Goal: Task Accomplishment & Management: Manage account settings

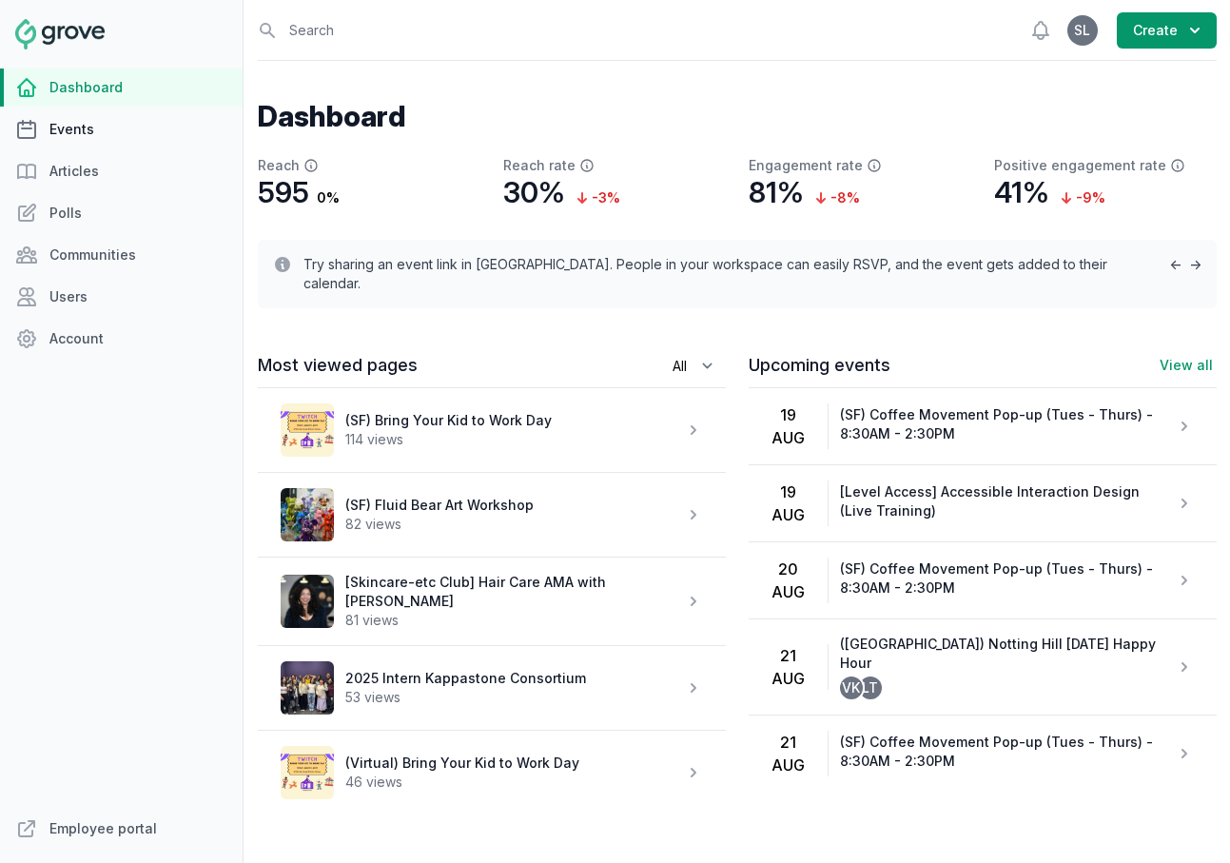
click at [95, 124] on link "Events" at bounding box center [121, 129] width 243 height 38
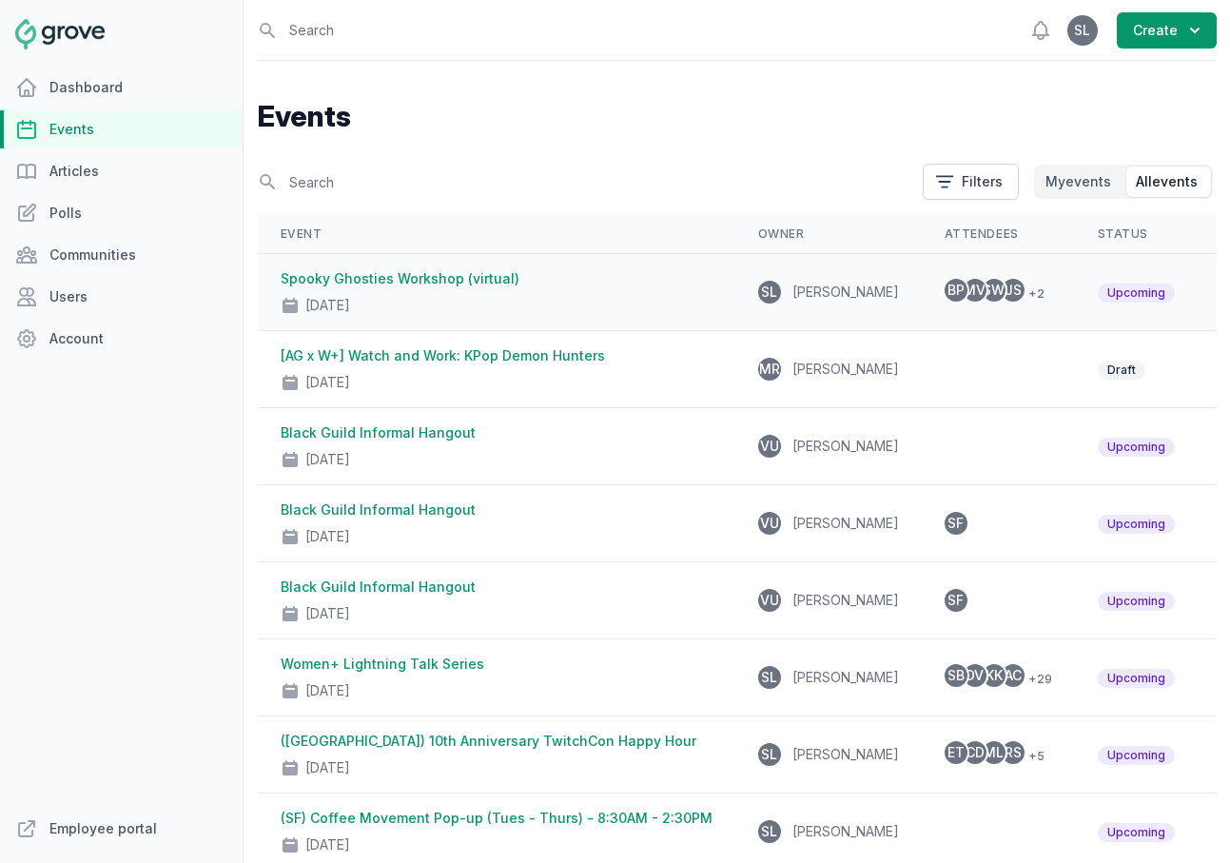
click at [475, 279] on link "Spooky Ghosties Workshop (virtual)" at bounding box center [400, 278] width 239 height 16
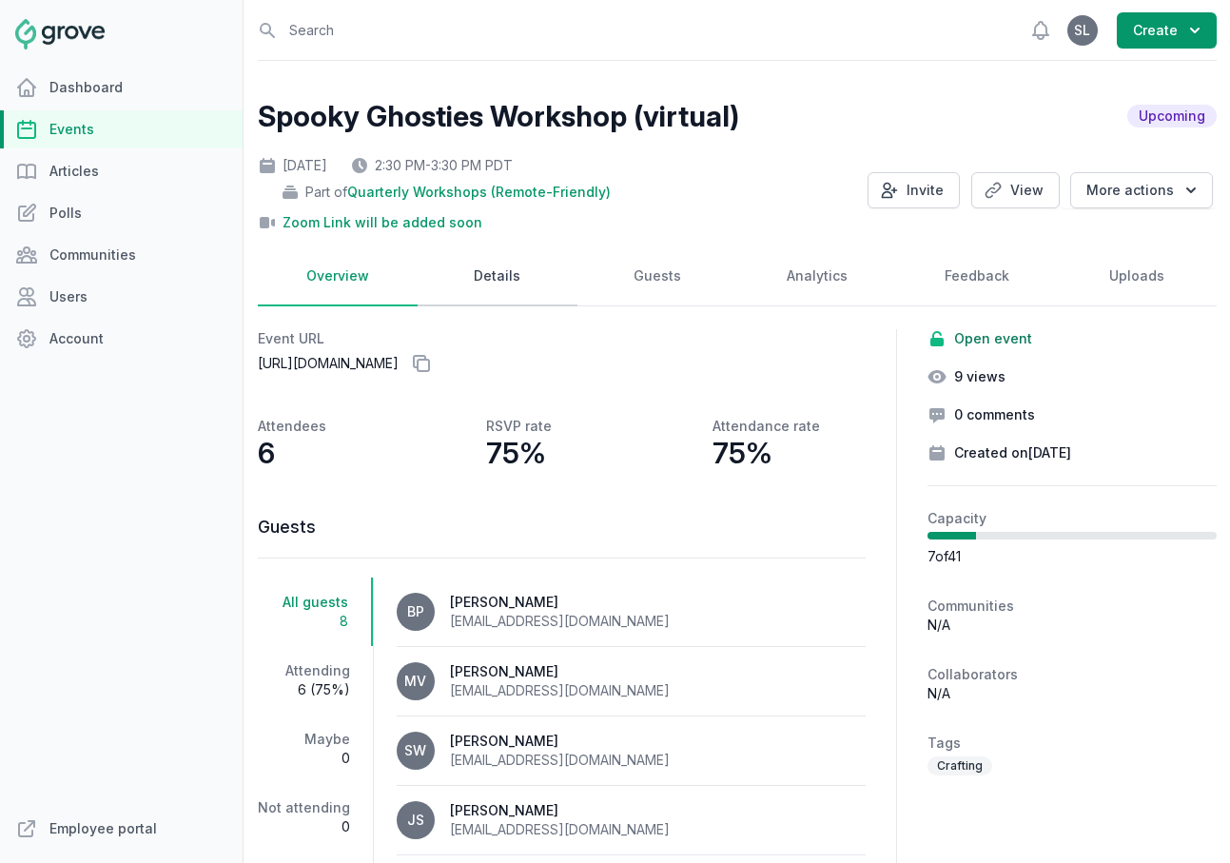
click at [491, 282] on link "Details" at bounding box center [498, 276] width 160 height 59
select select "84"
select select "virtual"
select select "false"
select select "2:30 PM"
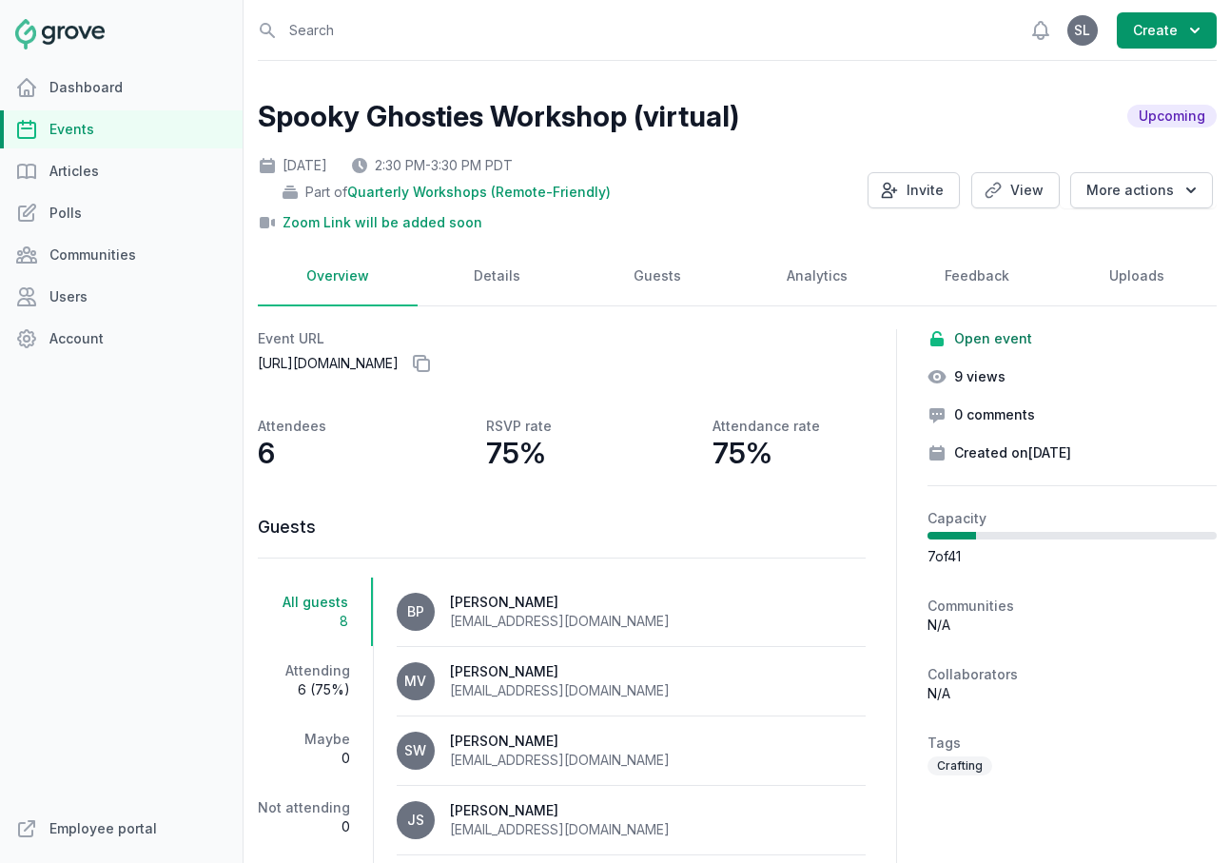
select select "3:30 PM"
select select "89"
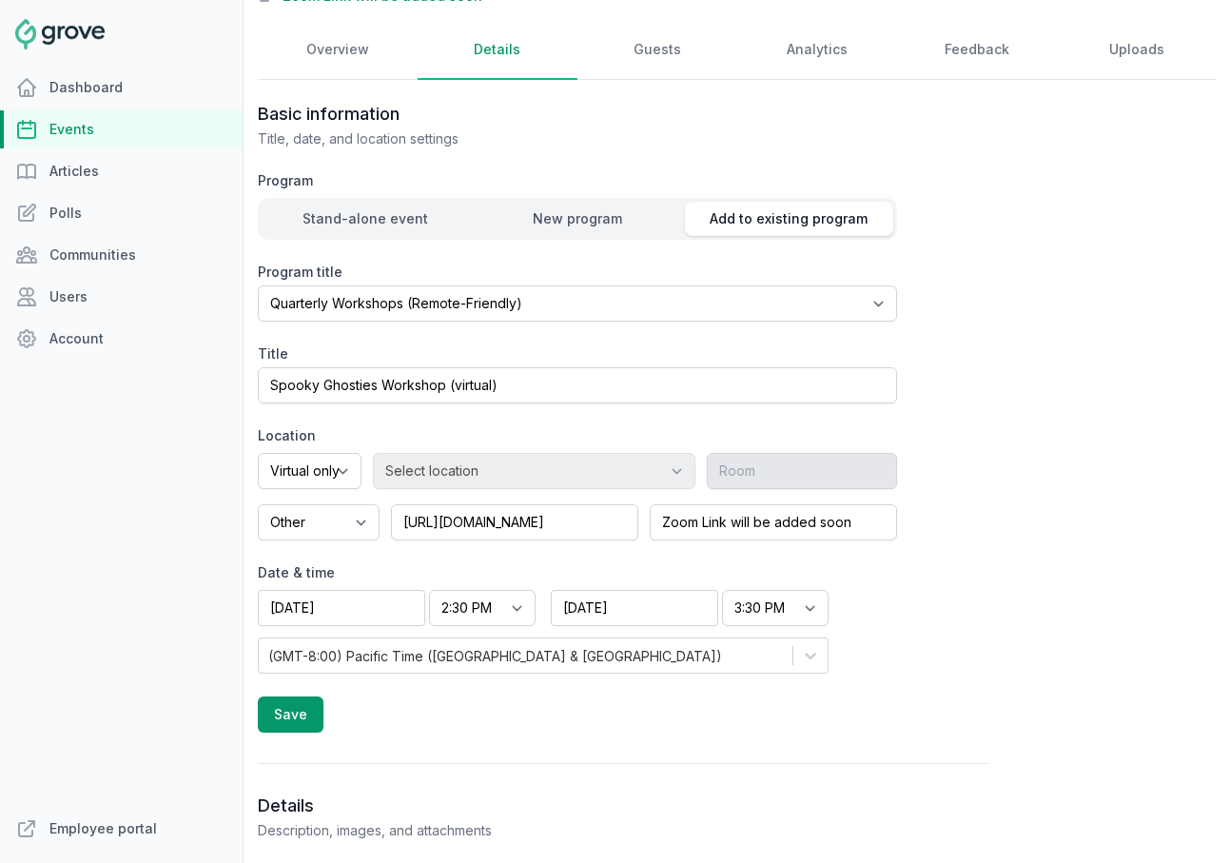
scroll to position [232, 0]
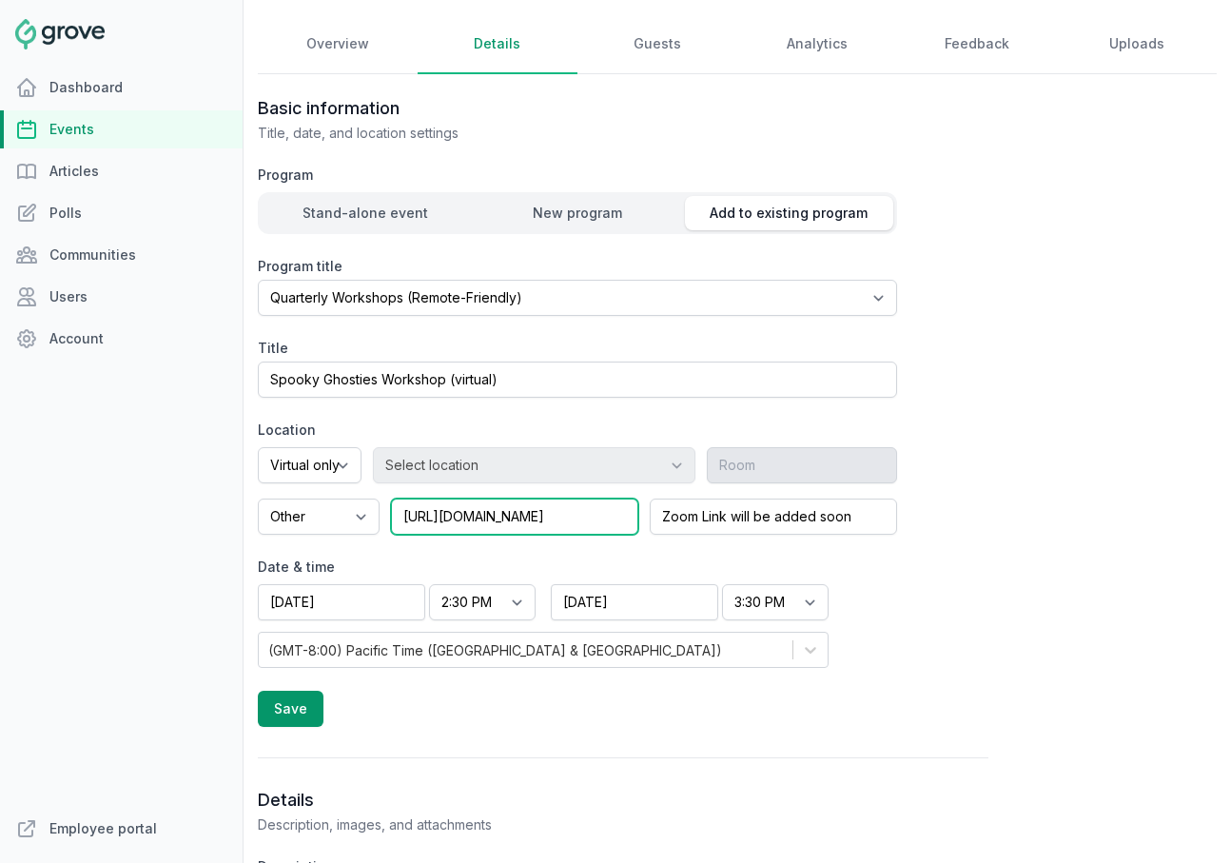
click at [525, 517] on input "https://www.zoom.us" at bounding box center [514, 516] width 247 height 36
paste input "us02web.zoom.us/j/85135294326?pwd=G1dudYoffINbVjb52WPgGaIo9Yq4jd.1"
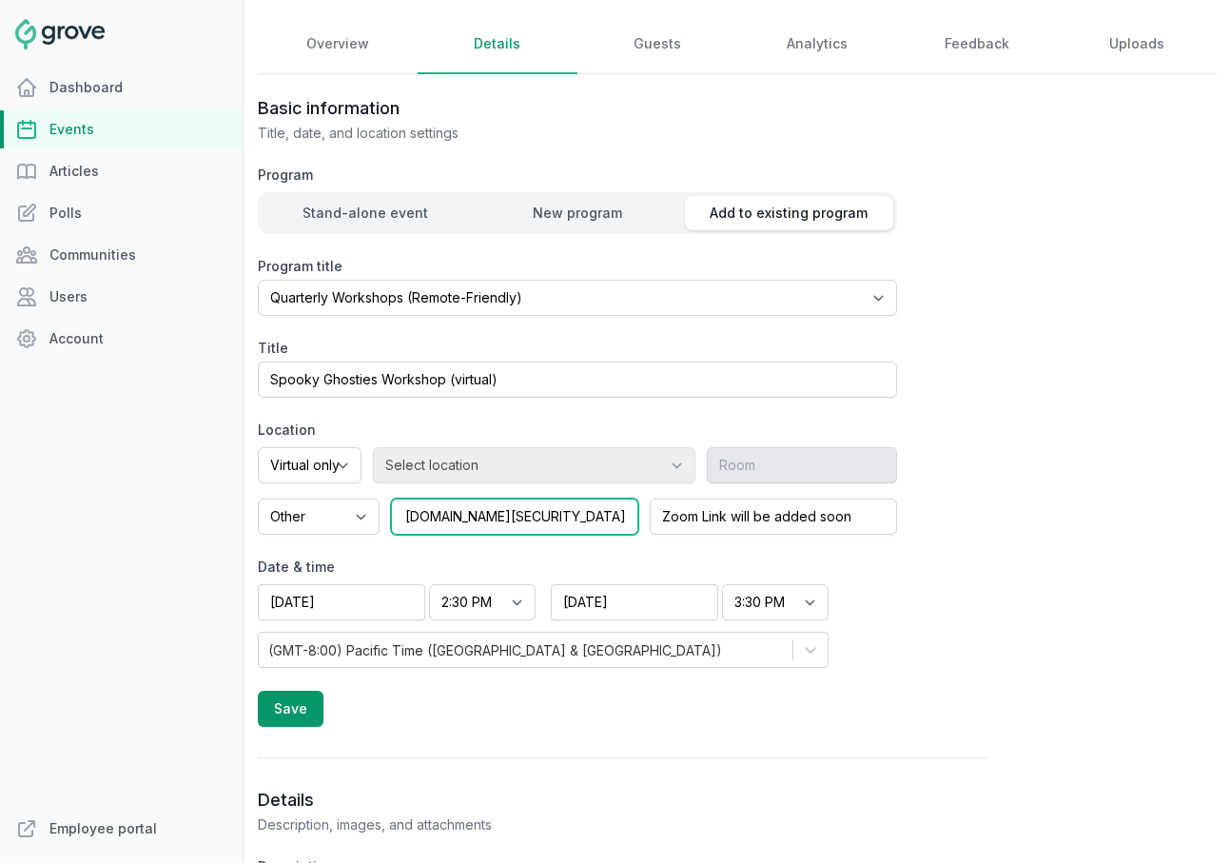
type input "https://us02web.zoom.us/j/85135294326?pwd=G1dudYoffINbVjb52WPgGaIo9Yq4jd.1"
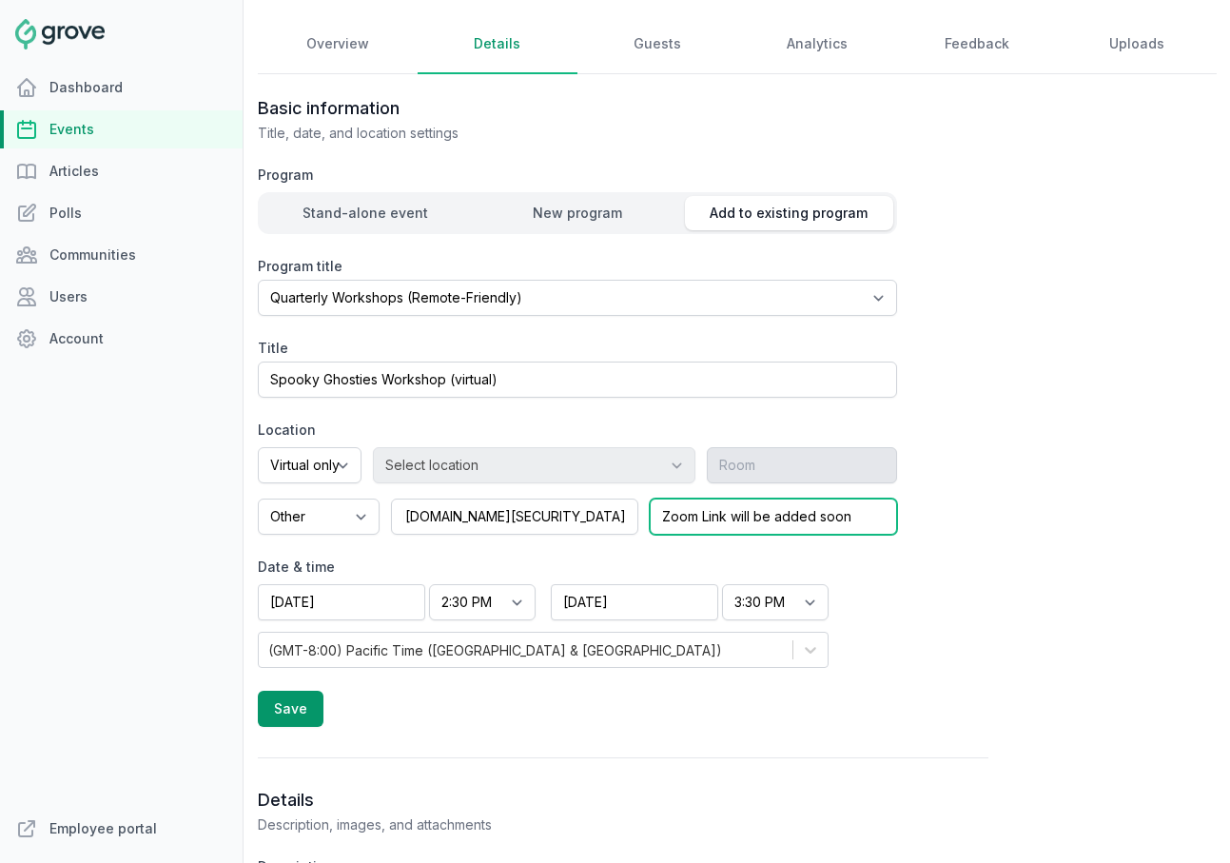
click at [729, 521] on input "Zoom Link will be added soon" at bounding box center [773, 516] width 247 height 36
paste input "Meeting ID: 851 3529 4326 Passcode: 404646"
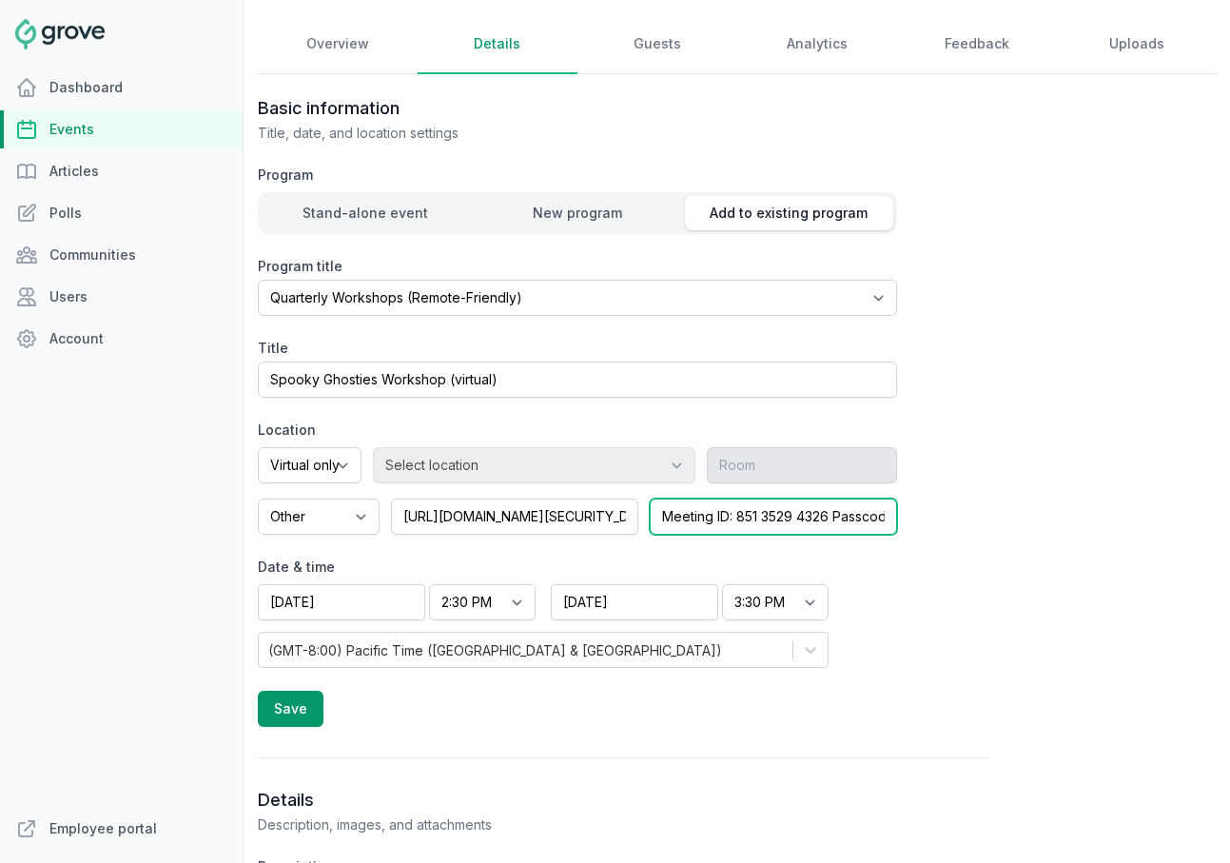
scroll to position [0, 71]
click at [765, 519] on input "Meeting ID: 851 3529 4326 Passcode: 404646" at bounding box center [773, 516] width 247 height 36
type input "Meeting ID: 851 3529 4326; Passcode: 404646"
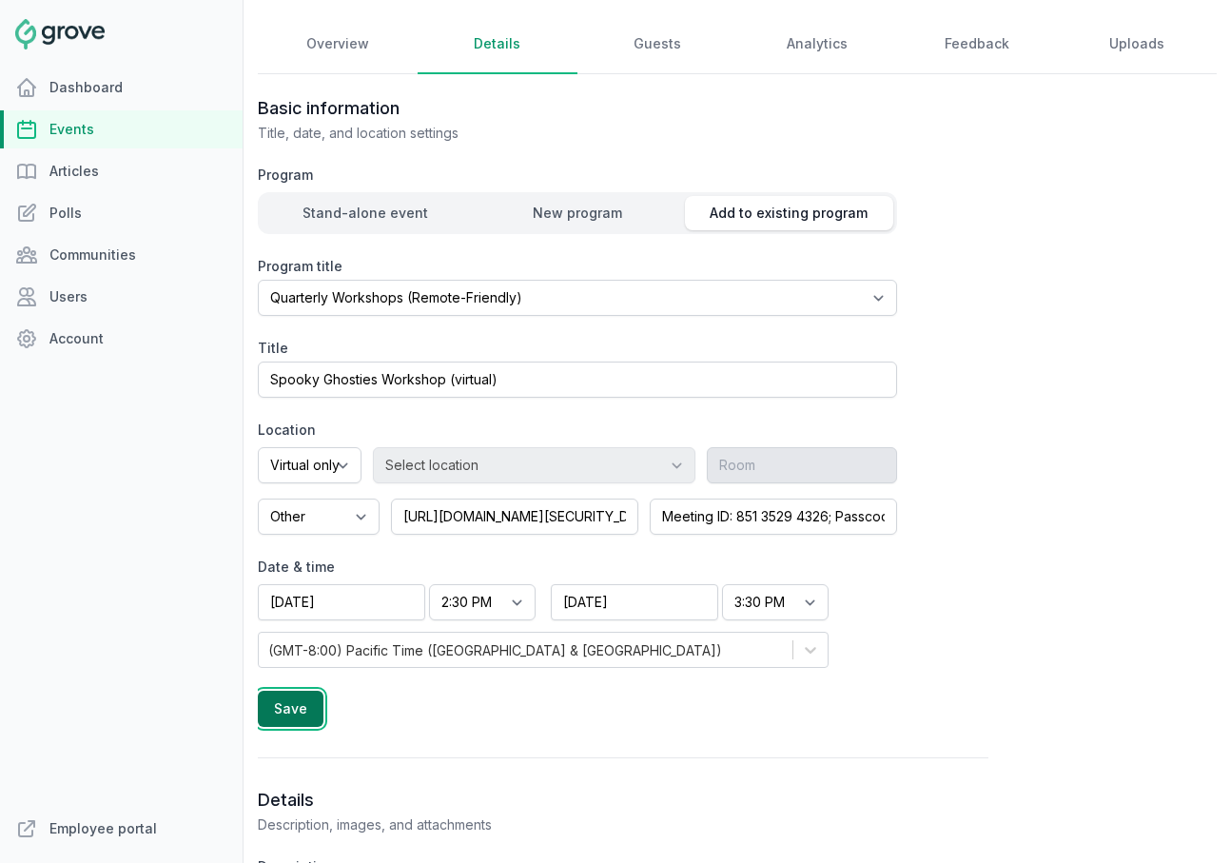
click at [297, 712] on button "Save" at bounding box center [291, 709] width 66 height 36
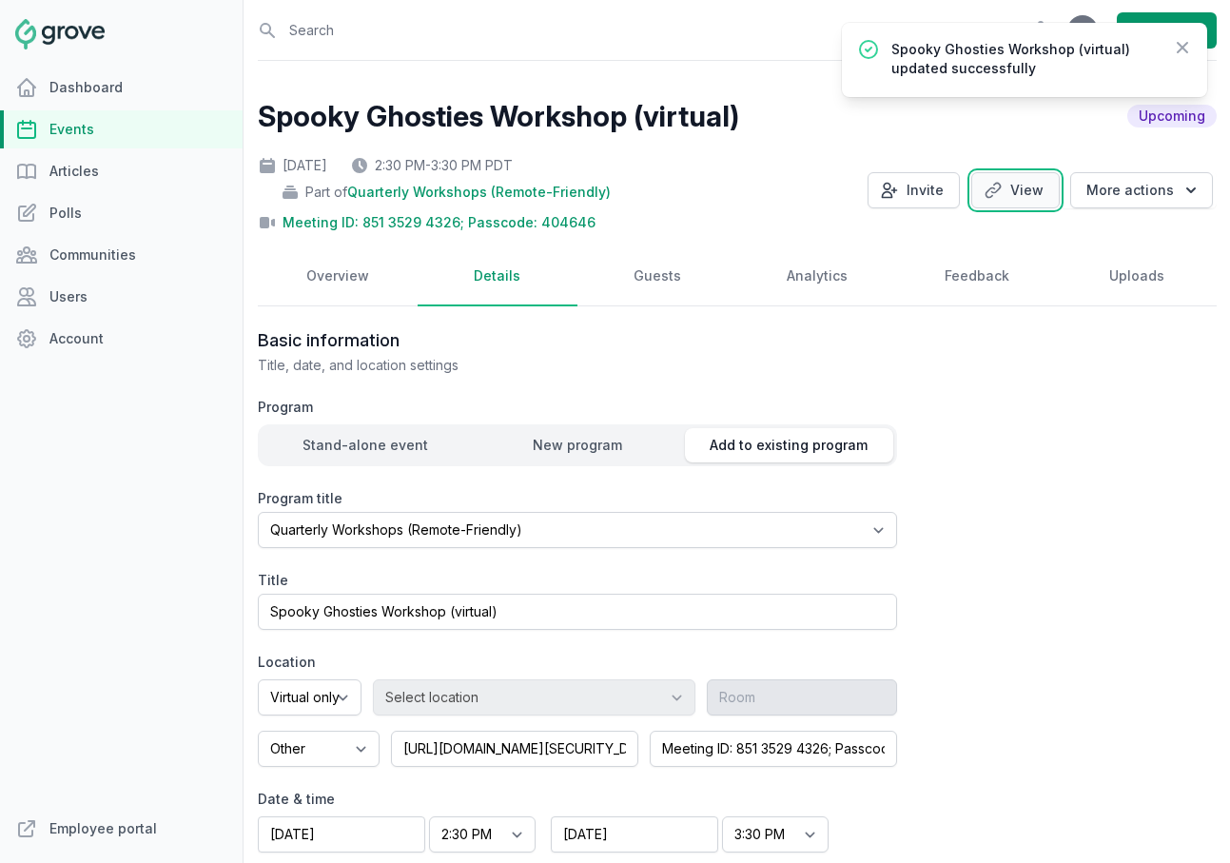
click at [1026, 193] on link "View" at bounding box center [1015, 190] width 88 height 36
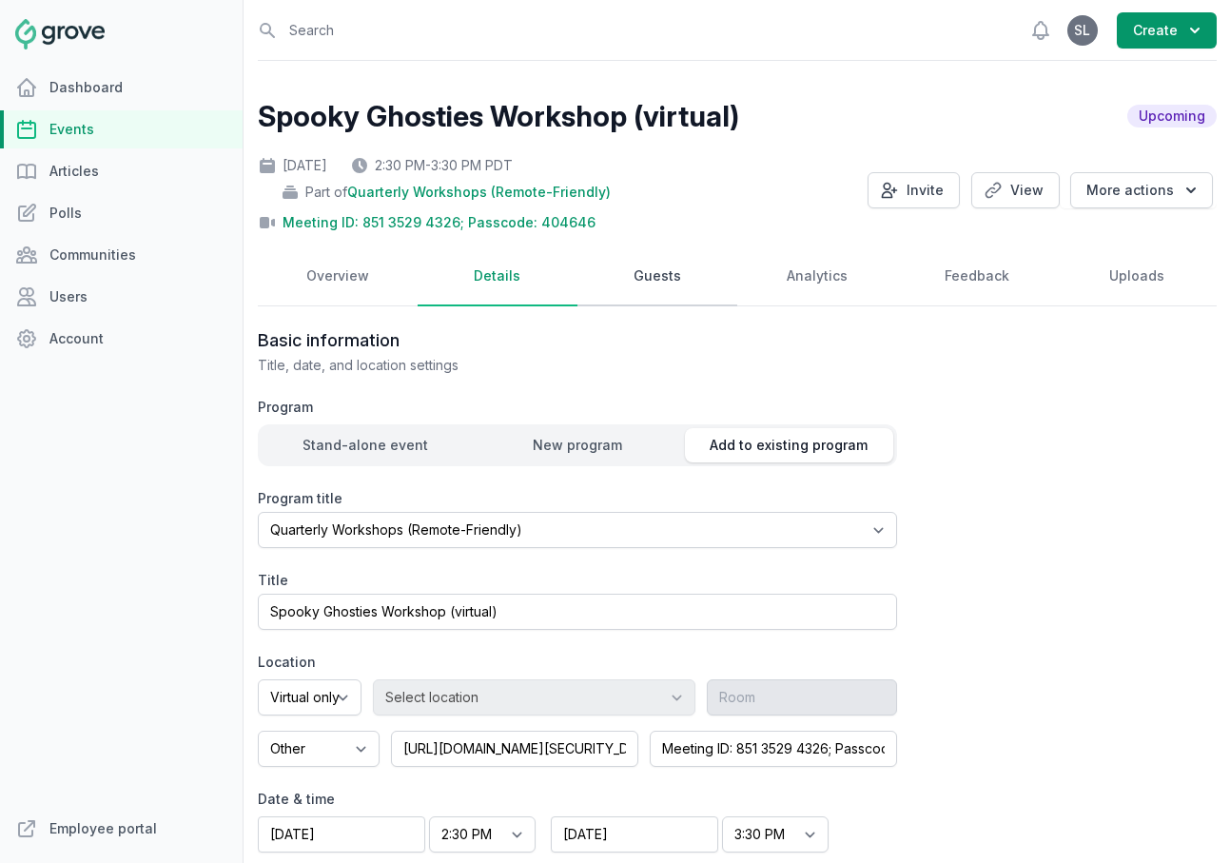
click at [657, 282] on link "Guests" at bounding box center [657, 276] width 160 height 59
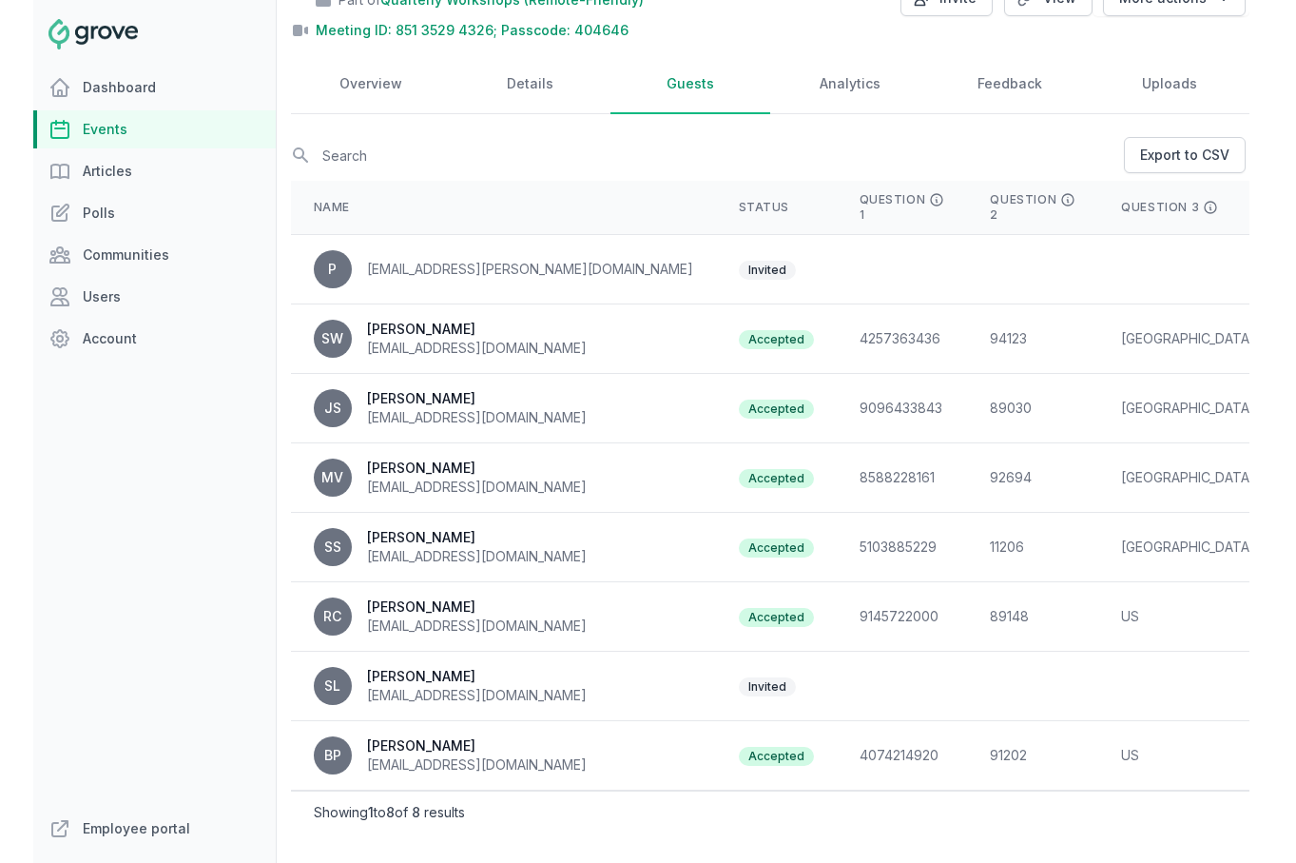
scroll to position [0, 535]
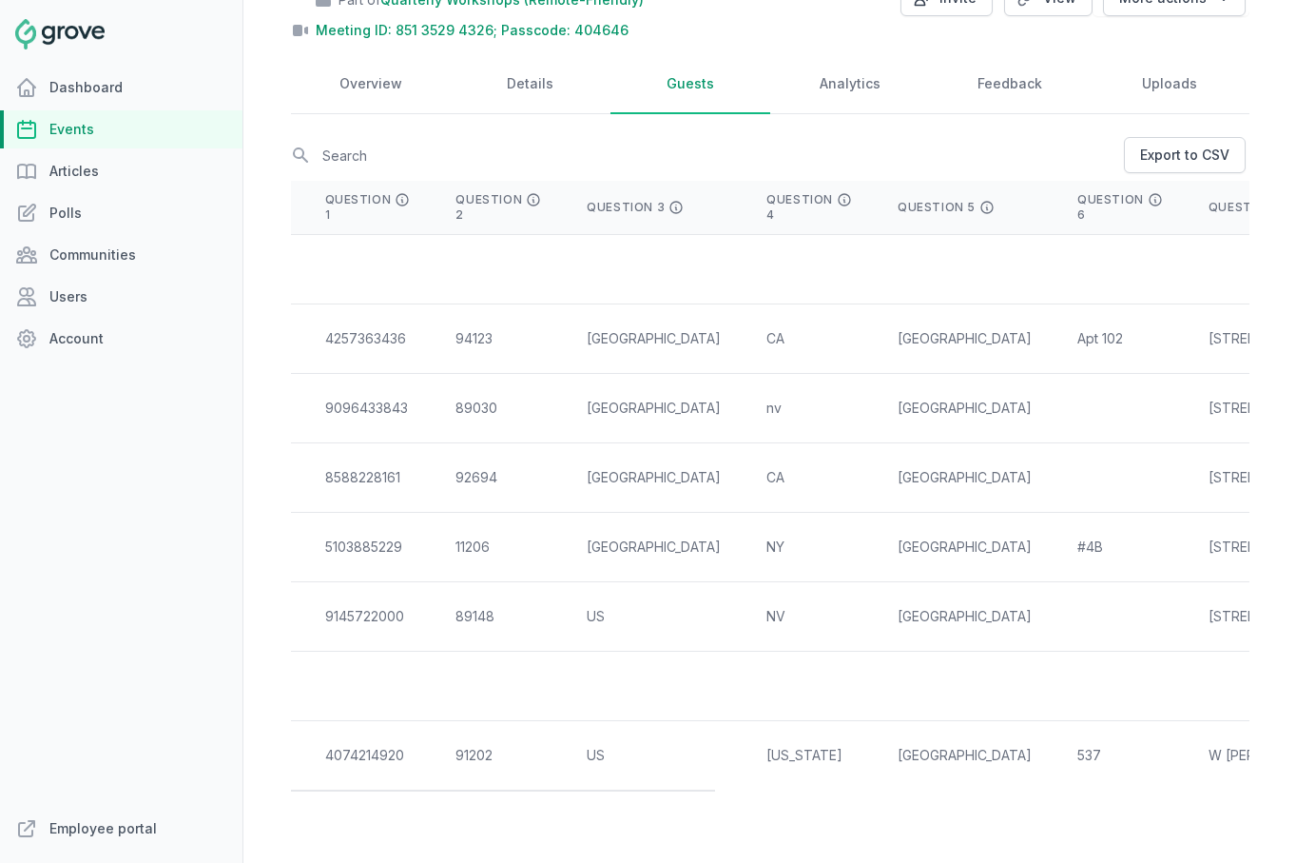
click at [118, 130] on link "Events" at bounding box center [121, 129] width 243 height 38
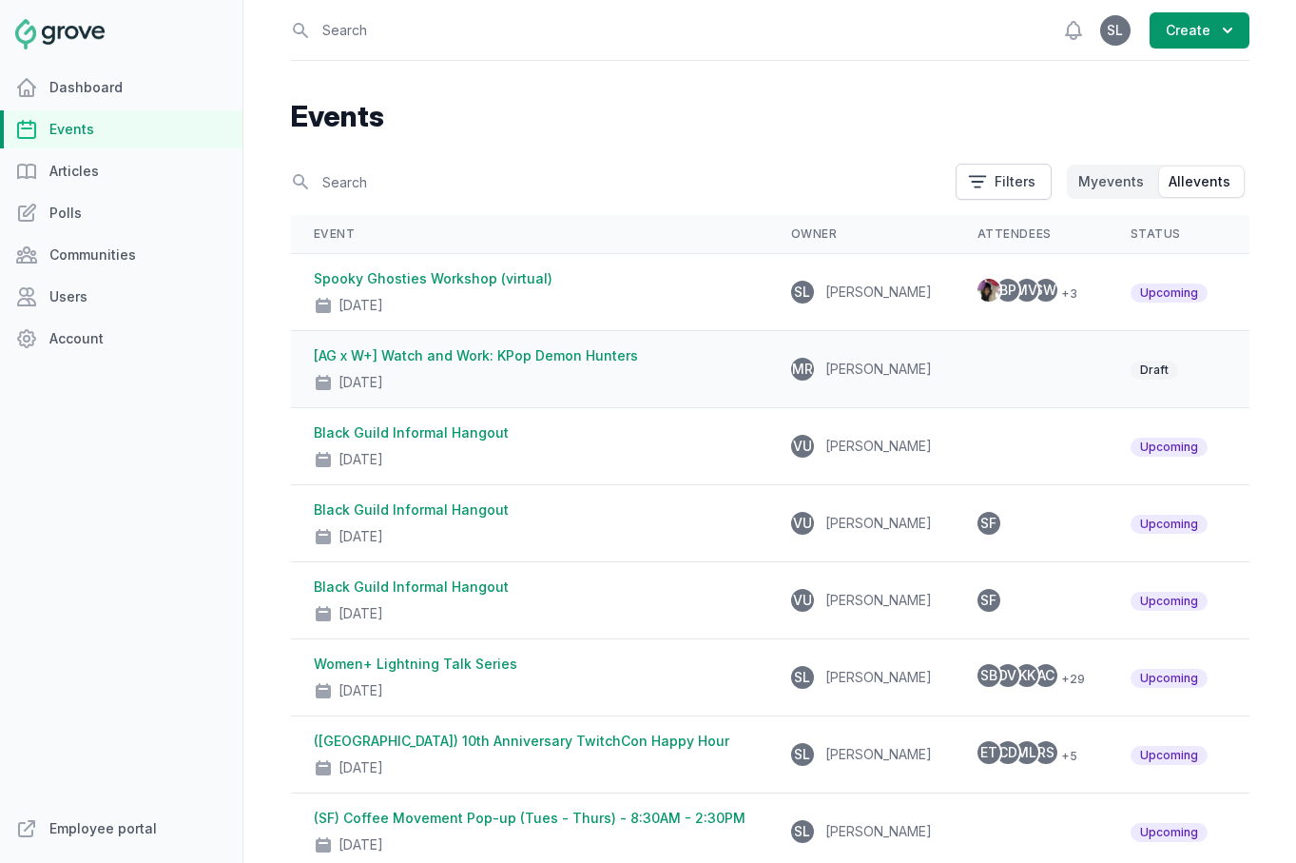
click at [501, 359] on link "[AG x W+] Watch and Work: KPop Demon Hunters" at bounding box center [476, 355] width 324 height 16
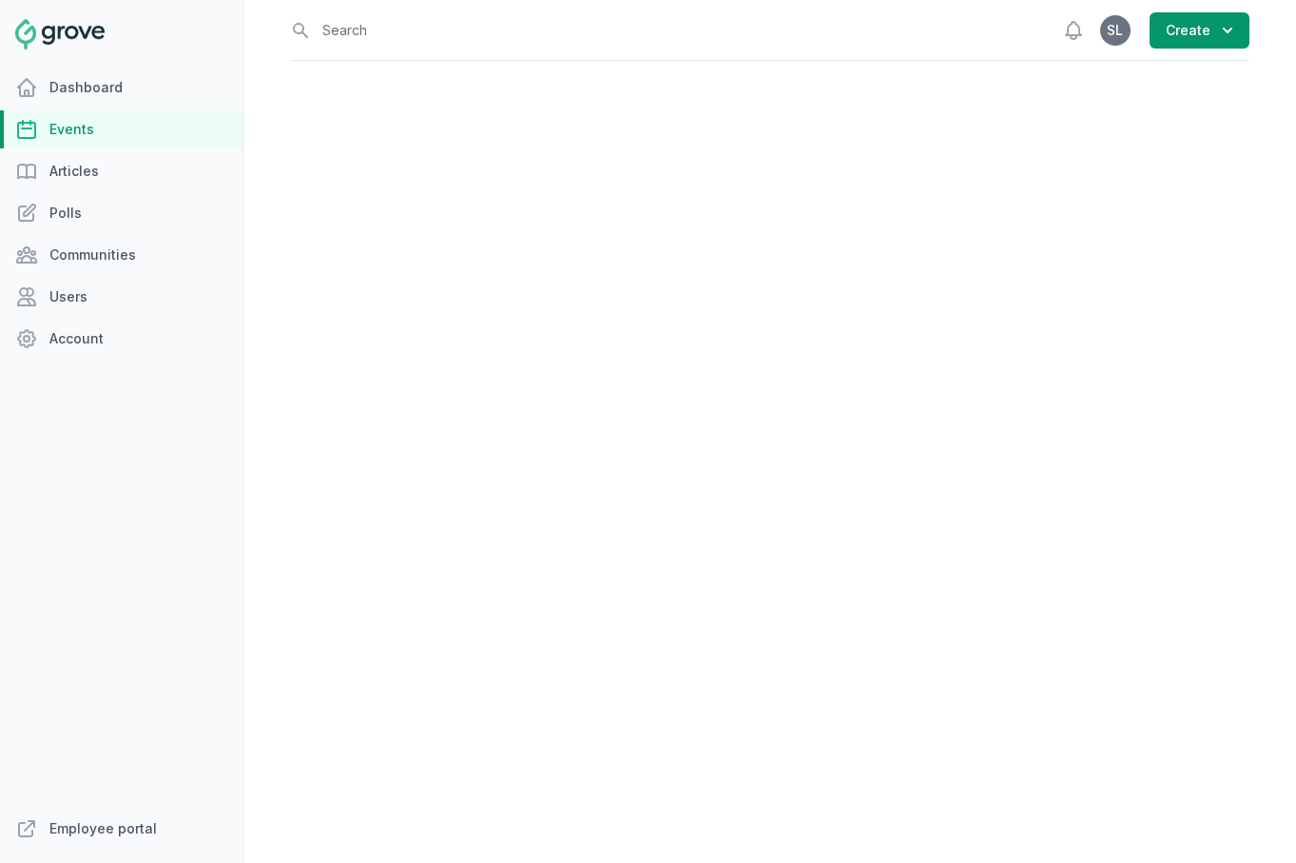
select select "virtual"
select select "12:00 PM"
select select "1:30 PM"
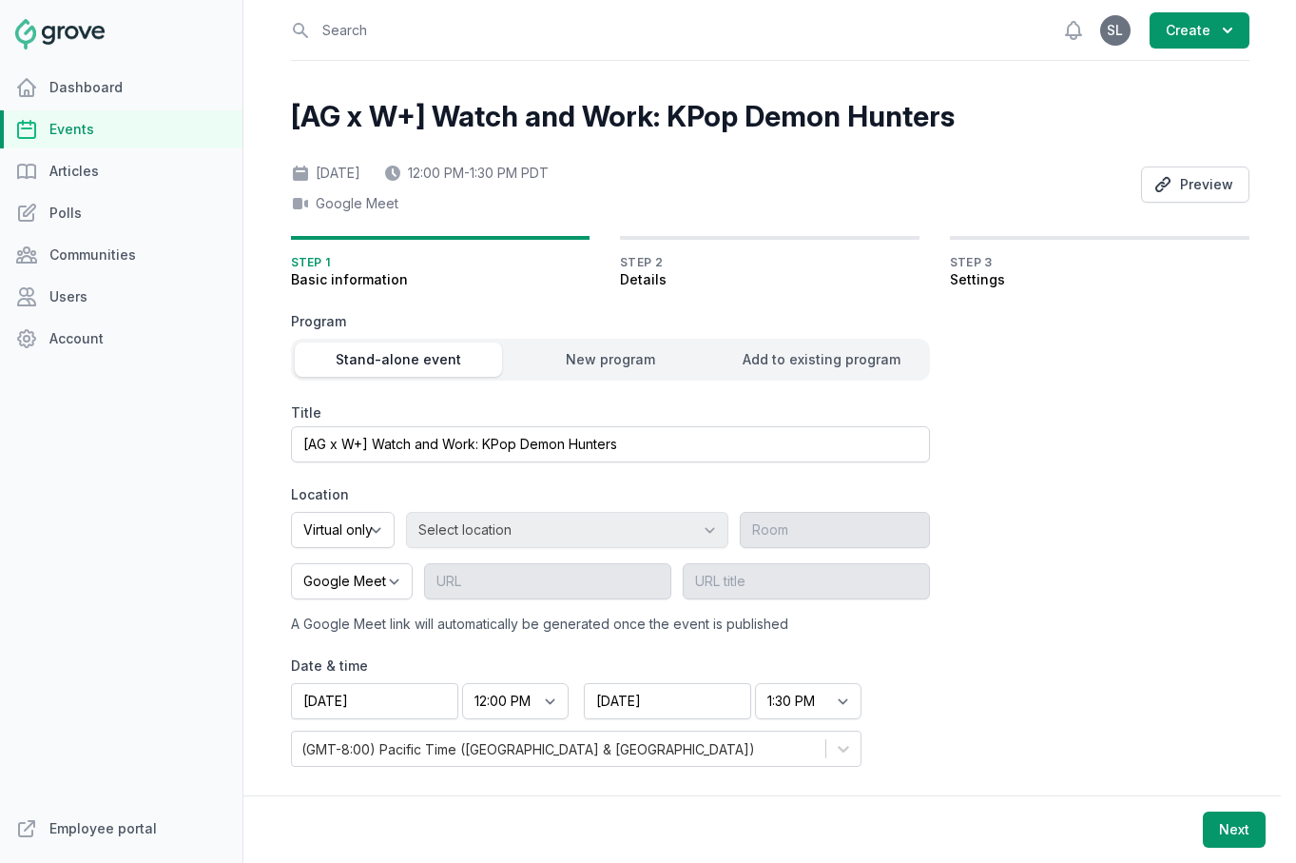
scroll to position [3, 0]
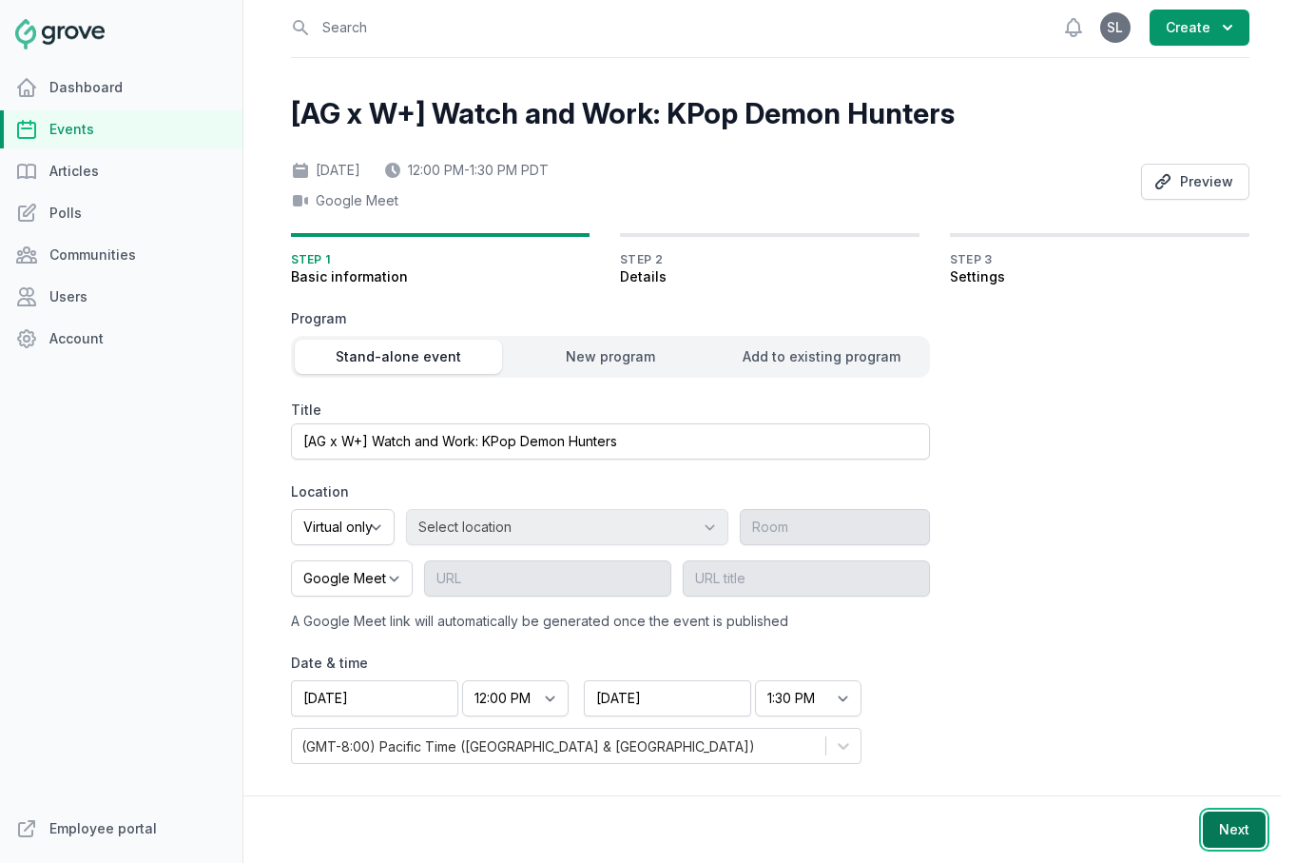
click at [1219, 832] on button "Next" at bounding box center [1234, 829] width 63 height 36
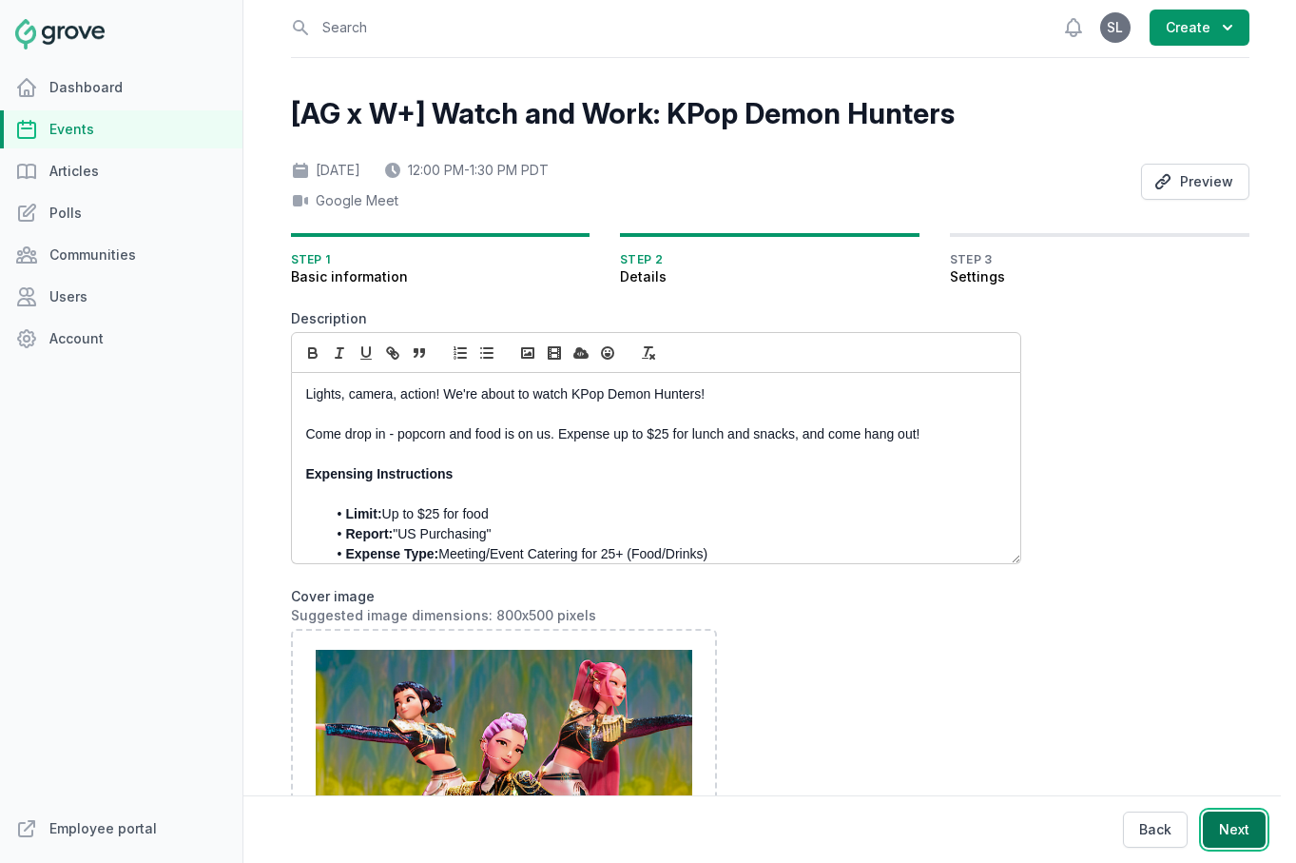
click at [1229, 838] on button "Next" at bounding box center [1234, 829] width 63 height 36
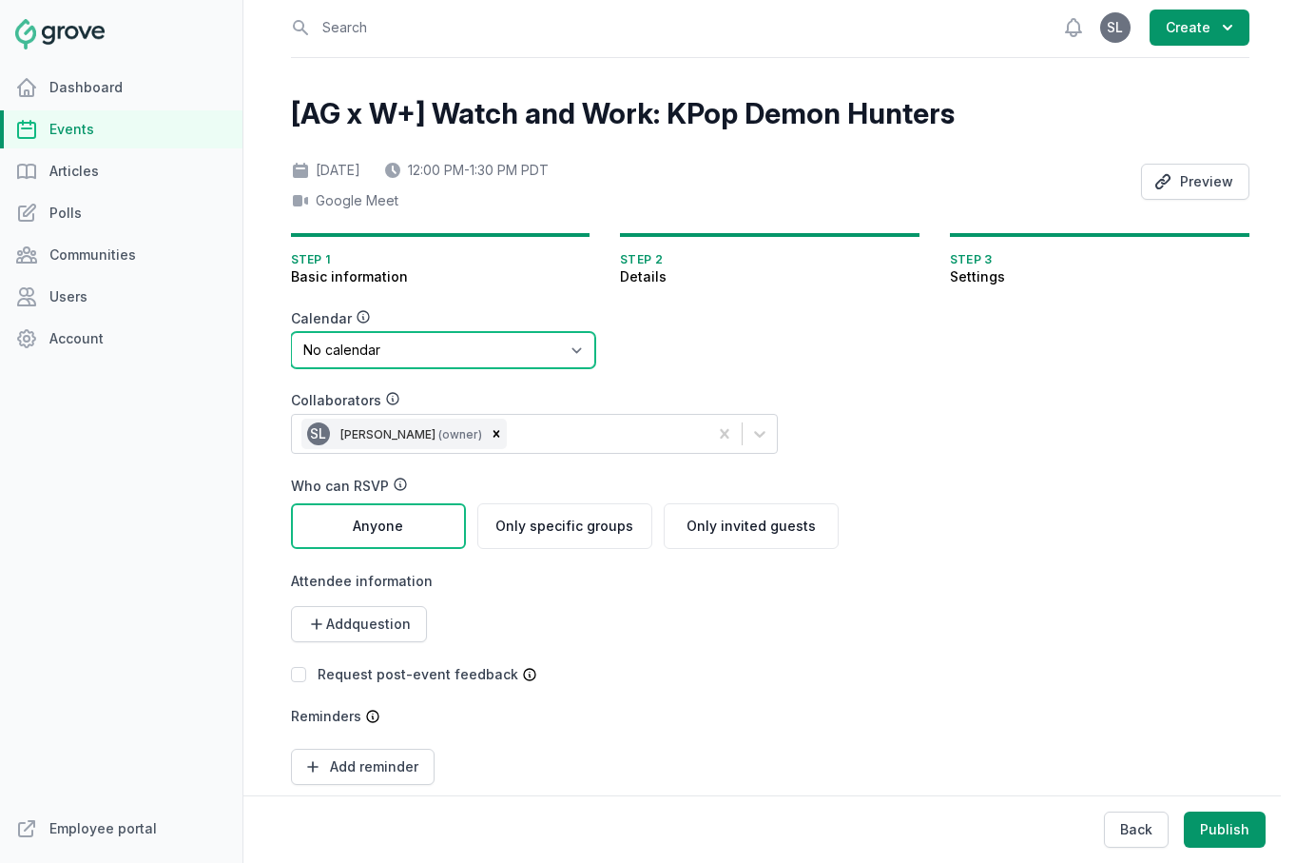
click at [392, 356] on select "No calendar Virtual Events Calendar" at bounding box center [443, 350] width 304 height 36
select select "89"
click at [764, 686] on div "Calendar No calendar Virtual Events Calendar Collaborators SL Stacy Lee (owner)…" at bounding box center [565, 569] width 548 height 521
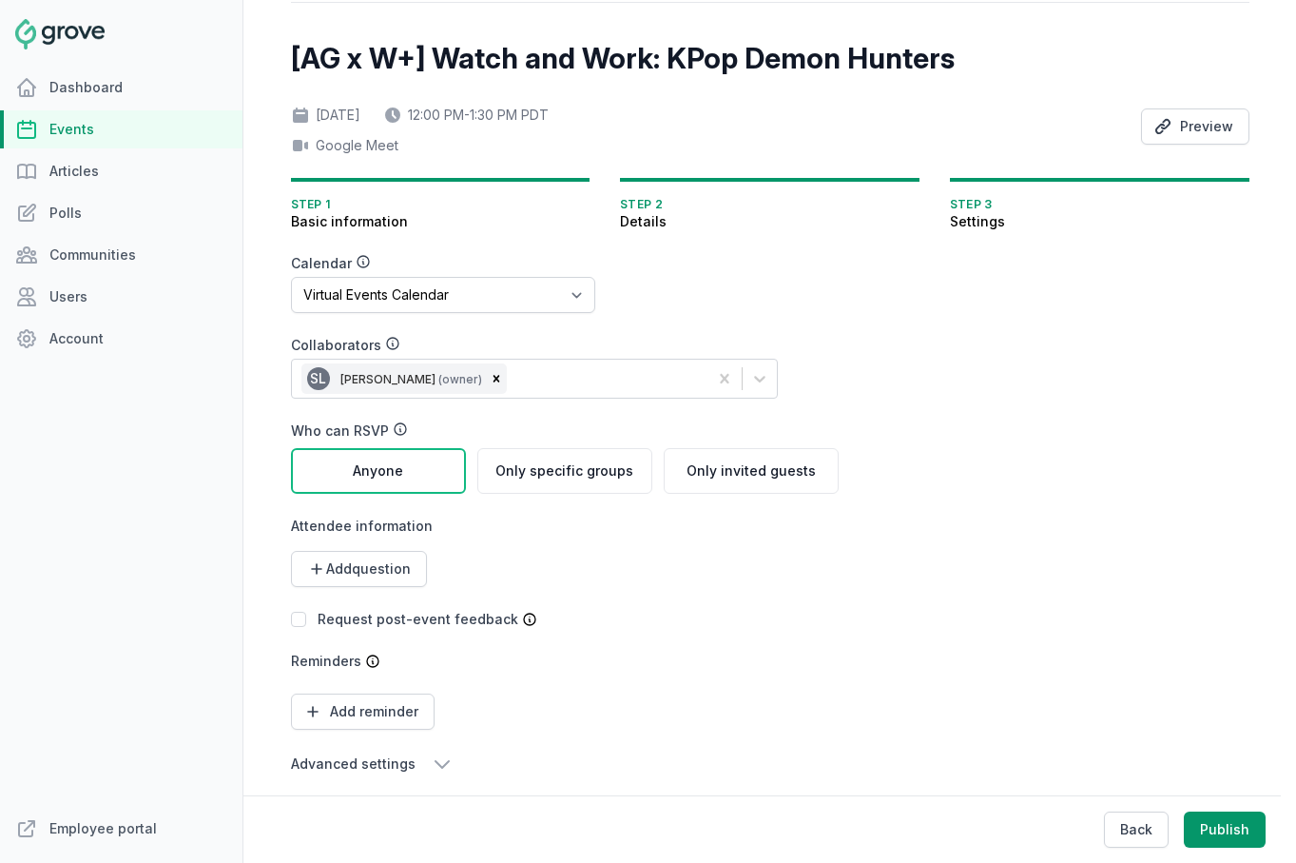
scroll to position [69, 0]
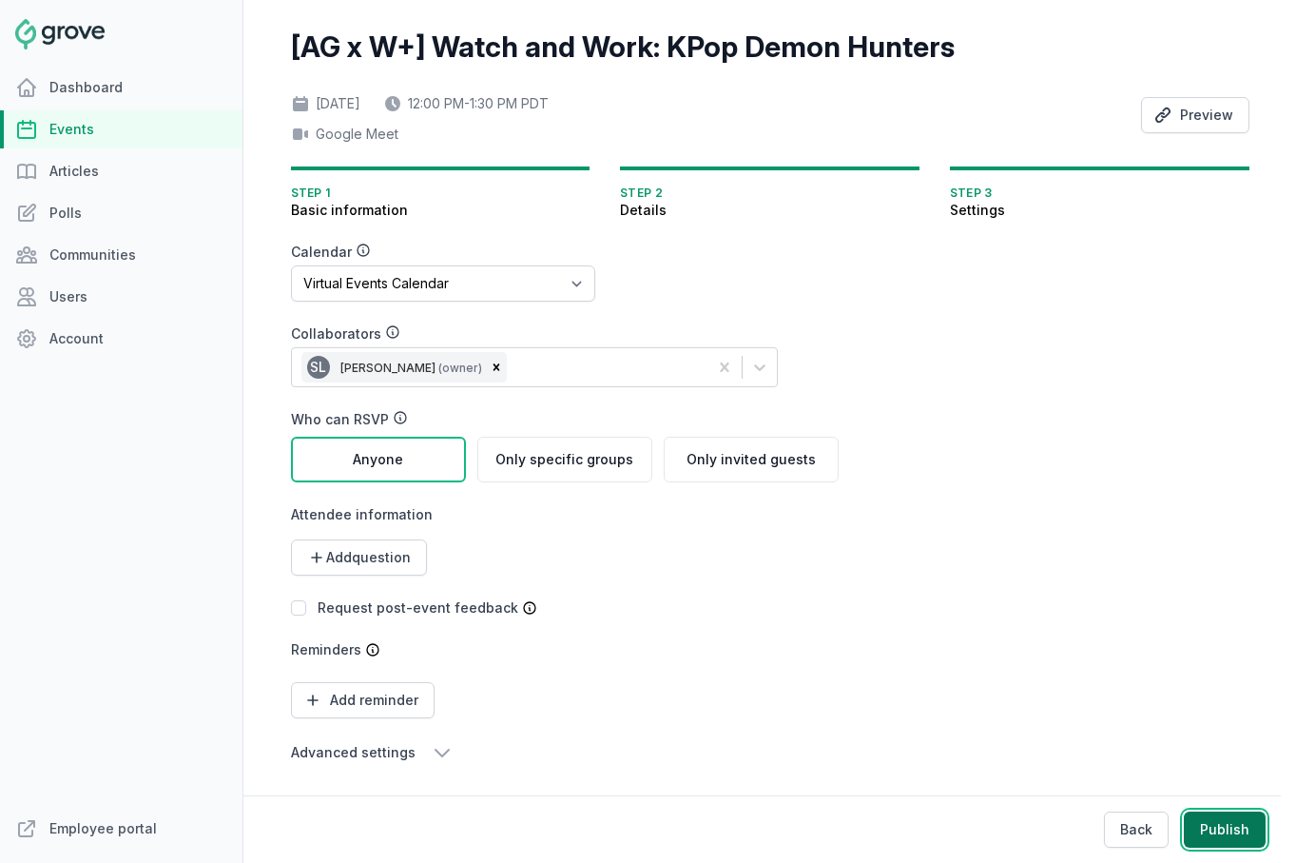
click at [1209, 832] on button "Publish" at bounding box center [1225, 829] width 82 height 36
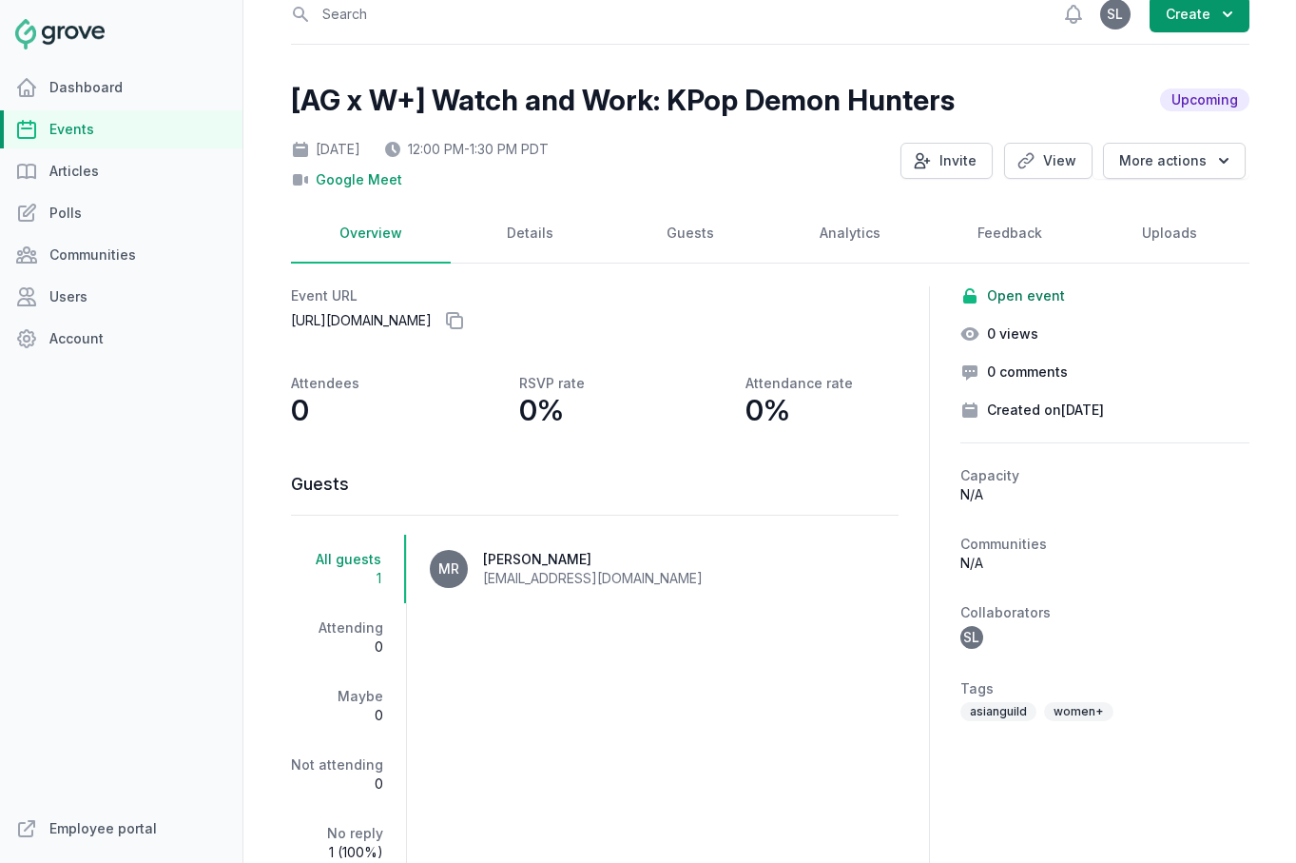
scroll to position [33, 0]
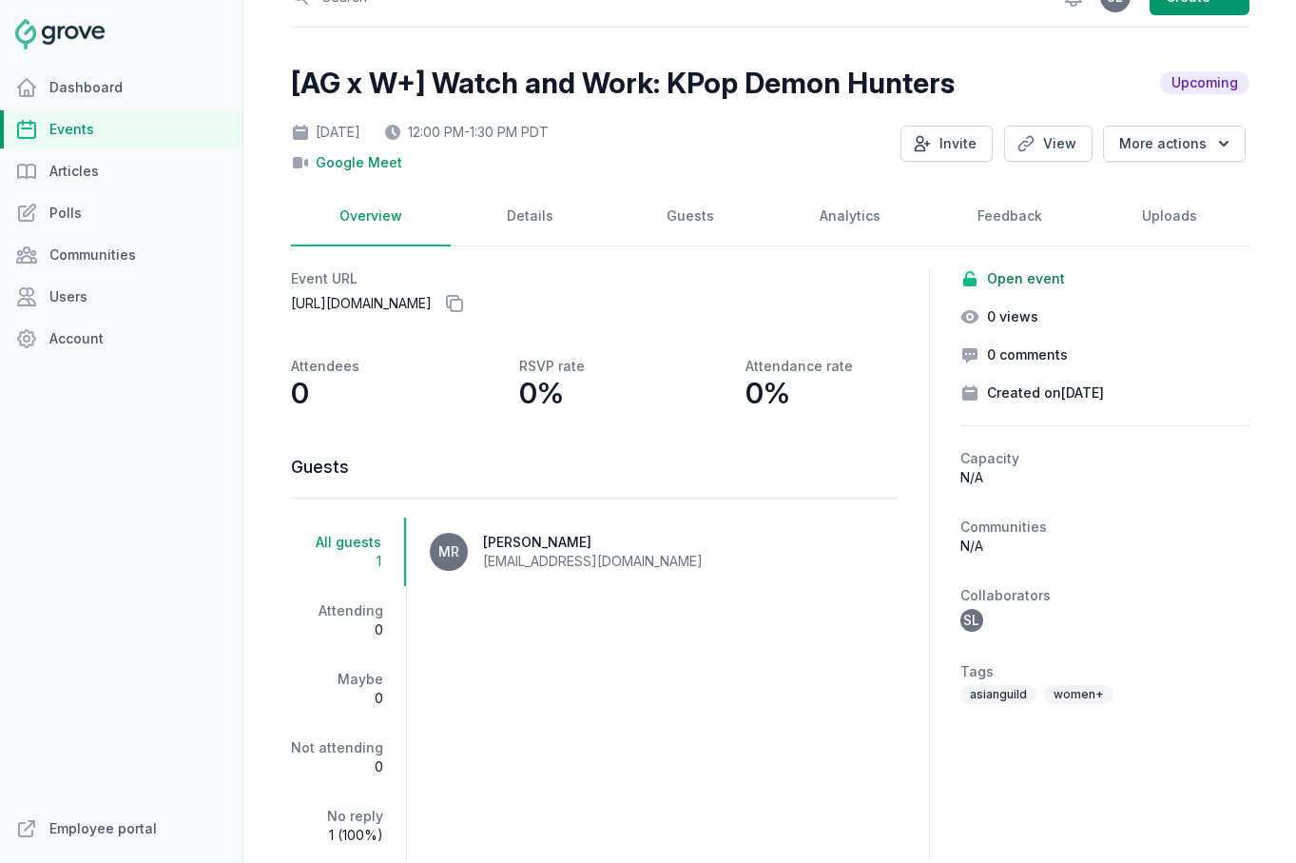
click at [1040, 162] on div "Fri, Aug 29, 2025 12:00 PM - 1:30 PM PDT Google Meet Invite View More actions" at bounding box center [770, 143] width 959 height 57
click at [54, 250] on link "Communities" at bounding box center [121, 255] width 243 height 38
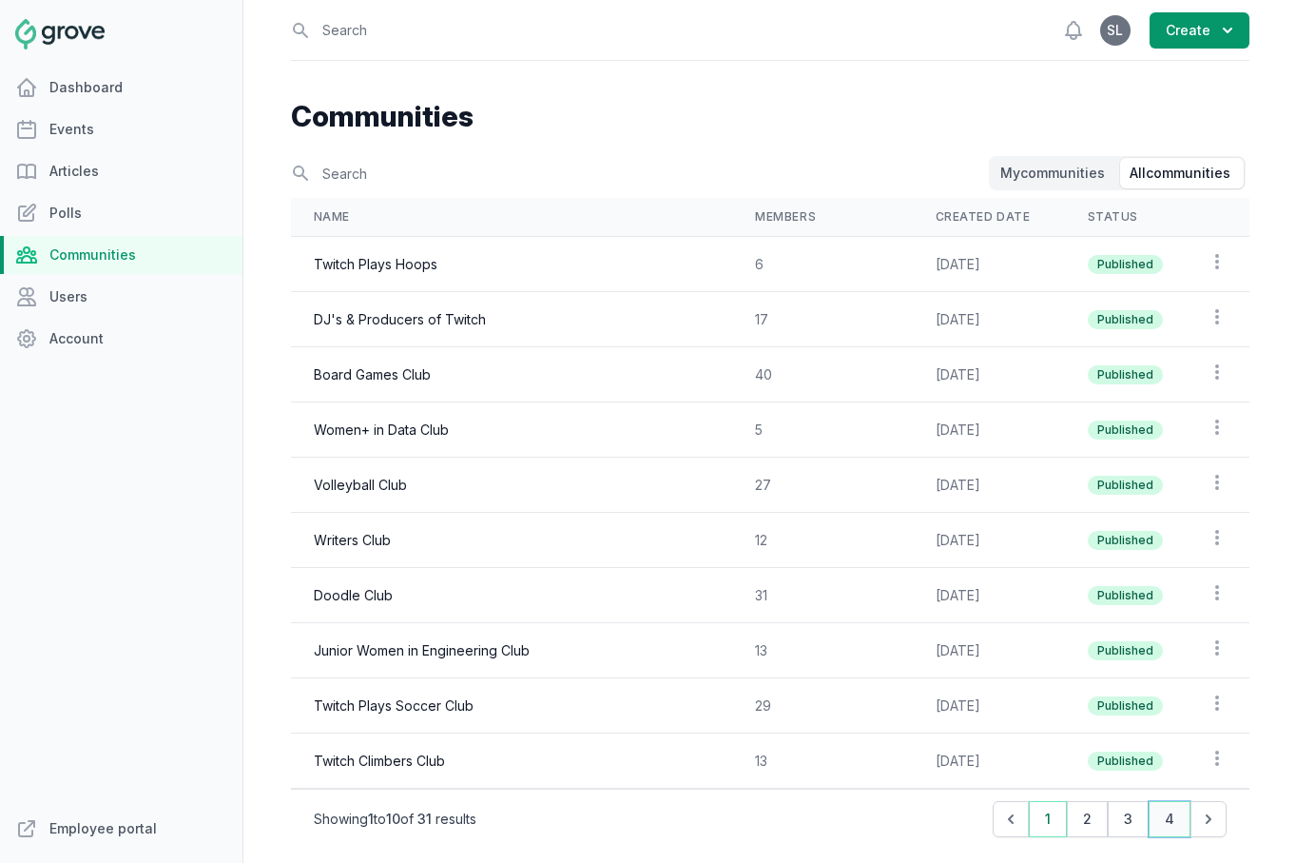
click at [1162, 809] on button "4" at bounding box center [1170, 819] width 42 height 36
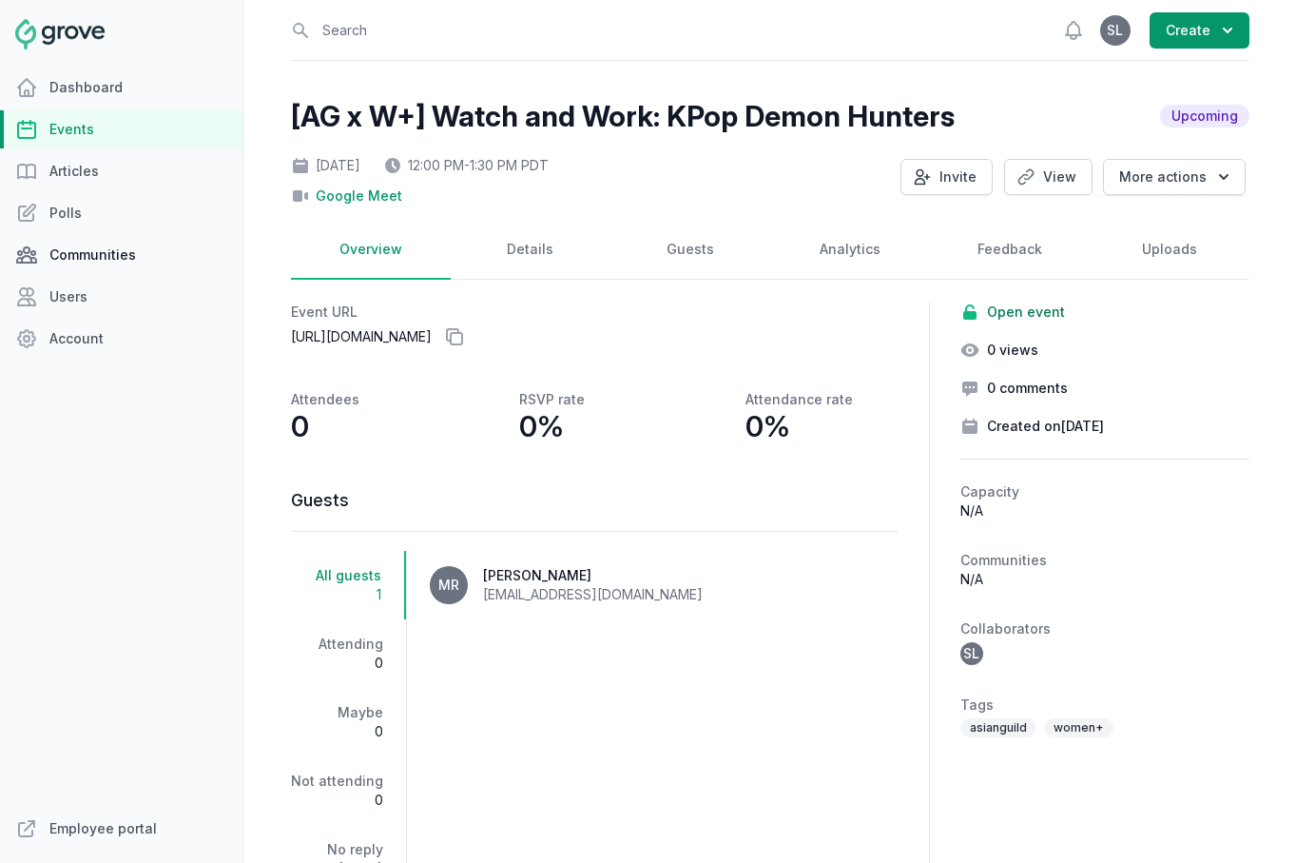
click at [105, 263] on link "Communities" at bounding box center [121, 255] width 243 height 38
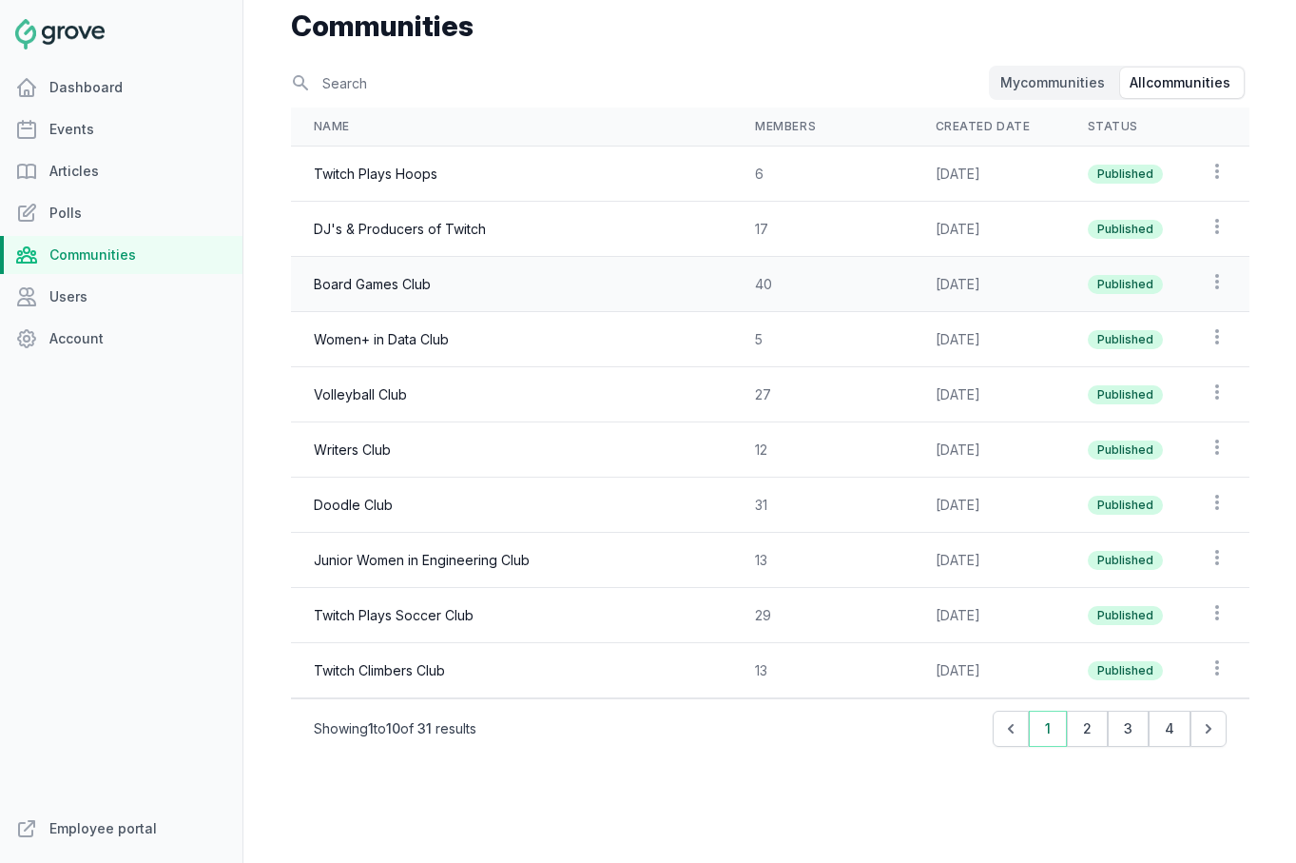
scroll to position [115, 0]
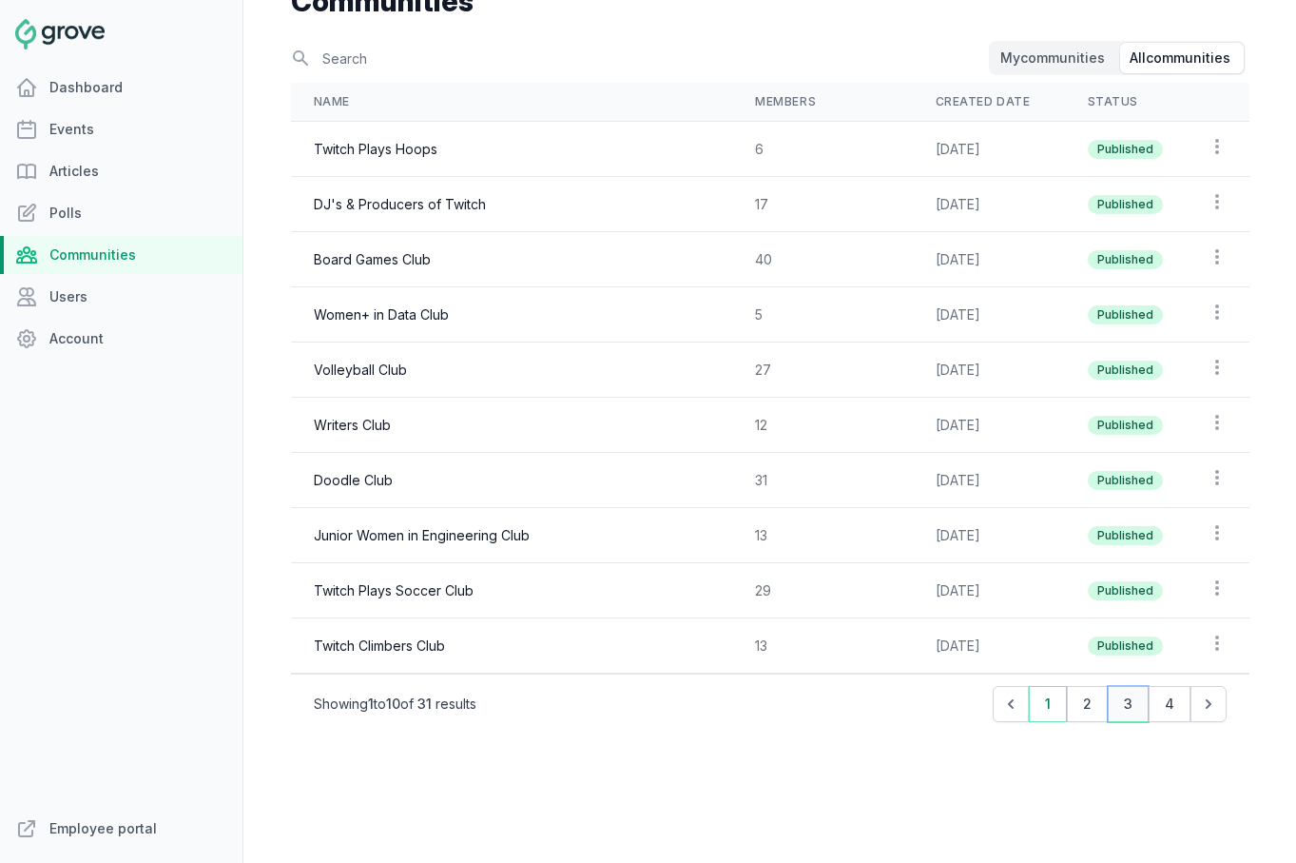
click at [1133, 699] on button "3" at bounding box center [1128, 704] width 41 height 36
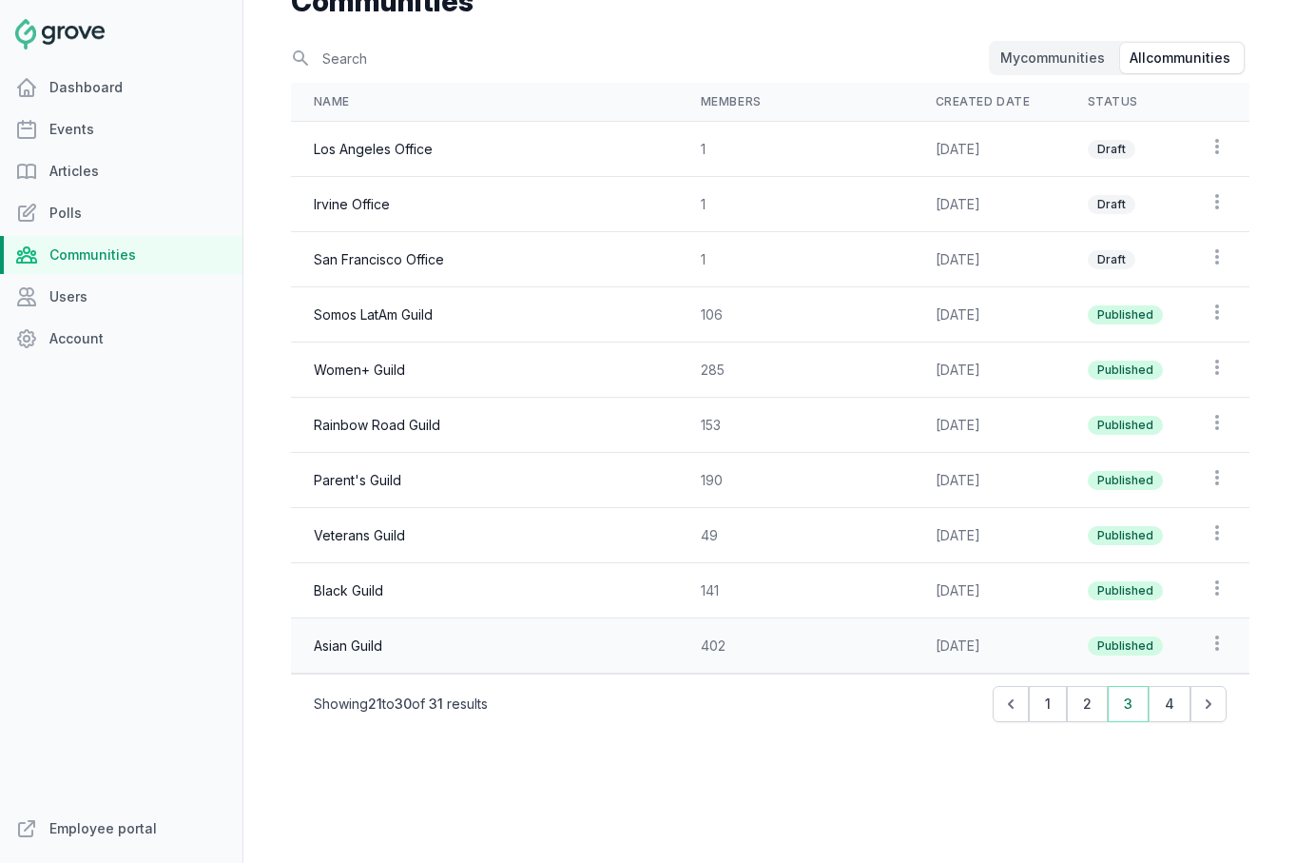
click at [477, 640] on td "Asian Guild" at bounding box center [484, 645] width 387 height 55
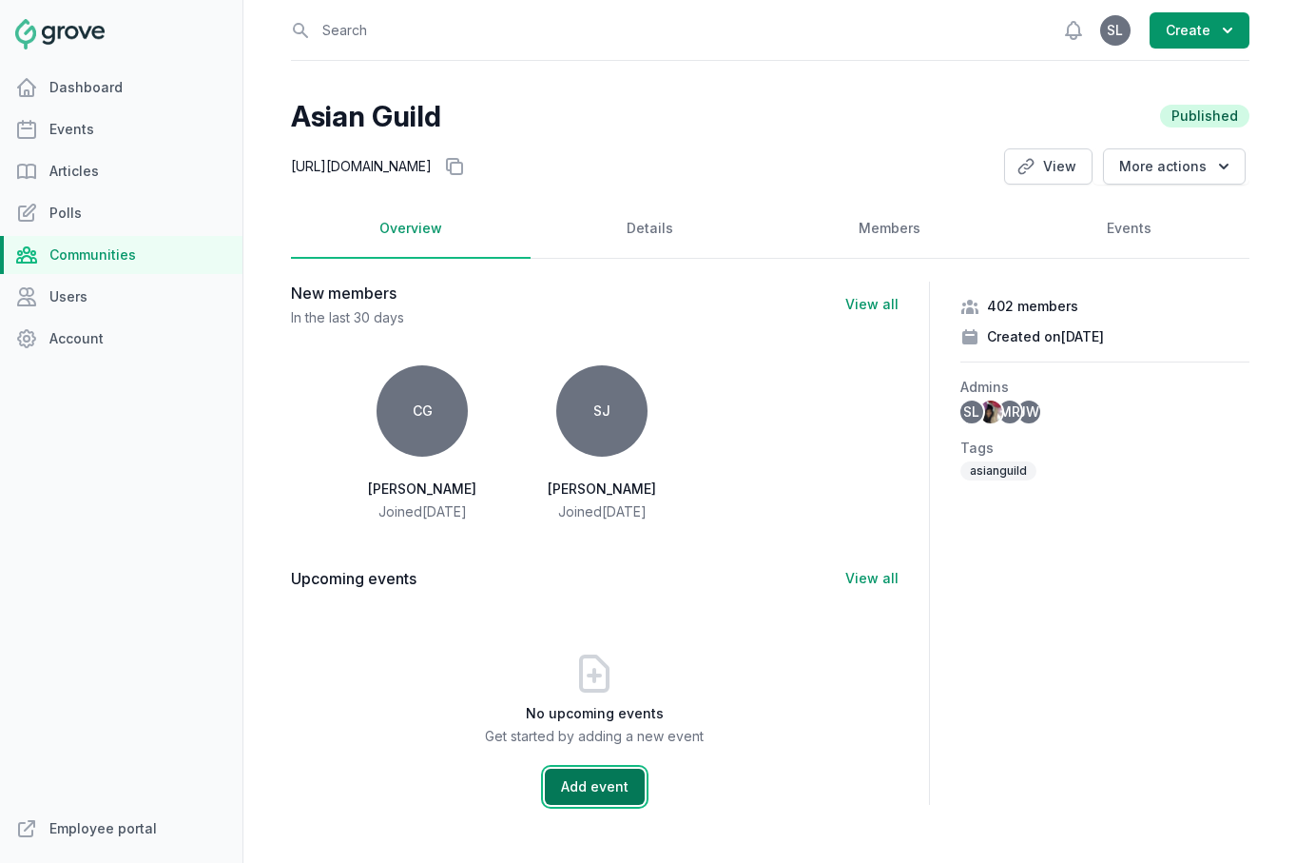
click at [581, 785] on button "Add event" at bounding box center [595, 787] width 100 height 36
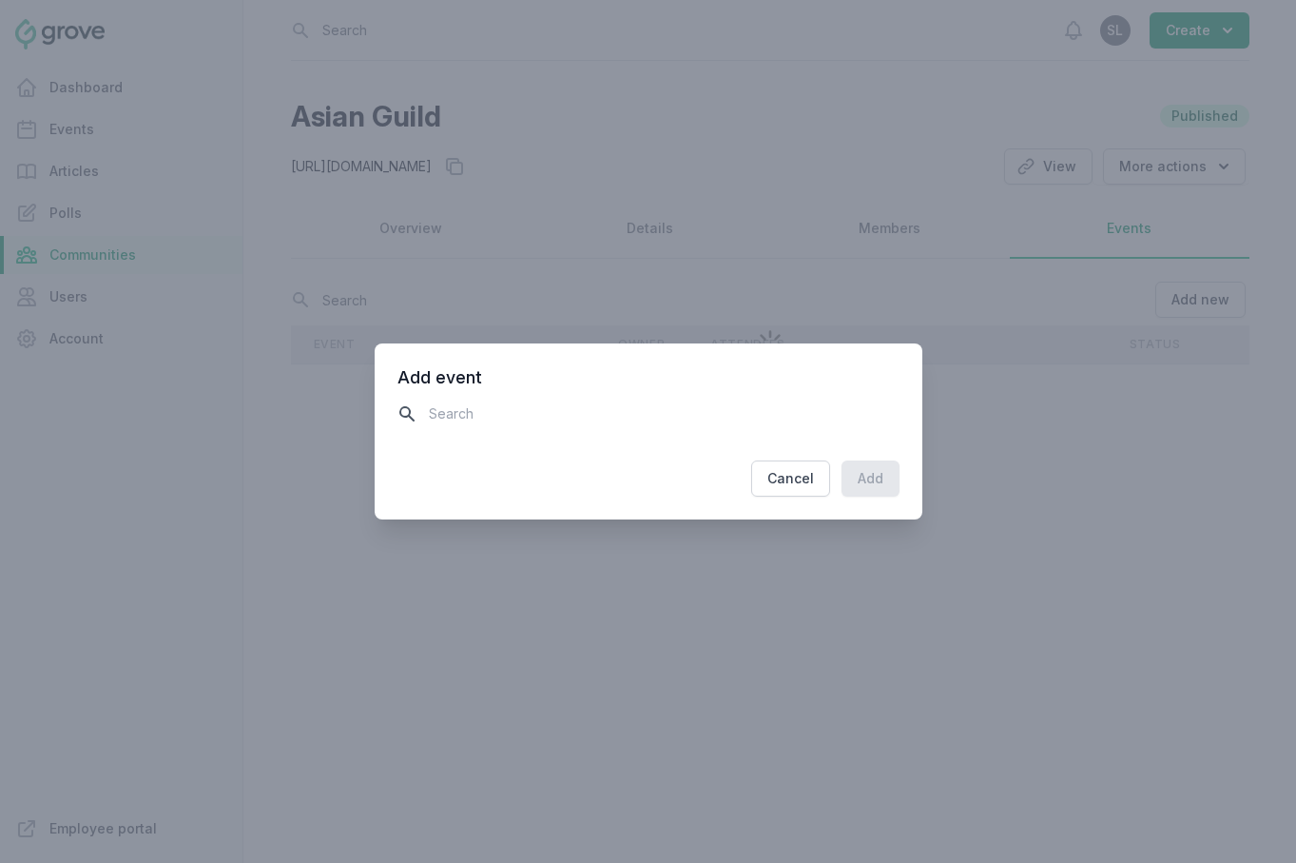
click at [512, 409] on input "text" at bounding box center [649, 413] width 502 height 33
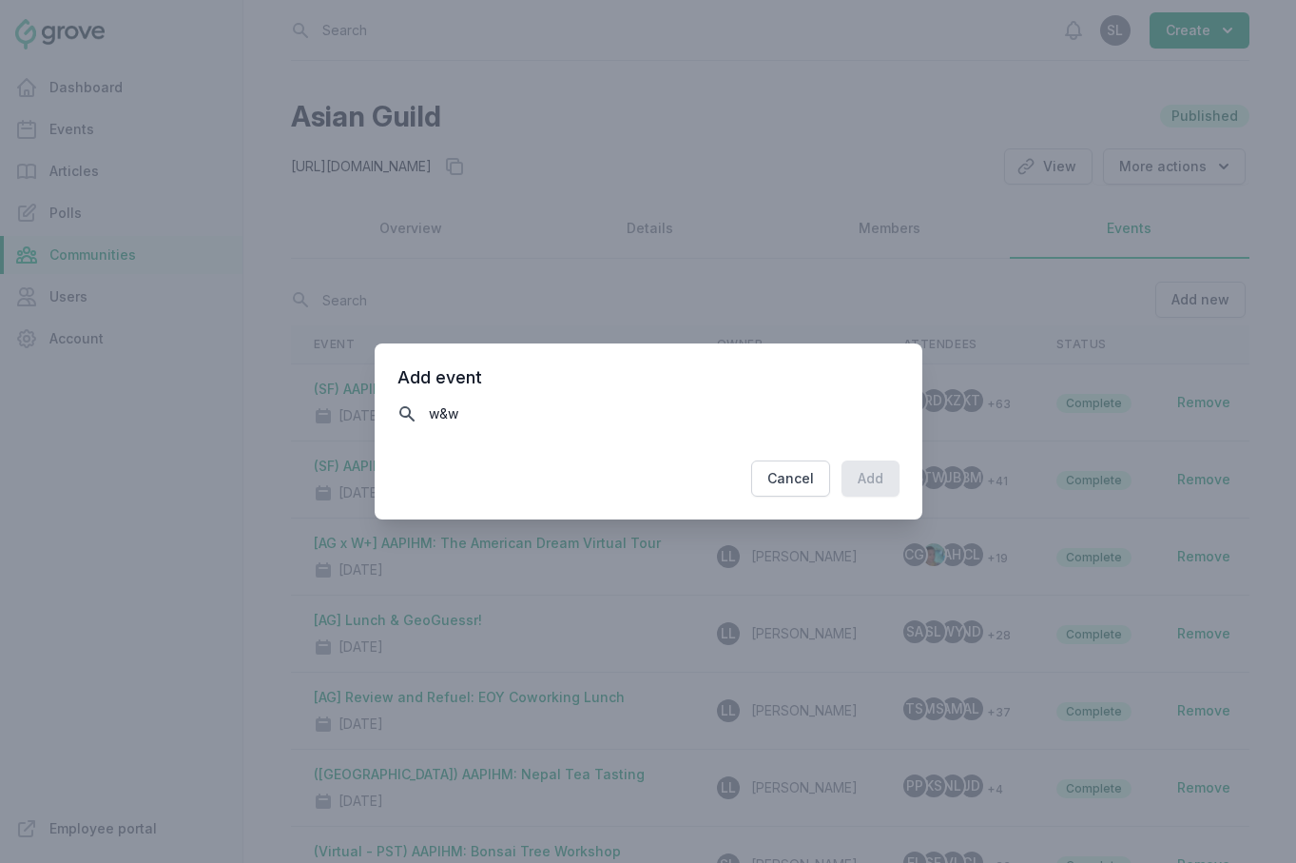
type input "w&w"
click at [810, 480] on button "Cancel" at bounding box center [790, 478] width 79 height 36
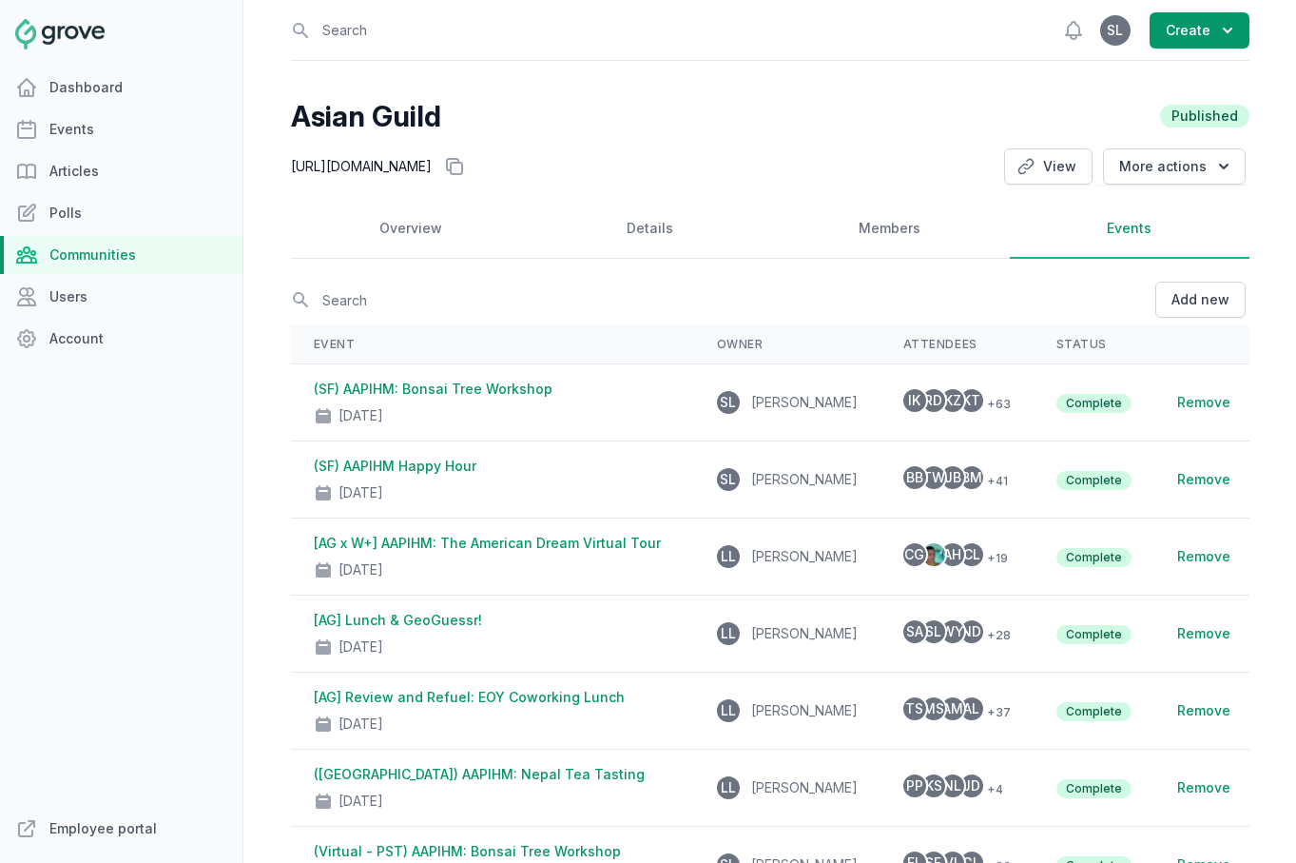
click at [101, 273] on link "Communities" at bounding box center [121, 255] width 243 height 38
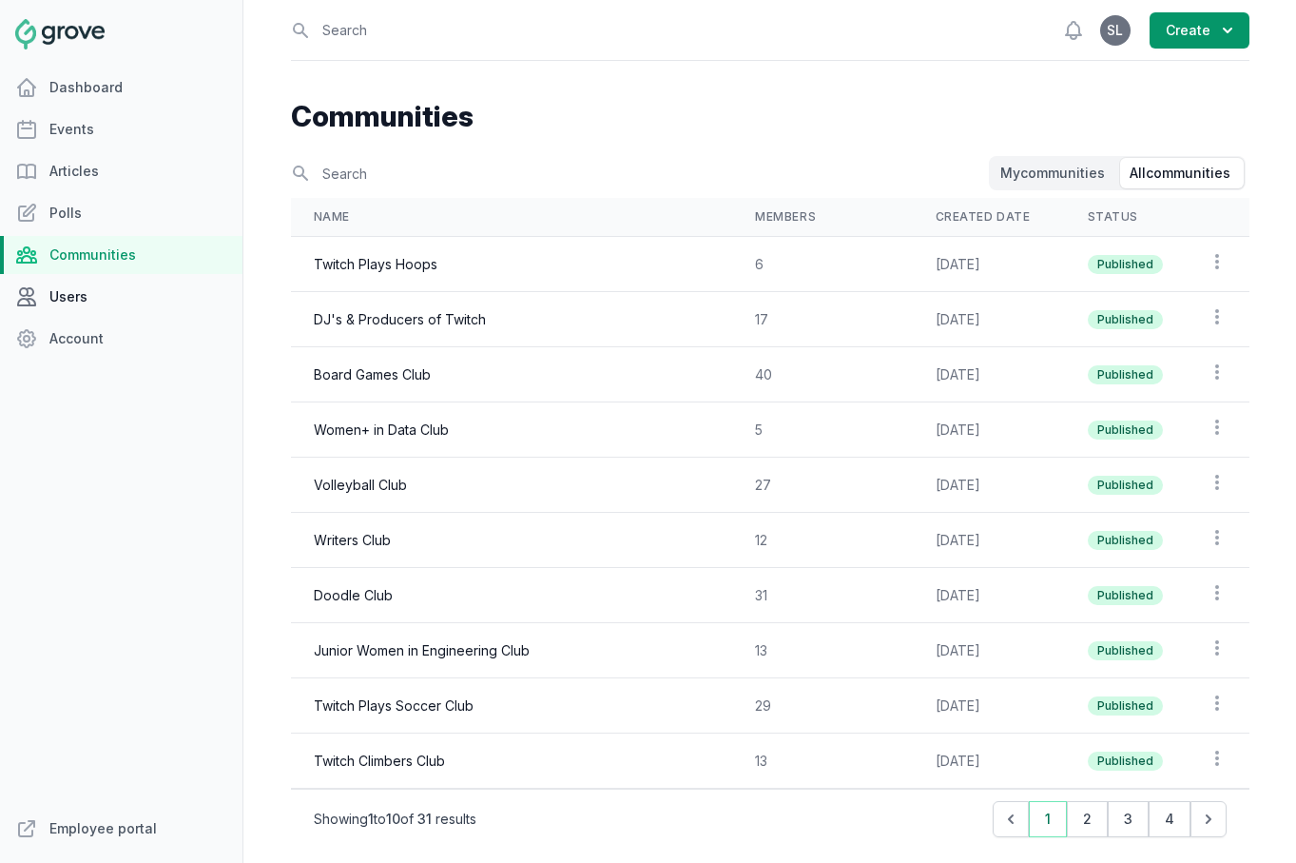
click at [98, 289] on link "Users" at bounding box center [121, 297] width 243 height 38
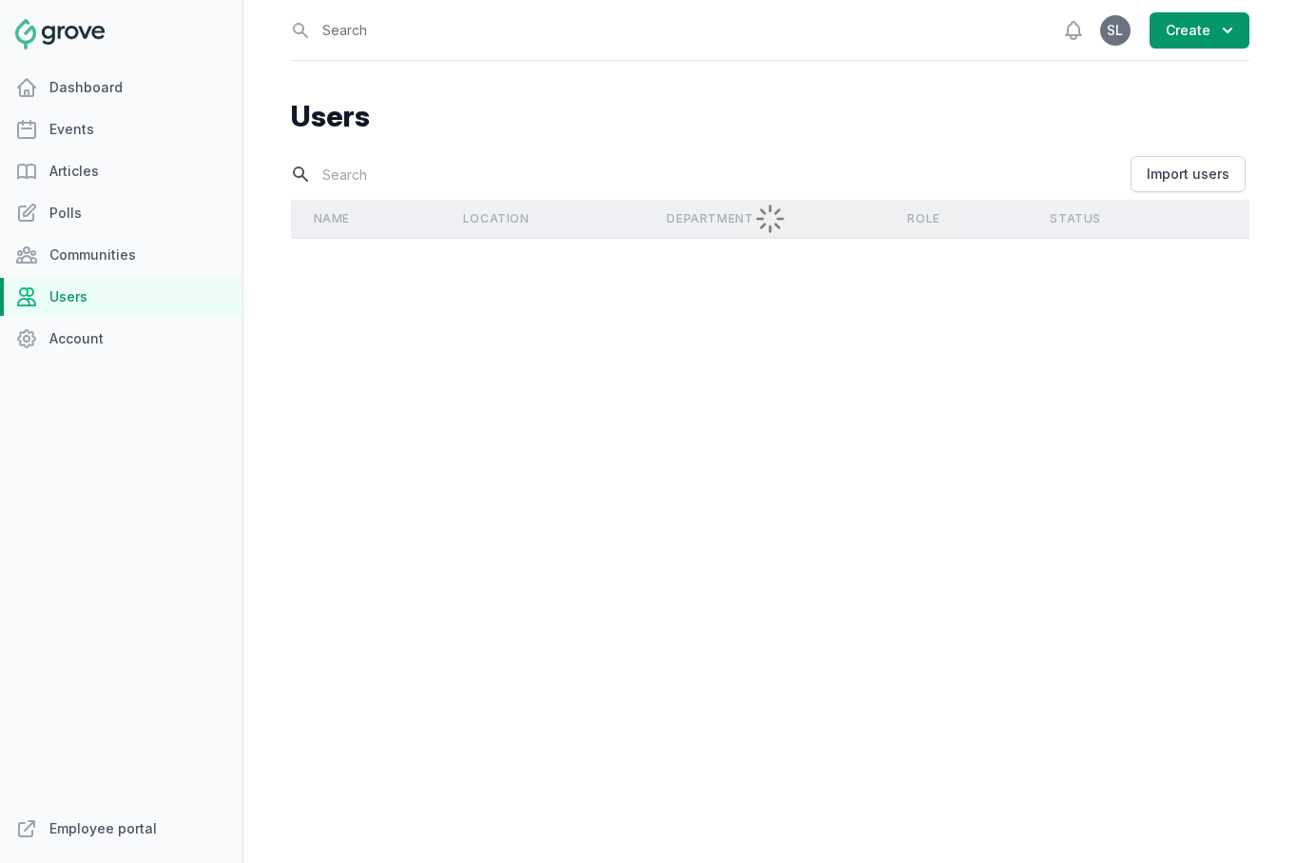
click at [385, 169] on input "text" at bounding box center [709, 174] width 836 height 33
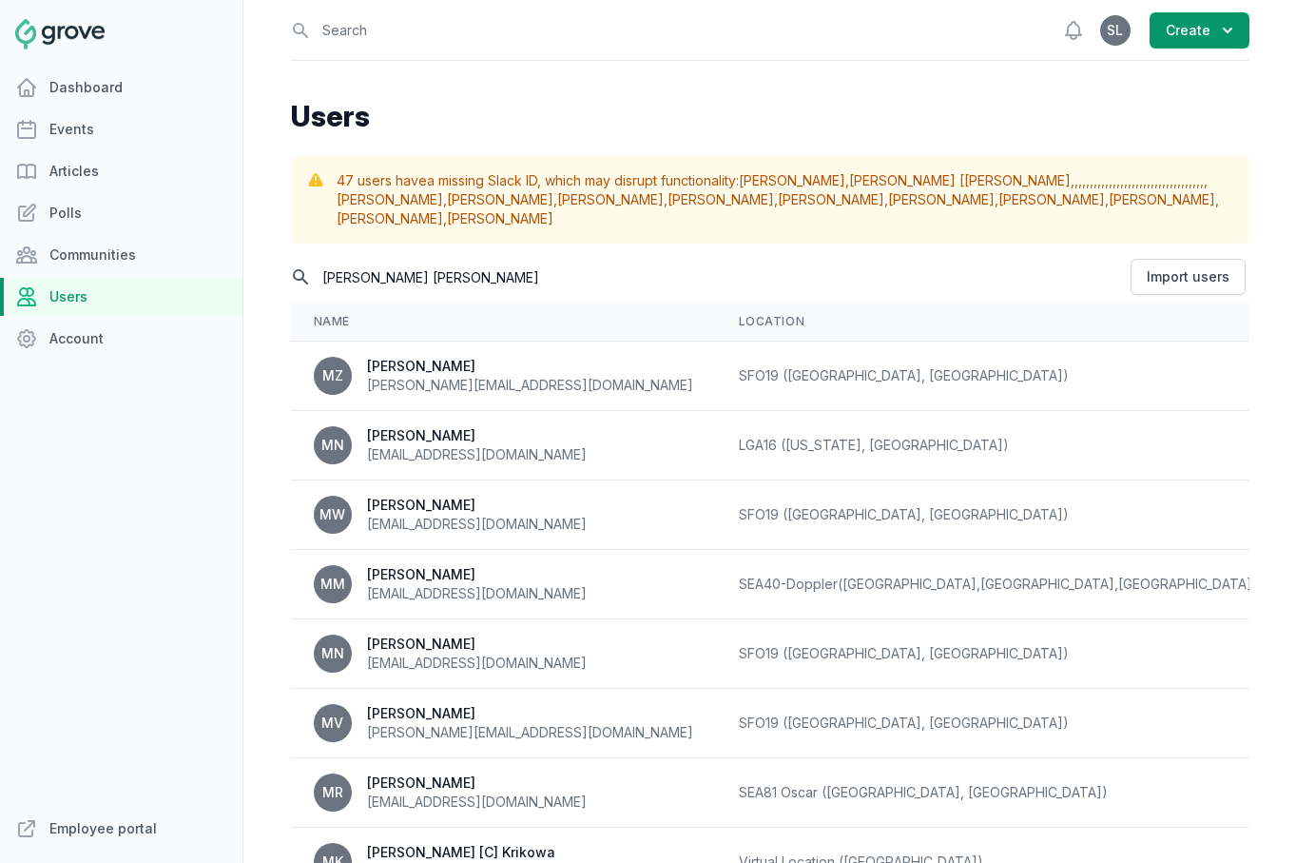
type input "michelle rob"
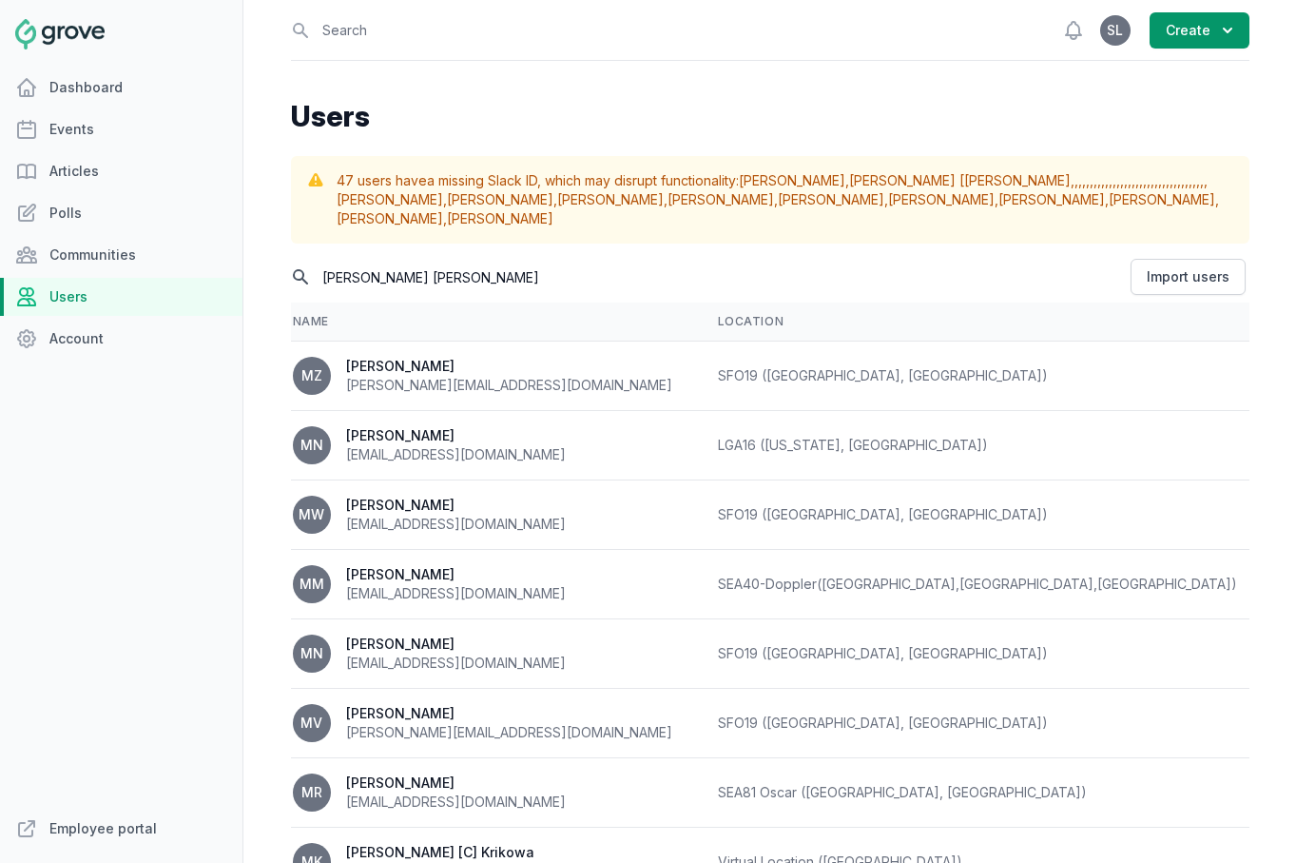
scroll to position [0, 23]
click at [93, 251] on link "Communities" at bounding box center [121, 255] width 243 height 38
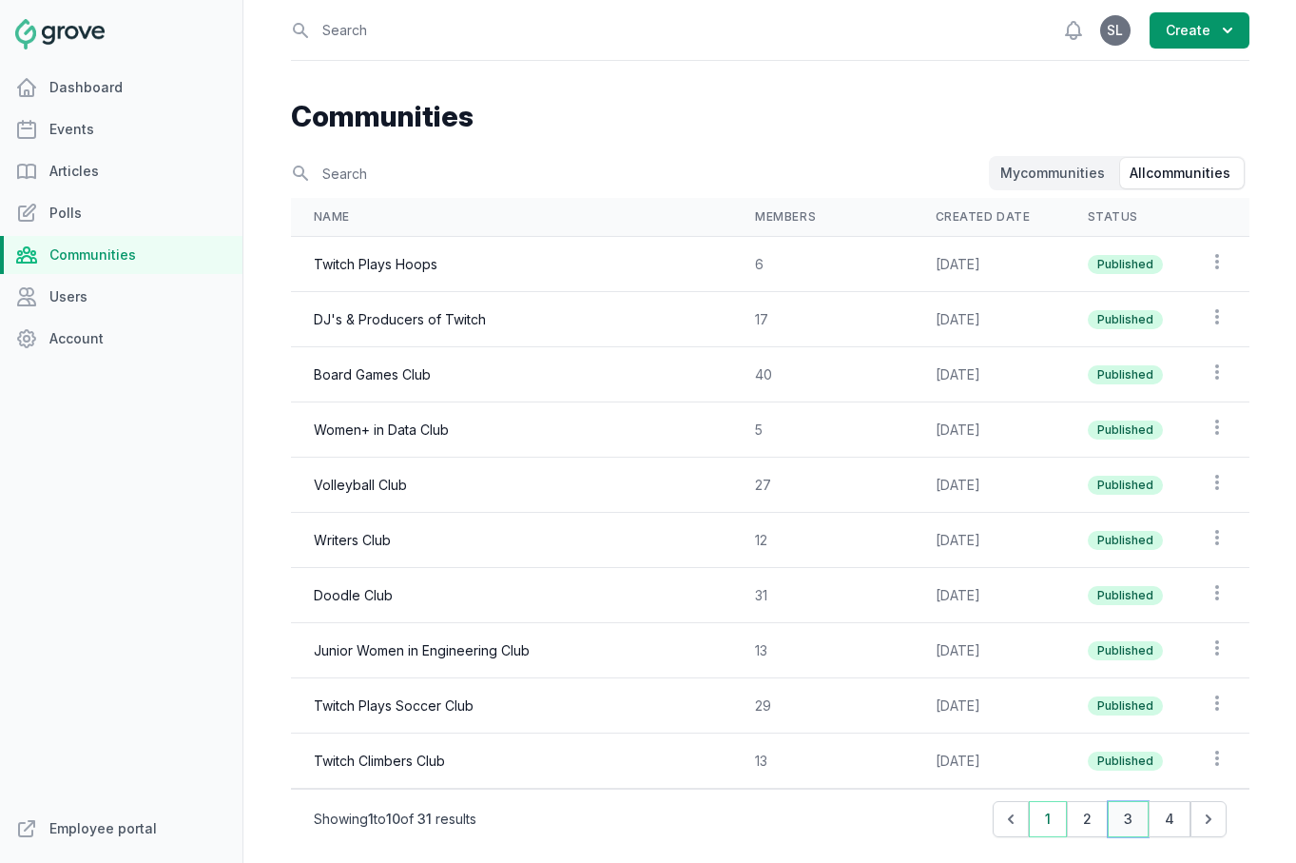
click at [1131, 820] on button "3" at bounding box center [1128, 819] width 41 height 36
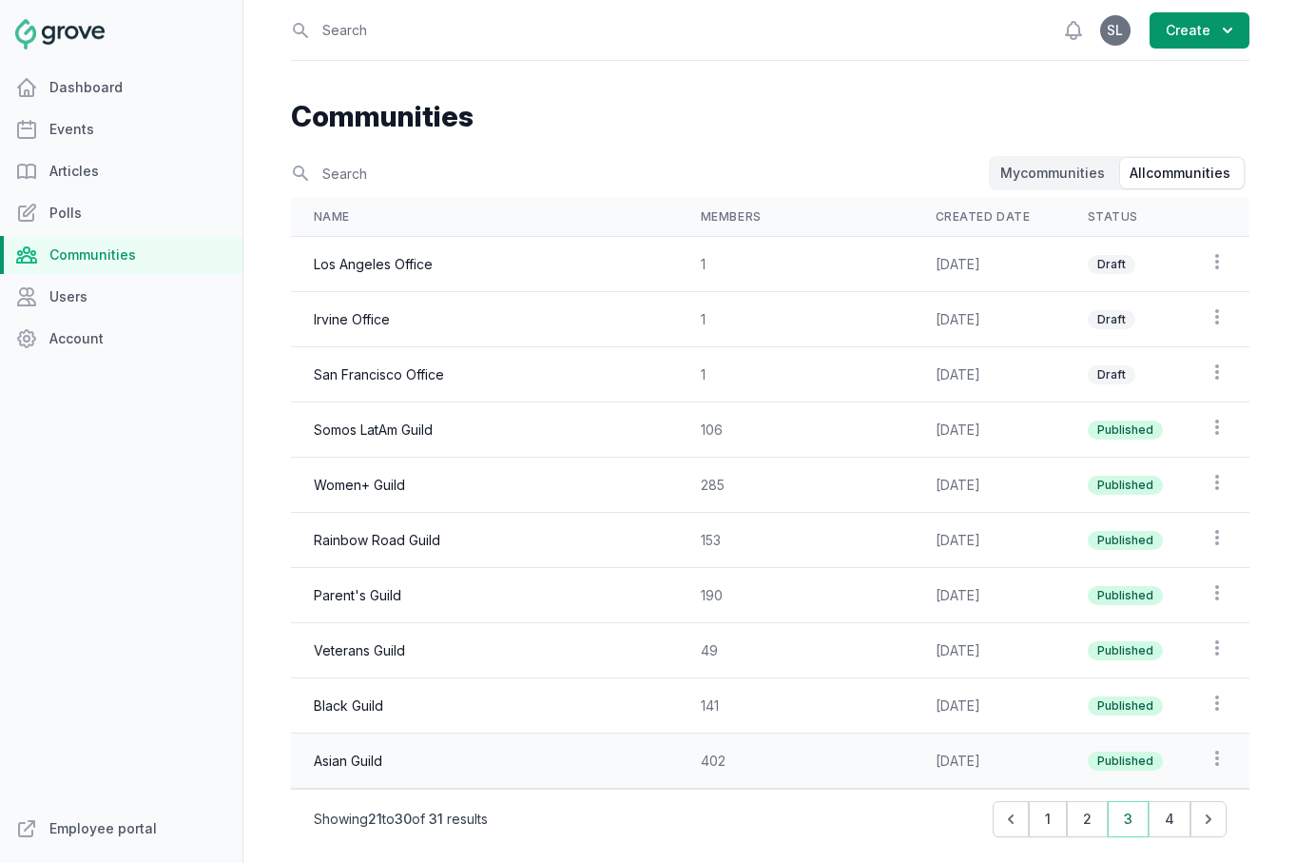
click at [860, 752] on td "402" at bounding box center [795, 760] width 235 height 55
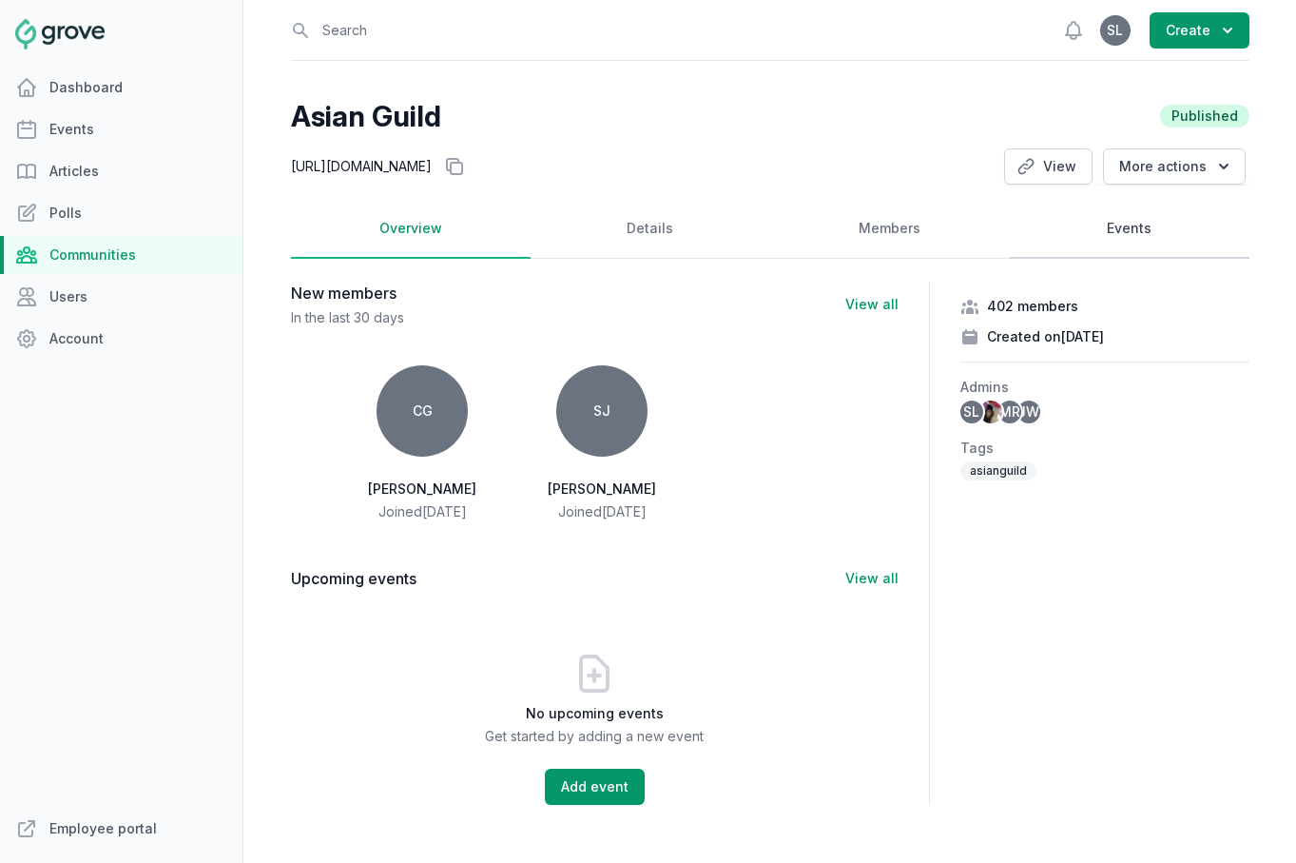
click at [1172, 237] on link "Events" at bounding box center [1130, 229] width 240 height 59
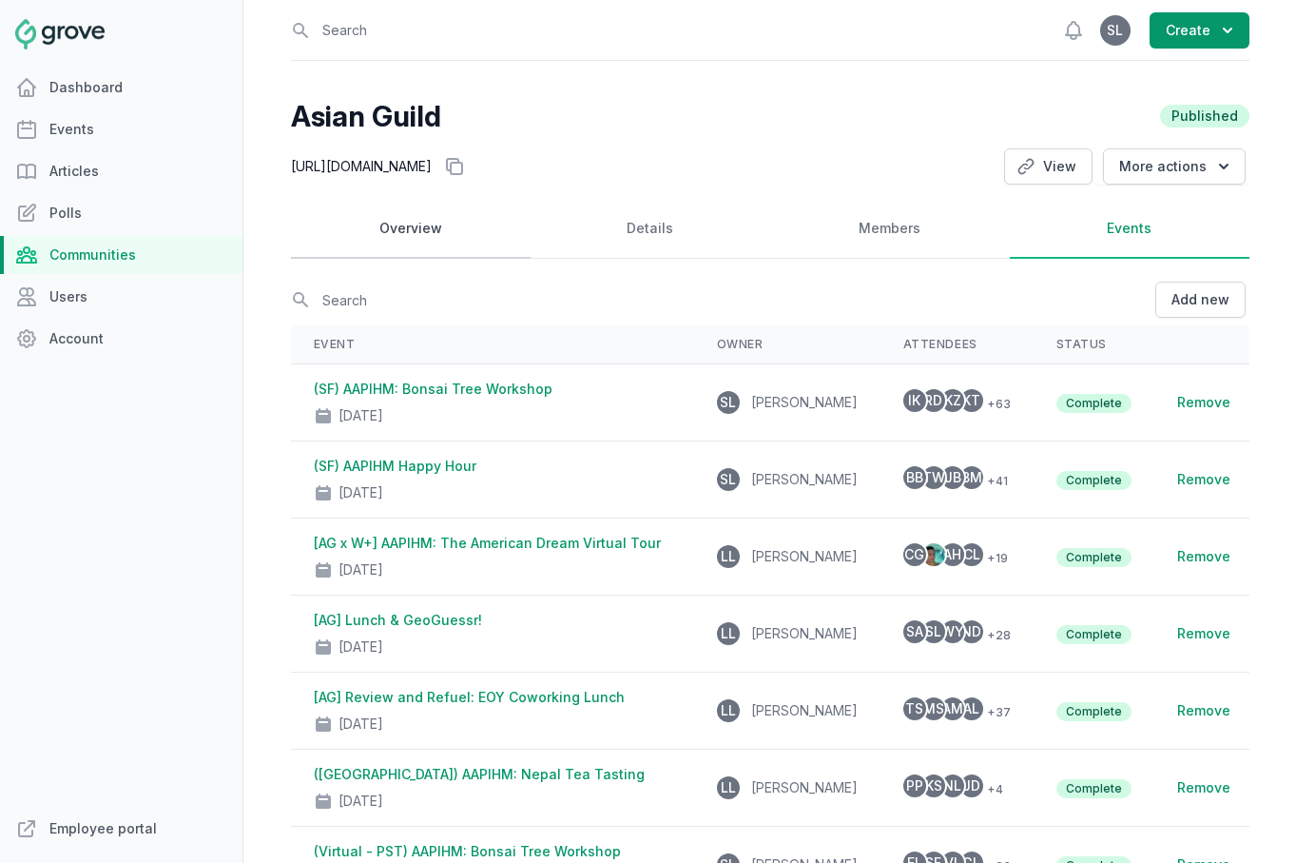
click at [434, 231] on link "Overview" at bounding box center [411, 229] width 240 height 59
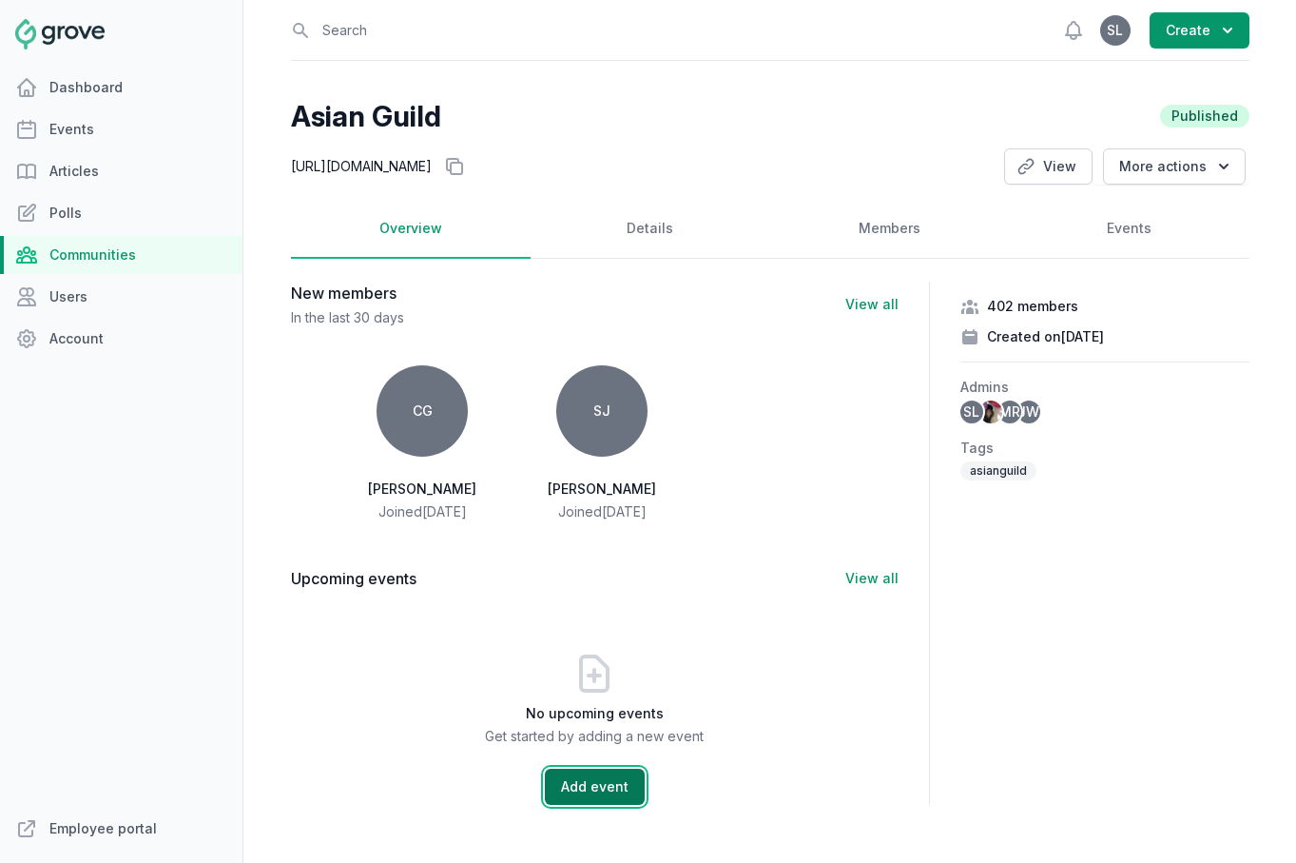
click at [606, 794] on button "Add event" at bounding box center [595, 787] width 100 height 36
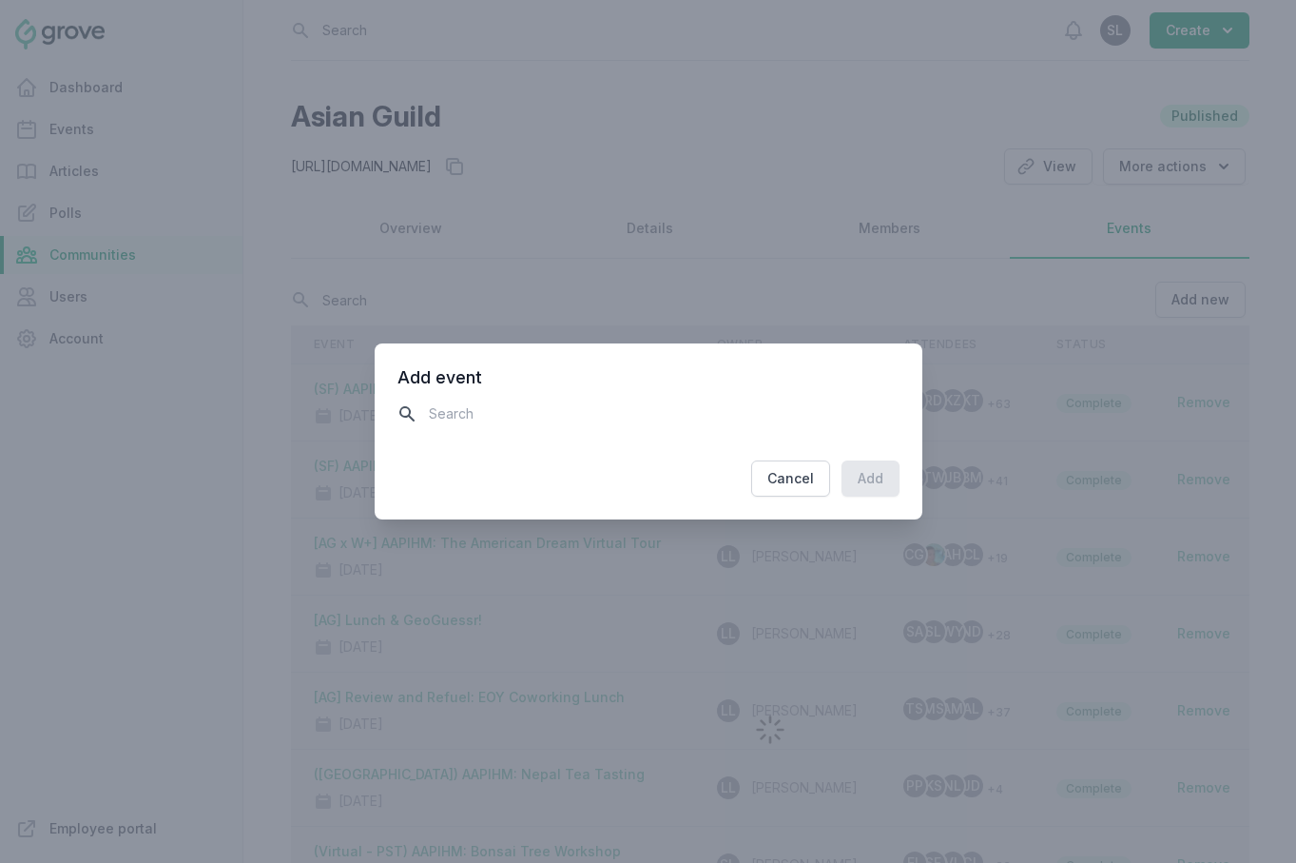
click at [500, 425] on input "text" at bounding box center [649, 413] width 502 height 33
click at [484, 408] on input "w&w" at bounding box center [649, 413] width 502 height 33
type input "w&w"
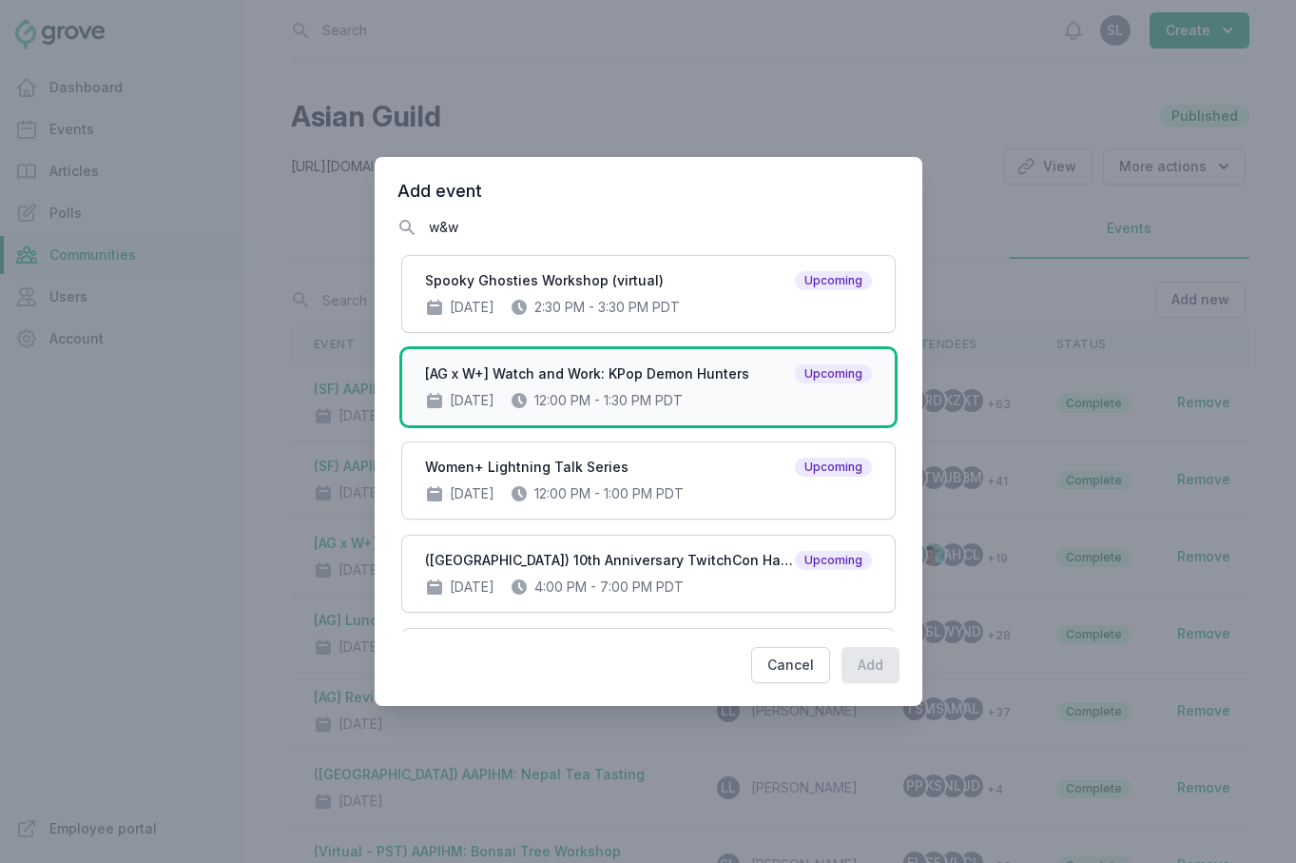
click at [662, 381] on span "[AG x W+] Watch and Work: KPop Demon Hunters" at bounding box center [587, 373] width 324 height 19
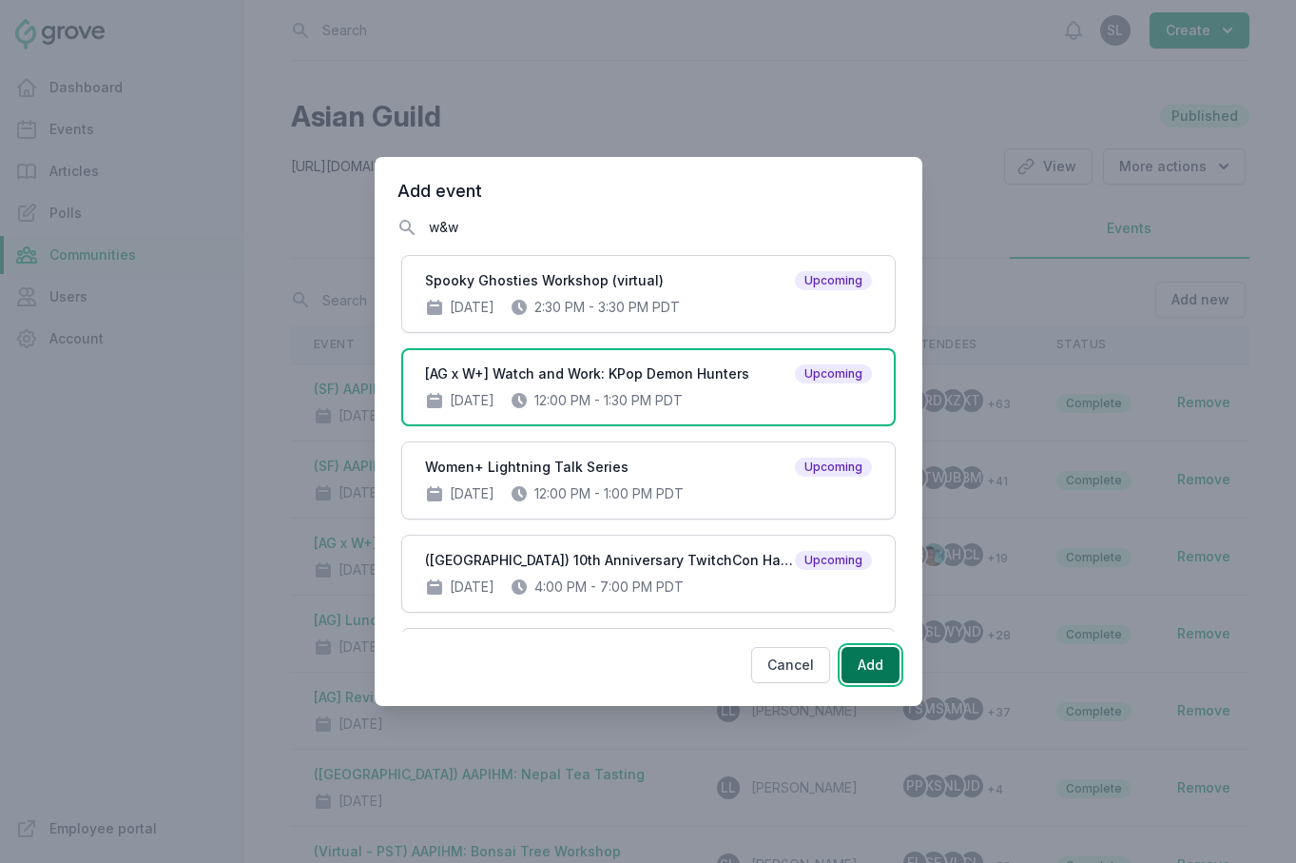
click at [876, 669] on button "Add" at bounding box center [871, 665] width 58 height 36
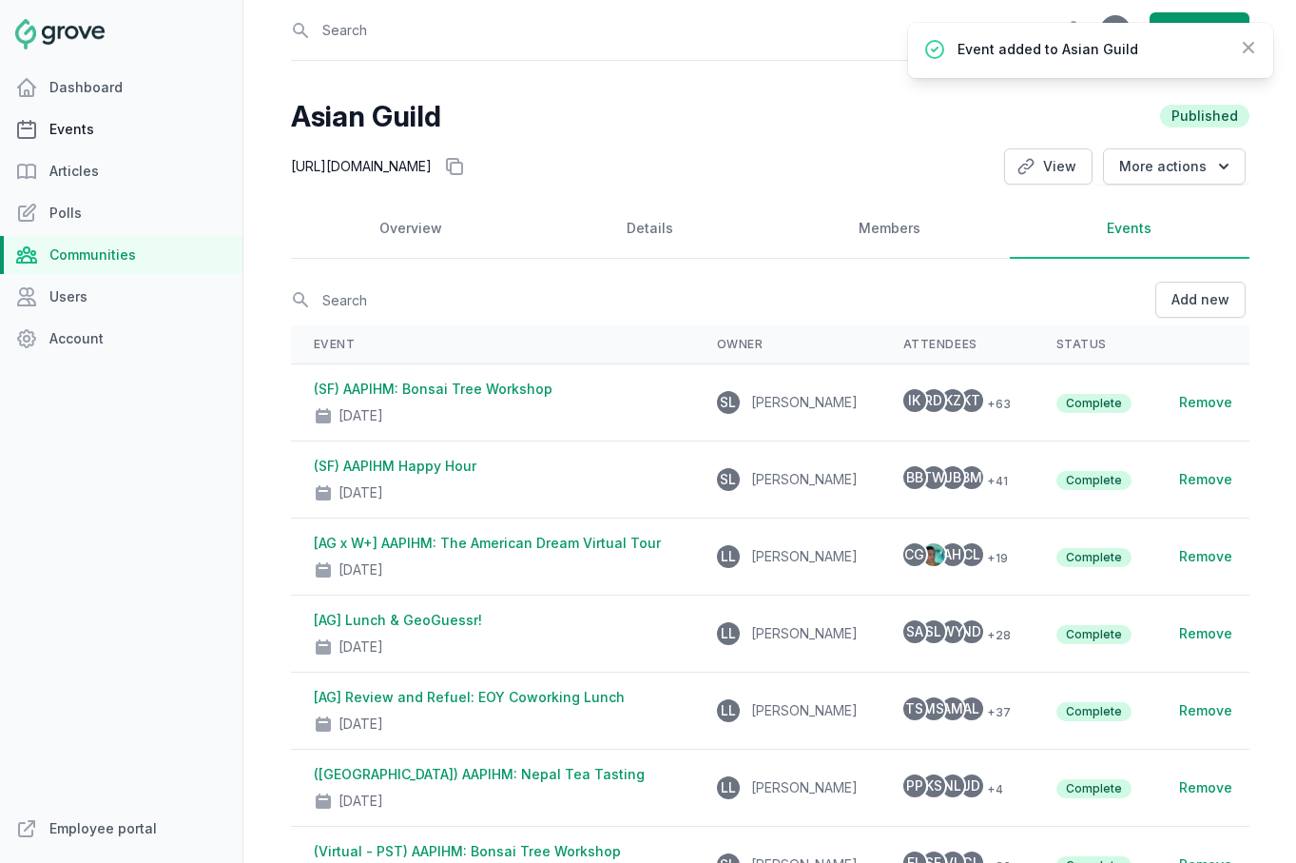
click at [95, 137] on link "Events" at bounding box center [121, 129] width 243 height 38
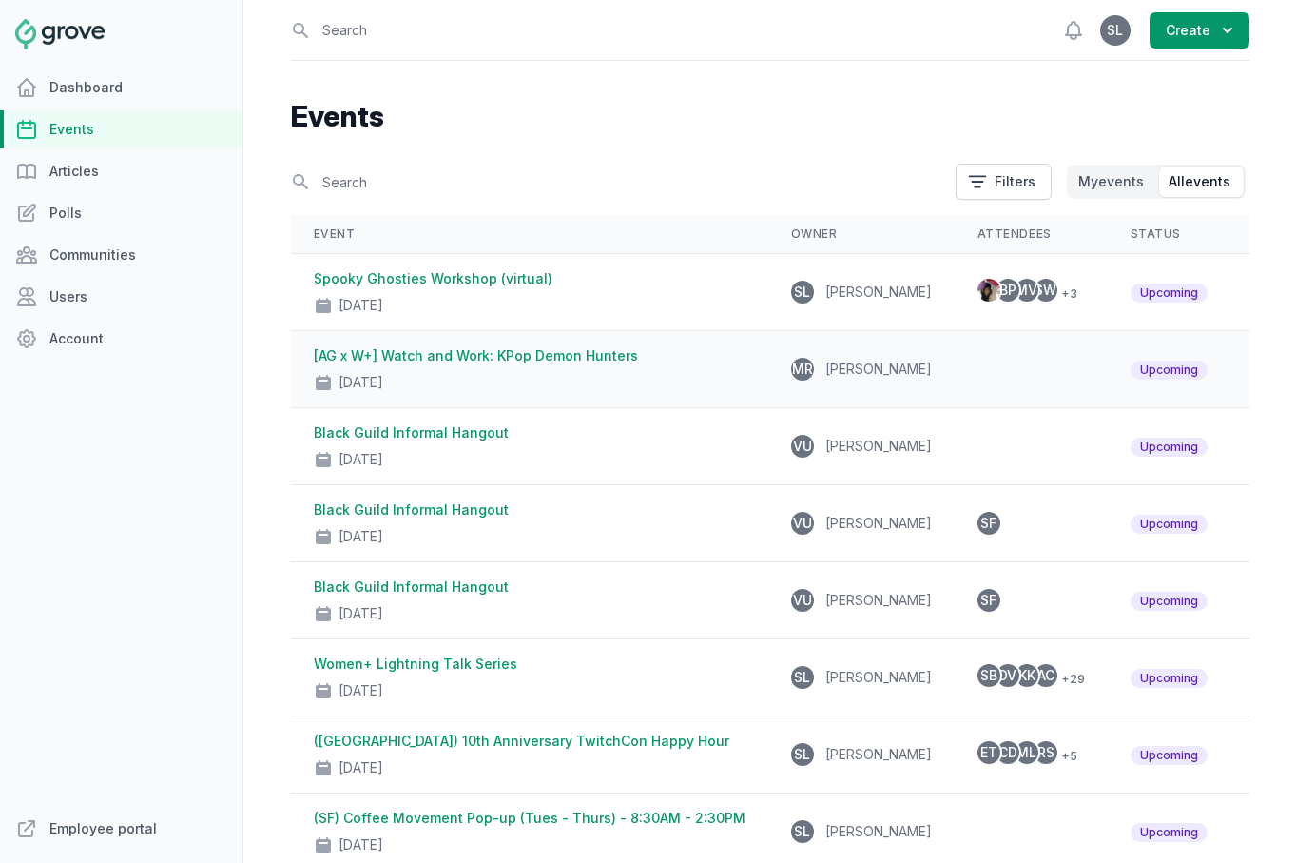
click at [646, 374] on div "Aug 29, 2025" at bounding box center [530, 378] width 432 height 27
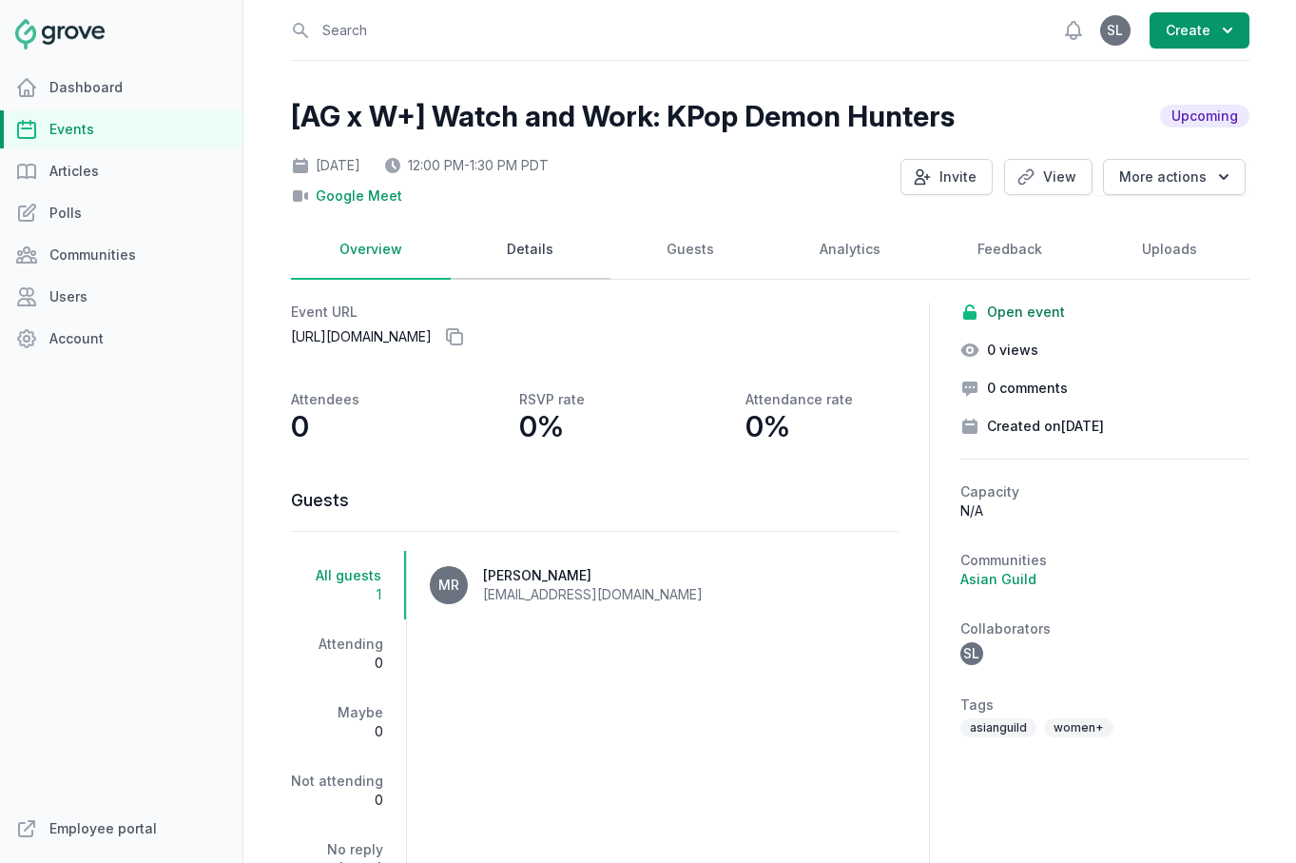
click at [499, 256] on link "Details" at bounding box center [531, 250] width 160 height 59
select select "virtual"
select select "12:00 PM"
select select "1:30 PM"
select select "89"
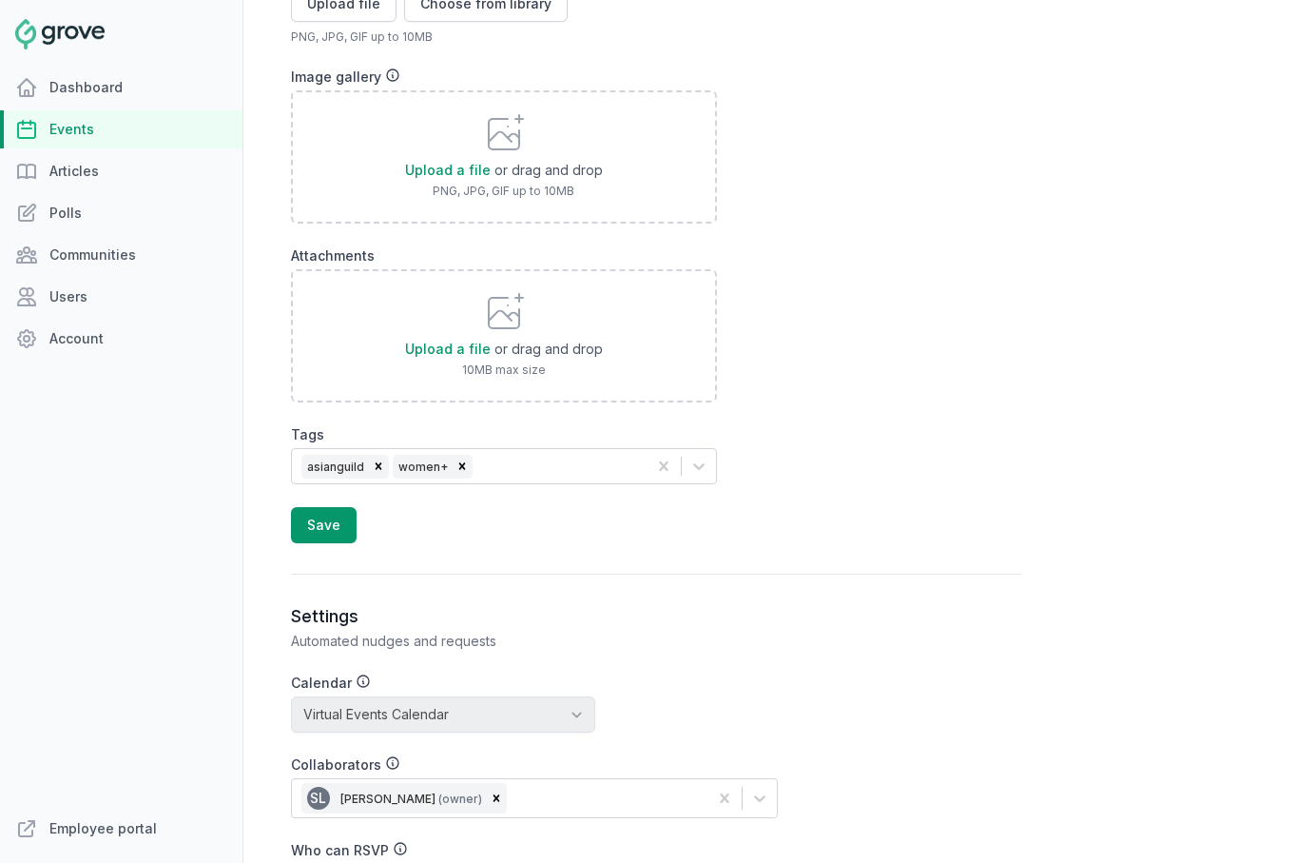
scroll to position [1898, 0]
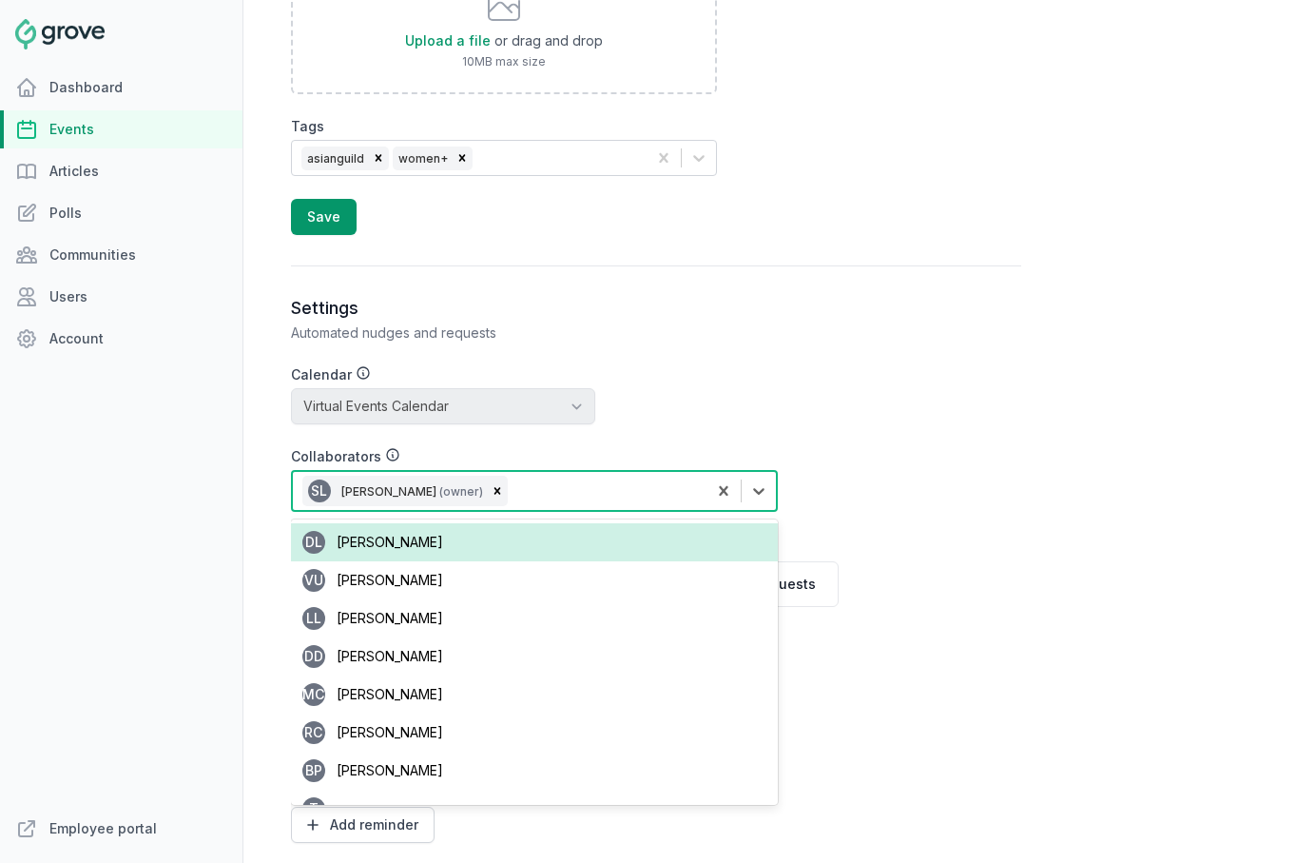
click at [510, 489] on div "SL Stacy Lee (owner)" at bounding box center [500, 491] width 414 height 38
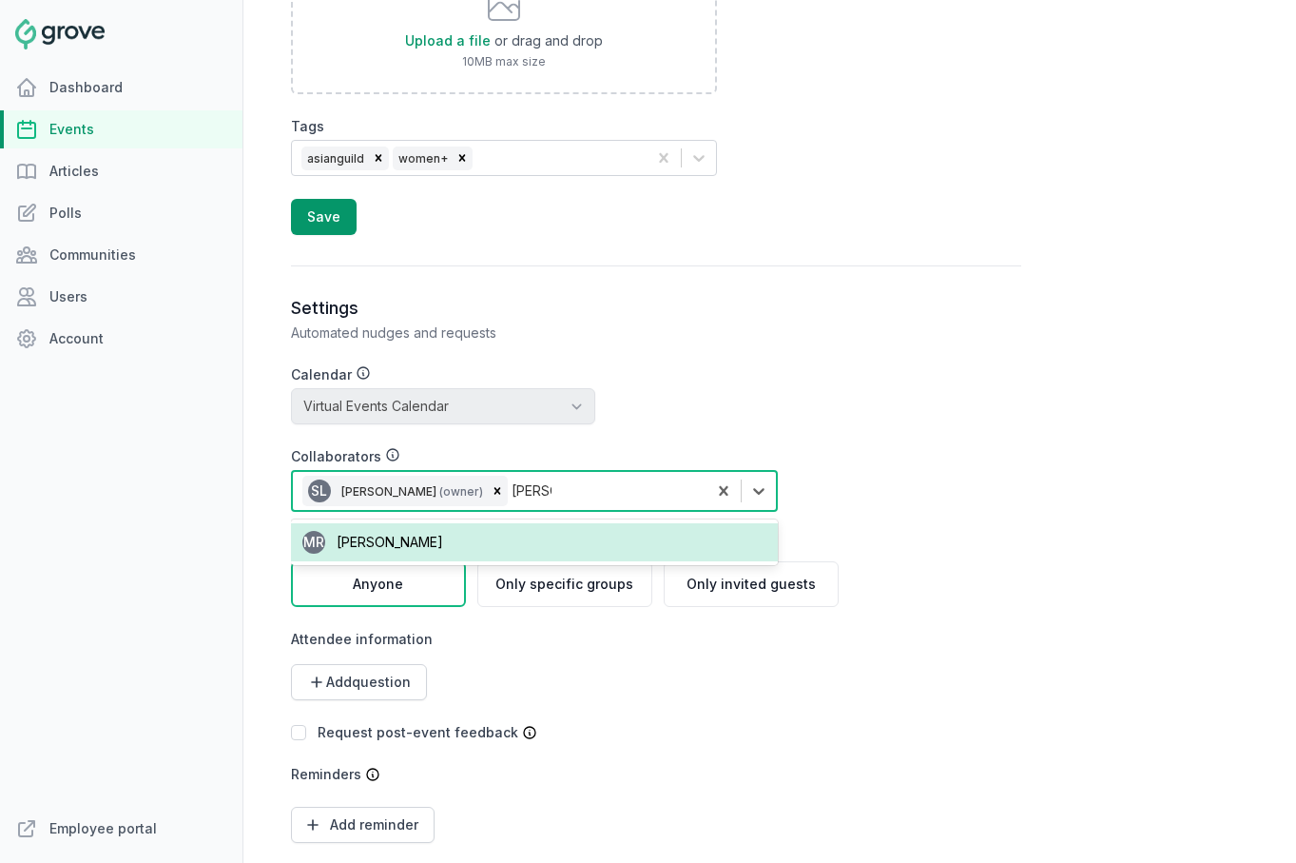
type input "michell"
click at [484, 539] on div "MR Michelle Roberson" at bounding box center [534, 542] width 487 height 38
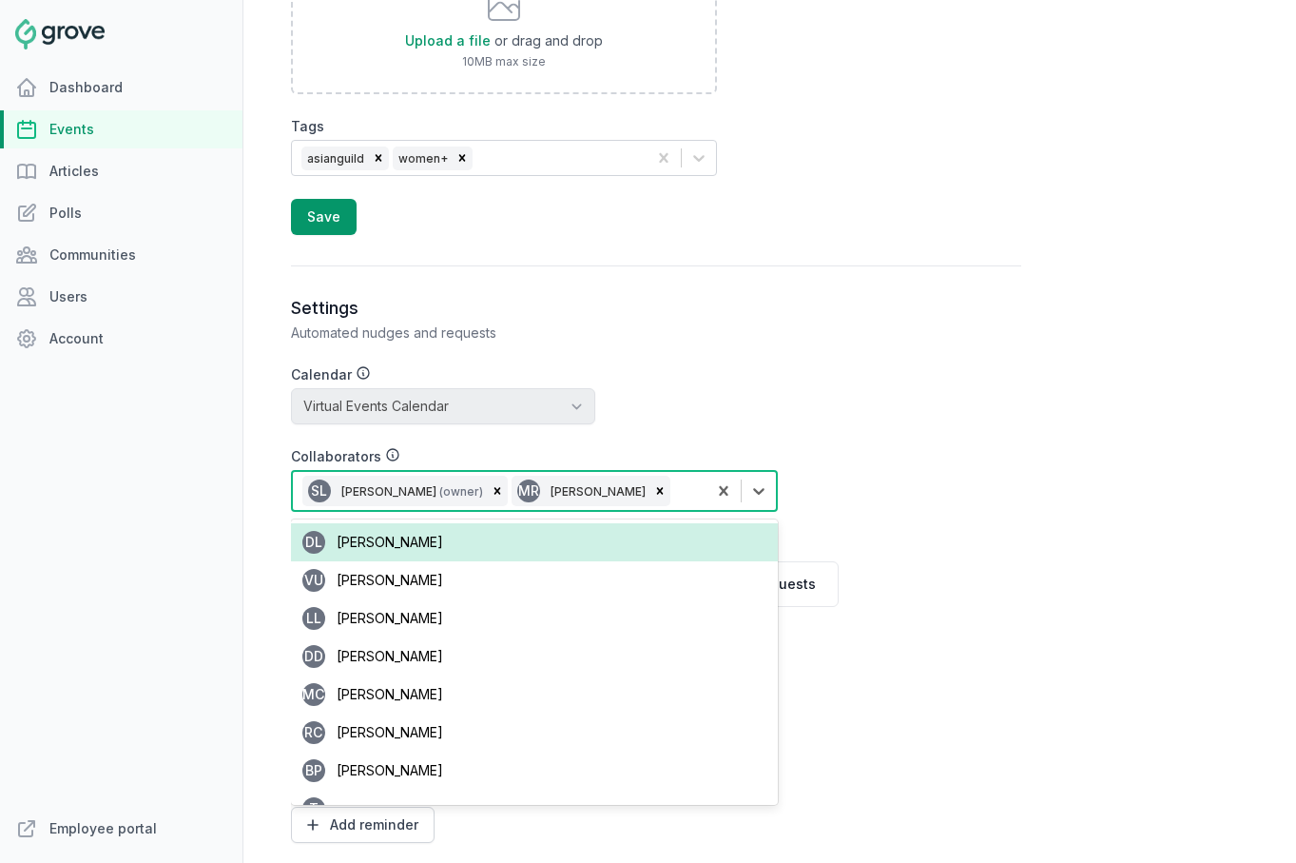
click at [1000, 546] on div "Settings Automated nudges and requests Calendar No calendar Virtual Events Cale…" at bounding box center [656, 622] width 731 height 651
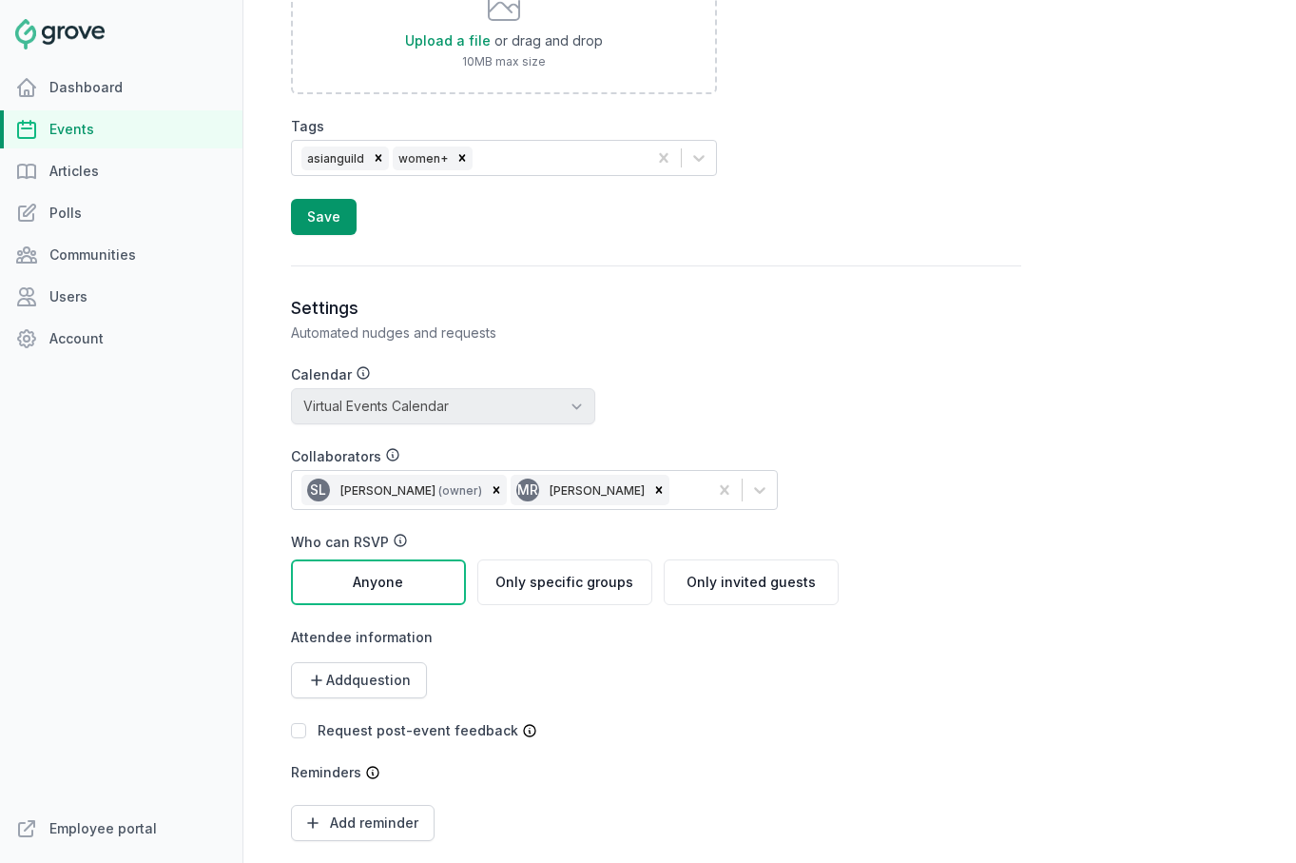
scroll to position [2042, 0]
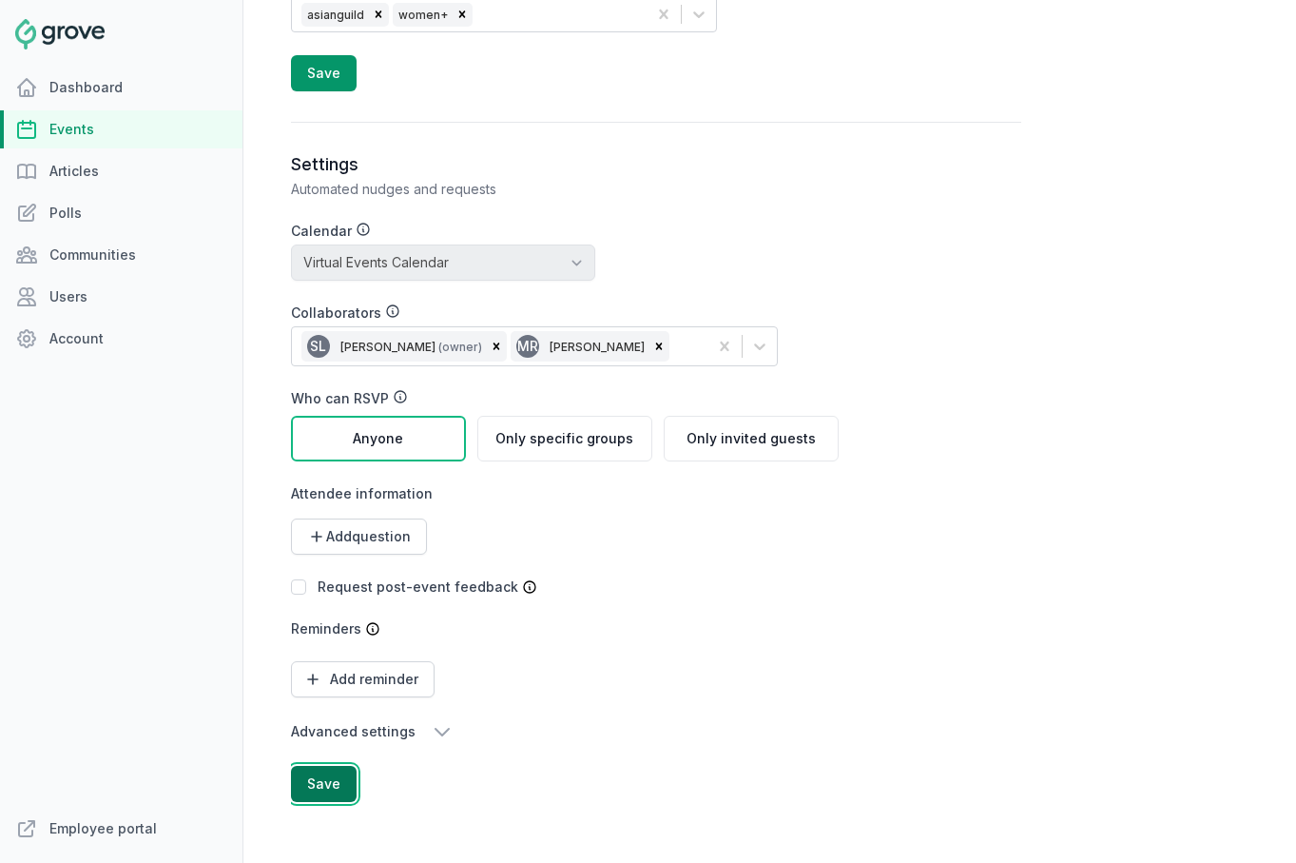
click at [336, 779] on button "Save" at bounding box center [324, 784] width 66 height 36
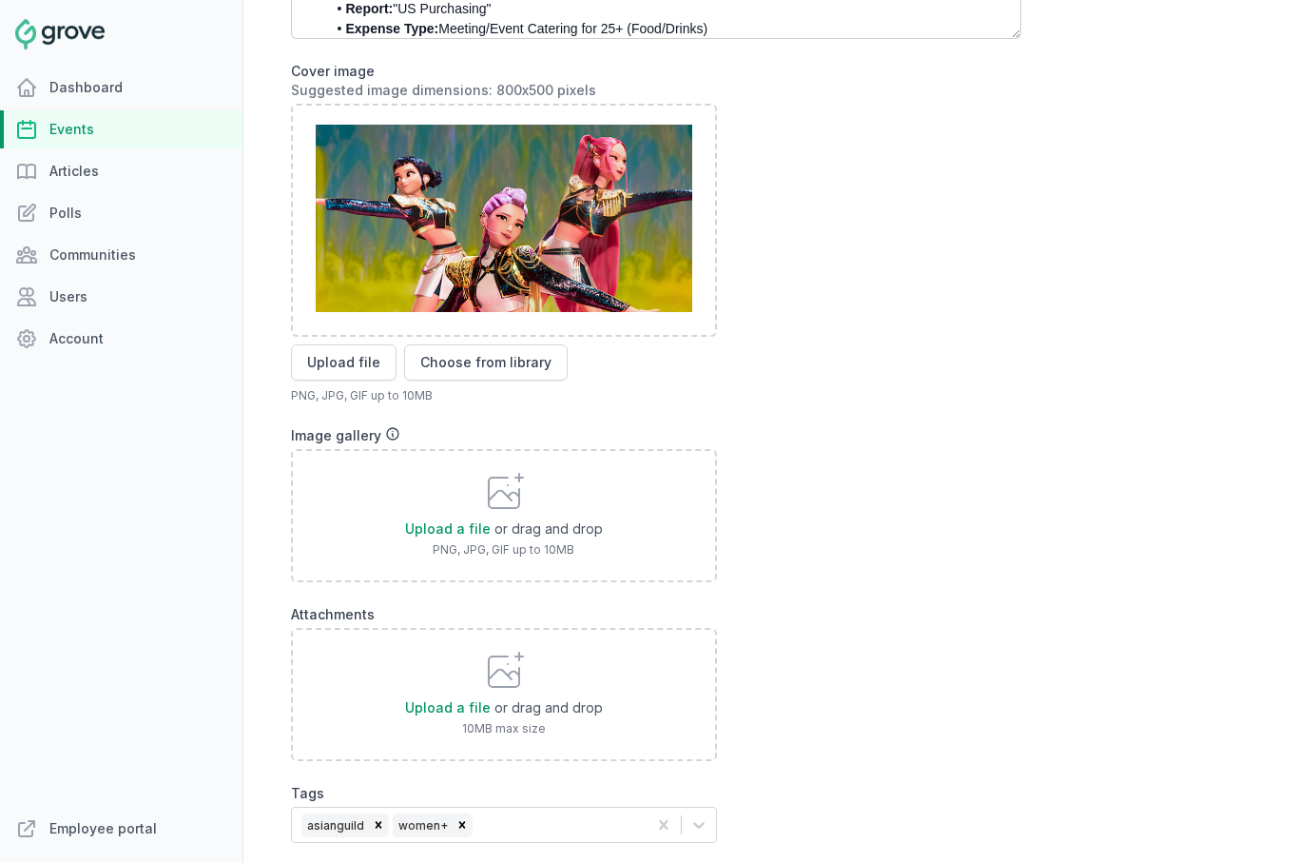
click at [115, 132] on link "Events" at bounding box center [121, 129] width 243 height 38
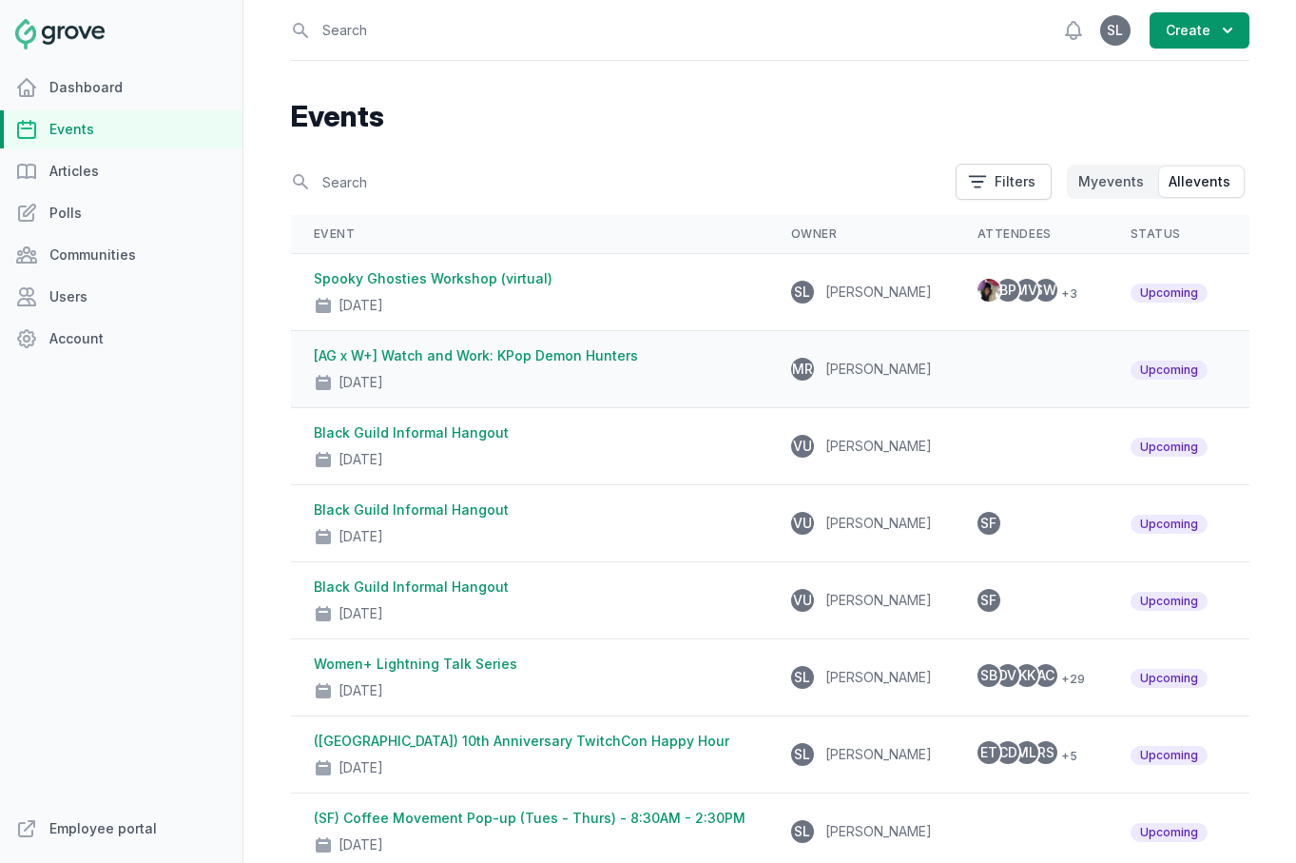
click at [587, 374] on div "Aug 29, 2025" at bounding box center [530, 378] width 432 height 27
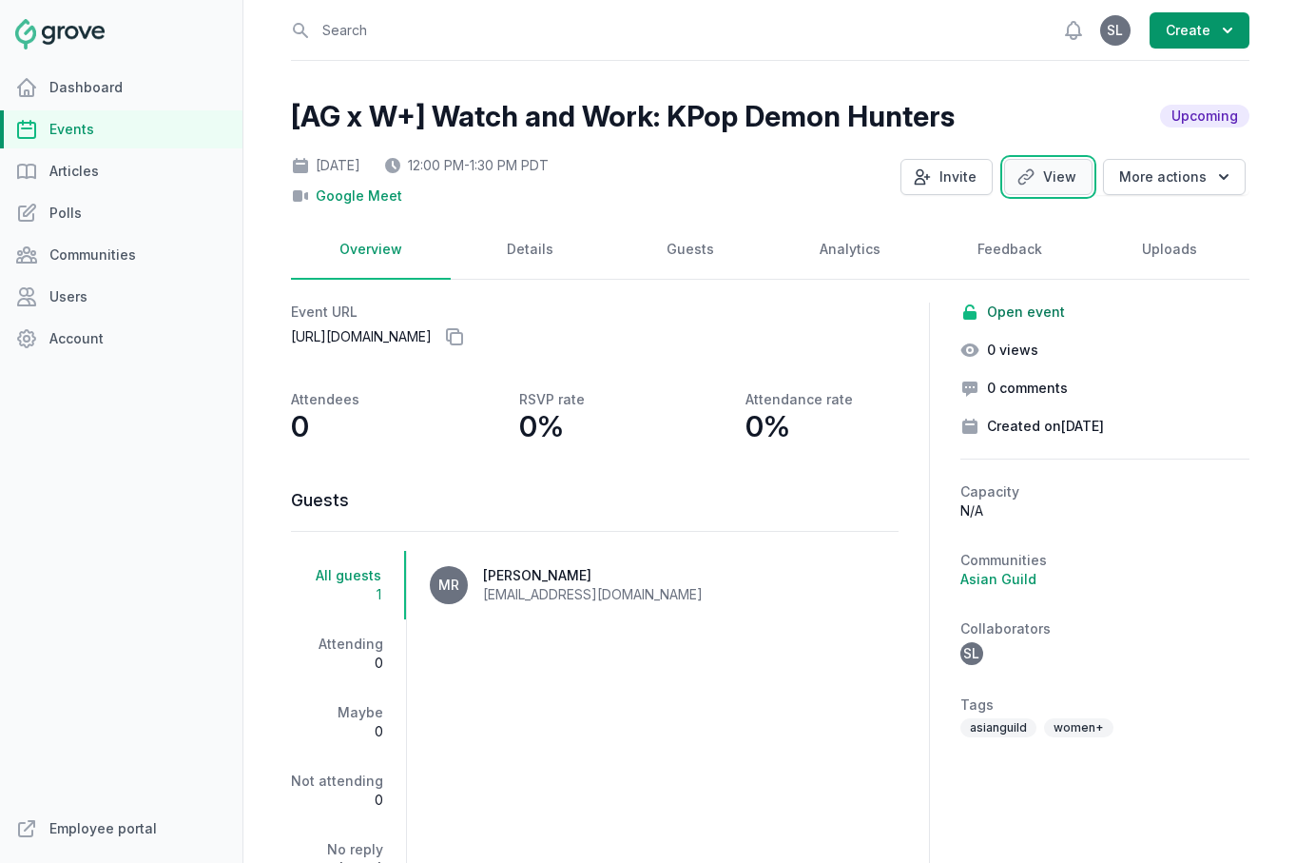
click at [1059, 180] on link "View" at bounding box center [1048, 177] width 88 height 36
click at [150, 458] on div "Dashboard Events Articles Polls Communities Users Account" at bounding box center [121, 438] width 243 height 741
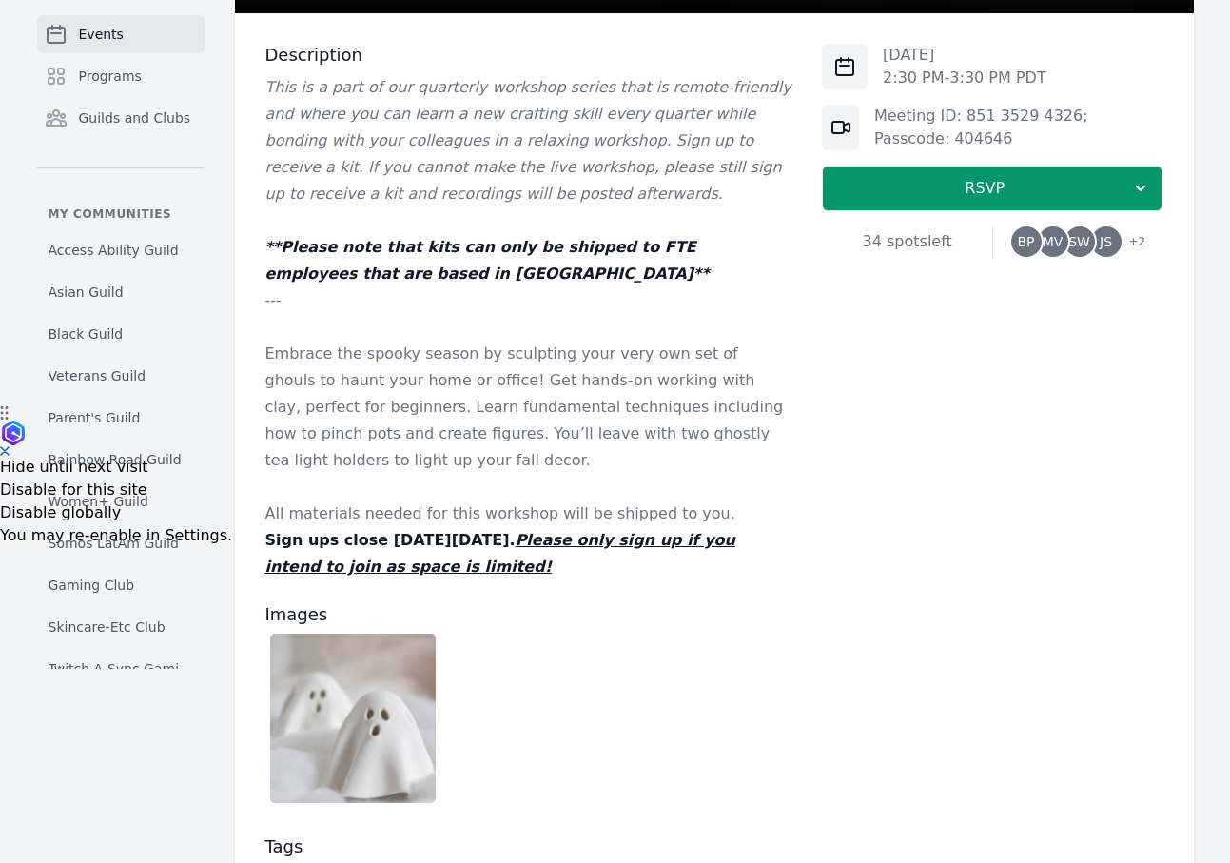
scroll to position [416, 0]
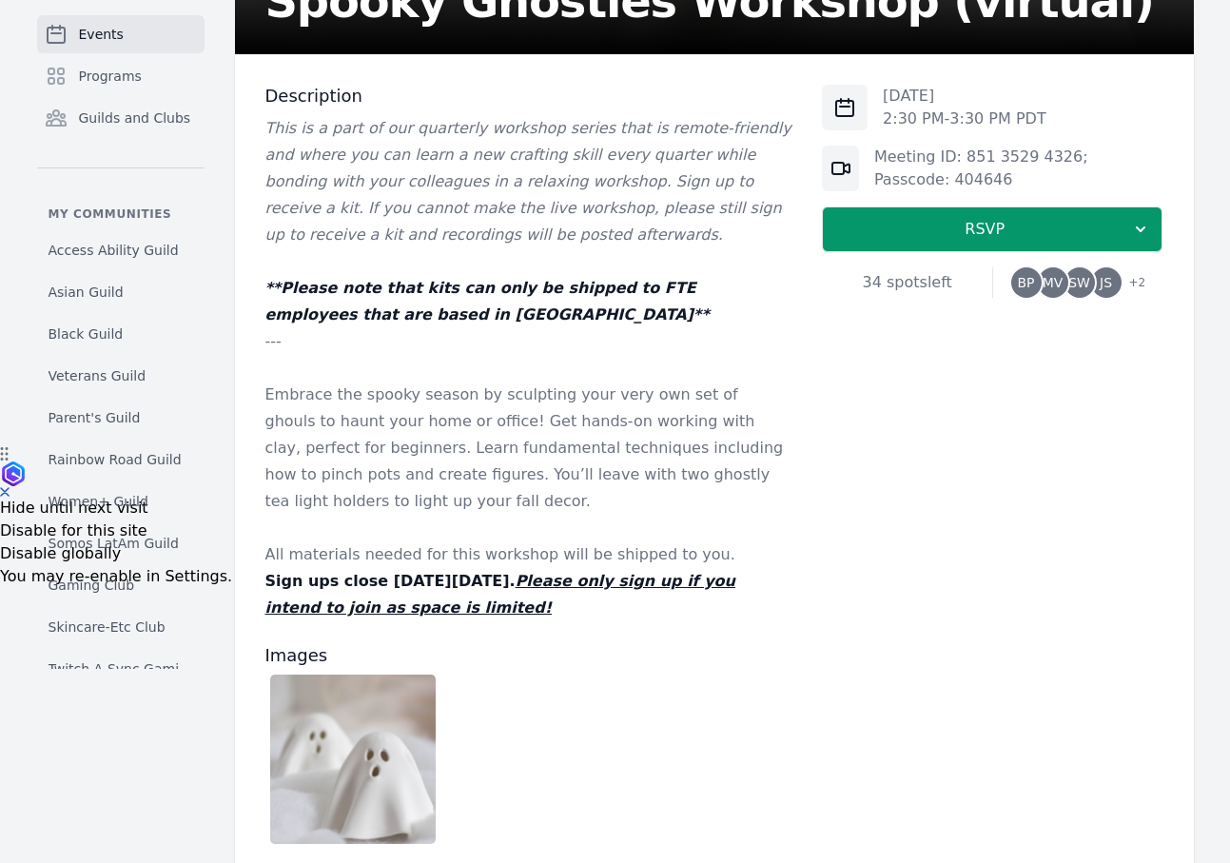
click at [1058, 278] on span "MV" at bounding box center [1053, 282] width 21 height 13
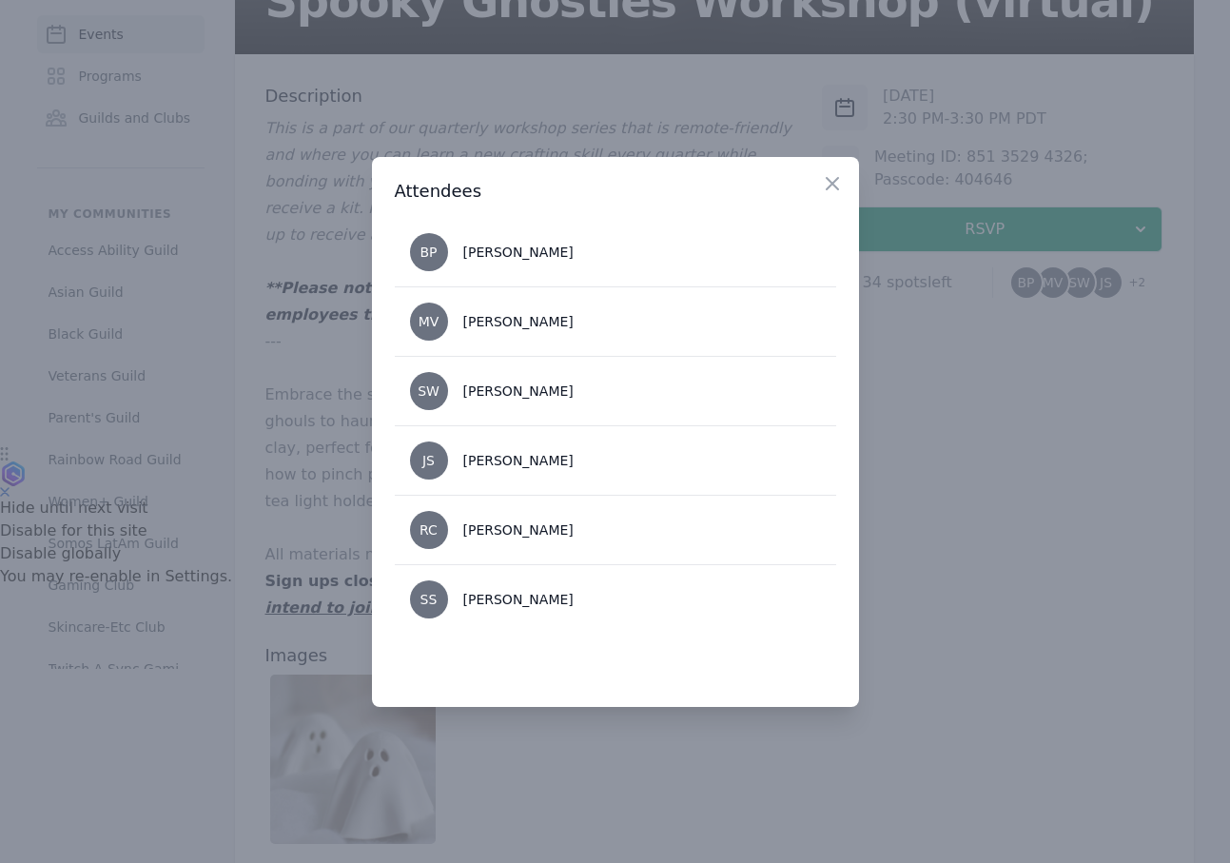
click at [977, 545] on div at bounding box center [615, 431] width 1230 height 863
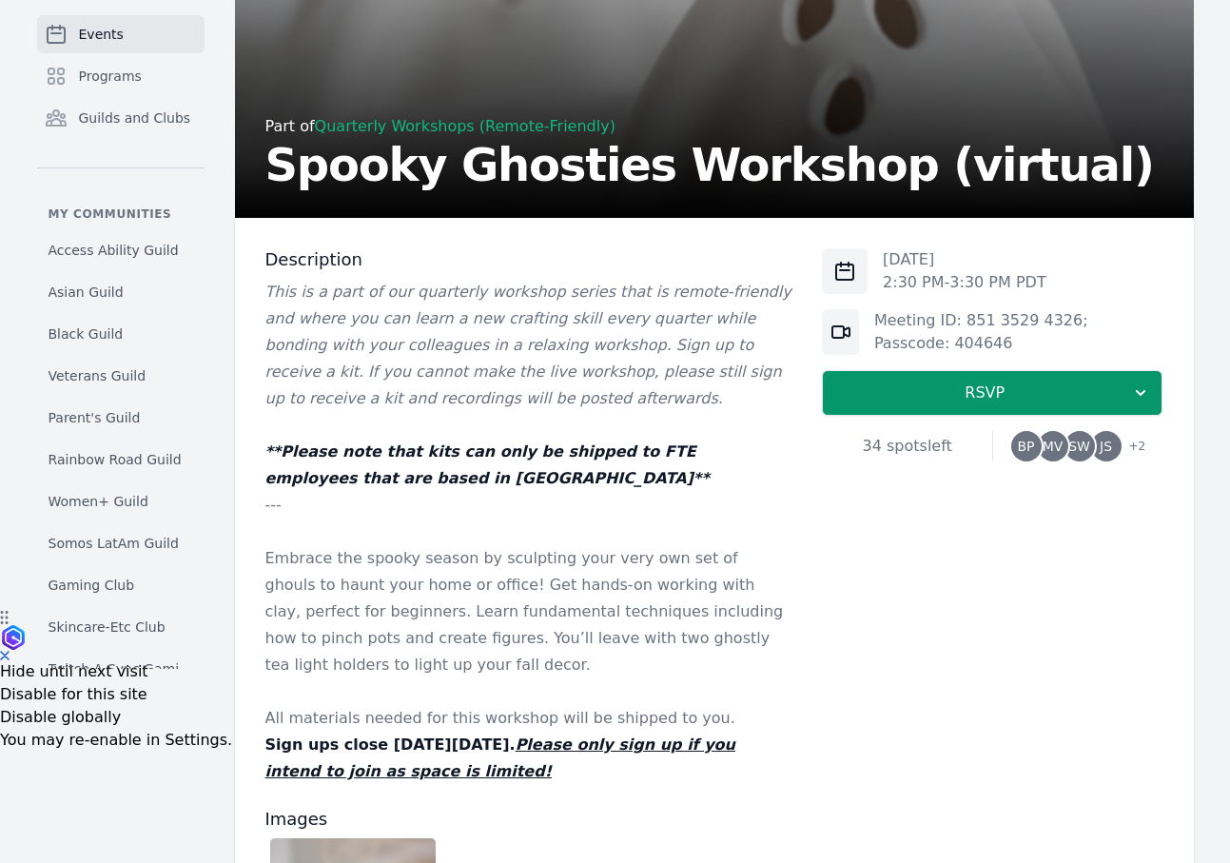
scroll to position [122, 0]
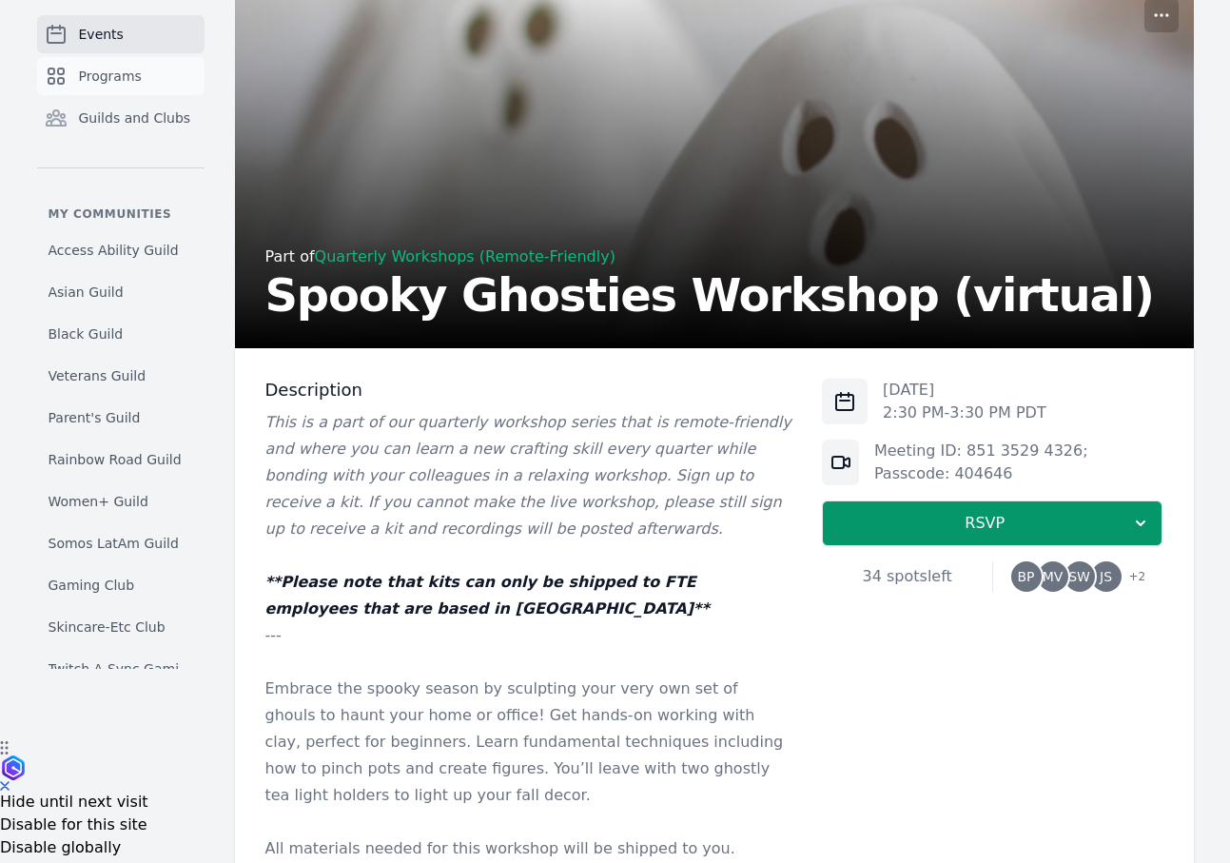
click at [111, 75] on span "Programs" at bounding box center [110, 76] width 63 height 19
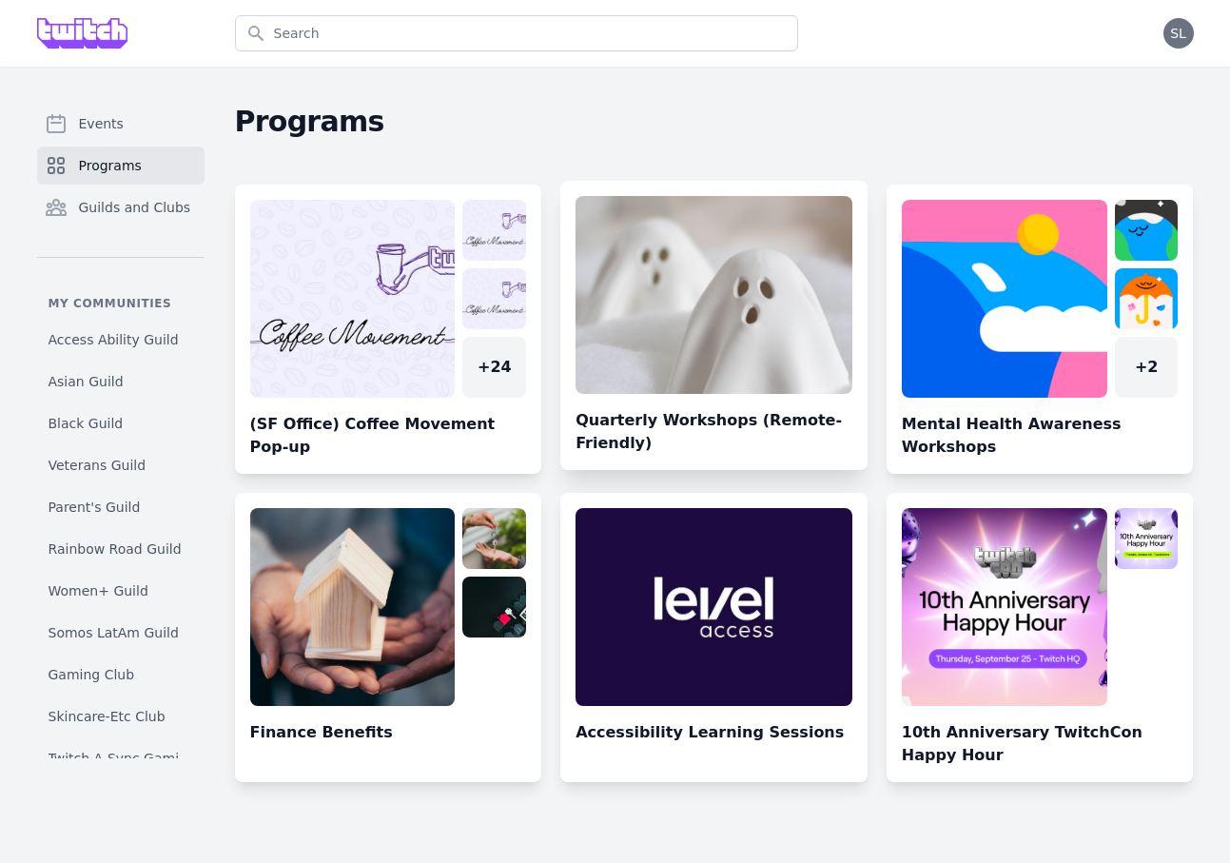
click at [727, 314] on link at bounding box center [713, 333] width 307 height 274
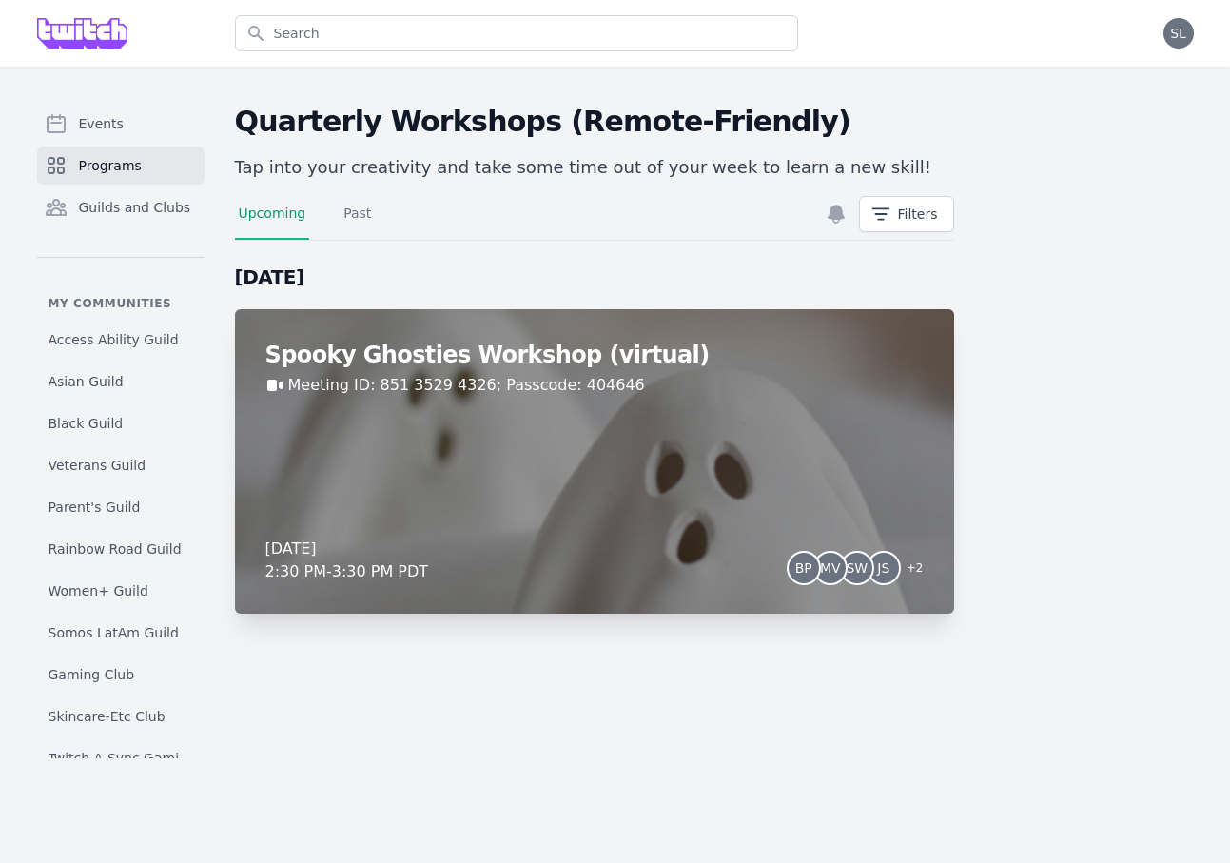
click at [731, 502] on div "Spooky Ghosties Workshop (virtual) Meeting ID: 851 3529 4326; Passcode: 404646 …" at bounding box center [594, 461] width 719 height 304
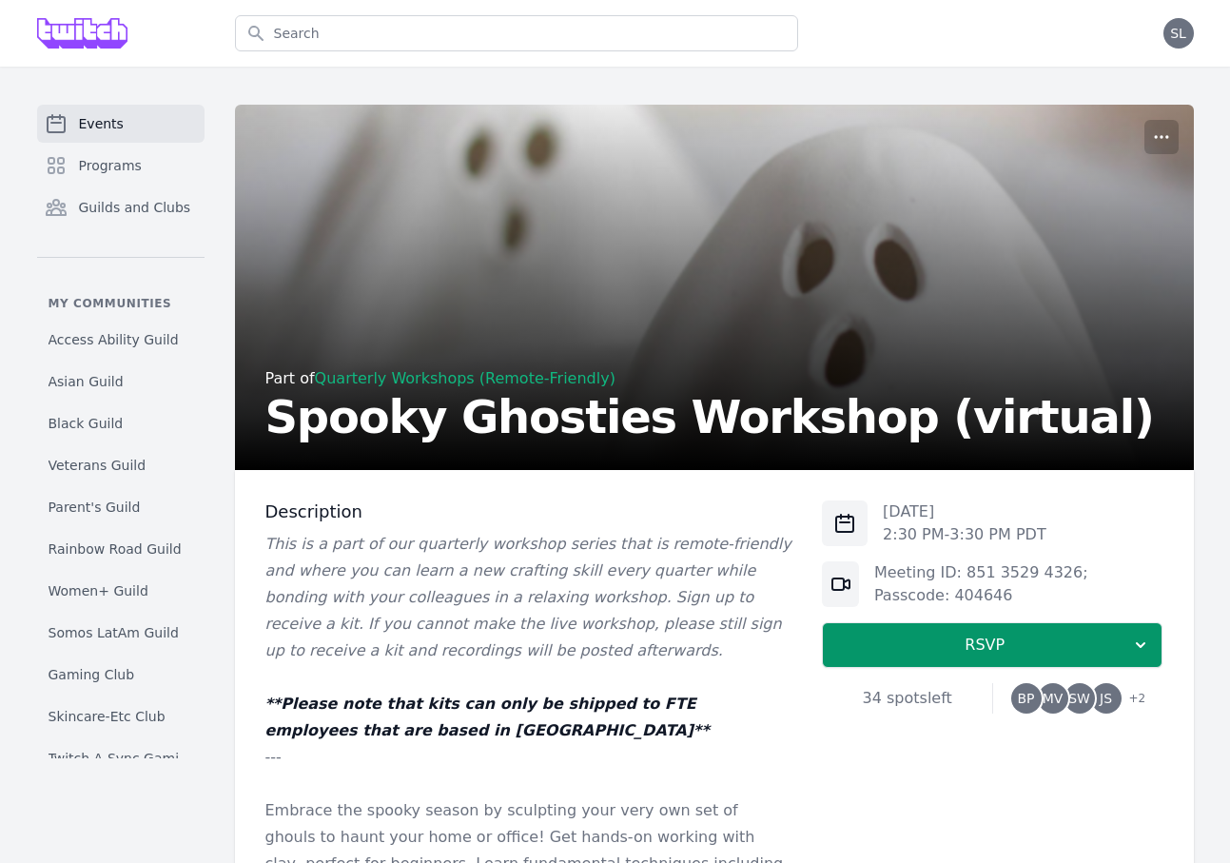
scroll to position [6, 0]
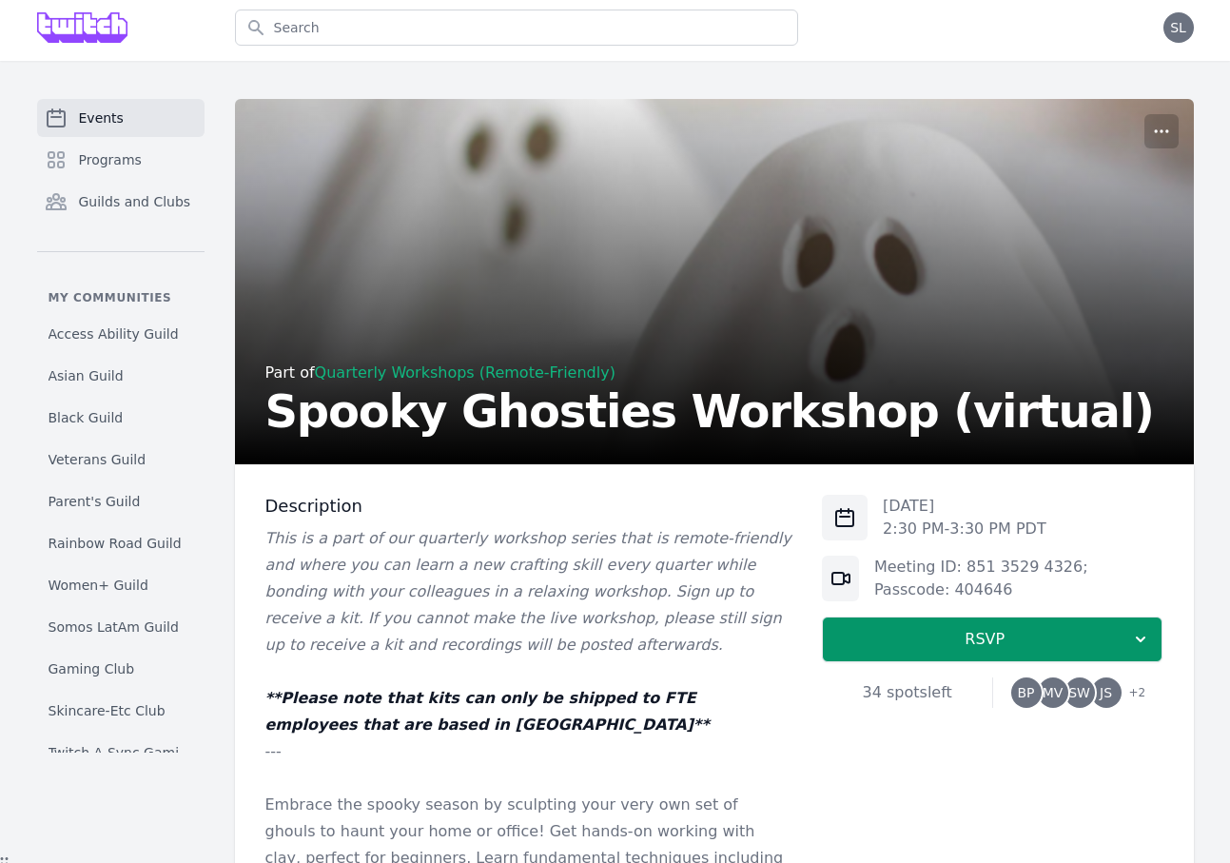
click at [1043, 694] on span "MV" at bounding box center [1053, 692] width 30 height 30
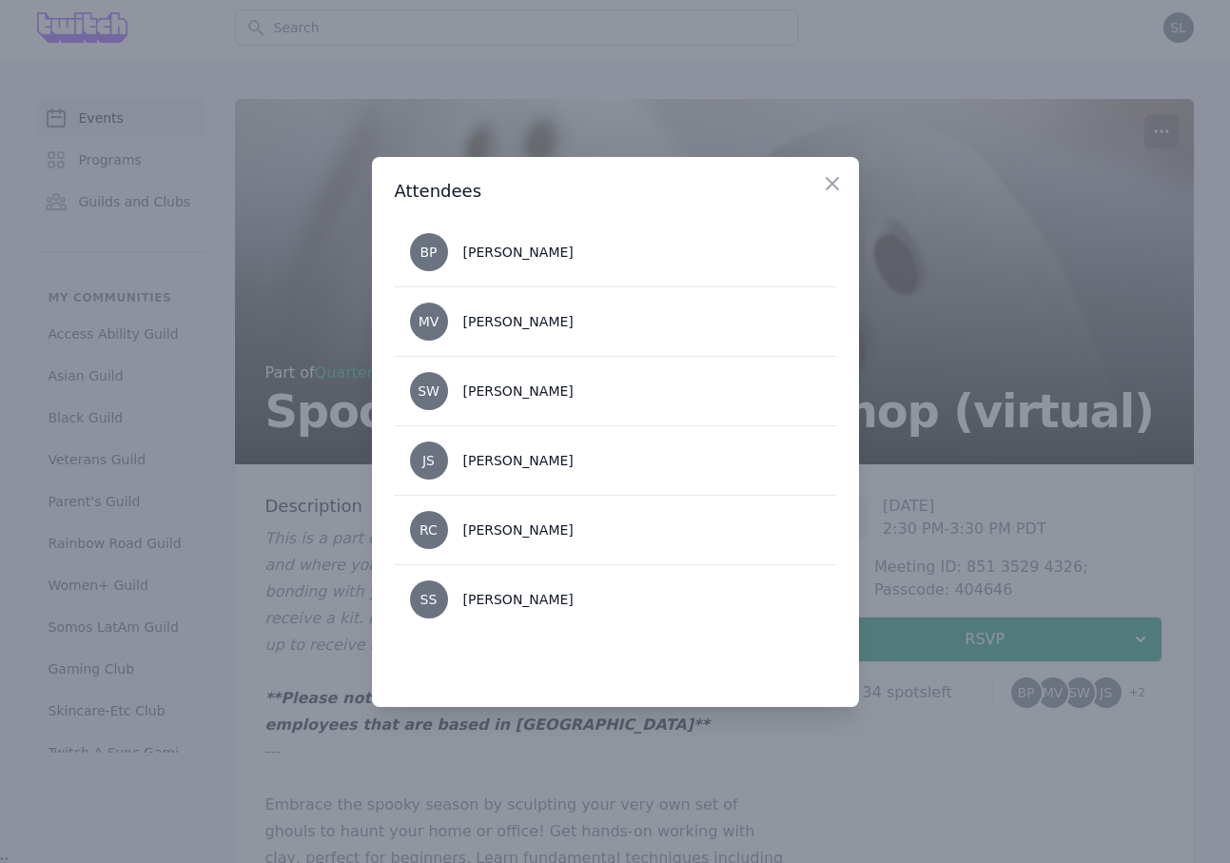
click at [970, 517] on div at bounding box center [615, 431] width 1230 height 863
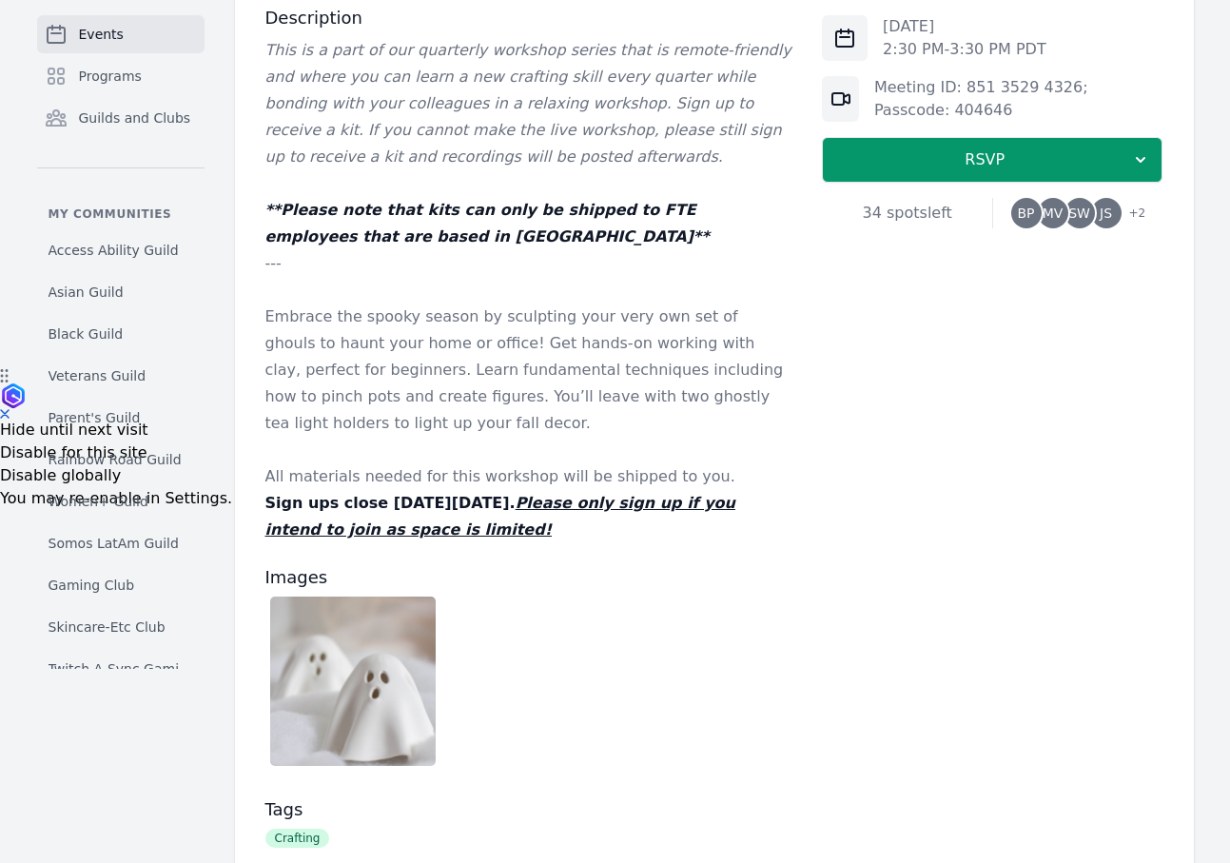
scroll to position [505, 0]
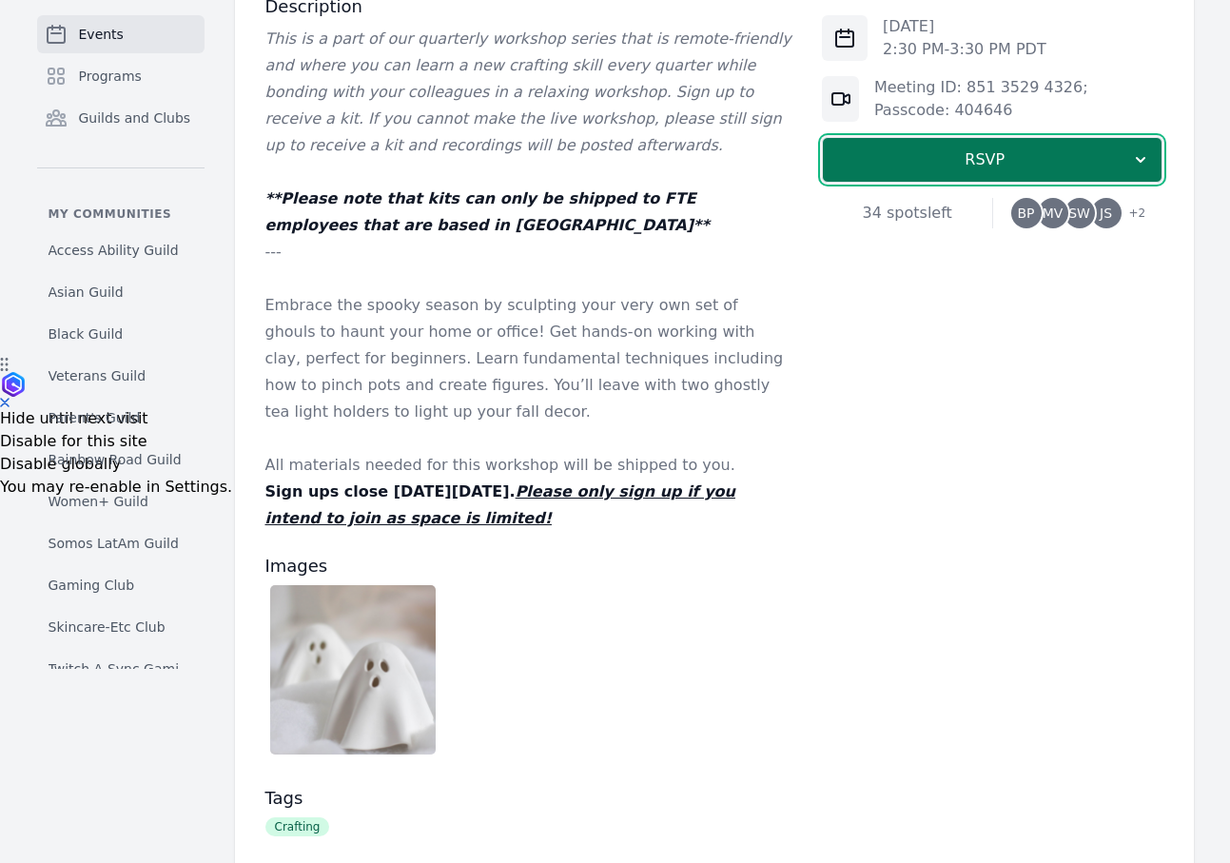
click at [970, 165] on span "RSVP" at bounding box center [984, 159] width 293 height 23
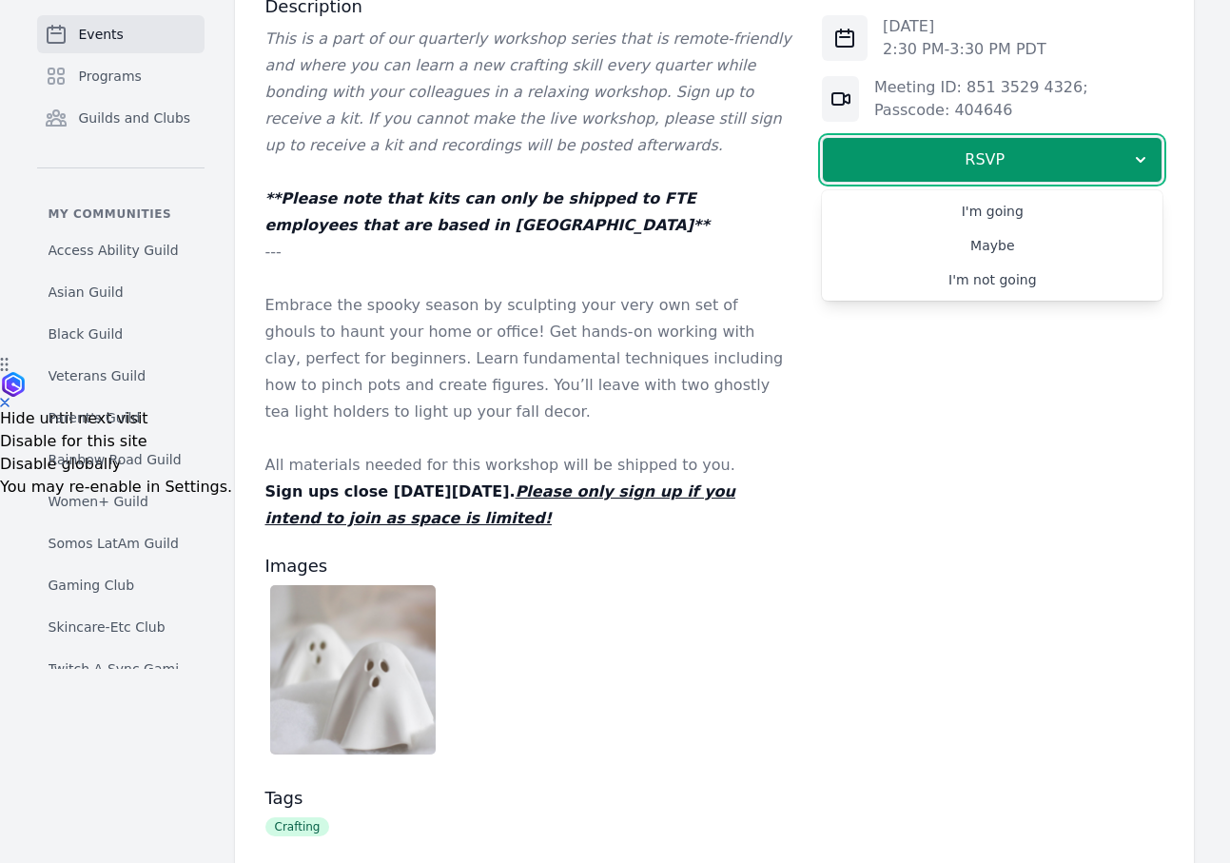
click at [607, 428] on p at bounding box center [528, 438] width 527 height 27
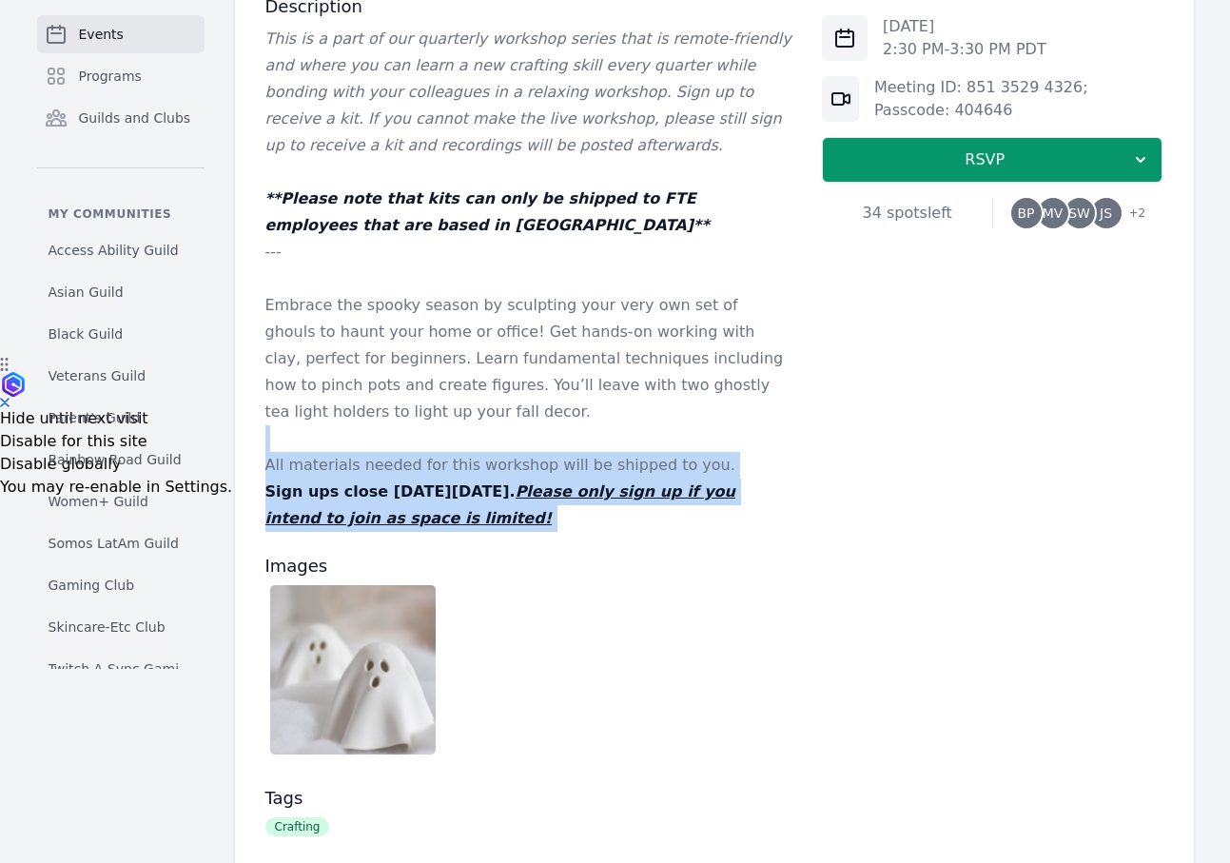
drag, startPoint x: 550, startPoint y: 428, endPoint x: 550, endPoint y: 552, distance: 123.7
click at [550, 552] on div "Description This is a part of our quarterly workshop series that is remote-frie…" at bounding box center [528, 512] width 527 height 1035
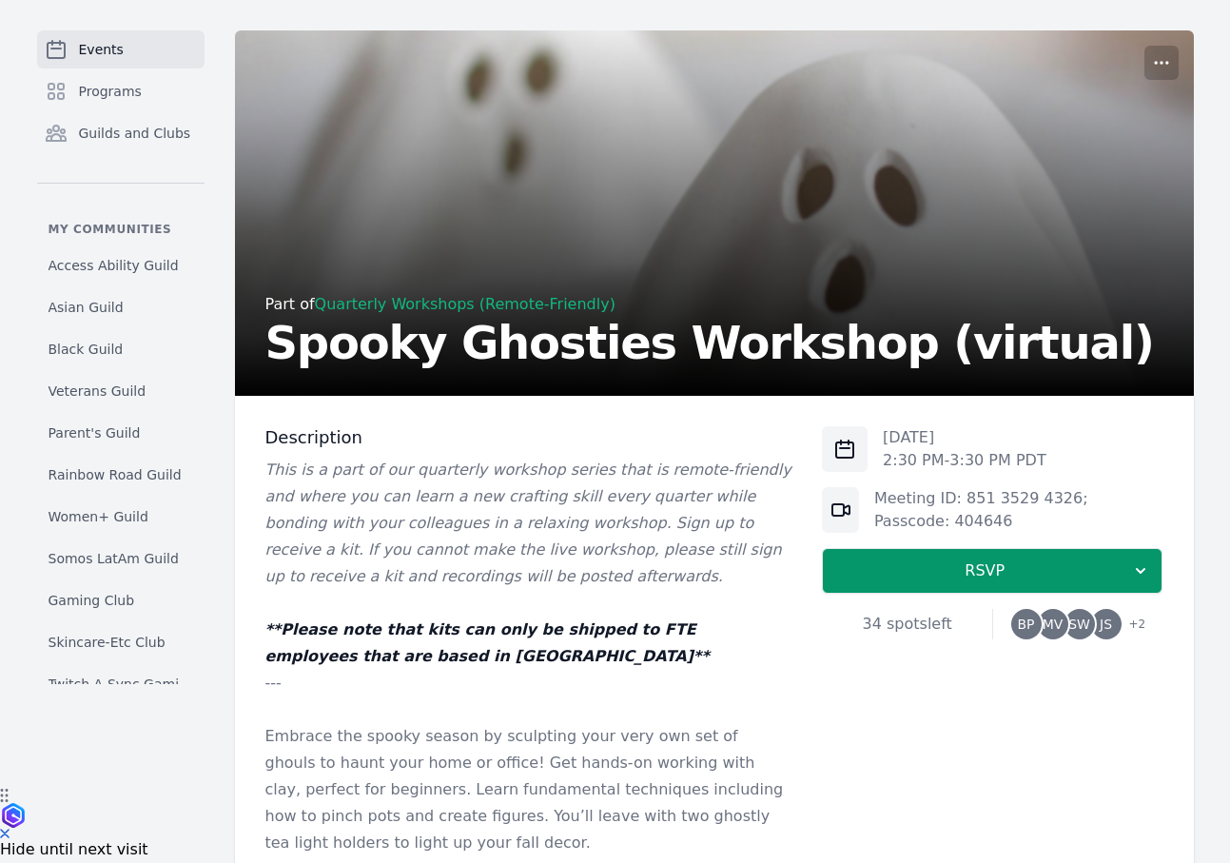
scroll to position [0, 0]
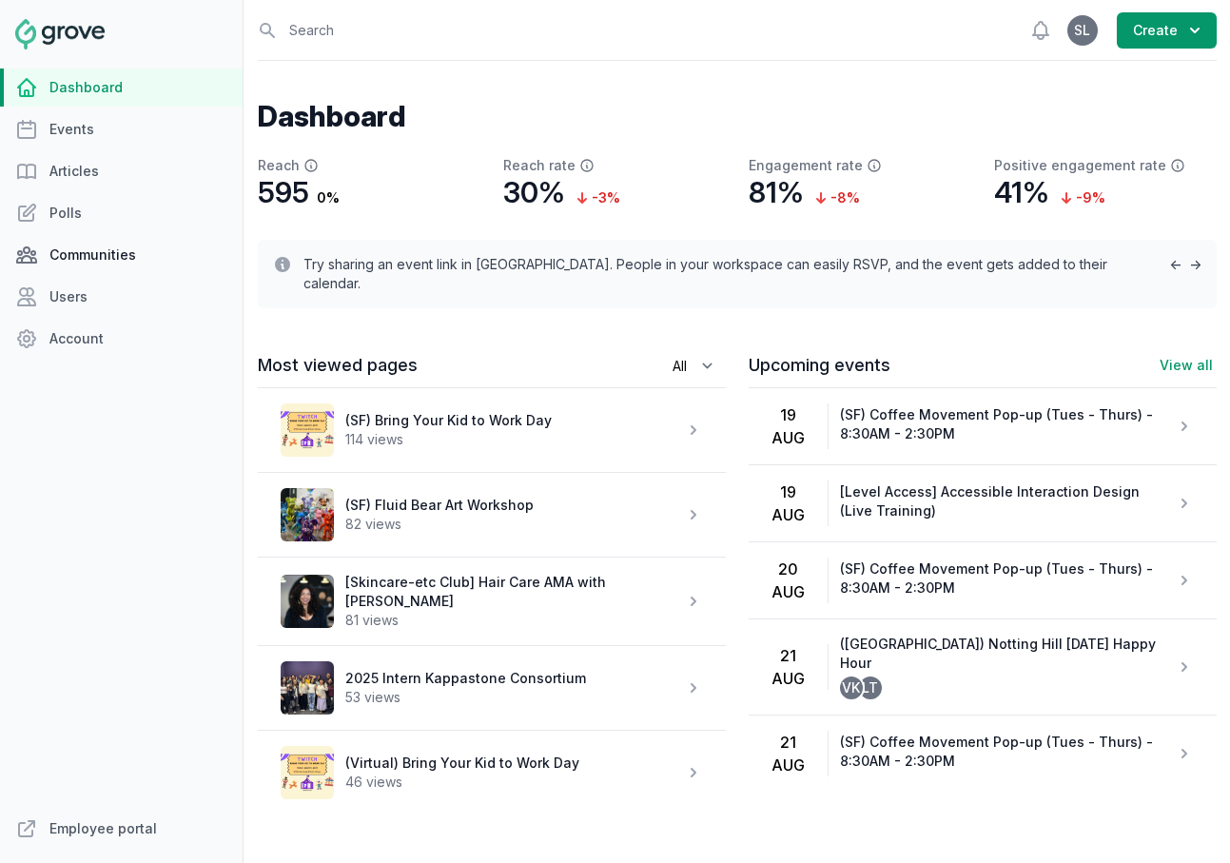
click at [121, 257] on link "Communities" at bounding box center [121, 255] width 243 height 38
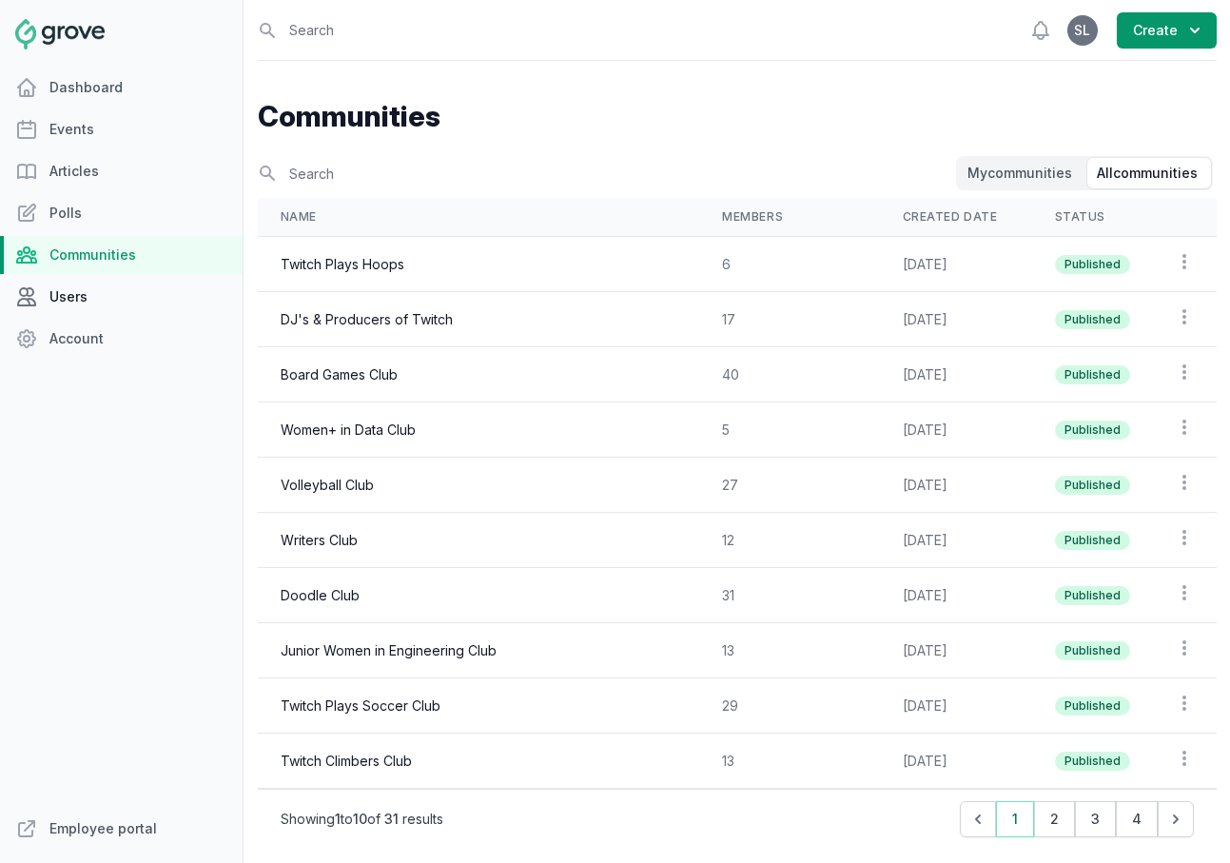
click at [82, 300] on link "Users" at bounding box center [121, 297] width 243 height 38
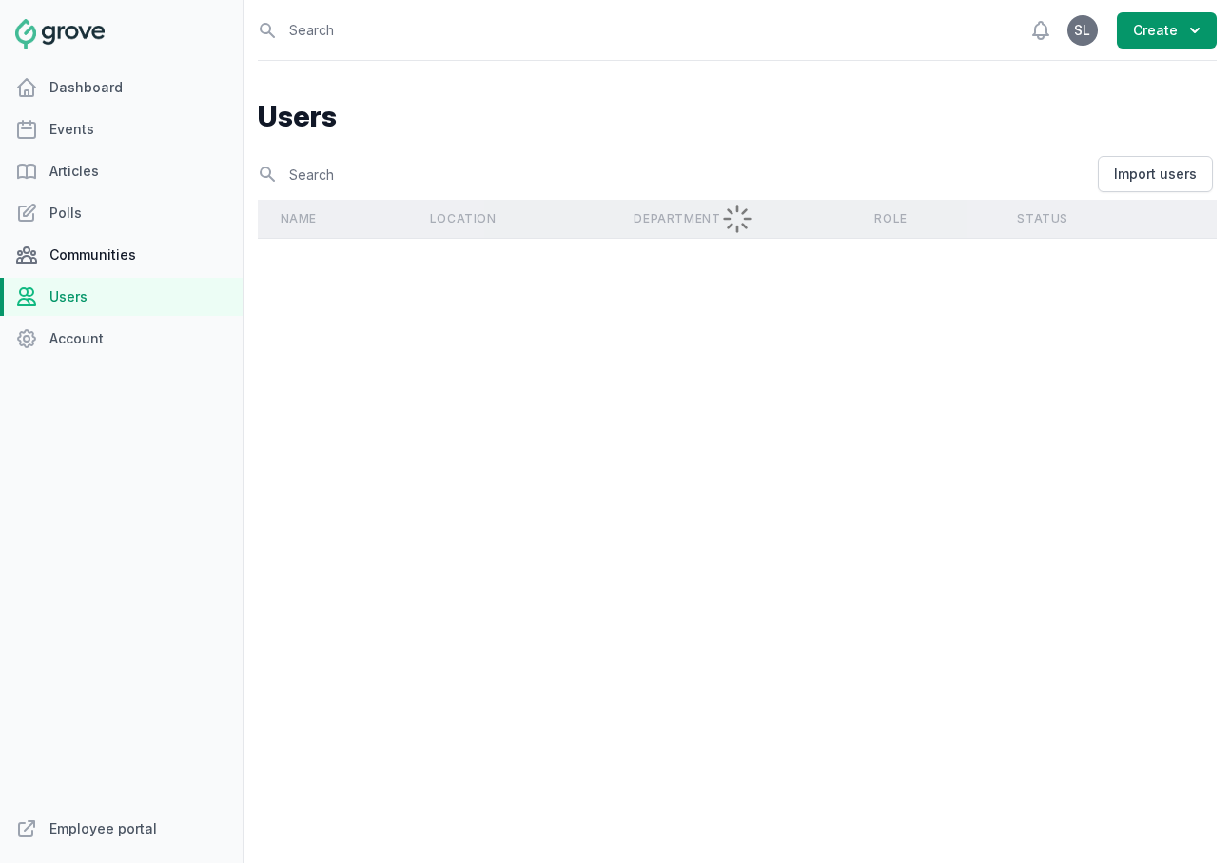
click at [76, 251] on link "Communities" at bounding box center [121, 255] width 243 height 38
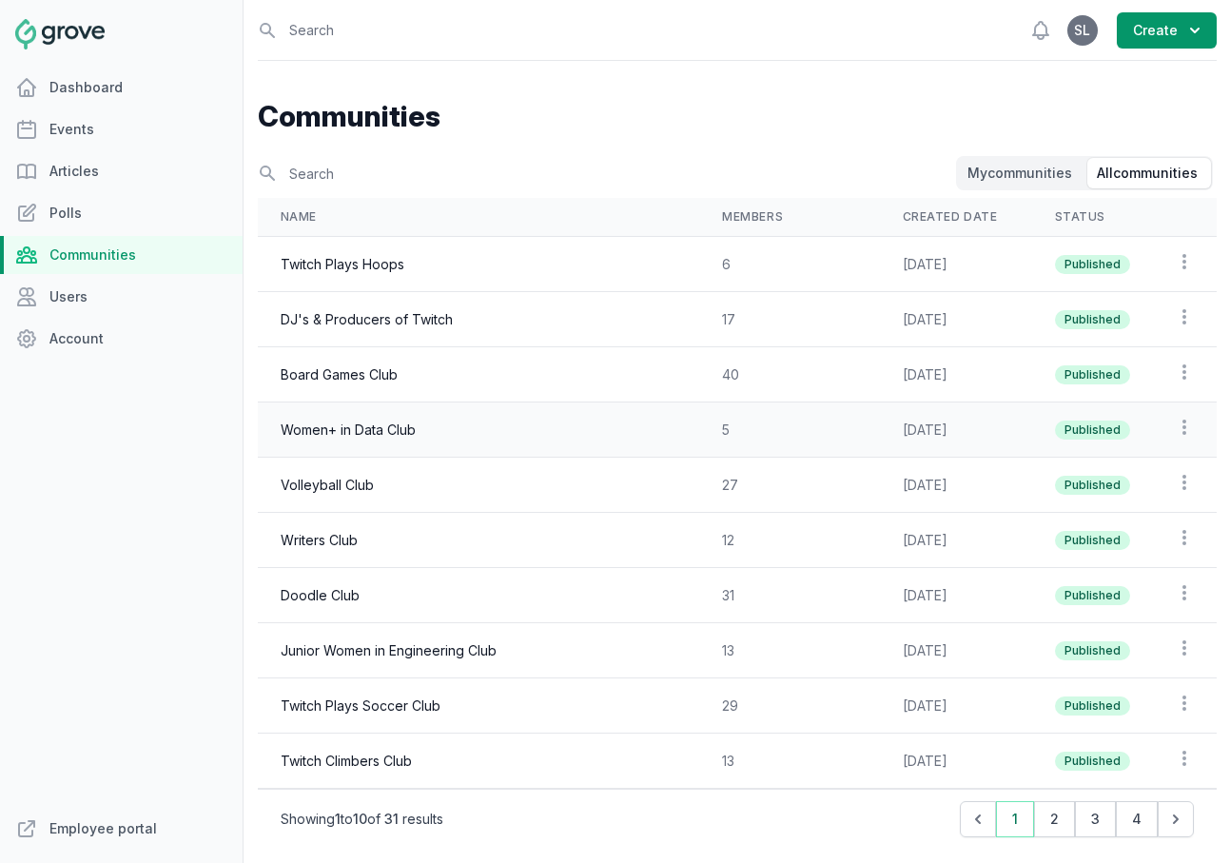
scroll to position [115, 0]
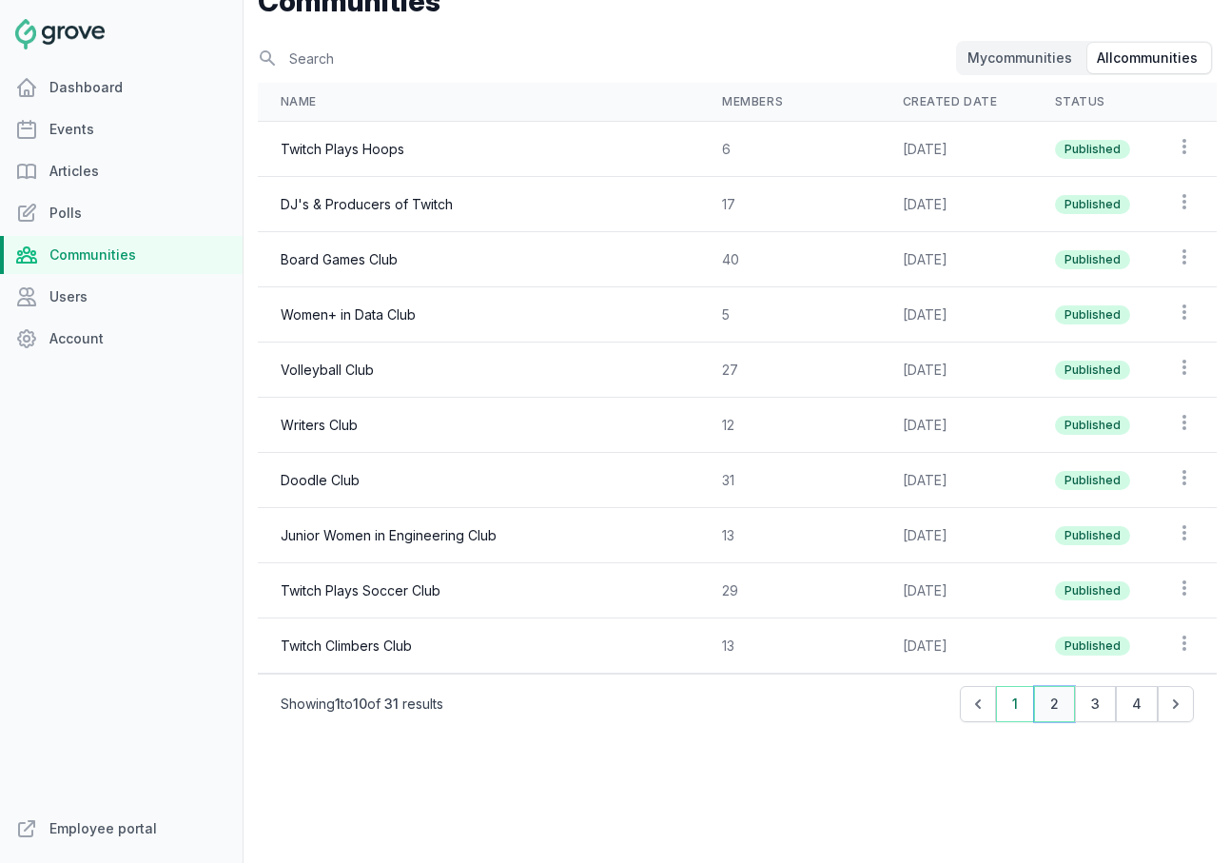
click at [1045, 702] on button "2" at bounding box center [1054, 704] width 41 height 36
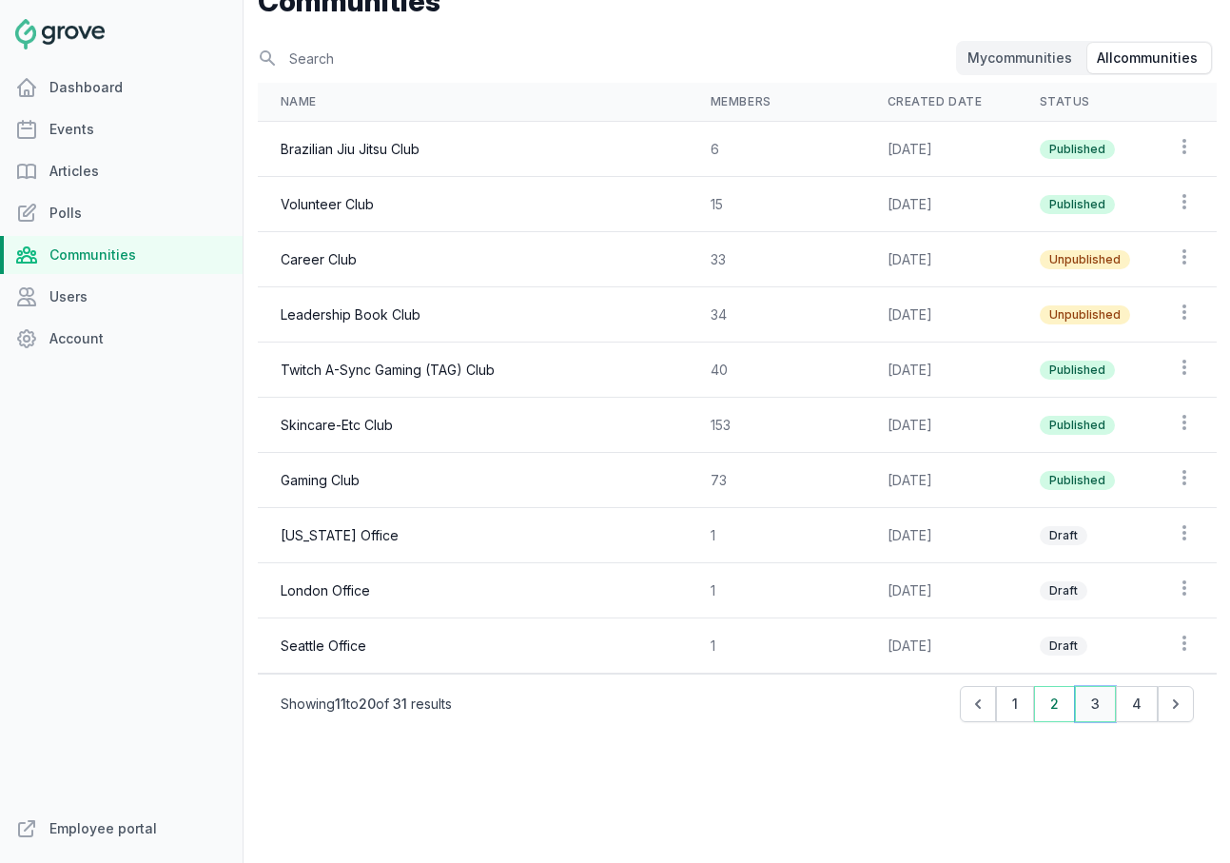
click at [1104, 704] on button "3" at bounding box center [1095, 704] width 41 height 36
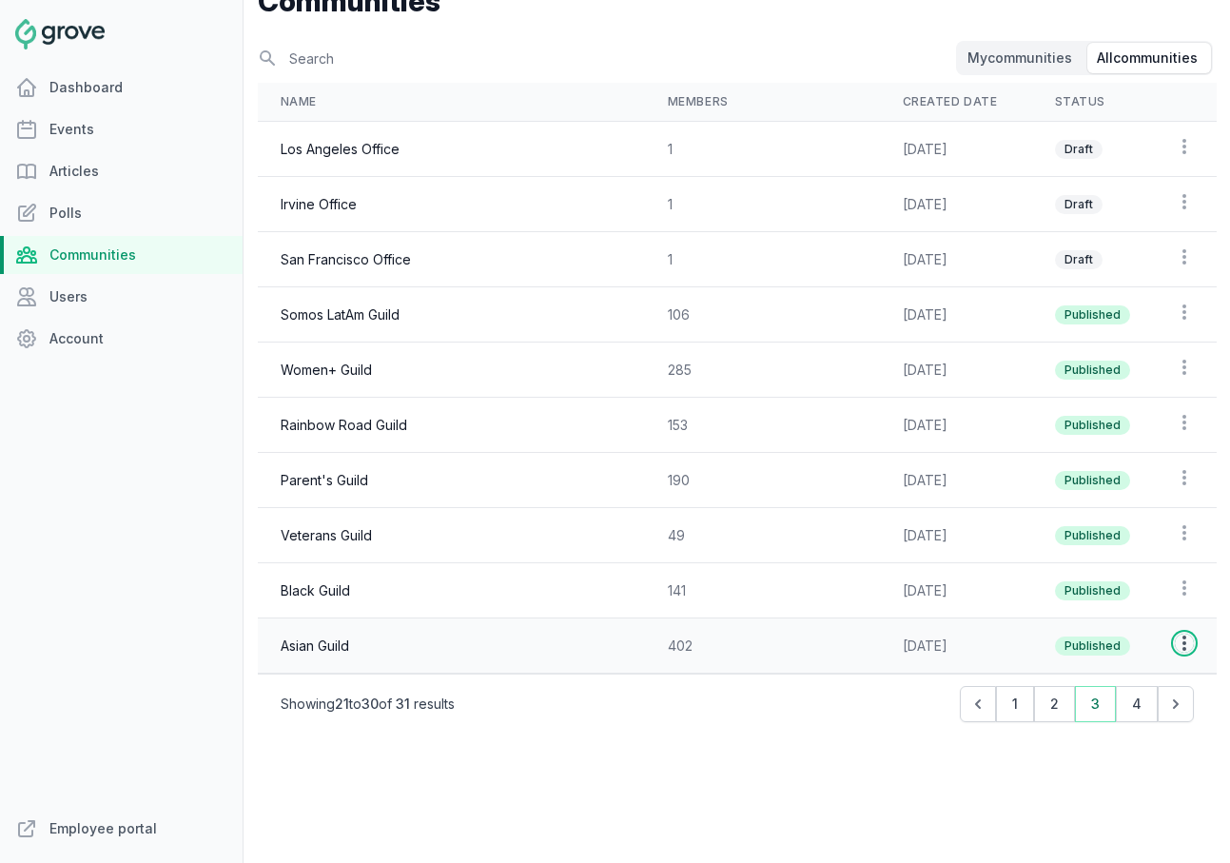
click at [1182, 642] on icon "button" at bounding box center [1184, 642] width 4 height 15
click at [1147, 677] on link "View page" at bounding box center [1137, 681] width 122 height 34
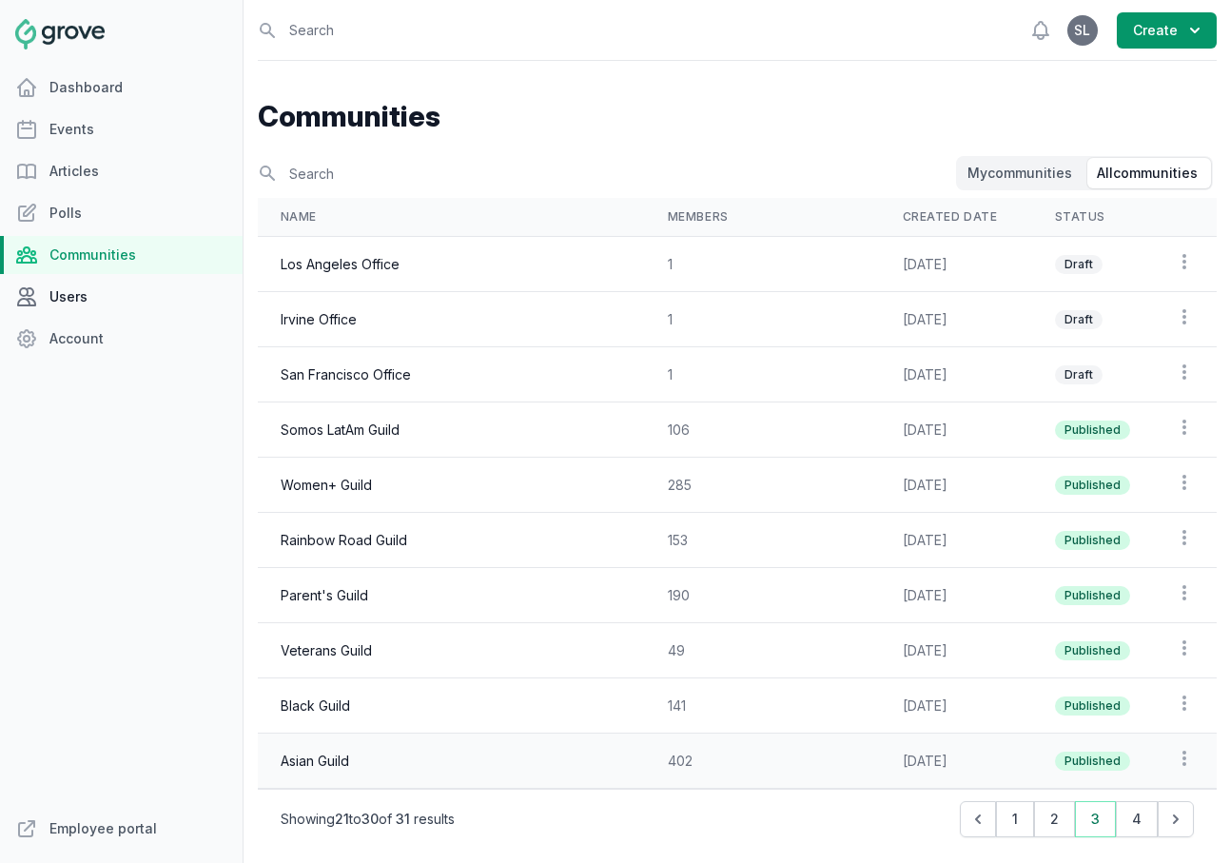
click at [108, 306] on link "Users" at bounding box center [121, 297] width 243 height 38
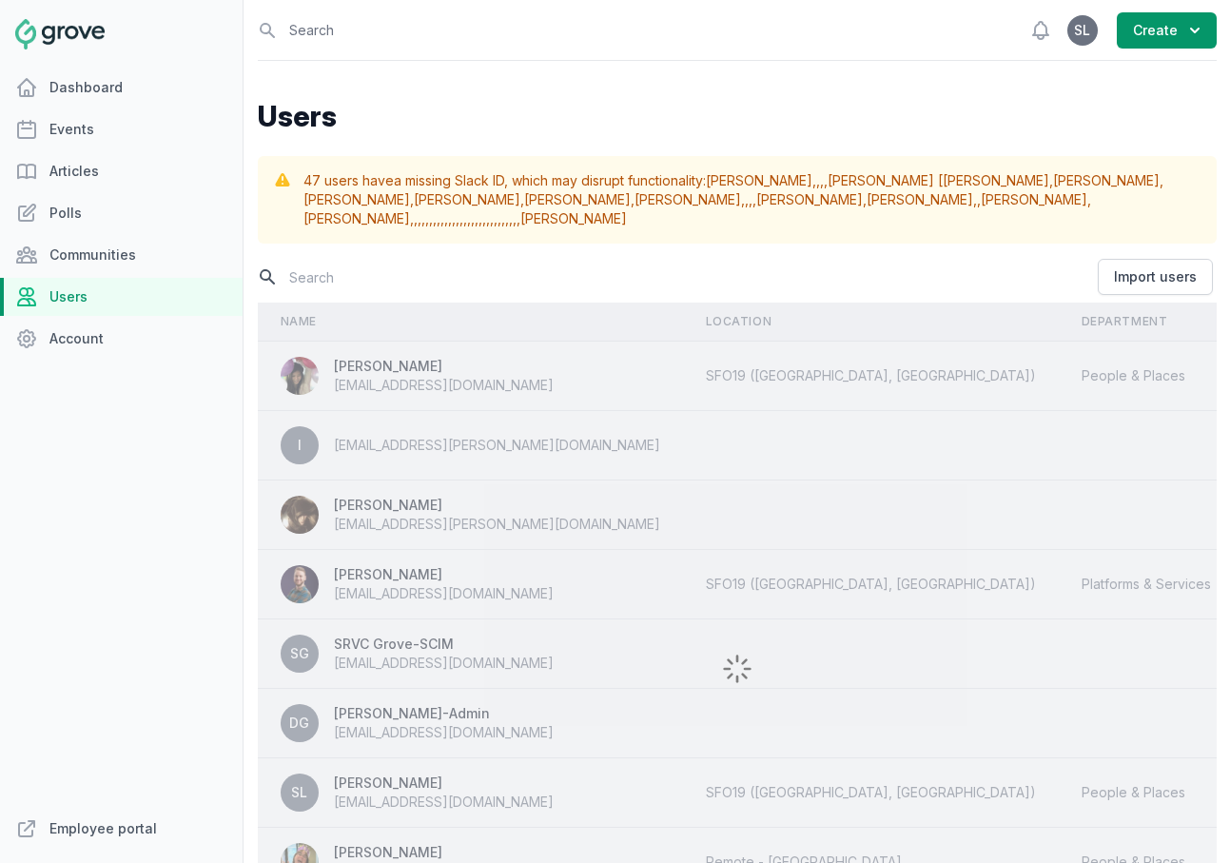
click at [380, 282] on input "text" at bounding box center [676, 277] width 836 height 33
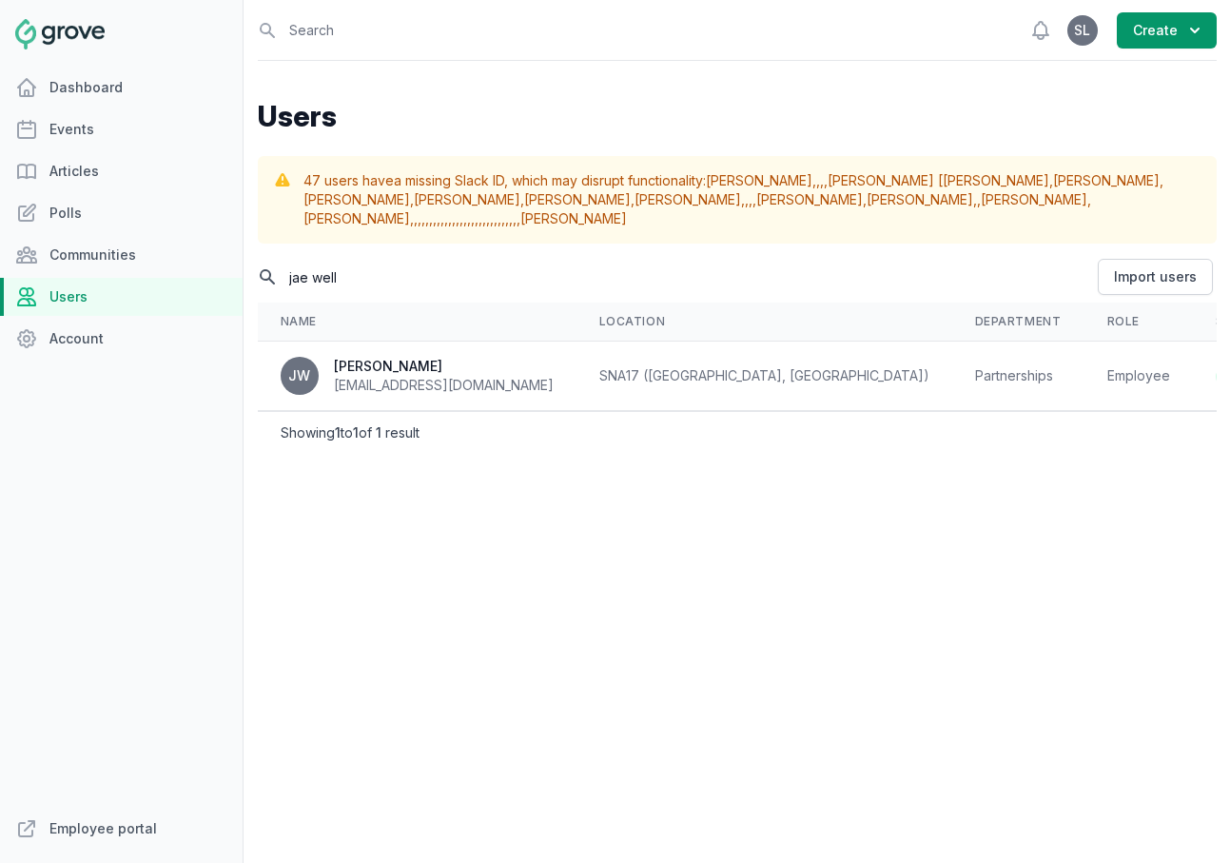
type input "jae well"
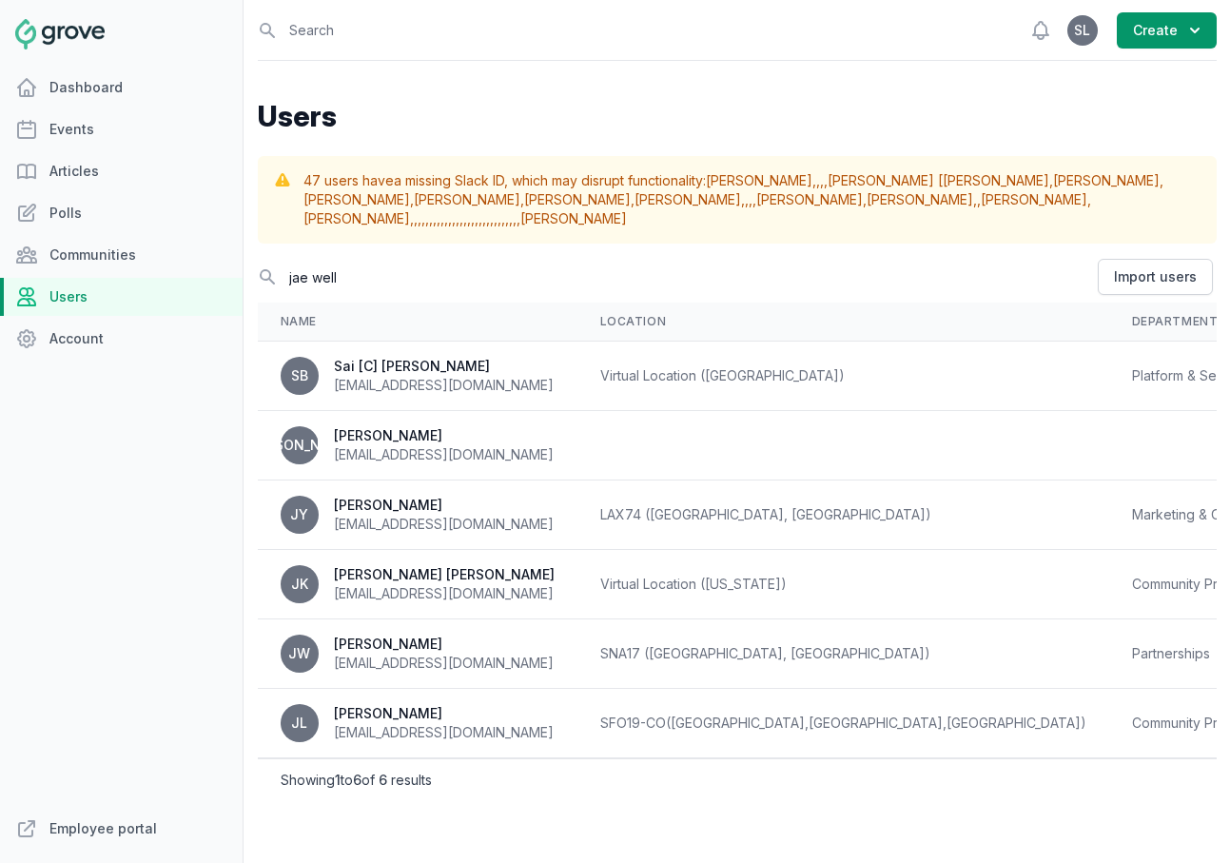
click at [1186, 377] on tr "SB Sai [C] Teja Bhuvanagiri saitejae@twitch.tv Virtual Location (India) Platfor…" at bounding box center [940, 375] width 1365 height 69
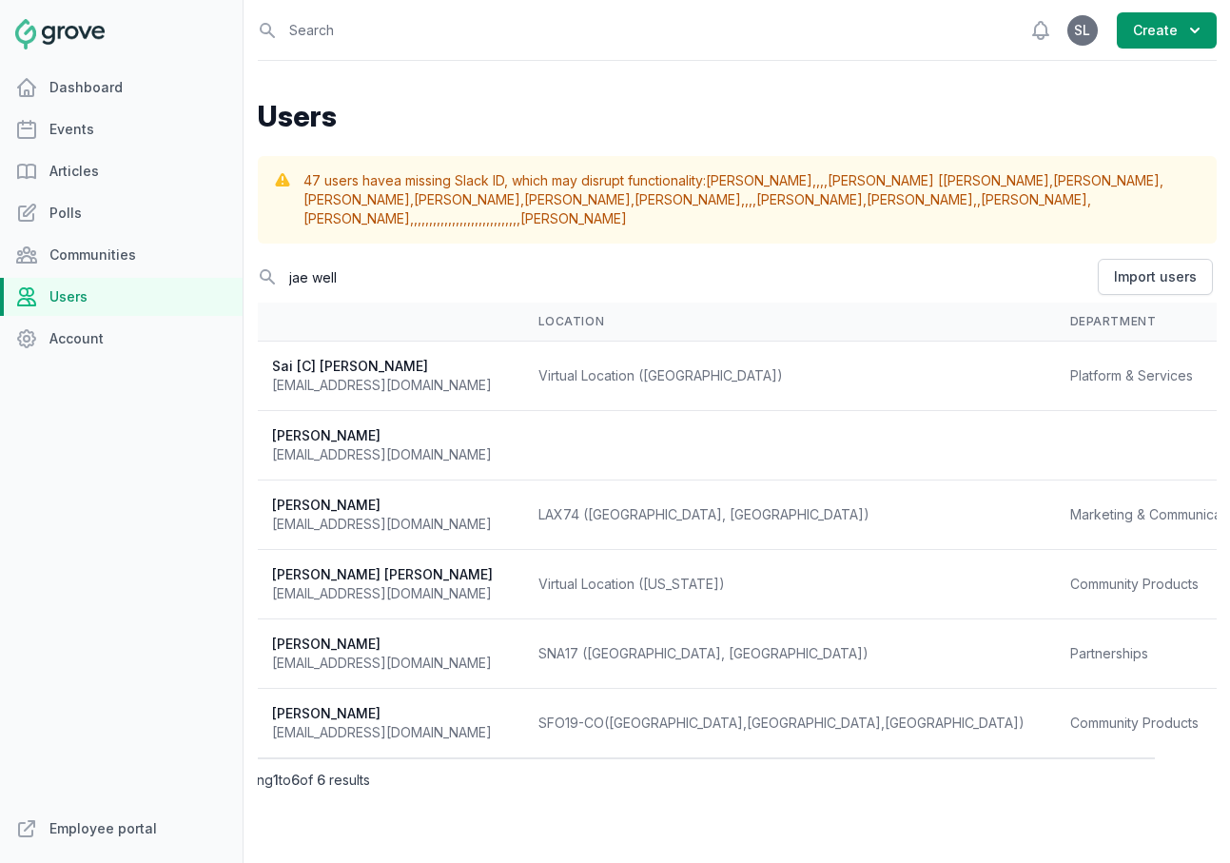
select select "Partnerships"
select select "177"
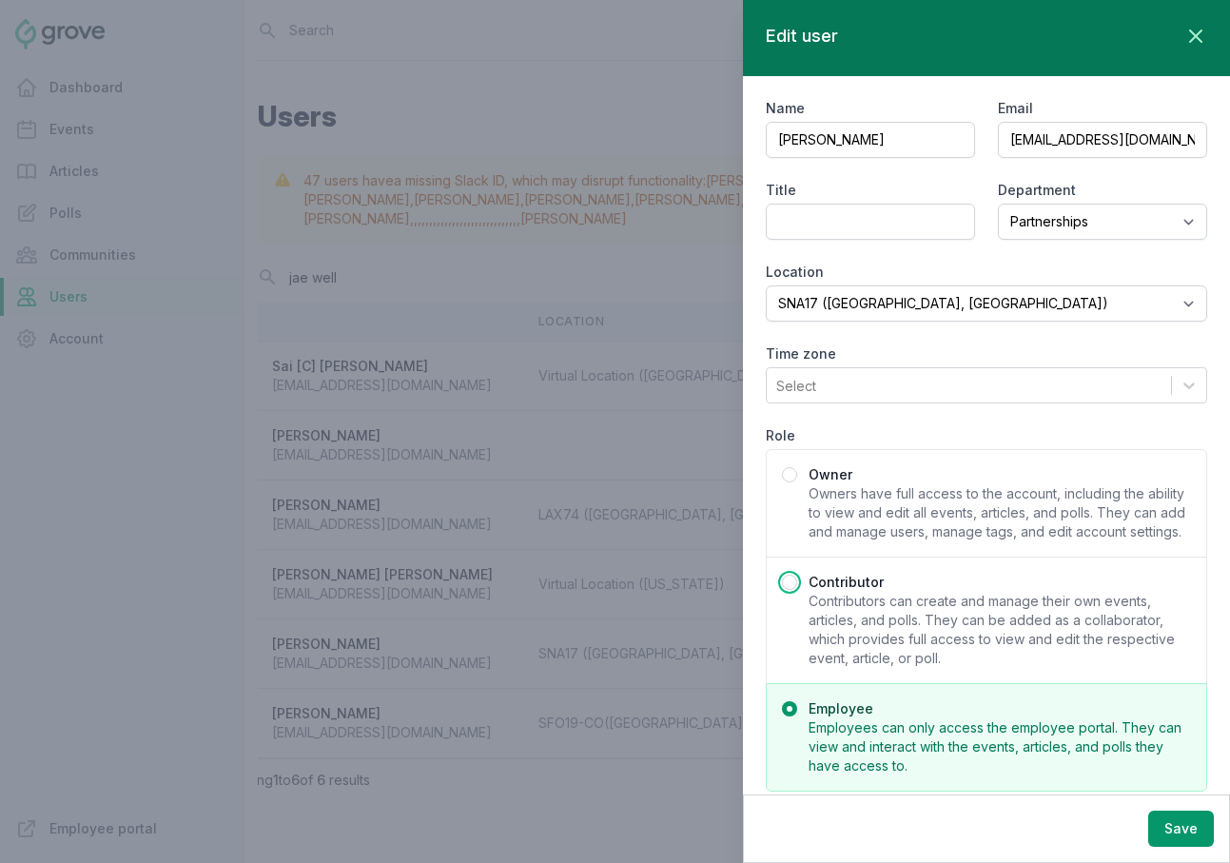
click at [996, 620] on span "Contributors can create and manage their own events, articles, and polls. They …" at bounding box center [1000, 630] width 382 height 76
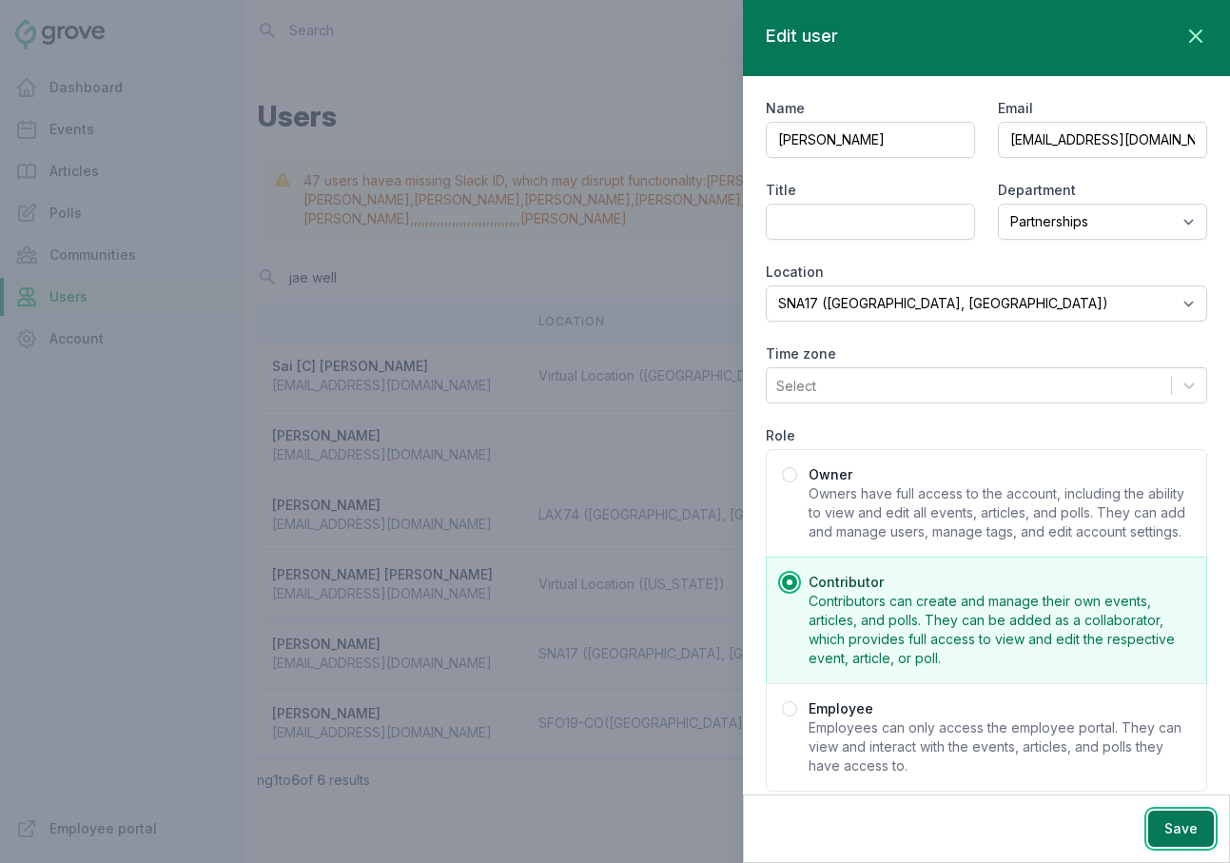
click at [1188, 820] on button "Save" at bounding box center [1181, 828] width 66 height 36
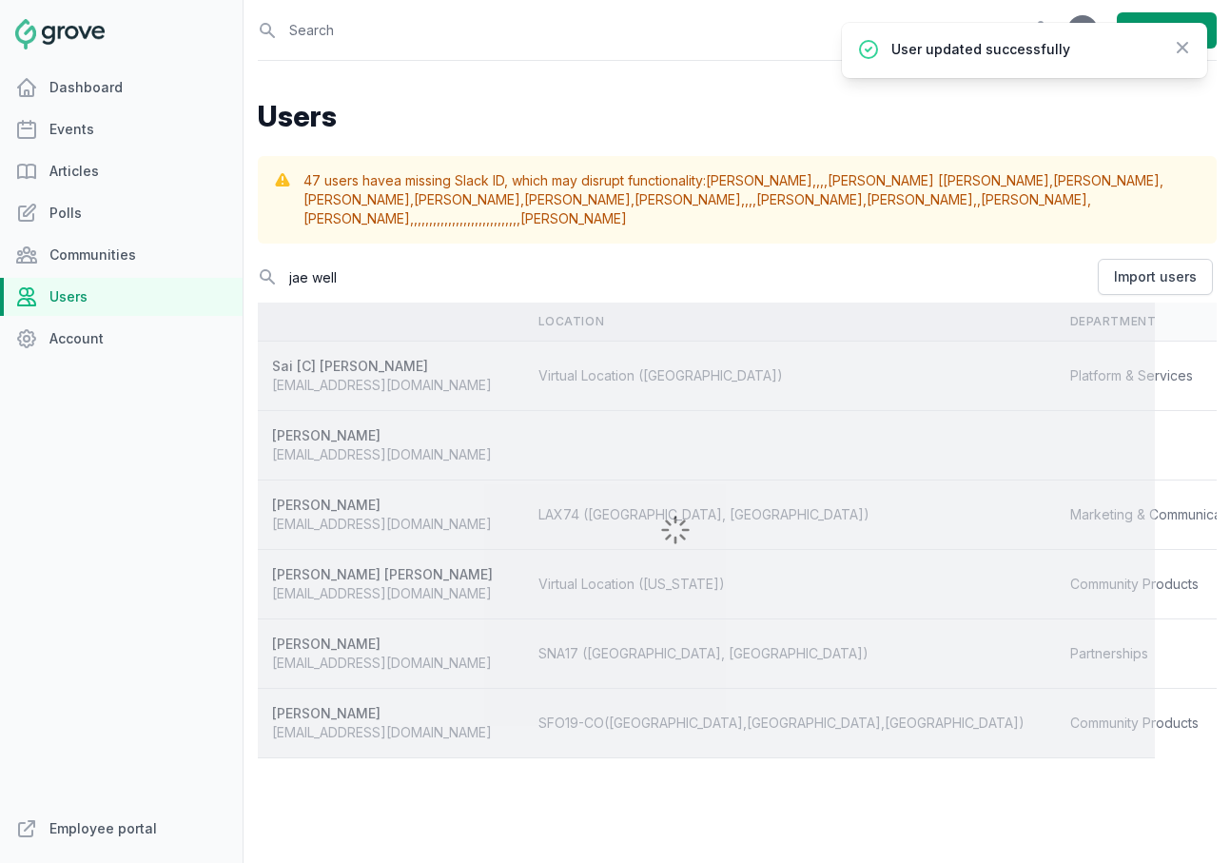
scroll to position [0, 24]
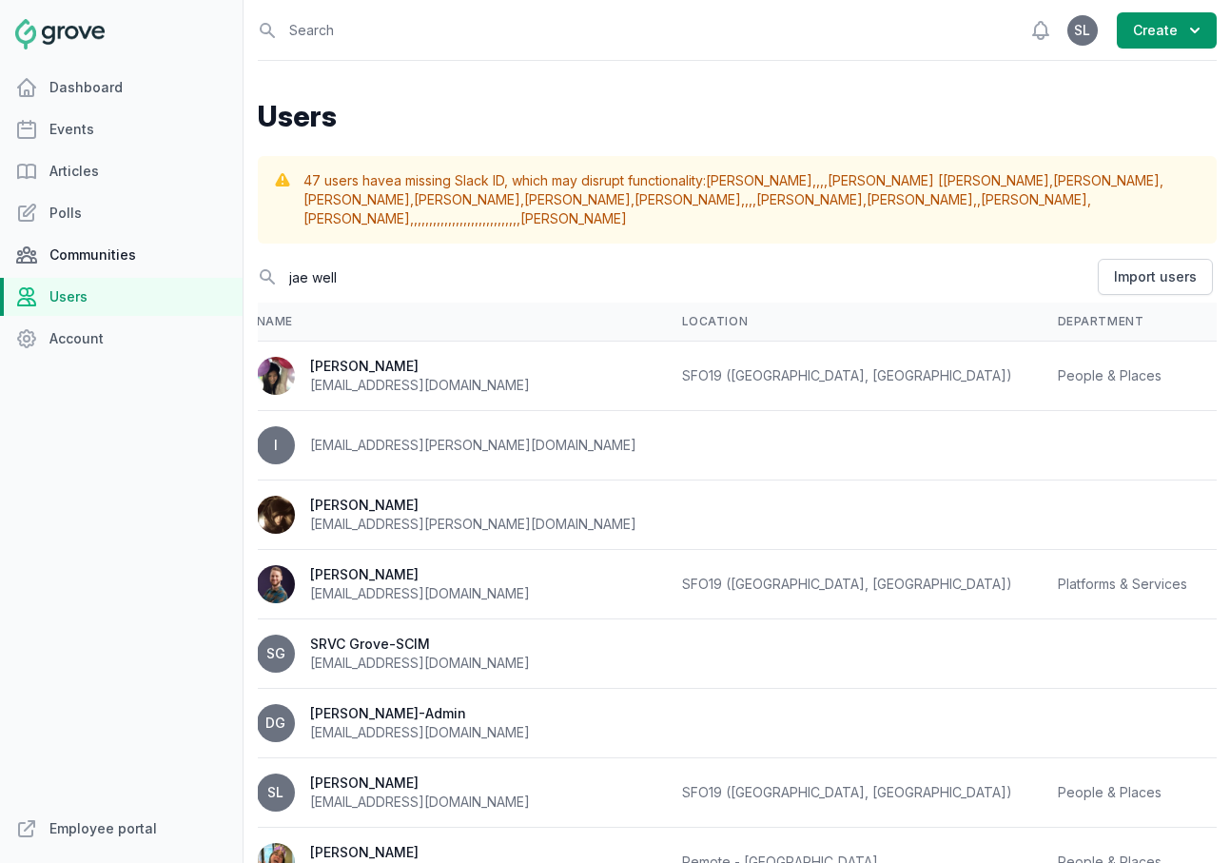
click at [94, 255] on link "Communities" at bounding box center [121, 255] width 243 height 38
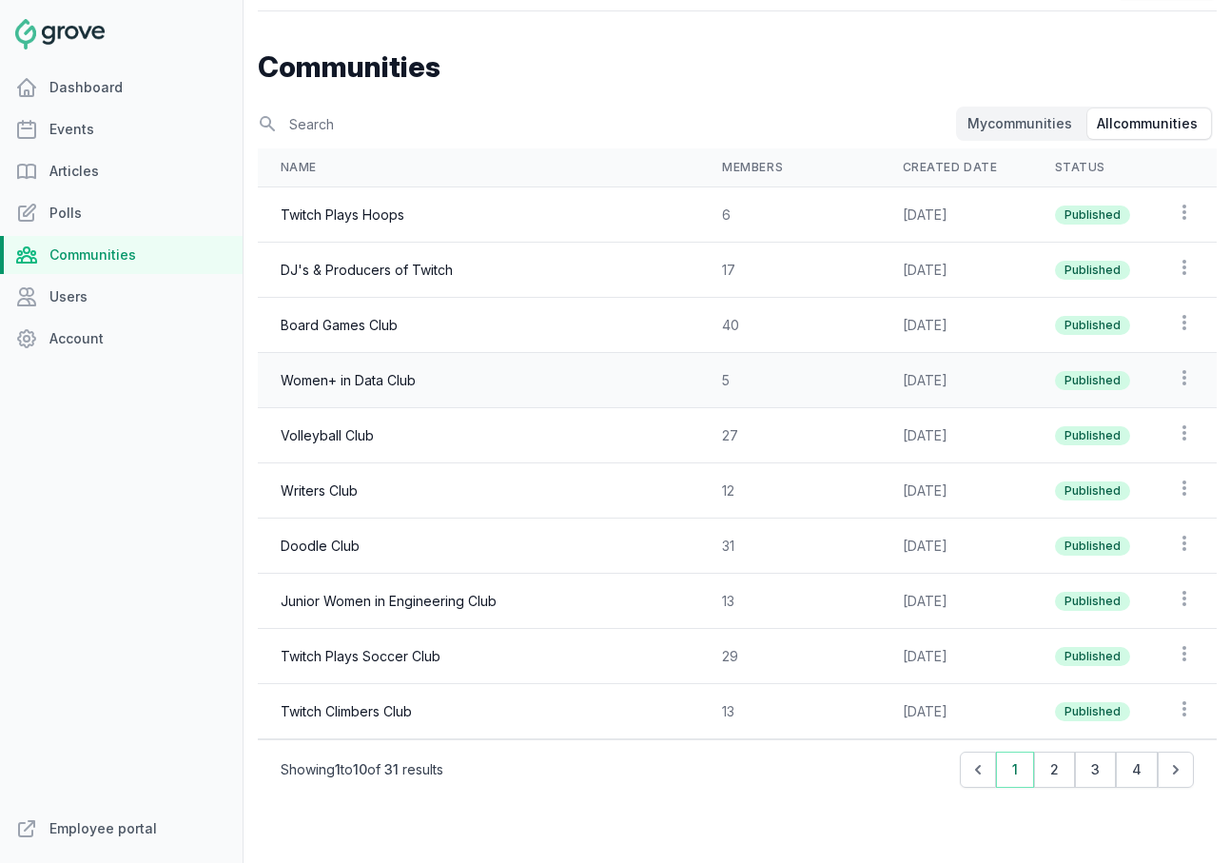
scroll to position [56, 0]
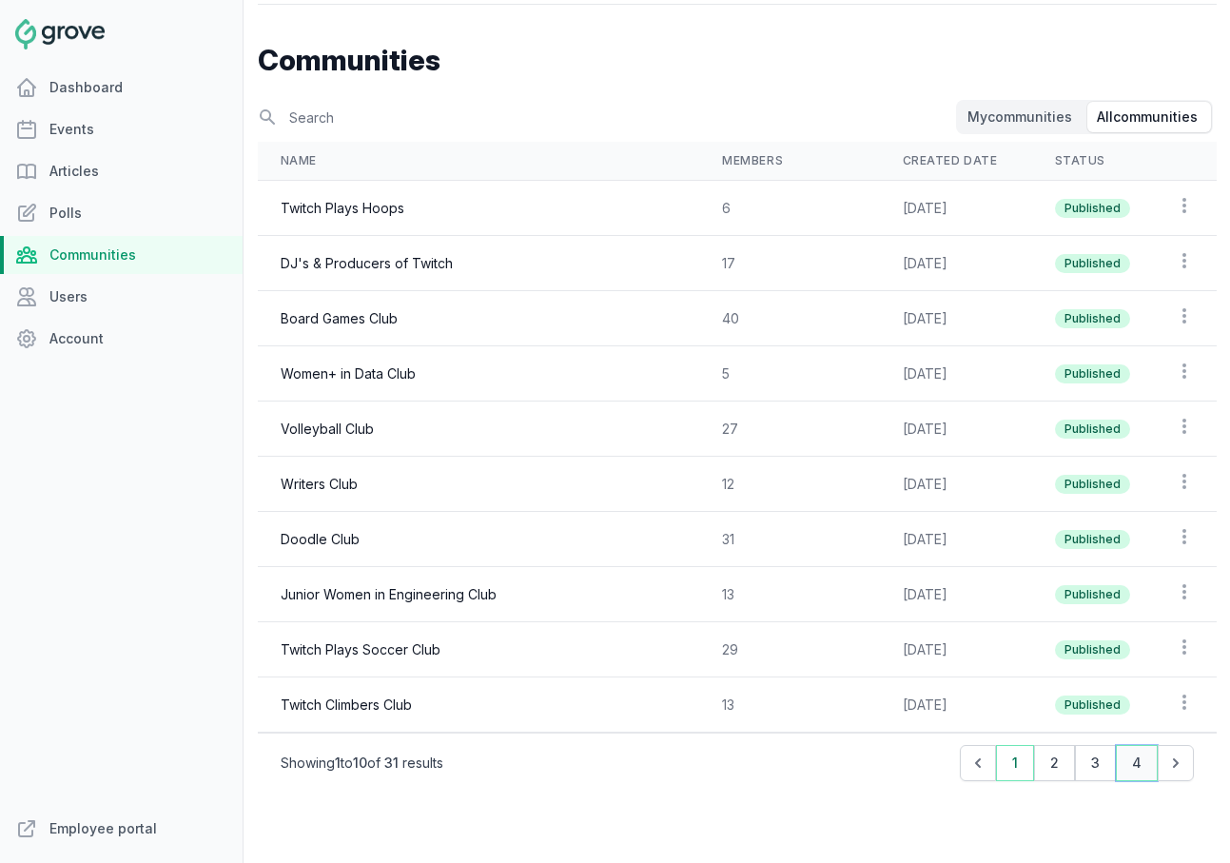
click at [1137, 770] on button "4" at bounding box center [1137, 763] width 42 height 36
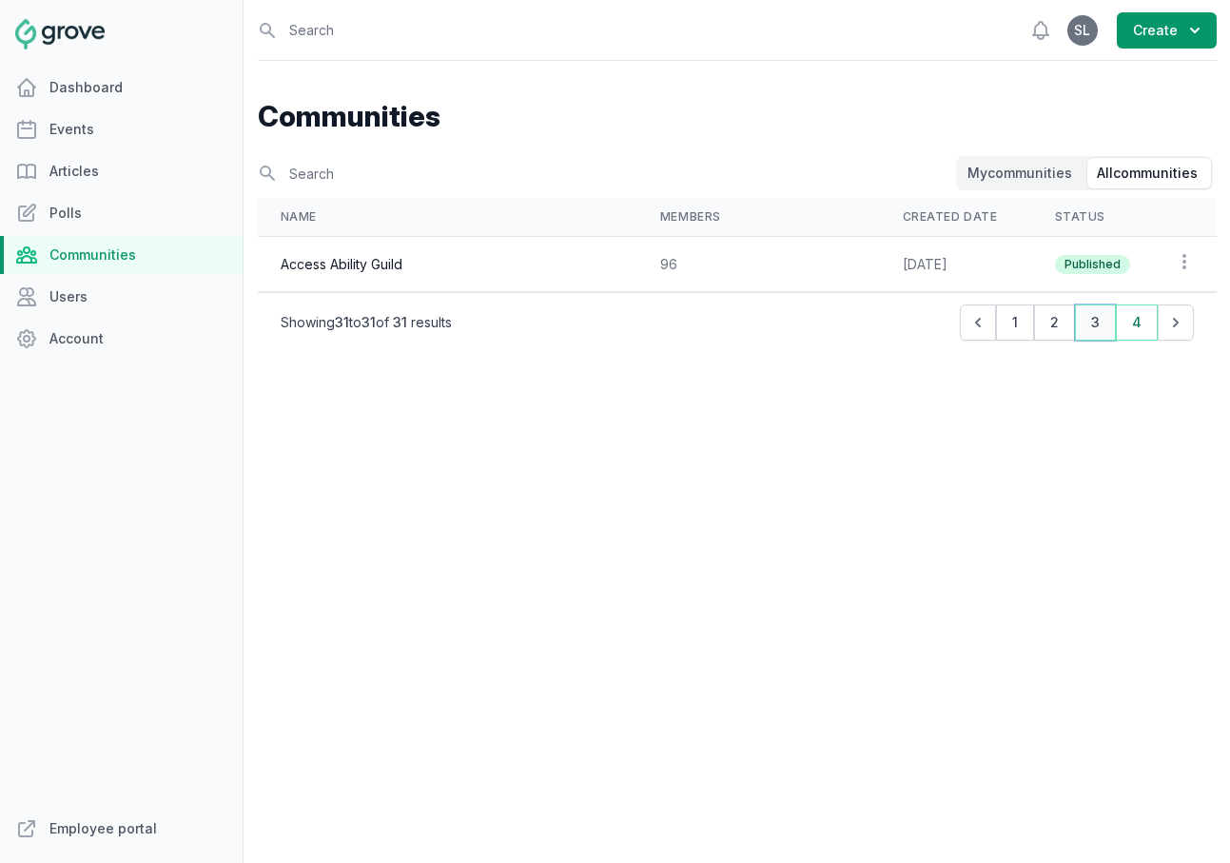
click at [1101, 322] on button "3" at bounding box center [1095, 322] width 41 height 36
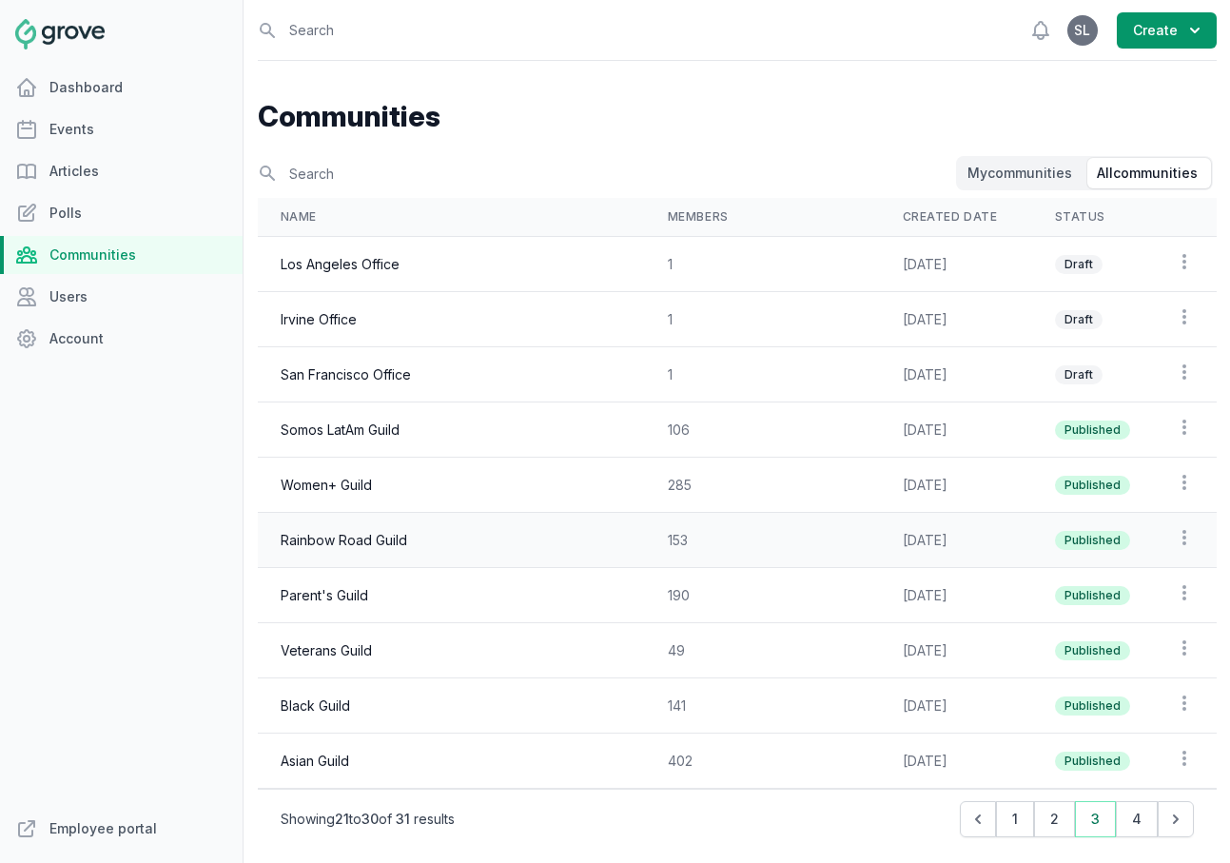
scroll to position [64, 0]
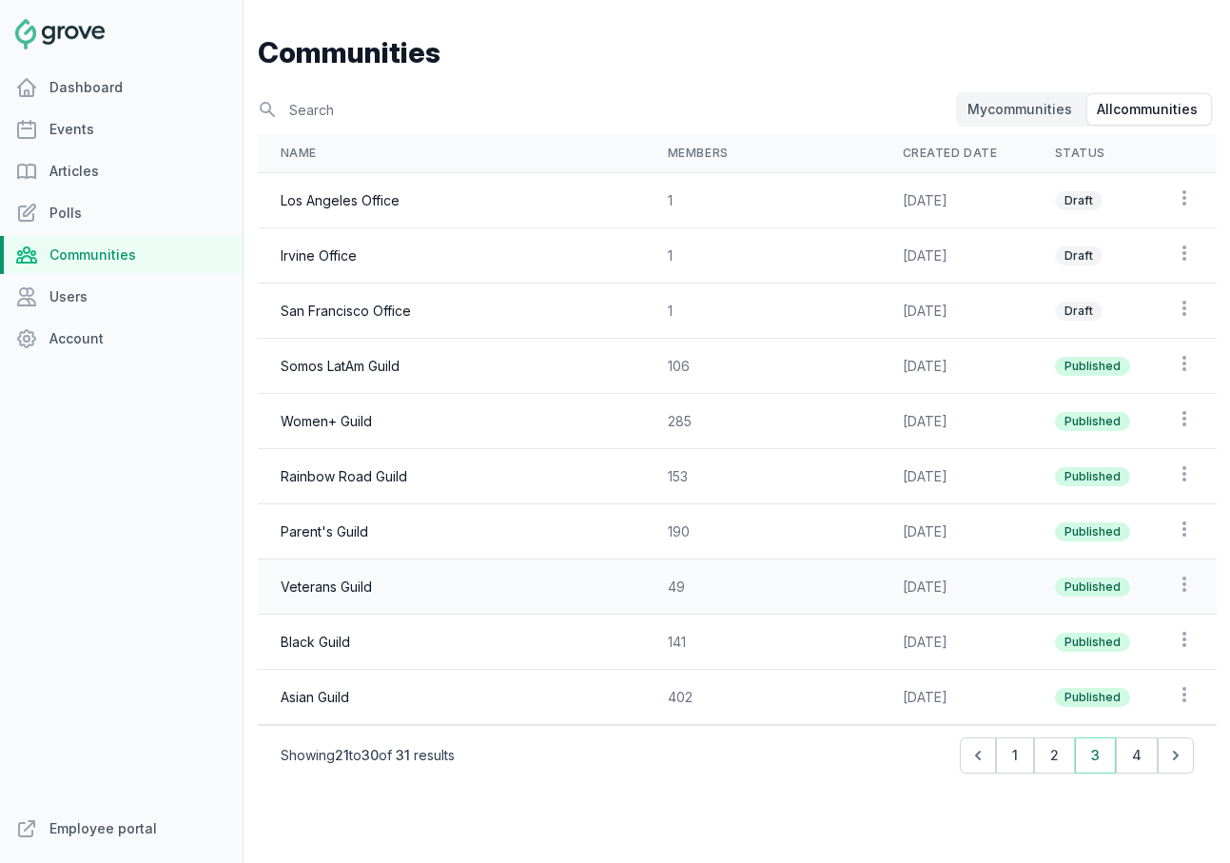
click at [511, 593] on td "Veterans Guild" at bounding box center [451, 586] width 387 height 55
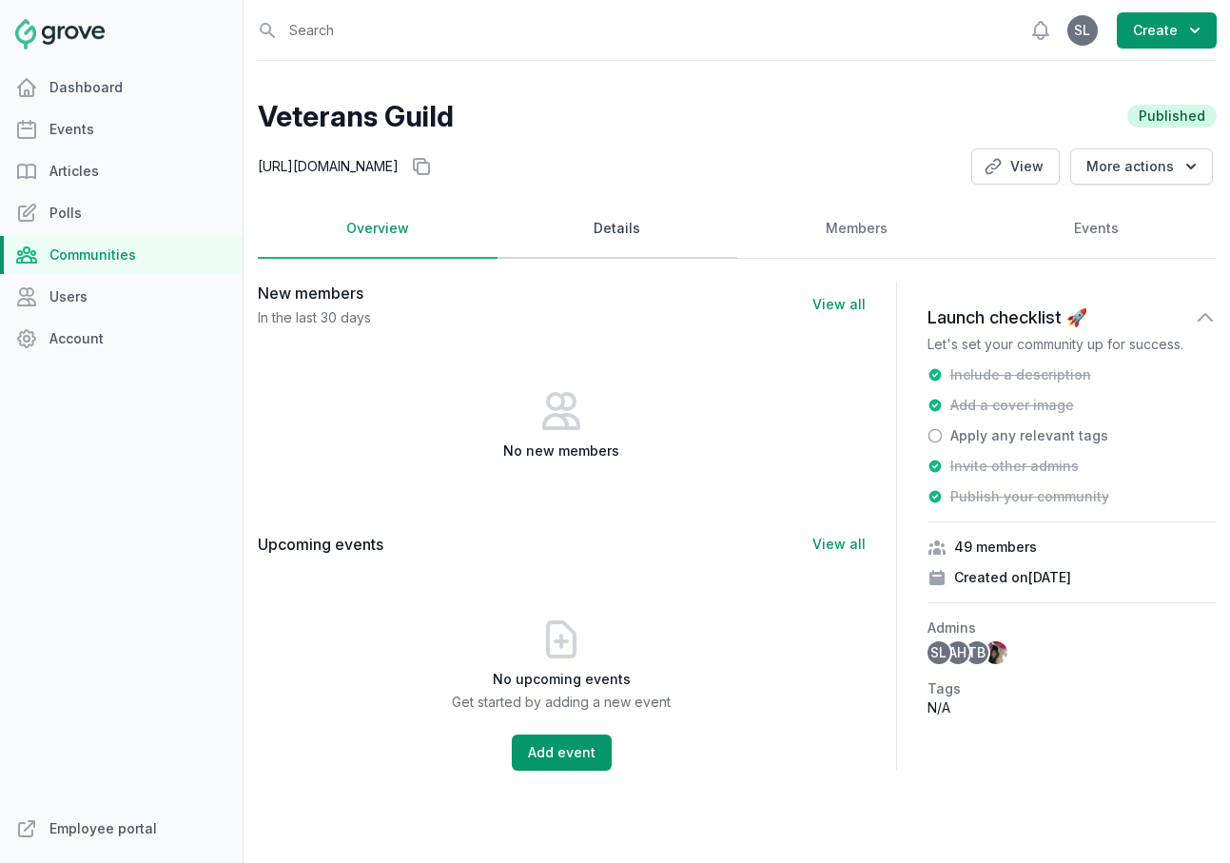
click at [606, 234] on link "Details" at bounding box center [617, 229] width 240 height 59
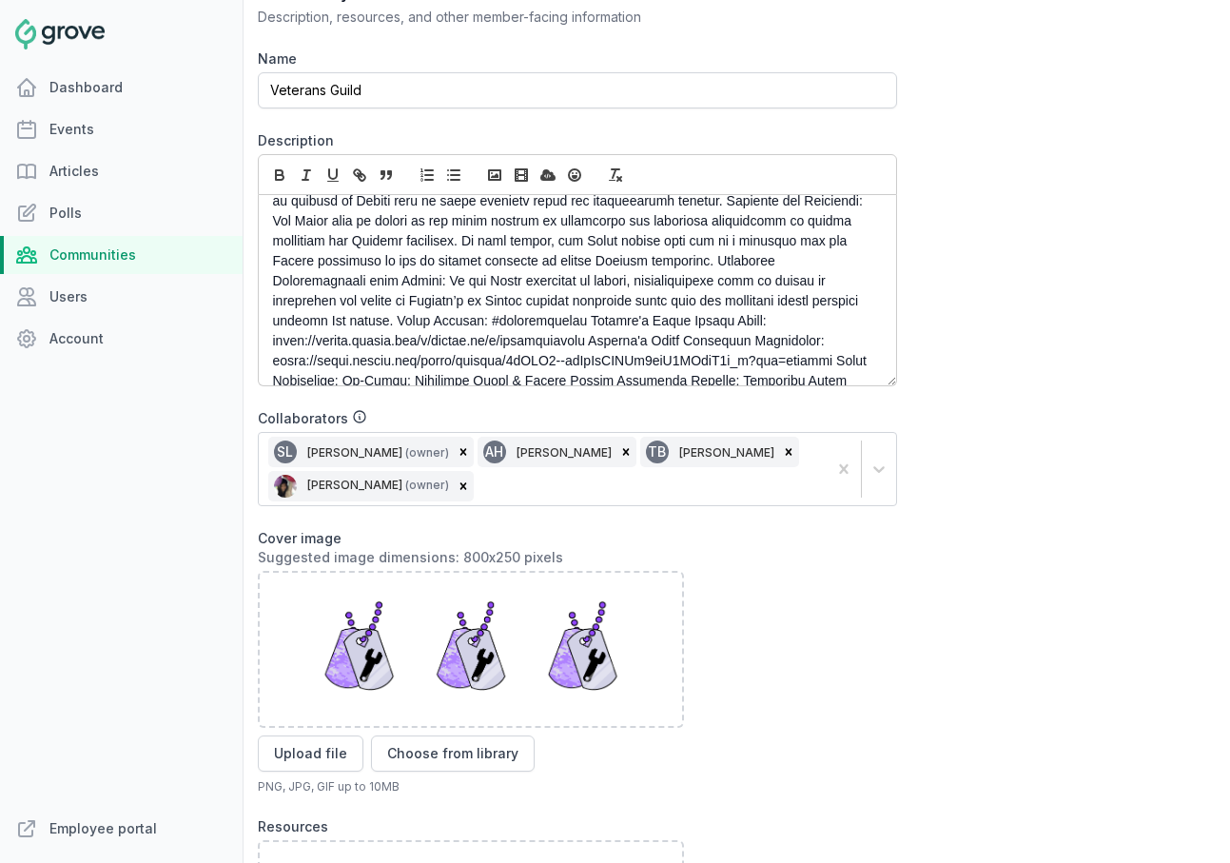
scroll to position [318, 0]
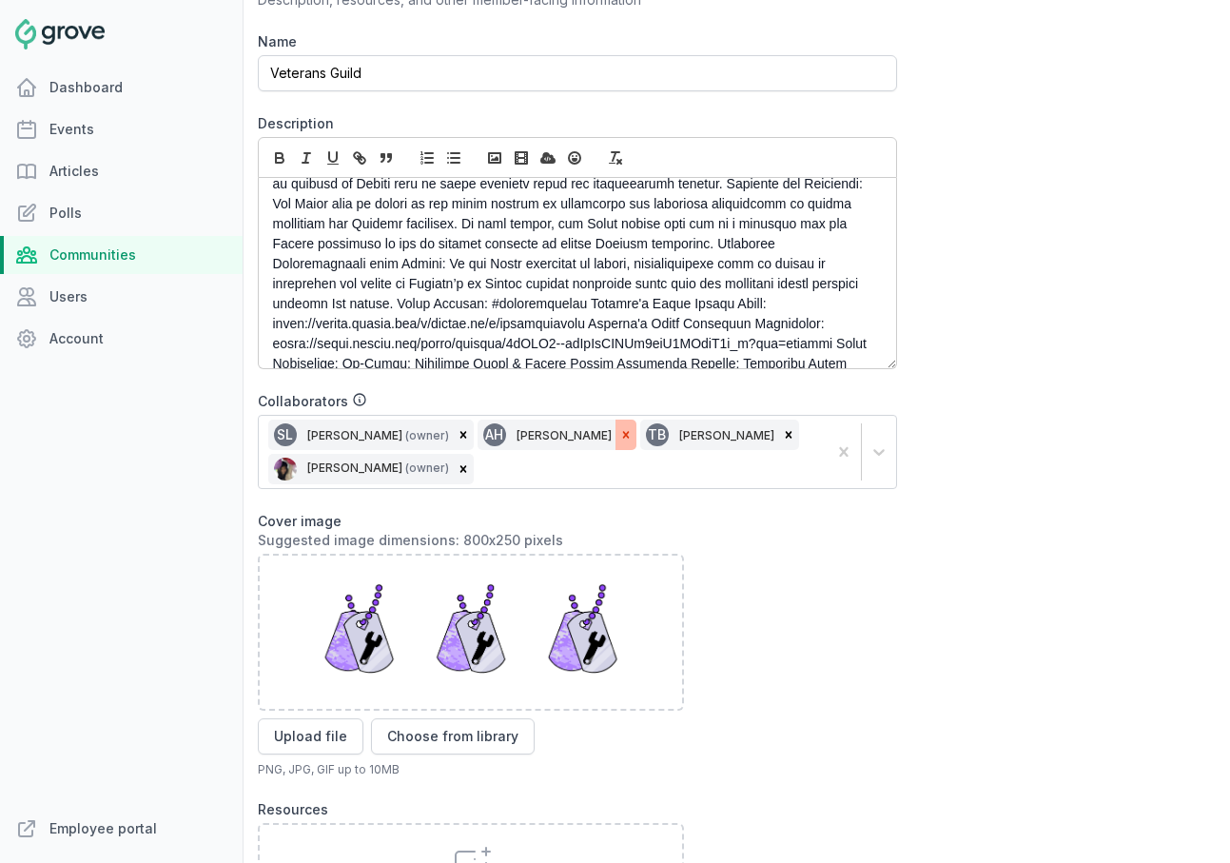
click at [622, 436] on icon at bounding box center [625, 434] width 7 height 7
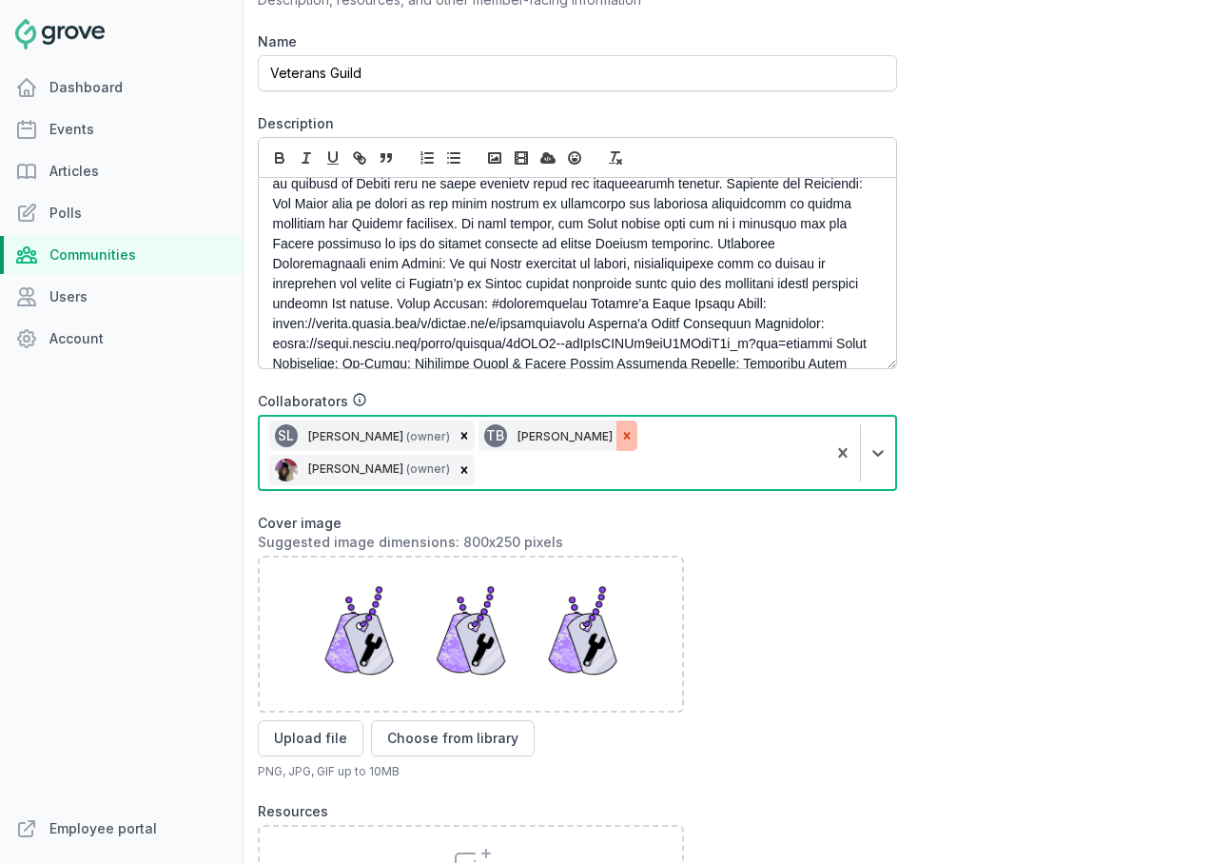
click at [620, 441] on icon at bounding box center [626, 435] width 13 height 13
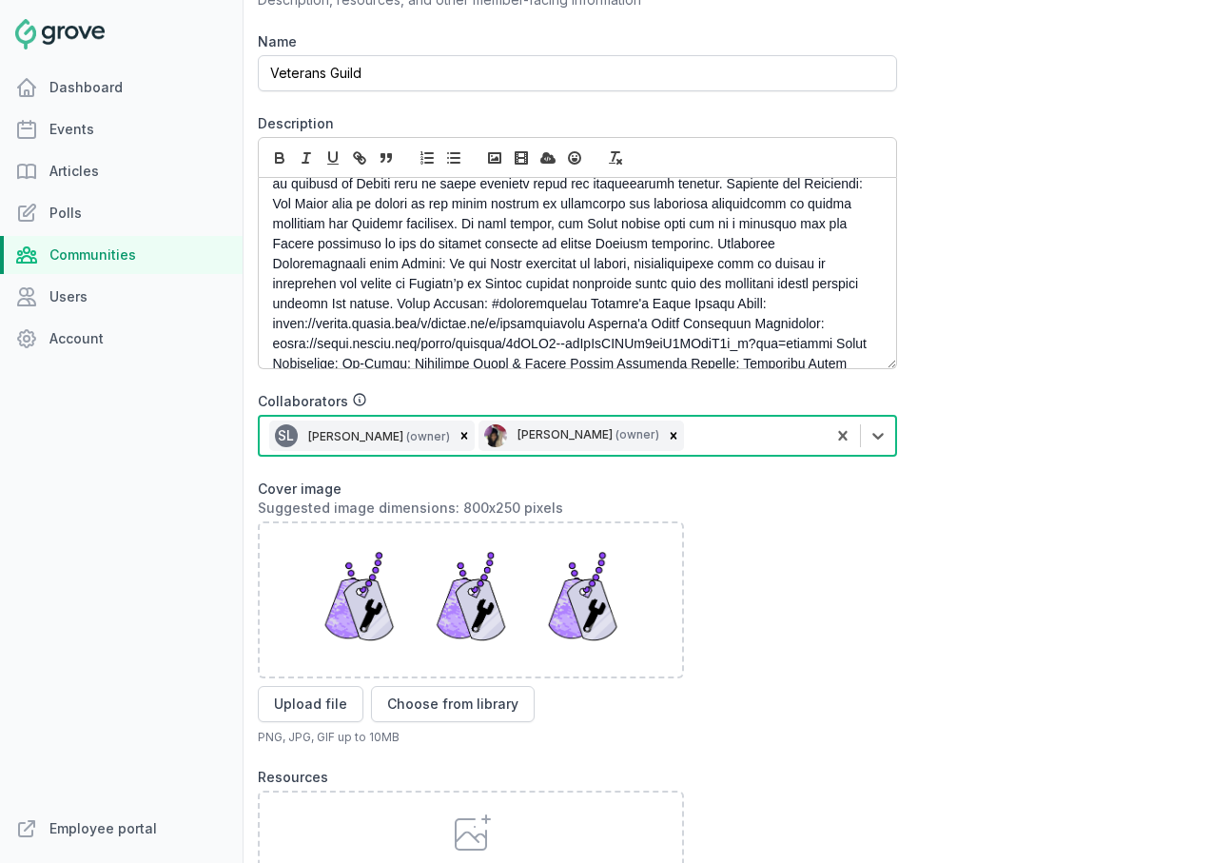
click at [672, 440] on div "SL Stacy Lee (owner) Jenn Luu (owner)" at bounding box center [543, 436] width 566 height 38
type input "daniel"
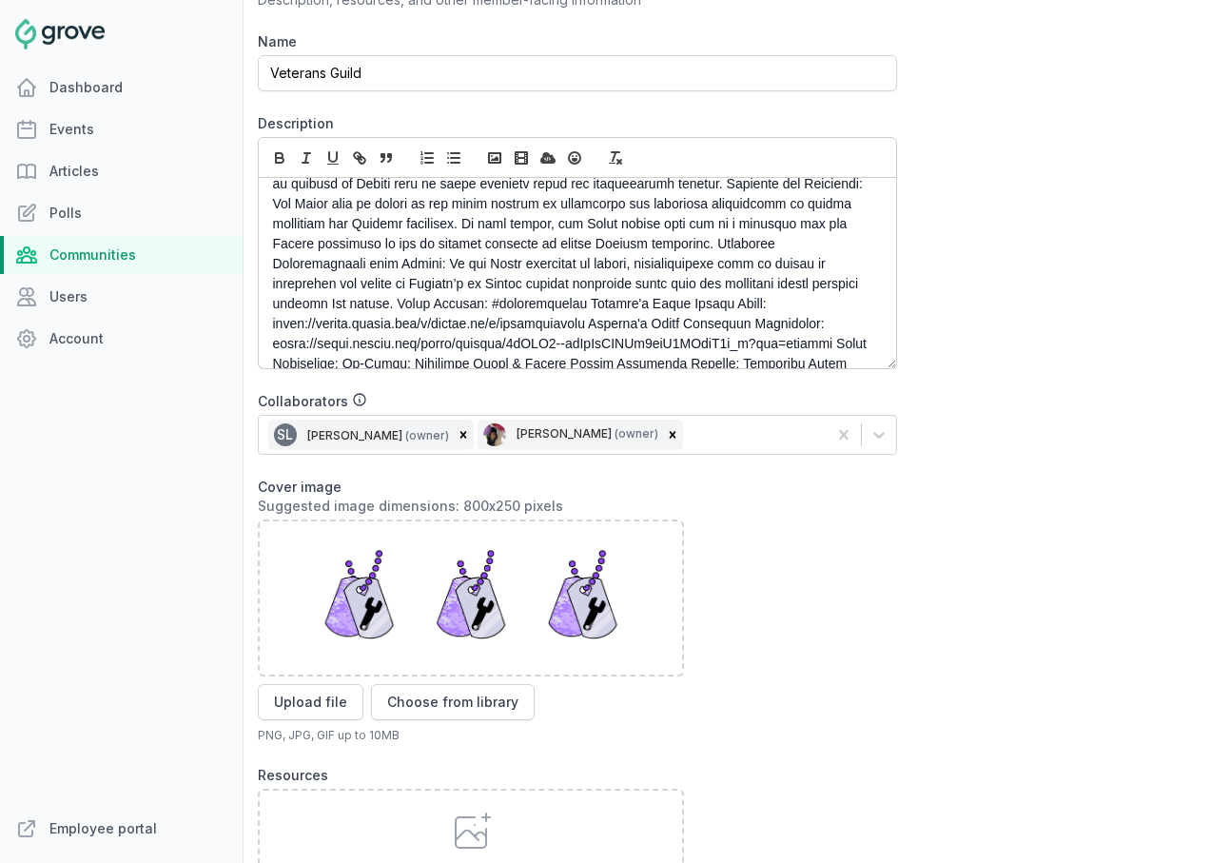
click at [47, 419] on div "Dashboard Events Articles Polls Communities Users Account" at bounding box center [121, 438] width 243 height 741
click at [68, 293] on link "Users" at bounding box center [121, 297] width 243 height 38
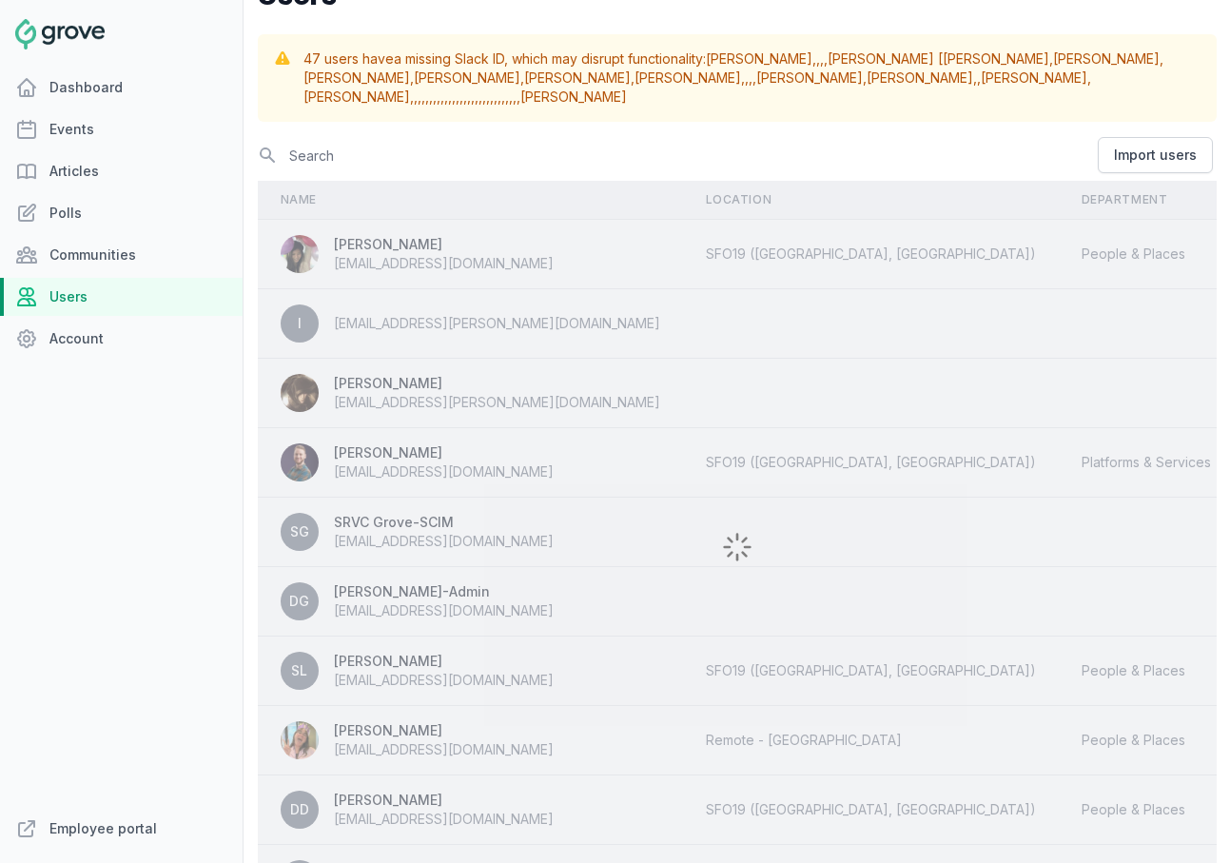
scroll to position [16, 0]
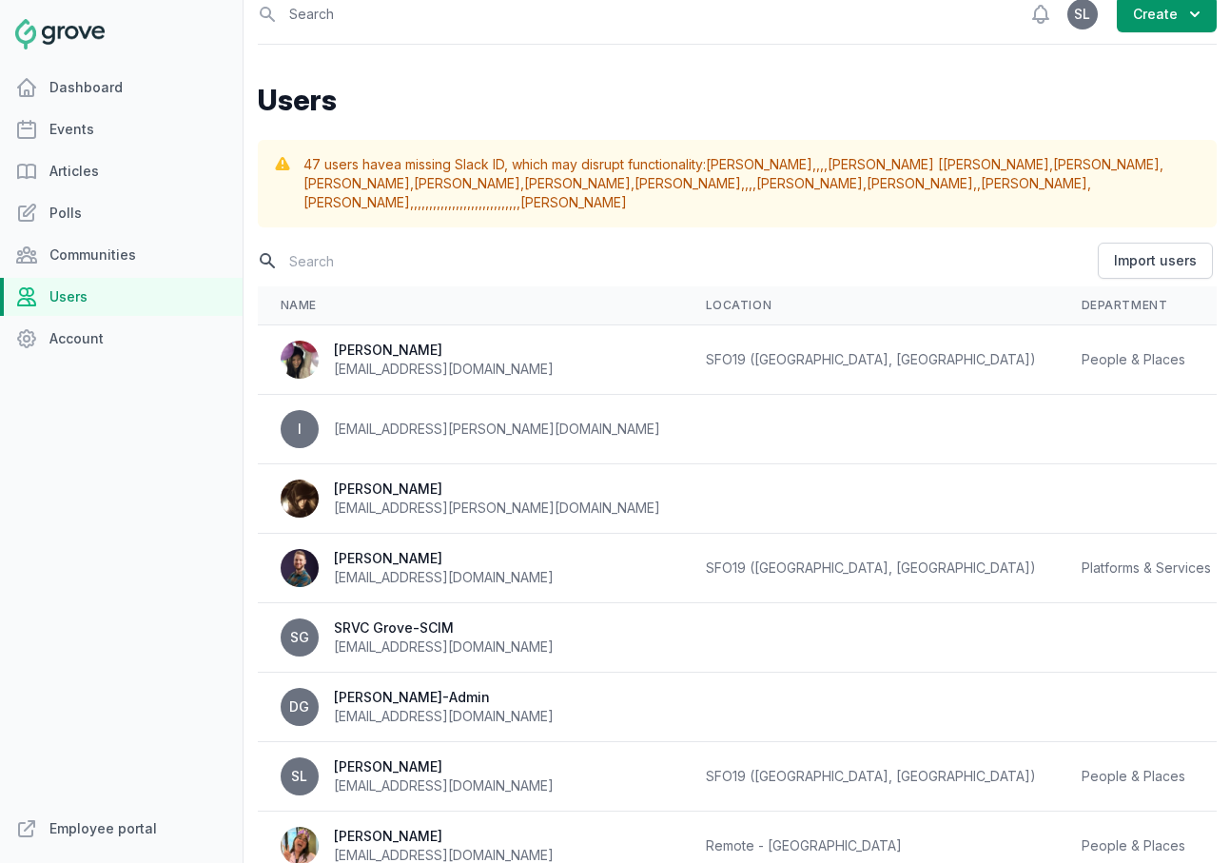
click at [380, 259] on input "text" at bounding box center [676, 260] width 836 height 33
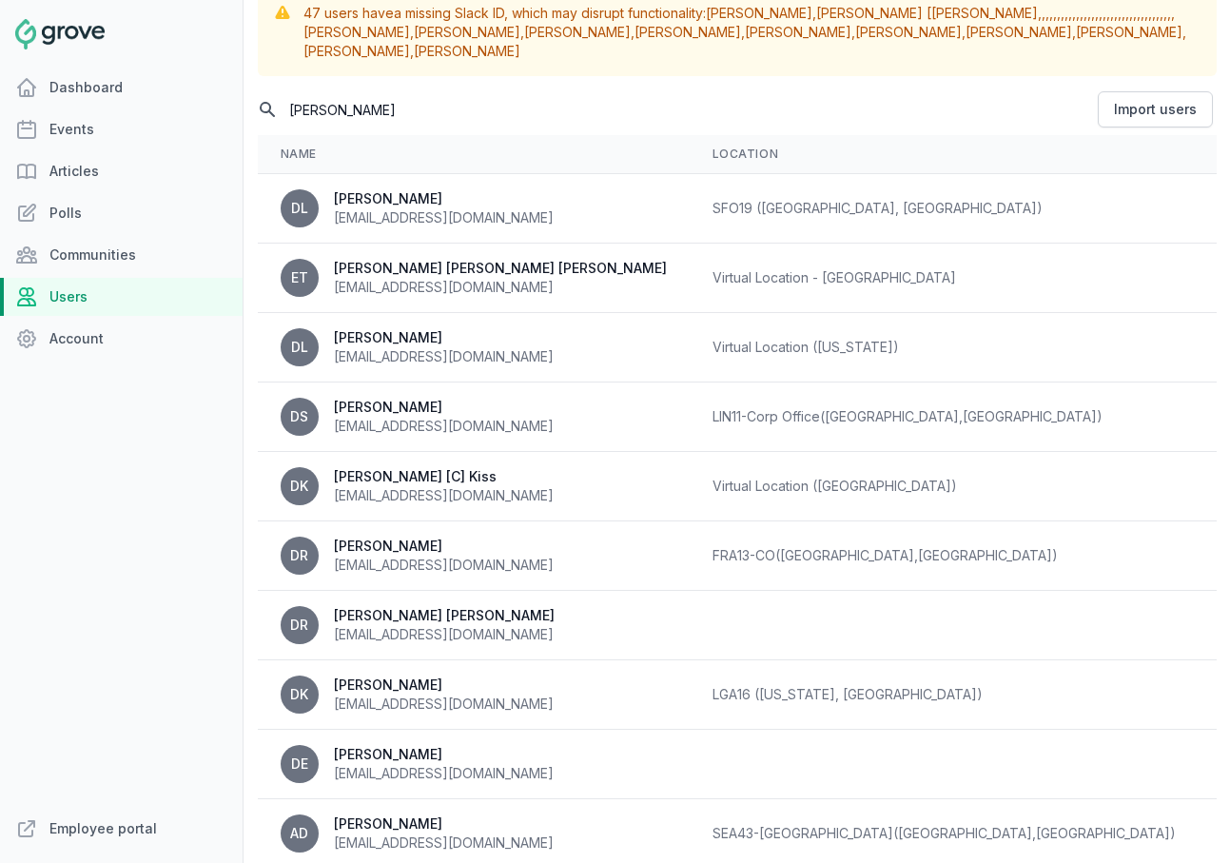
scroll to position [206, 0]
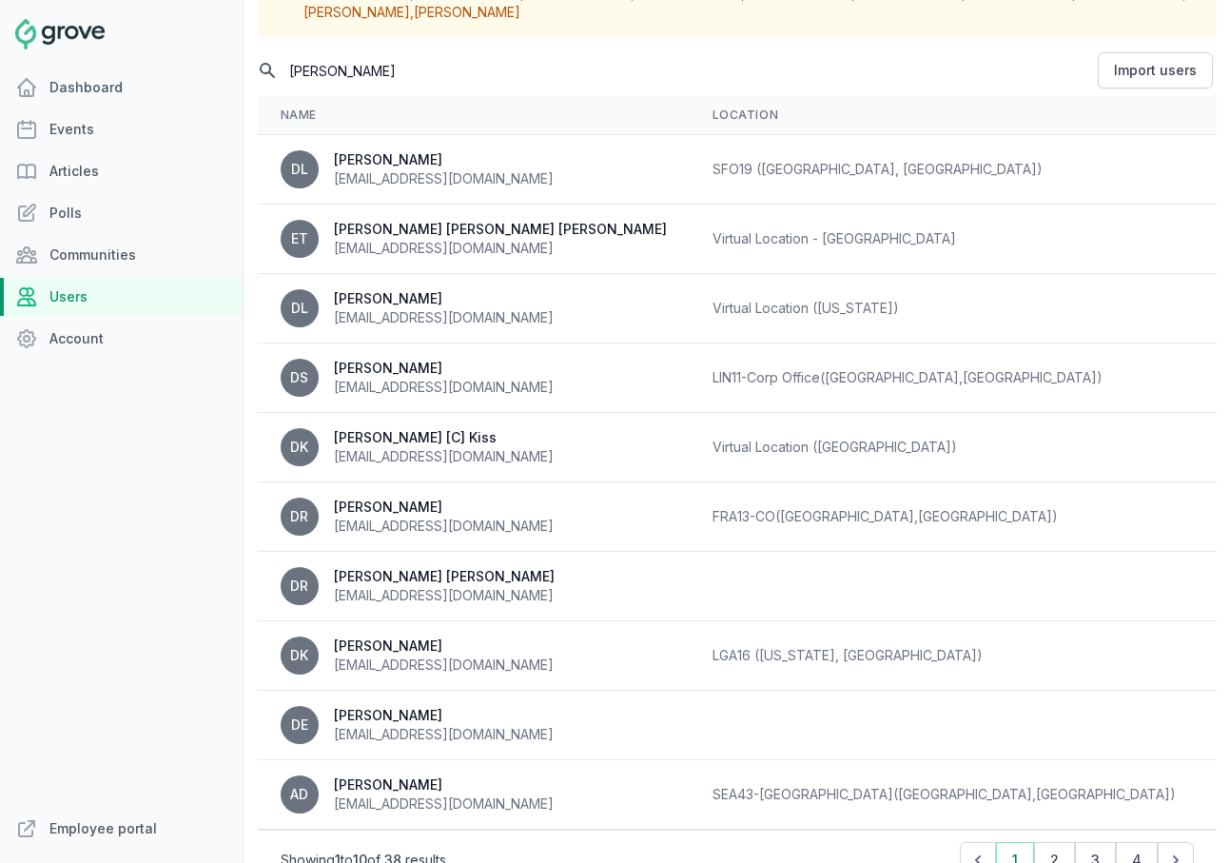
type input "daniel"
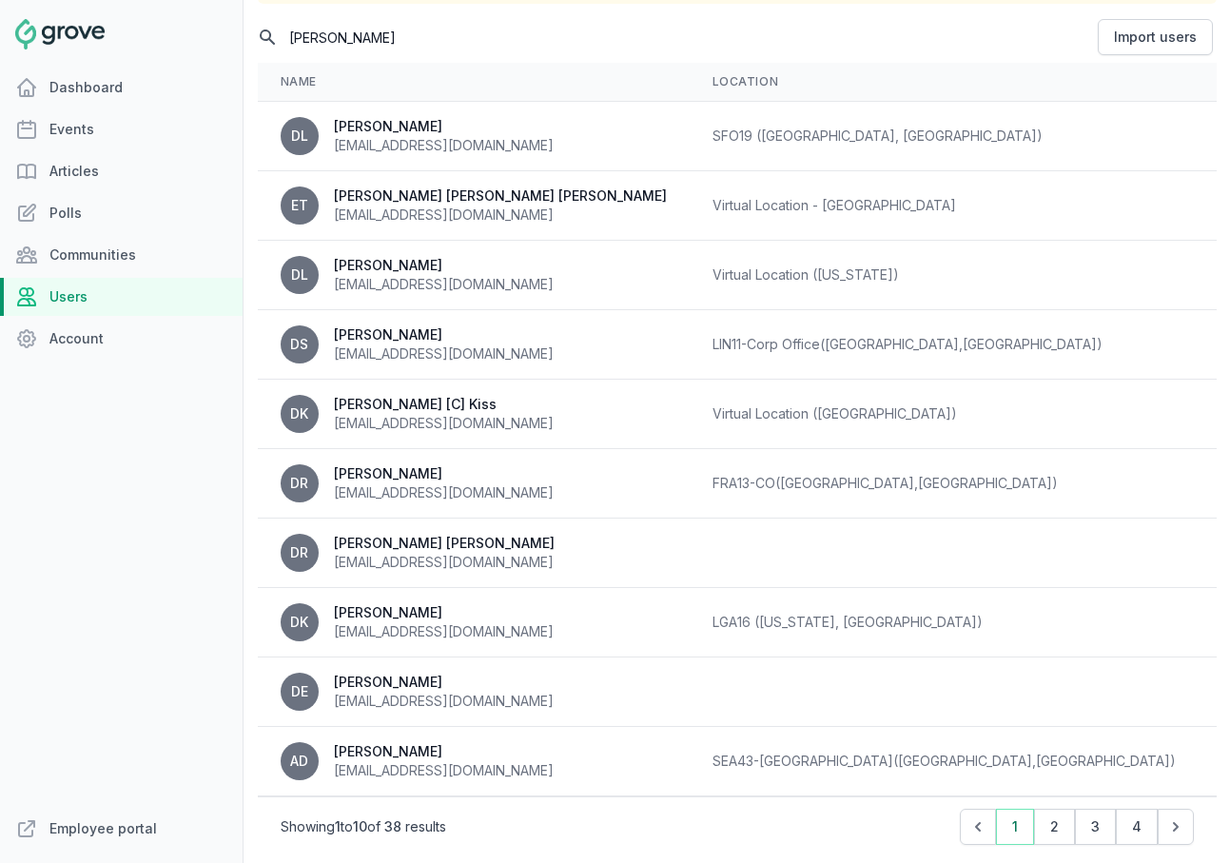
scroll to position [0, 79]
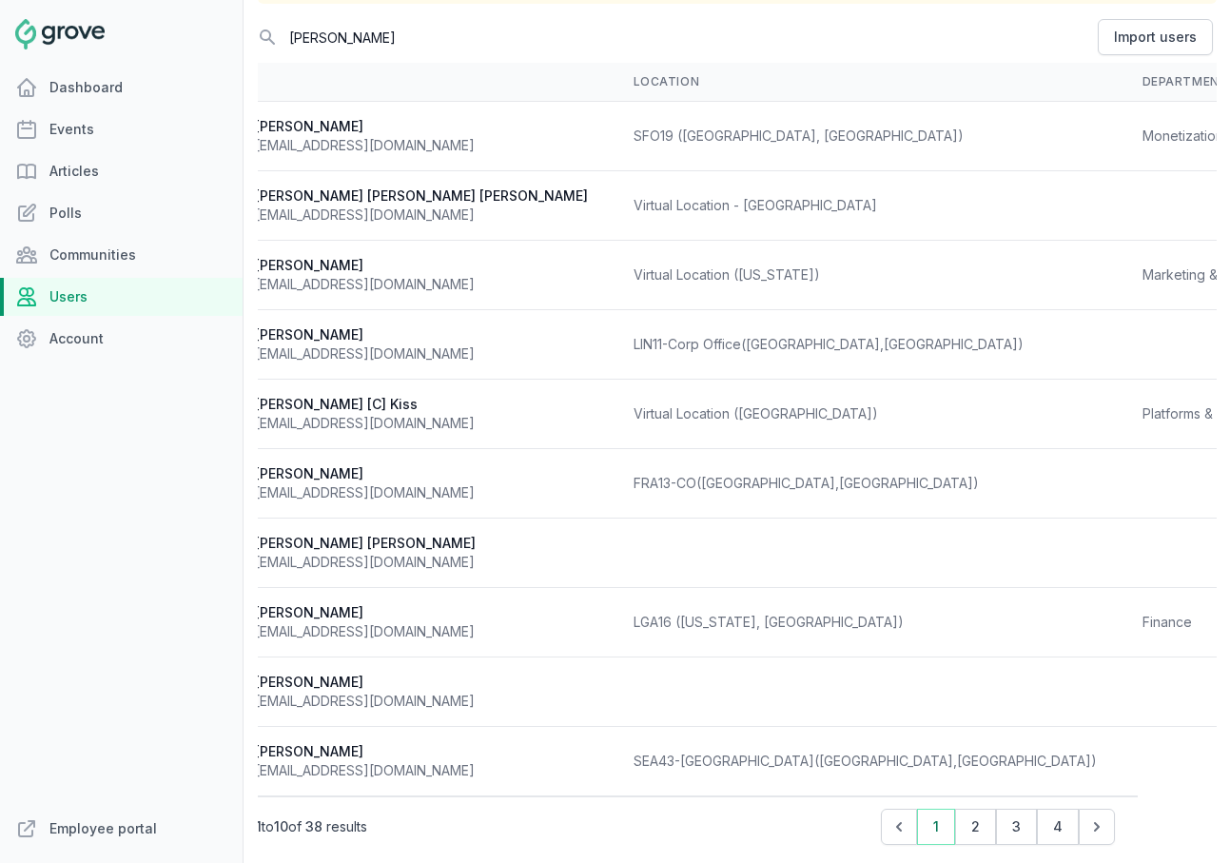
select select "Finance"
select select "168"
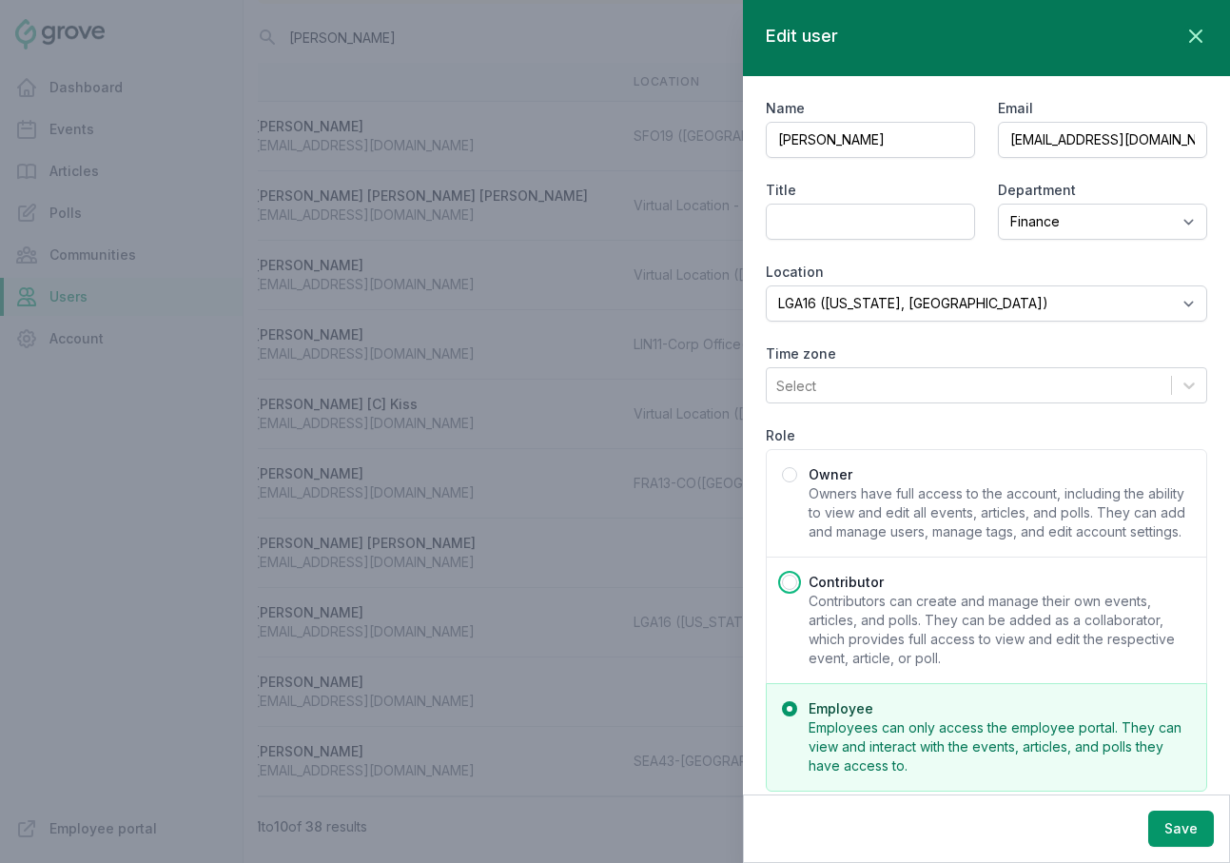
click at [871, 624] on span "Contributors can create and manage their own events, articles, and polls. They …" at bounding box center [1000, 630] width 382 height 76
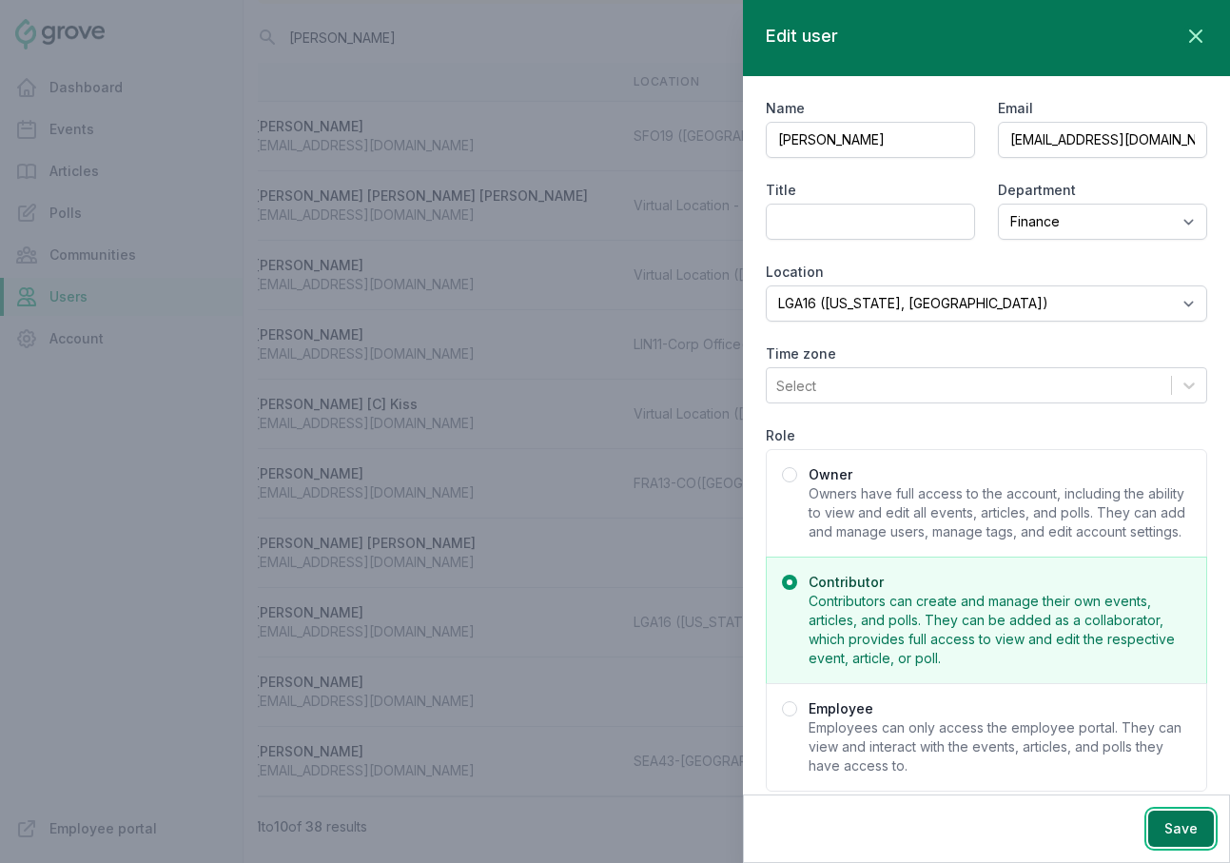
click at [1188, 822] on button "Save" at bounding box center [1181, 828] width 66 height 36
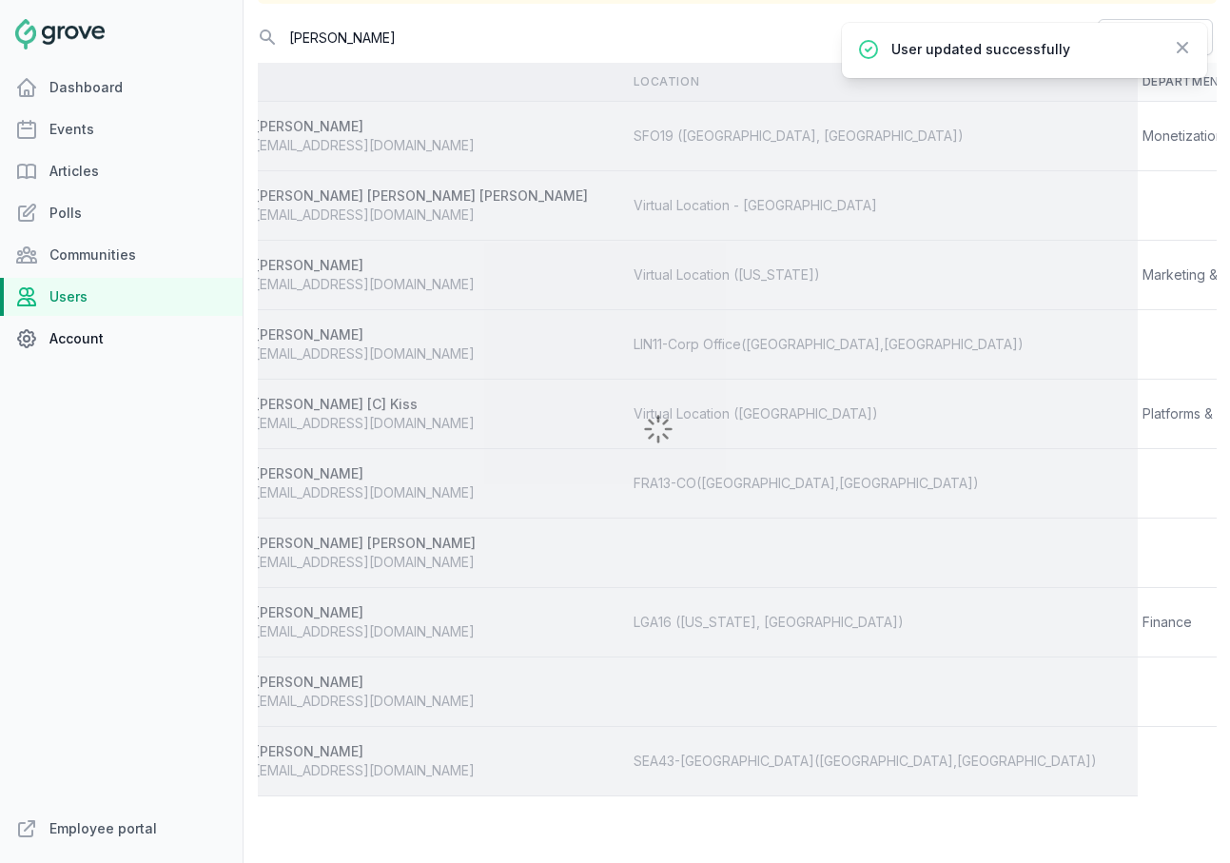
scroll to position [0, 24]
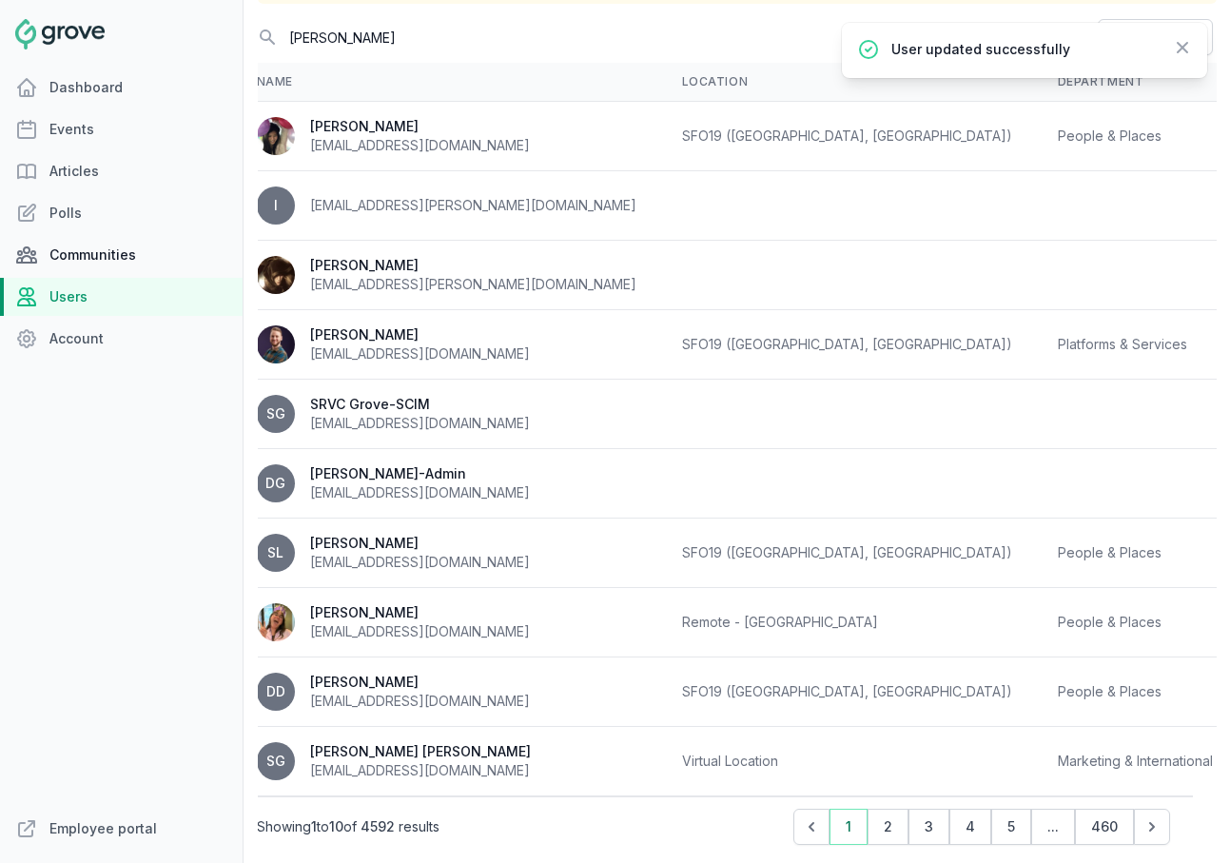
click at [104, 250] on link "Communities" at bounding box center [121, 255] width 243 height 38
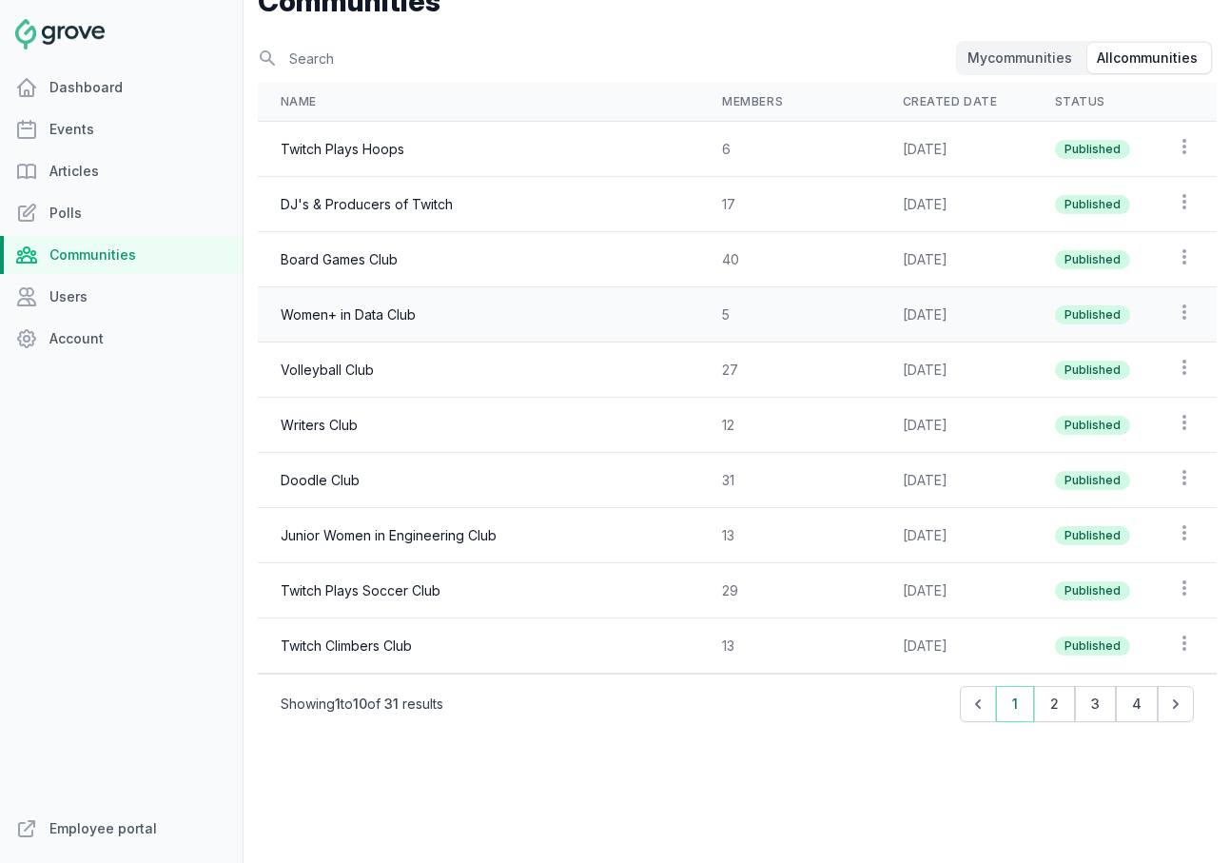
scroll to position [80, 0]
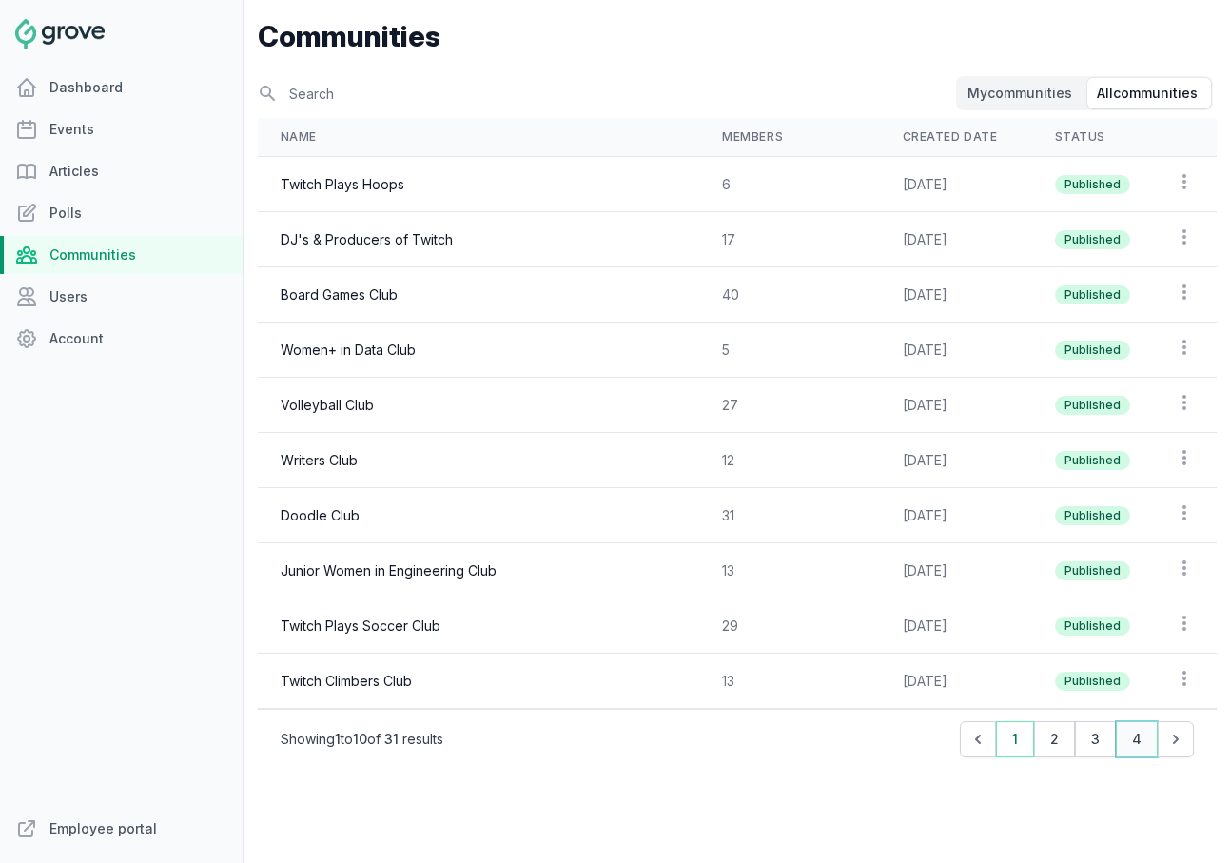
click at [1138, 742] on button "4" at bounding box center [1137, 739] width 42 height 36
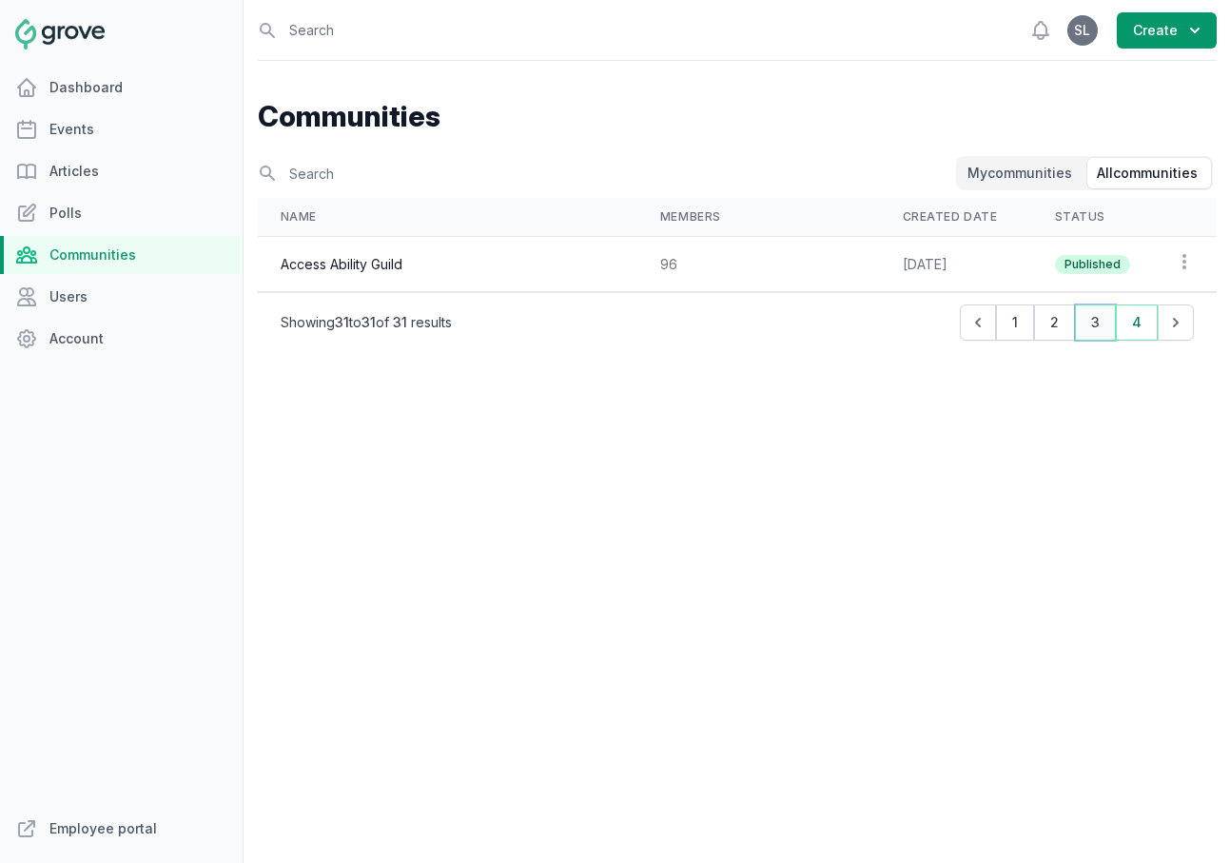
click at [1104, 324] on button "3" at bounding box center [1095, 322] width 41 height 36
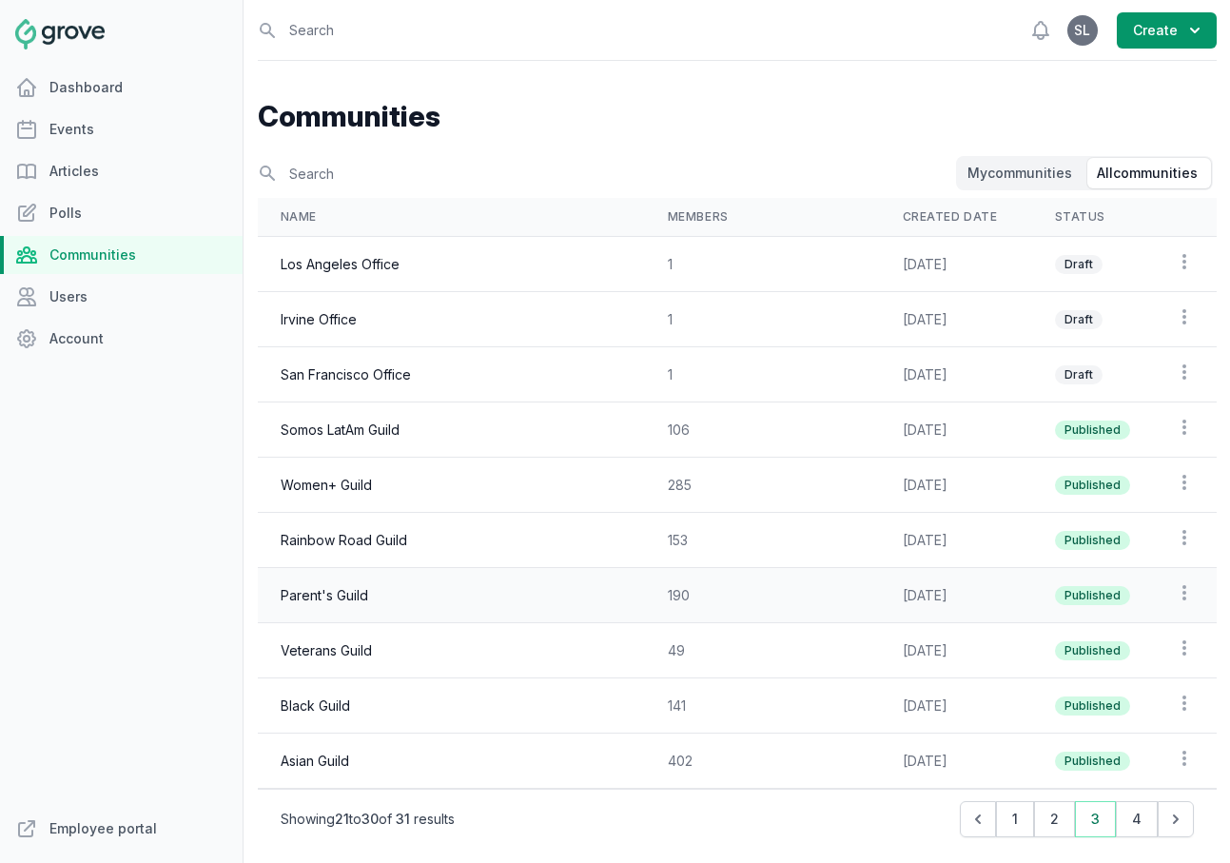
scroll to position [30, 0]
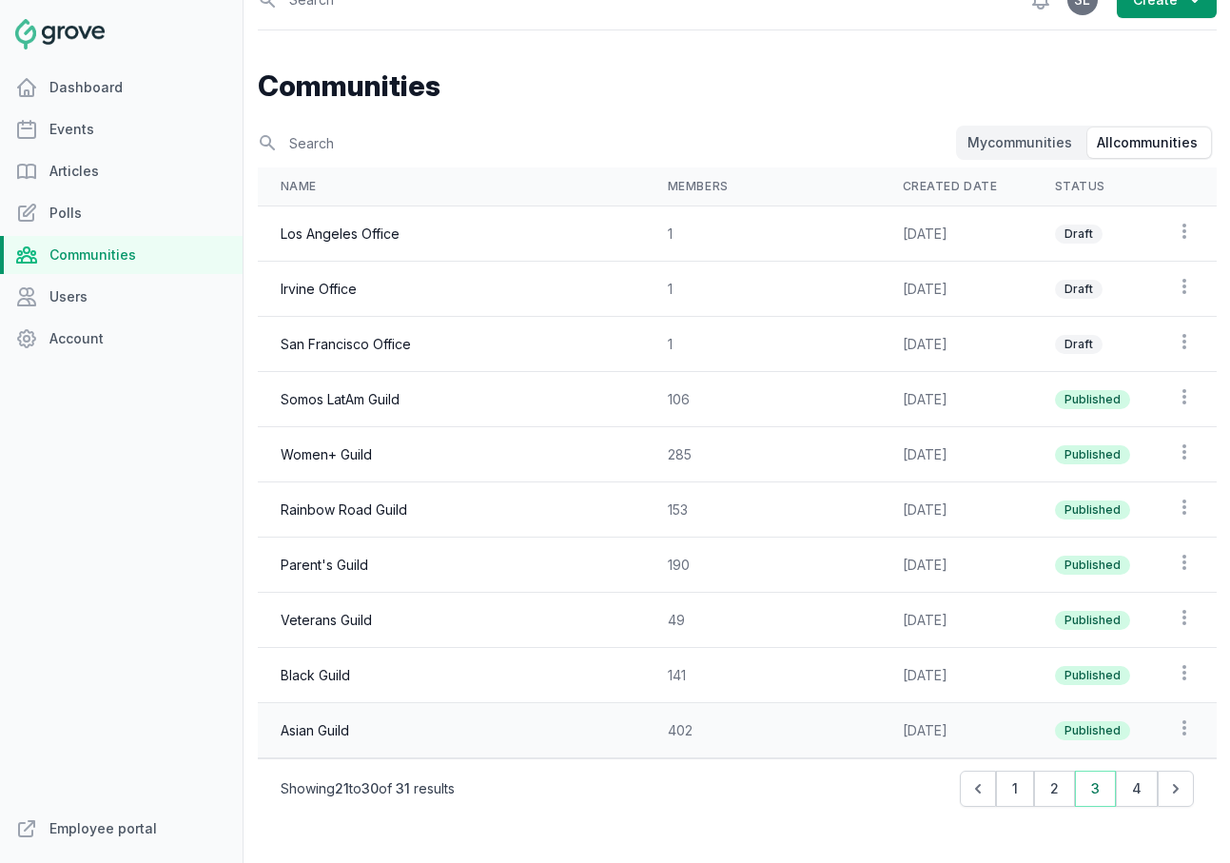
click at [994, 731] on td "Feb 16, 2023" at bounding box center [956, 730] width 152 height 55
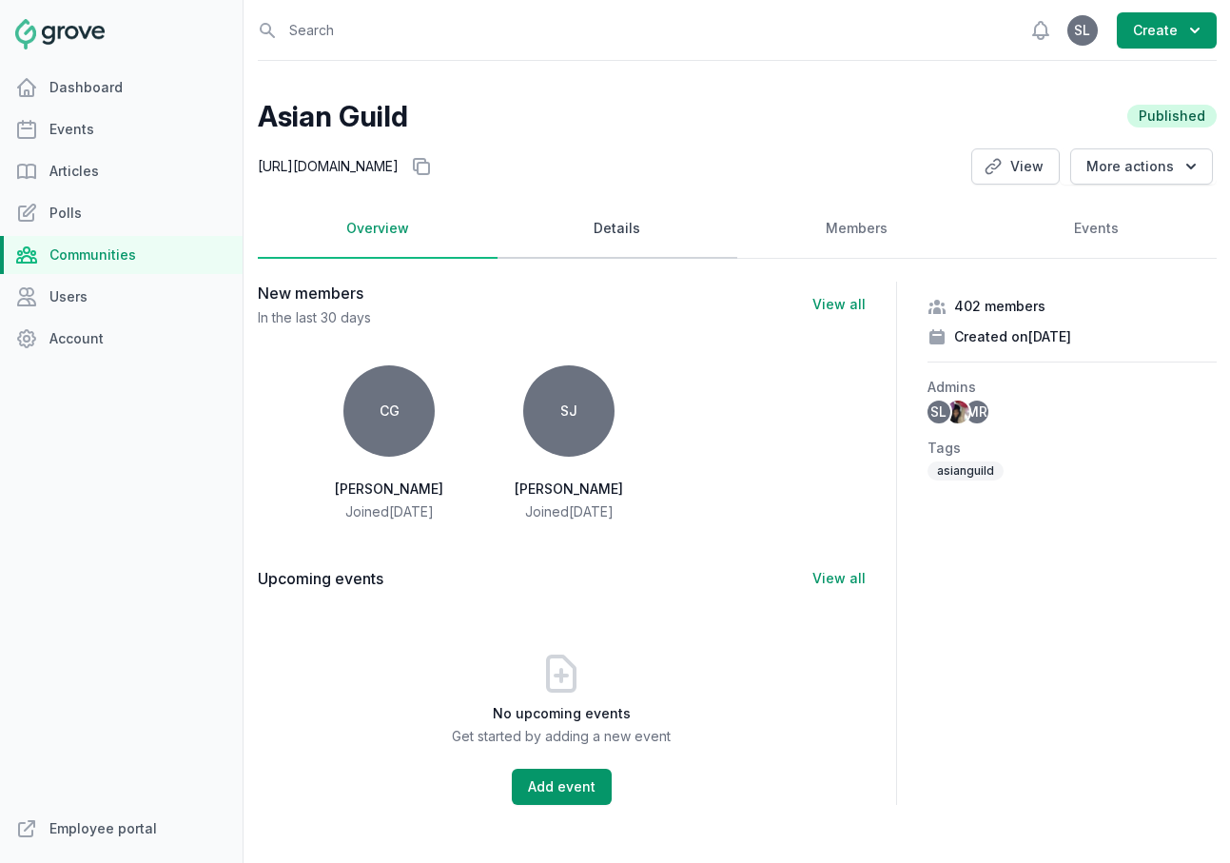
click at [612, 228] on link "Details" at bounding box center [617, 229] width 240 height 59
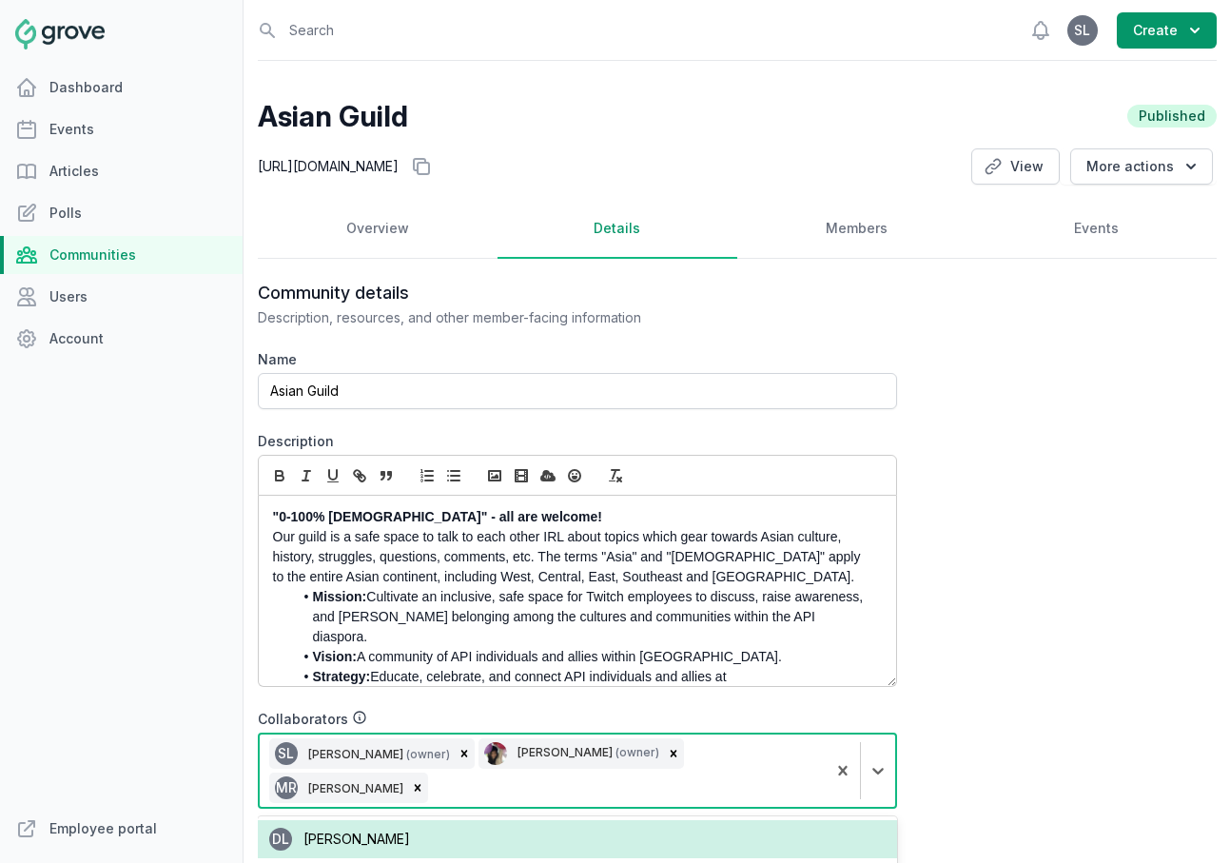
click at [793, 751] on div "SL Stacy Lee (owner) Jenn Luu (owner) MR Michelle Roberson" at bounding box center [543, 770] width 566 height 72
type input "jae"
click at [453, 820] on div "JW Jae Wells" at bounding box center [577, 839] width 639 height 38
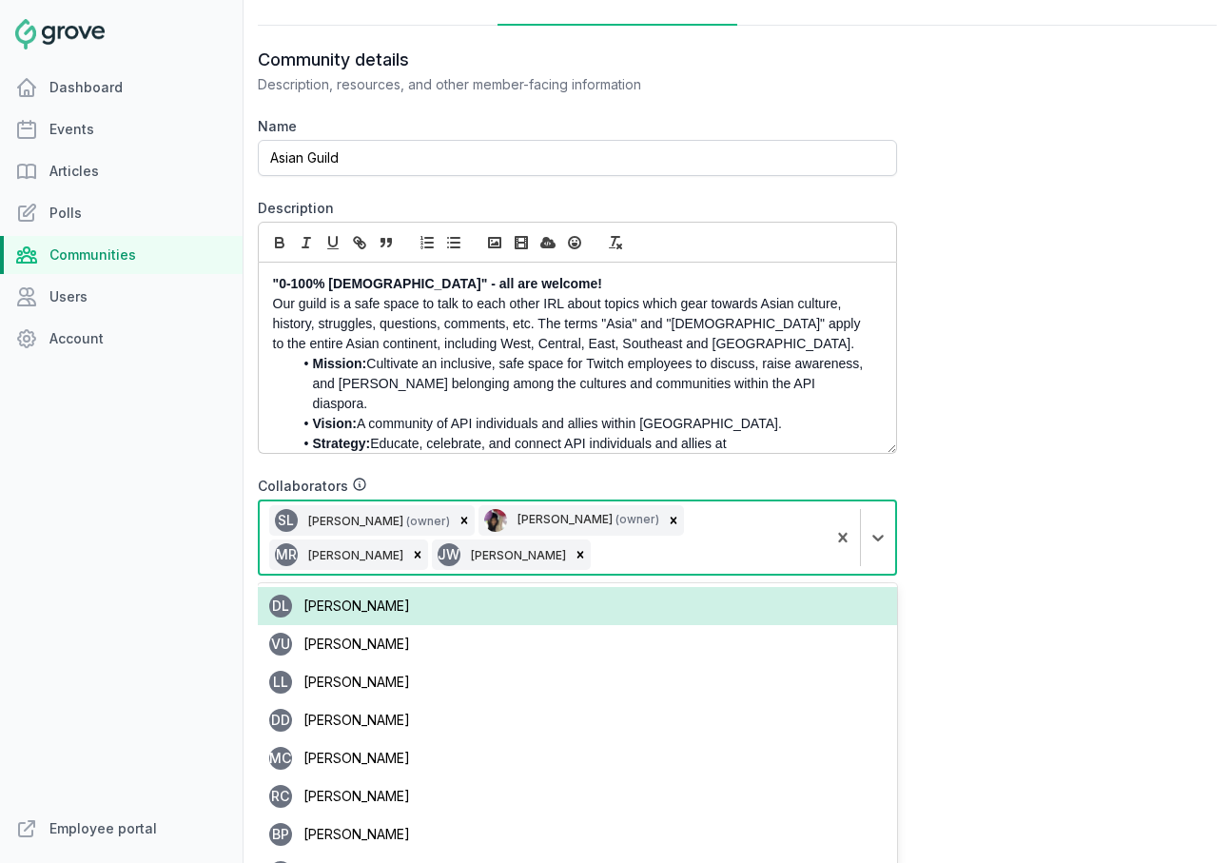
scroll to position [250, 0]
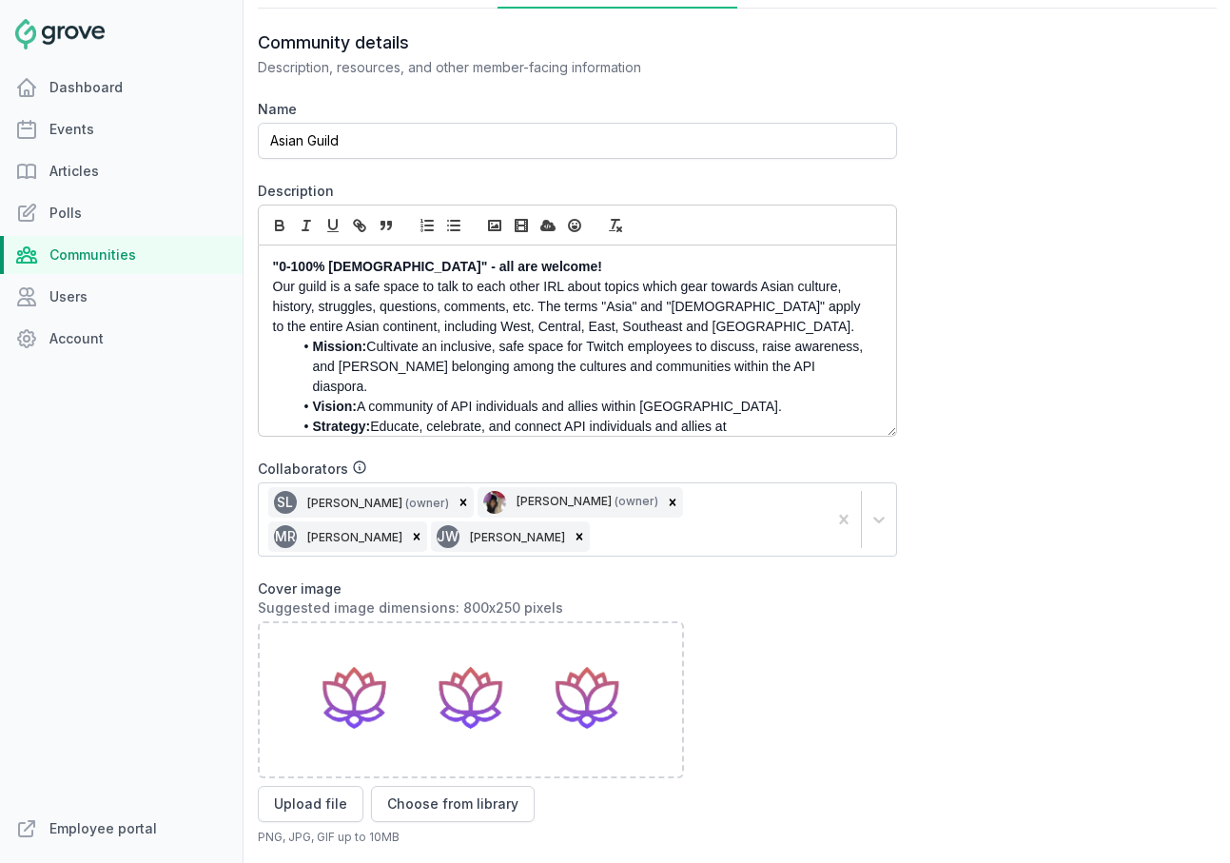
click at [84, 628] on div "Dashboard Events Articles Polls Communities Users Account" at bounding box center [121, 438] width 243 height 741
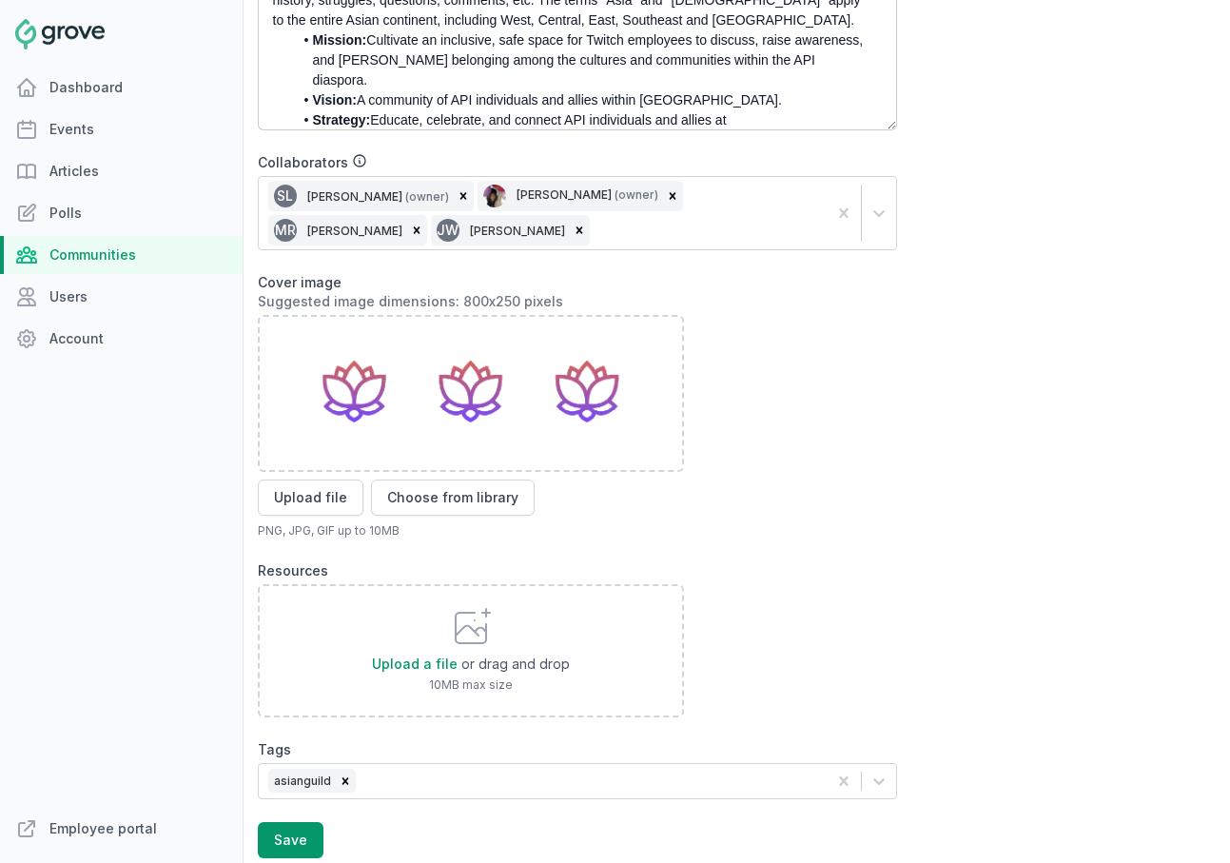
scroll to position [643, 0]
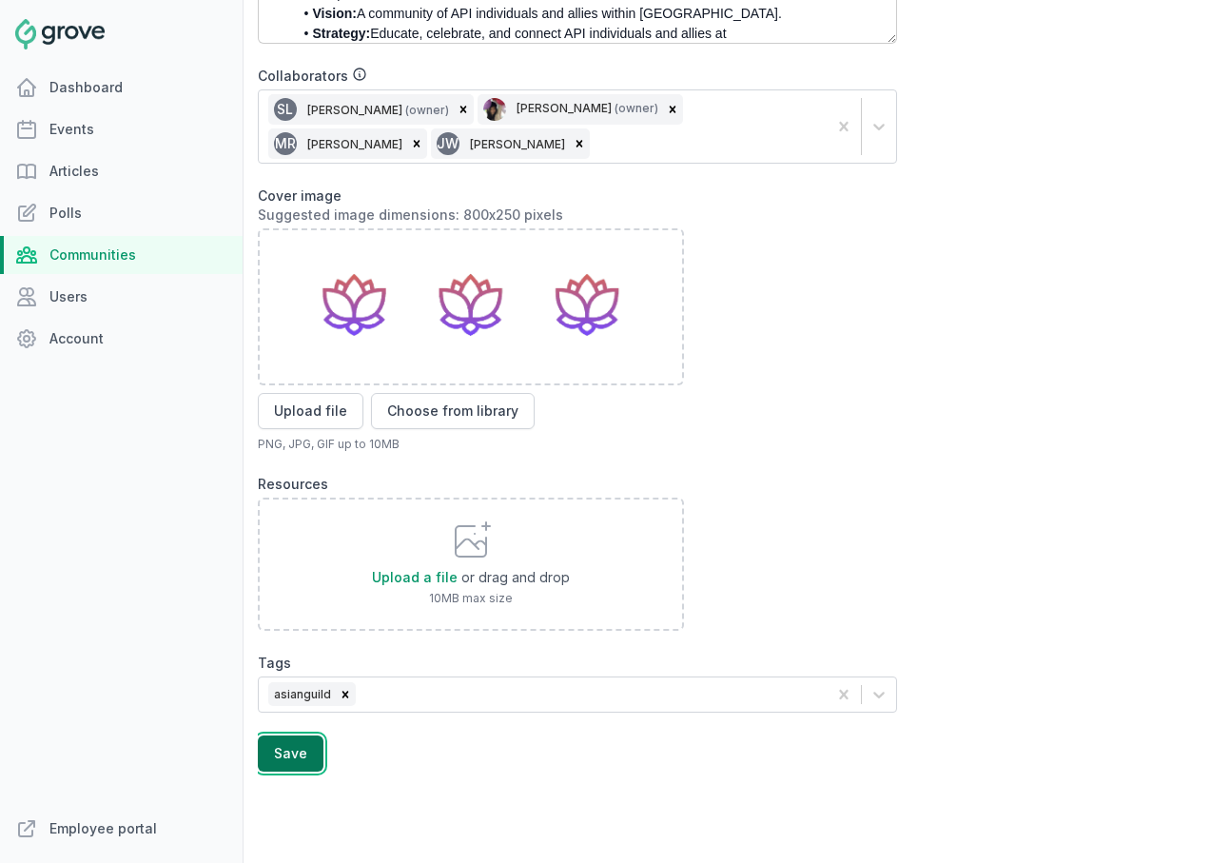
click at [303, 746] on button "Save" at bounding box center [291, 753] width 66 height 36
click at [76, 127] on link "Events" at bounding box center [121, 129] width 243 height 38
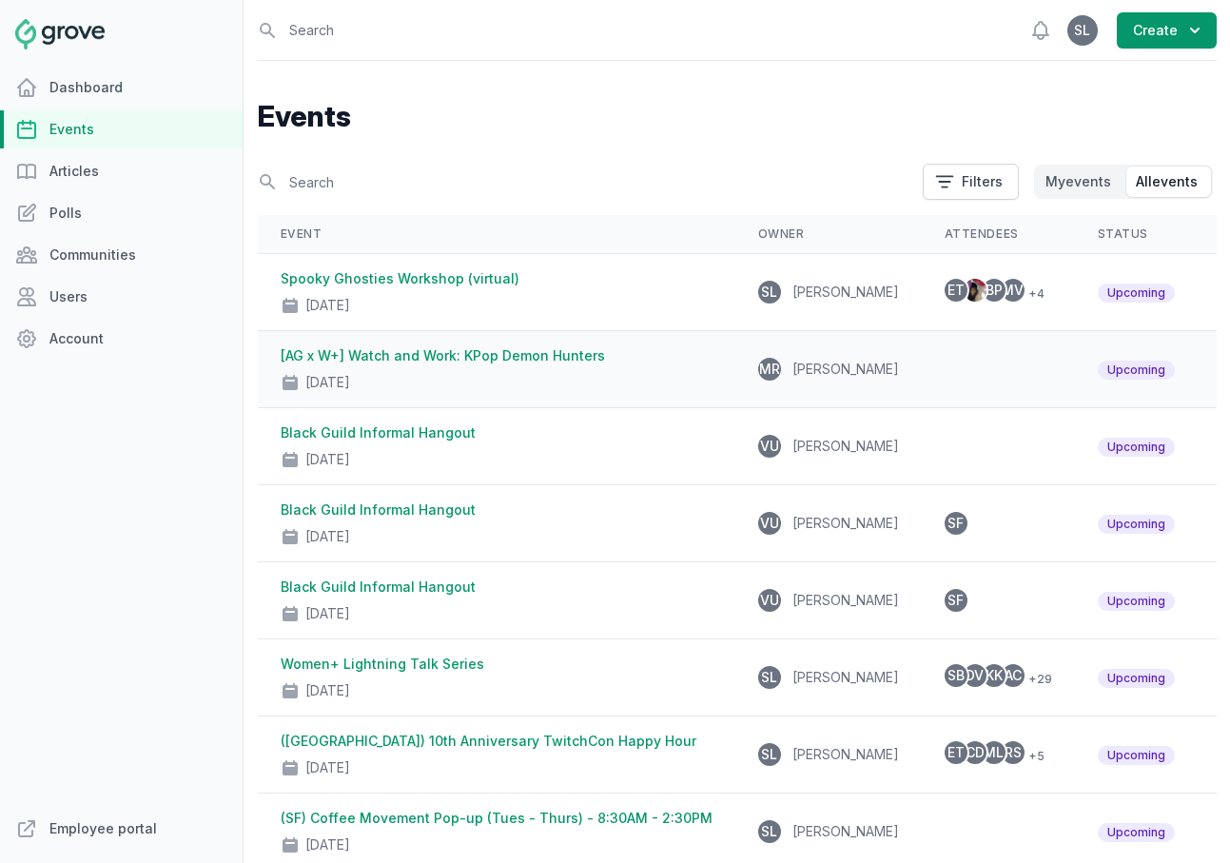
click at [441, 362] on link "[AG x W+] Watch and Work: KPop Demon Hunters" at bounding box center [443, 355] width 324 height 16
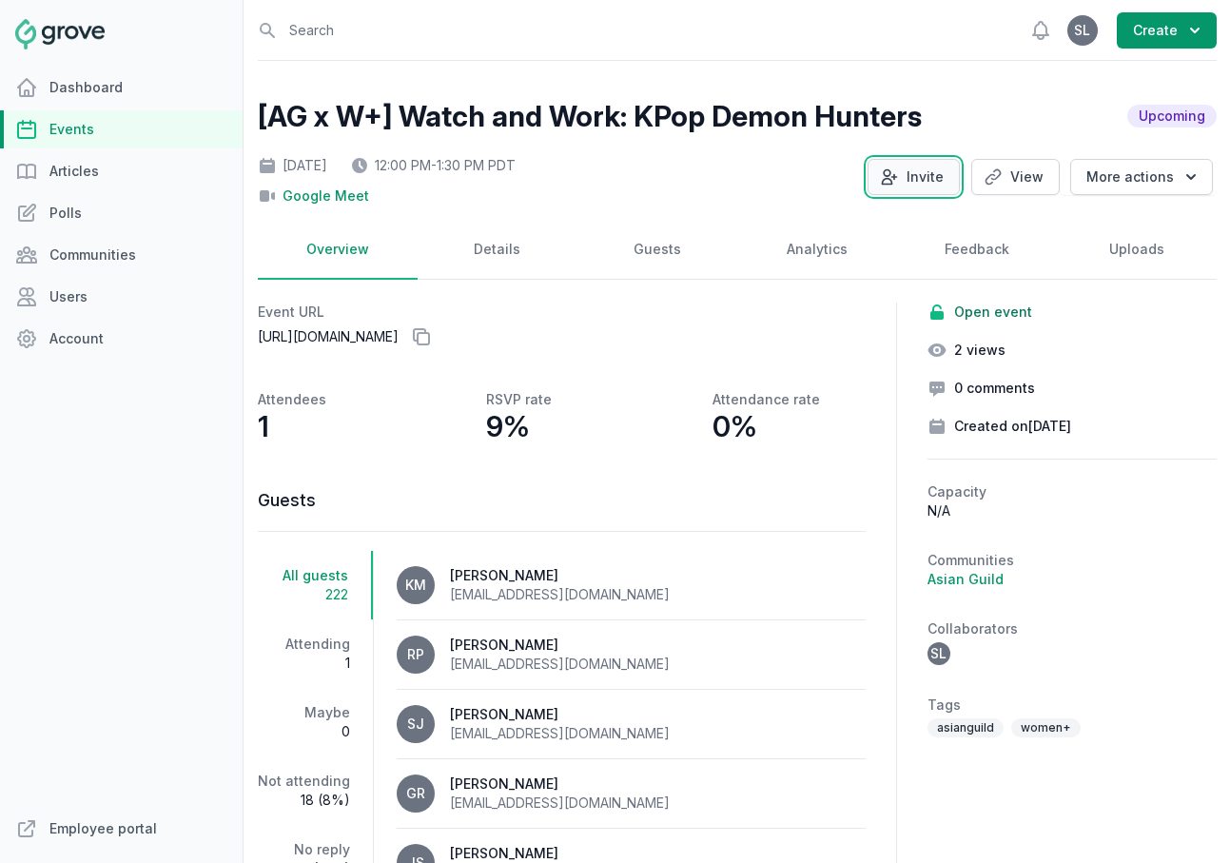
click at [909, 171] on button "Invite" at bounding box center [913, 177] width 92 height 36
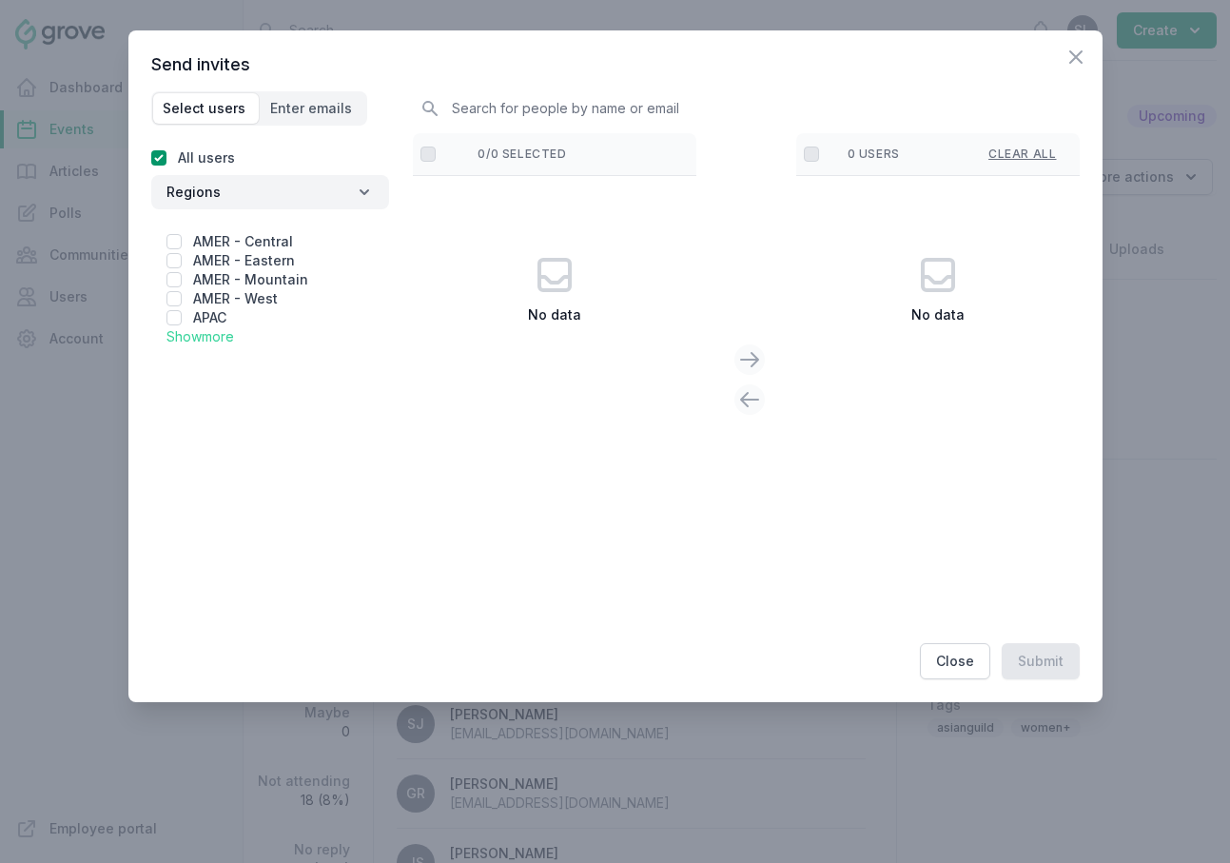
click at [203, 333] on link "Show more" at bounding box center [200, 336] width 68 height 16
click at [270, 123] on button "Enter emails" at bounding box center [313, 108] width 105 height 30
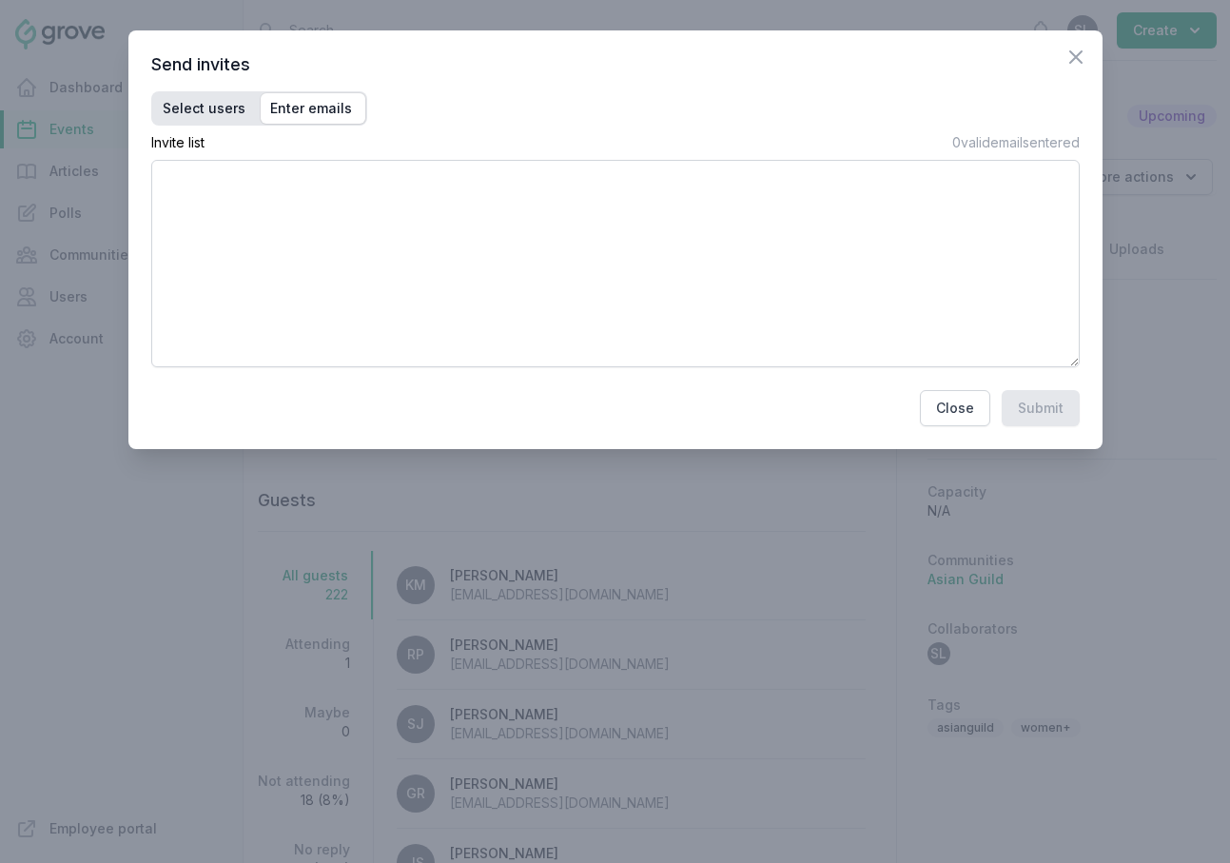
click at [213, 114] on span "Select users" at bounding box center [204, 108] width 83 height 19
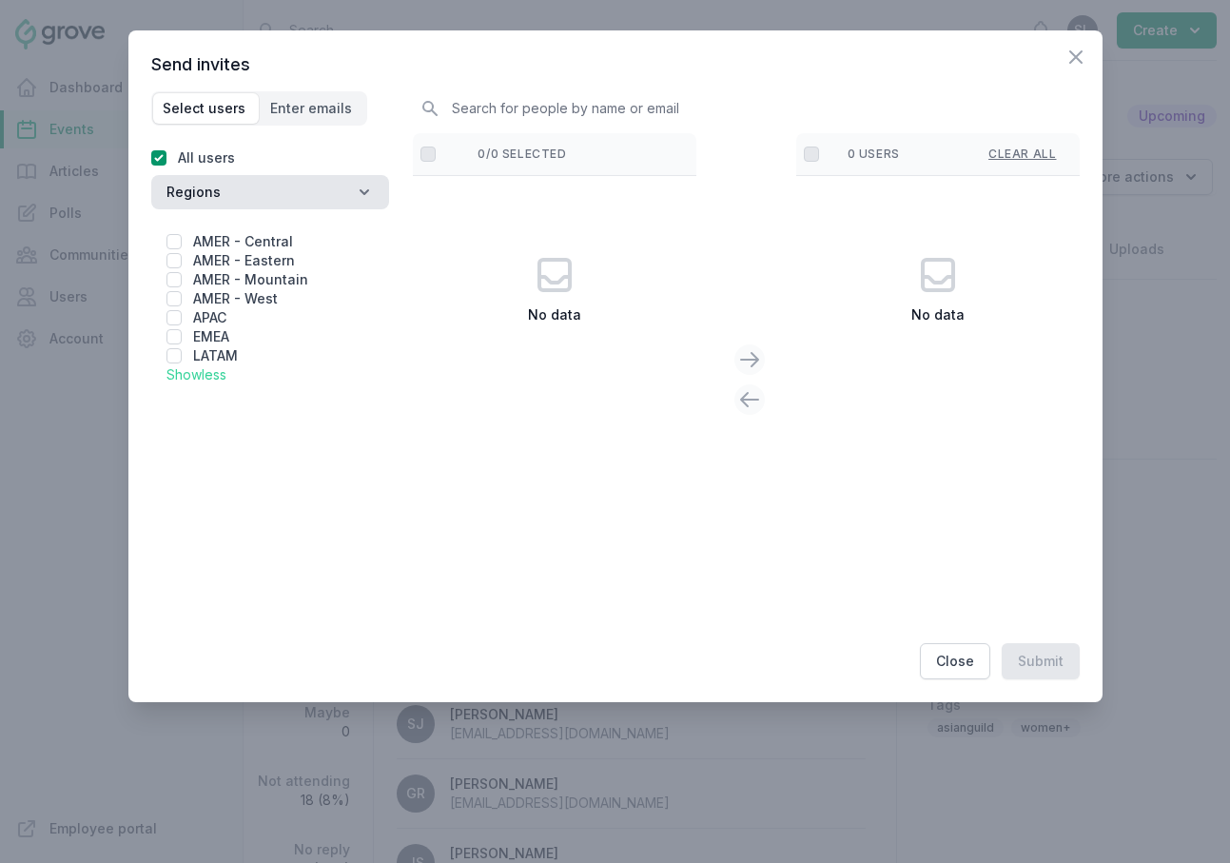
click at [361, 198] on icon "button" at bounding box center [364, 192] width 19 height 19
click at [361, 193] on icon "button" at bounding box center [365, 192] width 10 height 6
click at [1067, 58] on icon "button" at bounding box center [1075, 57] width 23 height 23
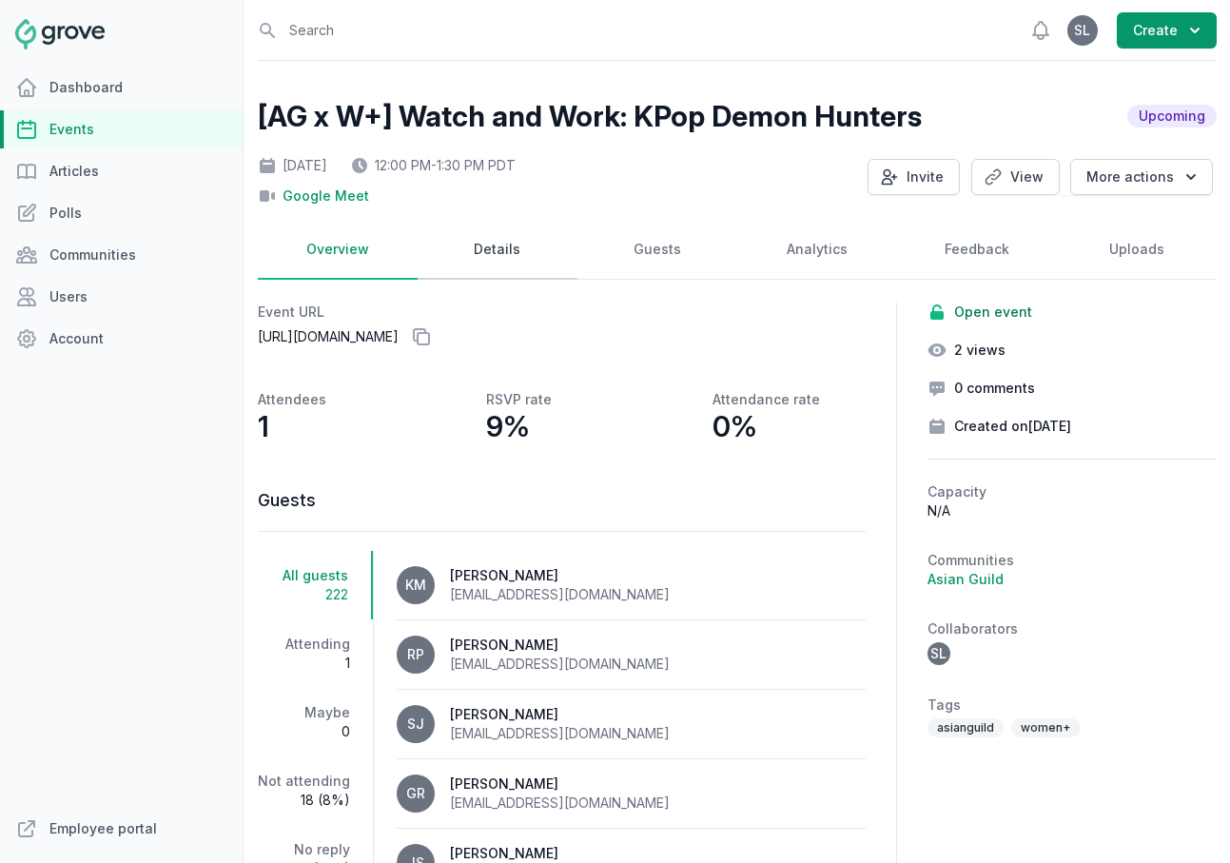
click at [478, 247] on link "Details" at bounding box center [498, 250] width 160 height 59
select select "virtual"
select select "12:00 PM"
select select "1:30 PM"
select select "89"
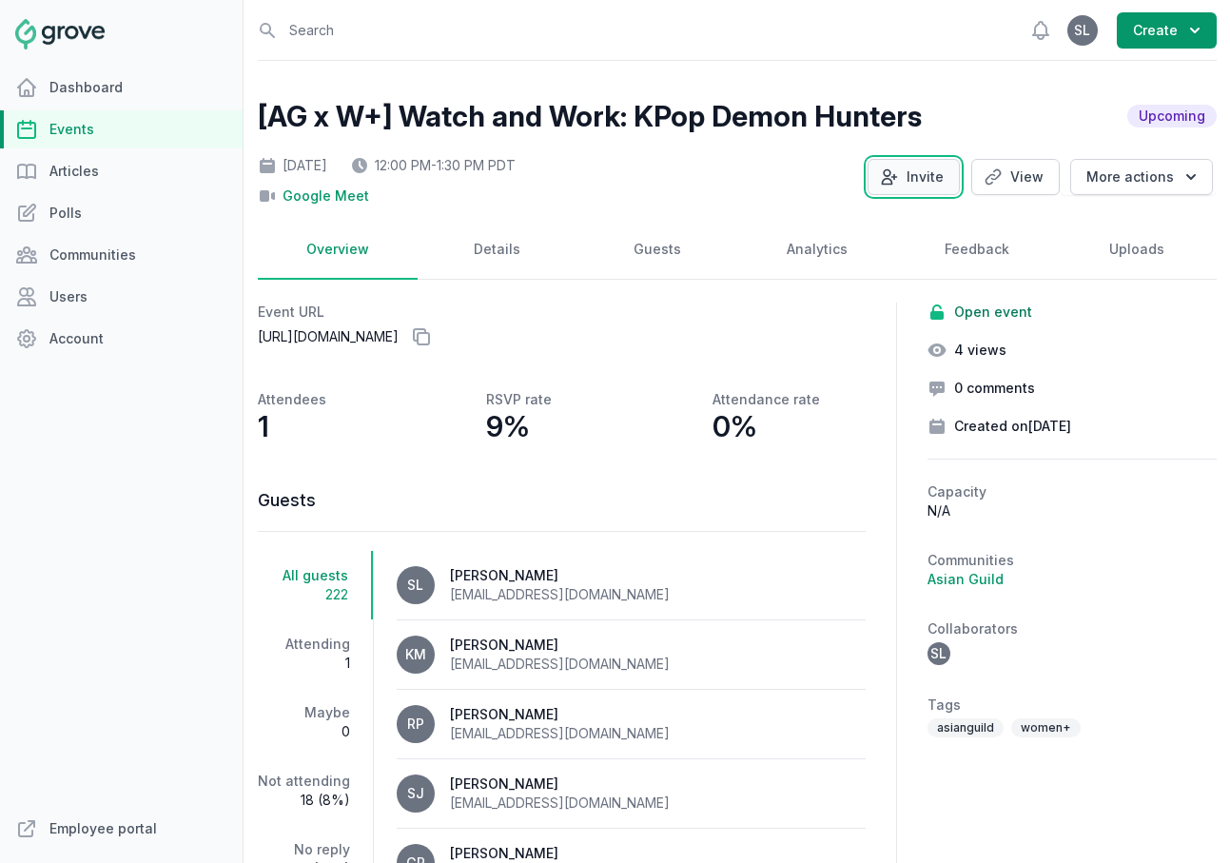
click at [917, 185] on button "Invite" at bounding box center [913, 177] width 92 height 36
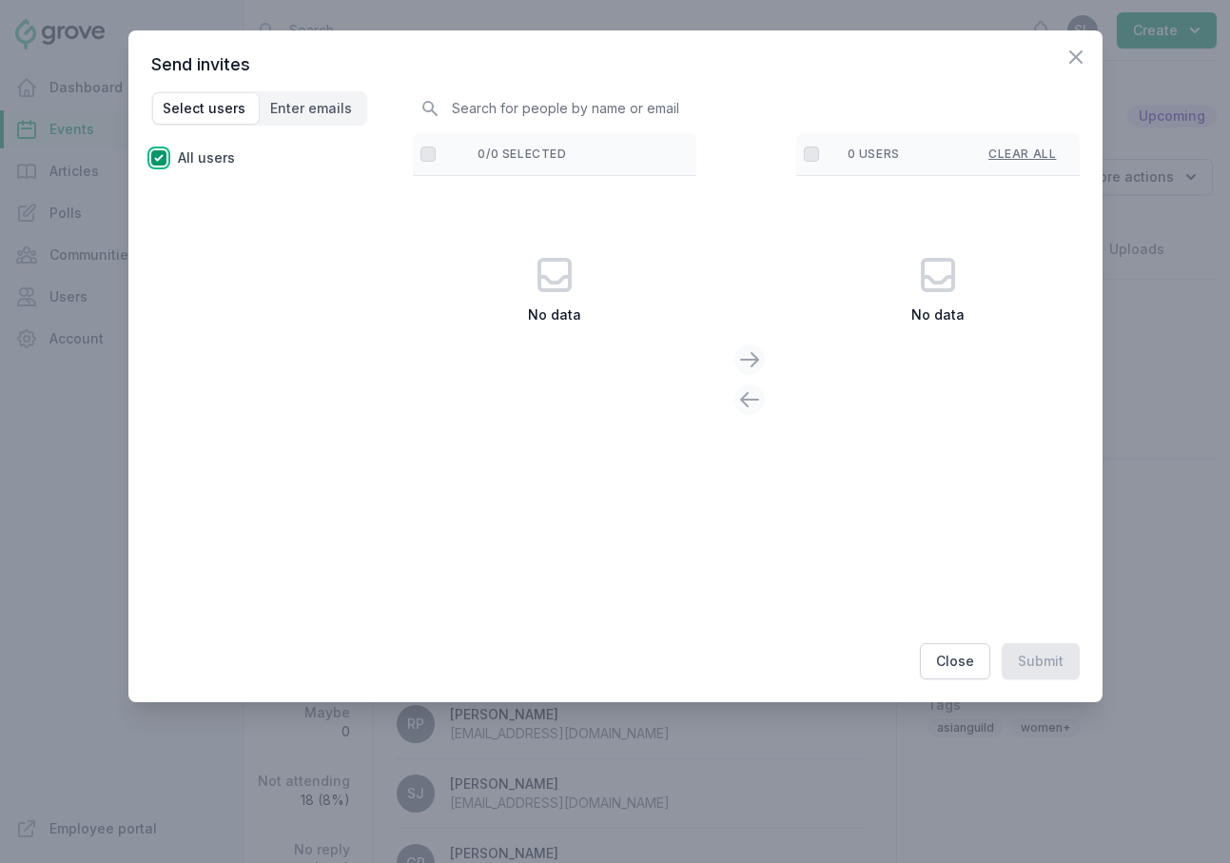
click at [157, 159] on input "checkbox" at bounding box center [158, 157] width 15 height 15
click at [151, 159] on input "checkbox" at bounding box center [158, 157] width 15 height 15
checkbox input "true"
click at [1084, 61] on icon "button" at bounding box center [1075, 57] width 23 height 23
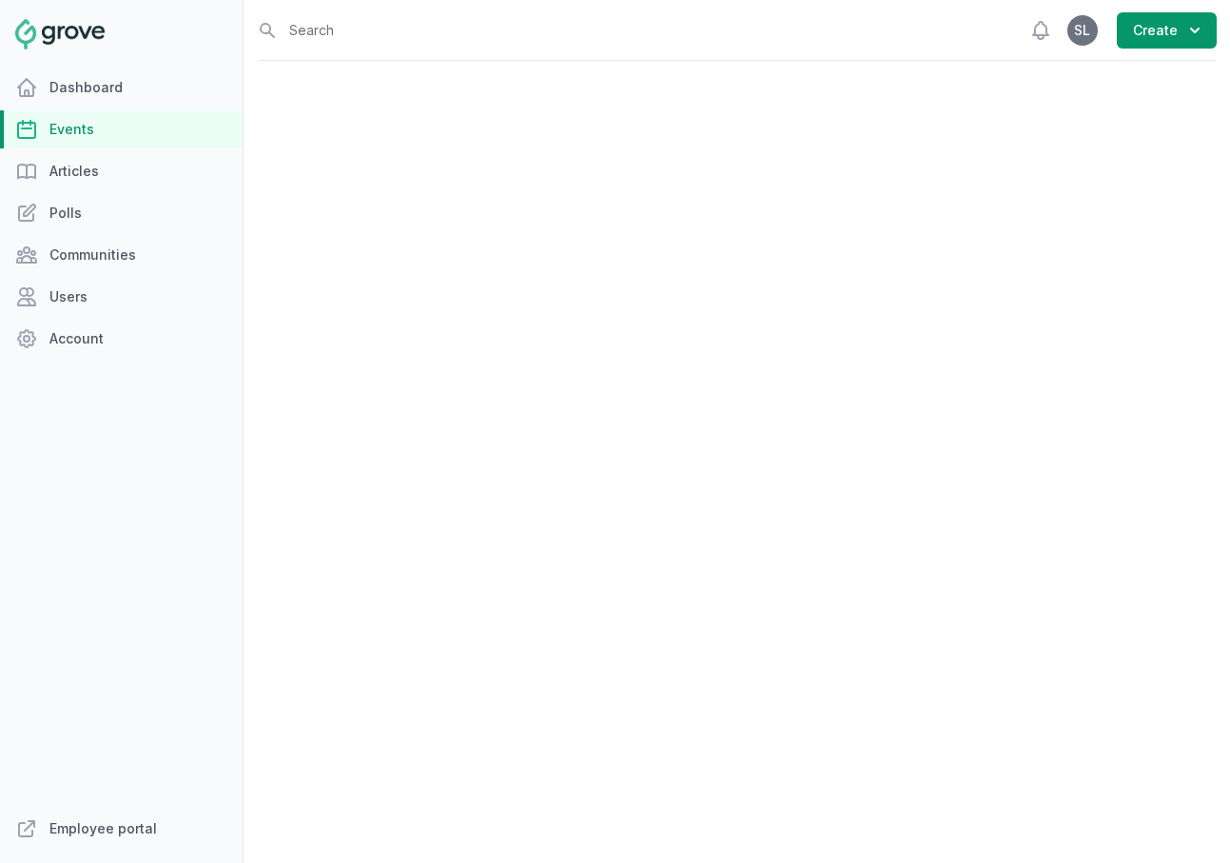
click at [78, 137] on link "Events" at bounding box center [121, 129] width 243 height 38
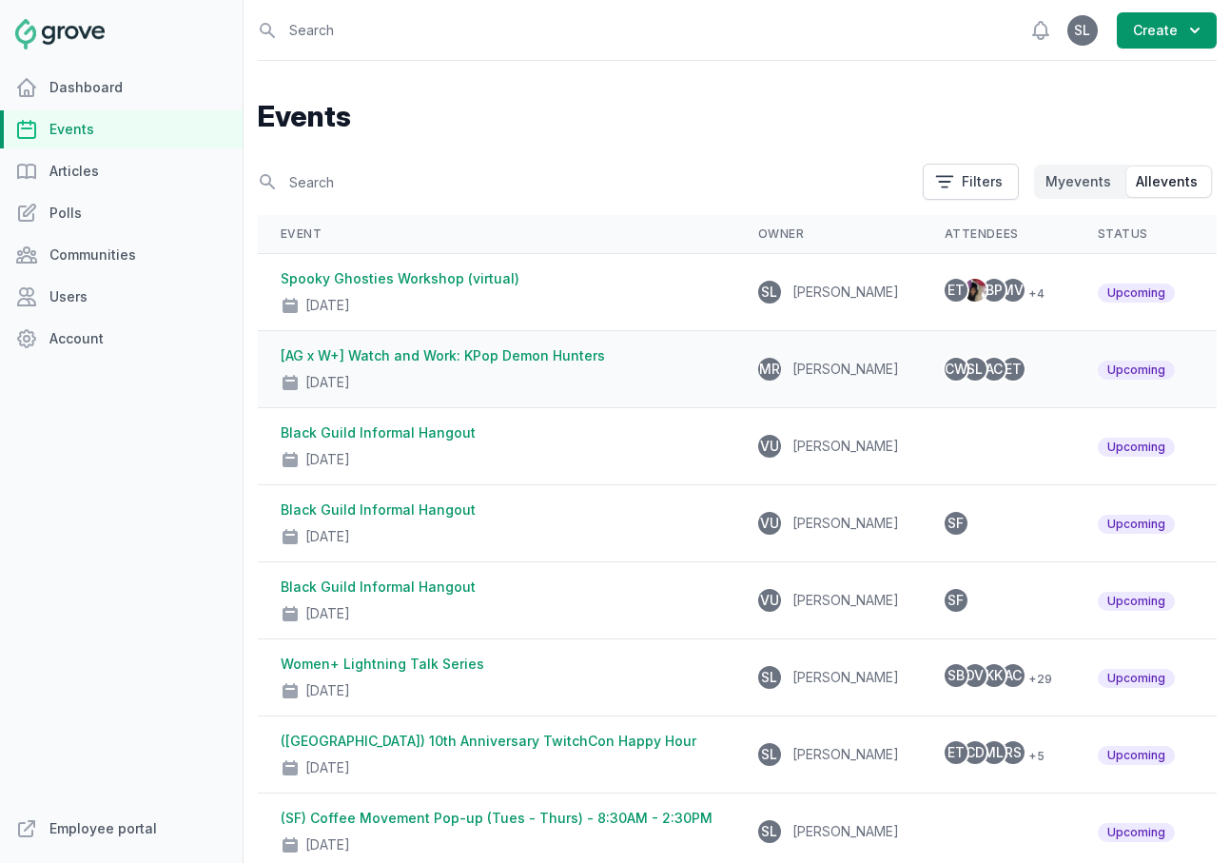
click at [433, 356] on link "[AG x W+] Watch and Work: KPop Demon Hunters" at bounding box center [443, 355] width 324 height 16
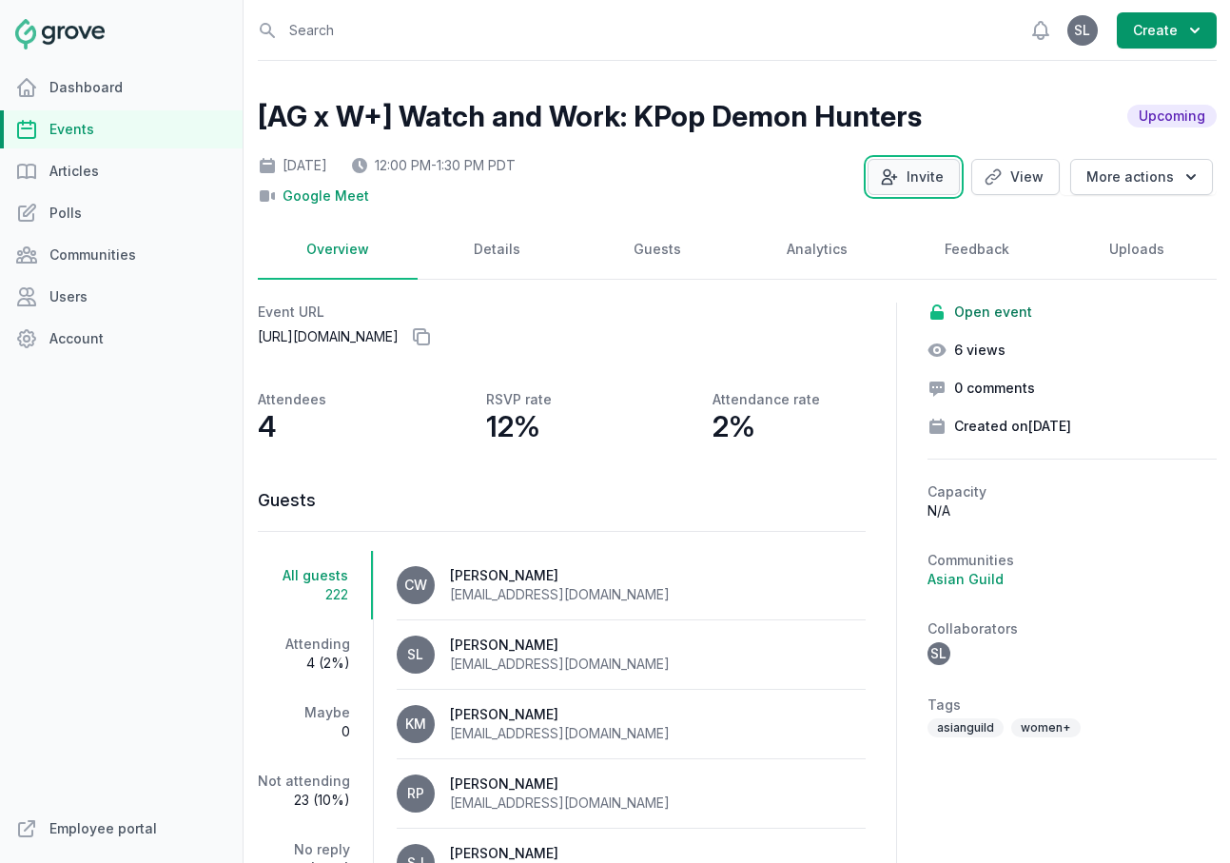
click at [903, 187] on button "Invite" at bounding box center [913, 177] width 92 height 36
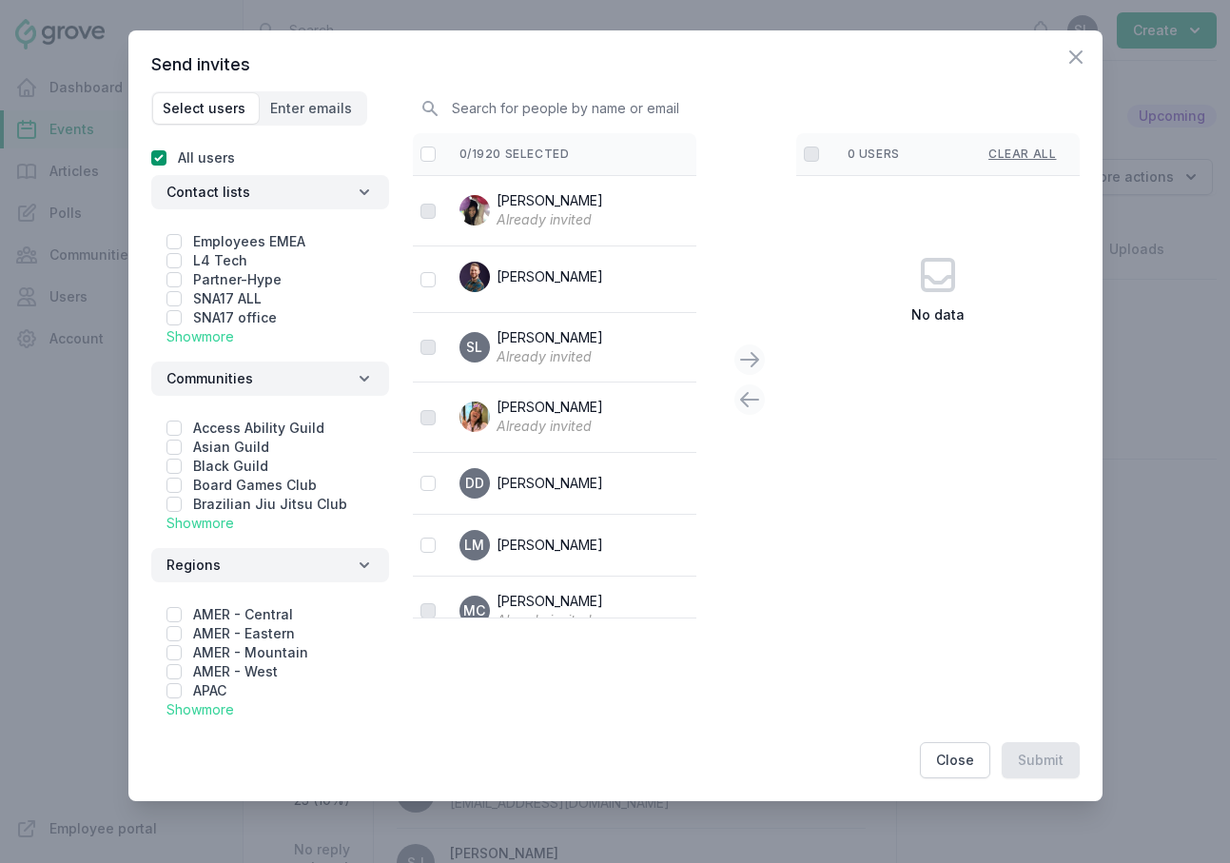
click at [198, 341] on link "Show more" at bounding box center [200, 336] width 68 height 16
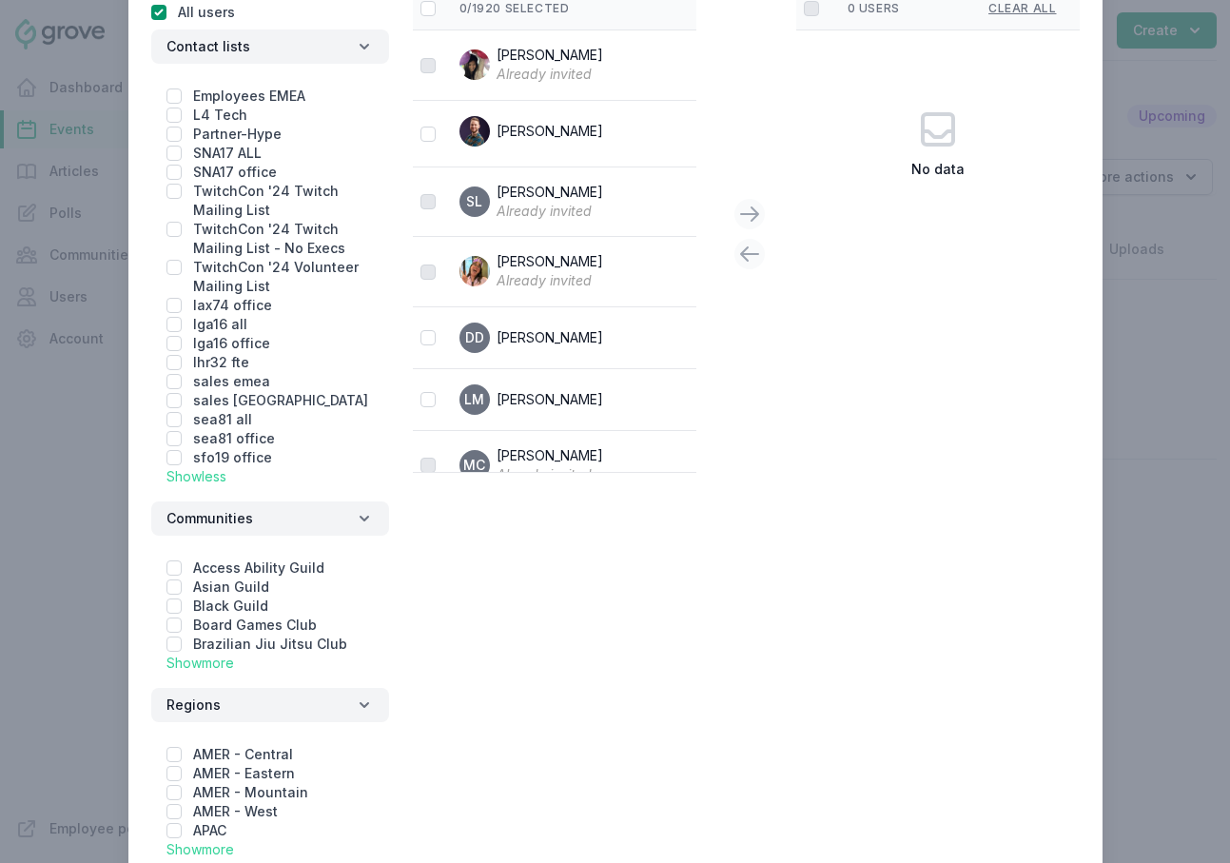
scroll to position [254, 0]
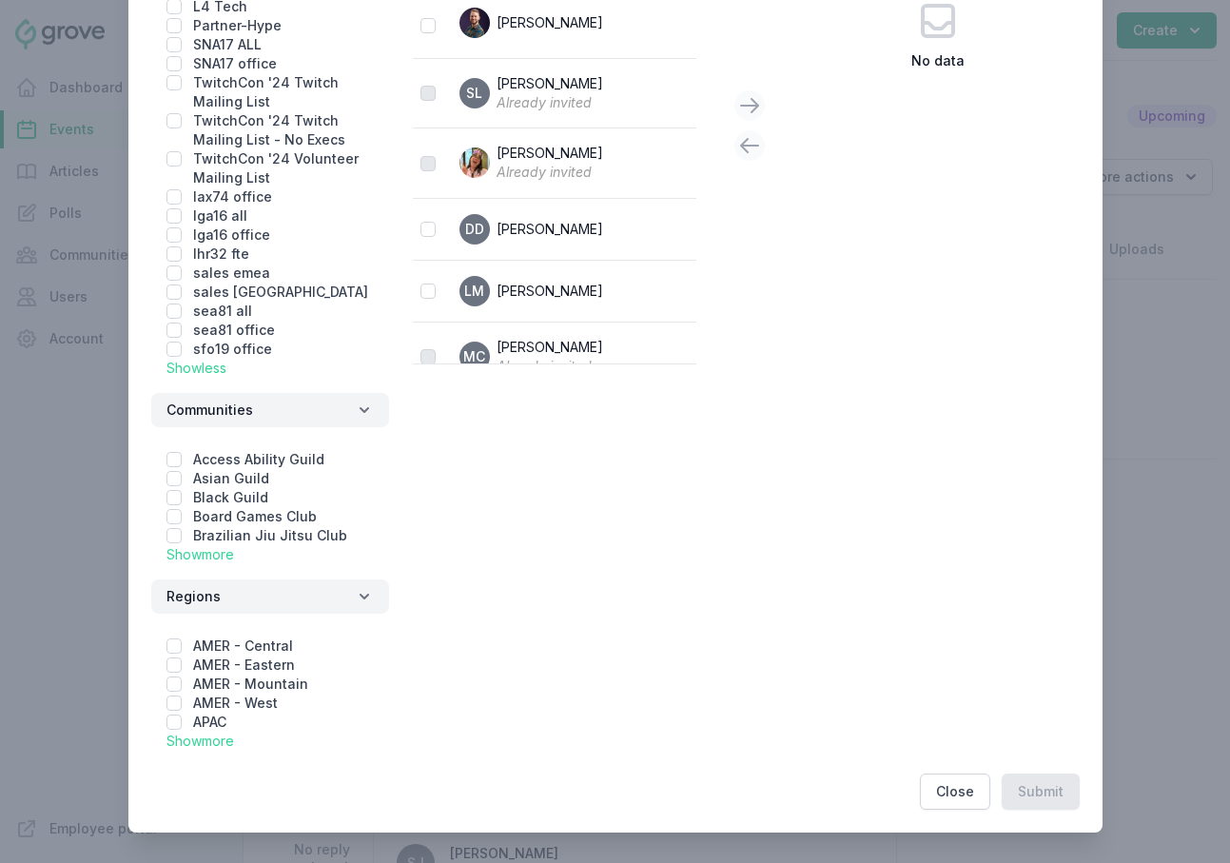
click at [208, 559] on link "Show more" at bounding box center [200, 554] width 68 height 16
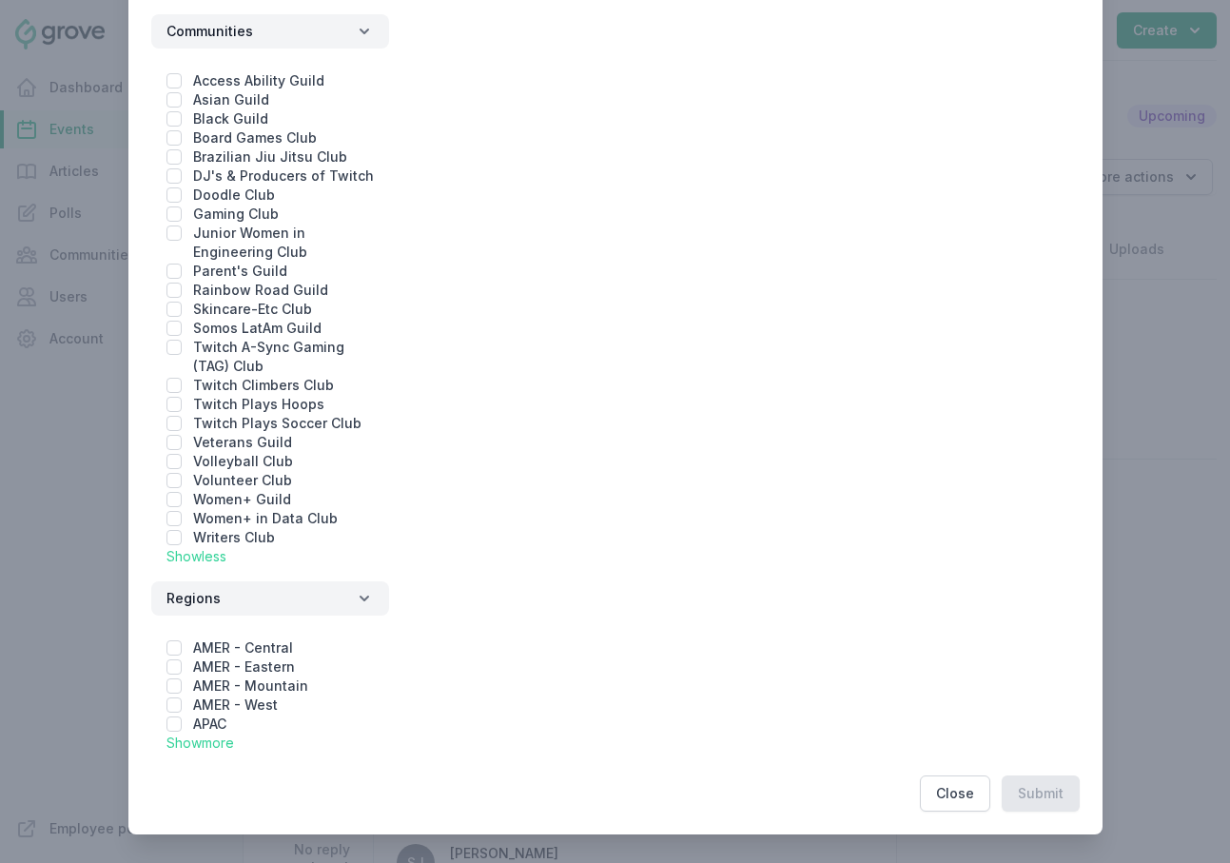
scroll to position [634, 0]
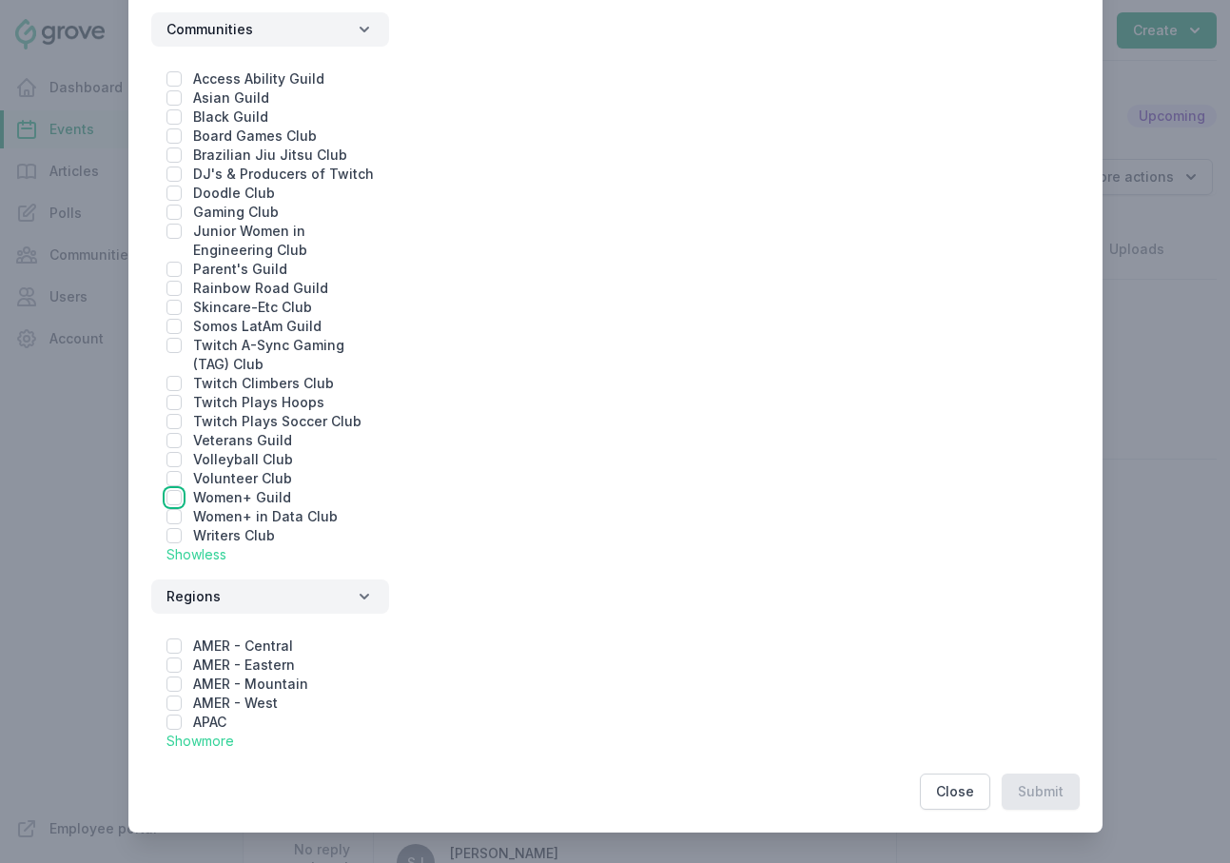
click at [176, 498] on input "checkbox" at bounding box center [173, 497] width 15 height 15
checkbox input "true"
checkbox input "false"
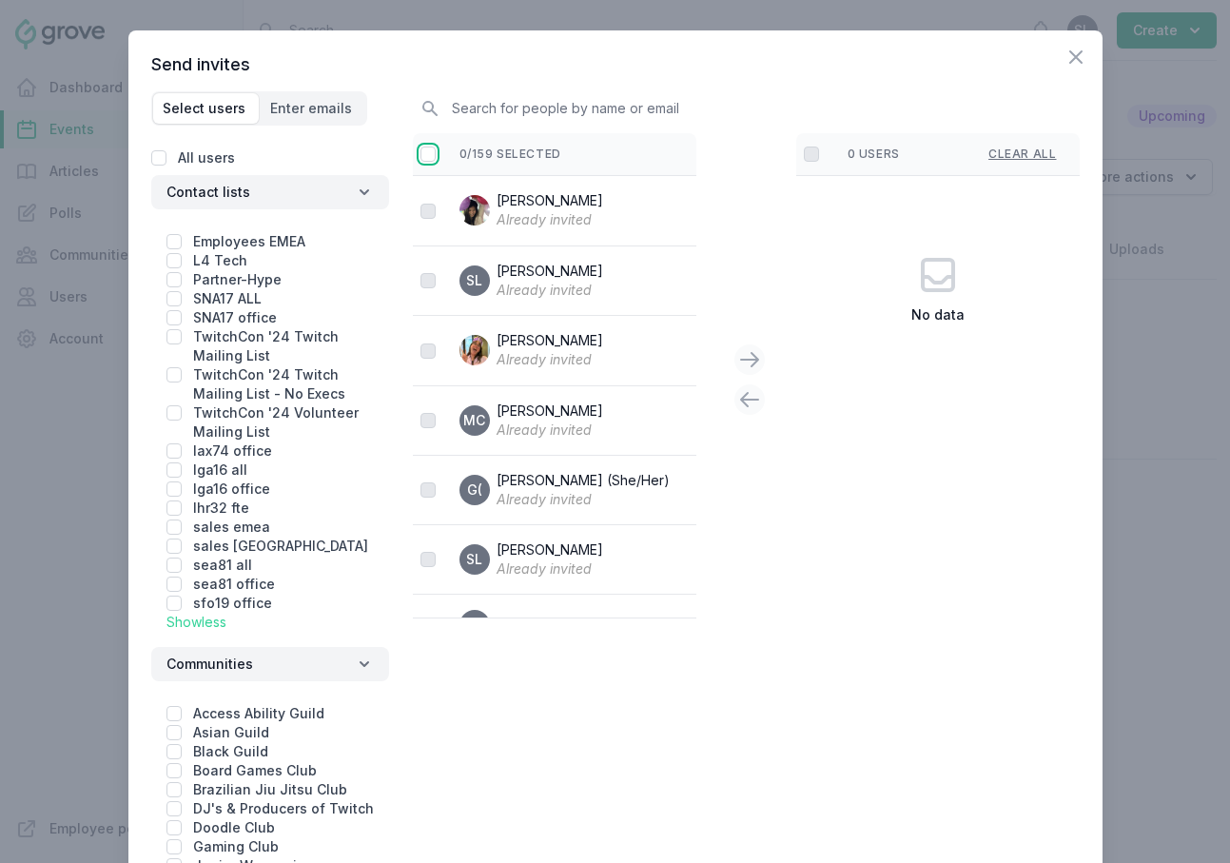
click at [427, 155] on input "checkbox" at bounding box center [427, 153] width 15 height 15
checkbox input "false"
checkbox input "true"
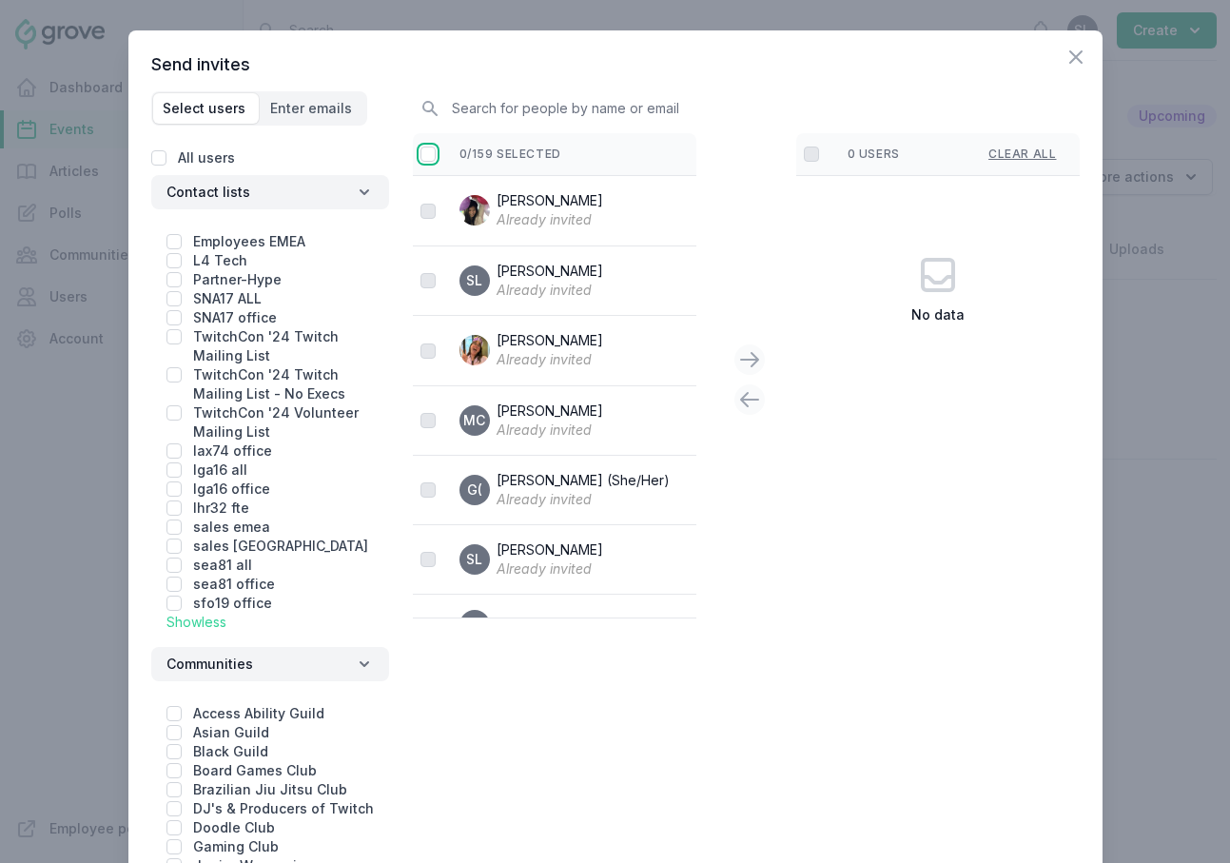
checkbox input "true"
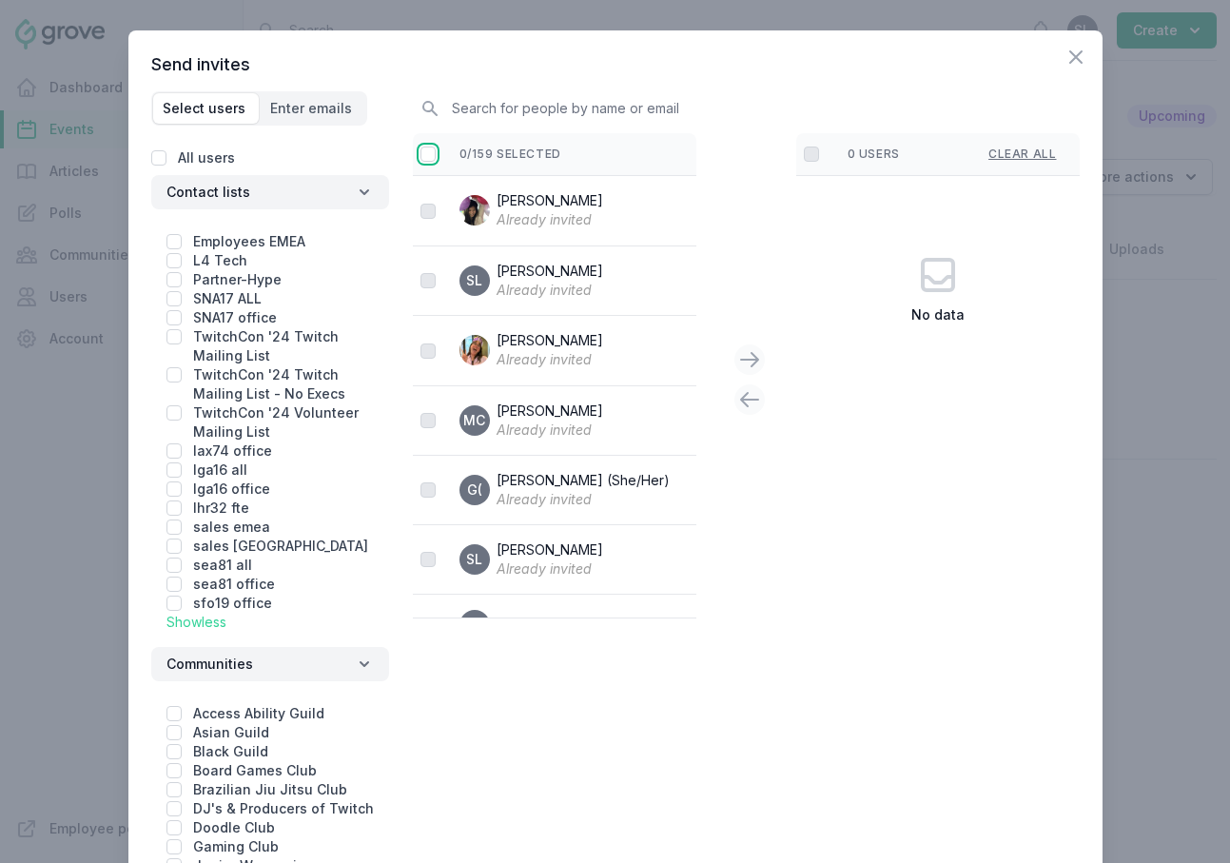
checkbox input "true"
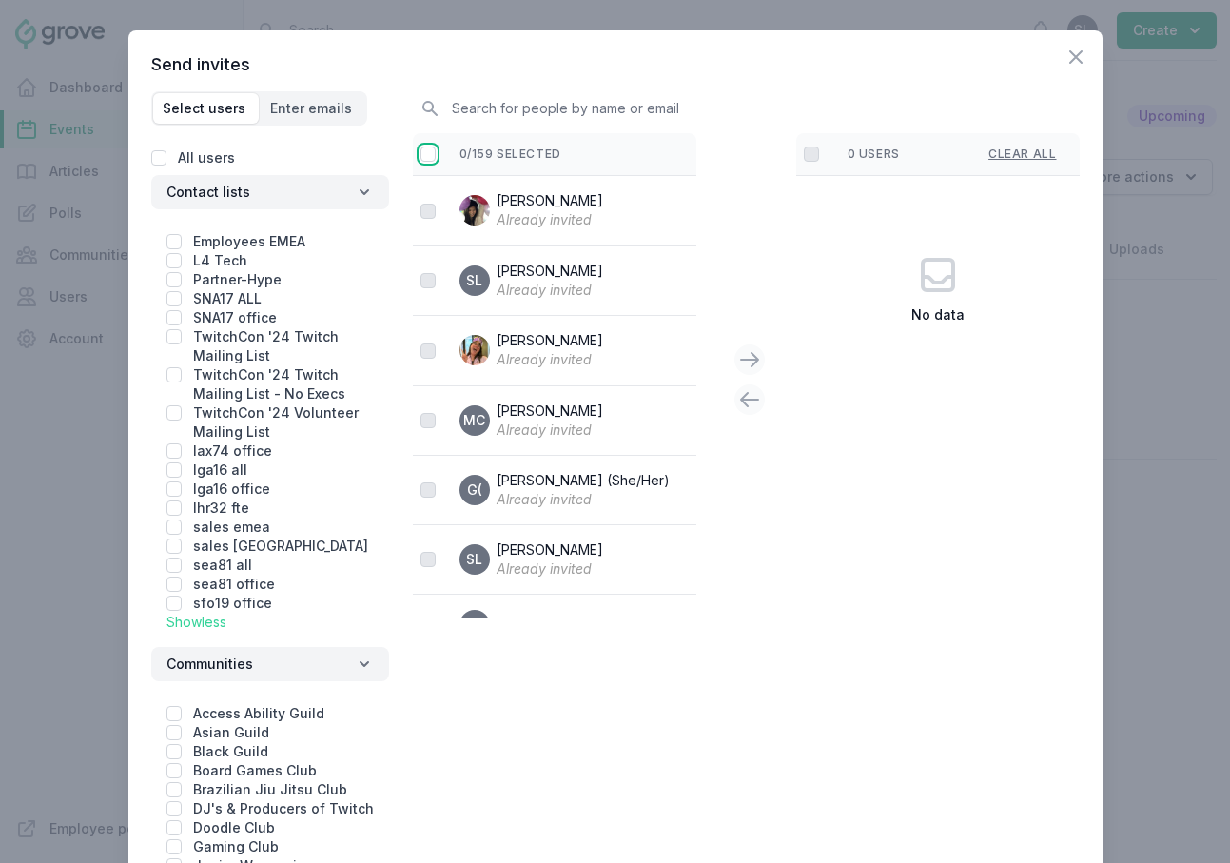
checkbox input "true"
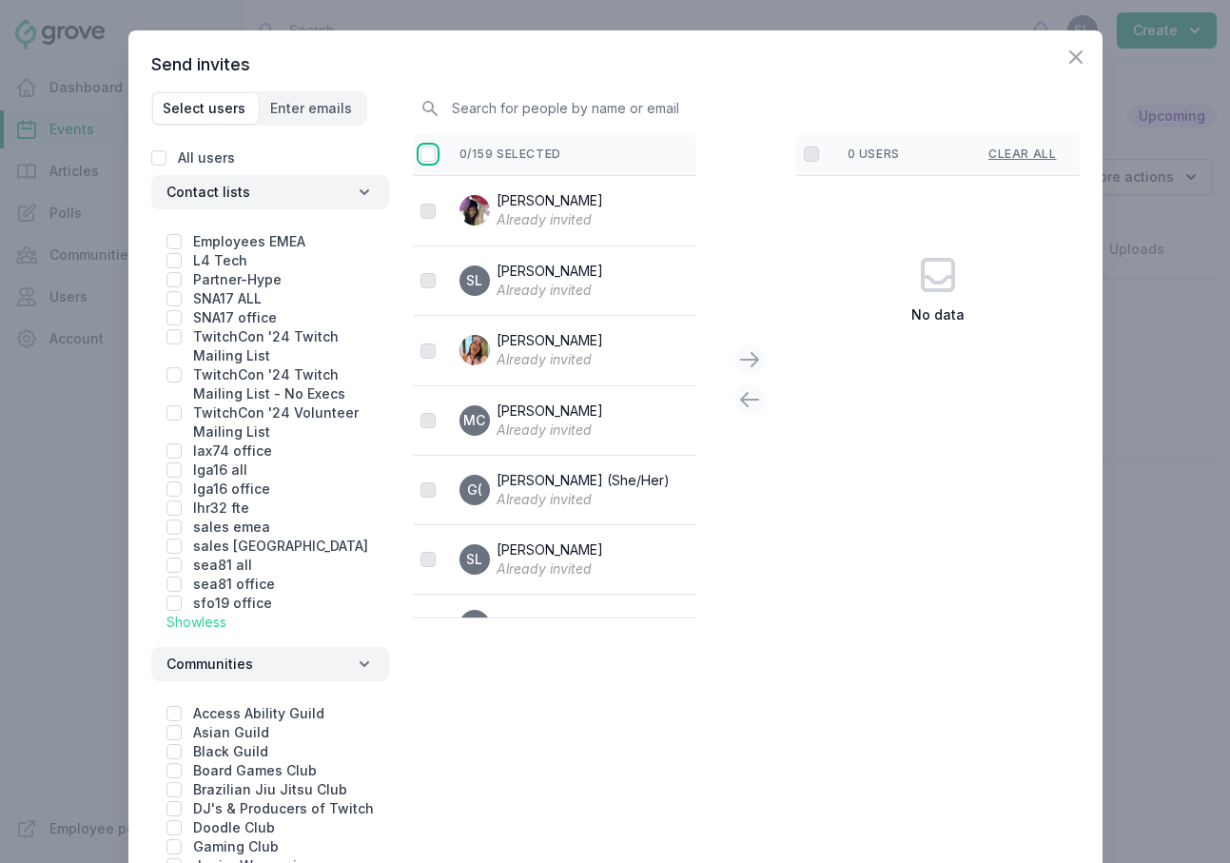
checkbox input "true"
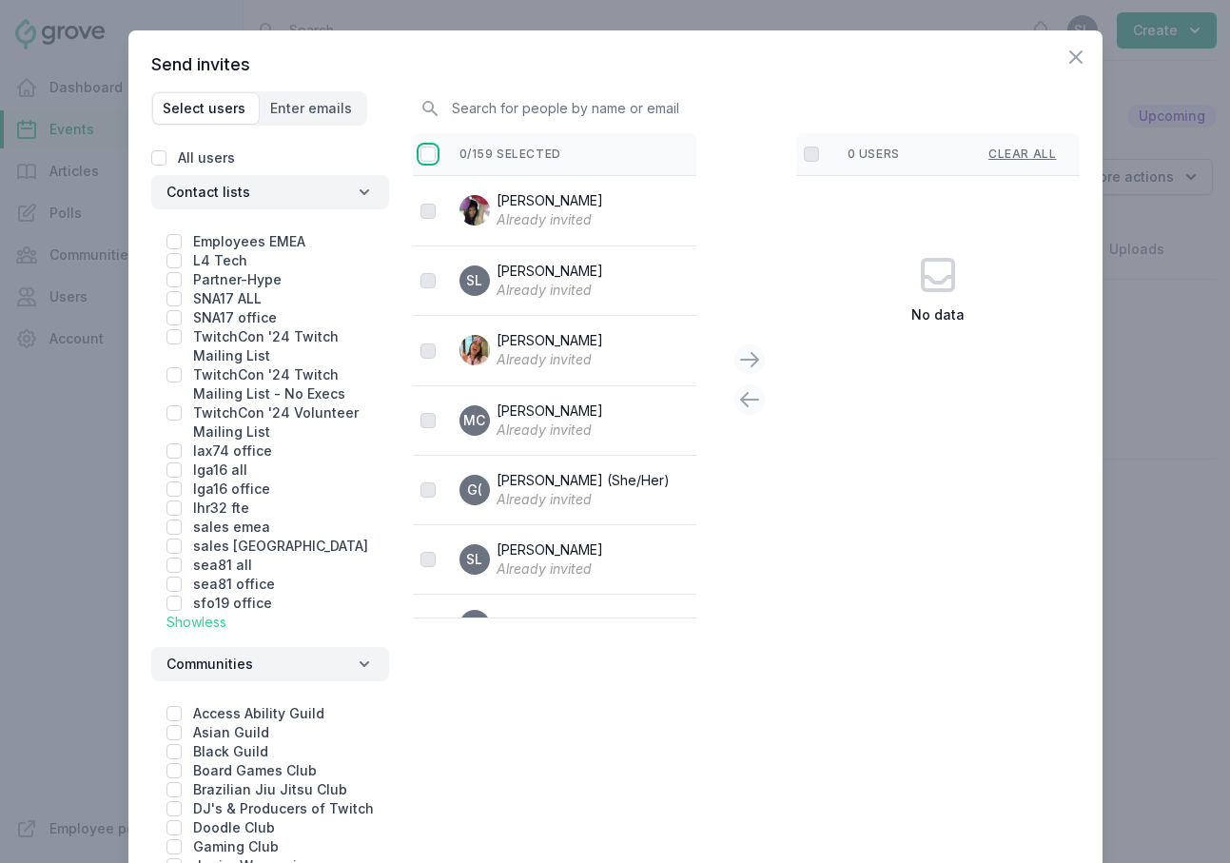
checkbox input "true"
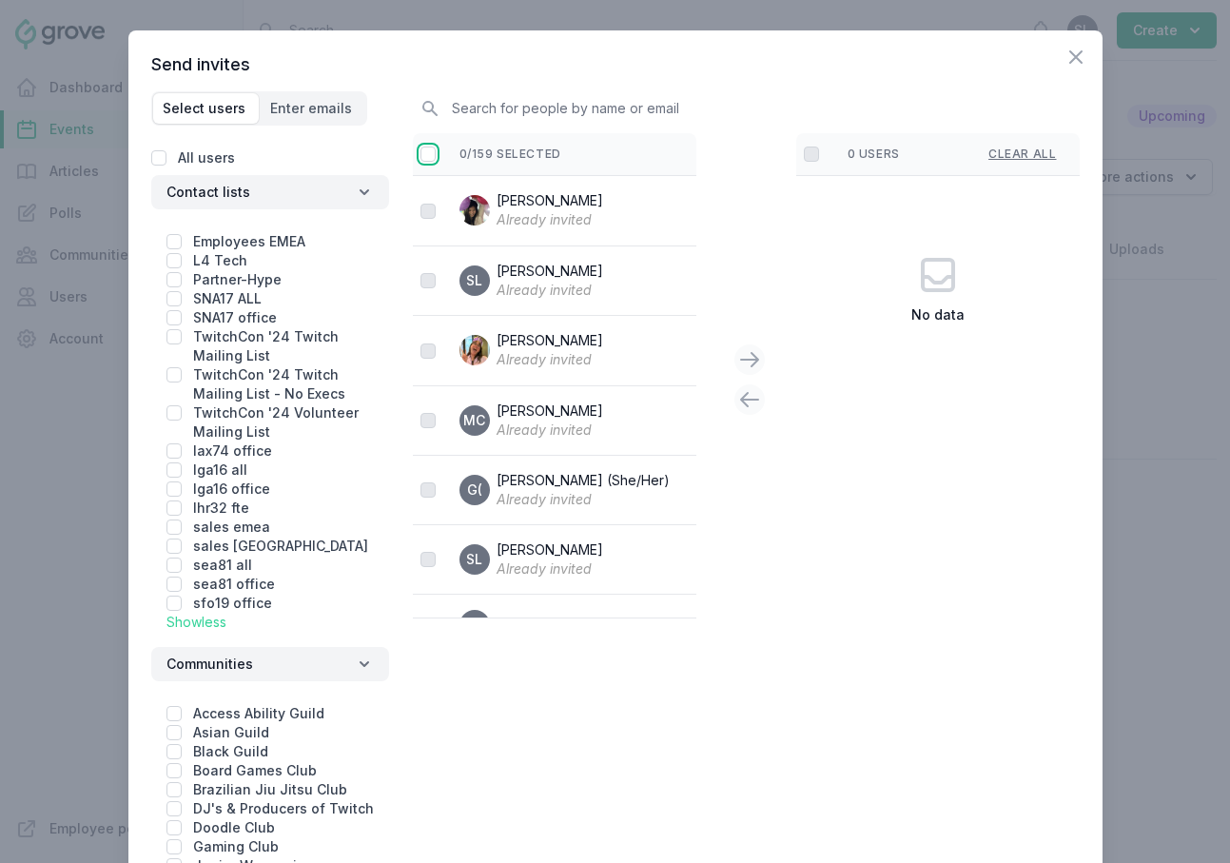
checkbox input "true"
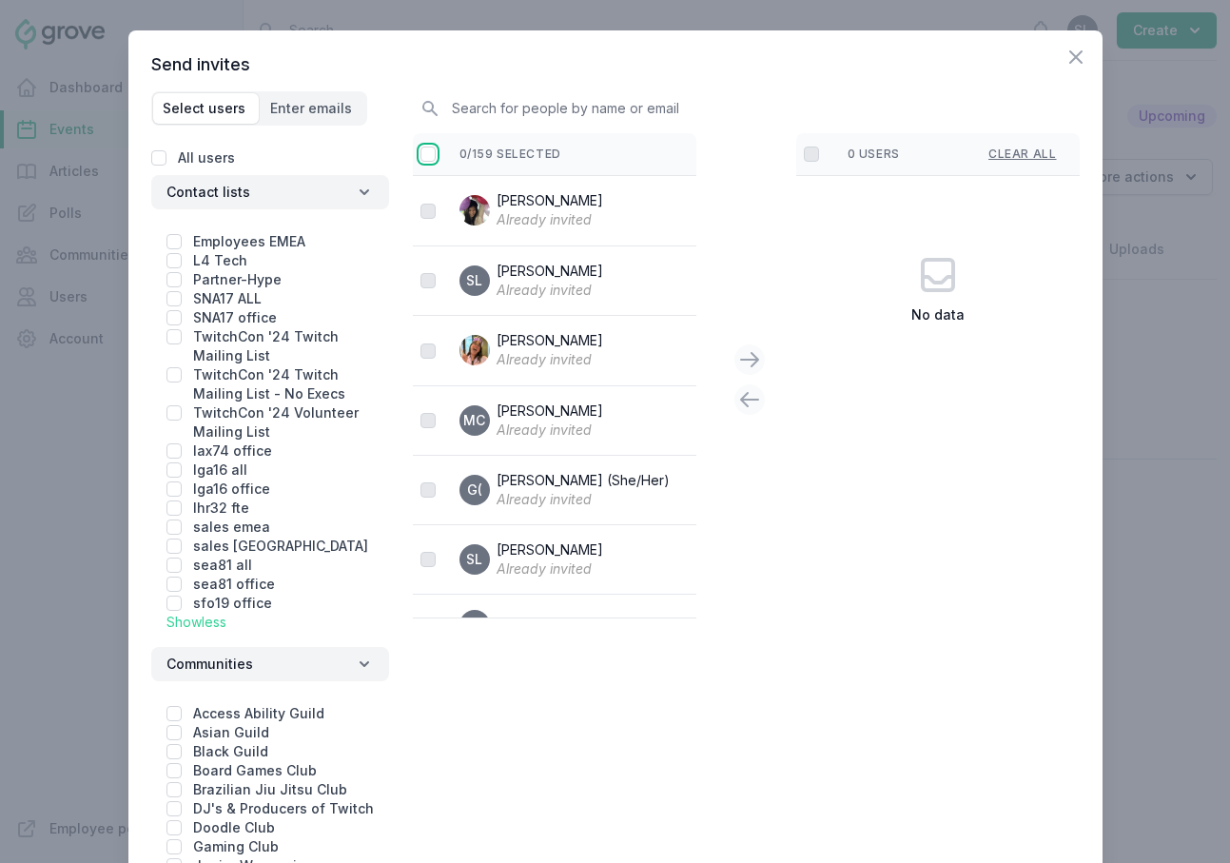
checkbox input "true"
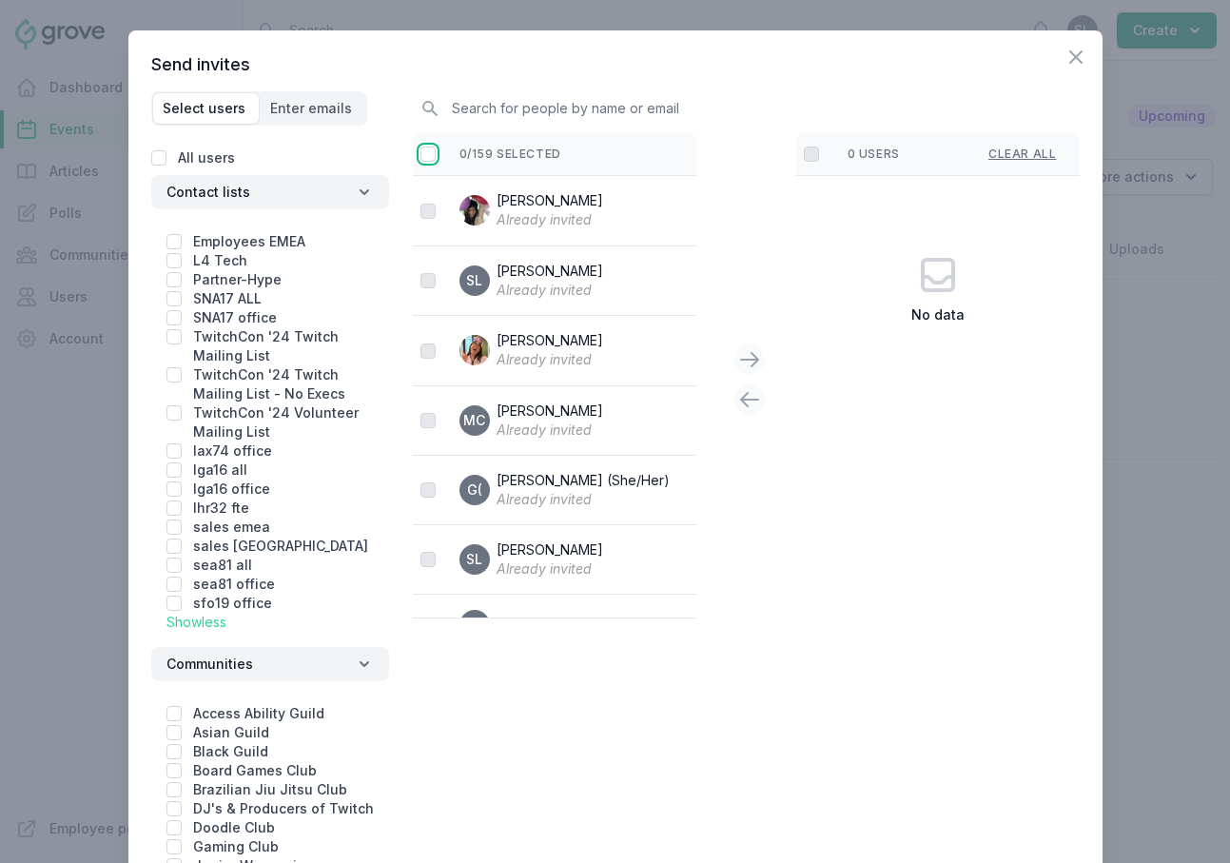
checkbox input "true"
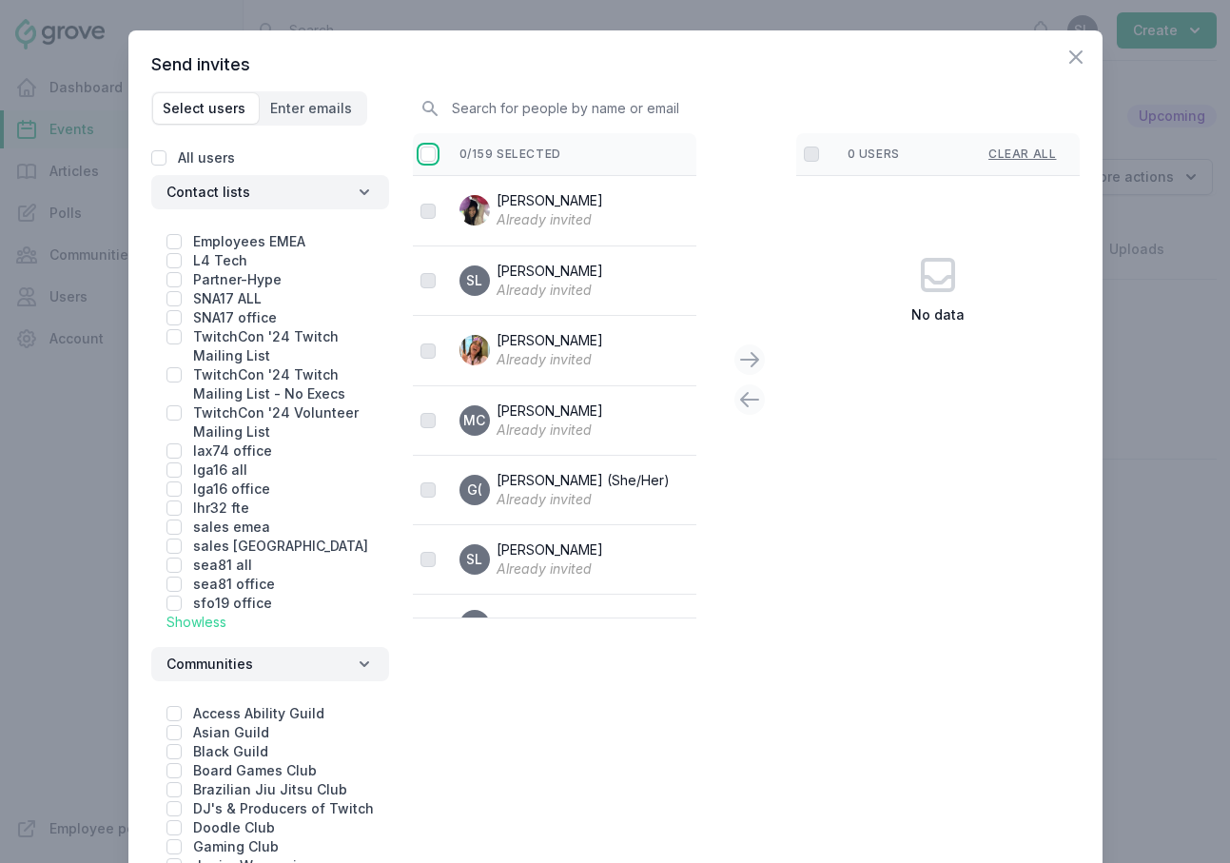
checkbox input "true"
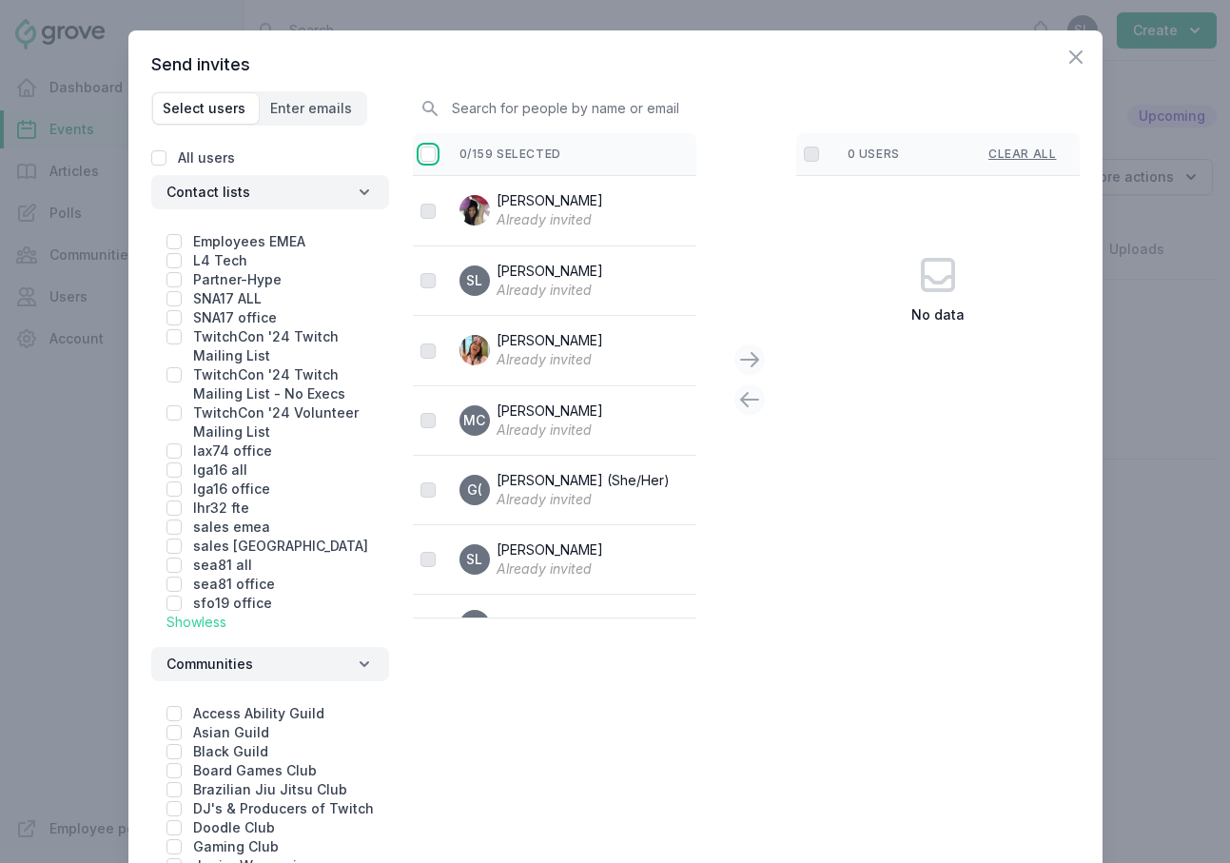
checkbox input "true"
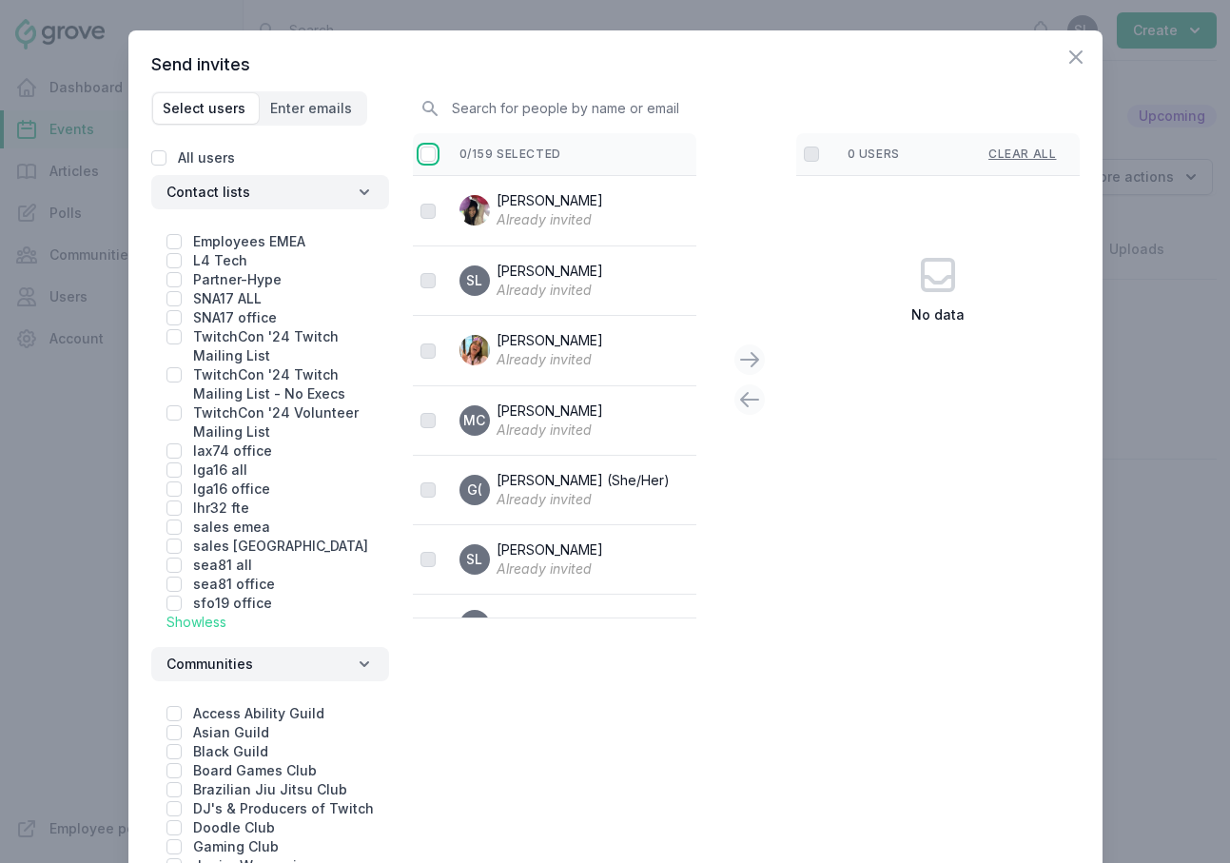
checkbox input "true"
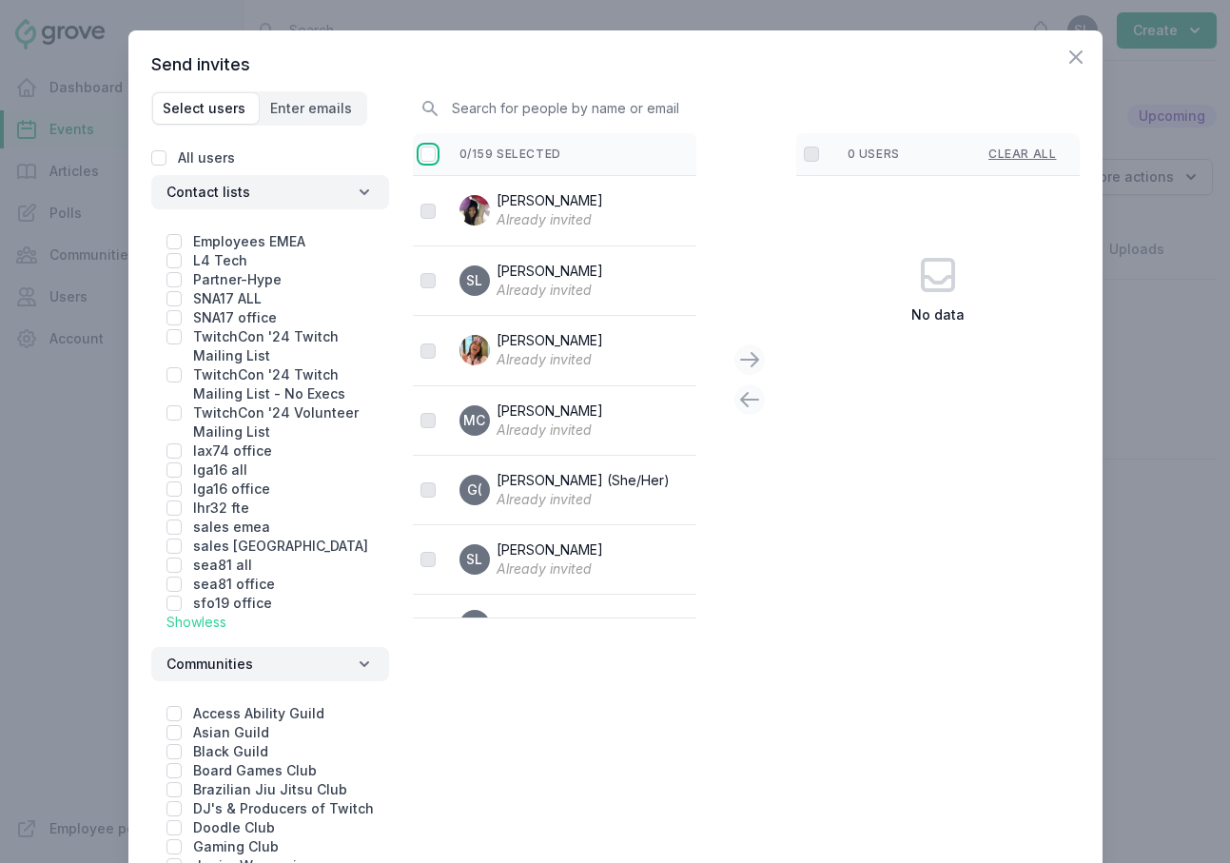
checkbox input "true"
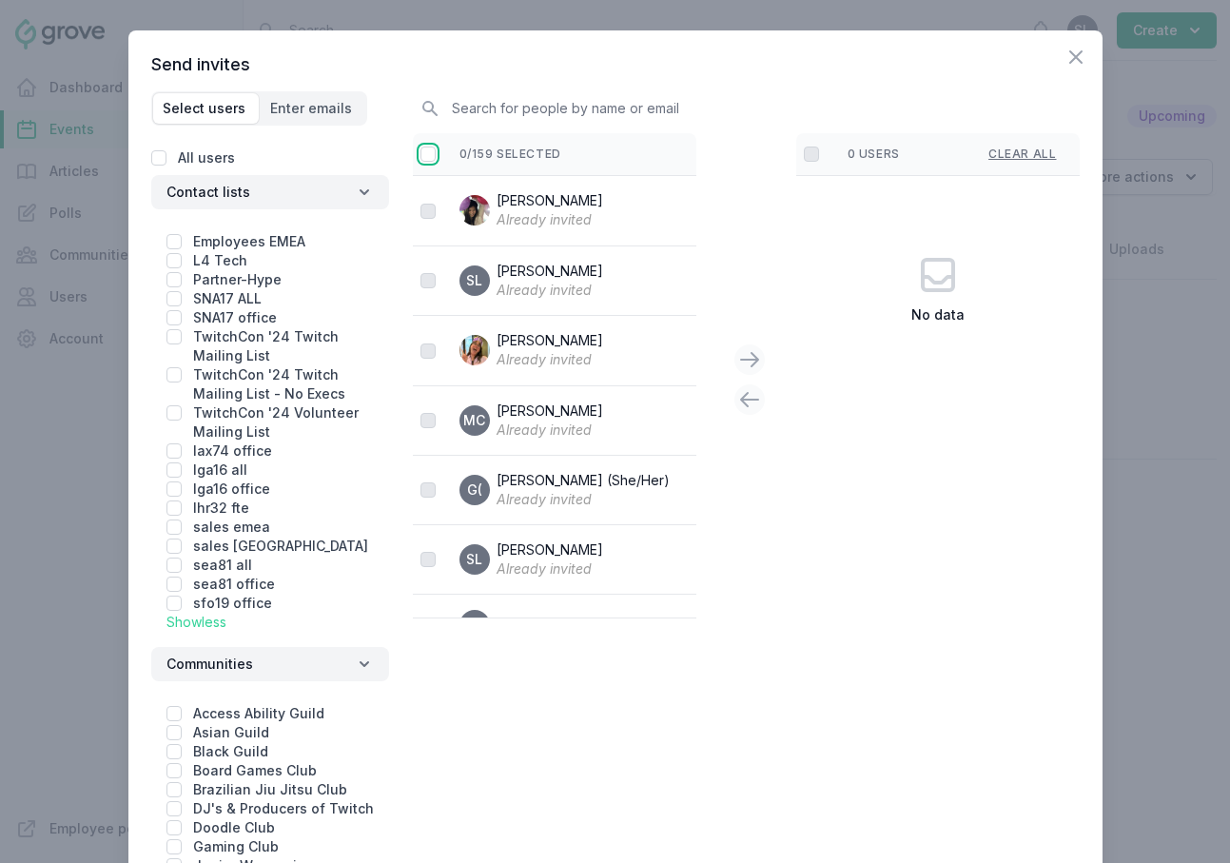
checkbox input "true"
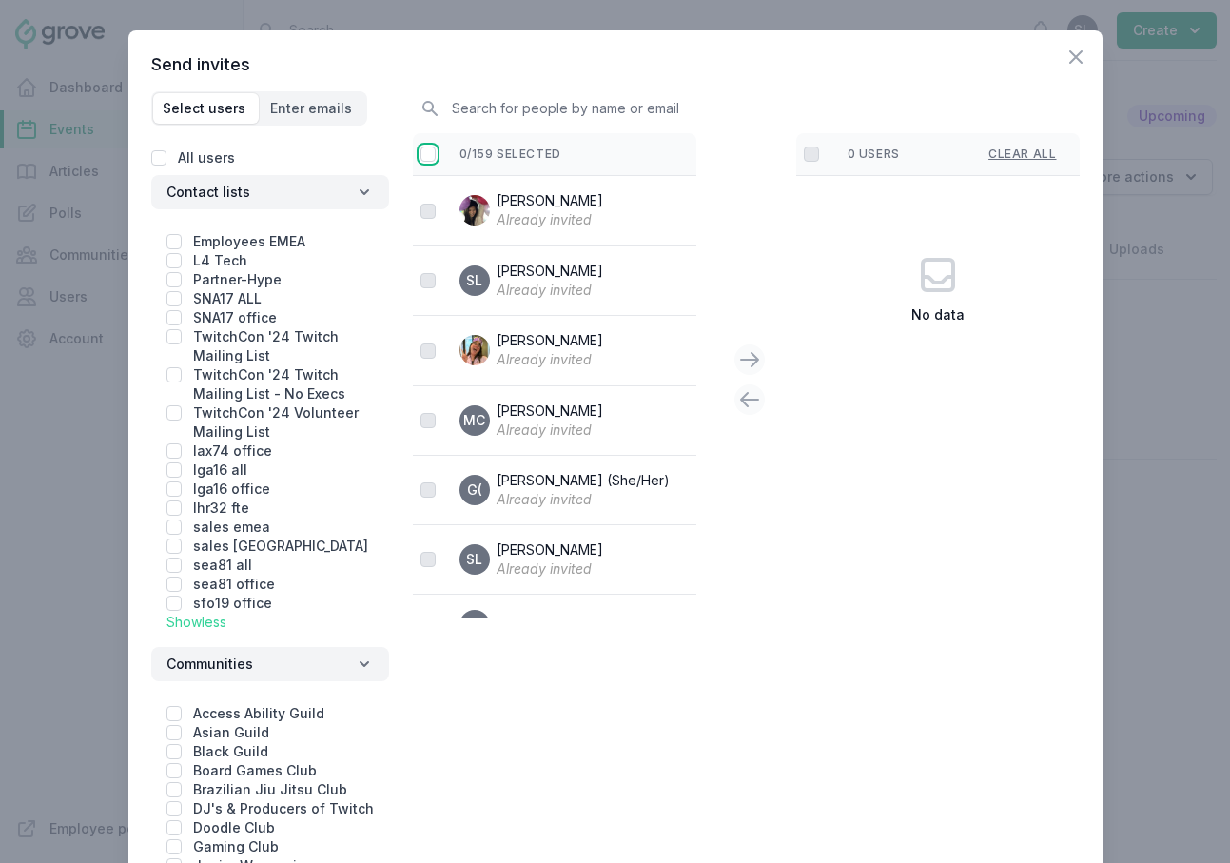
checkbox input "true"
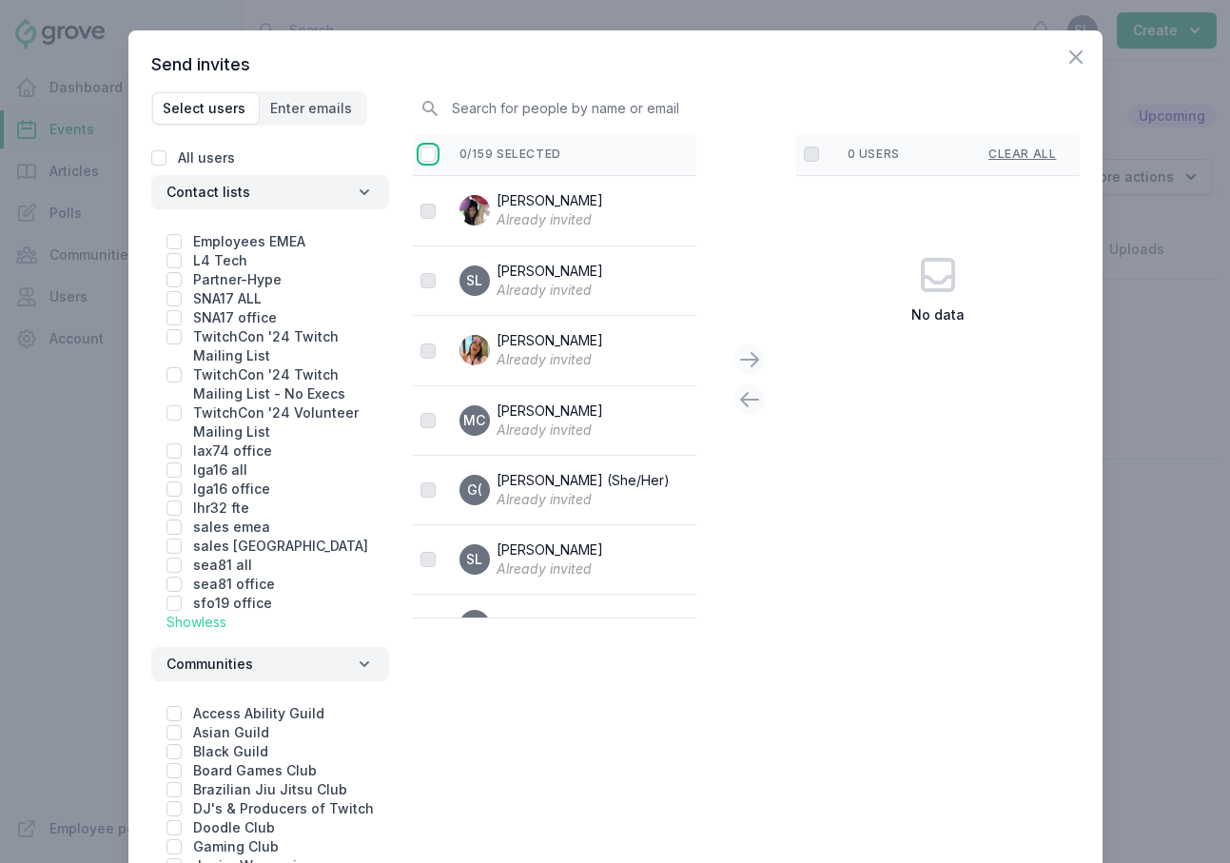
checkbox input "true"
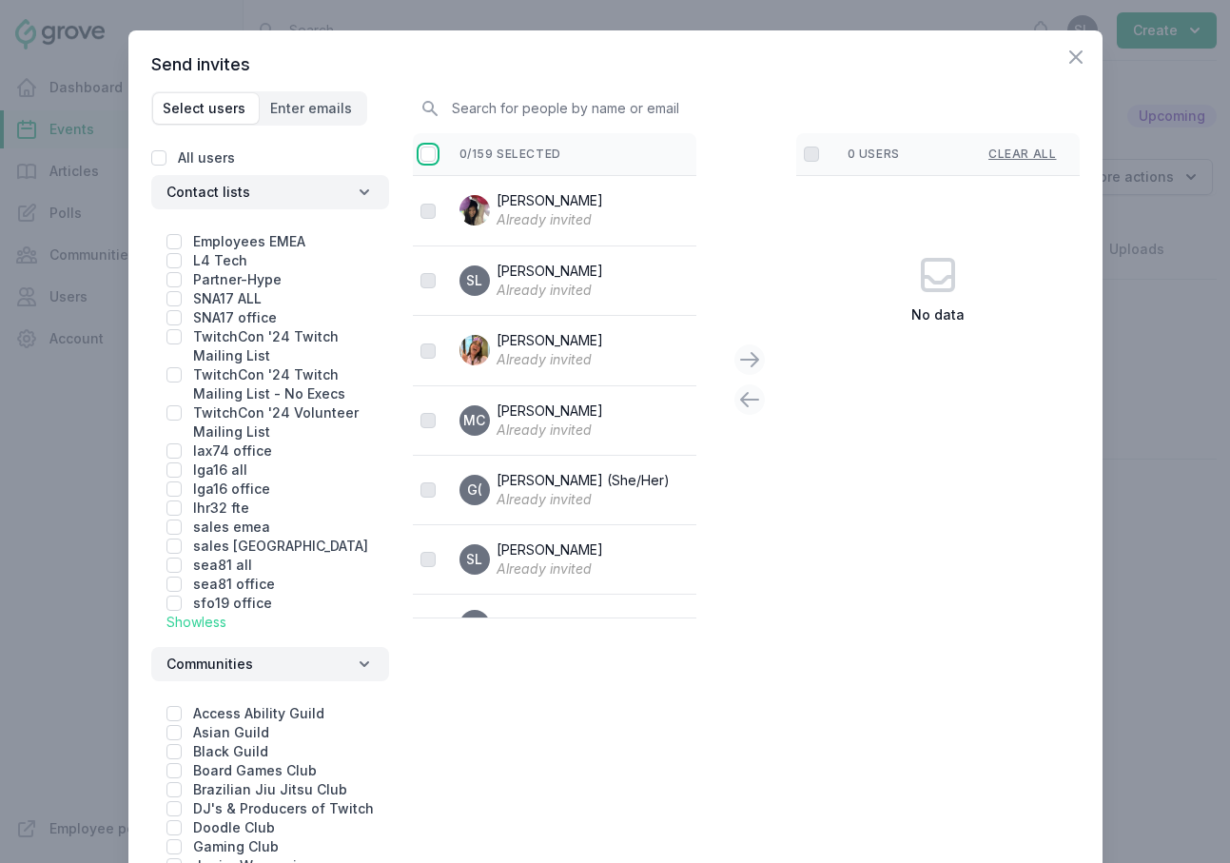
checkbox input "true"
click at [433, 155] on input "checkbox" at bounding box center [427, 153] width 15 height 15
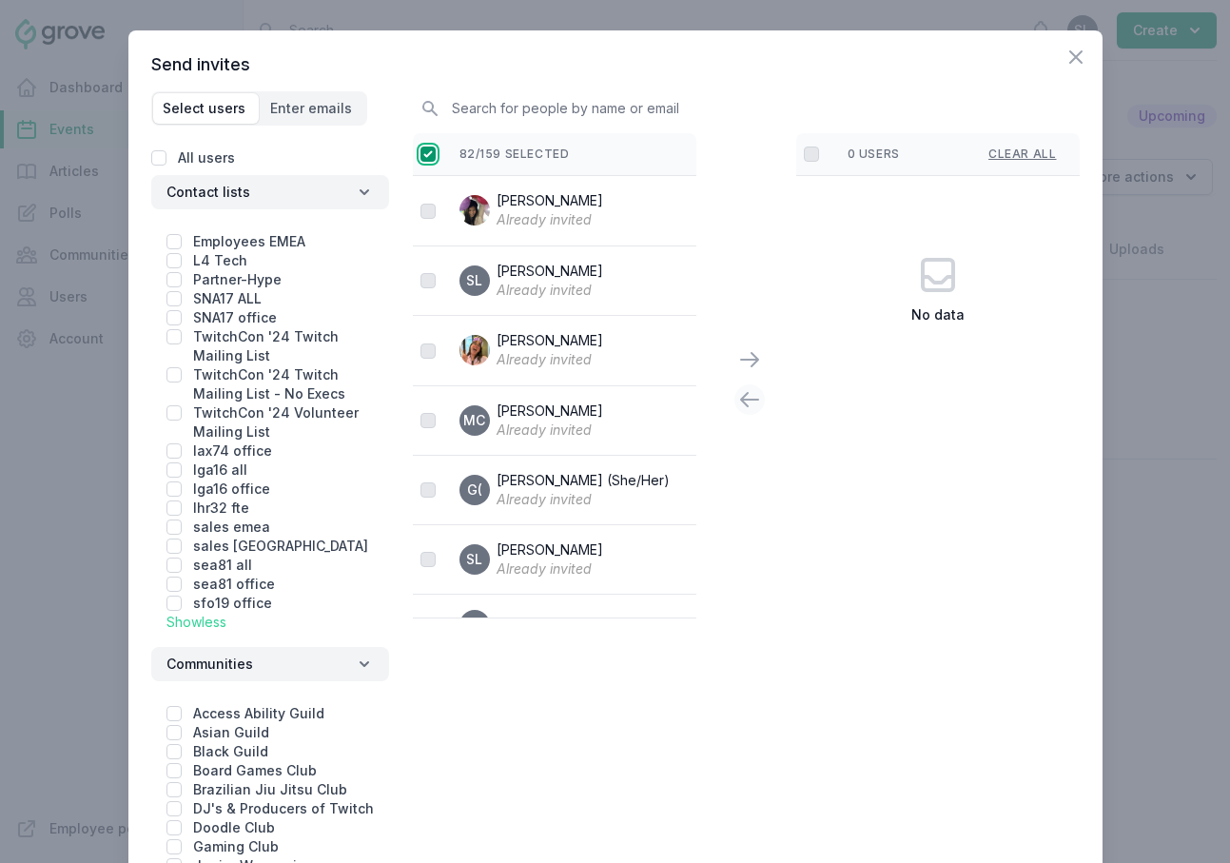
checkbox input "false"
click at [752, 361] on icon at bounding box center [749, 359] width 23 height 23
checkbox input "false"
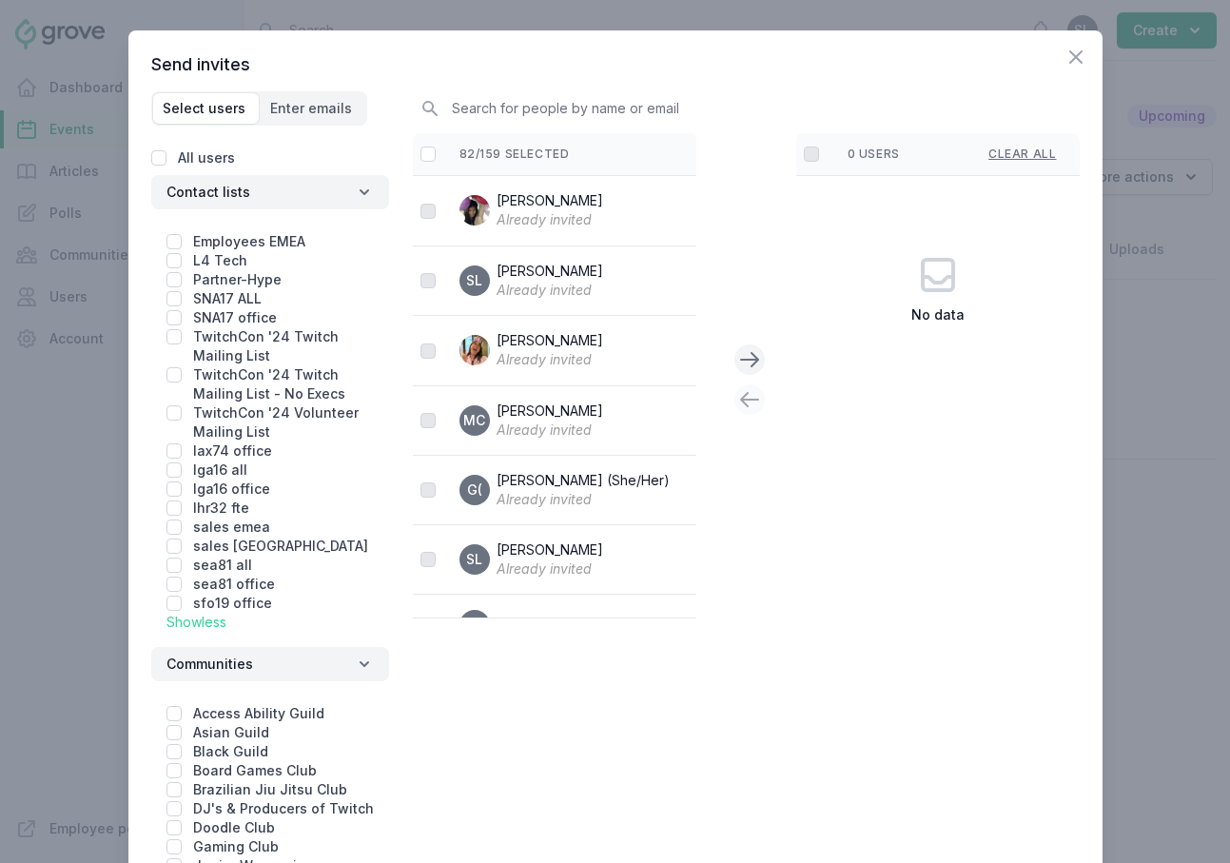
checkbox input "false"
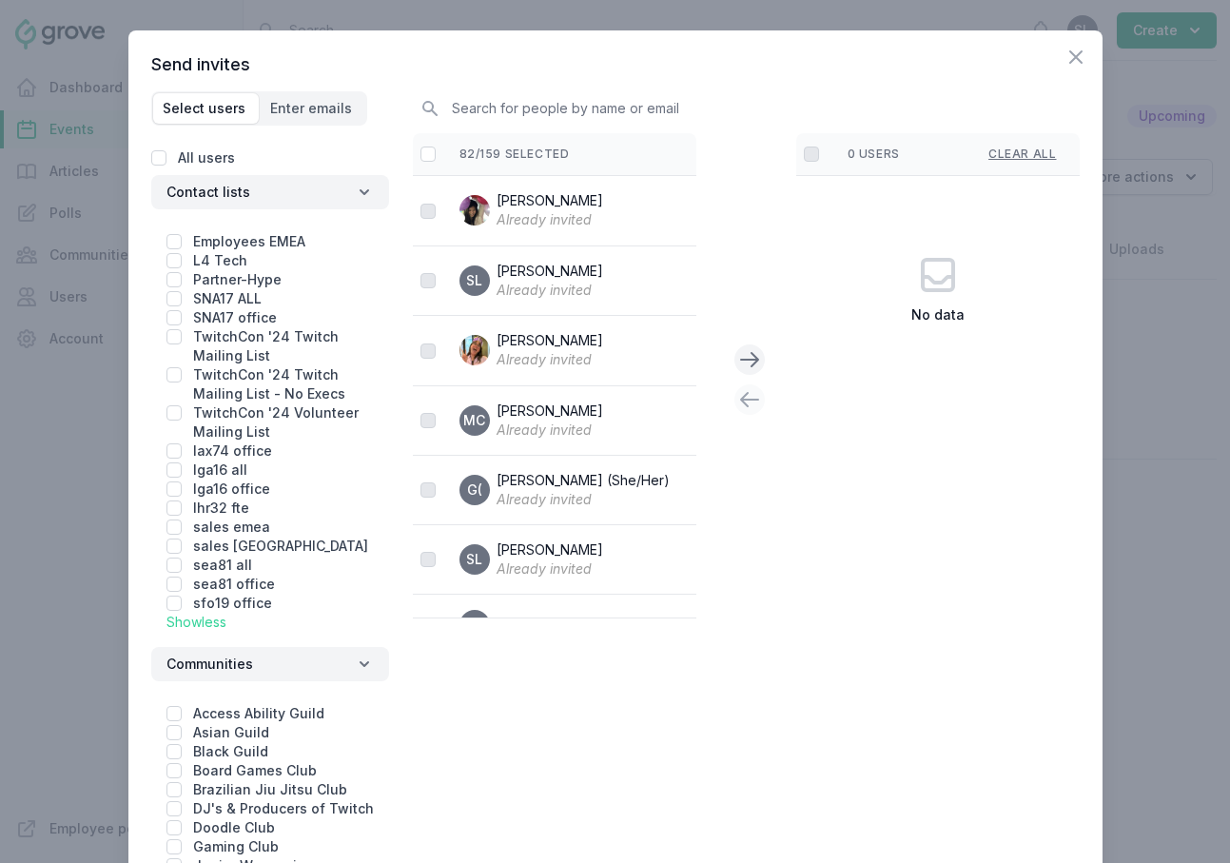
checkbox input "false"
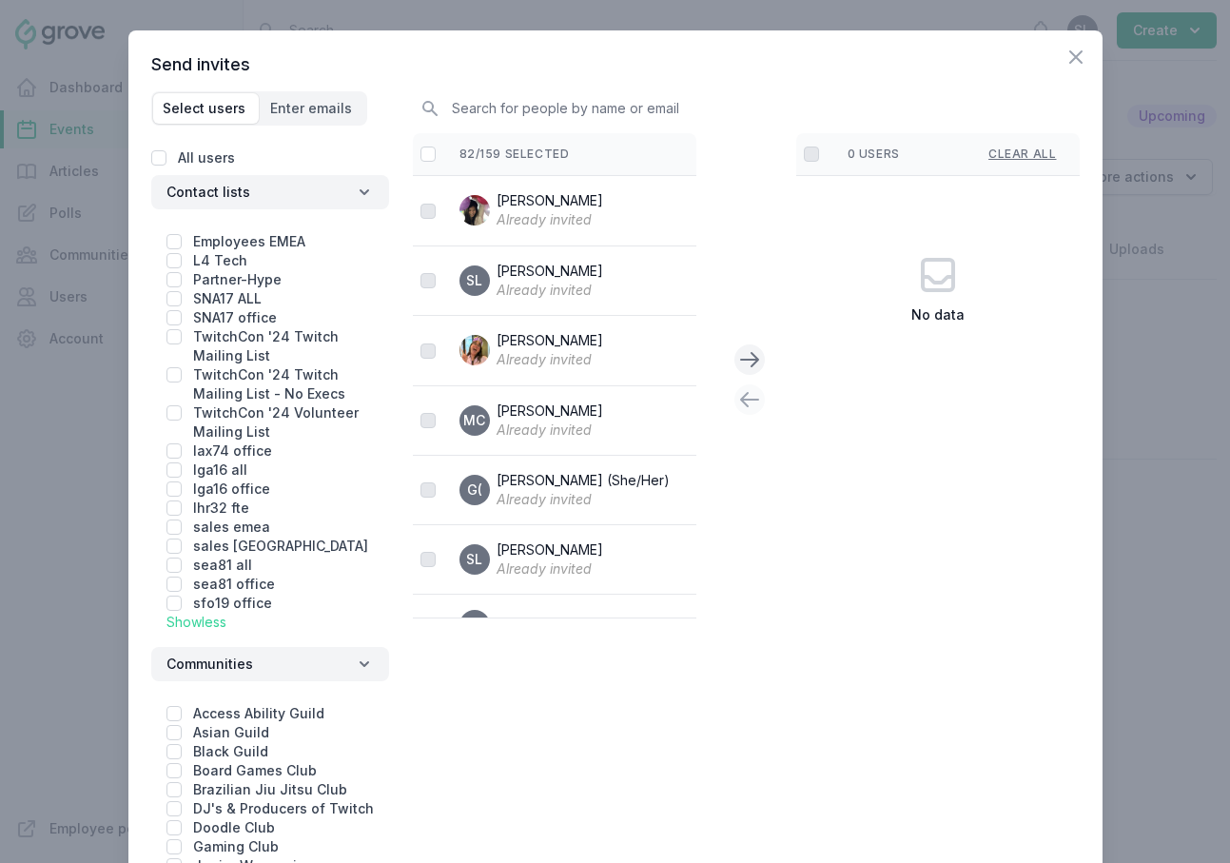
checkbox input "false"
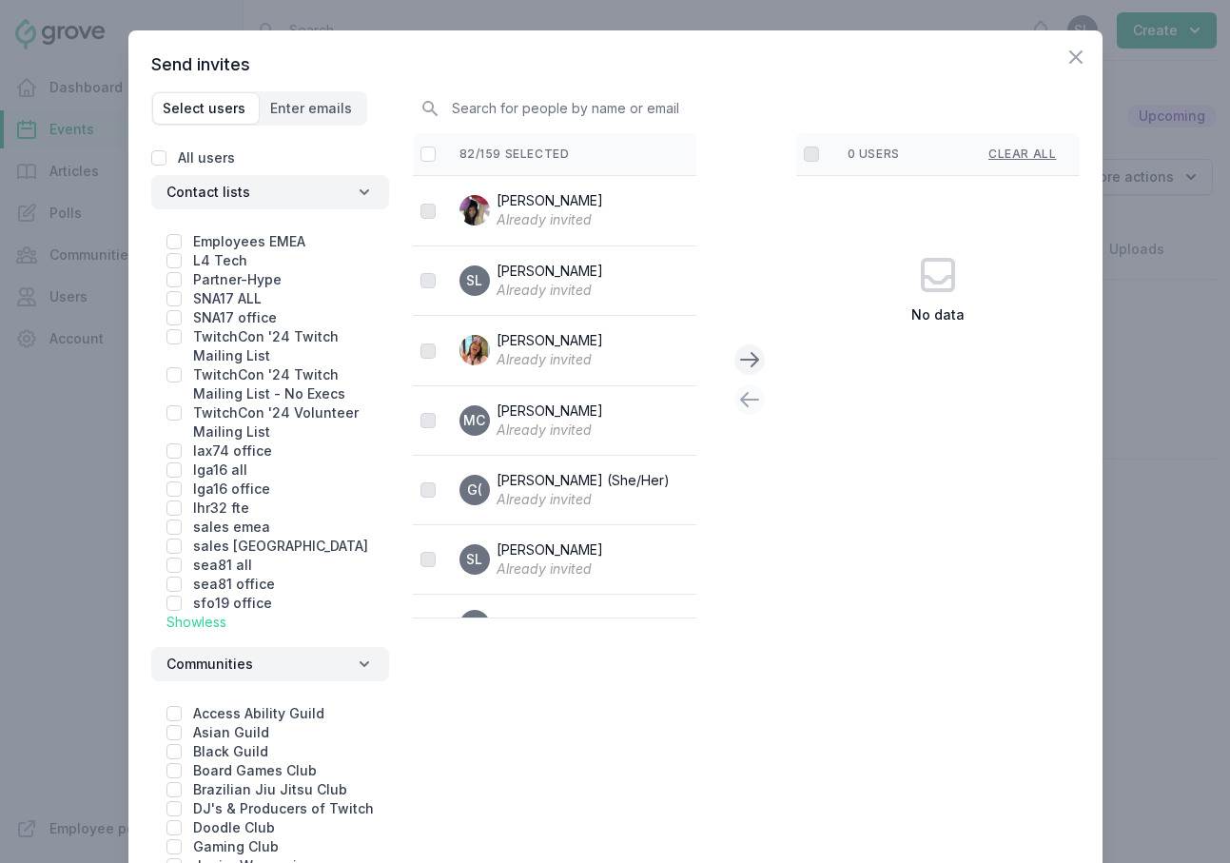
checkbox input "false"
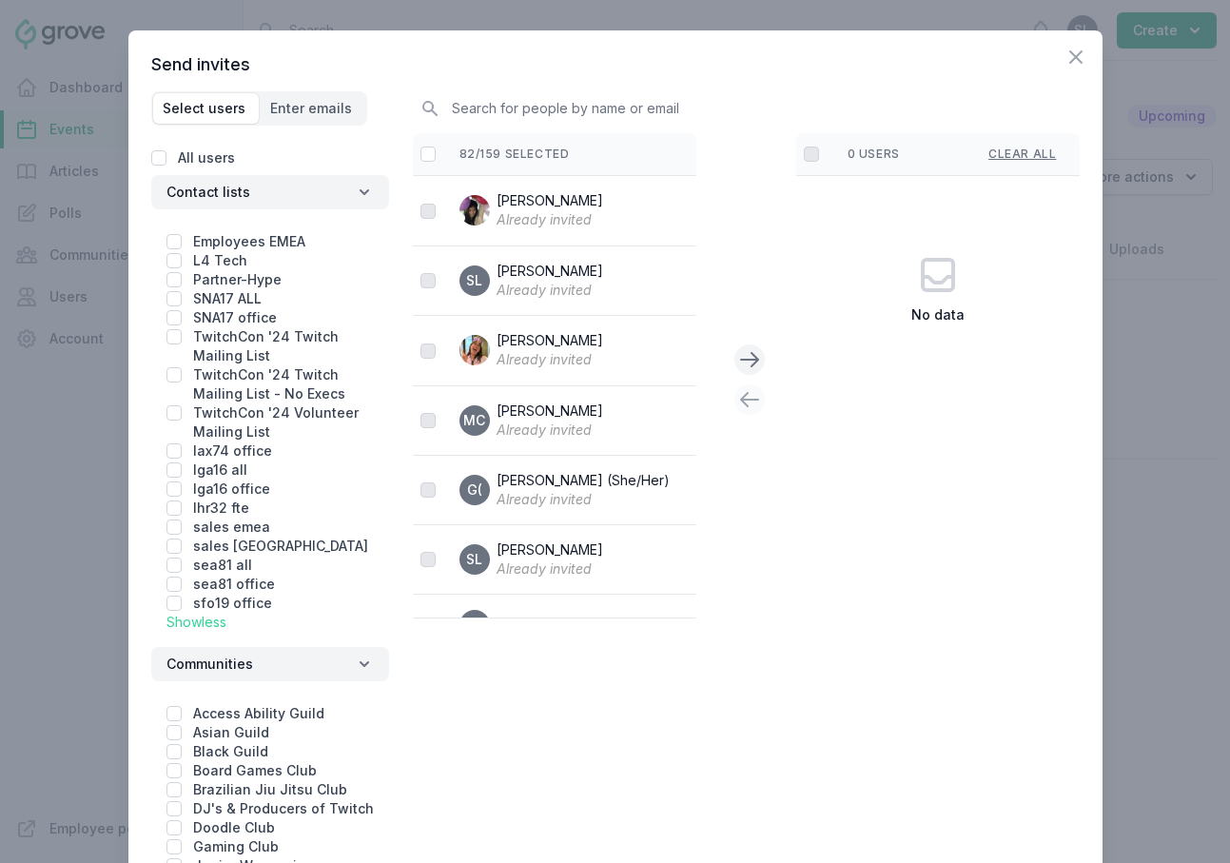
checkbox input "false"
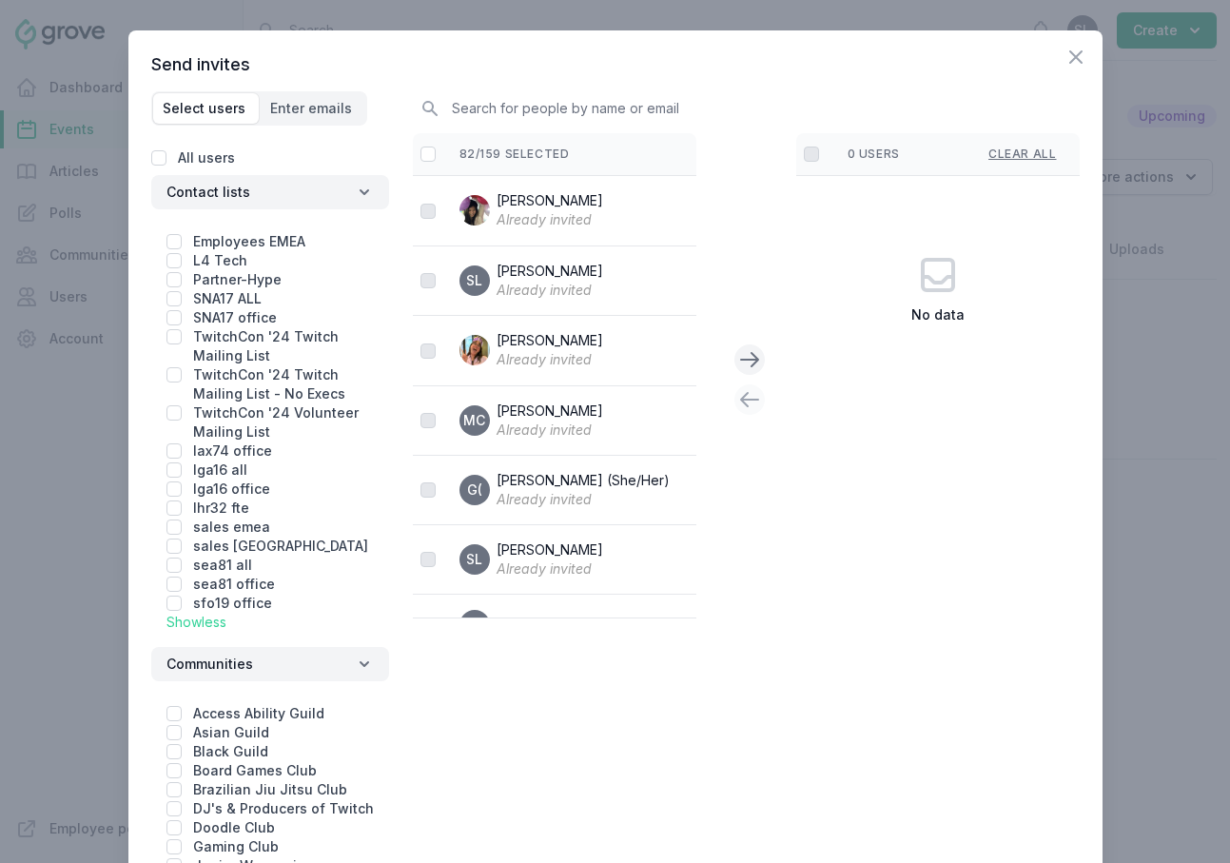
checkbox input "false"
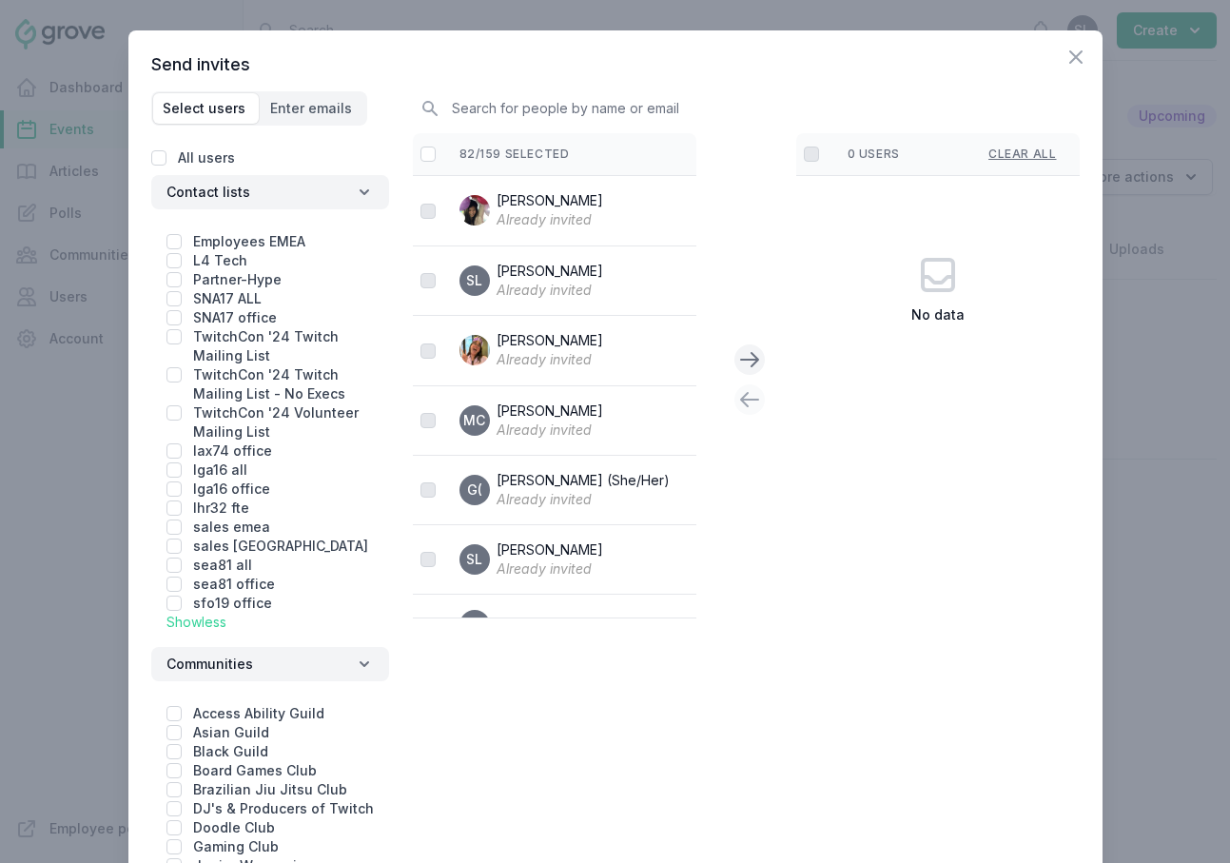
checkbox input "false"
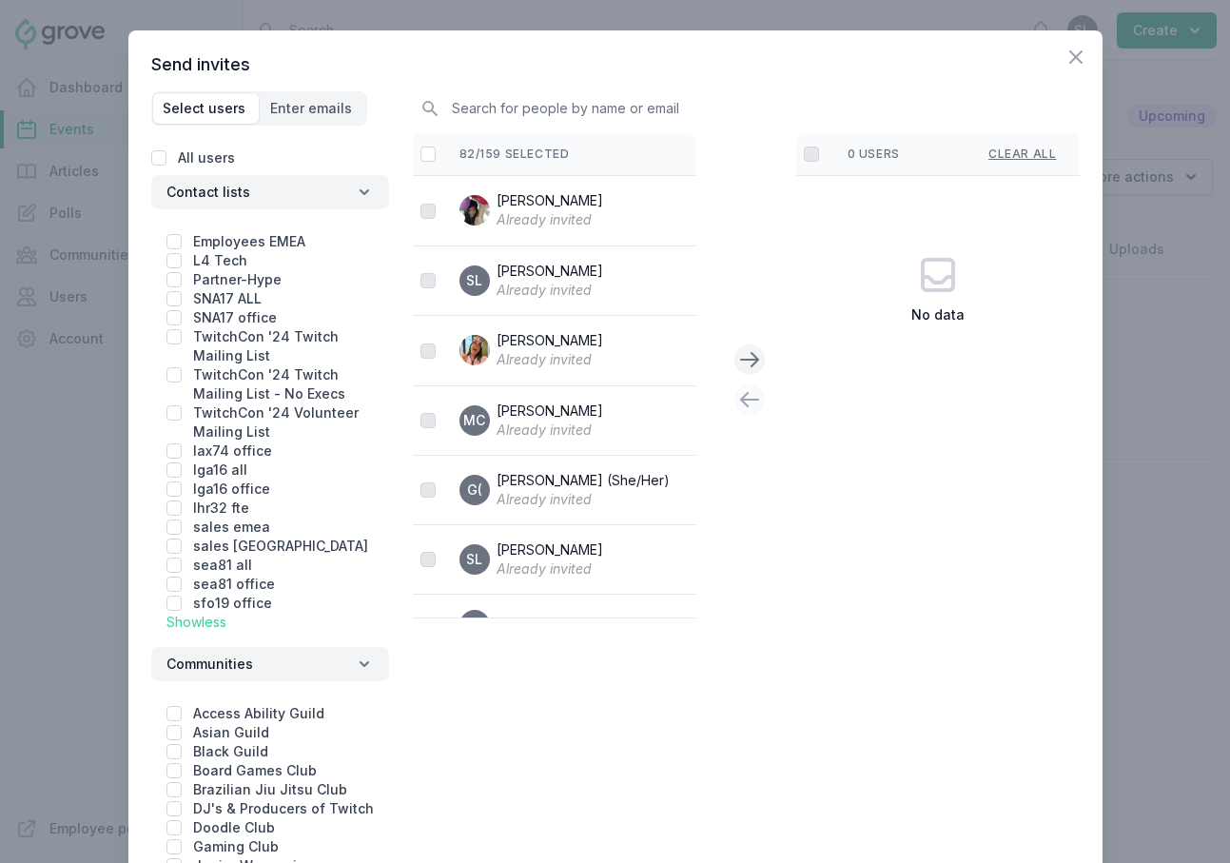
checkbox input "false"
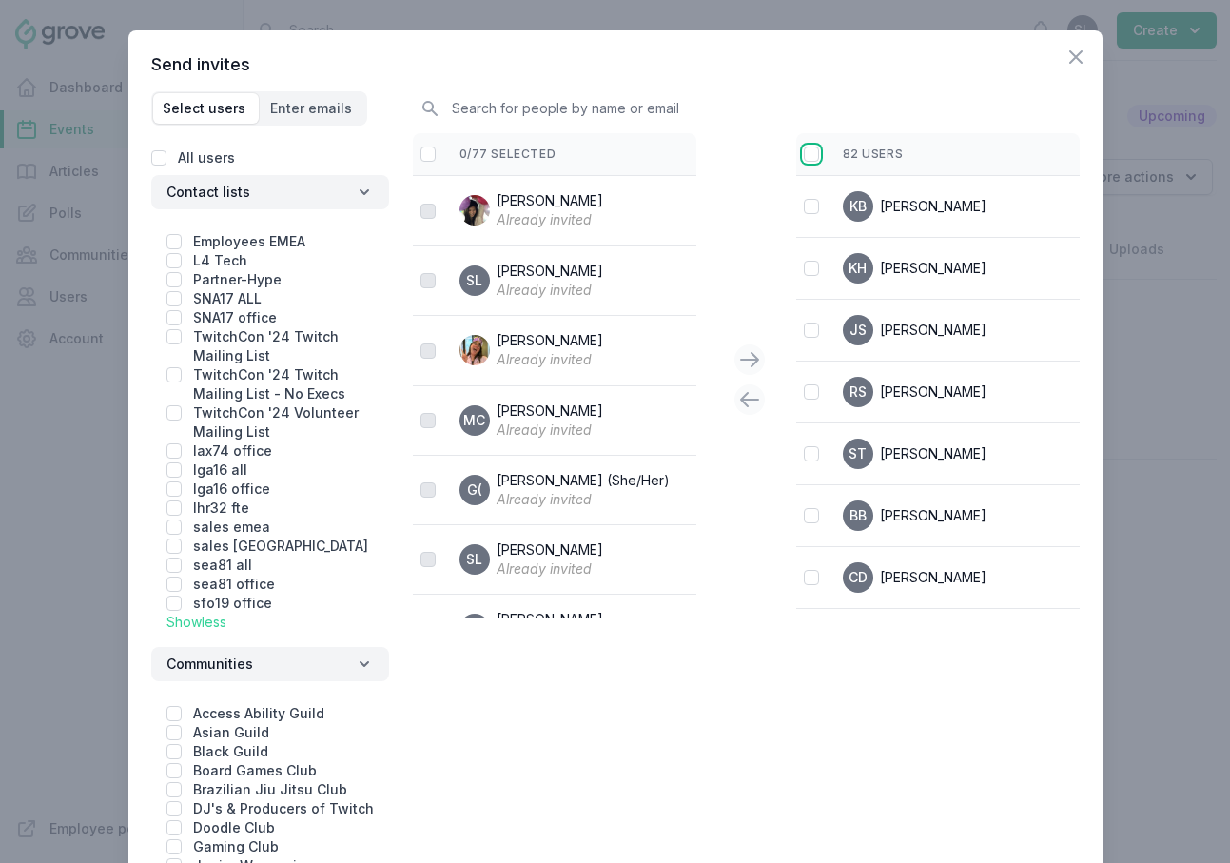
click at [815, 159] on input "checkbox" at bounding box center [811, 153] width 15 height 15
checkbox input "true"
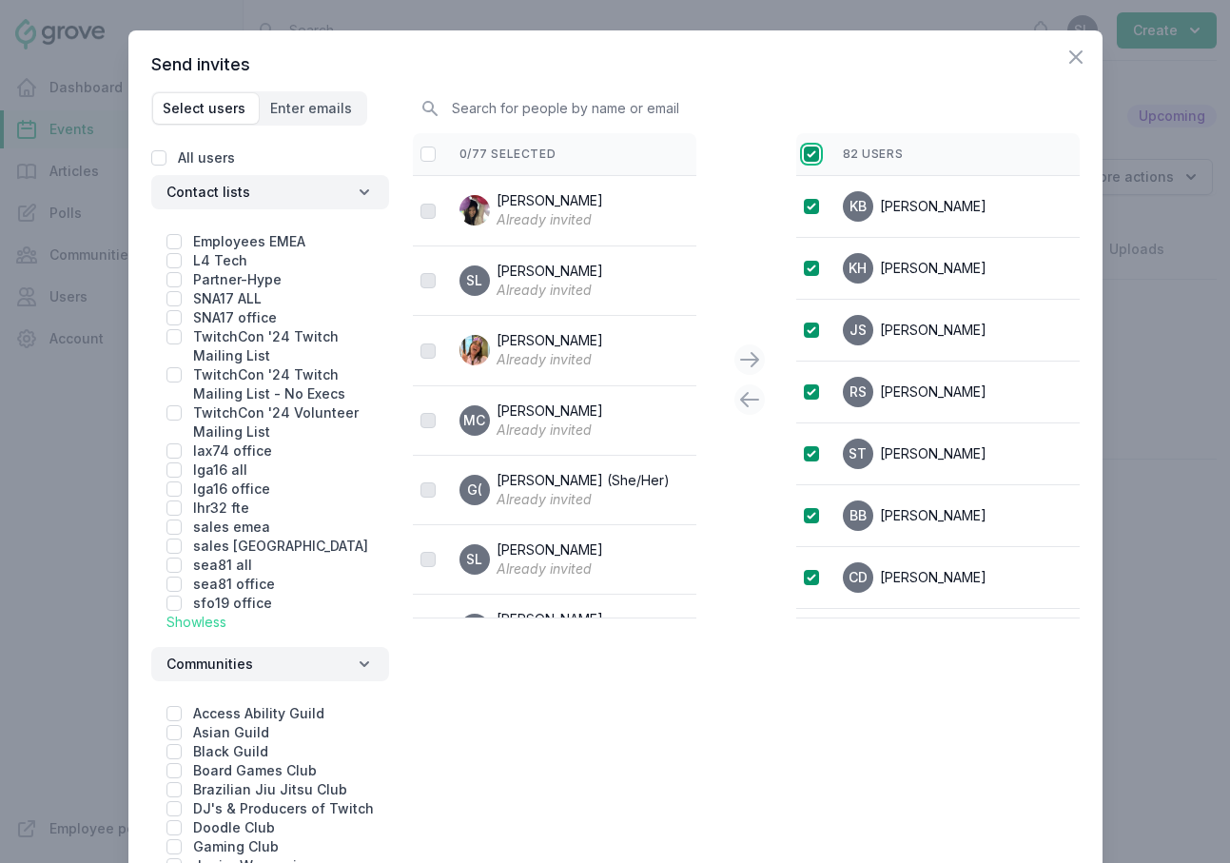
checkbox input "true"
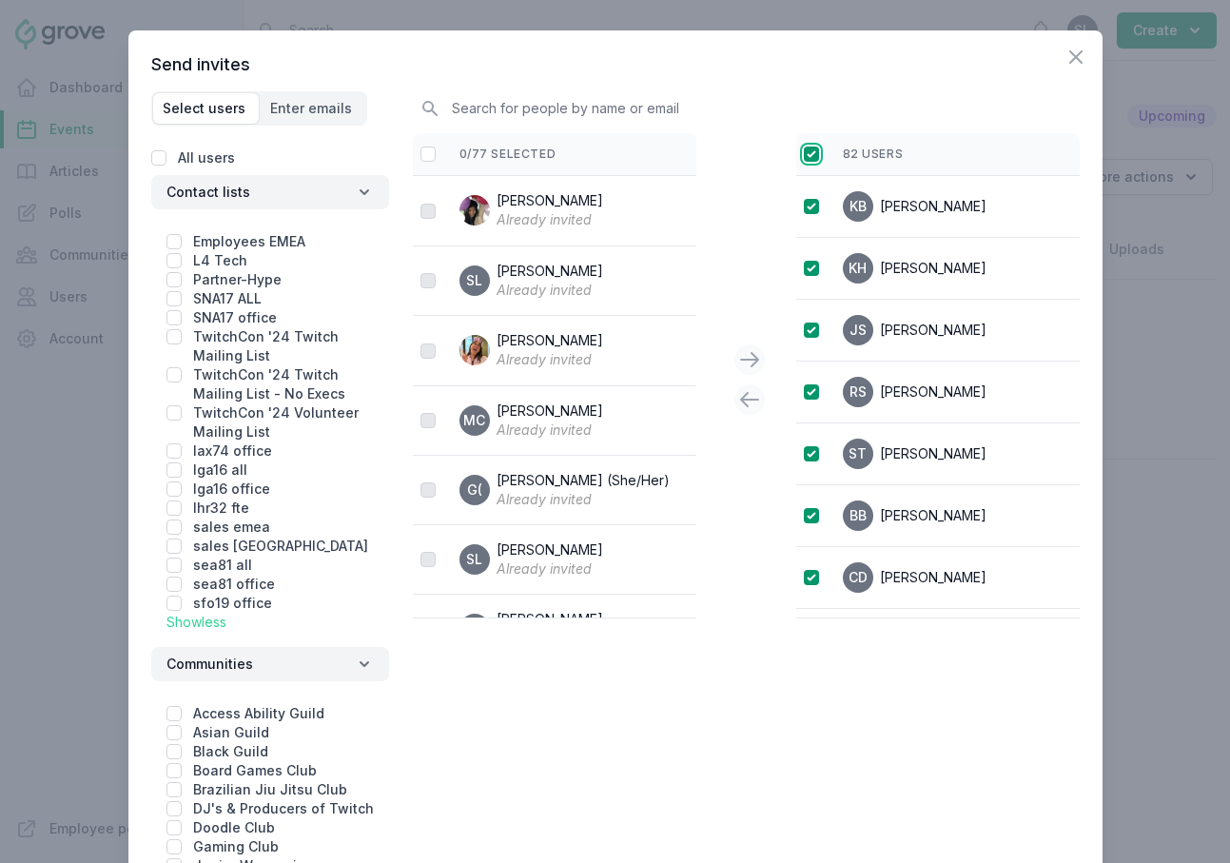
checkbox input "true"
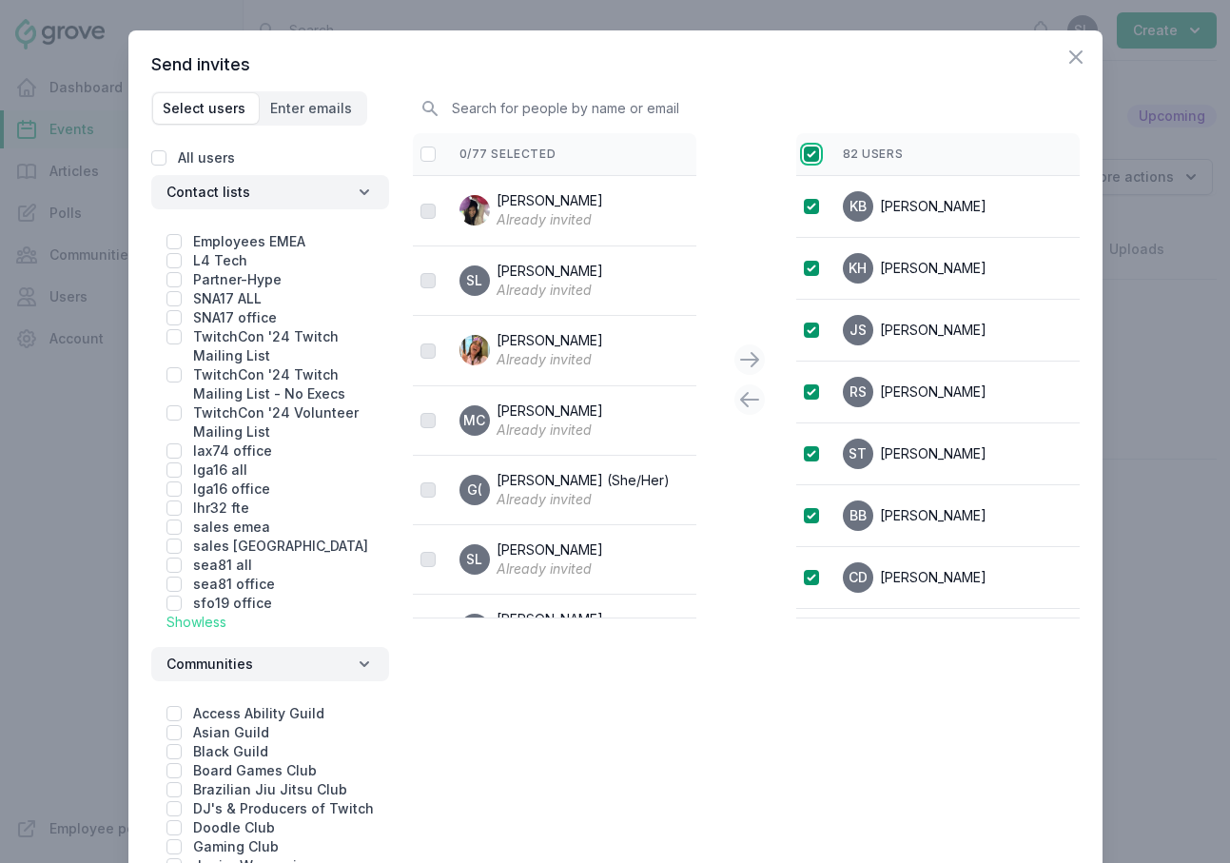
checkbox input "true"
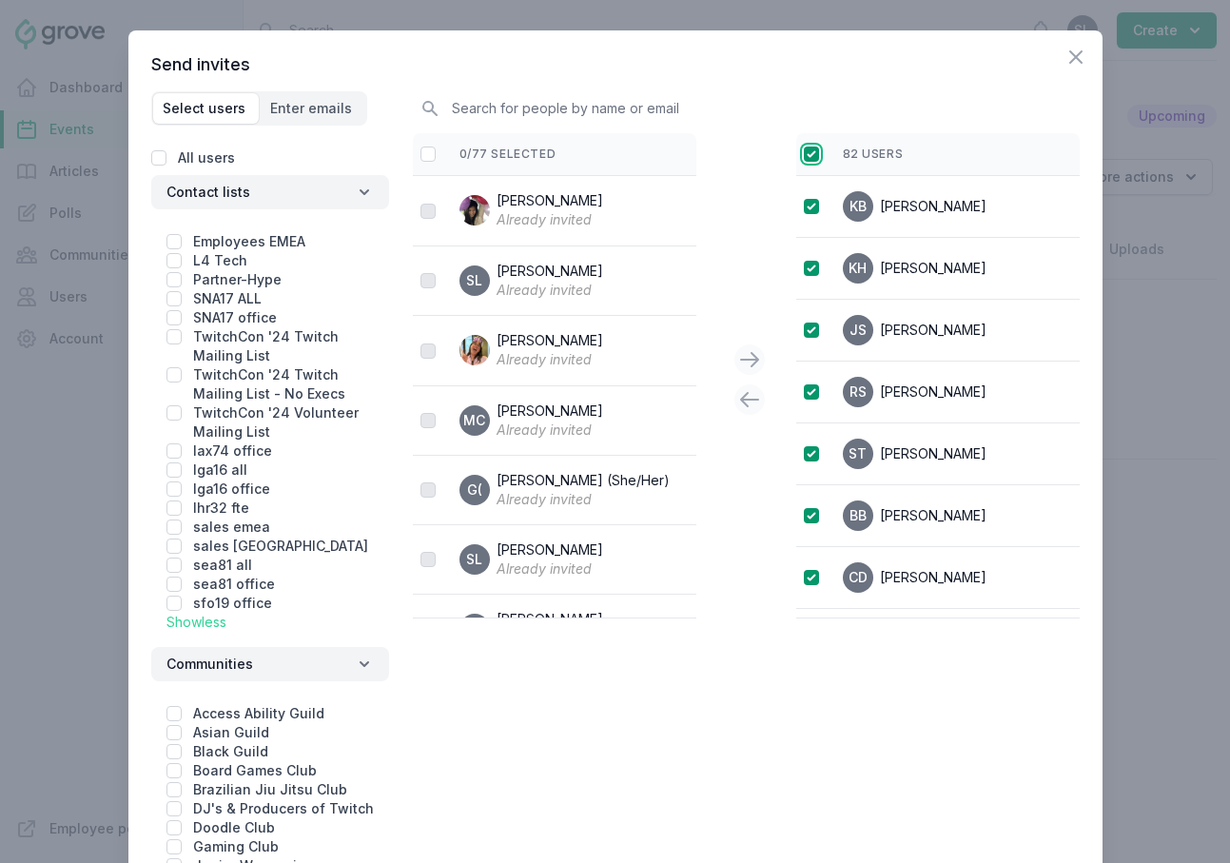
checkbox input "true"
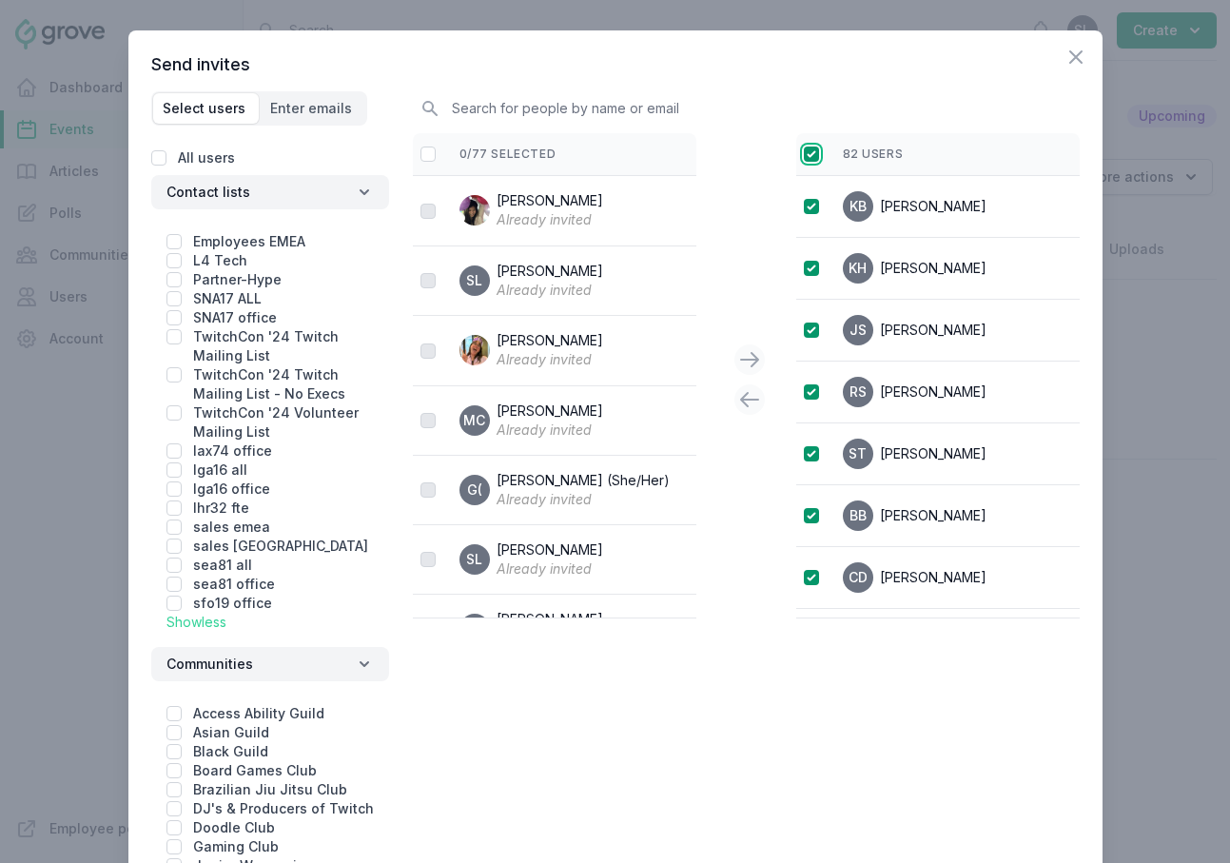
checkbox input "true"
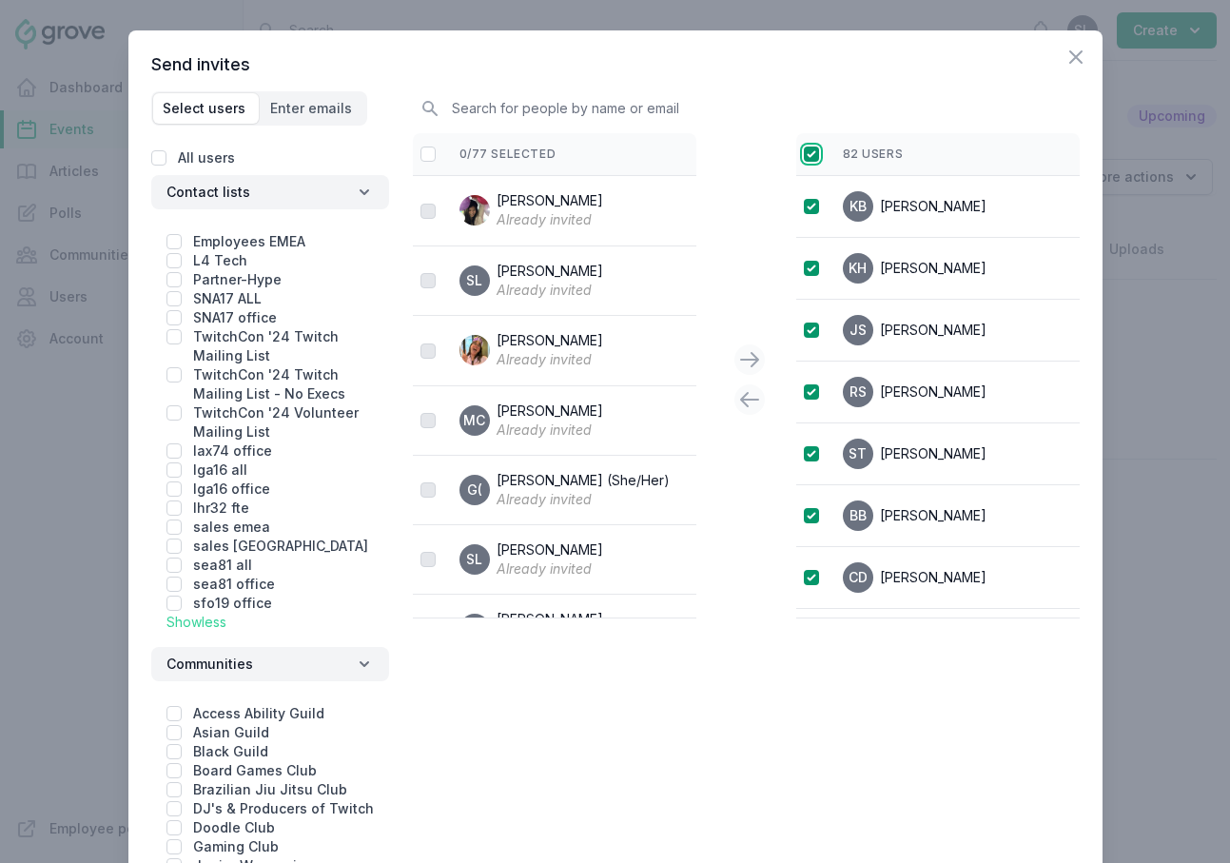
checkbox input "true"
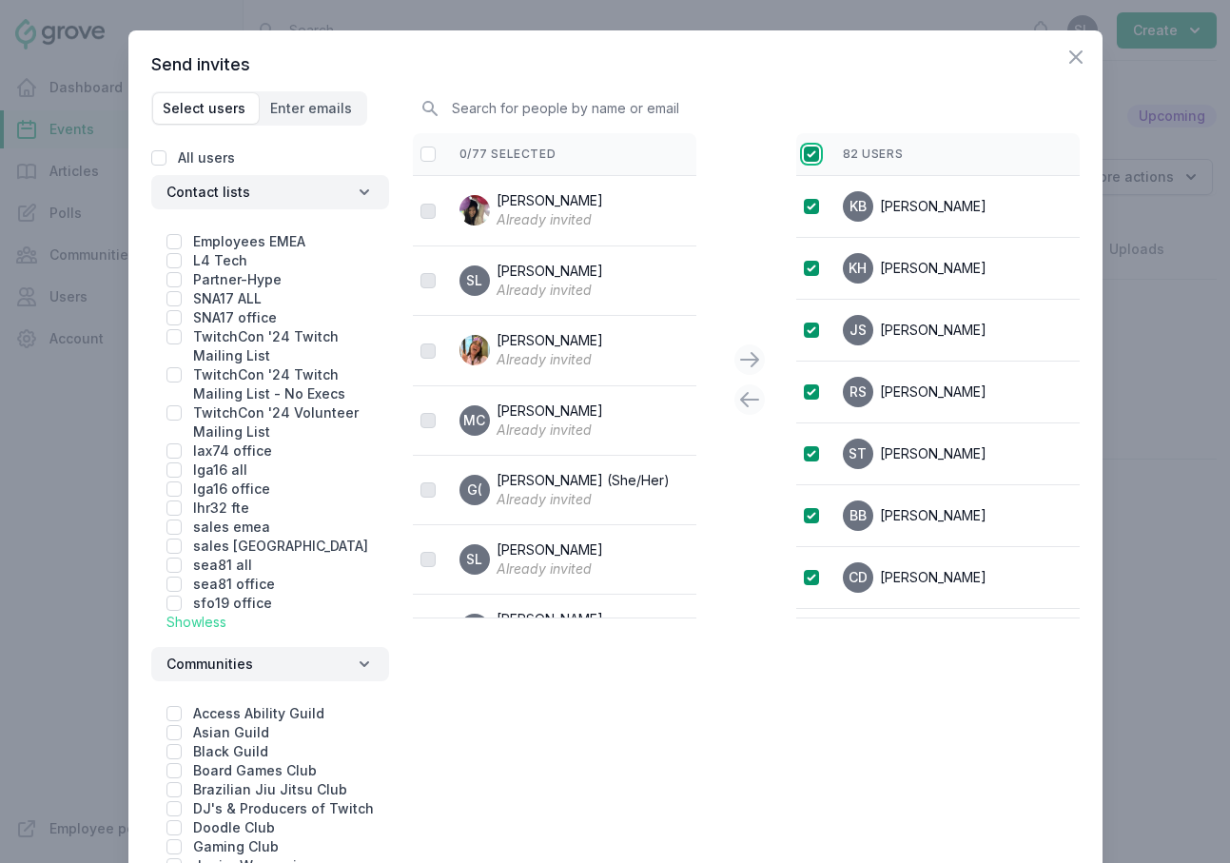
checkbox input "true"
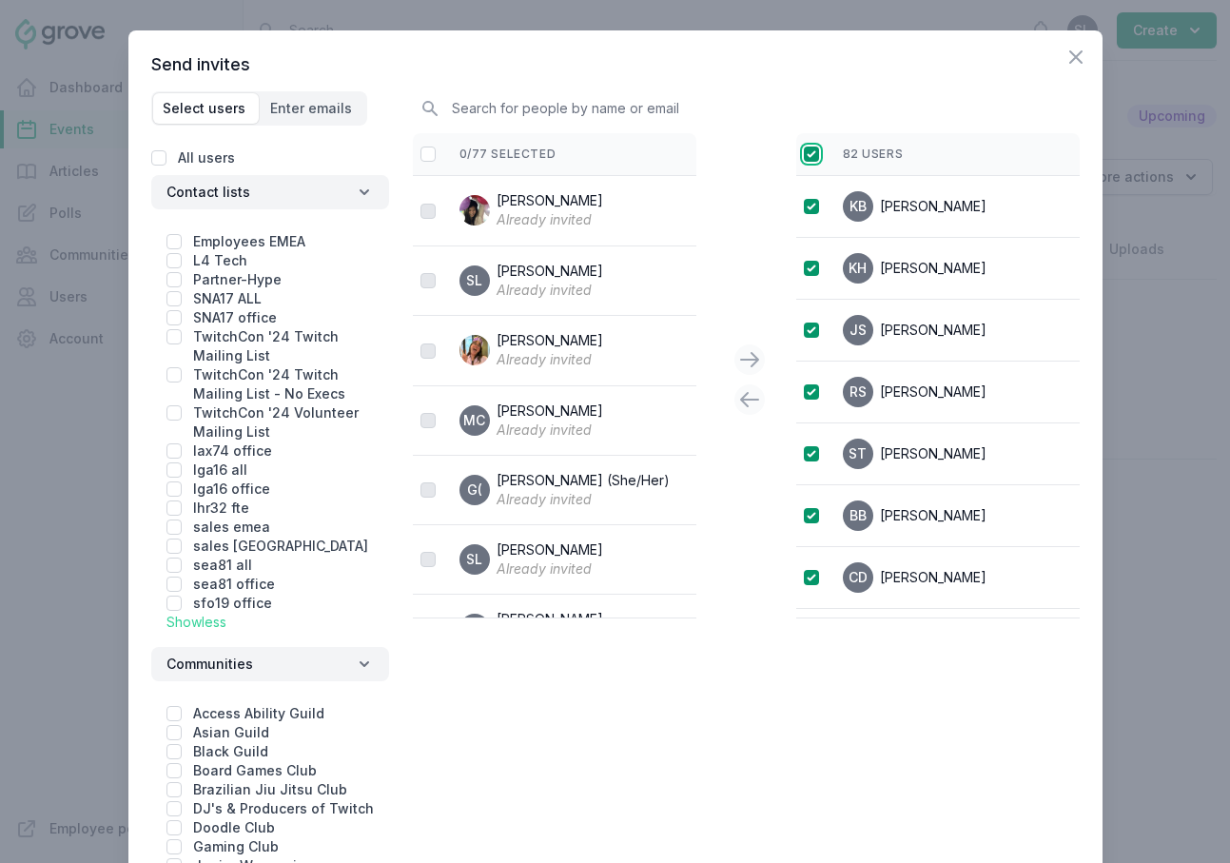
checkbox input "true"
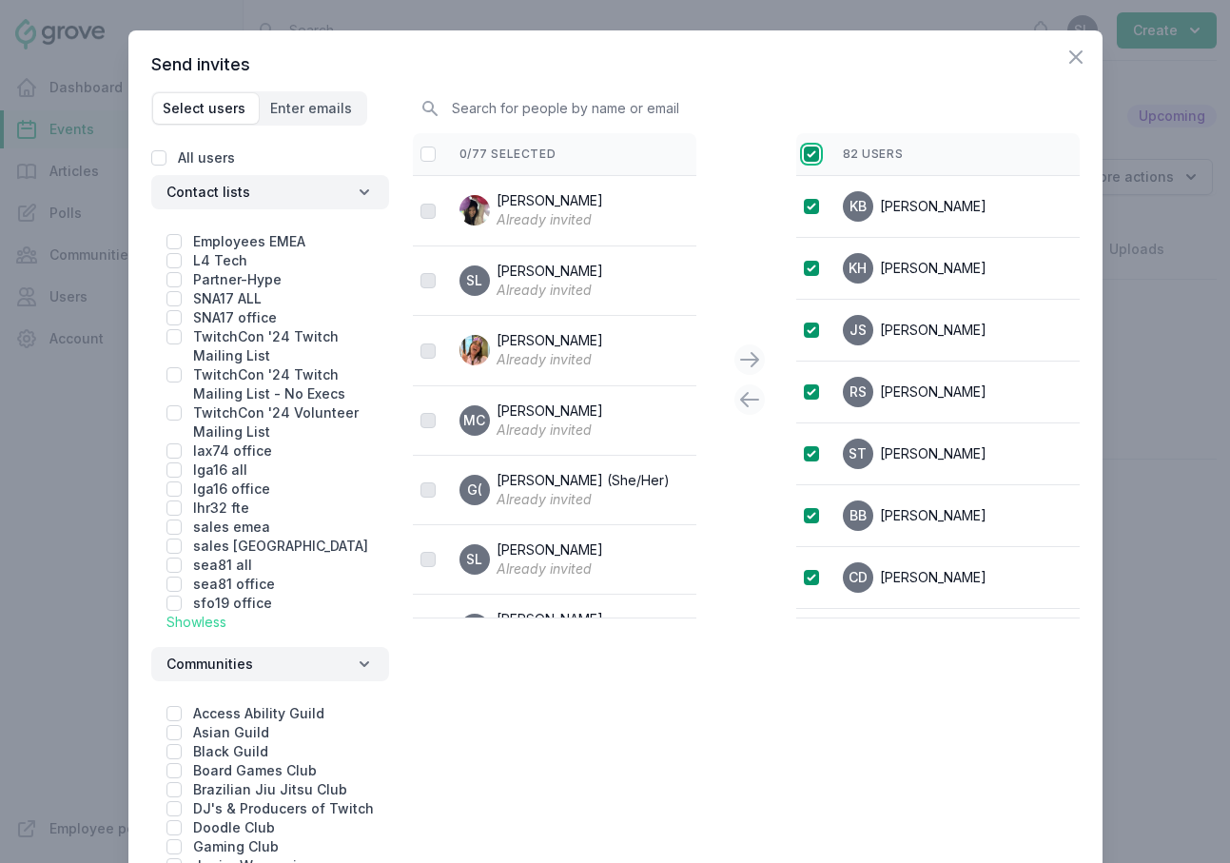
checkbox input "true"
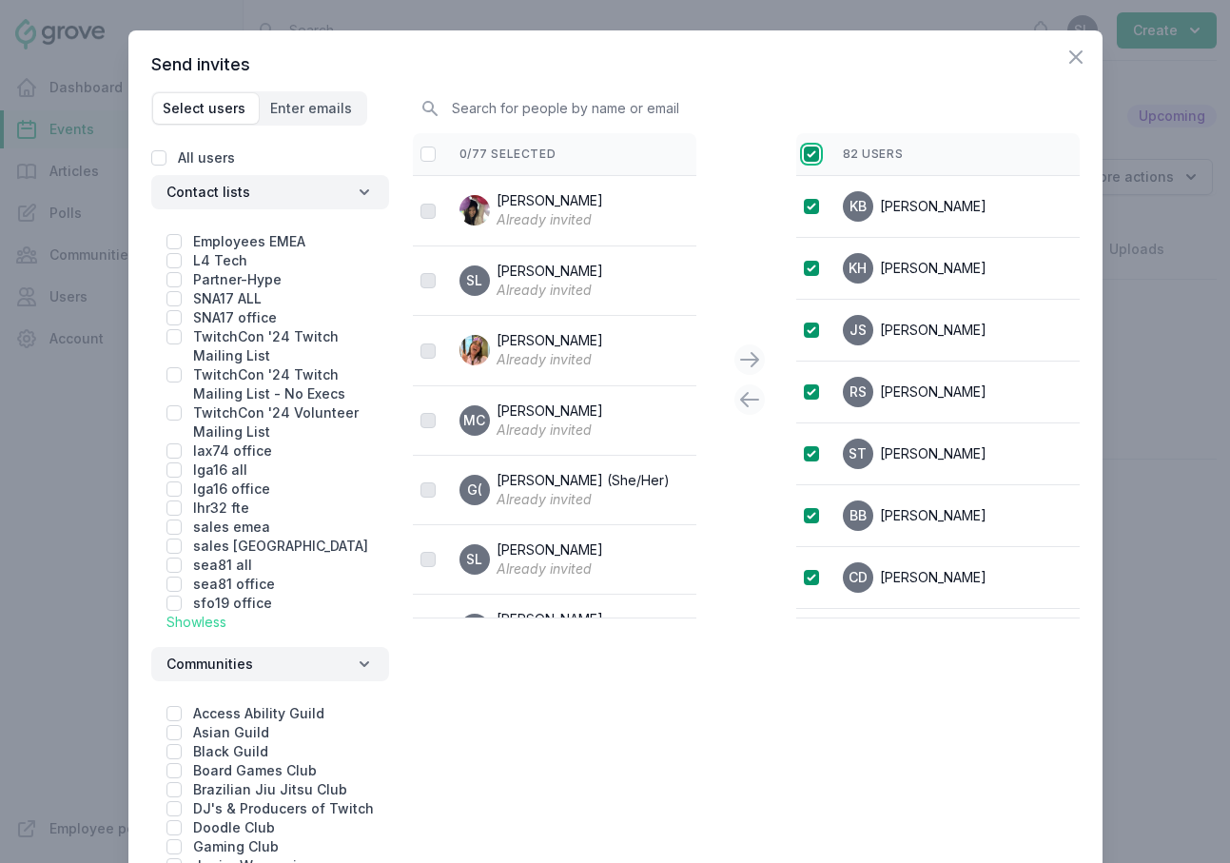
checkbox input "true"
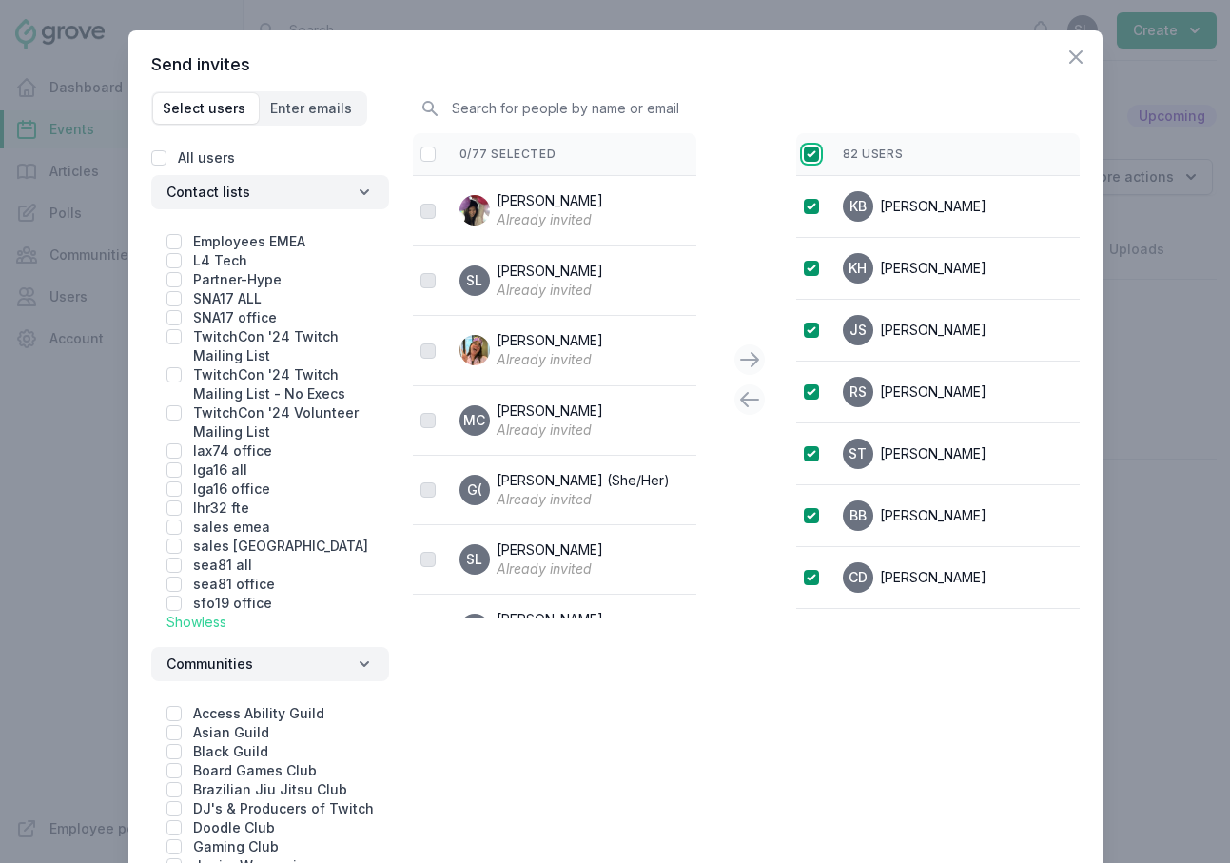
checkbox input "true"
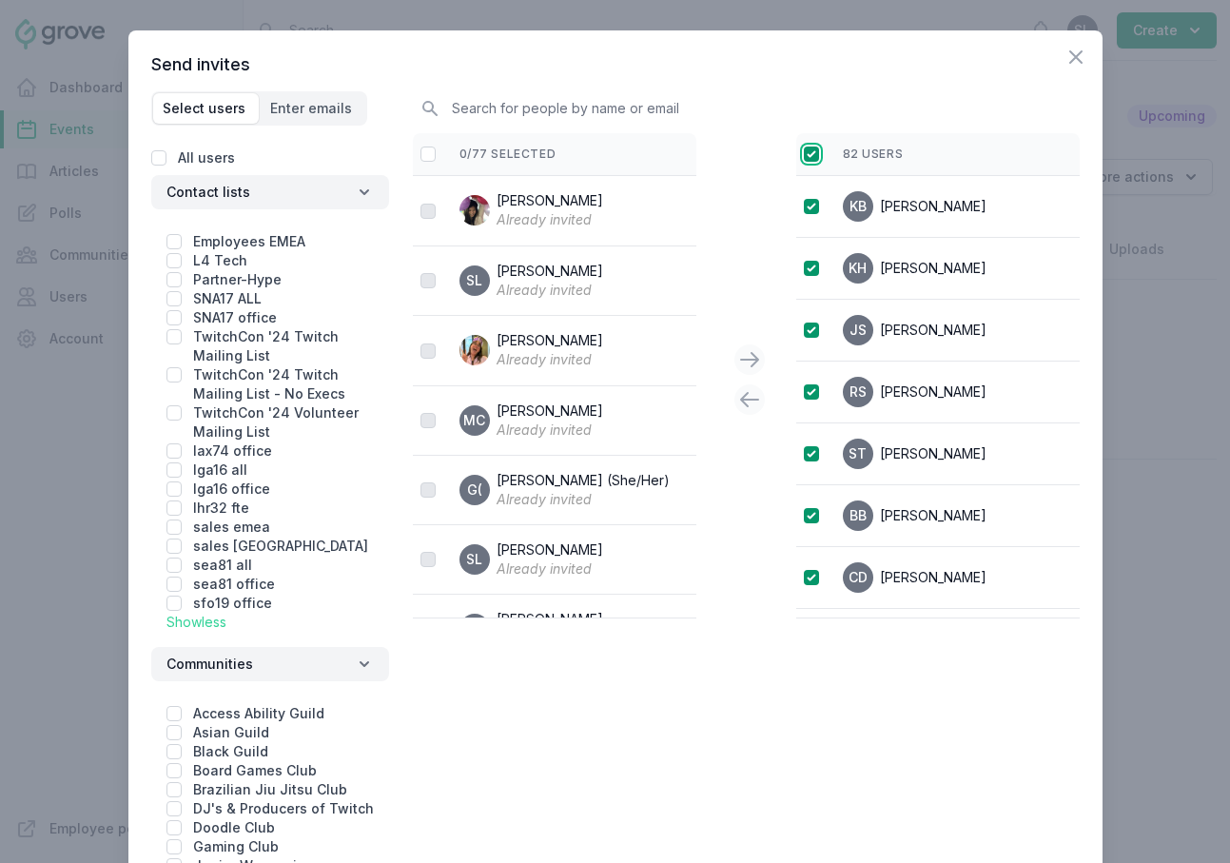
checkbox input "true"
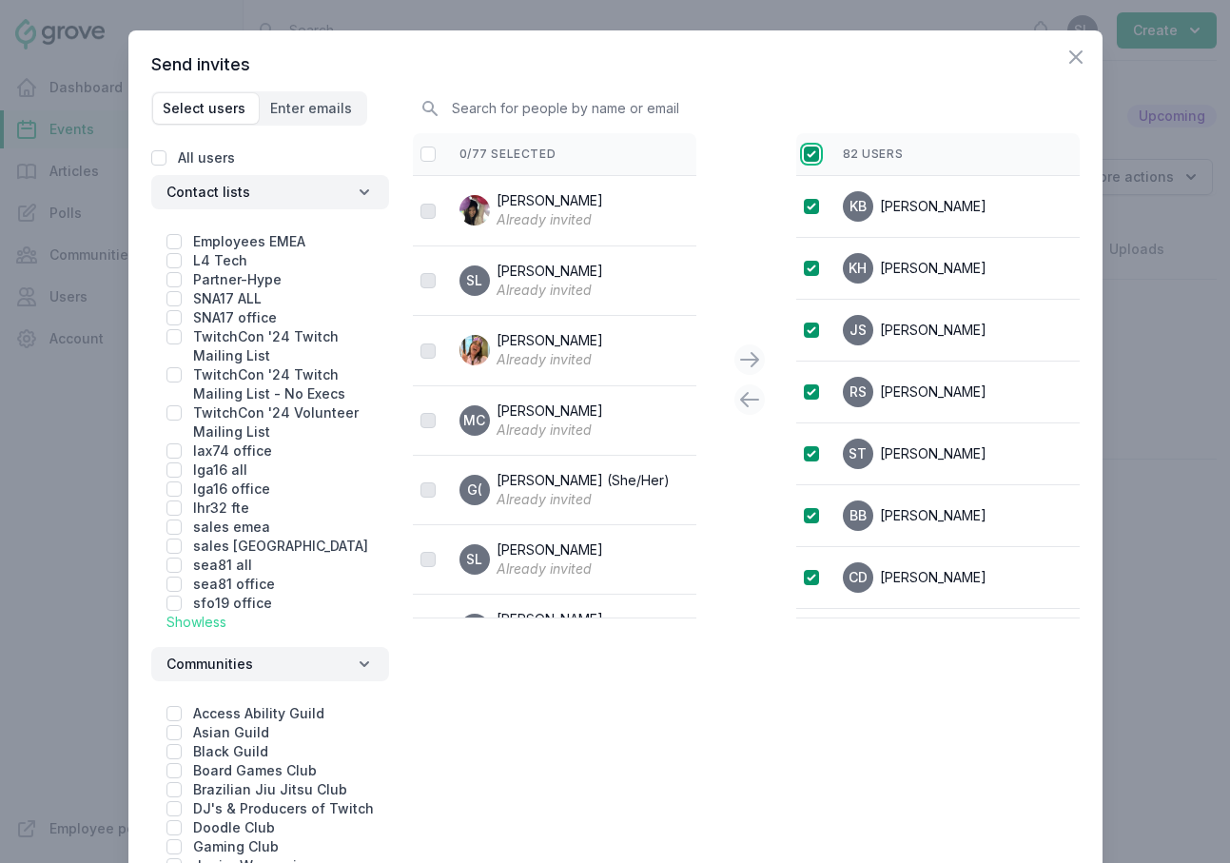
checkbox input "true"
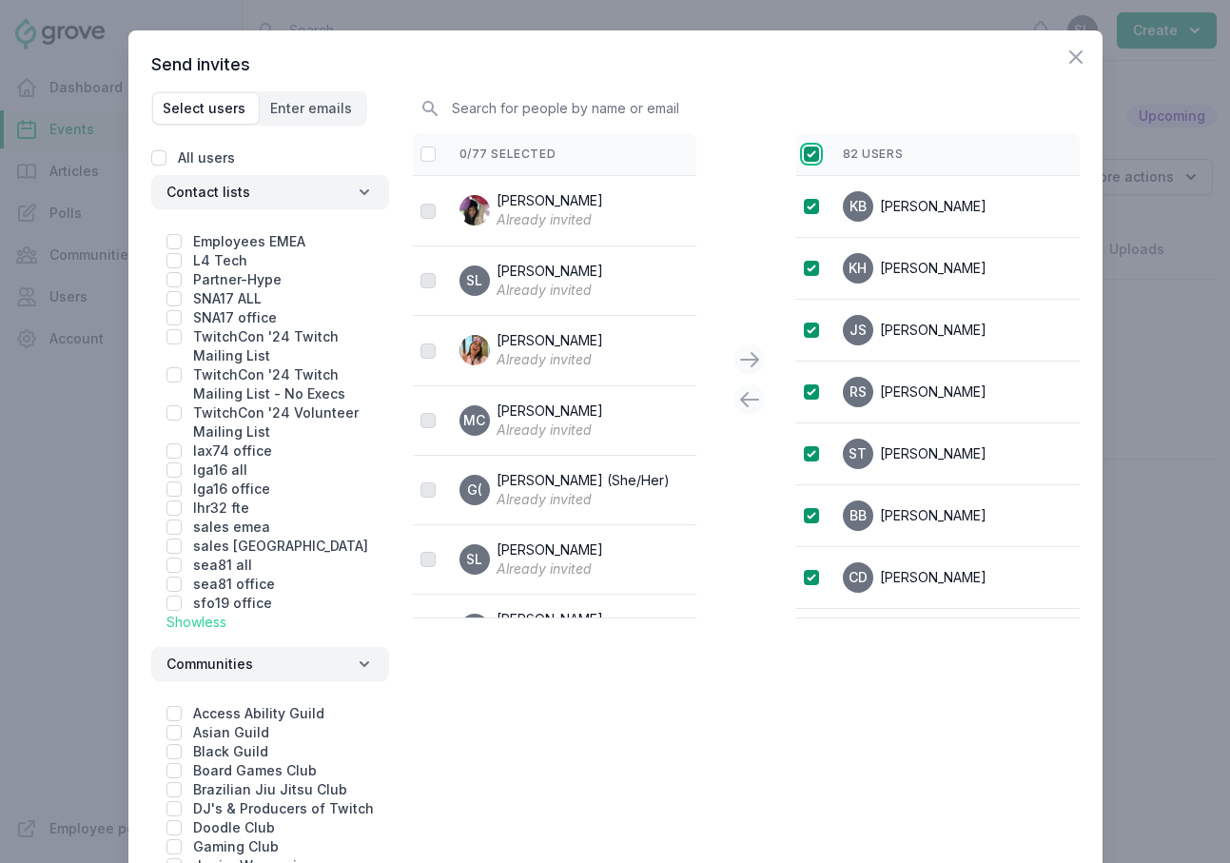
checkbox input "true"
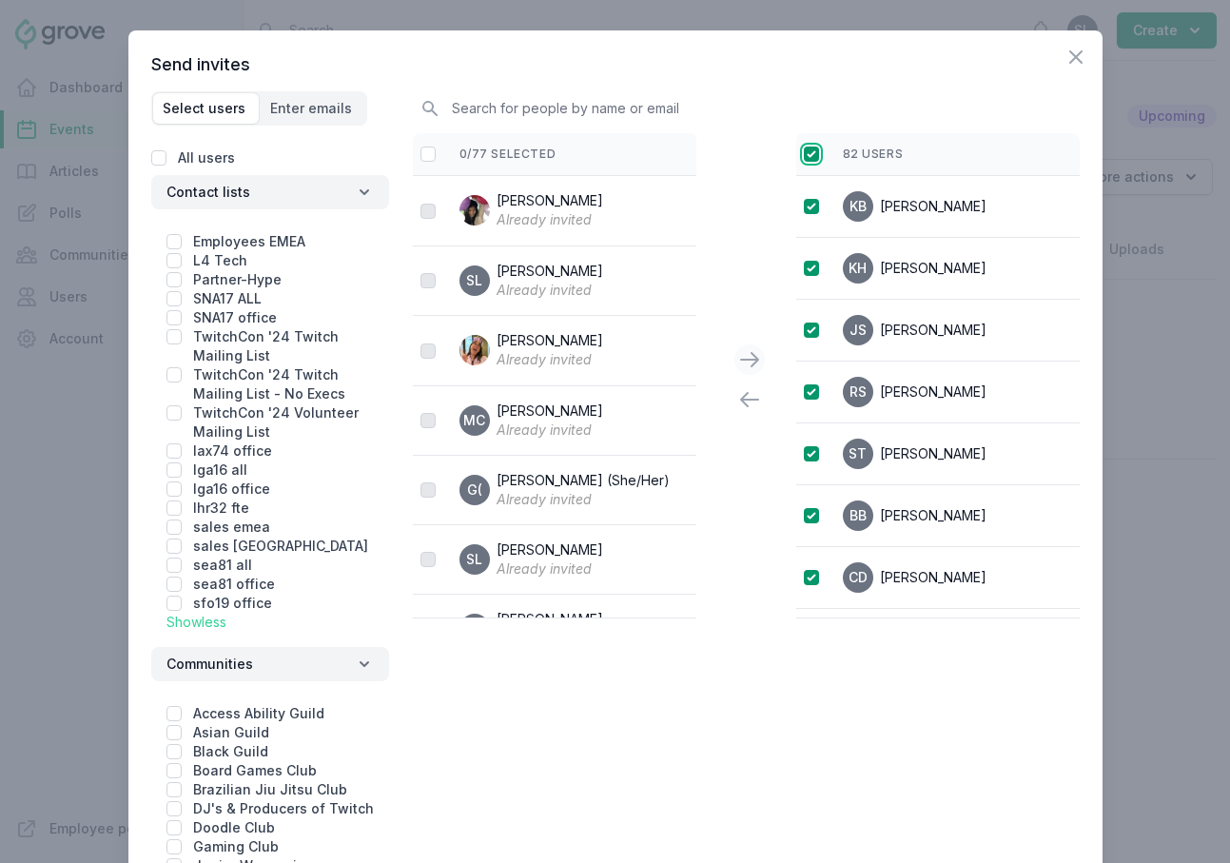
scroll to position [634, 0]
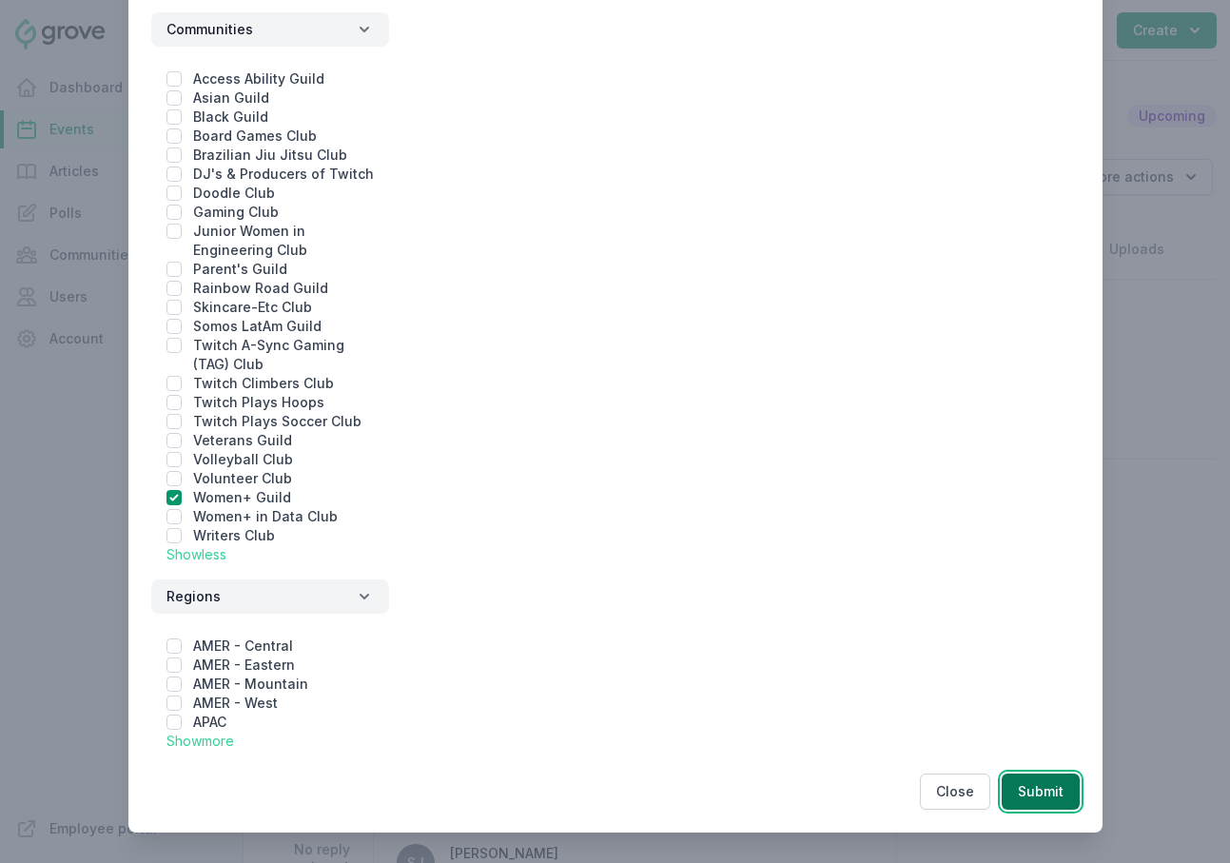
click at [1055, 794] on button "Submit" at bounding box center [1041, 791] width 78 height 36
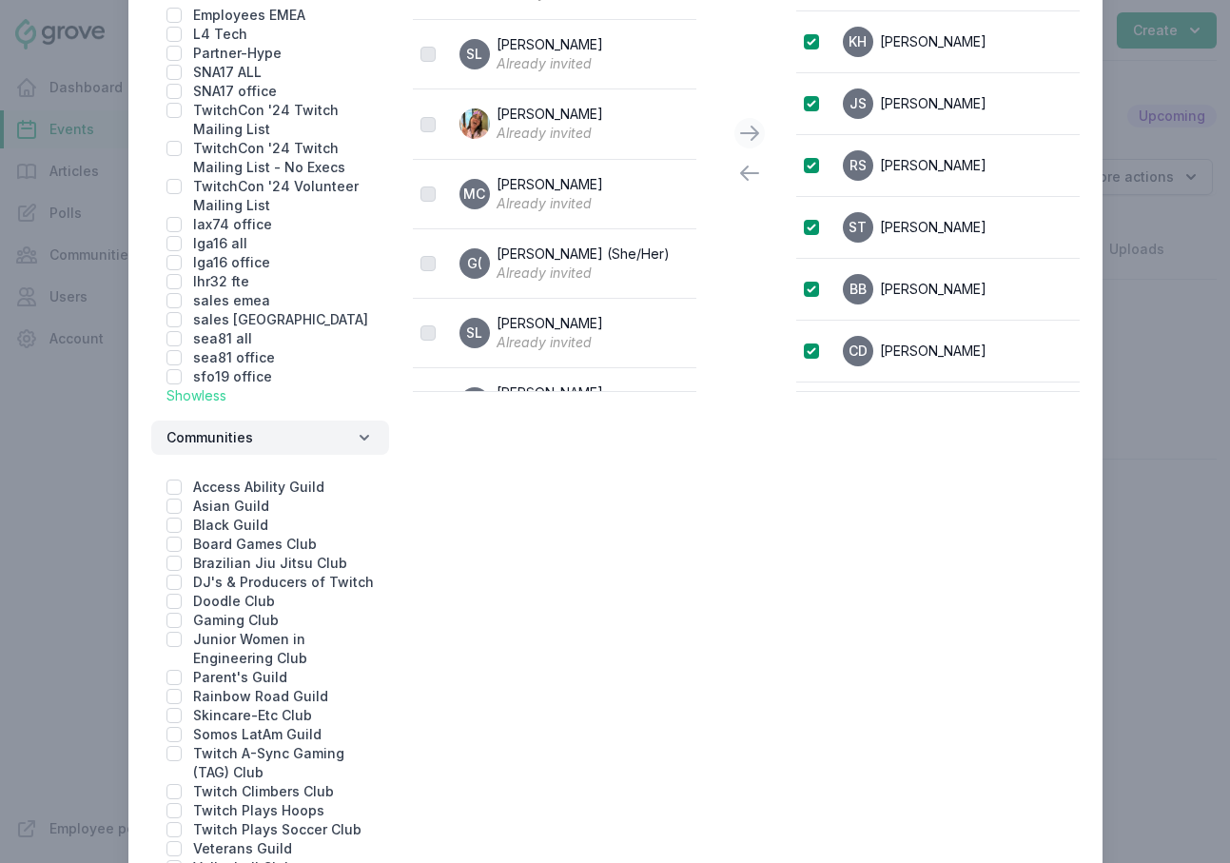
scroll to position [0, 0]
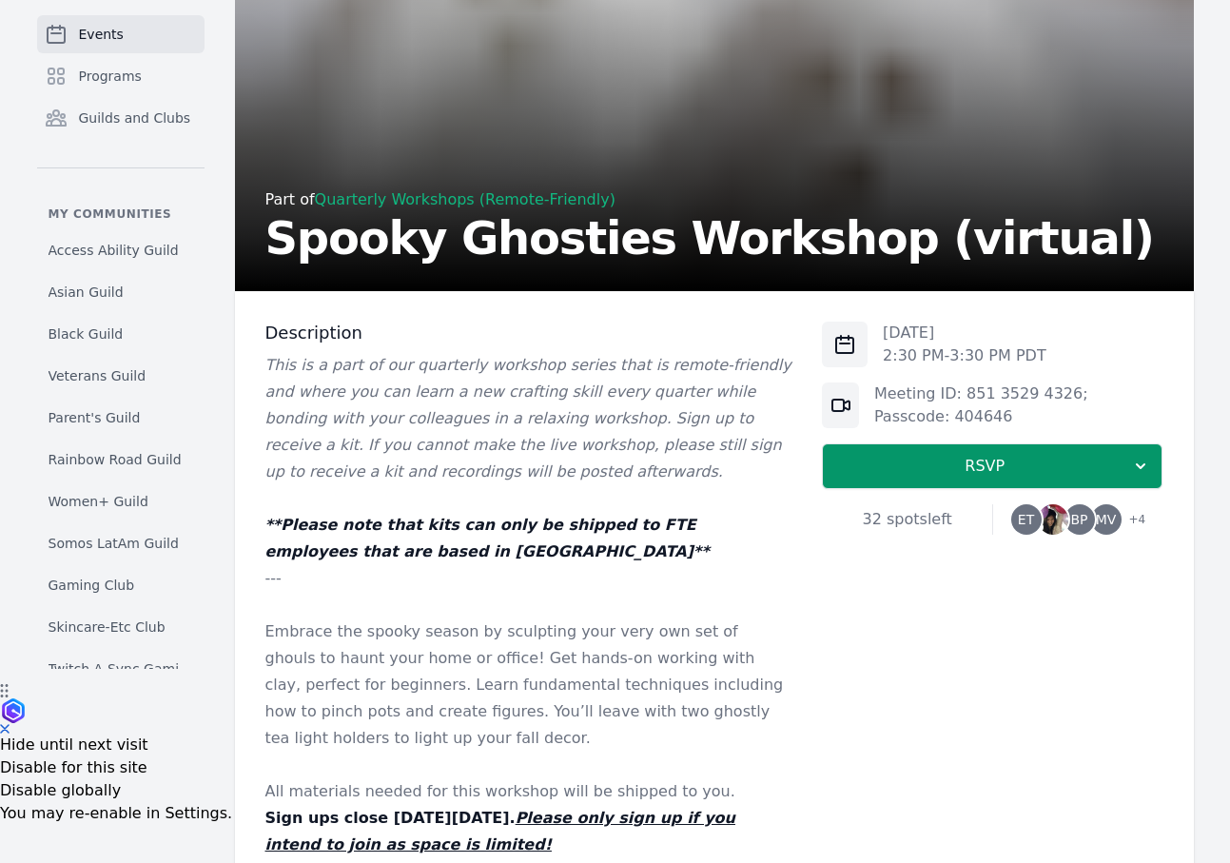
scroll to position [210, 0]
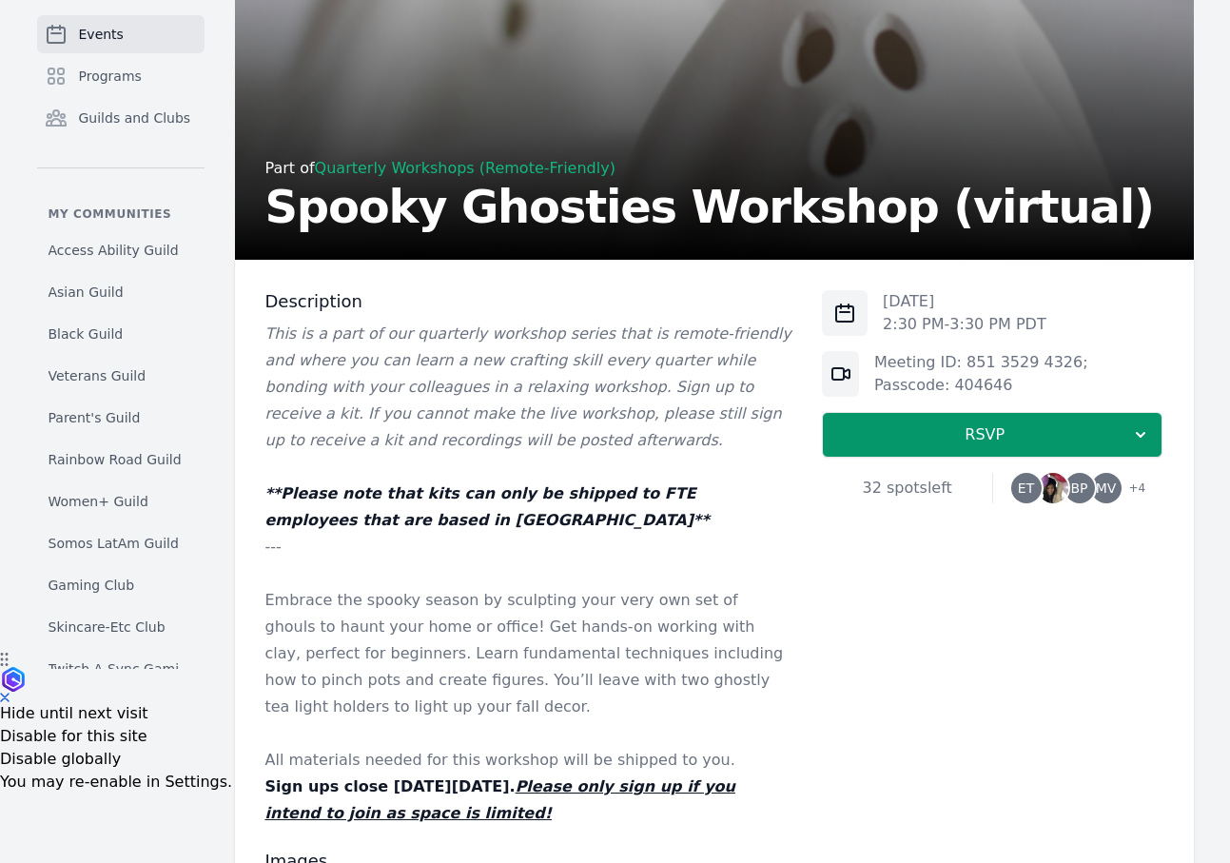
click at [1043, 489] on img at bounding box center [1053, 488] width 30 height 30
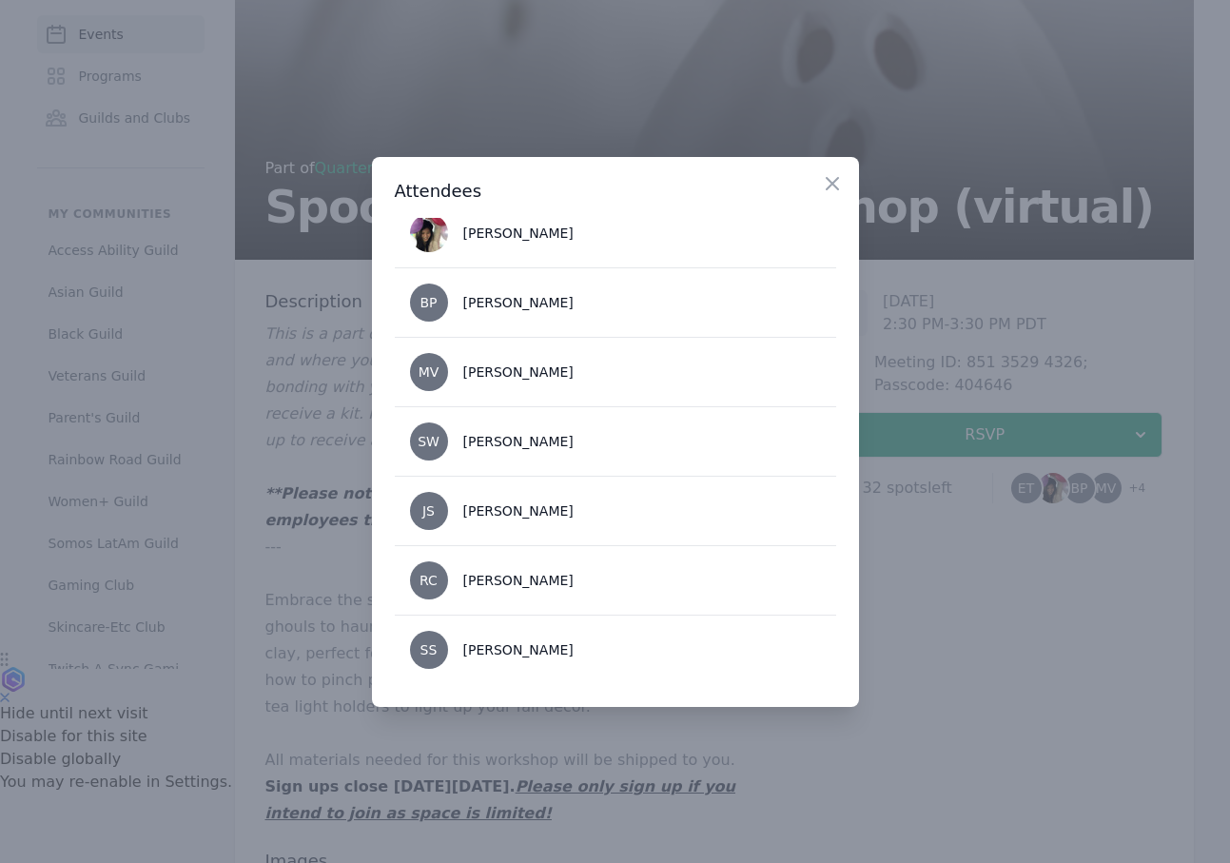
scroll to position [0, 0]
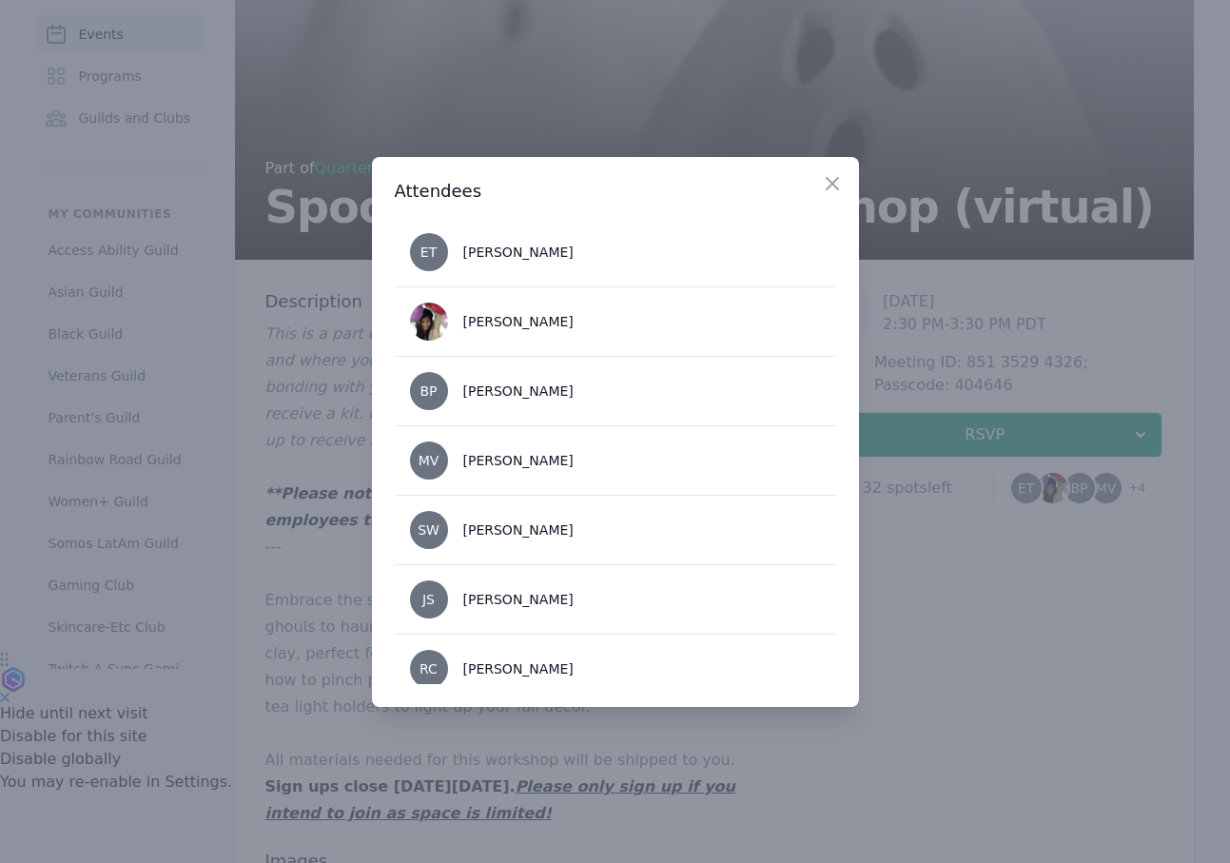
drag, startPoint x: 964, startPoint y: 670, endPoint x: 884, endPoint y: 672, distance: 80.0
click at [965, 670] on div at bounding box center [615, 431] width 1230 height 863
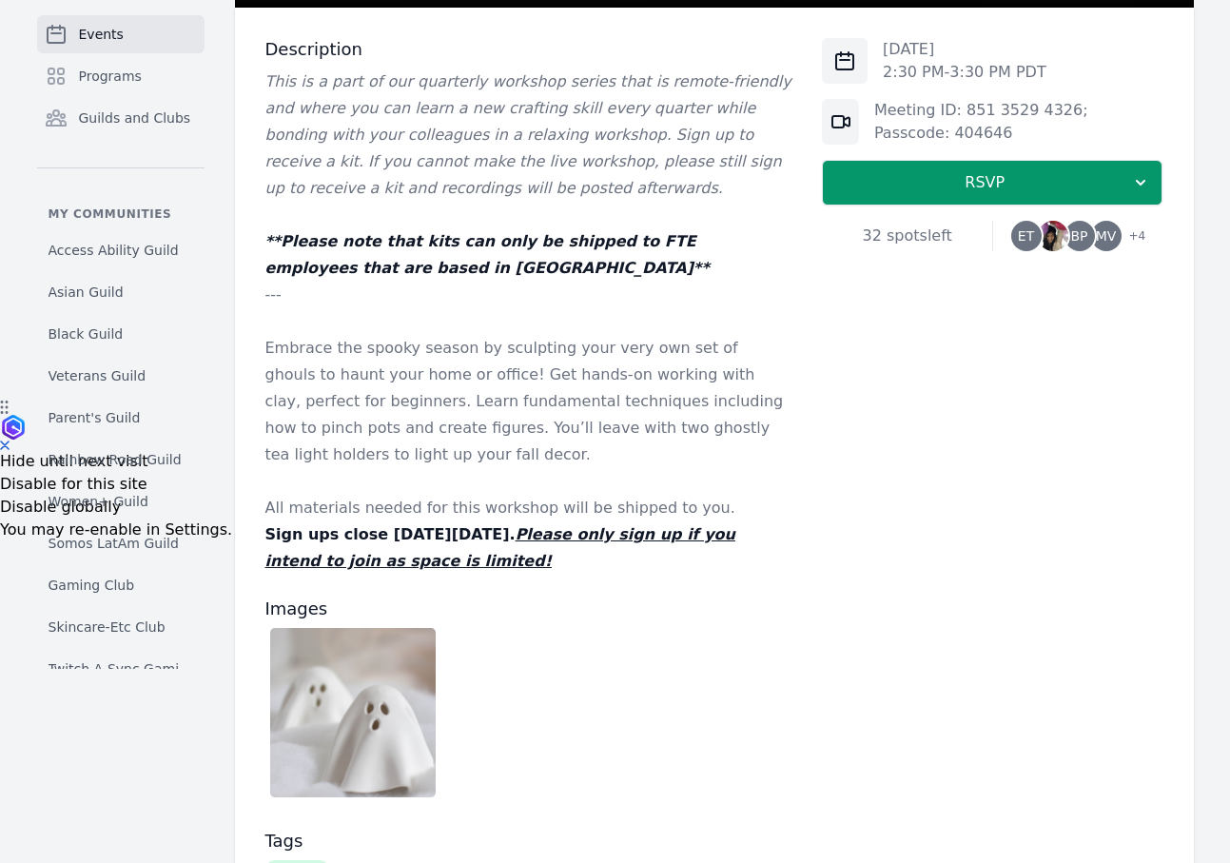
scroll to position [503, 0]
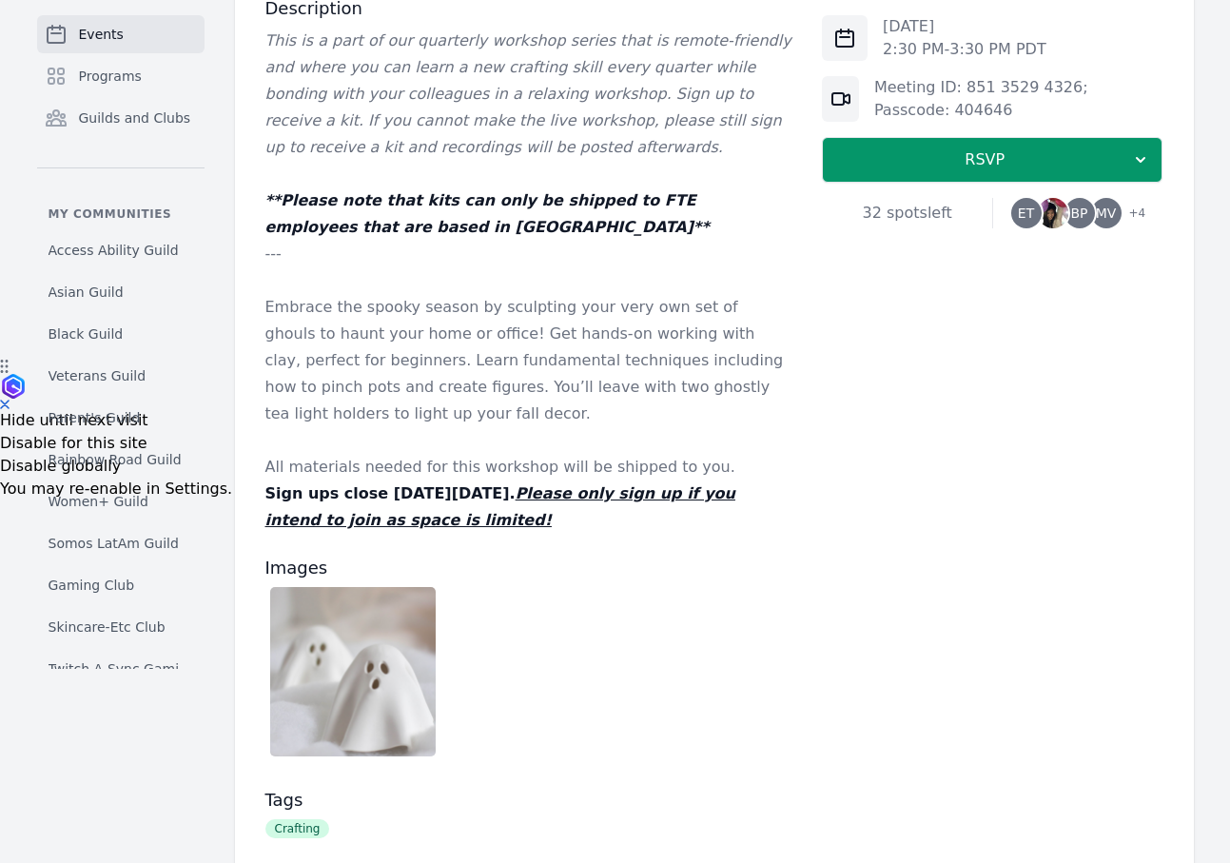
click at [1057, 203] on img at bounding box center [1053, 213] width 30 height 30
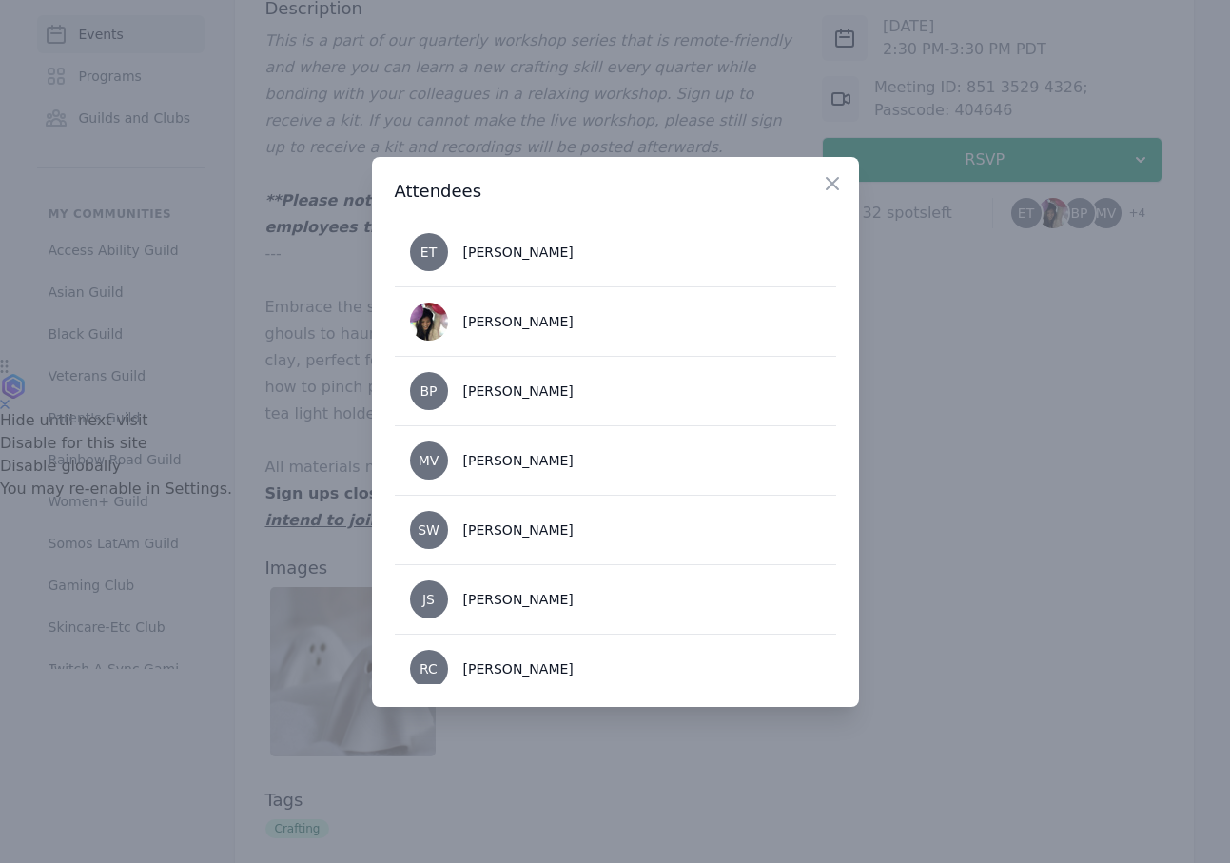
scroll to position [88, 0]
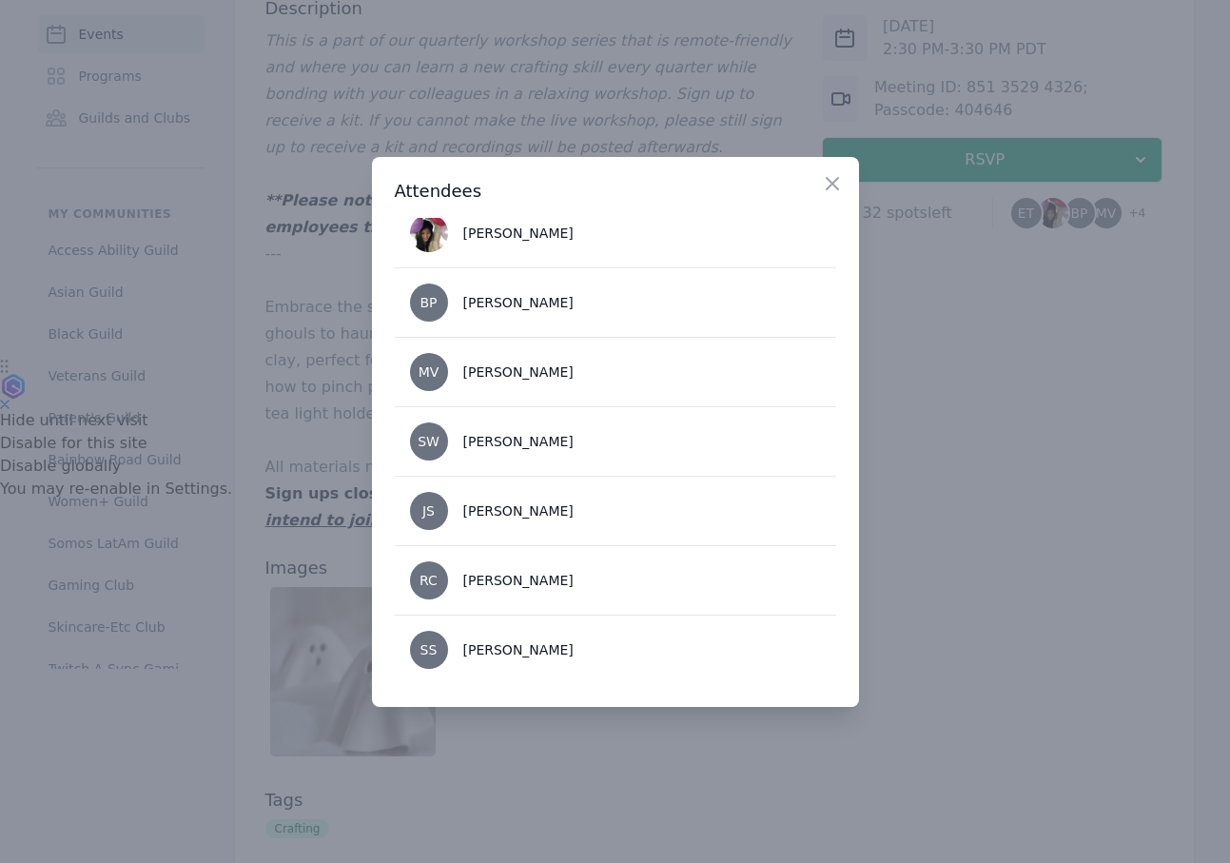
click at [940, 517] on div at bounding box center [615, 431] width 1230 height 863
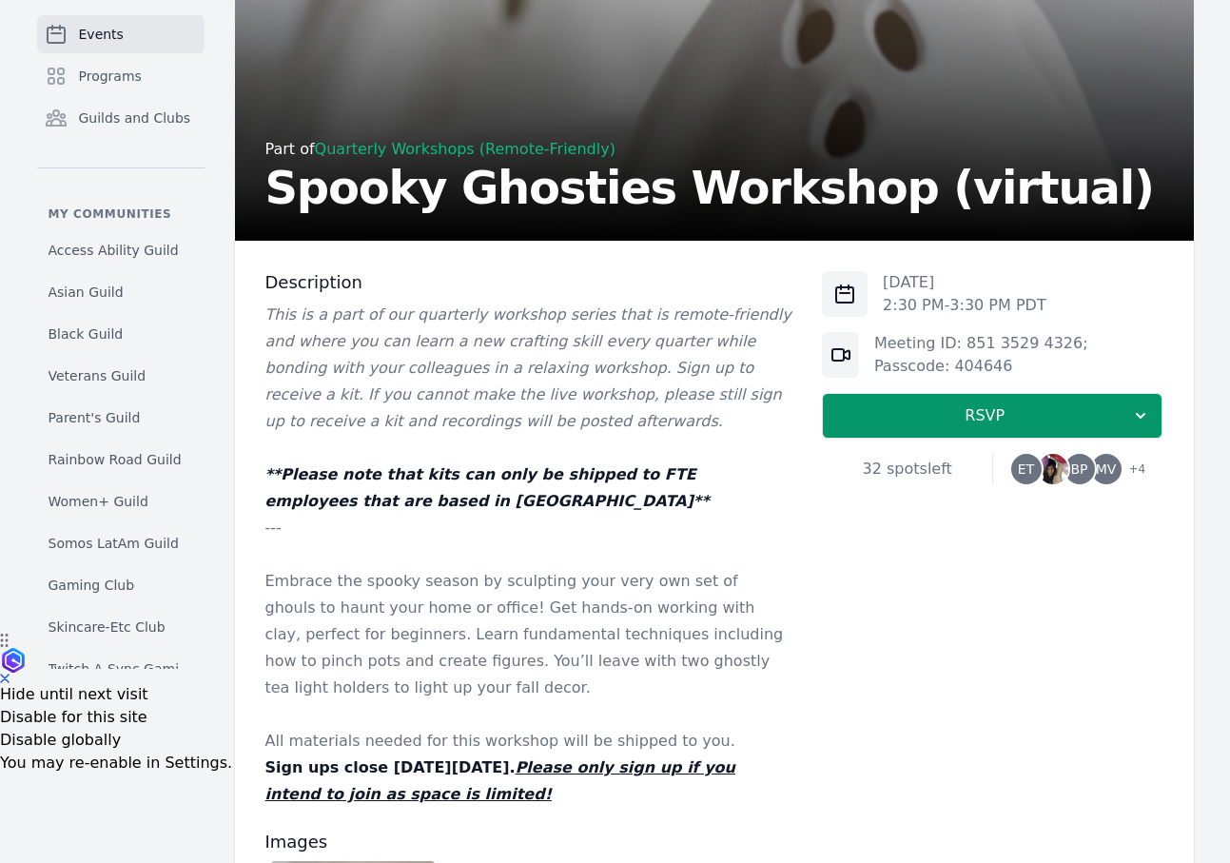
scroll to position [0, 0]
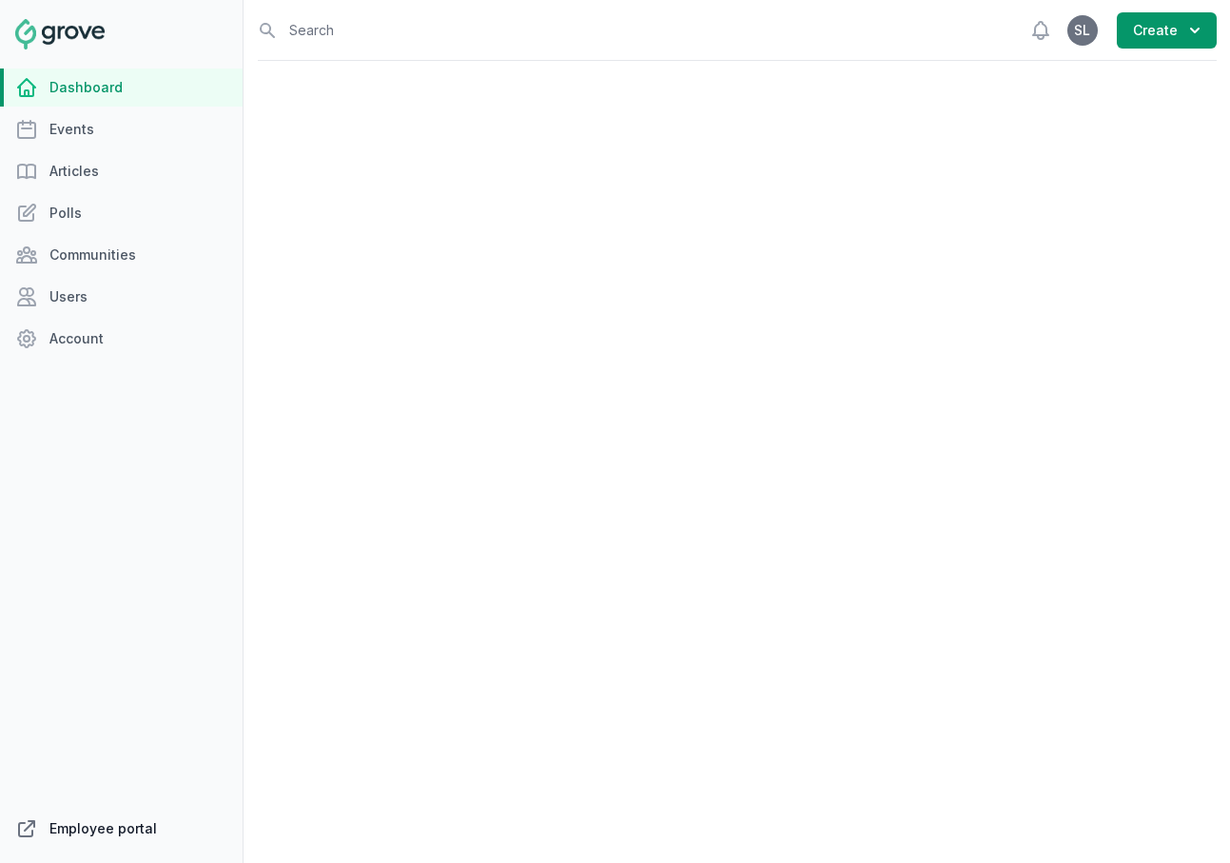
click at [126, 825] on link "Employee portal" at bounding box center [121, 828] width 243 height 38
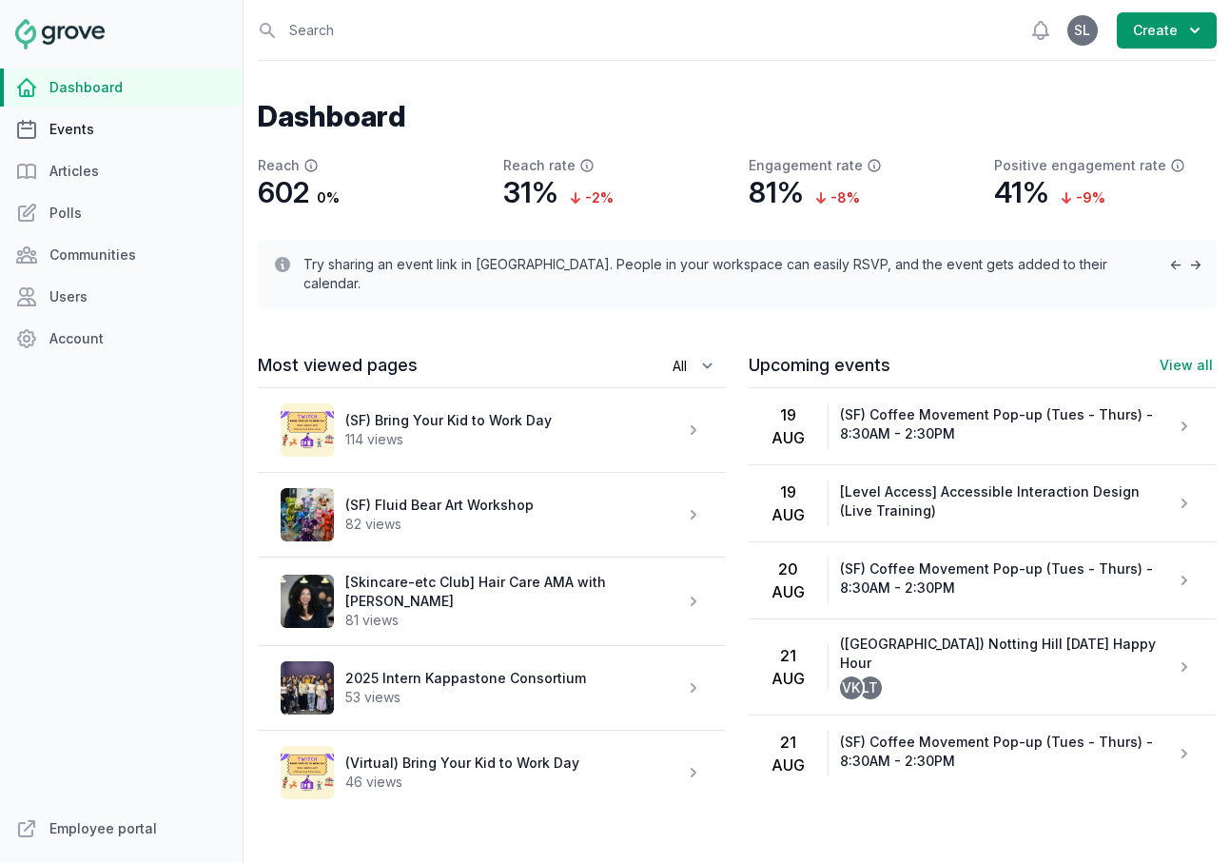
click at [57, 135] on link "Events" at bounding box center [121, 129] width 243 height 38
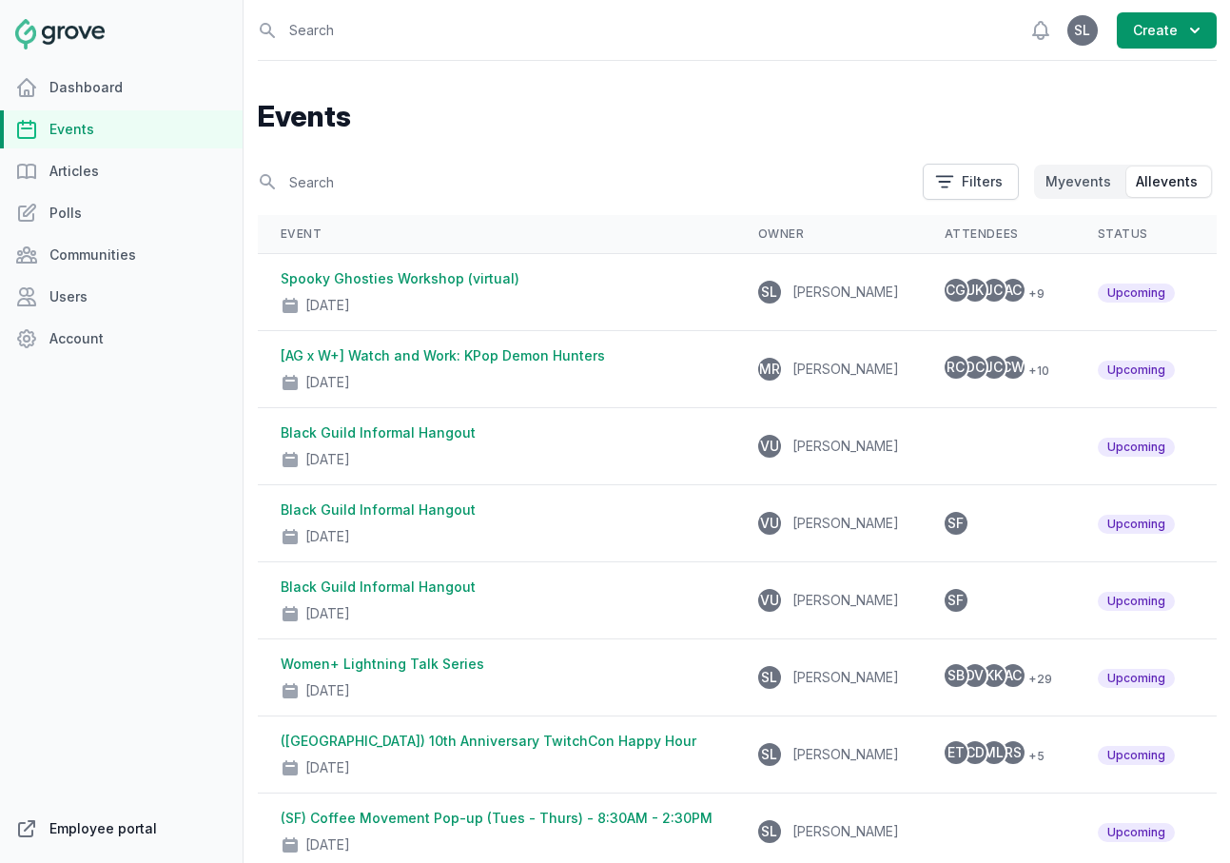
click at [119, 834] on link "Employee portal" at bounding box center [121, 828] width 243 height 38
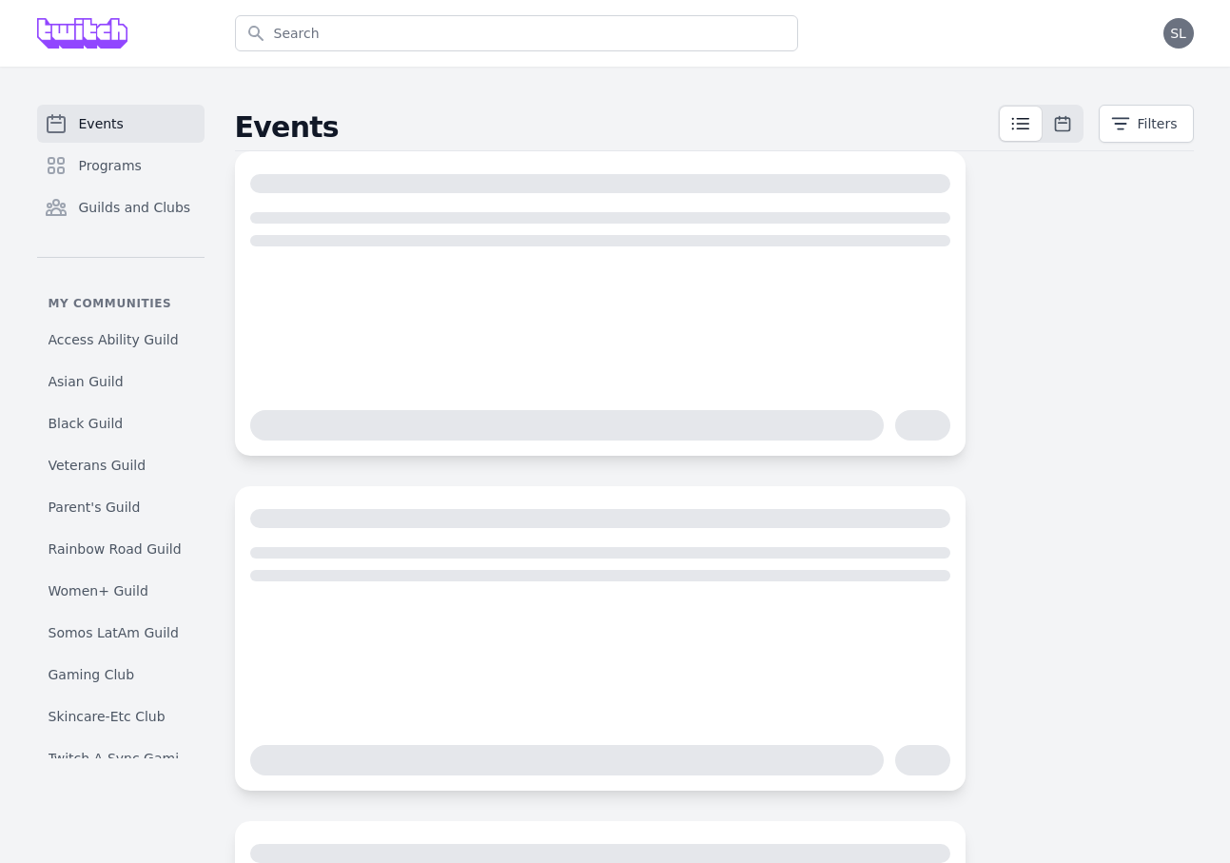
click at [235, 476] on div at bounding box center [600, 638] width 731 height 974
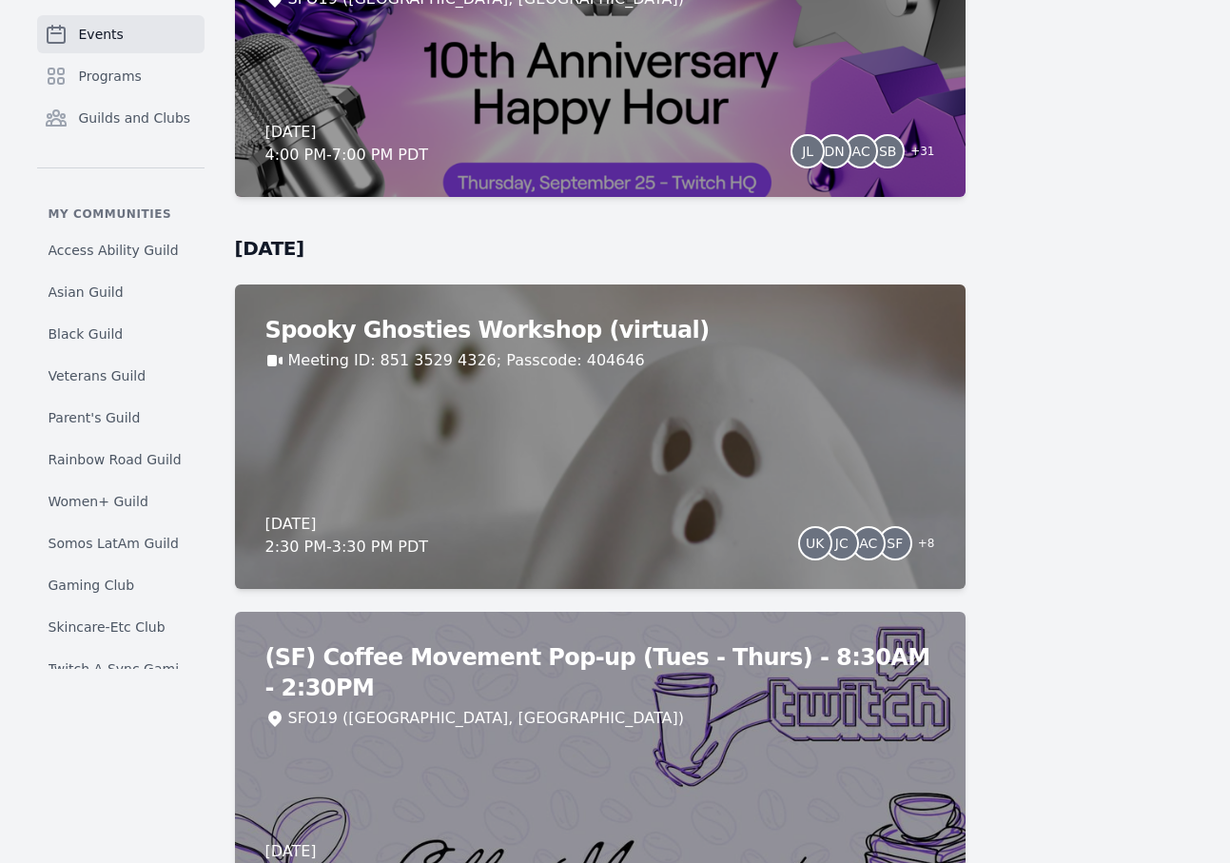
scroll to position [8493, 0]
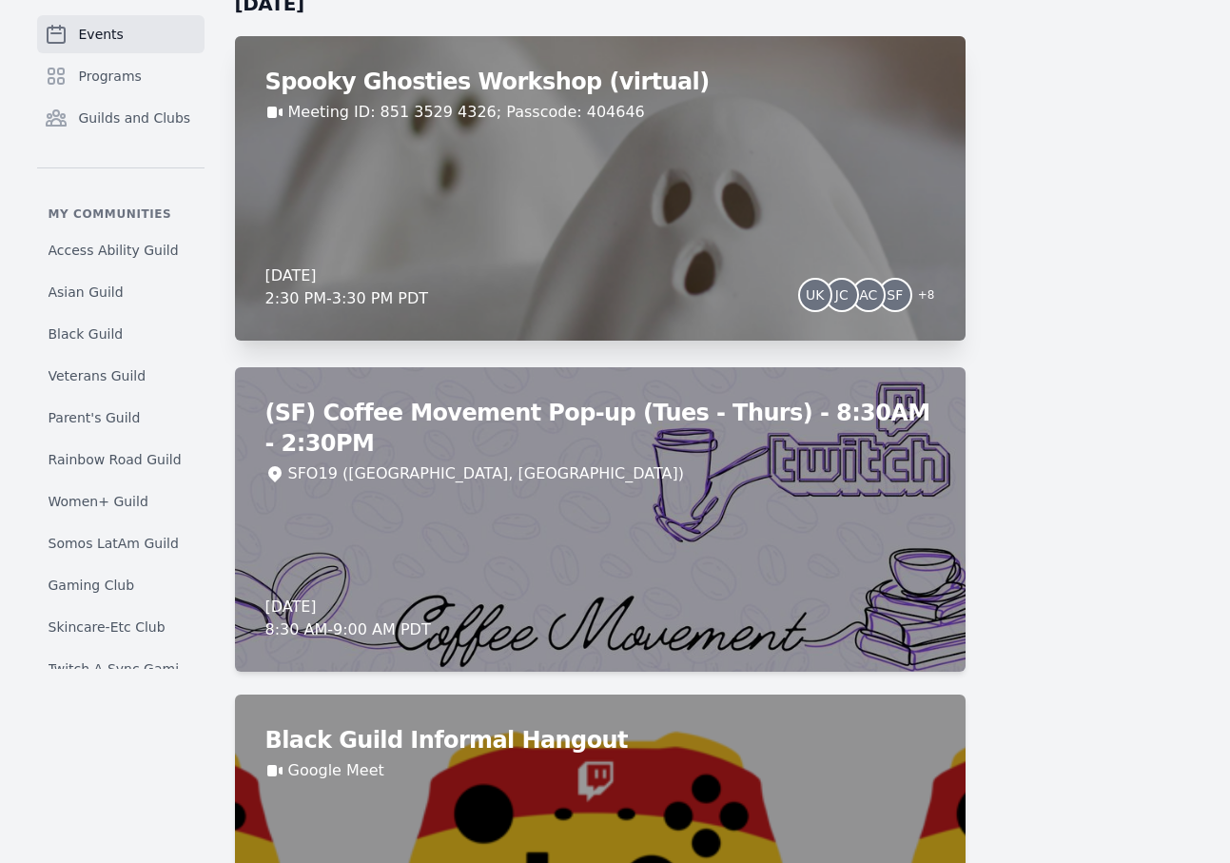
click at [688, 253] on div "Spooky Ghosties Workshop (virtual) Meeting ID: 851 3529 4326; Passcode: 404646 …" at bounding box center [600, 188] width 731 height 304
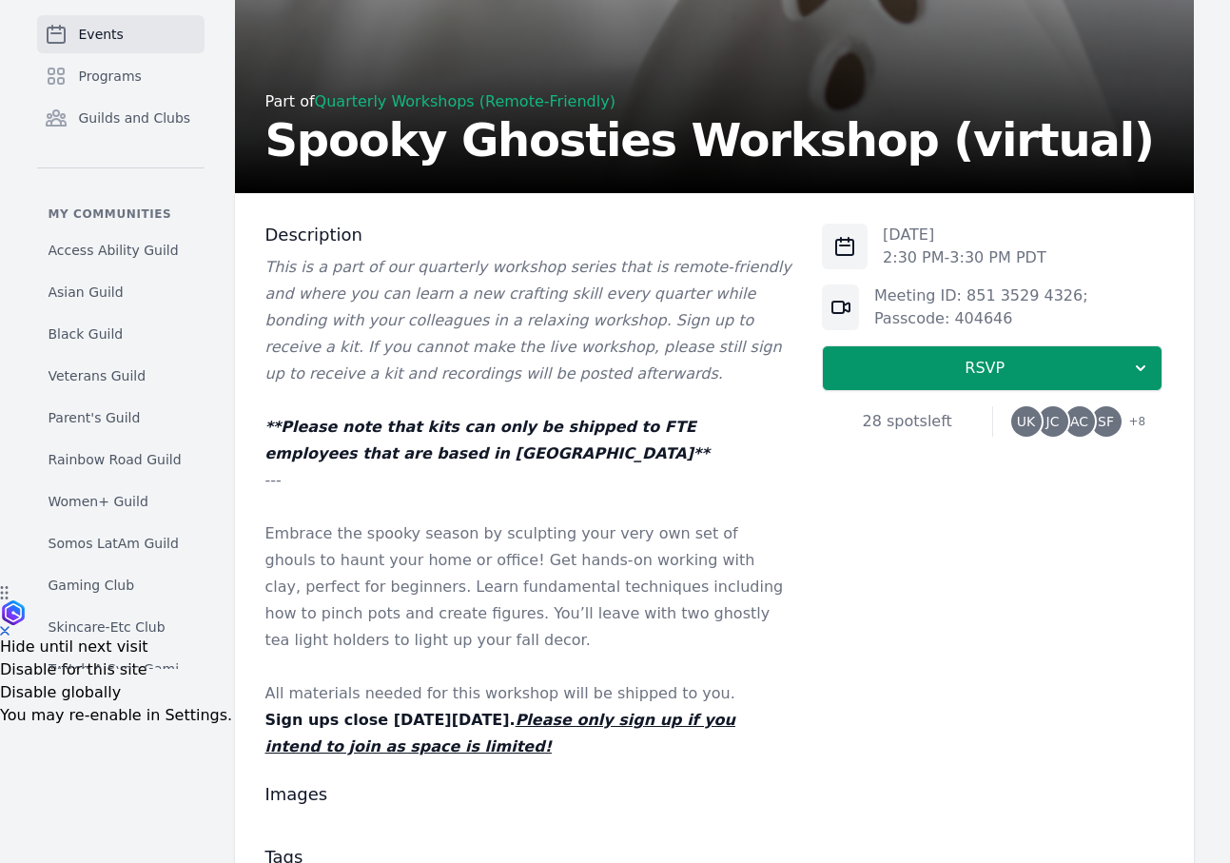
scroll to position [280, 0]
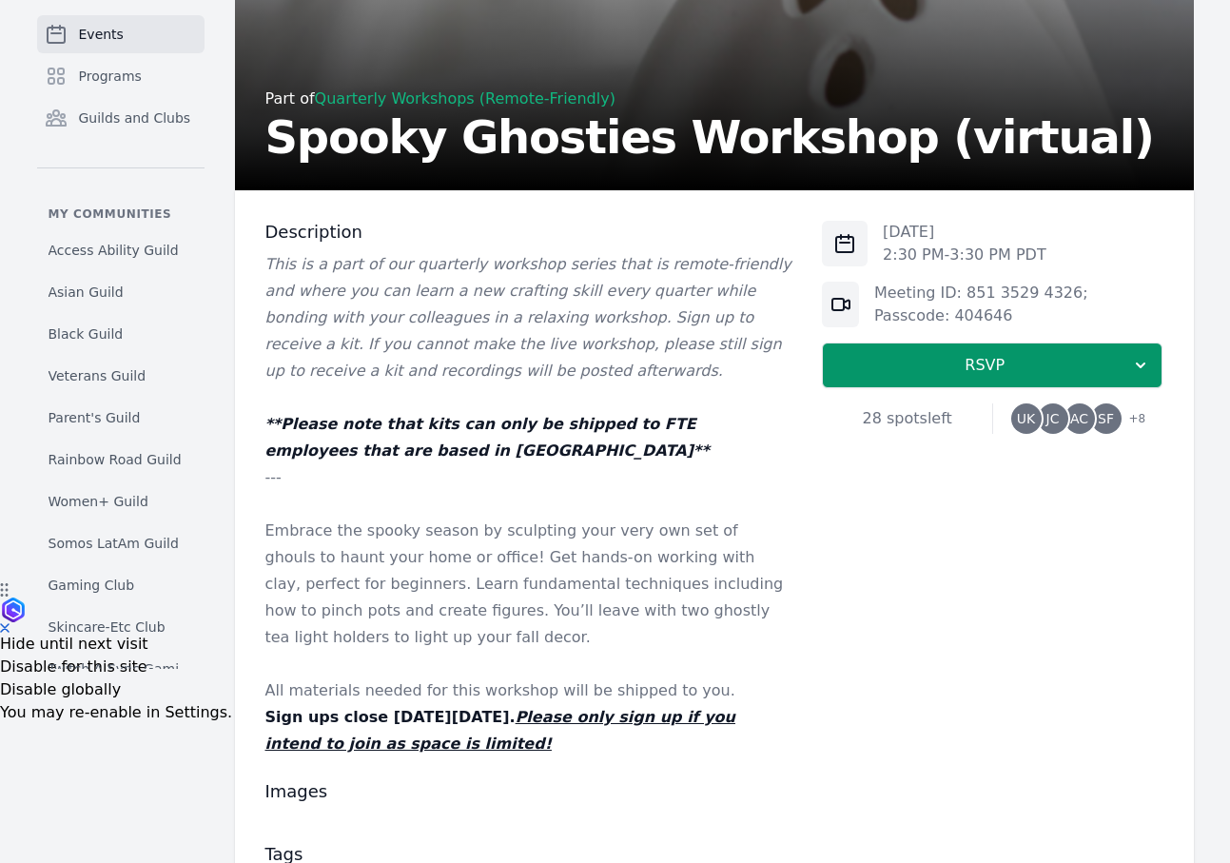
click at [1068, 416] on span "AC" at bounding box center [1079, 418] width 30 height 30
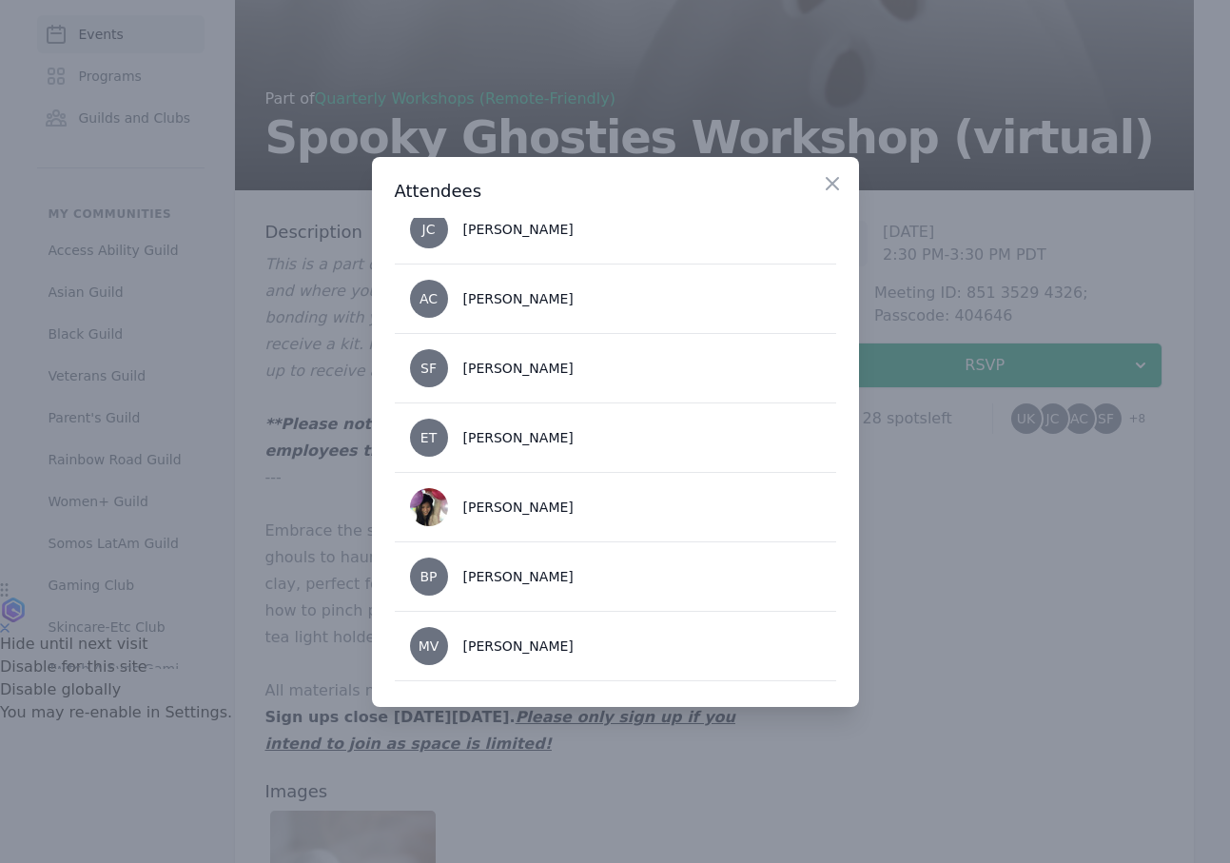
scroll to position [366, 0]
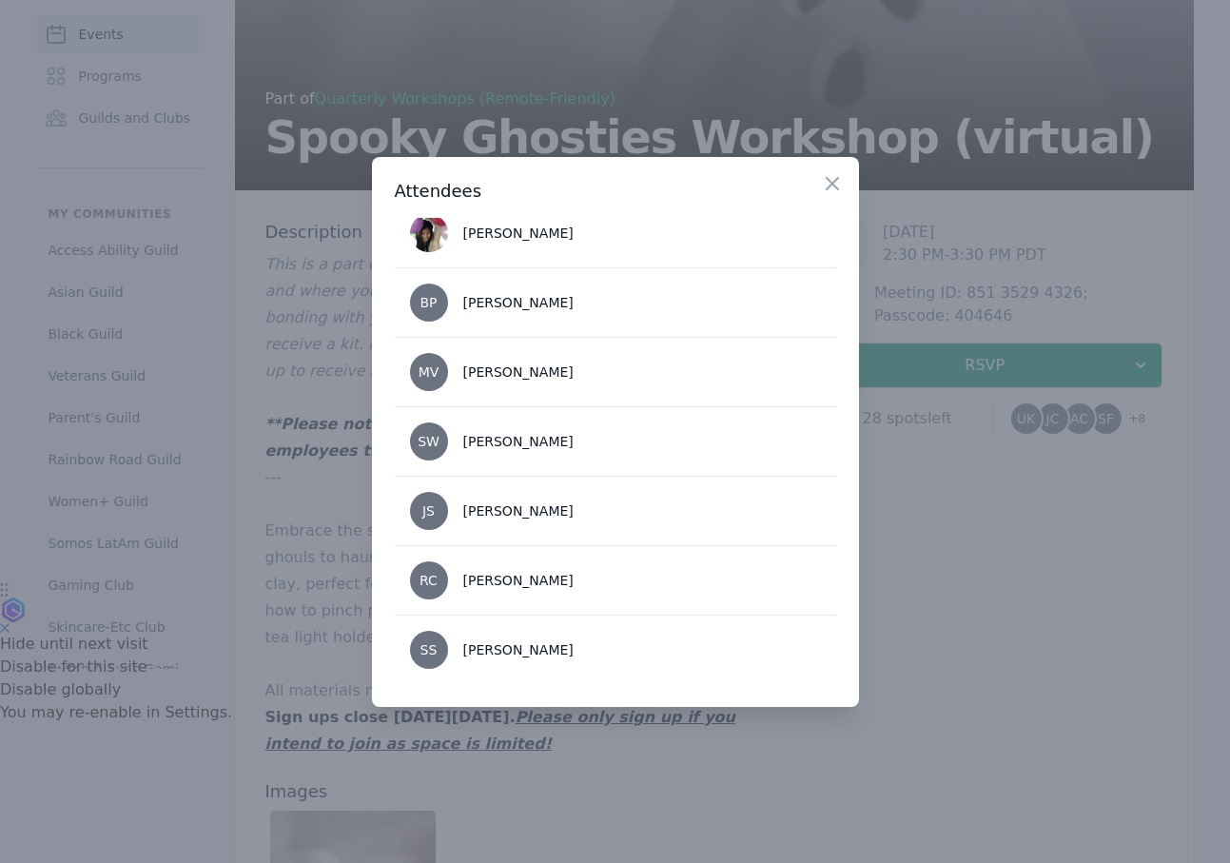
click at [981, 590] on div at bounding box center [615, 431] width 1230 height 863
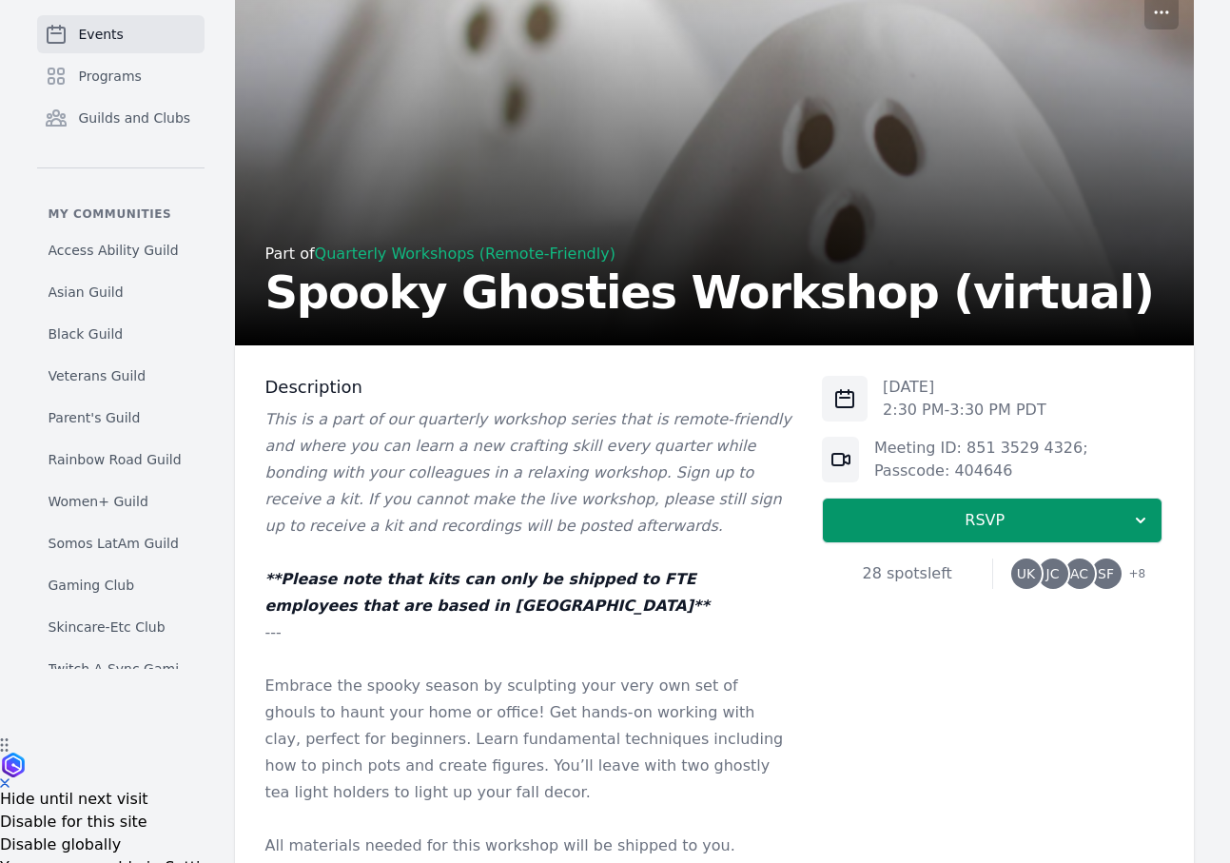
scroll to position [0, 0]
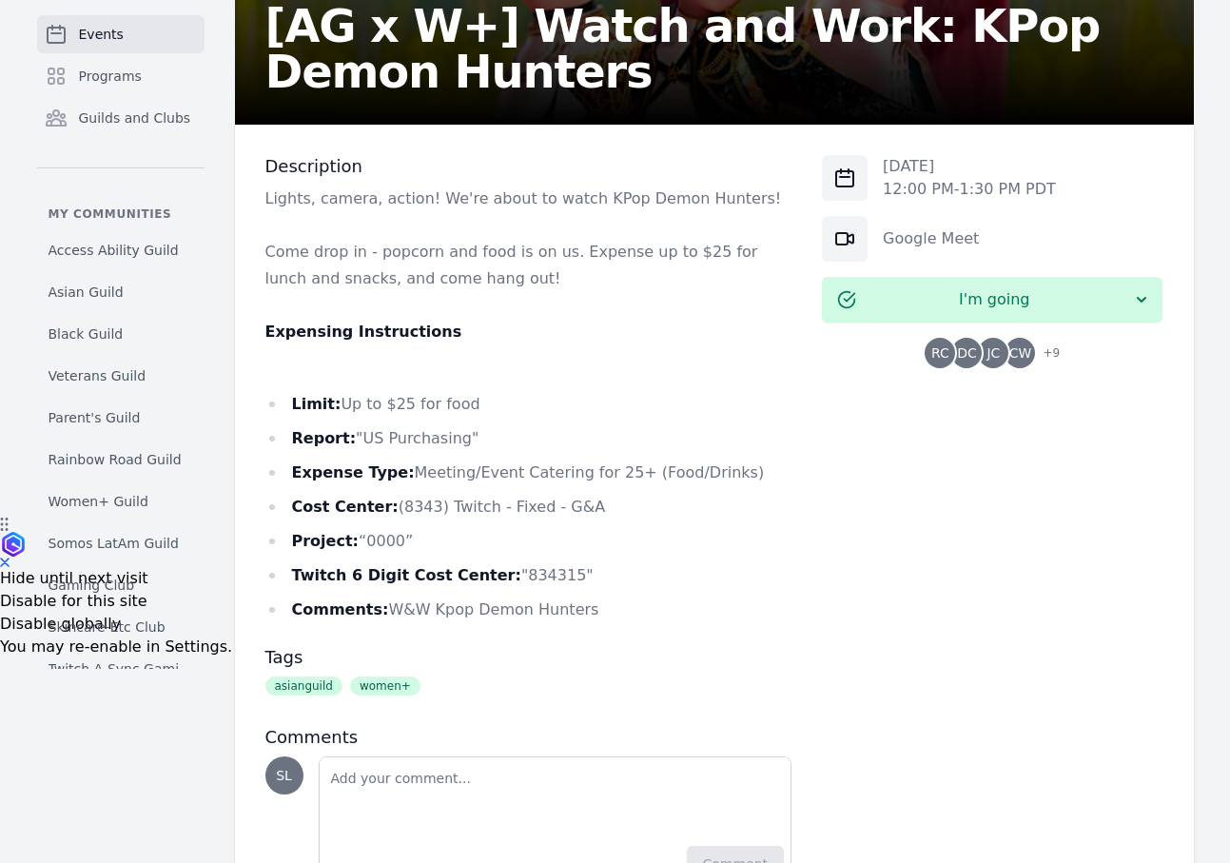
scroll to position [347, 0]
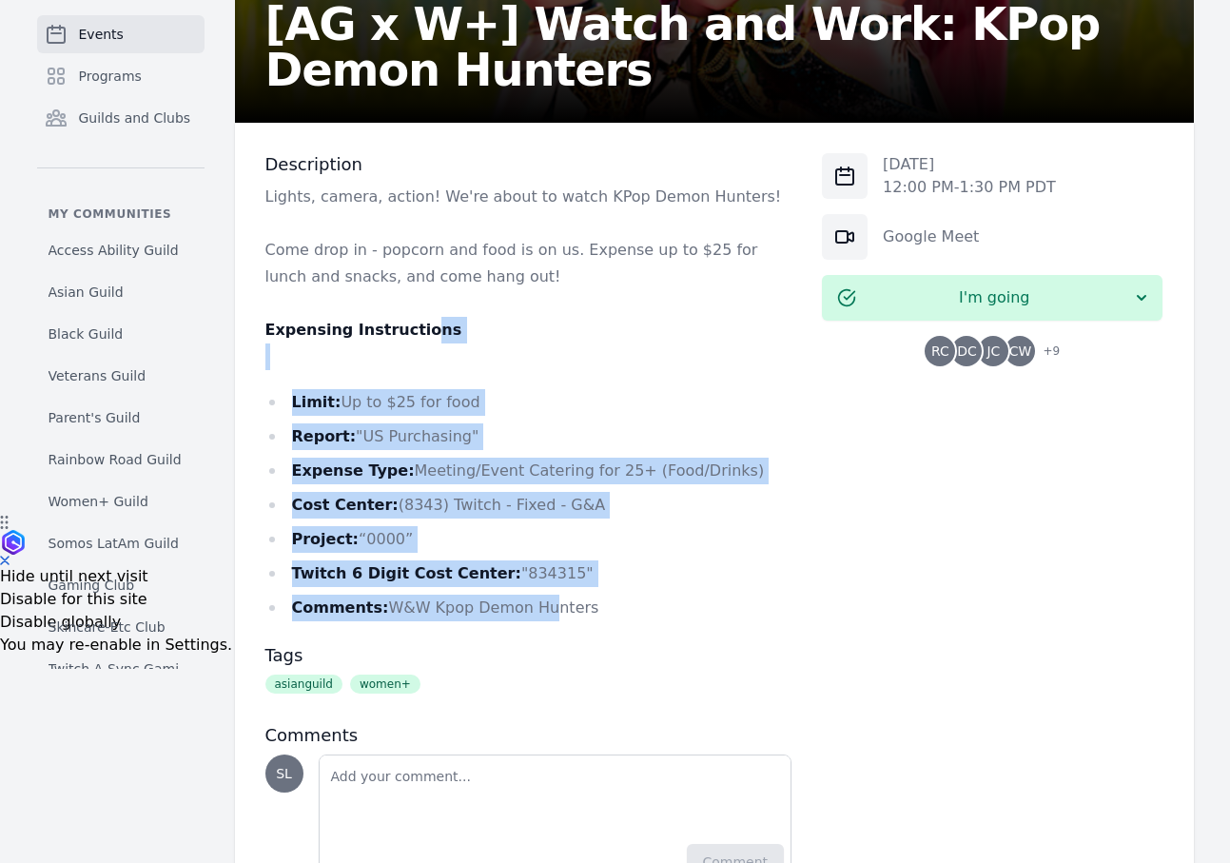
drag, startPoint x: 415, startPoint y: 336, endPoint x: 532, endPoint y: 598, distance: 287.4
click at [532, 598] on div "Lights, camera, action! We're about to watch KPop Demon Hunters! Come drop in -…" at bounding box center [528, 403] width 527 height 438
click at [532, 598] on li "Comments: W&W Kpop Demon Hunters" at bounding box center [528, 607] width 527 height 27
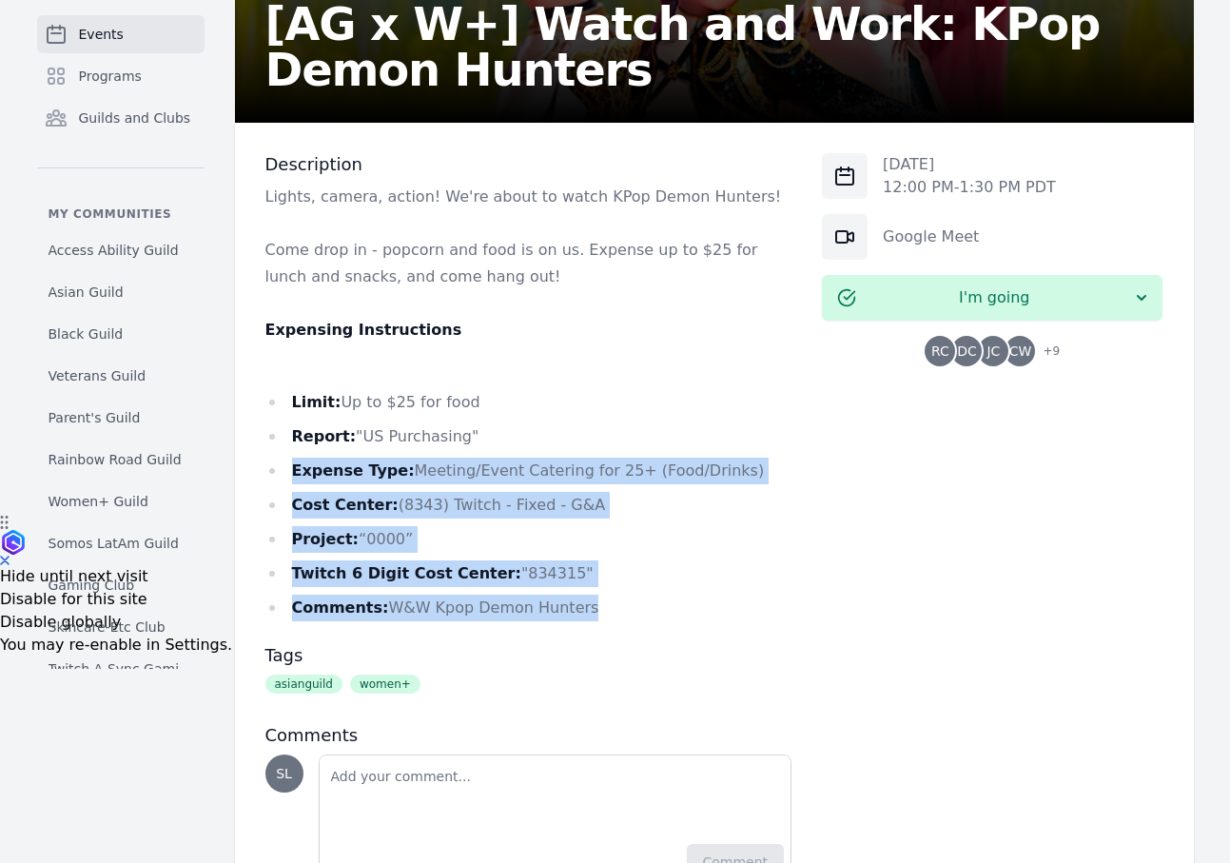
drag, startPoint x: 657, startPoint y: 598, endPoint x: 564, endPoint y: 442, distance: 181.7
click at [564, 442] on ul "Limit: Up to $25 for food Report: "US Purchasing" Expense Type: Meeting/Event C…" at bounding box center [528, 505] width 527 height 232
click at [564, 442] on li "Report: "US Purchasing"" at bounding box center [528, 436] width 527 height 27
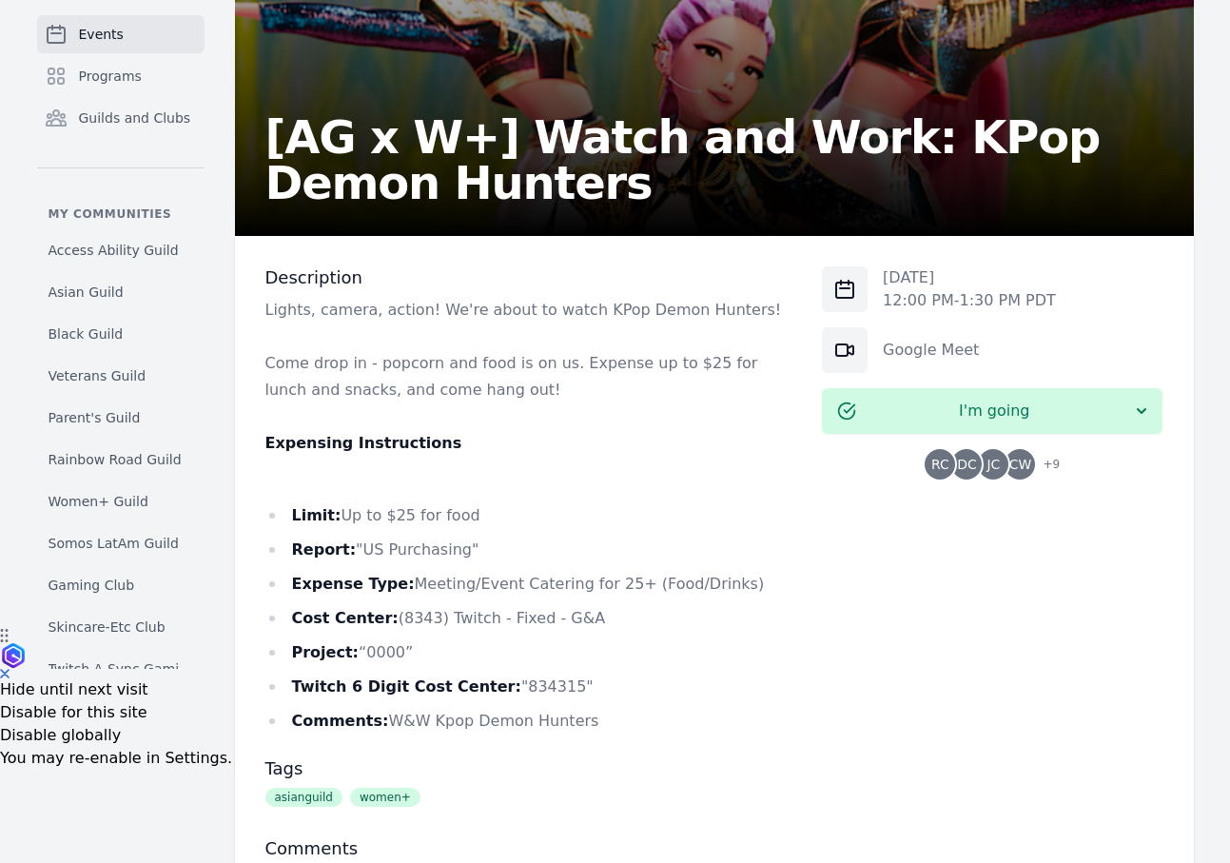
scroll to position [146, 0]
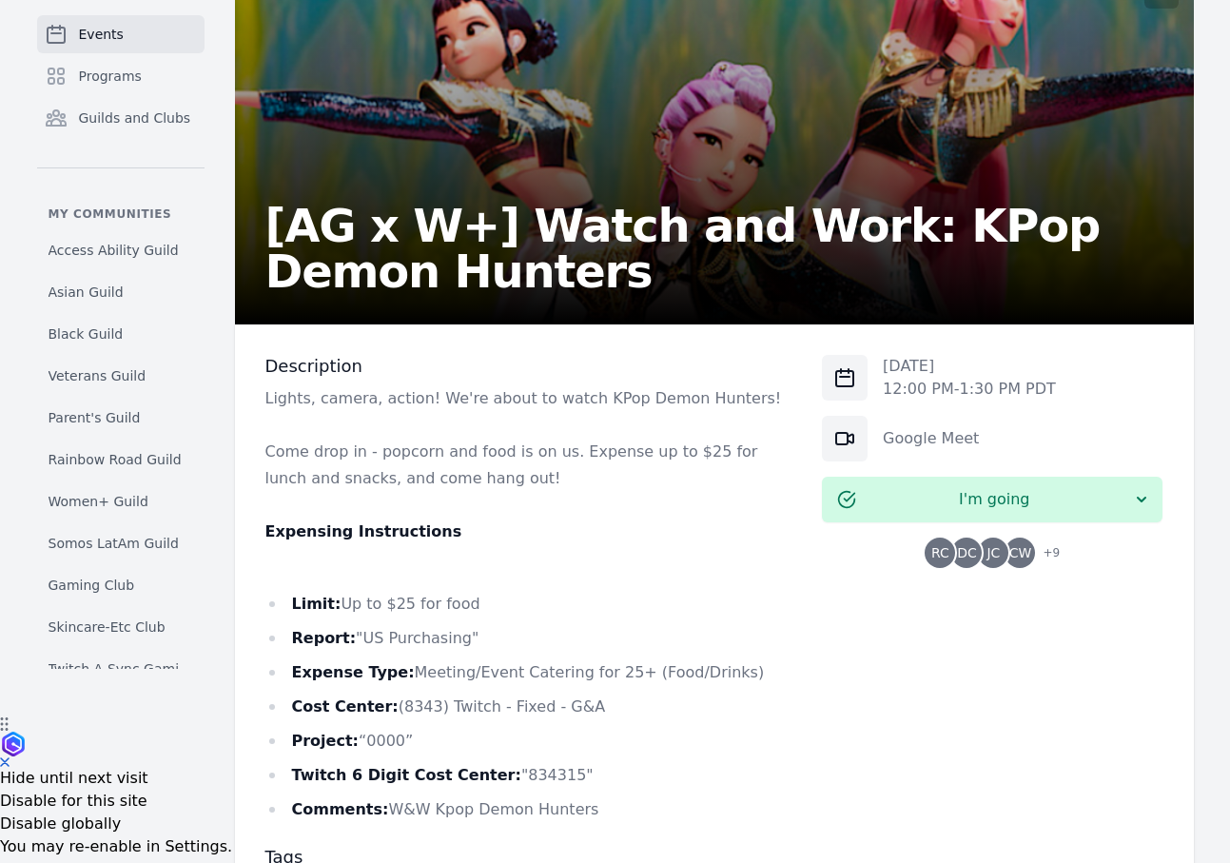
click at [972, 553] on span "DC" at bounding box center [967, 552] width 20 height 13
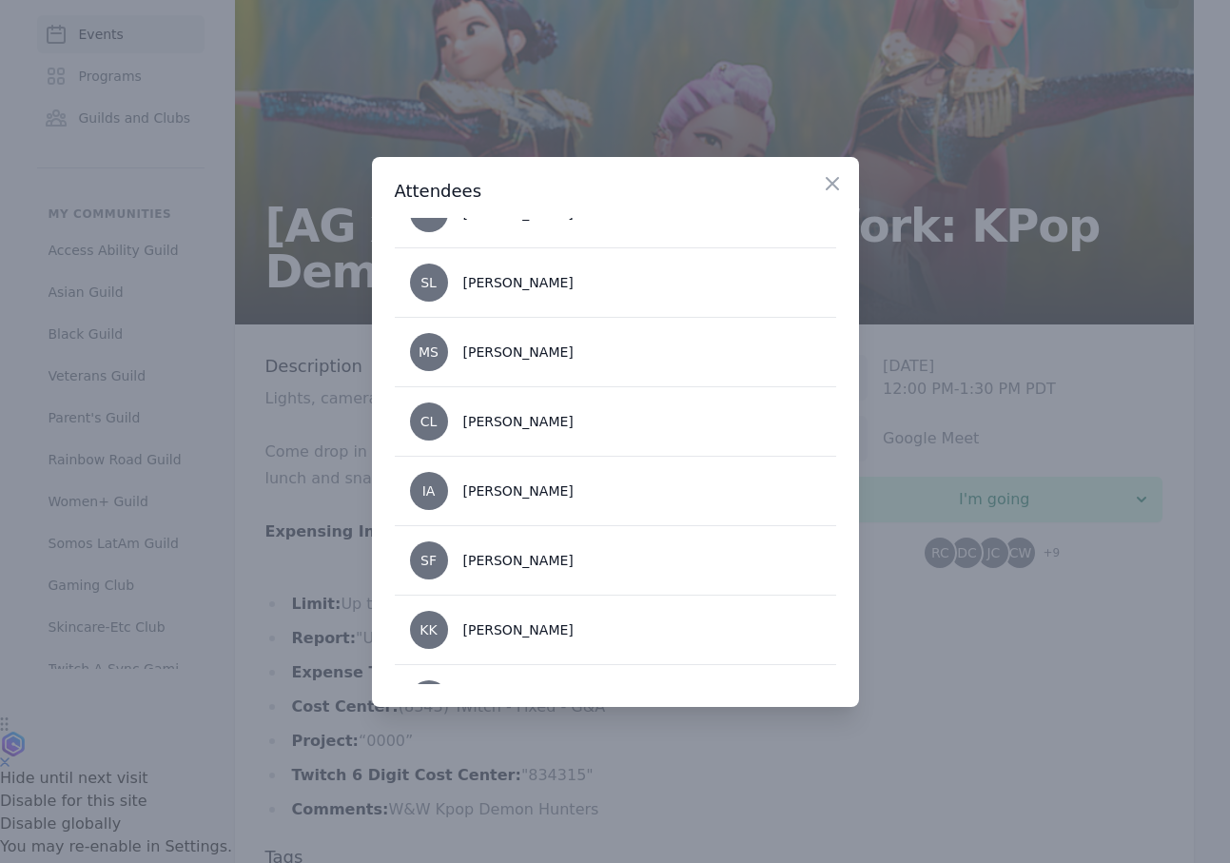
scroll to position [436, 0]
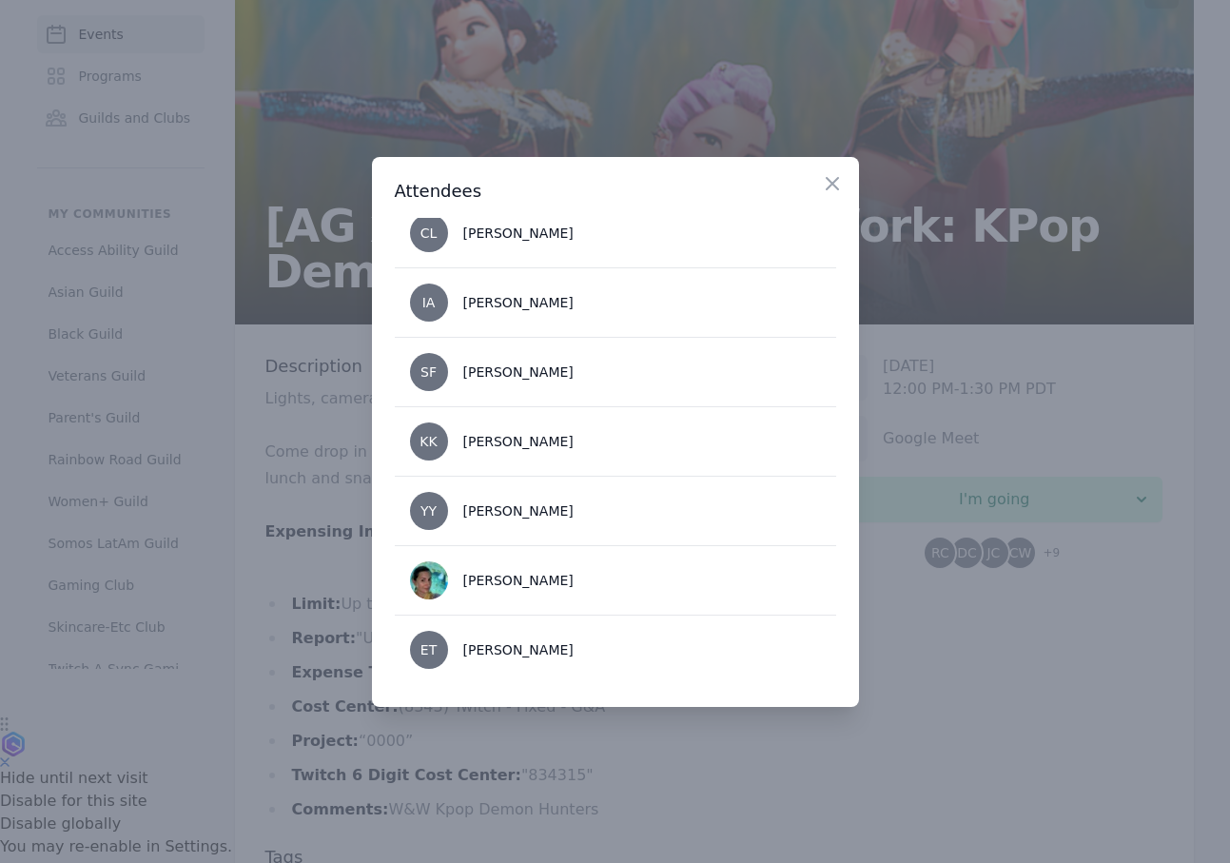
click at [891, 717] on div at bounding box center [615, 431] width 1230 height 863
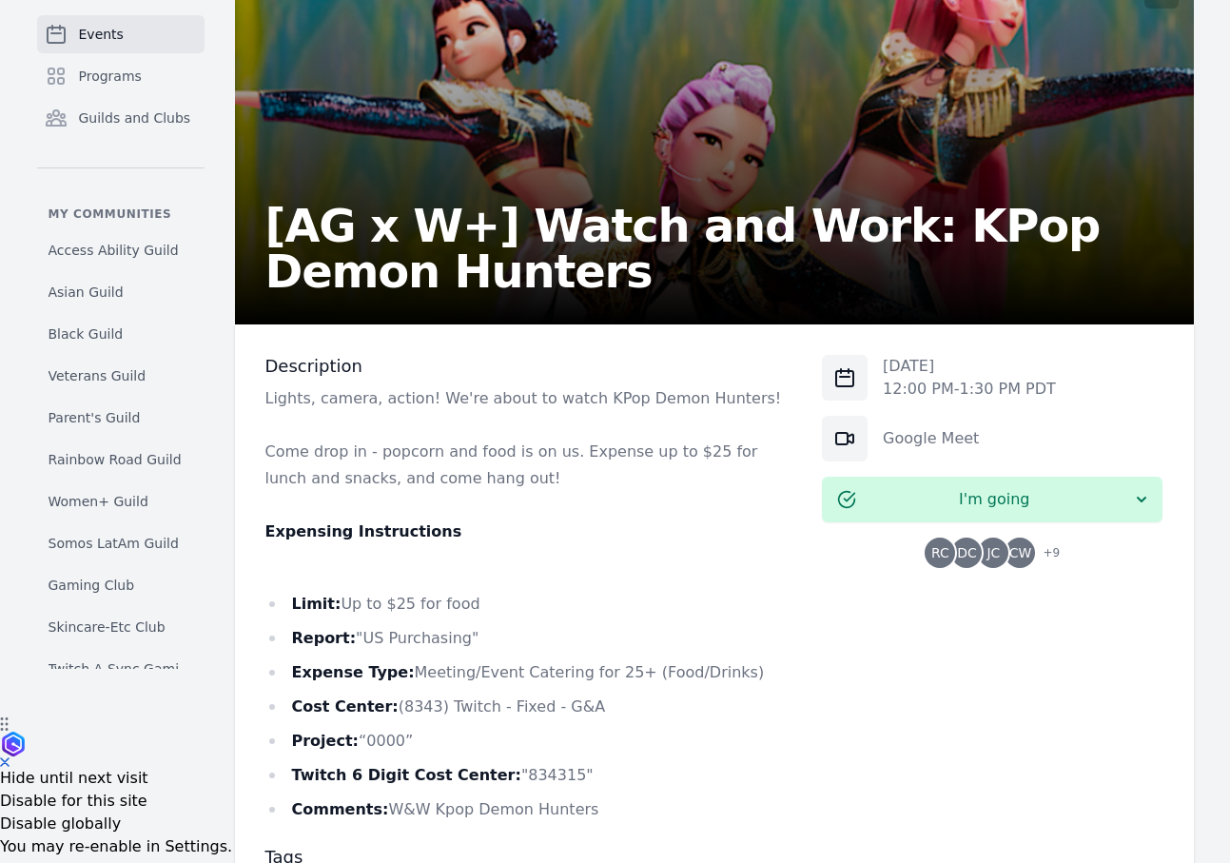
scroll to position [0, 0]
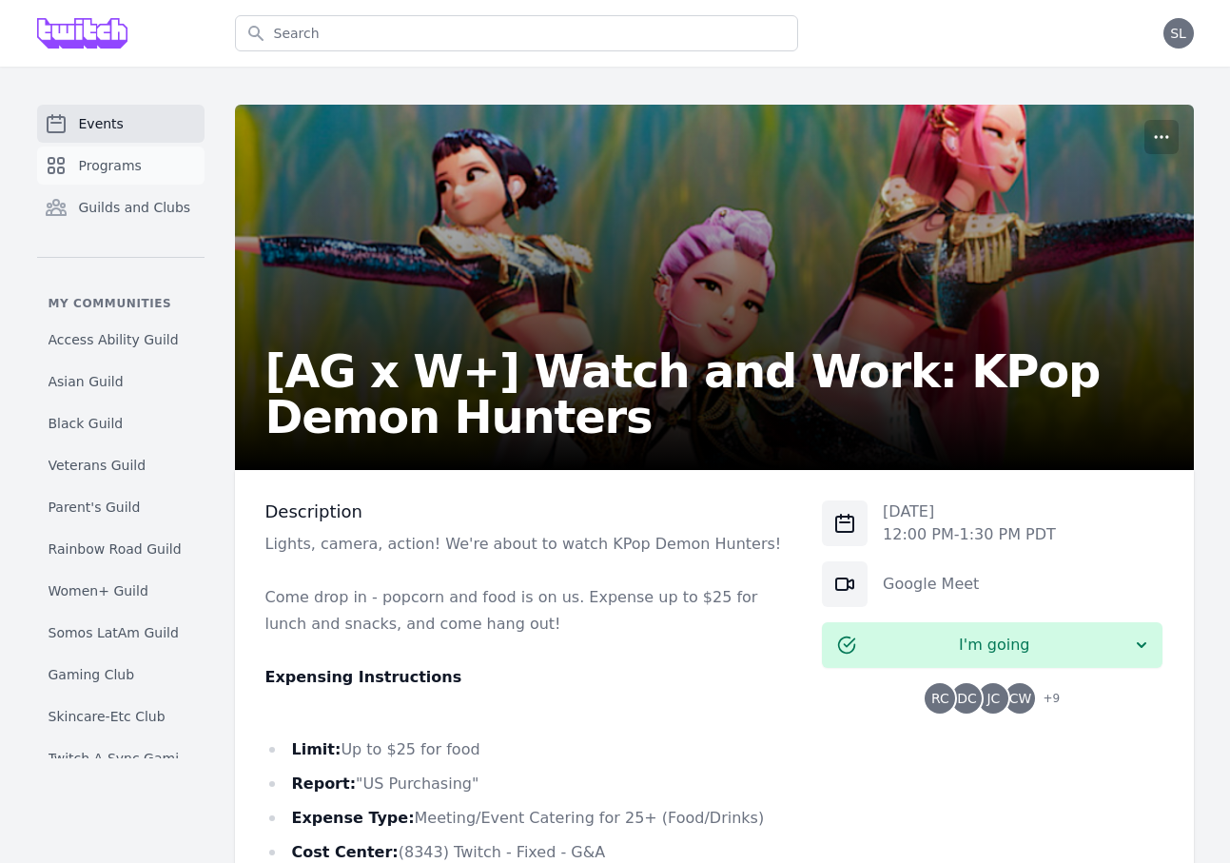
click at [87, 162] on span "Programs" at bounding box center [110, 165] width 63 height 19
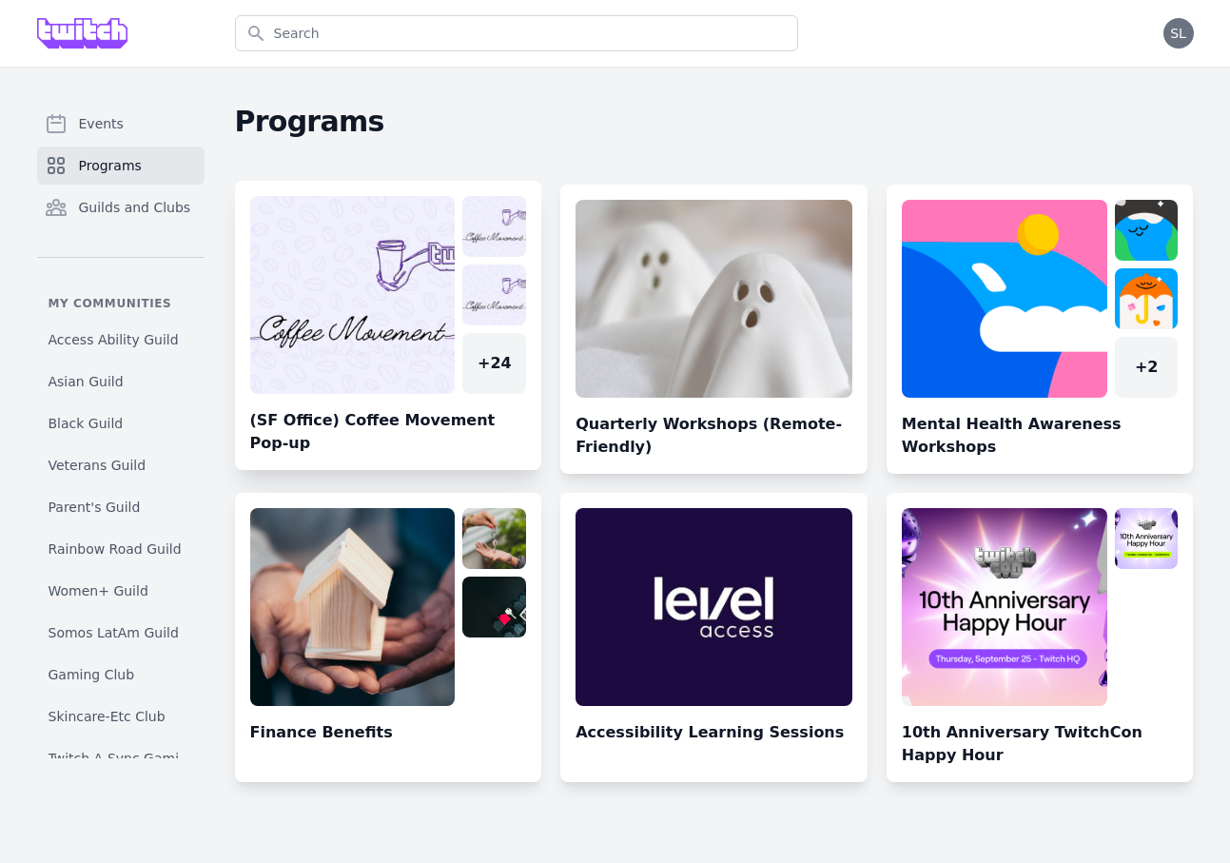
click at [334, 334] on link at bounding box center [388, 333] width 307 height 274
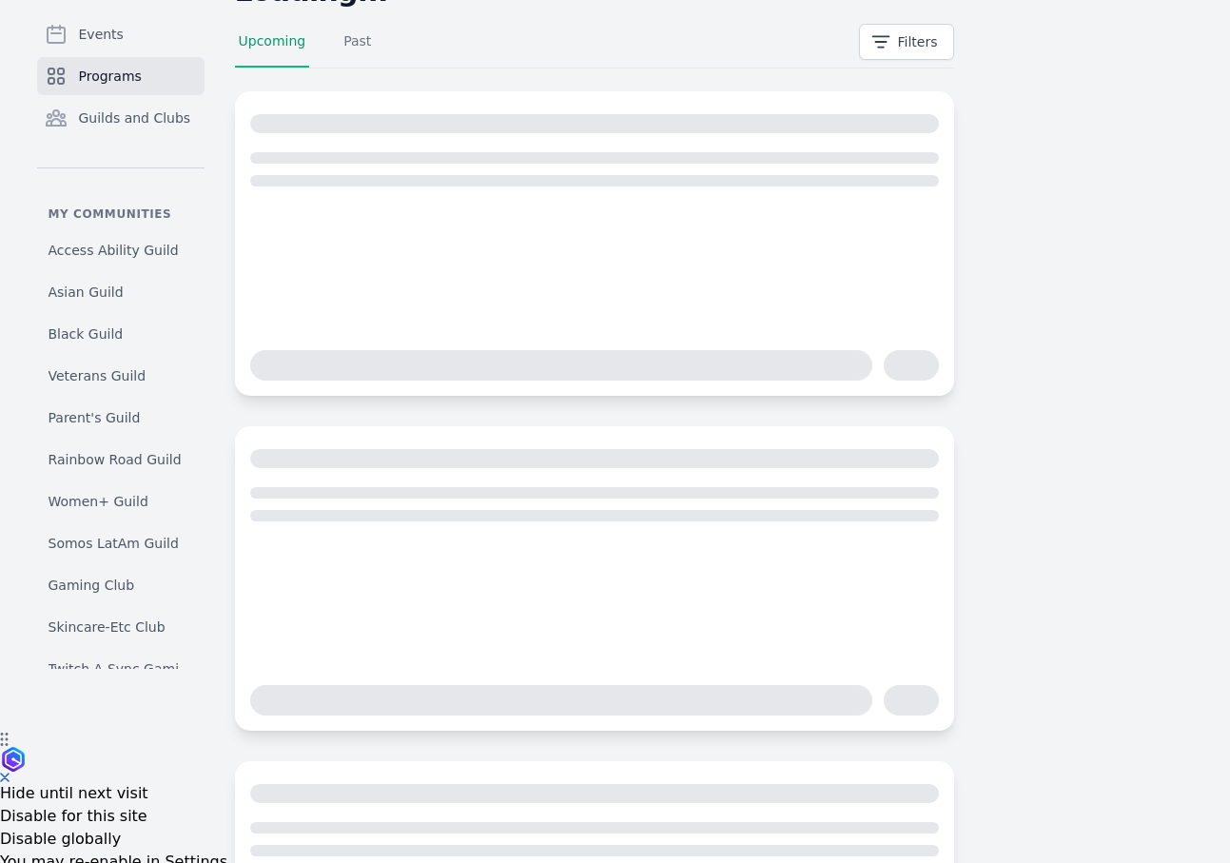
scroll to position [159, 0]
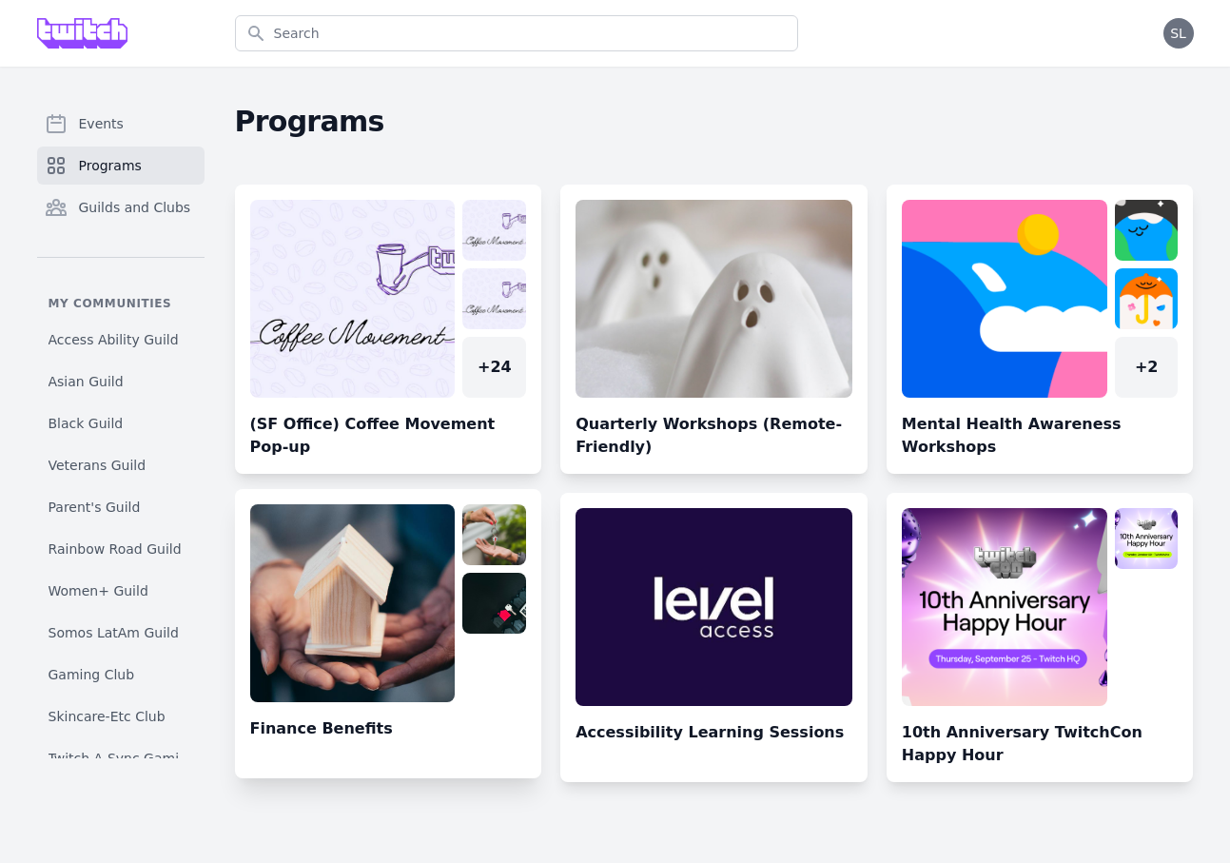
click at [331, 613] on link at bounding box center [388, 641] width 307 height 274
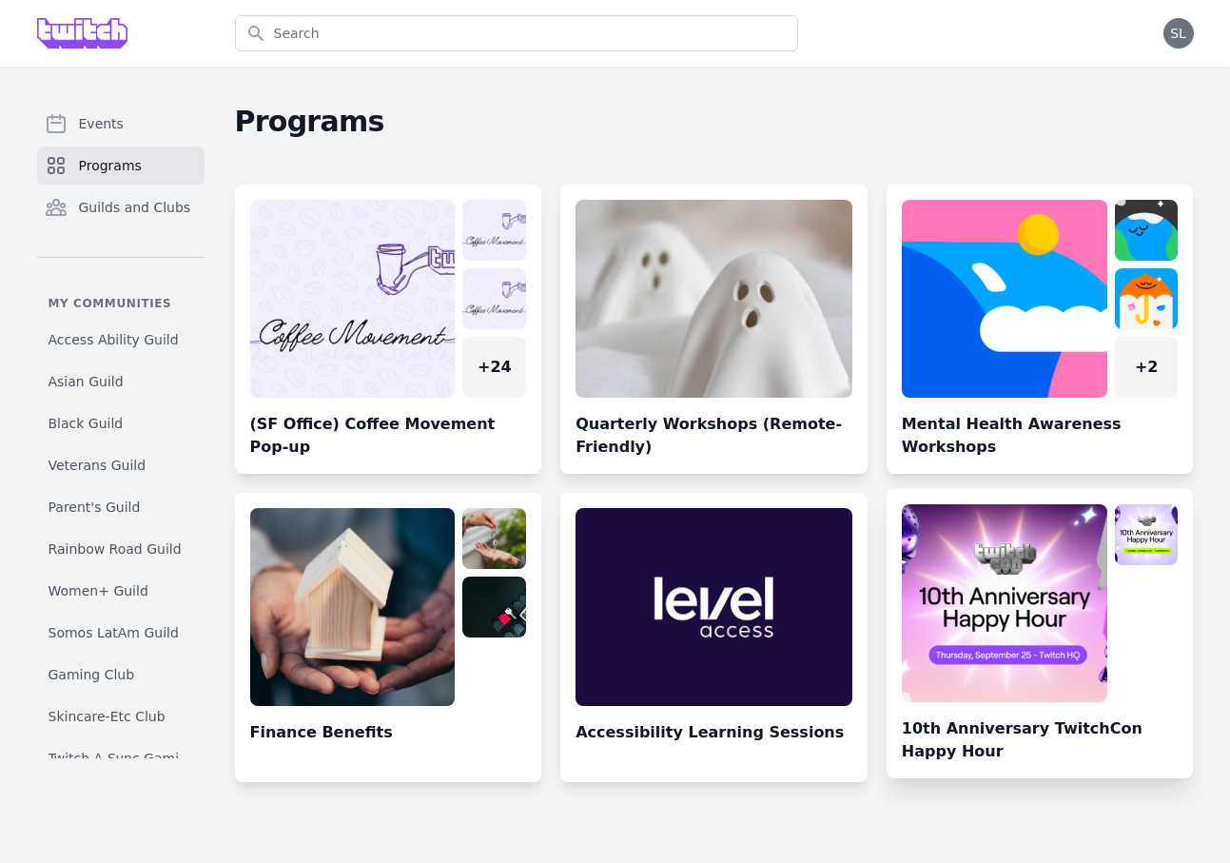
click at [1004, 600] on link at bounding box center [1040, 641] width 307 height 274
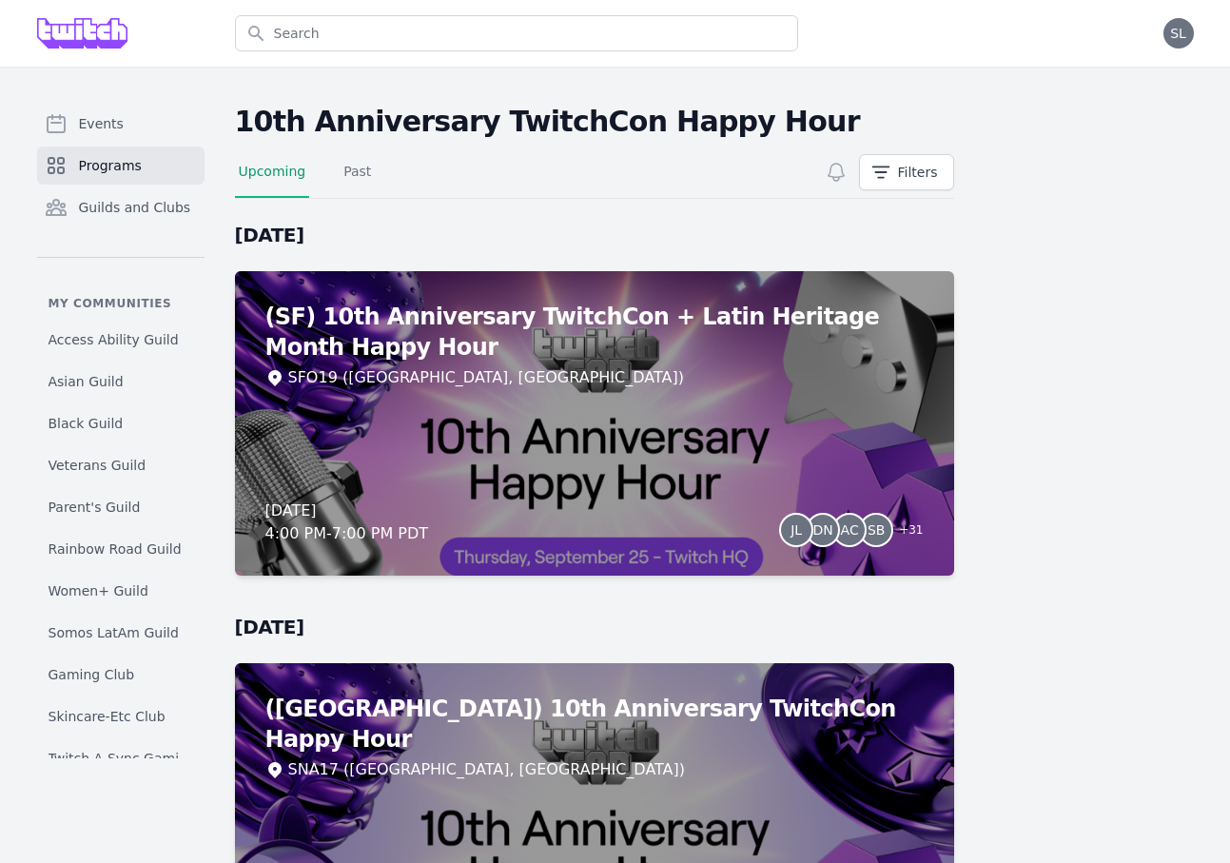
scroll to position [181, 0]
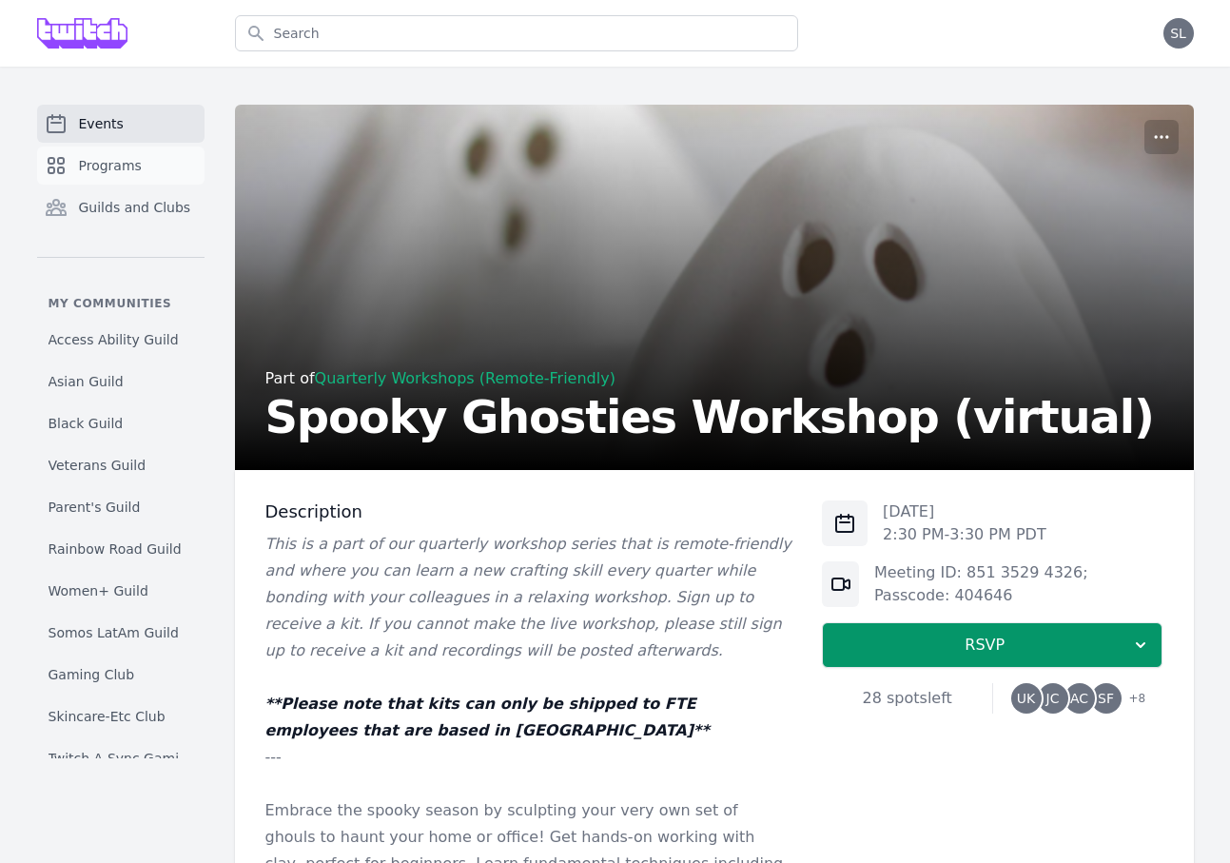
click at [140, 156] on link "Programs" at bounding box center [120, 165] width 167 height 38
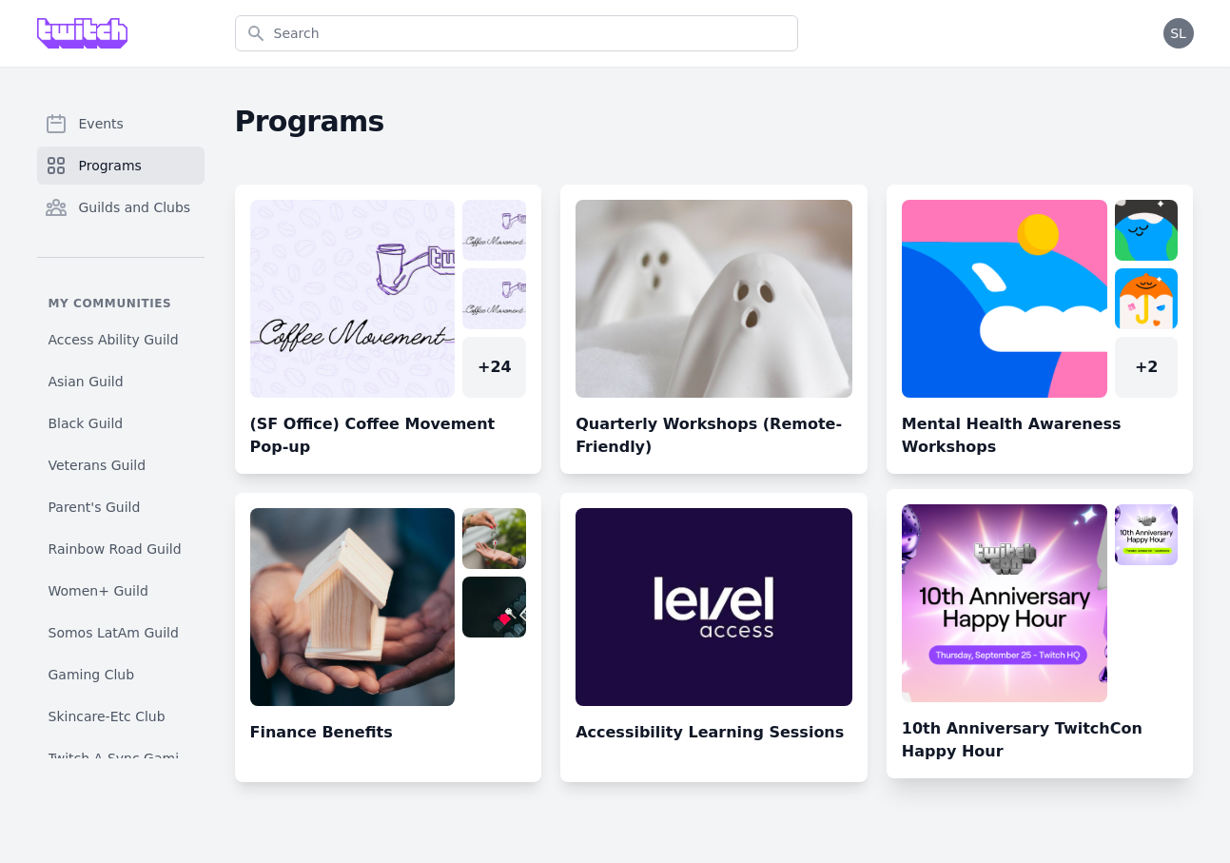
click at [995, 660] on link at bounding box center [1040, 641] width 307 height 274
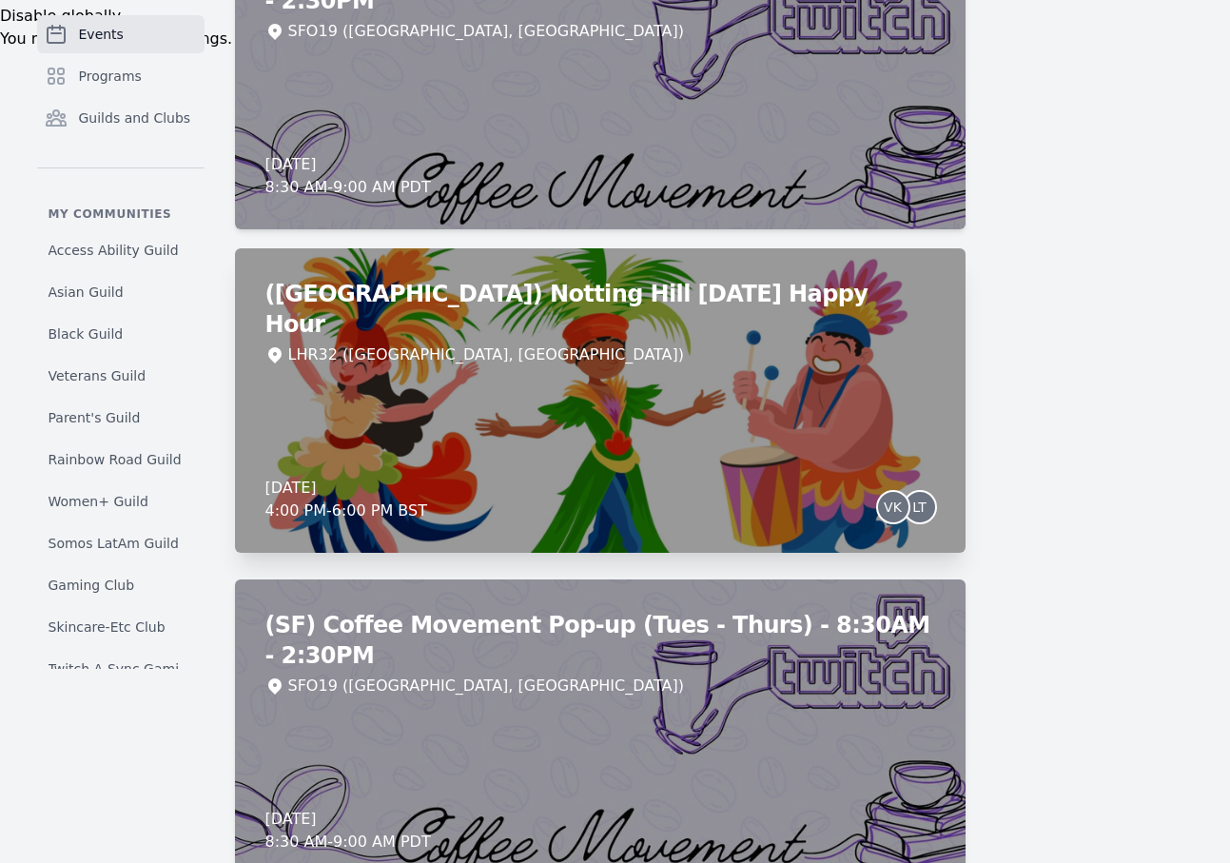
scroll to position [983, 0]
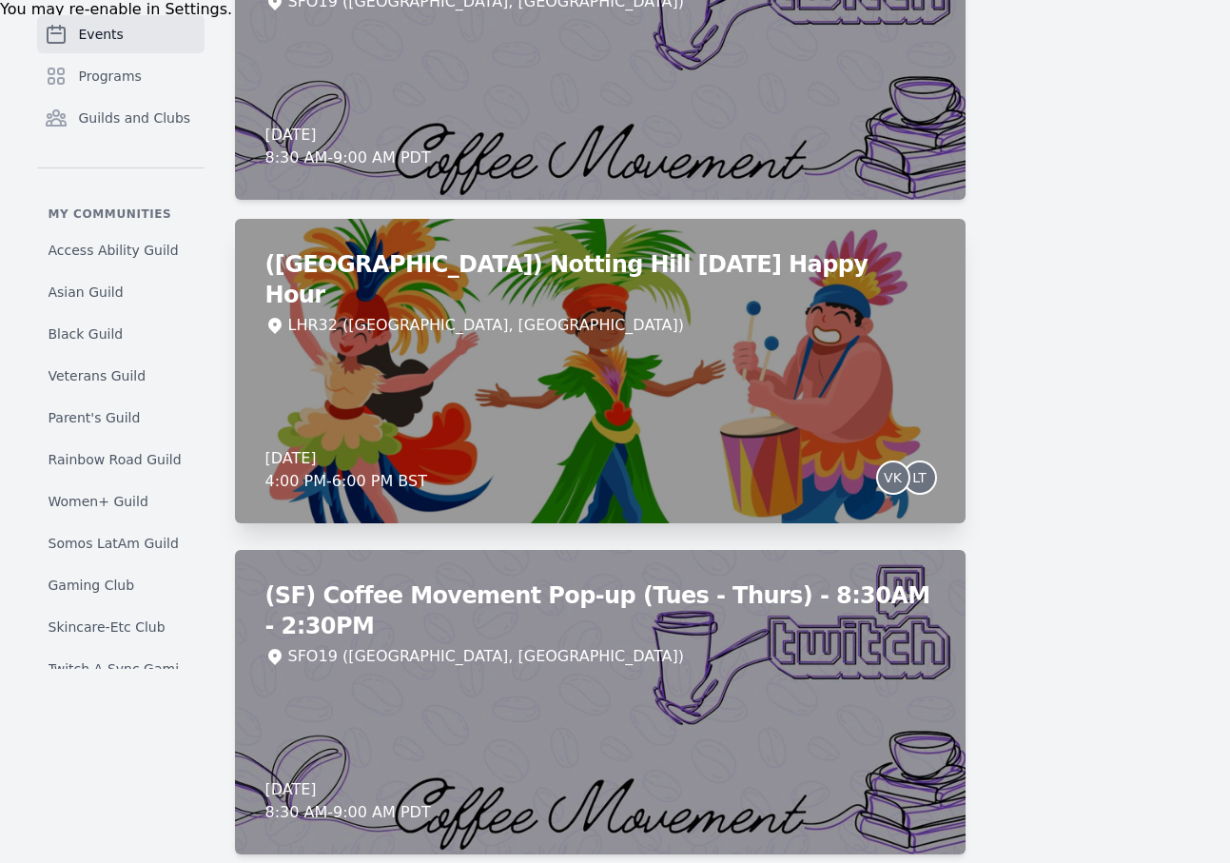
click at [463, 328] on div "(London) Notting Hill Carnival Happy Hour LHR32 (London, UK) Thursday, August 2…" at bounding box center [600, 371] width 731 height 304
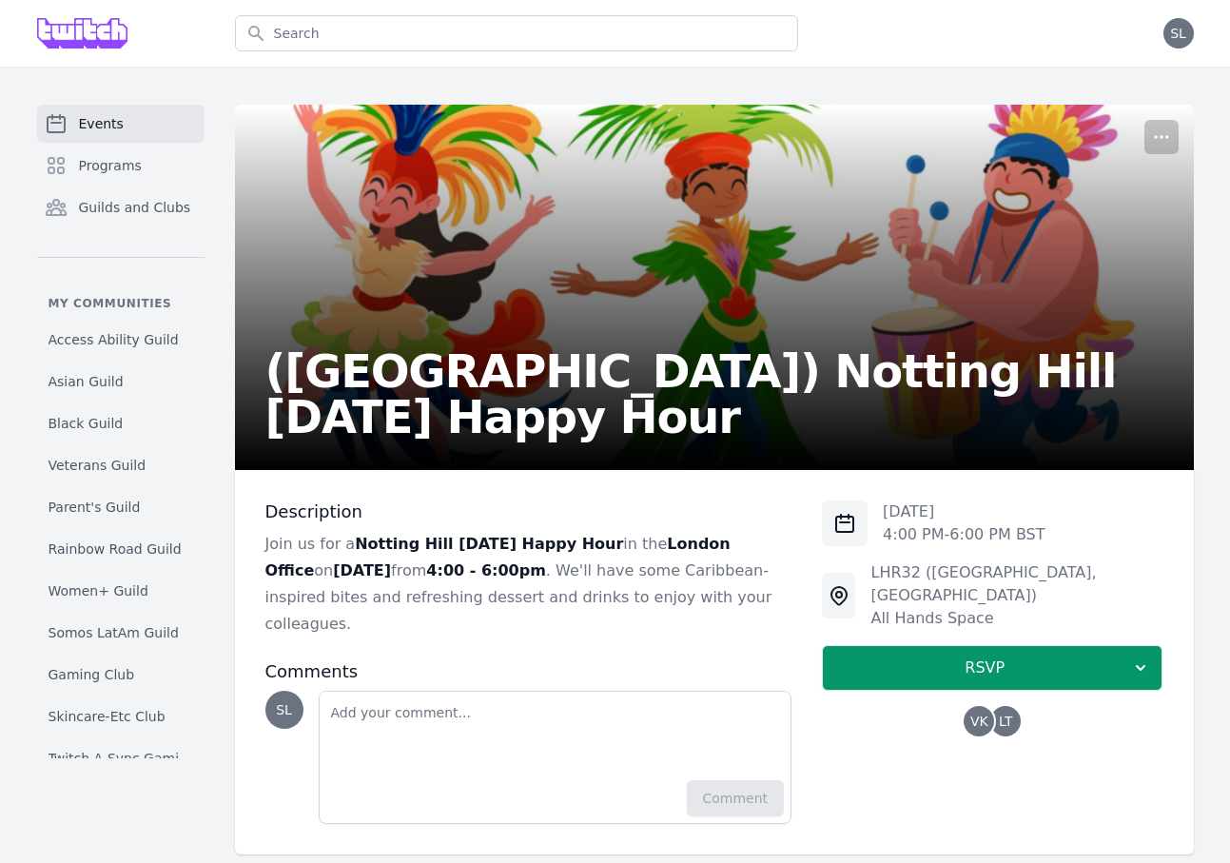
scroll to position [29, 0]
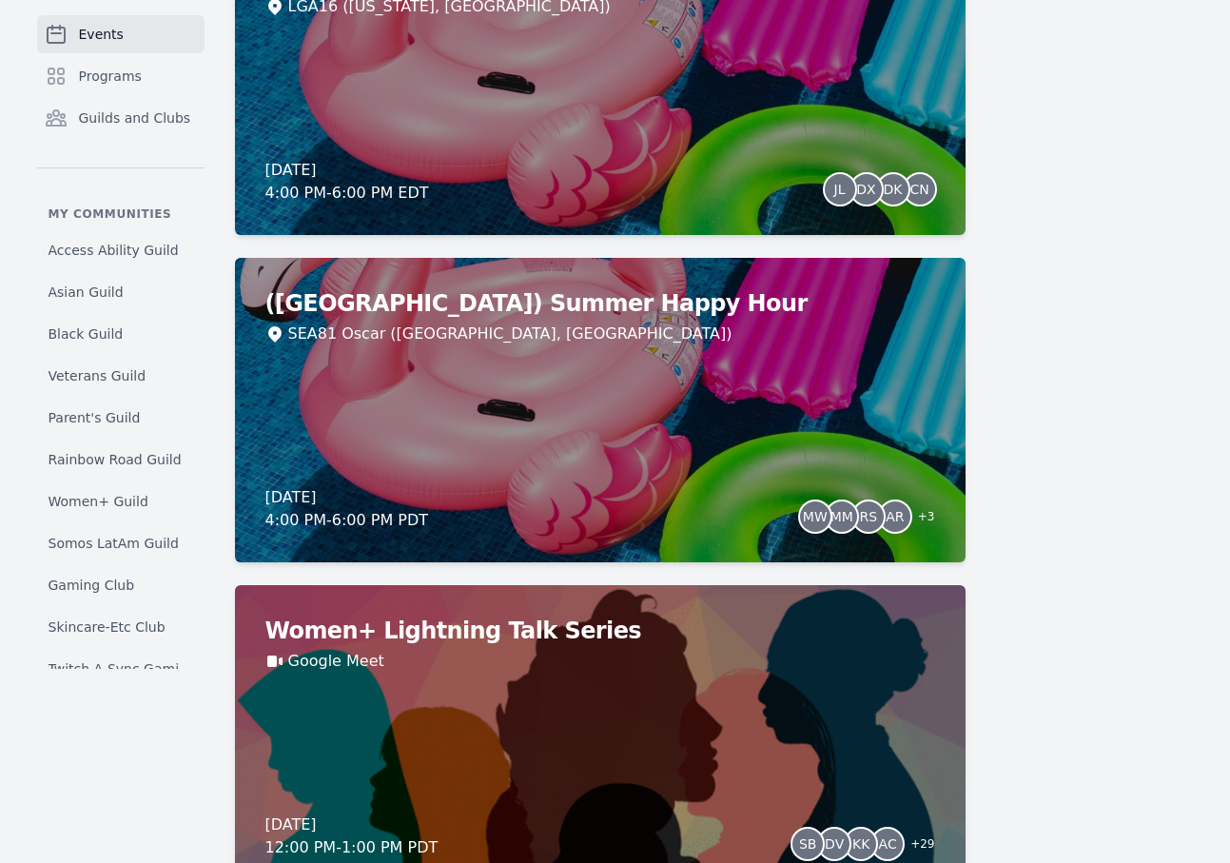
scroll to position [2181, 0]
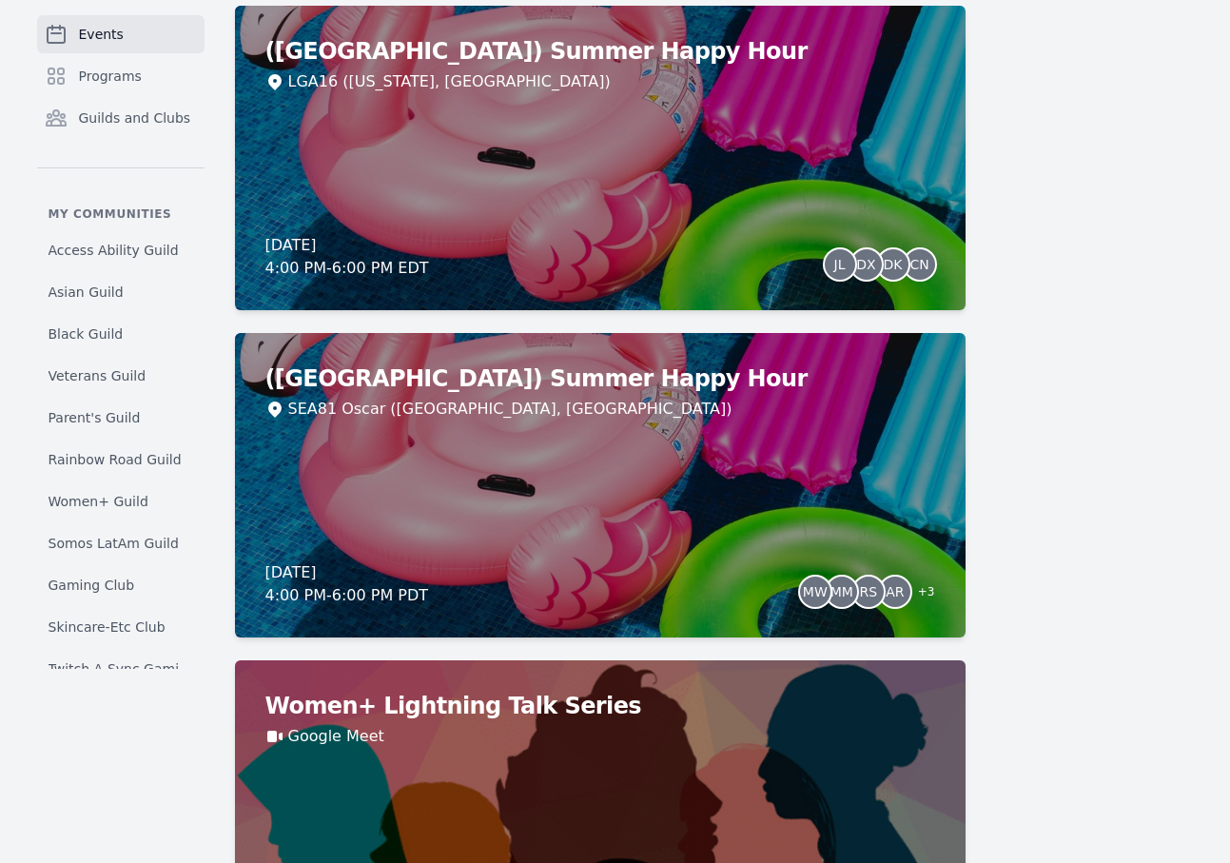
click at [750, 452] on div "(Seattle) Summer Happy Hour SEA81 Oscar (Seattle, WA) Thursday, August 21, 2025…" at bounding box center [600, 485] width 731 height 304
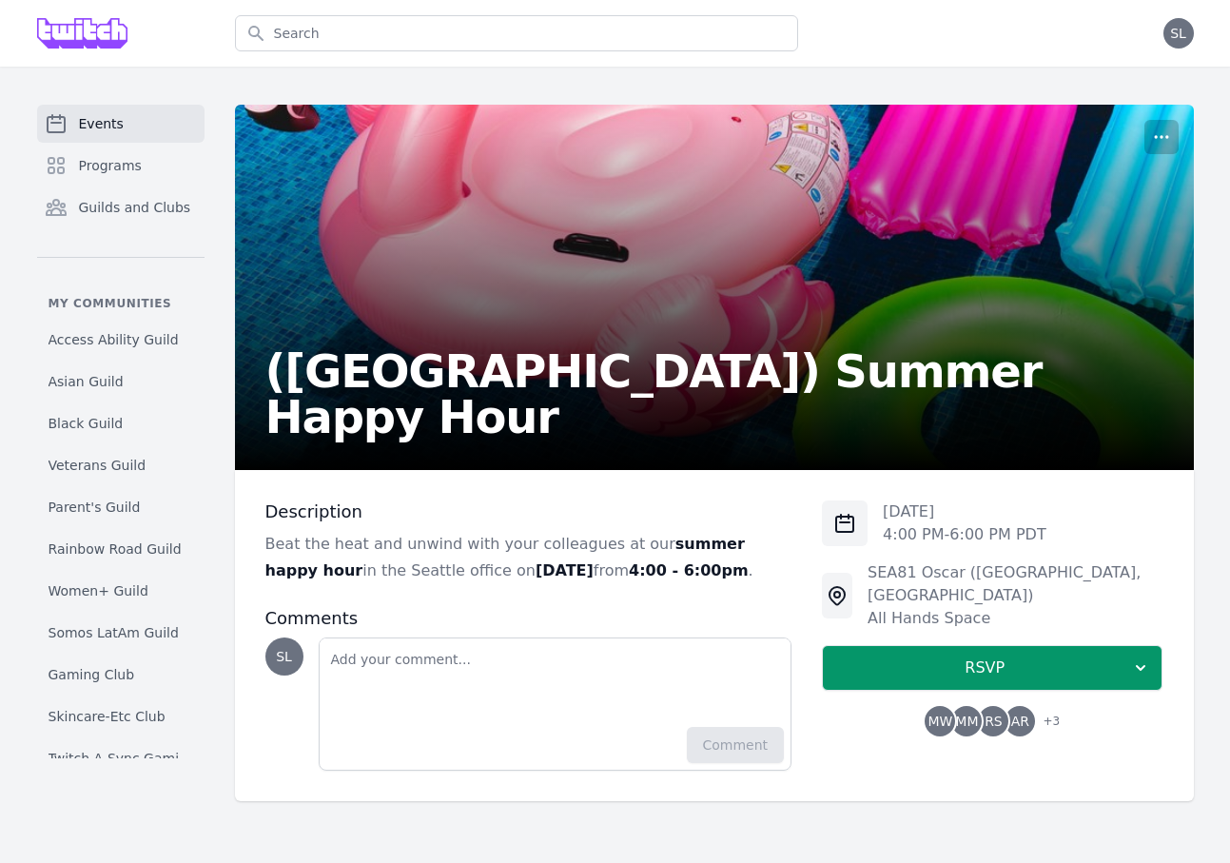
click at [971, 709] on span "MM" at bounding box center [966, 721] width 30 height 30
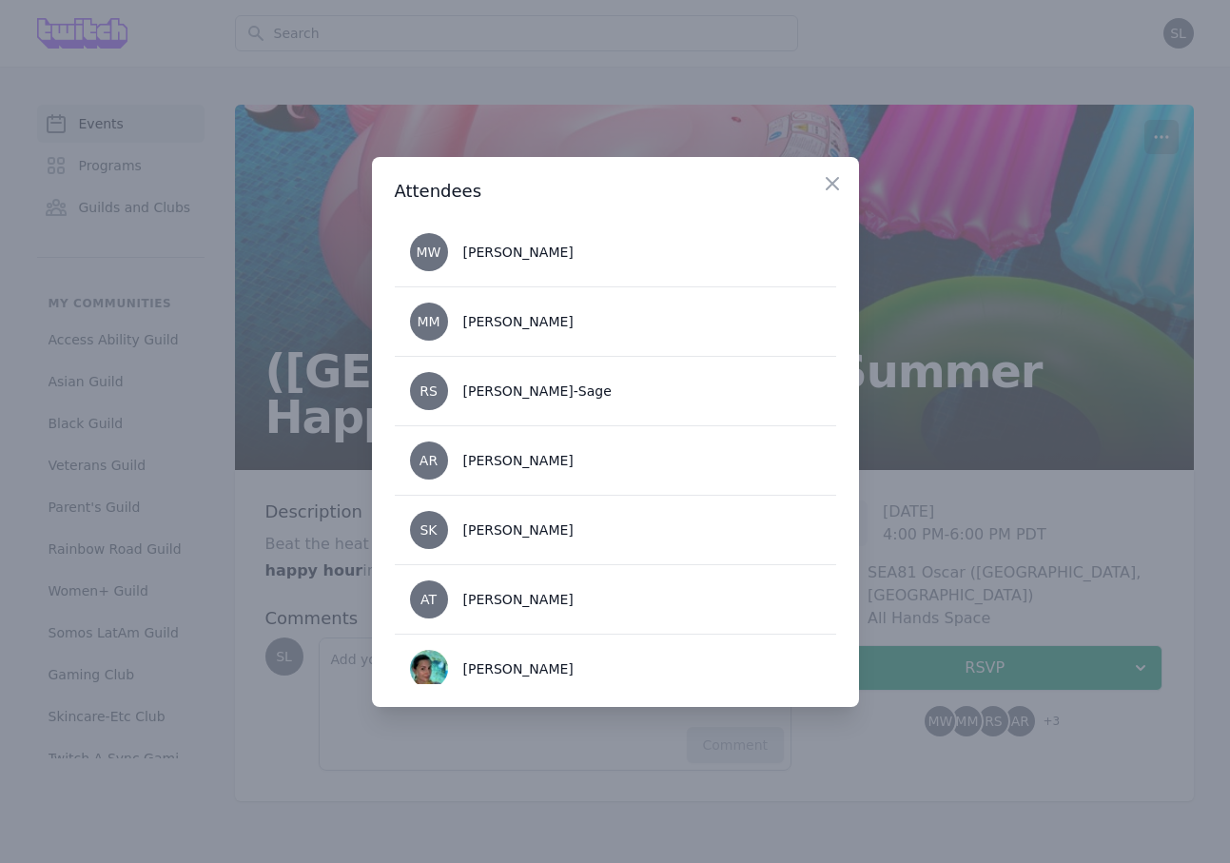
scroll to position [19, 0]
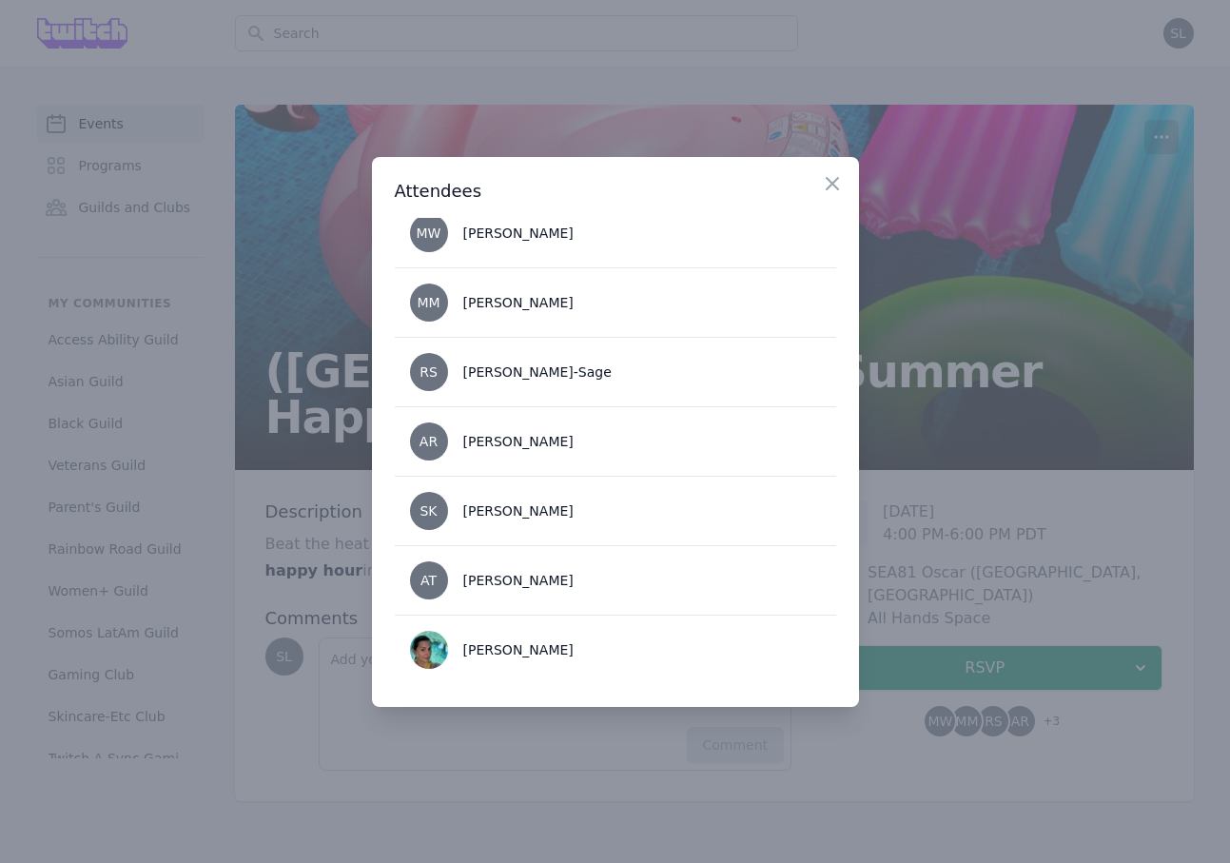
click at [959, 542] on div at bounding box center [615, 431] width 1230 height 863
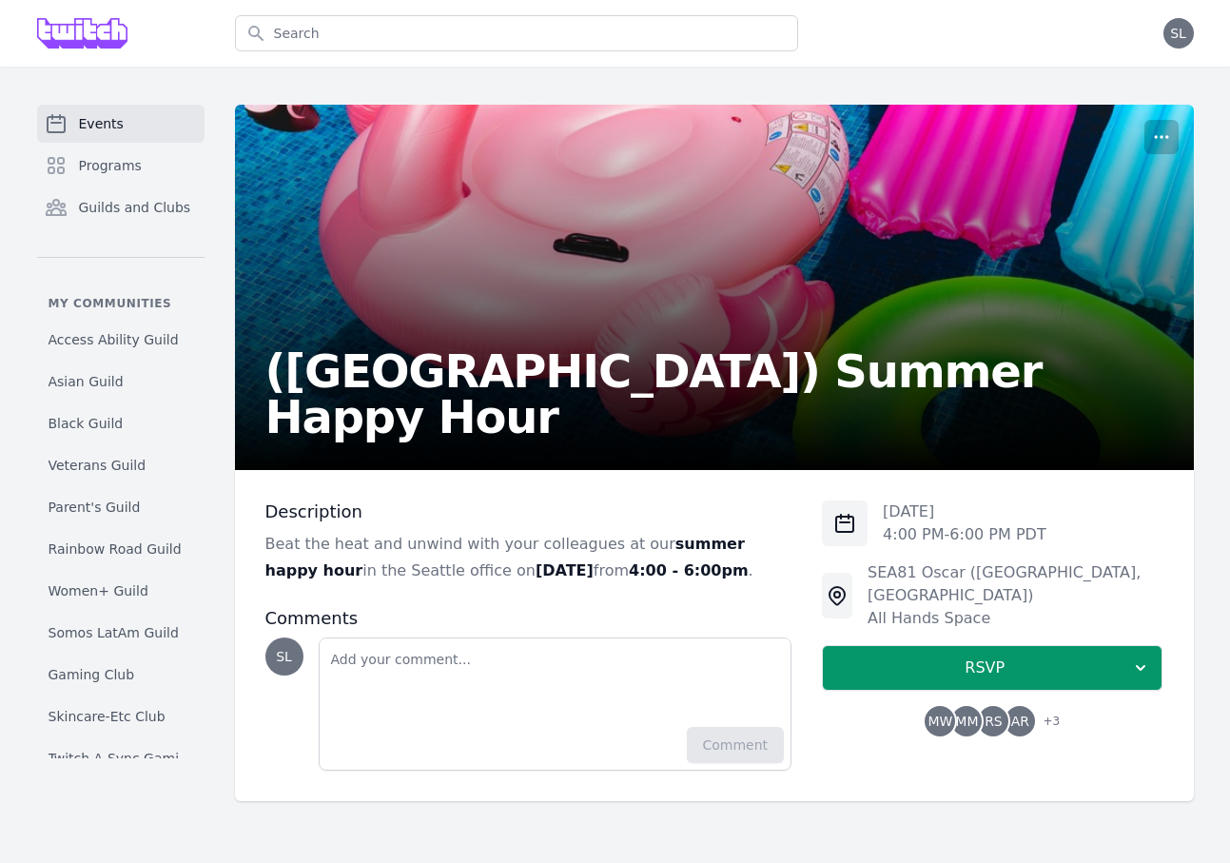
scroll to position [301, 0]
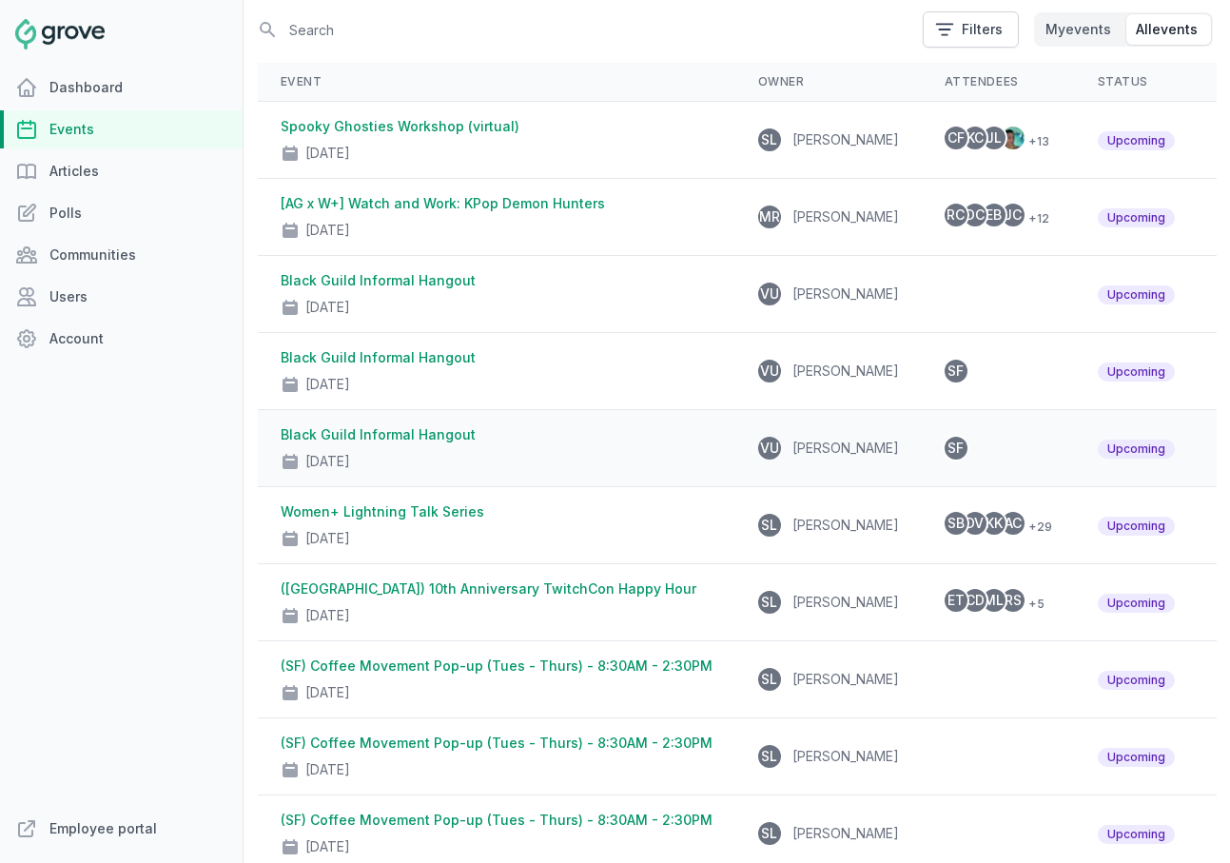
scroll to position [161, 0]
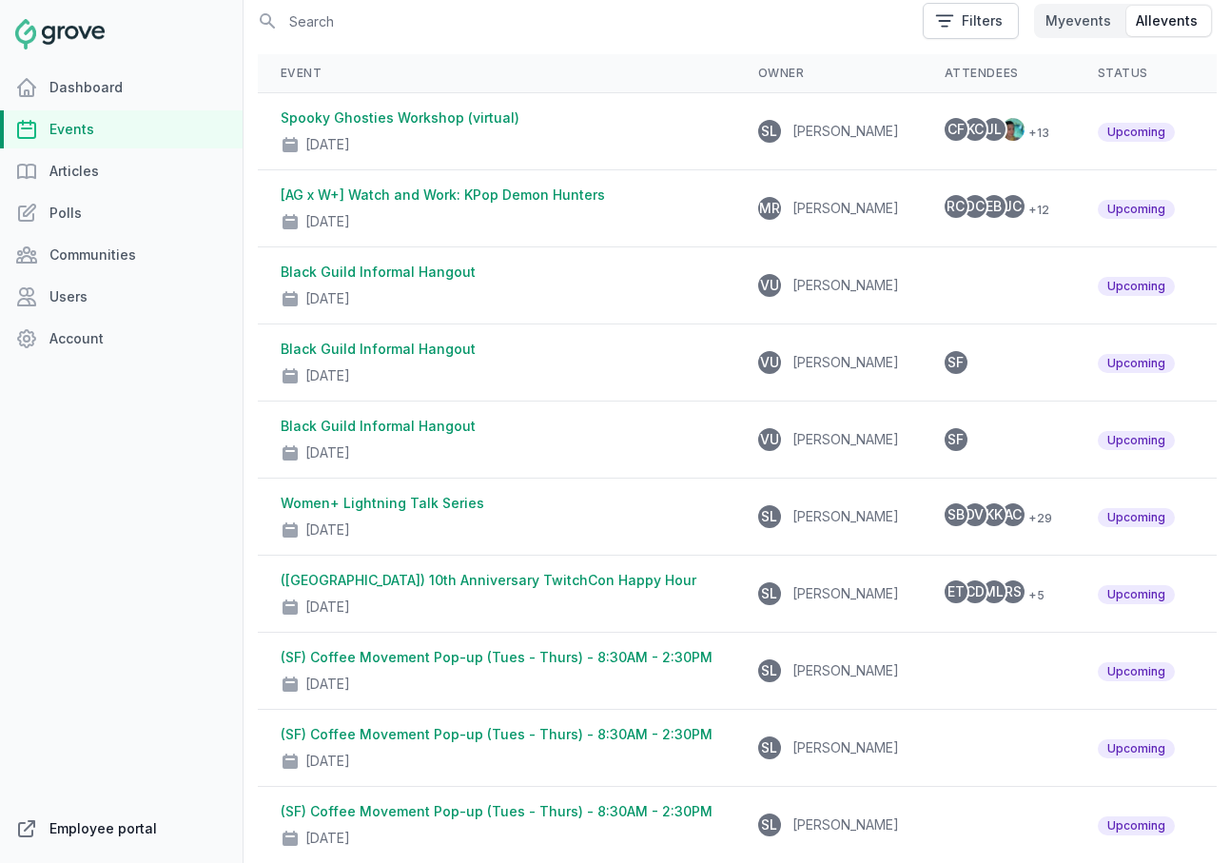
click at [143, 813] on link "Employee portal" at bounding box center [121, 828] width 243 height 38
click at [118, 819] on link "Employee portal" at bounding box center [121, 828] width 243 height 38
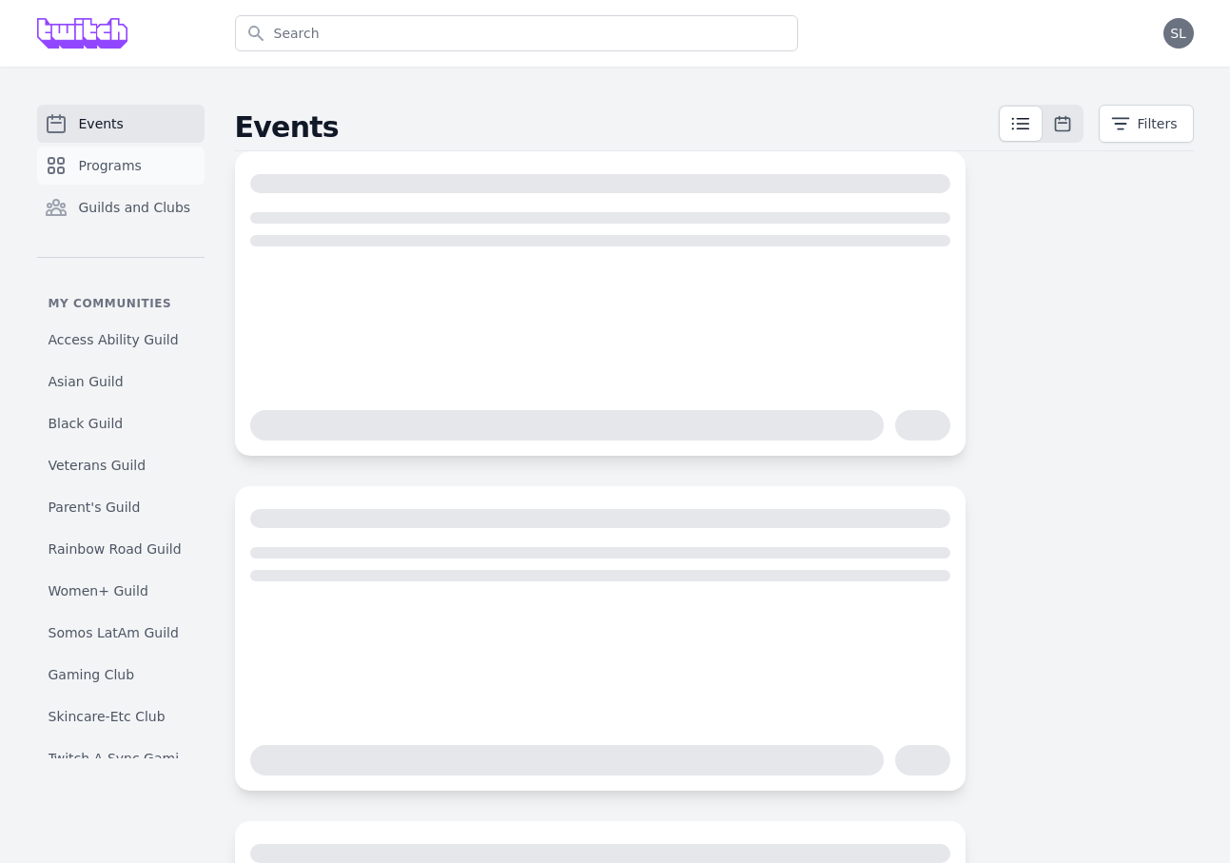
click at [118, 174] on span "Programs" at bounding box center [110, 165] width 63 height 19
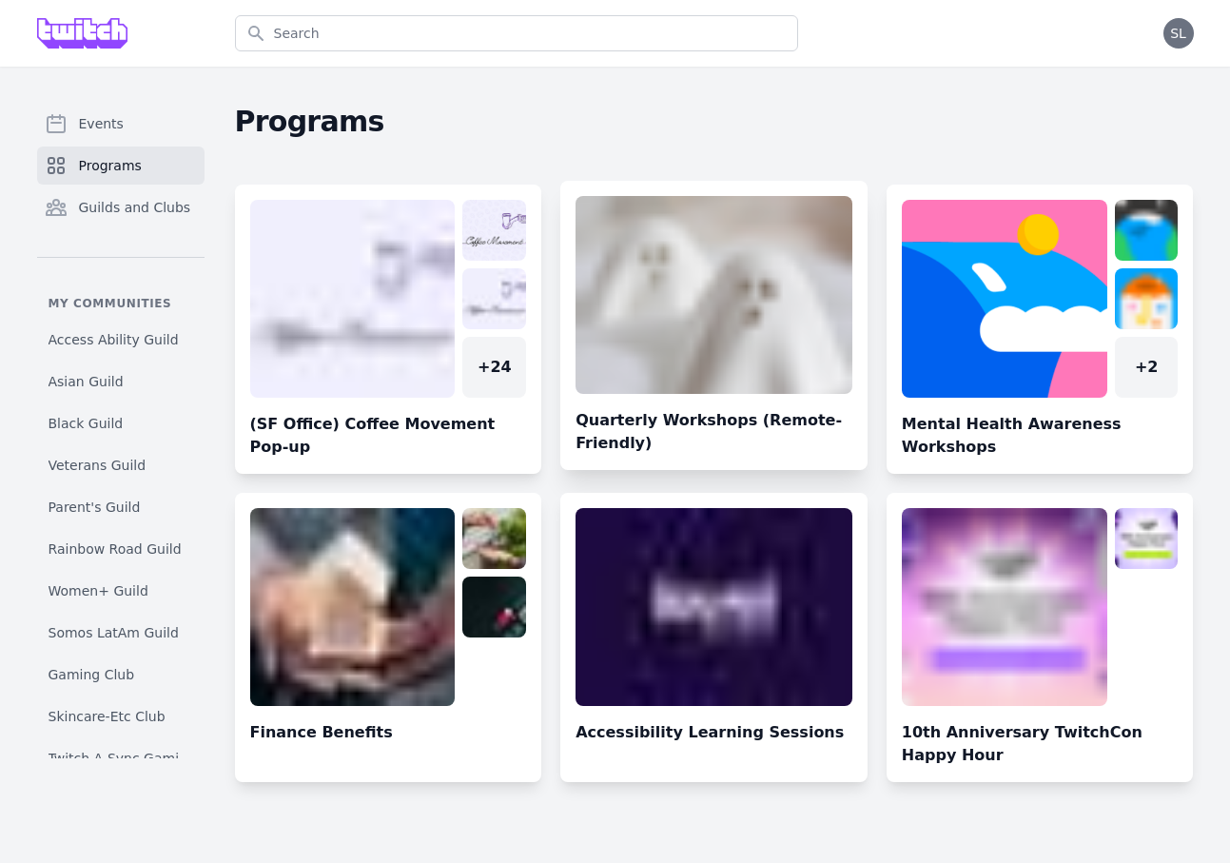
click at [711, 279] on link at bounding box center [713, 333] width 307 height 274
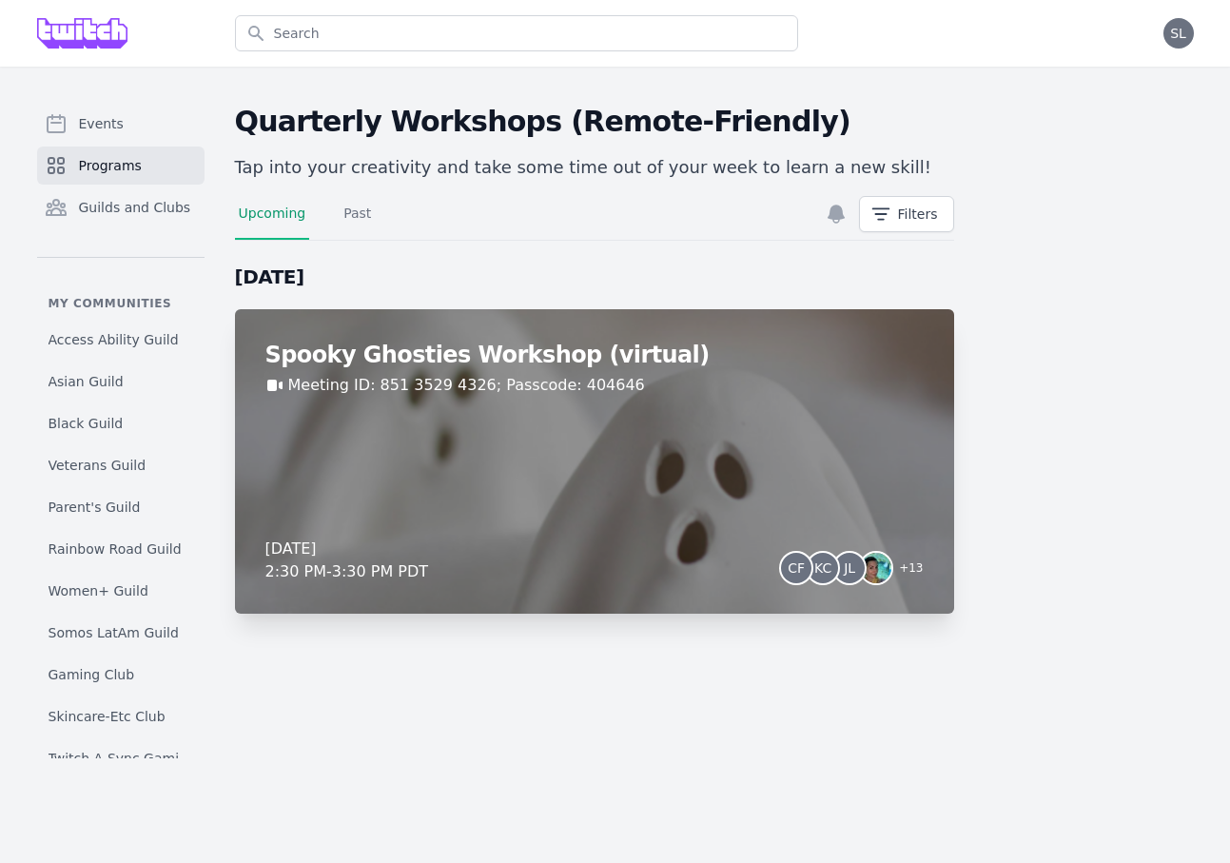
click at [796, 491] on div "Spooky Ghosties Workshop (virtual) Meeting ID: 851 3529 4326; Passcode: 404646 …" at bounding box center [594, 461] width 719 height 304
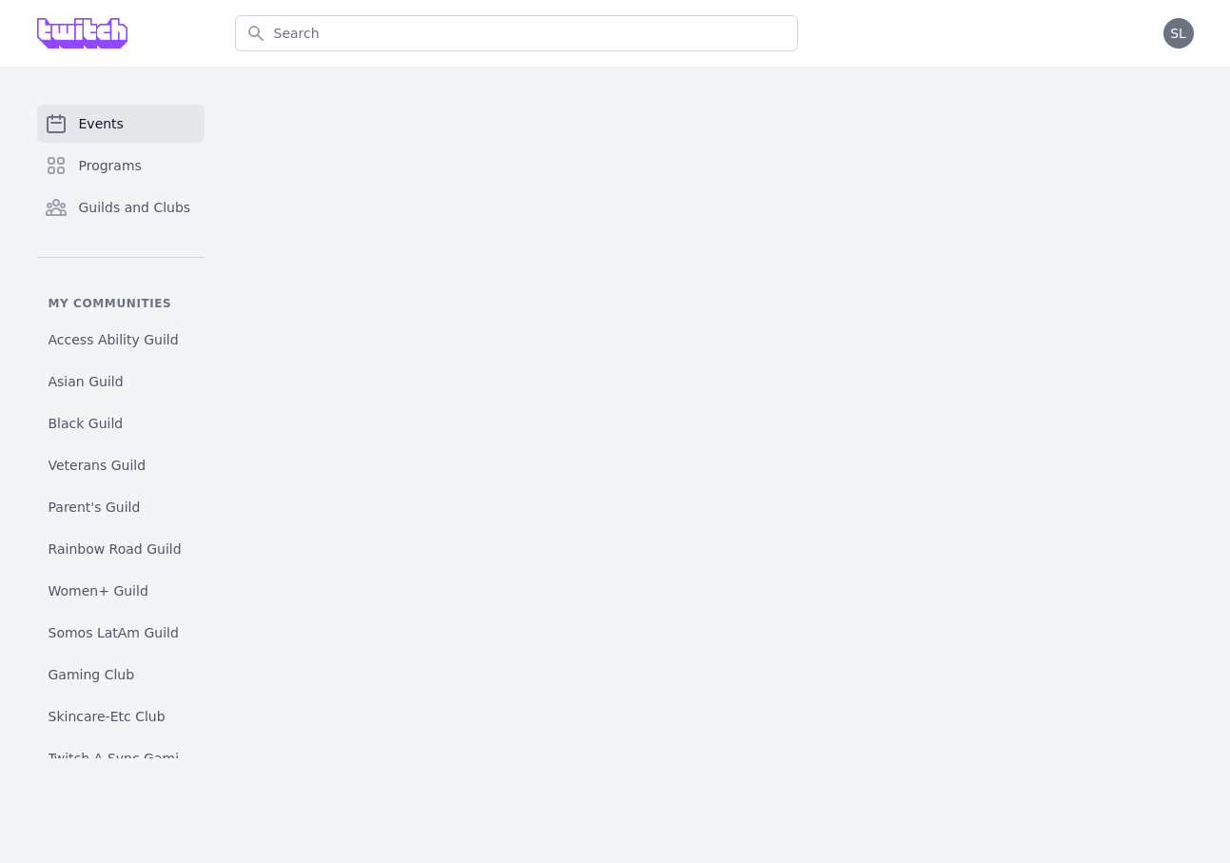
scroll to position [4, 0]
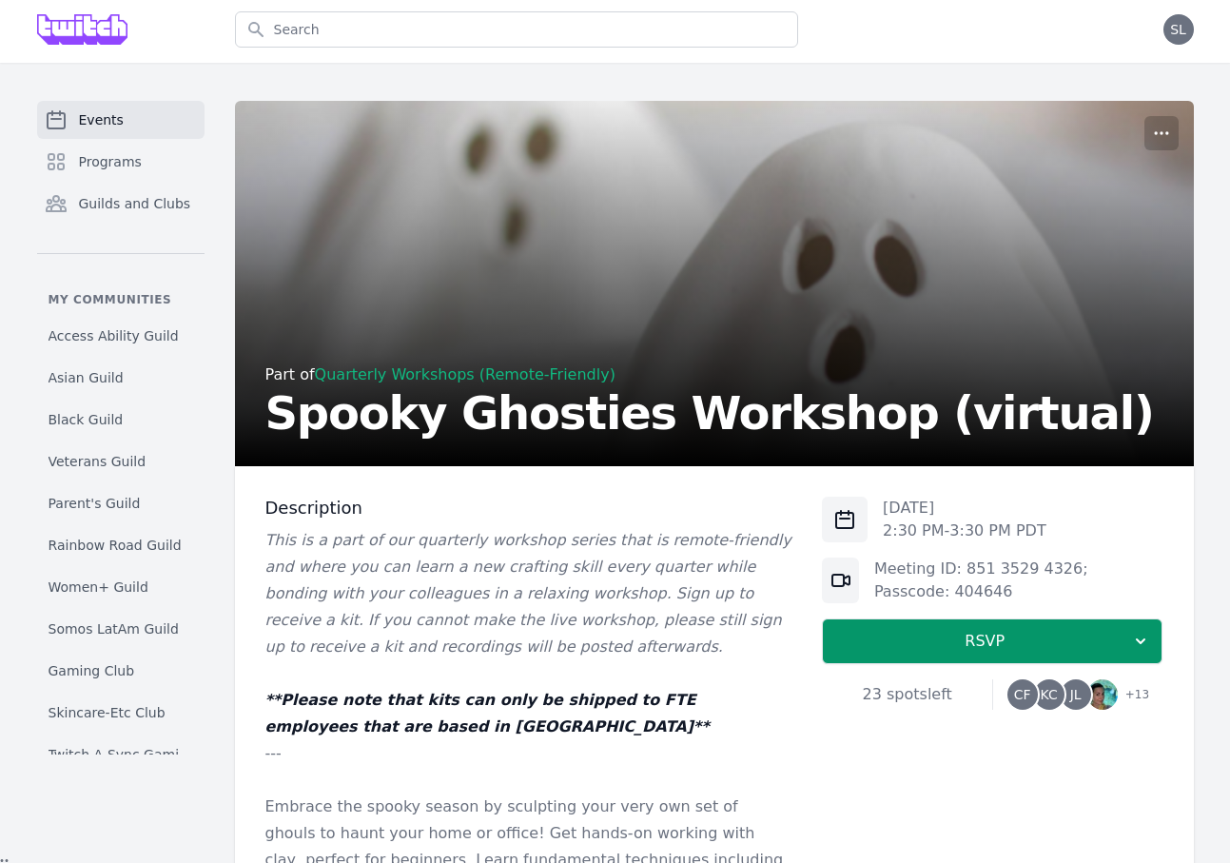
click at [1035, 694] on span "CF" at bounding box center [1022, 694] width 30 height 30
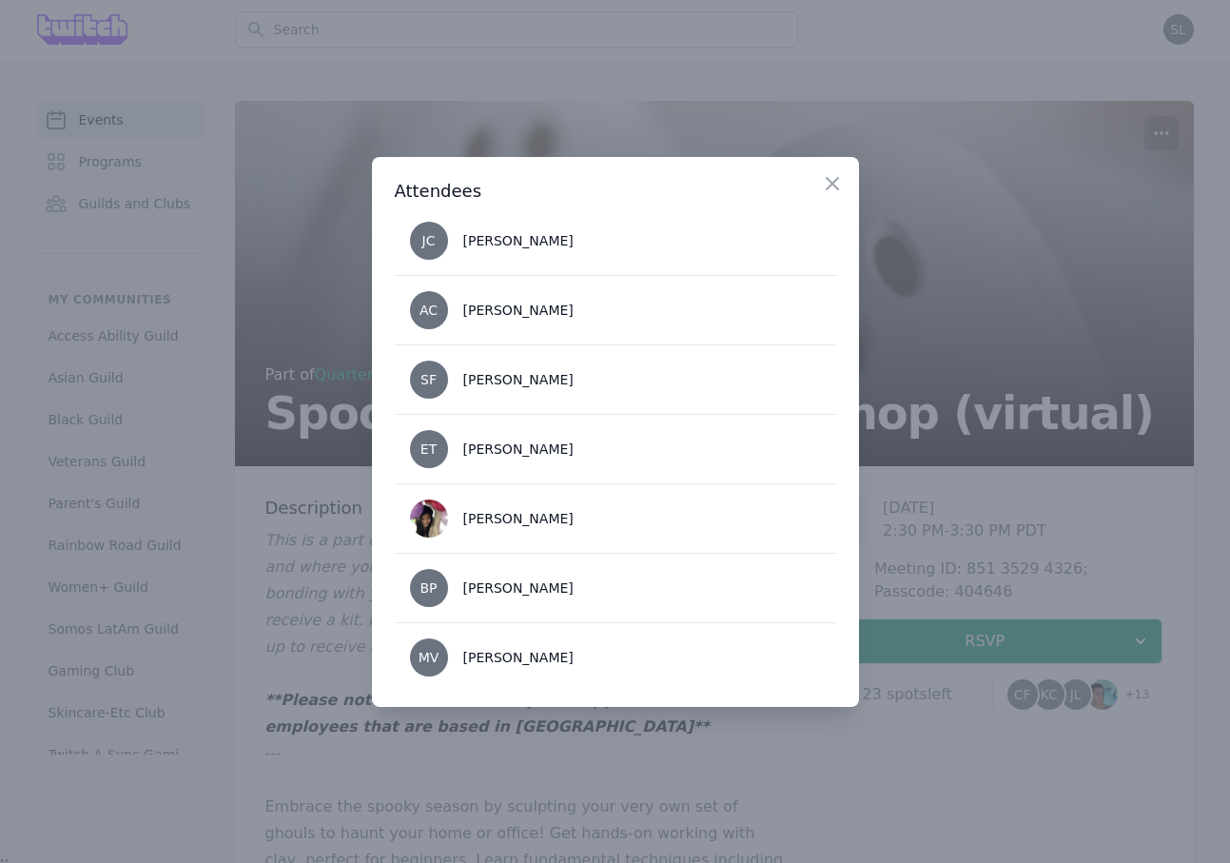
scroll to position [713, 0]
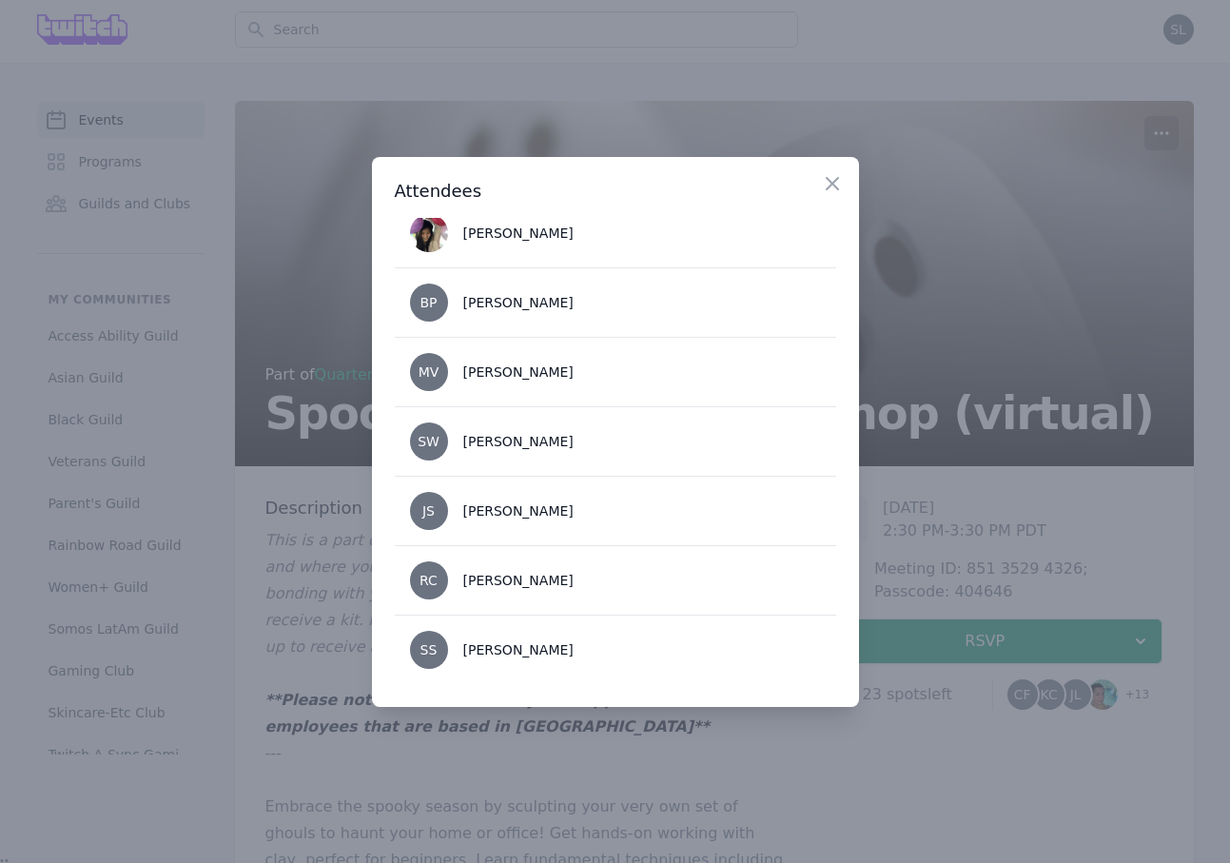
click at [948, 552] on div at bounding box center [615, 431] width 1230 height 863
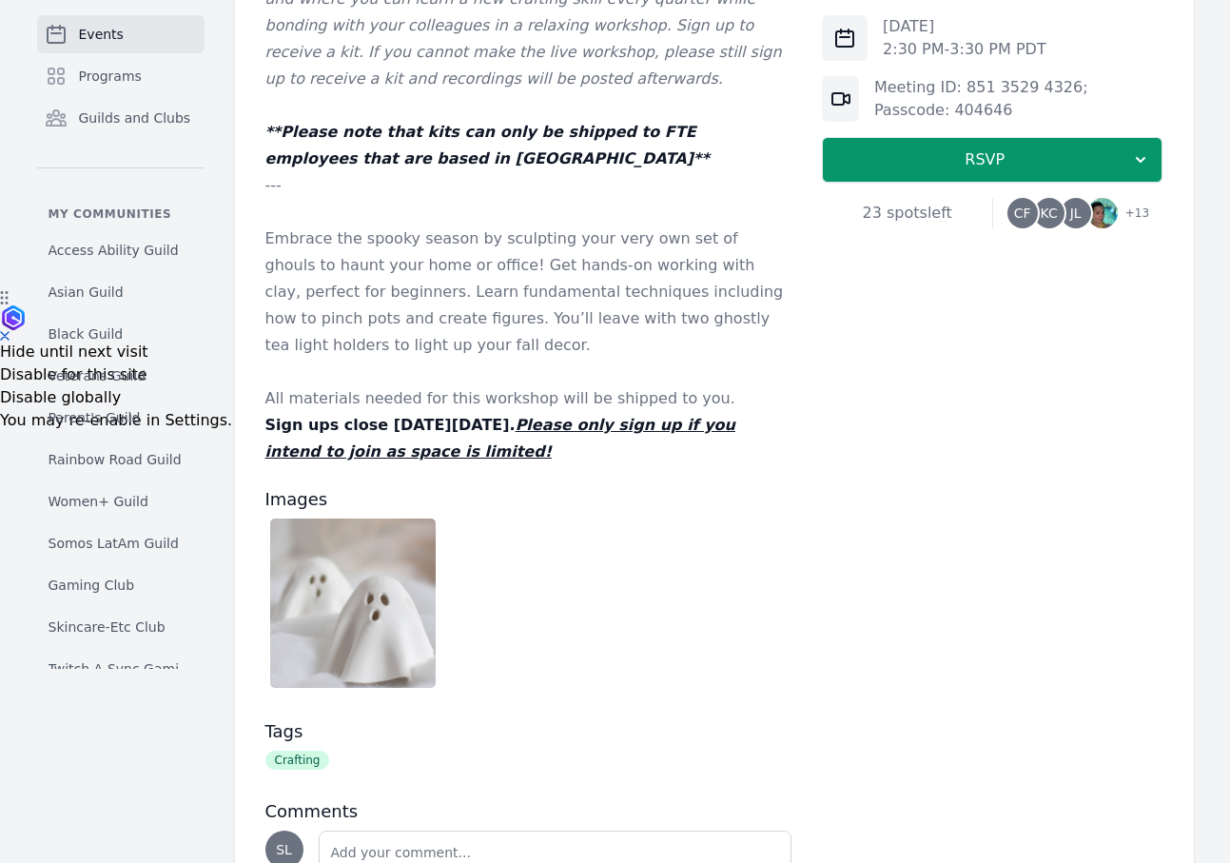
scroll to position [592, 0]
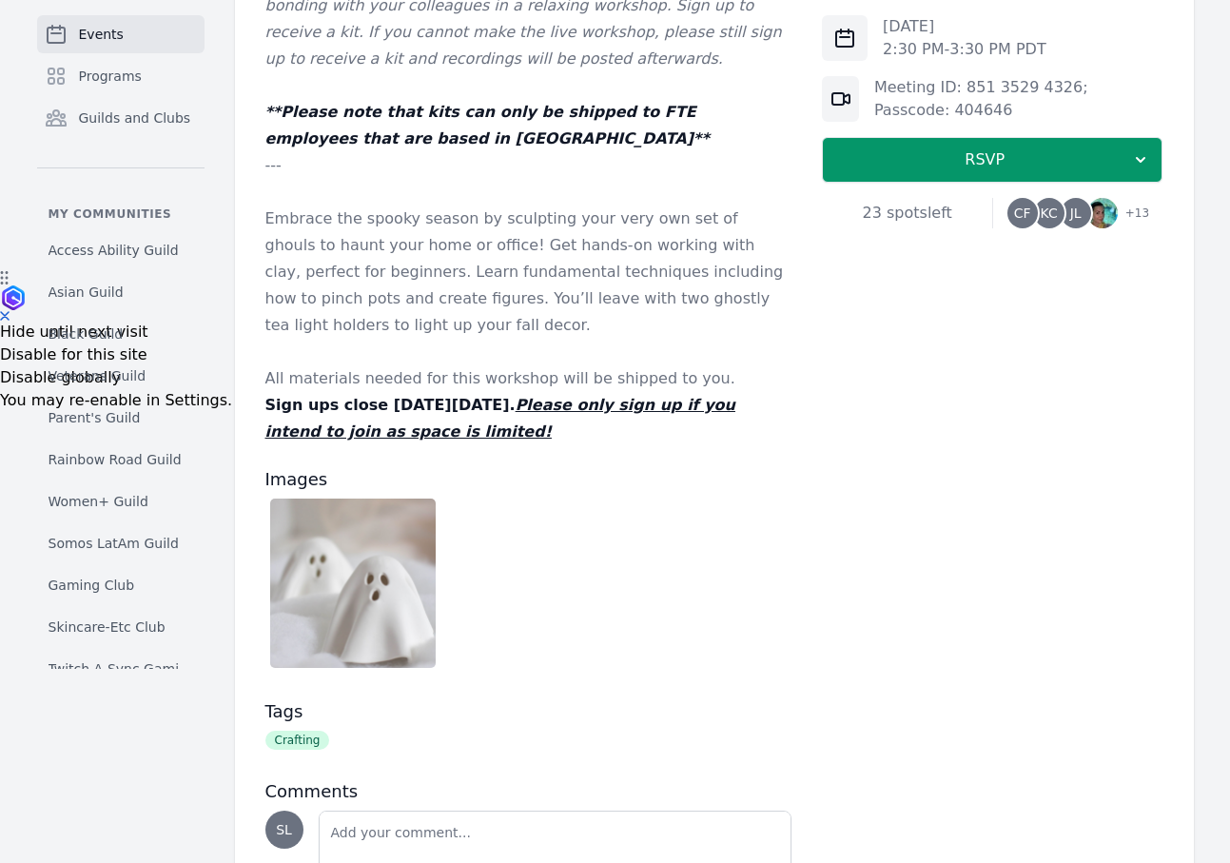
click at [1093, 209] on img at bounding box center [1102, 213] width 30 height 30
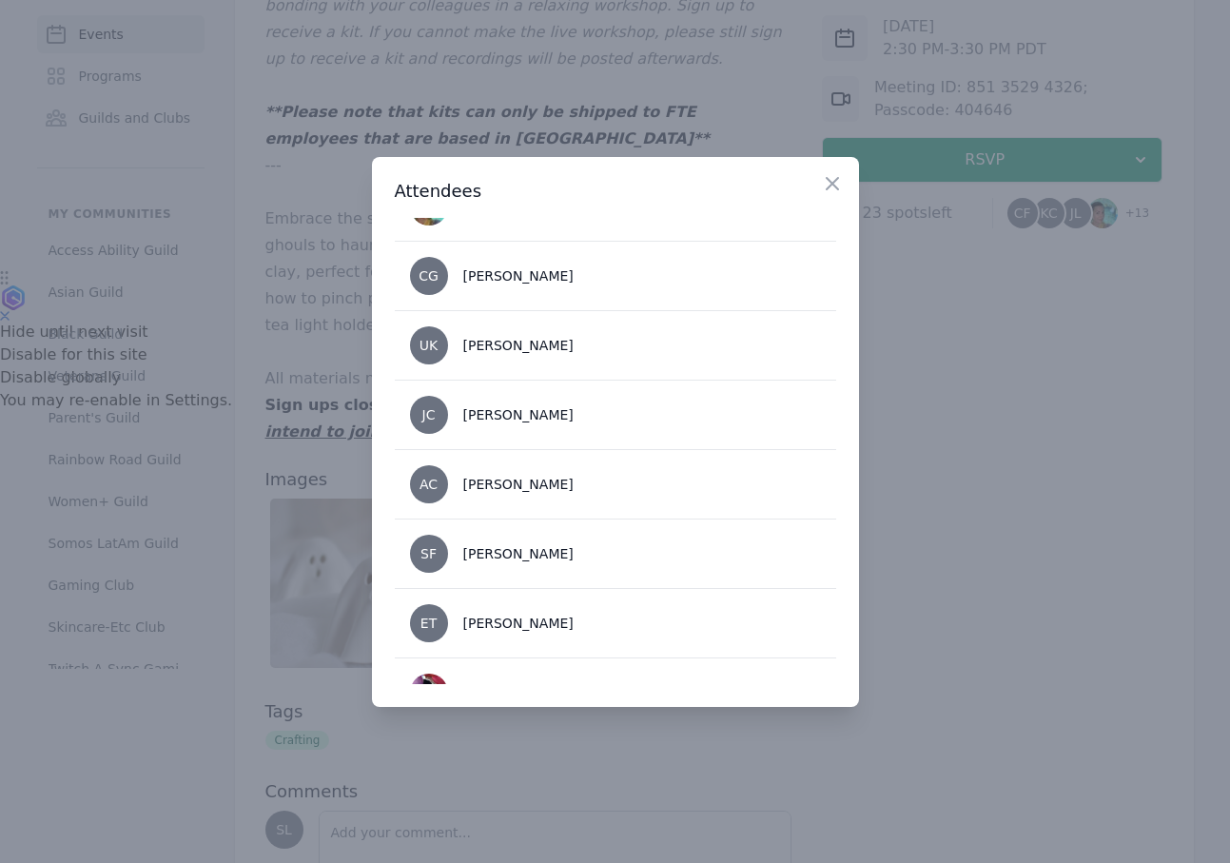
scroll to position [406, 0]
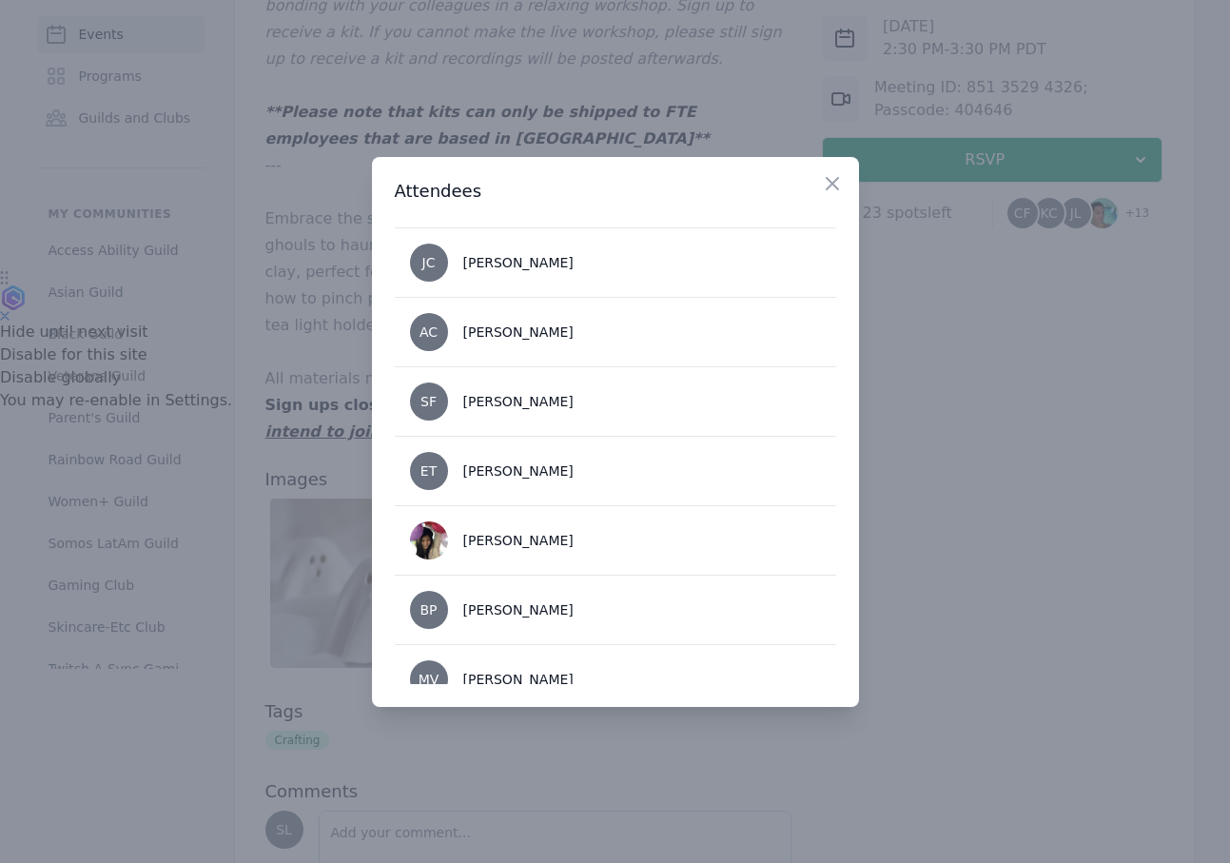
click at [938, 522] on div at bounding box center [615, 431] width 1230 height 863
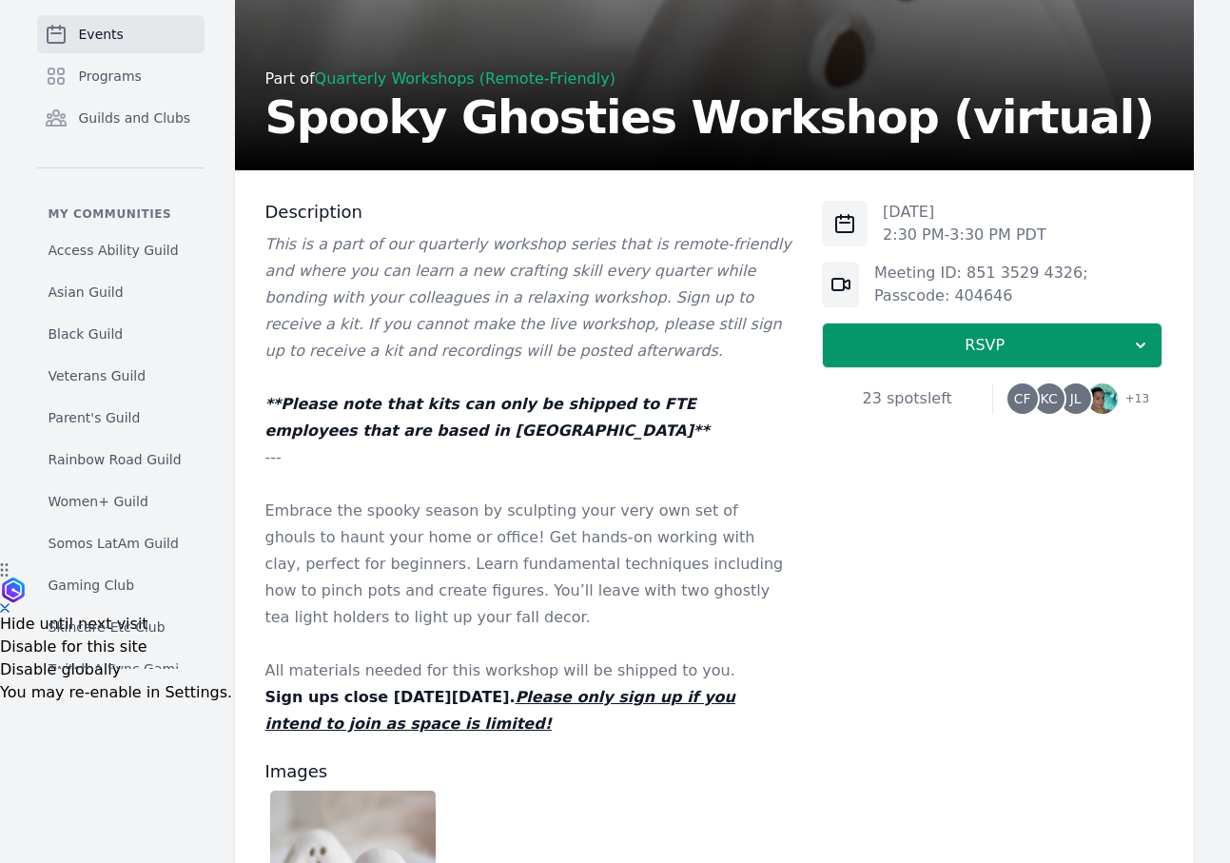
scroll to position [0, 0]
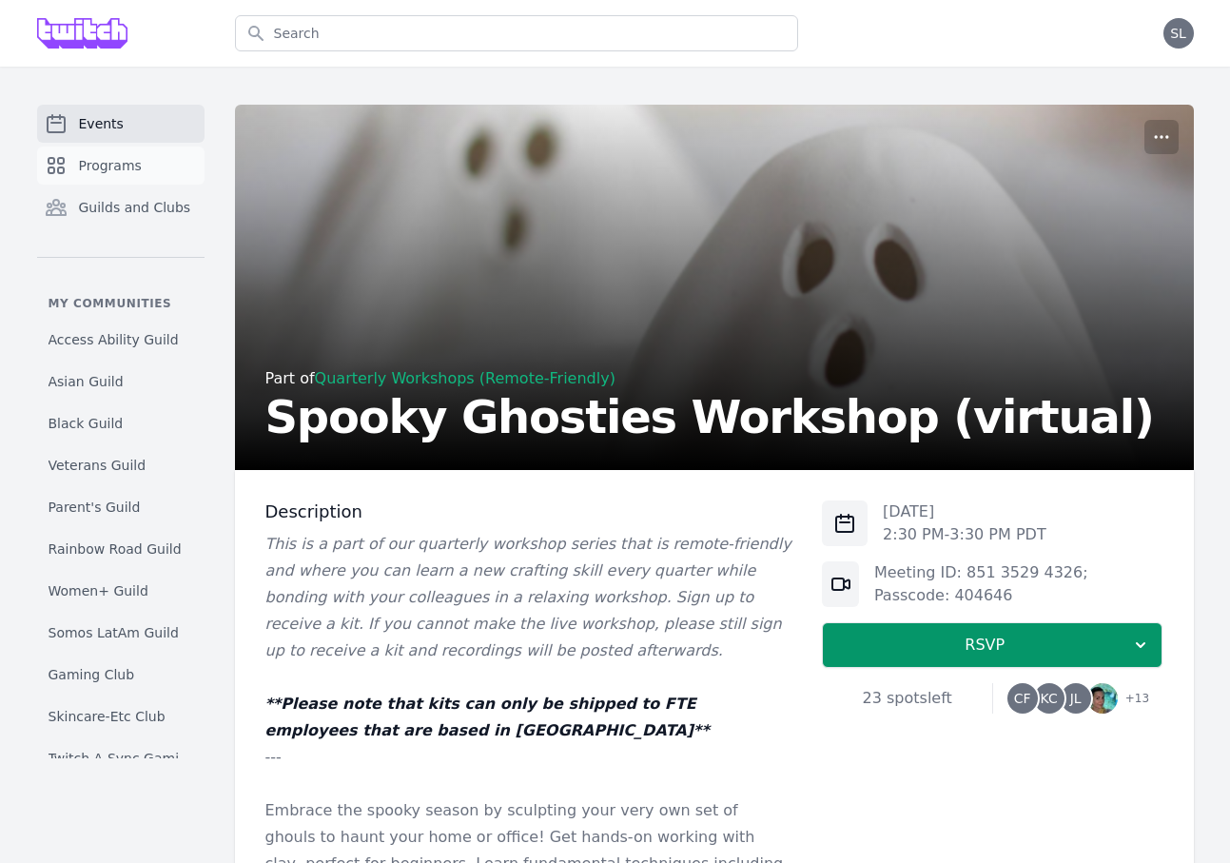
click at [113, 157] on span "Programs" at bounding box center [110, 165] width 63 height 19
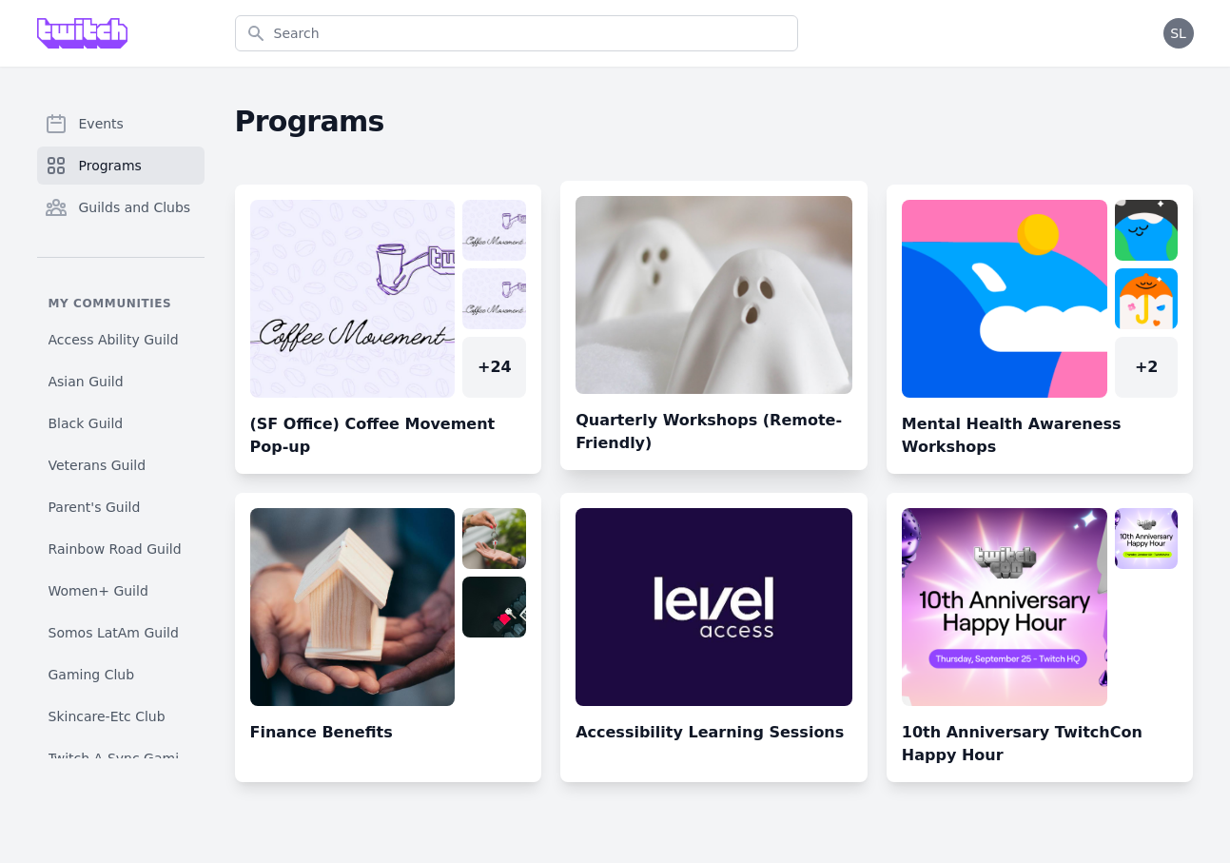
click at [705, 330] on link at bounding box center [713, 333] width 307 height 274
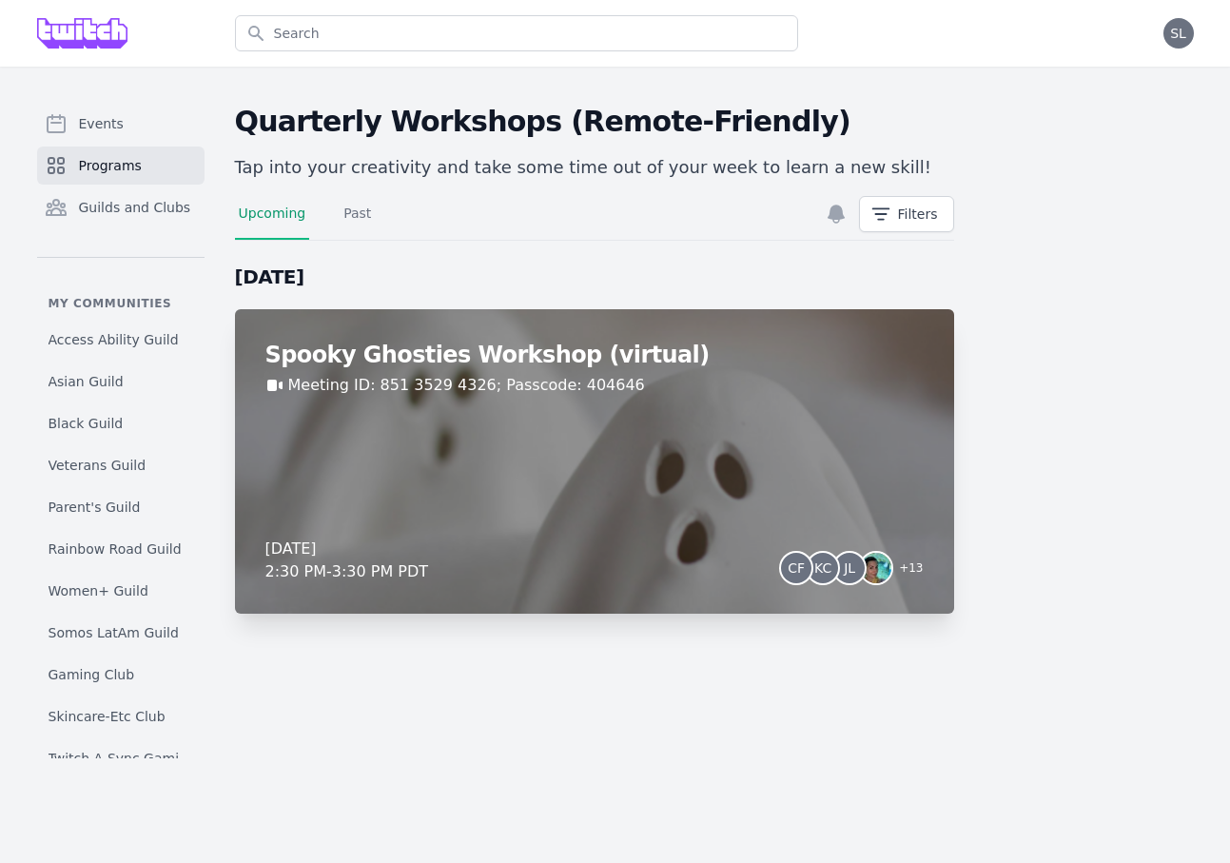
click at [490, 476] on div "Spooky Ghosties Workshop (virtual) Meeting ID: 851 3529 4326; Passcode: 404646 …" at bounding box center [594, 461] width 719 height 304
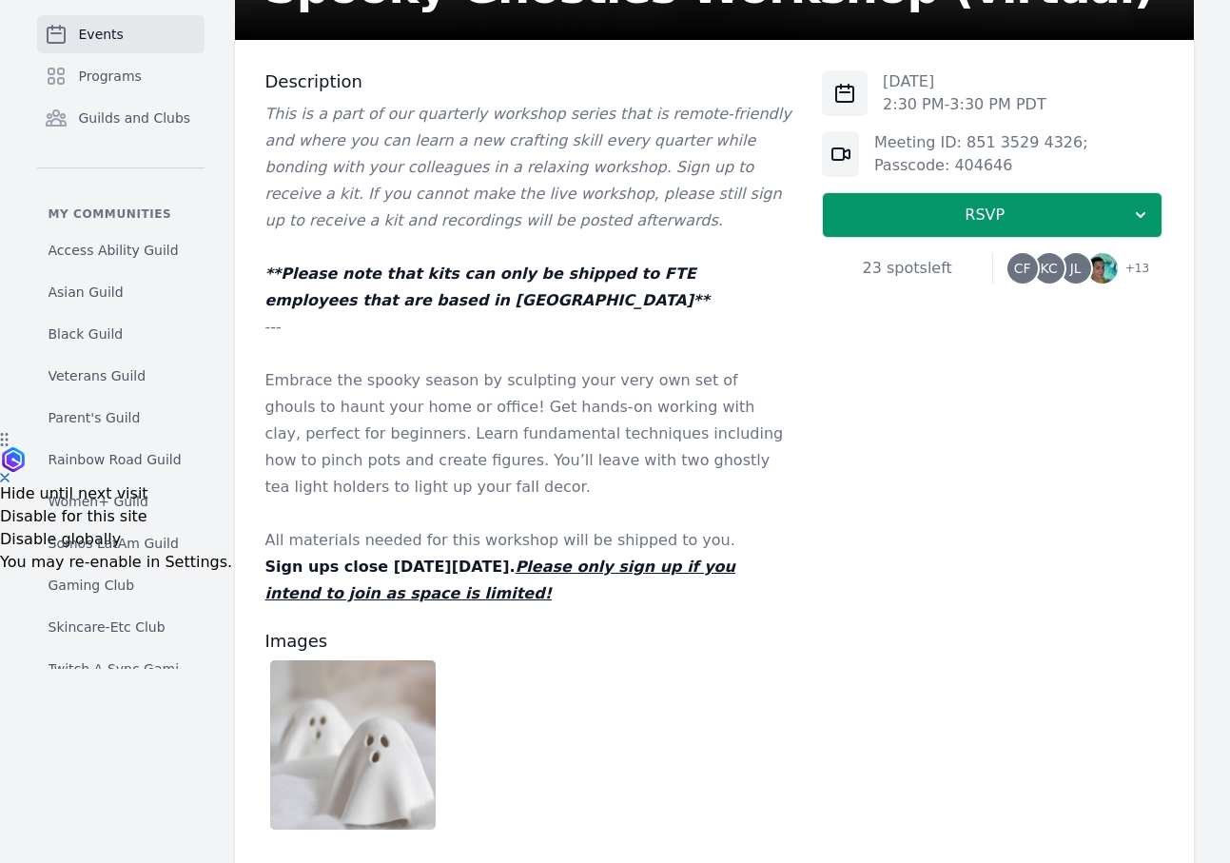
scroll to position [440, 0]
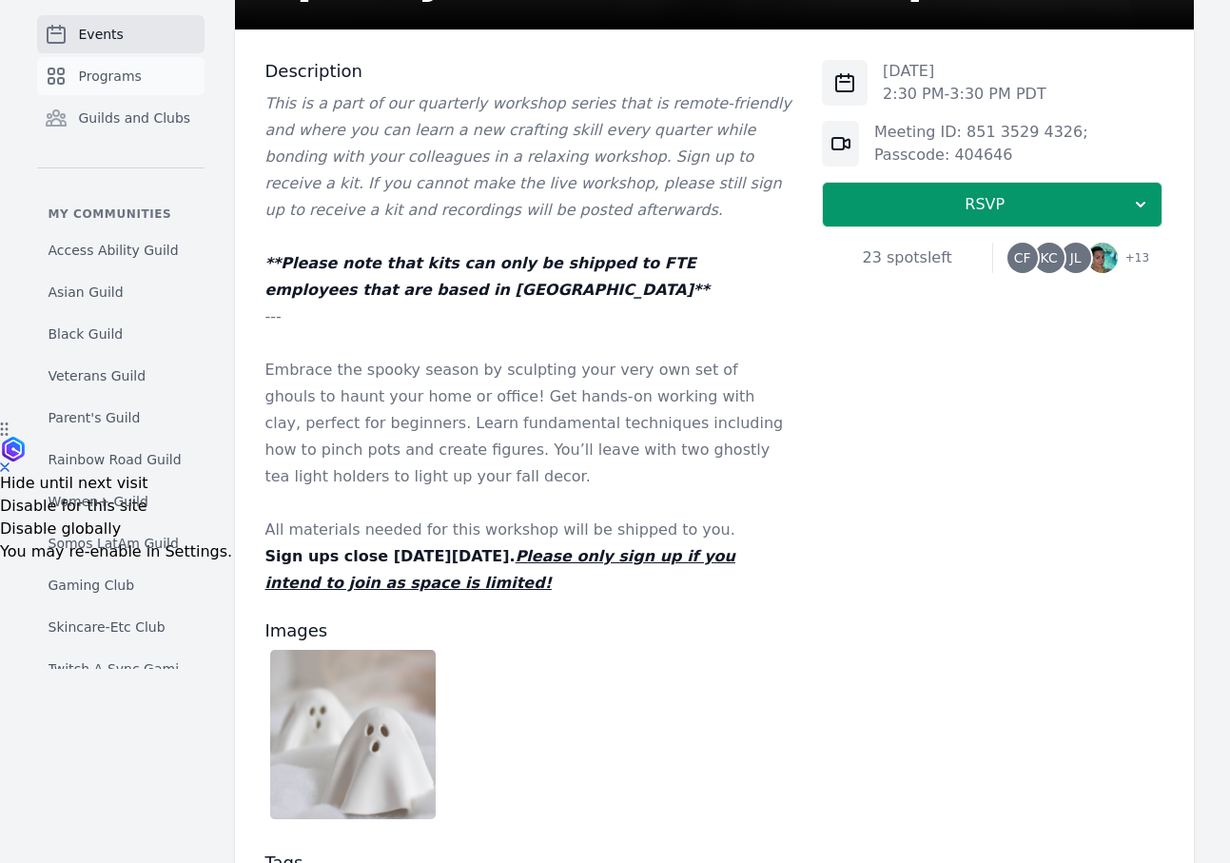
click at [161, 74] on link "Programs" at bounding box center [120, 76] width 167 height 38
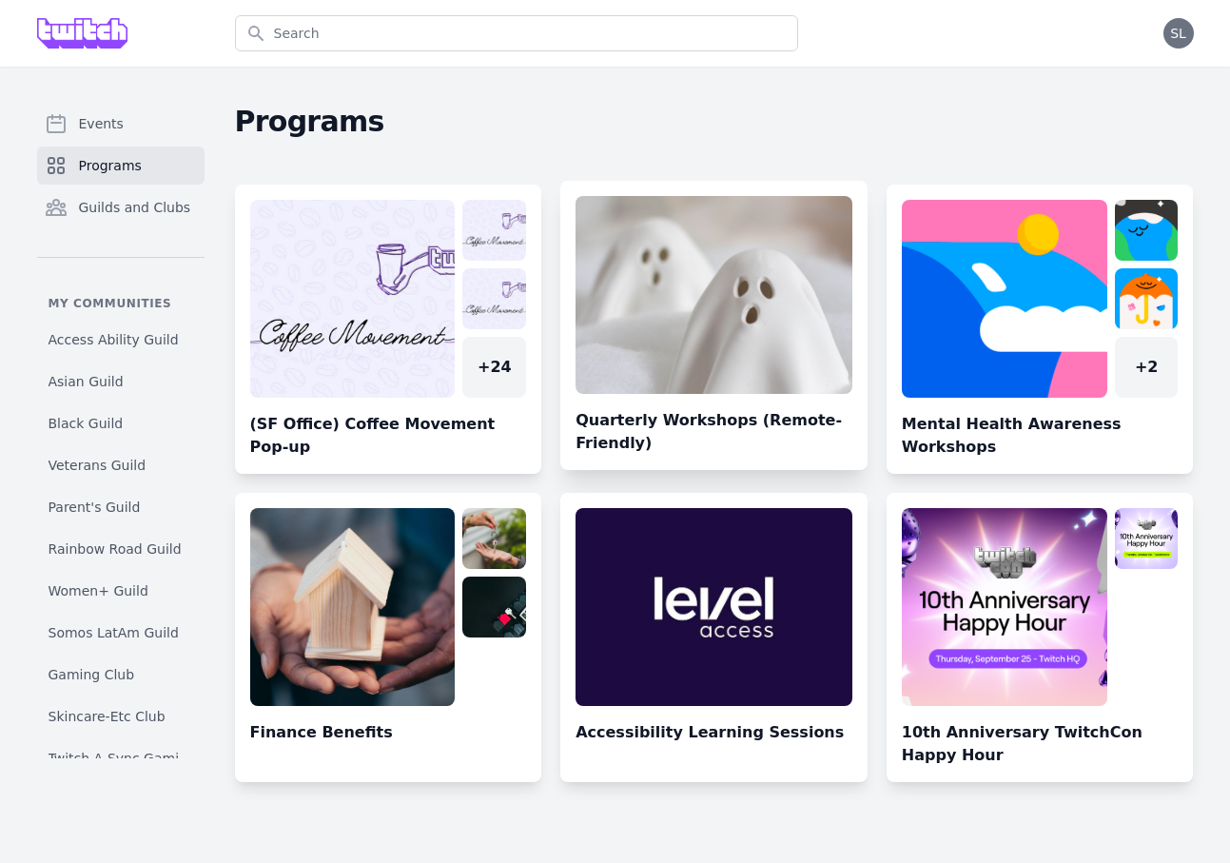
click at [691, 301] on link at bounding box center [713, 333] width 307 height 274
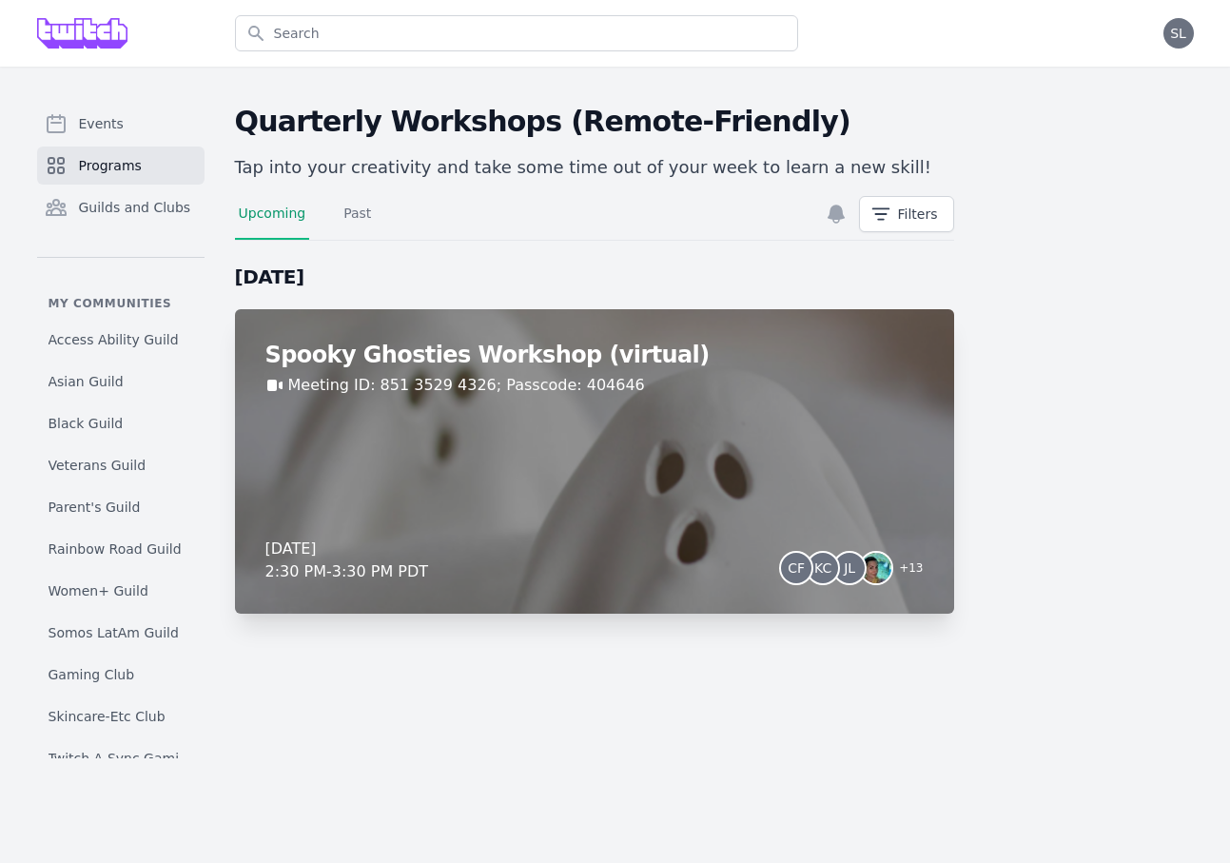
click at [614, 576] on div "[DATE] 2:30 PM - 3:30 PM PDT CF KC JL + 13" at bounding box center [594, 560] width 658 height 46
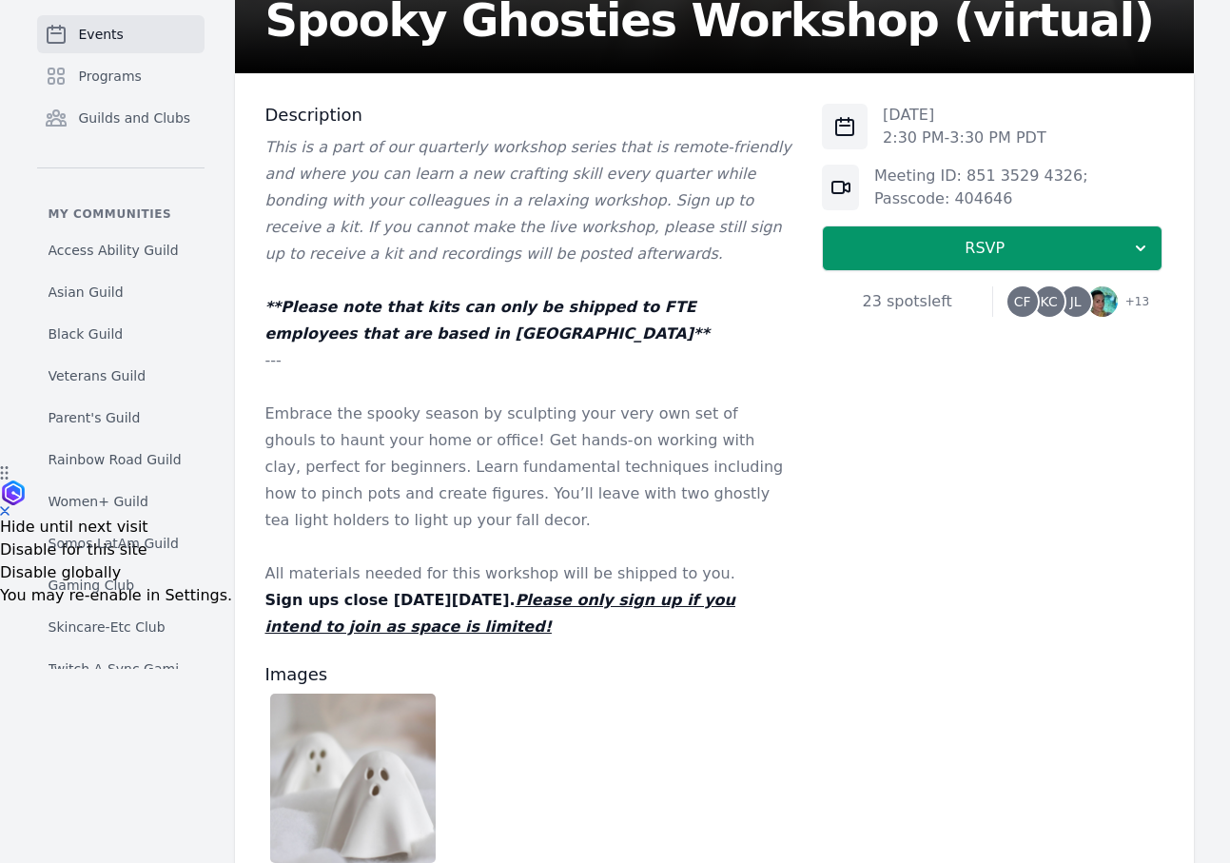
scroll to position [408, 0]
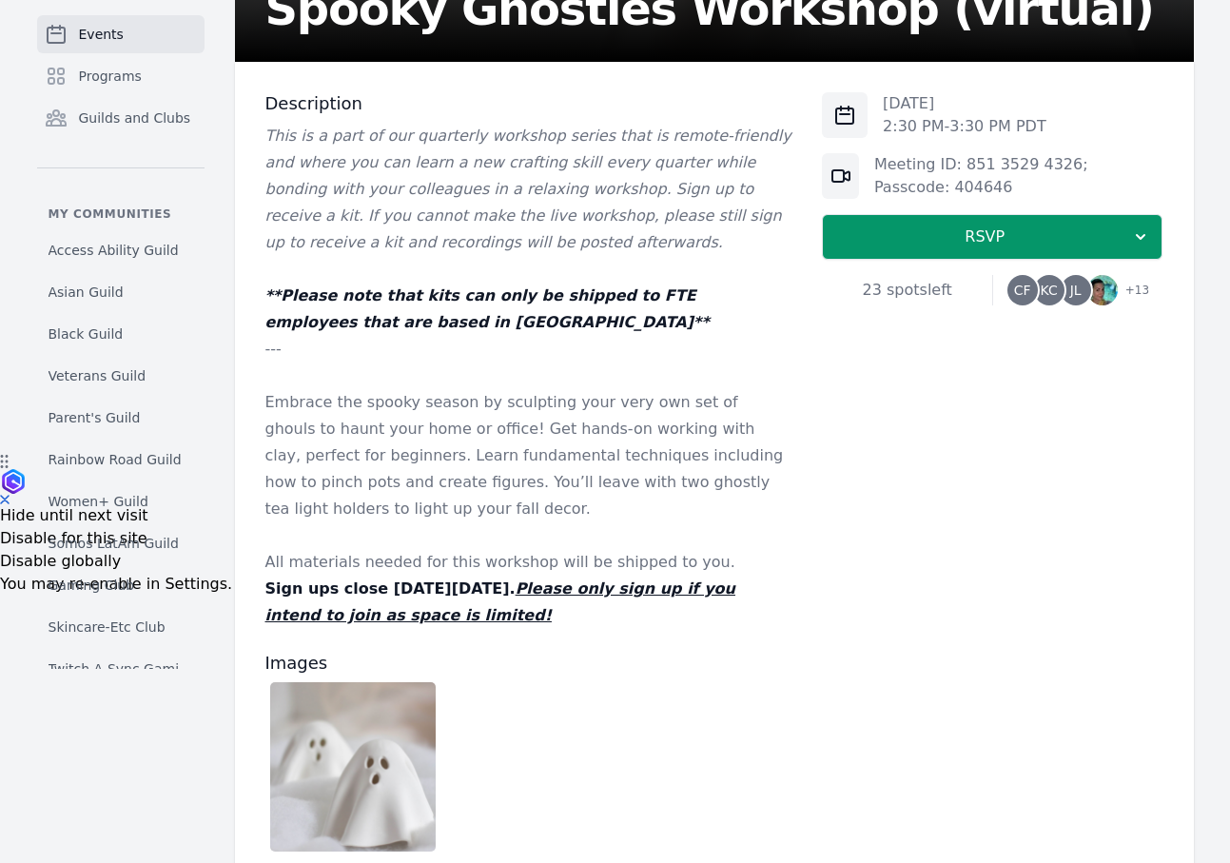
click at [425, 477] on p "Embrace the spooky season by sculpting your very own set of ghouls to haunt you…" at bounding box center [528, 455] width 527 height 133
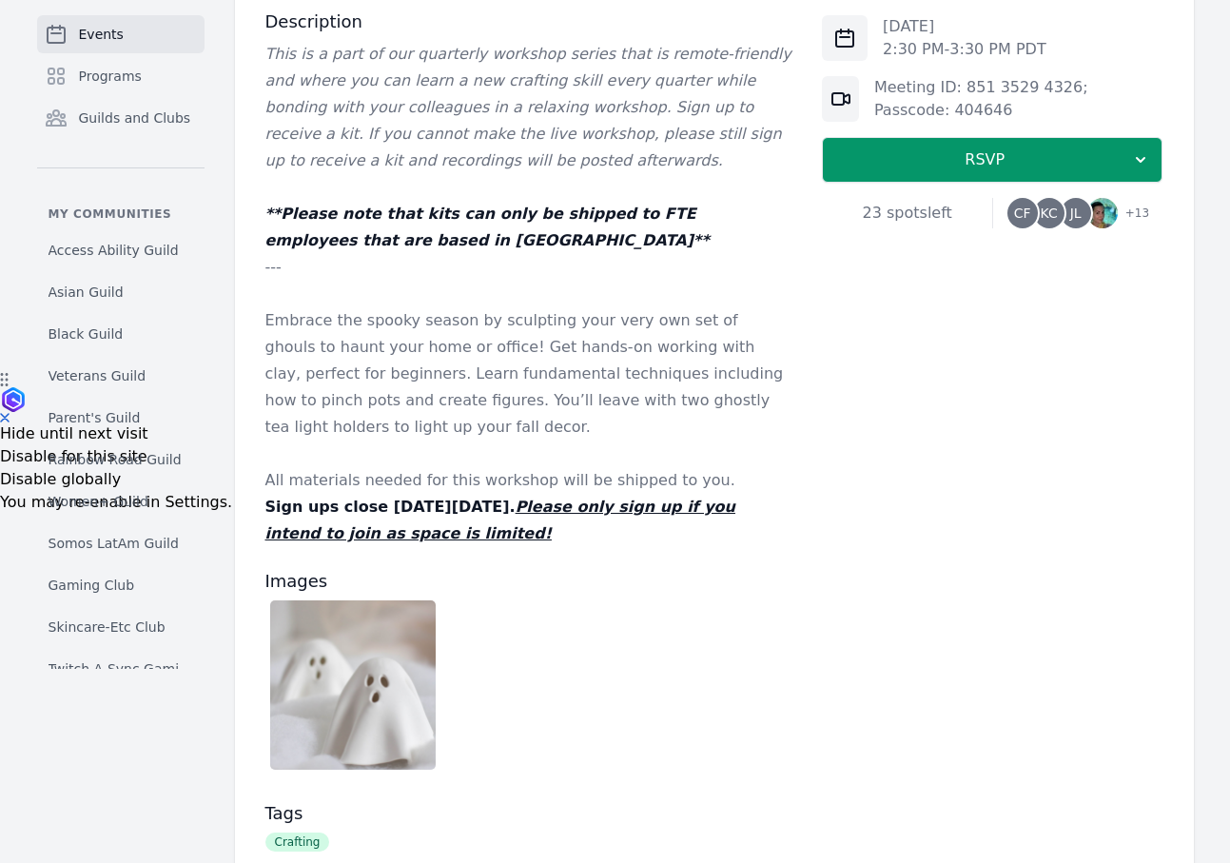
scroll to position [310, 0]
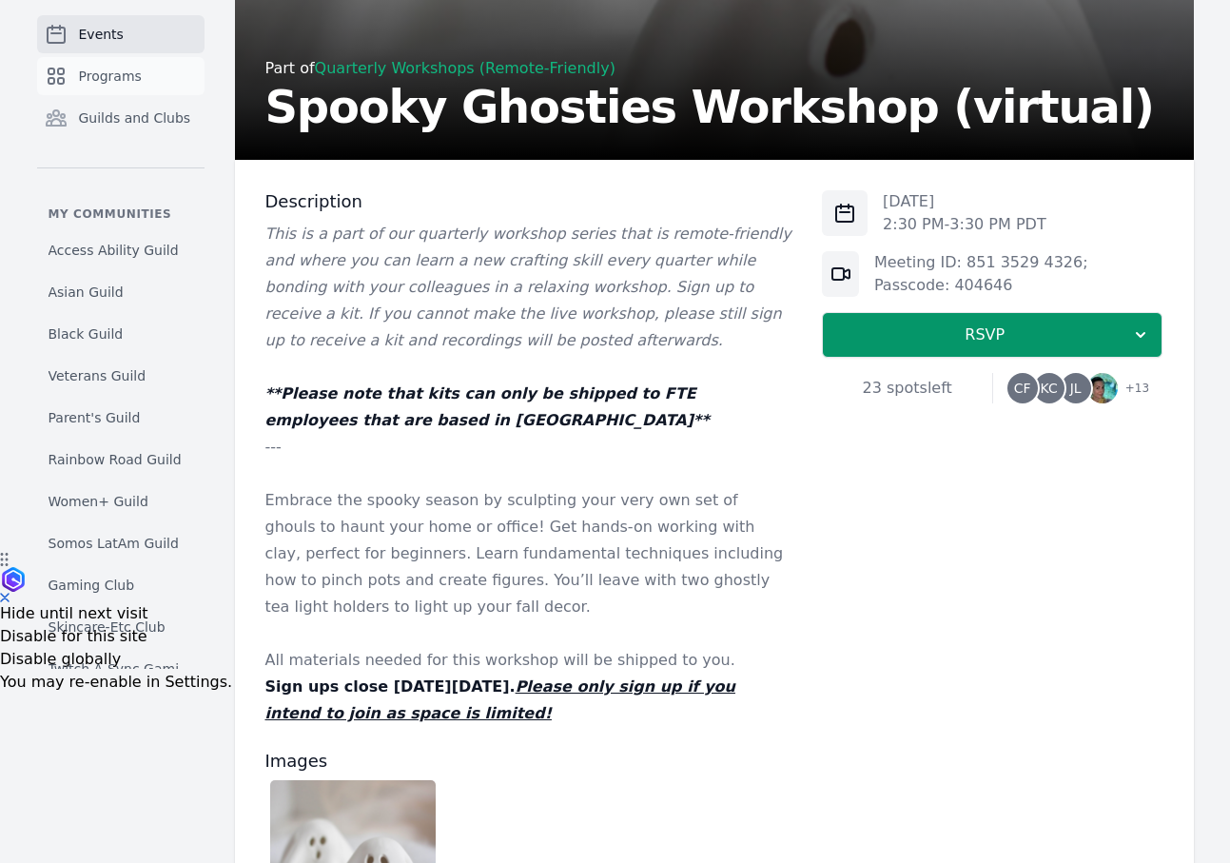
click at [124, 84] on span "Programs" at bounding box center [110, 76] width 63 height 19
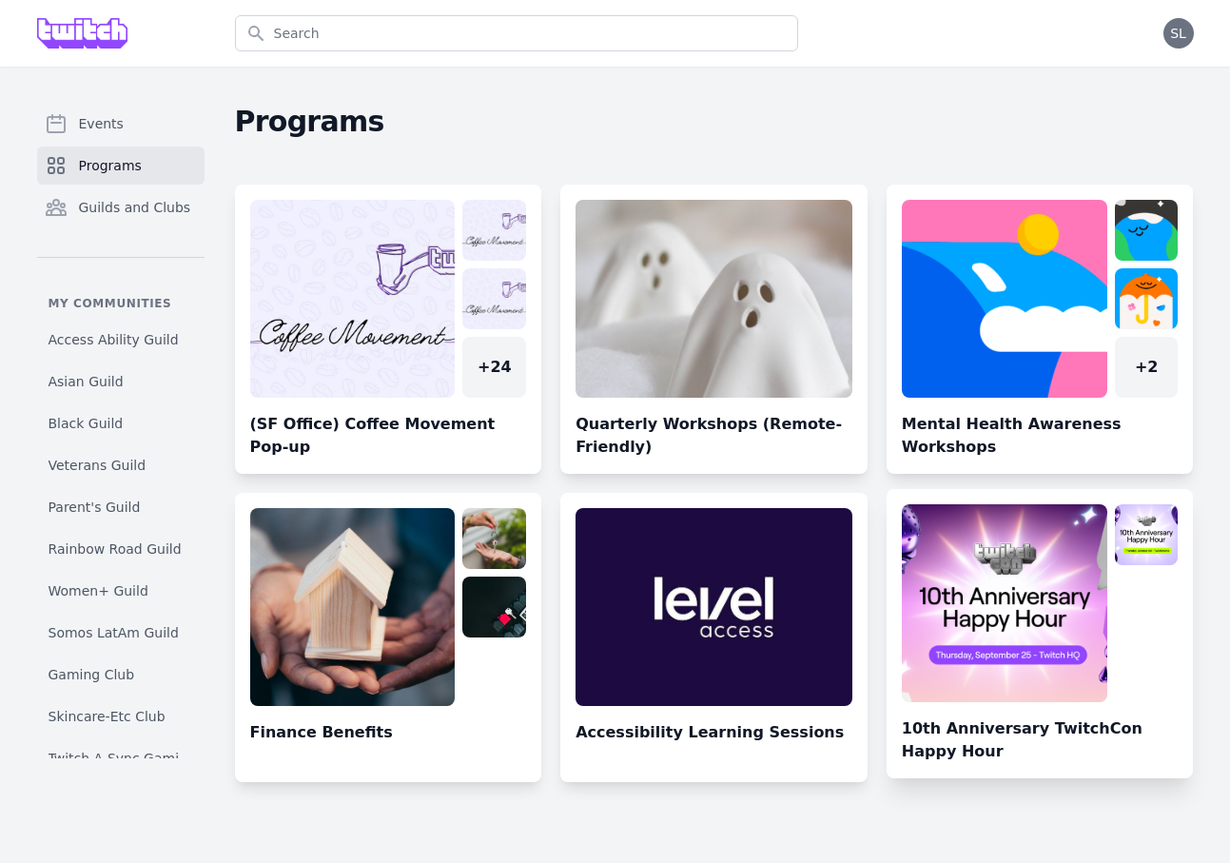
click at [1059, 643] on link at bounding box center [1040, 641] width 307 height 274
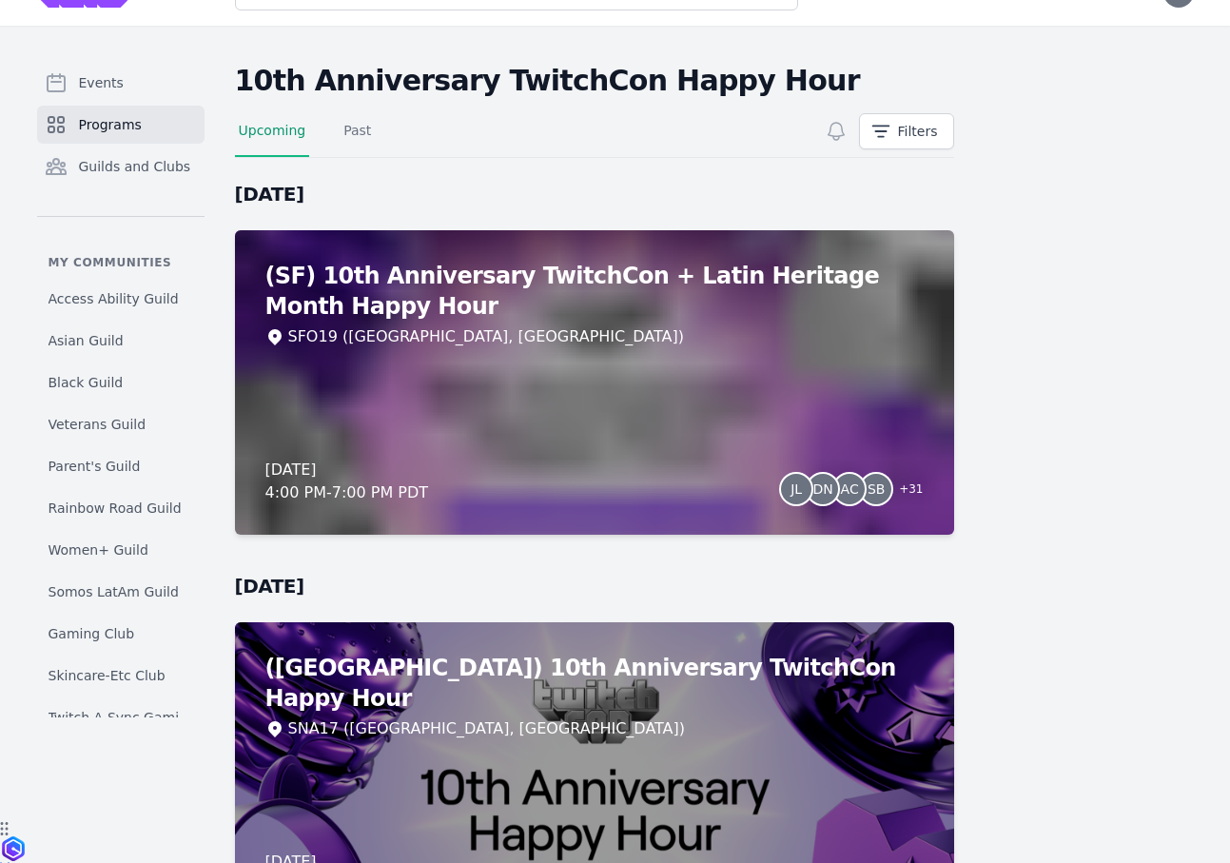
scroll to position [62, 0]
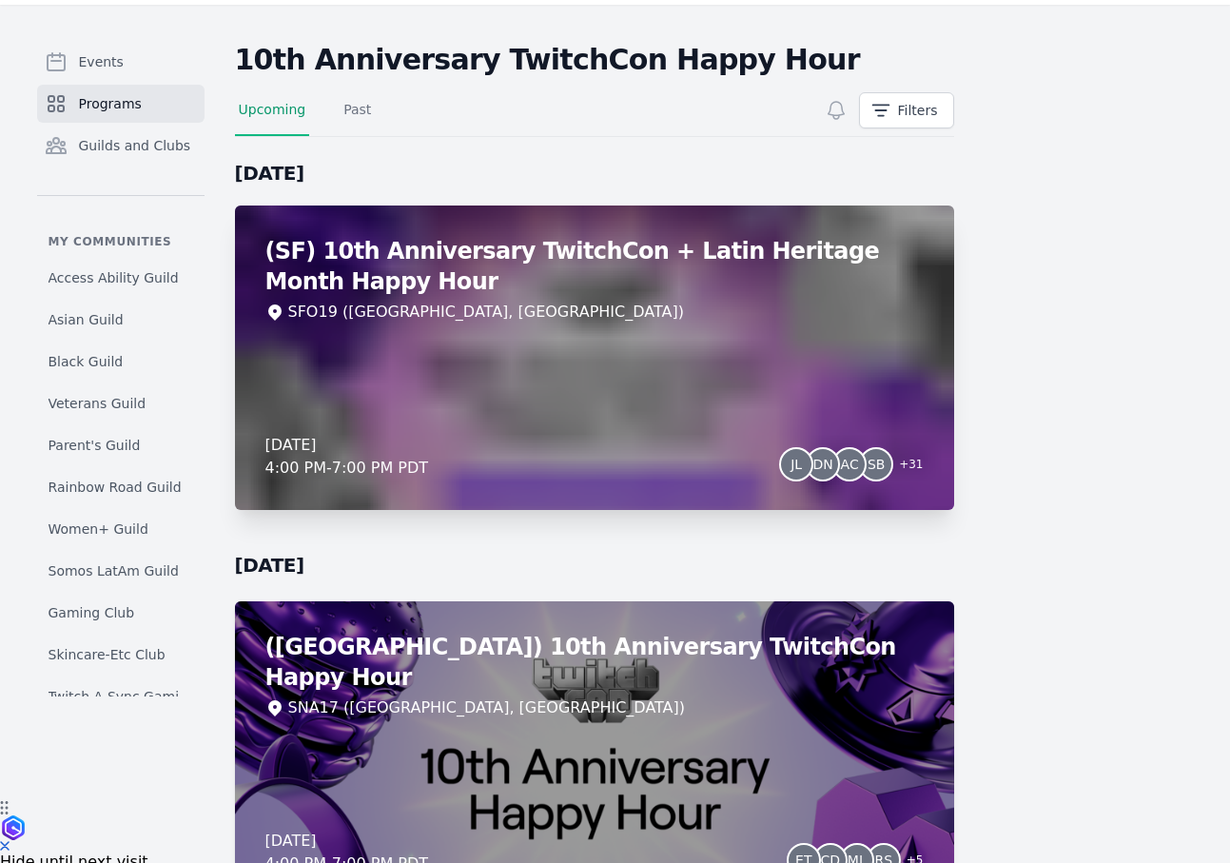
click at [701, 373] on div "(SF) 10th Anniversary TwitchCon + Latin Heritage Month Happy Hour SFO19 ([GEOGR…" at bounding box center [594, 357] width 719 height 304
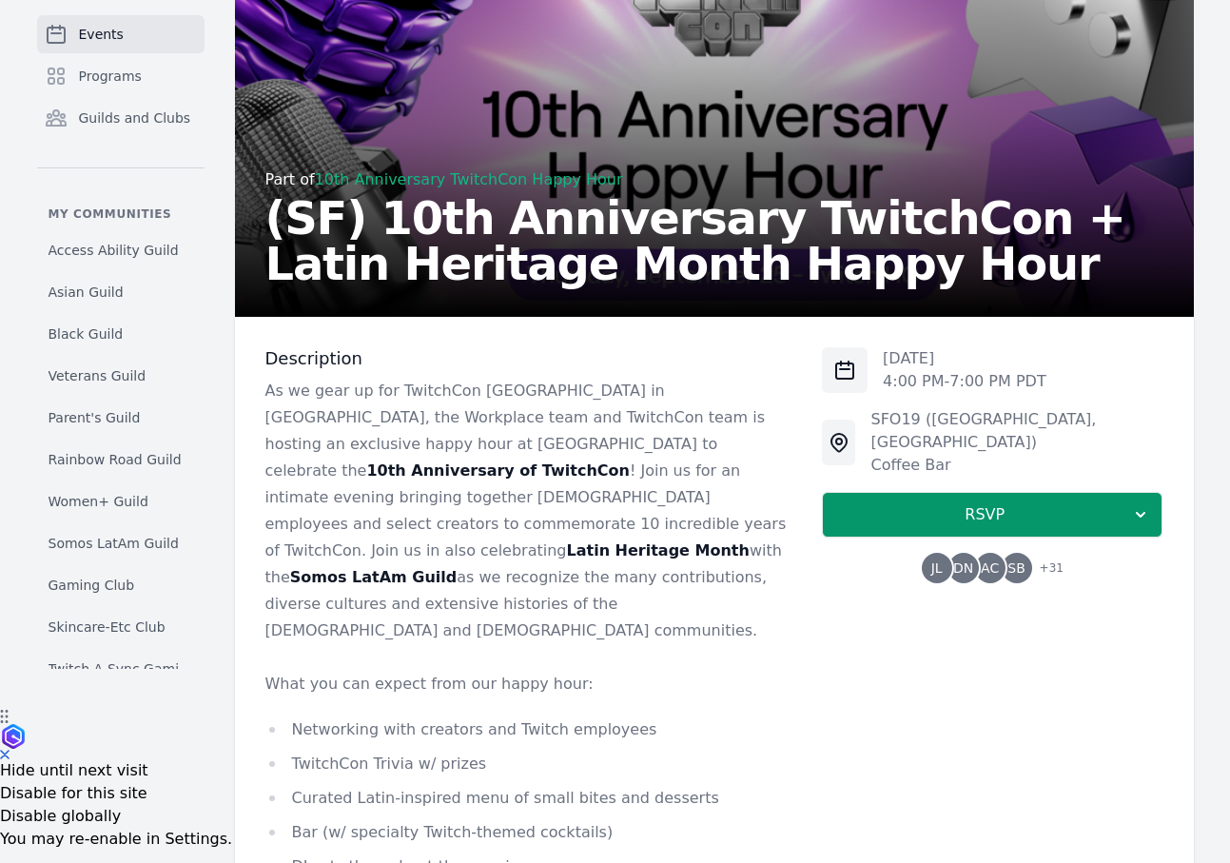
scroll to position [156, 0]
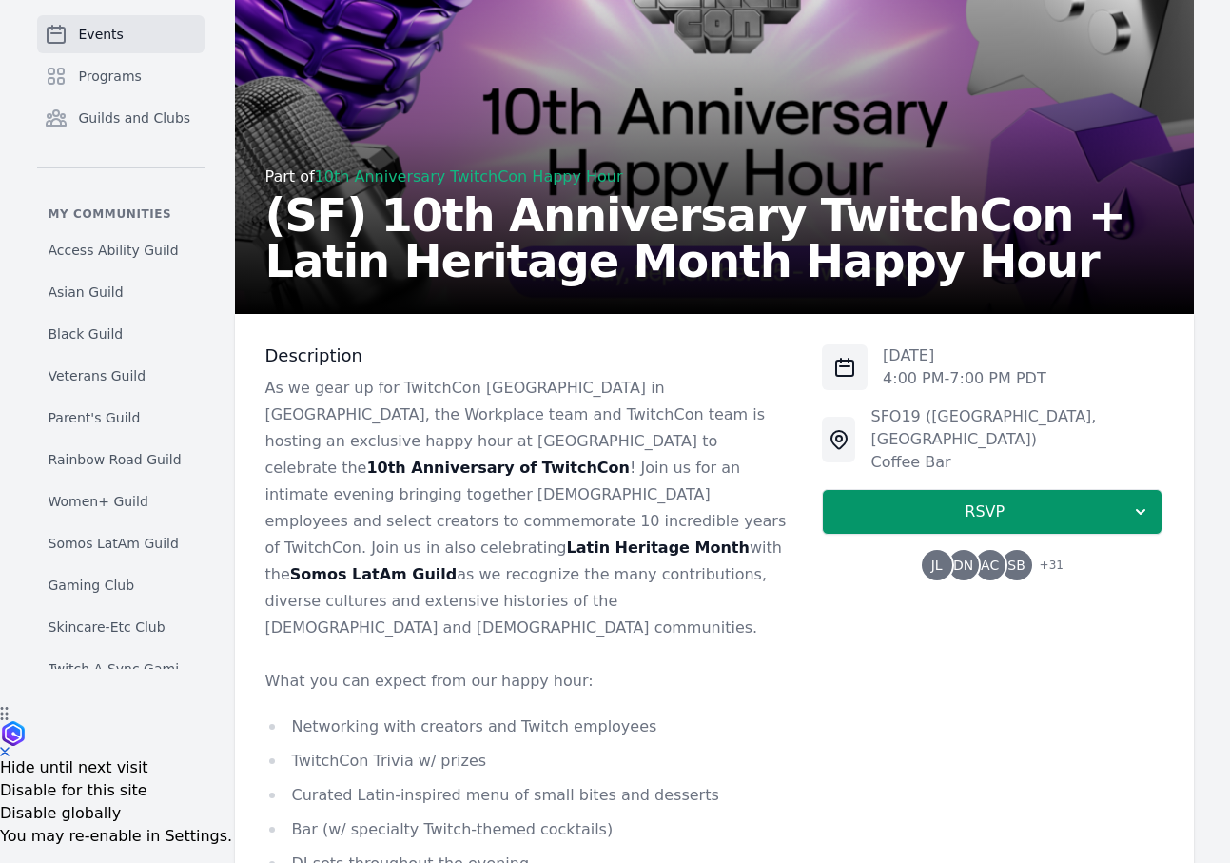
click at [946, 550] on span "JL" at bounding box center [937, 565] width 30 height 30
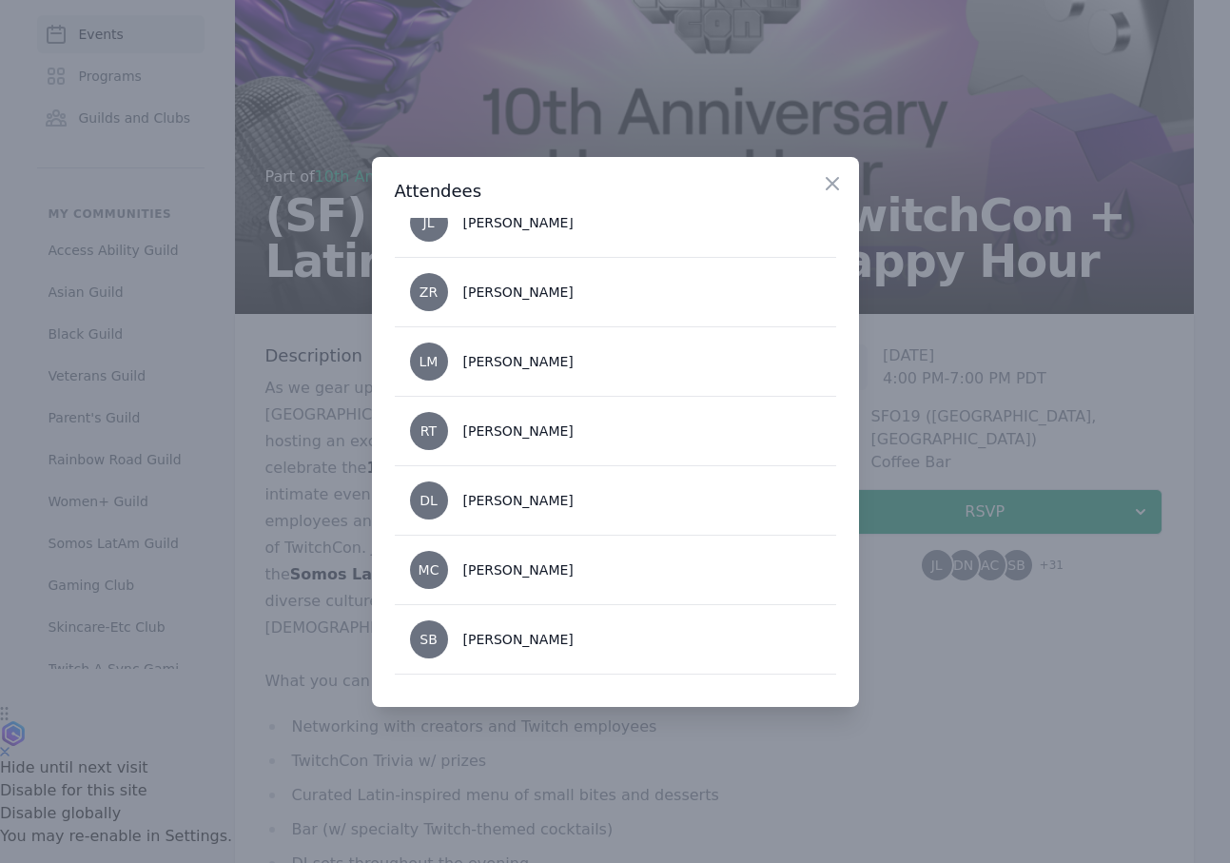
scroll to position [857, 0]
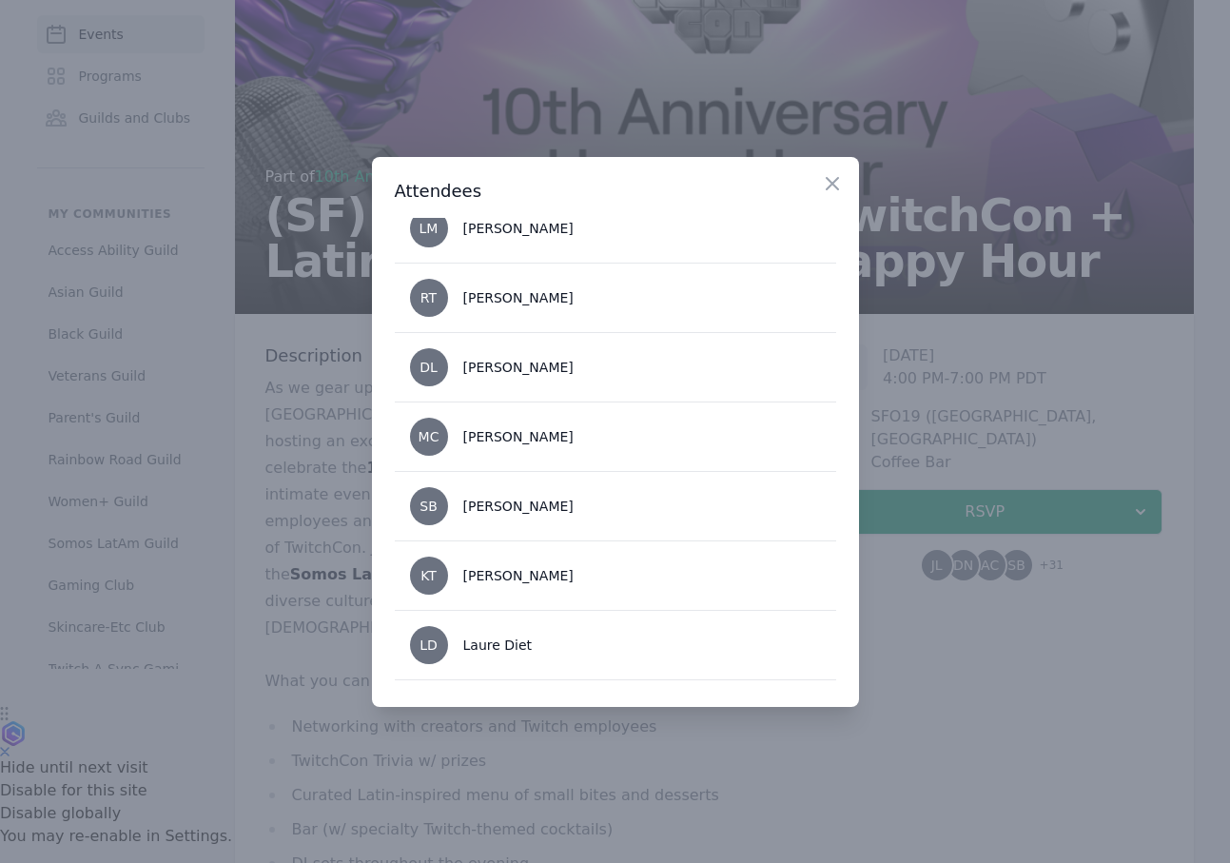
click at [962, 697] on div at bounding box center [615, 431] width 1230 height 863
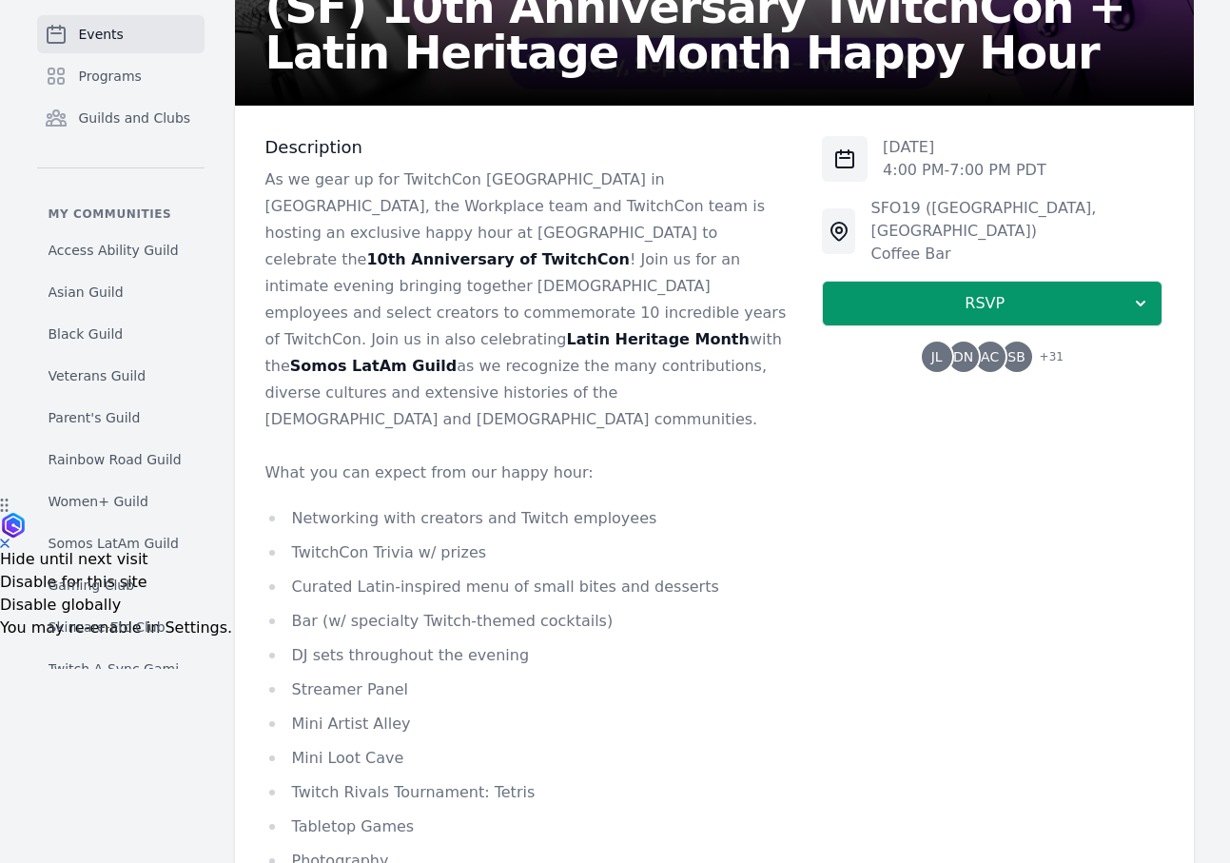
scroll to position [363, 0]
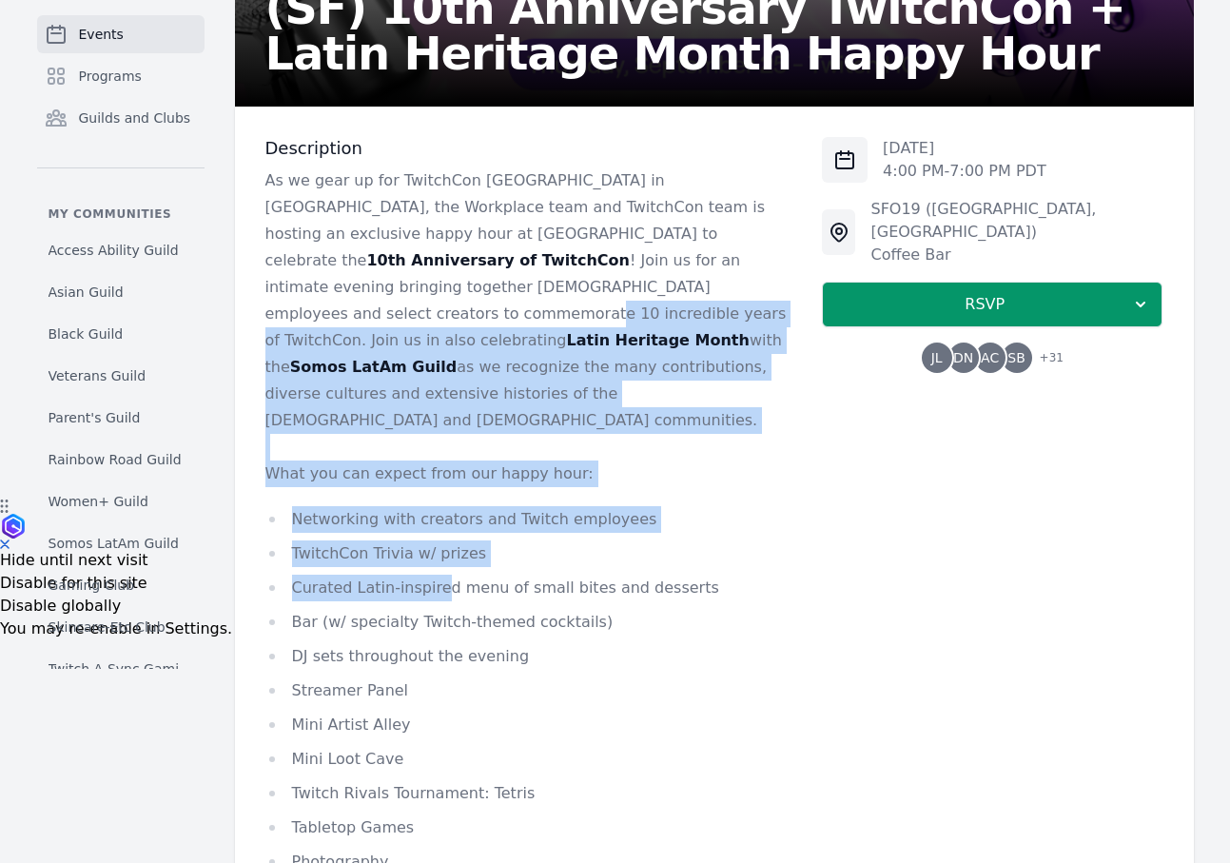
drag, startPoint x: 438, startPoint y: 290, endPoint x: 438, endPoint y: 539, distance: 249.2
click at [438, 539] on div "As we gear up for TwitchCon [GEOGRAPHIC_DATA] in [GEOGRAPHIC_DATA], the Workpla…" at bounding box center [528, 543] width 527 height 753
click at [438, 575] on li "Curated Latin-inspired menu of small bites and desserts" at bounding box center [528, 588] width 527 height 27
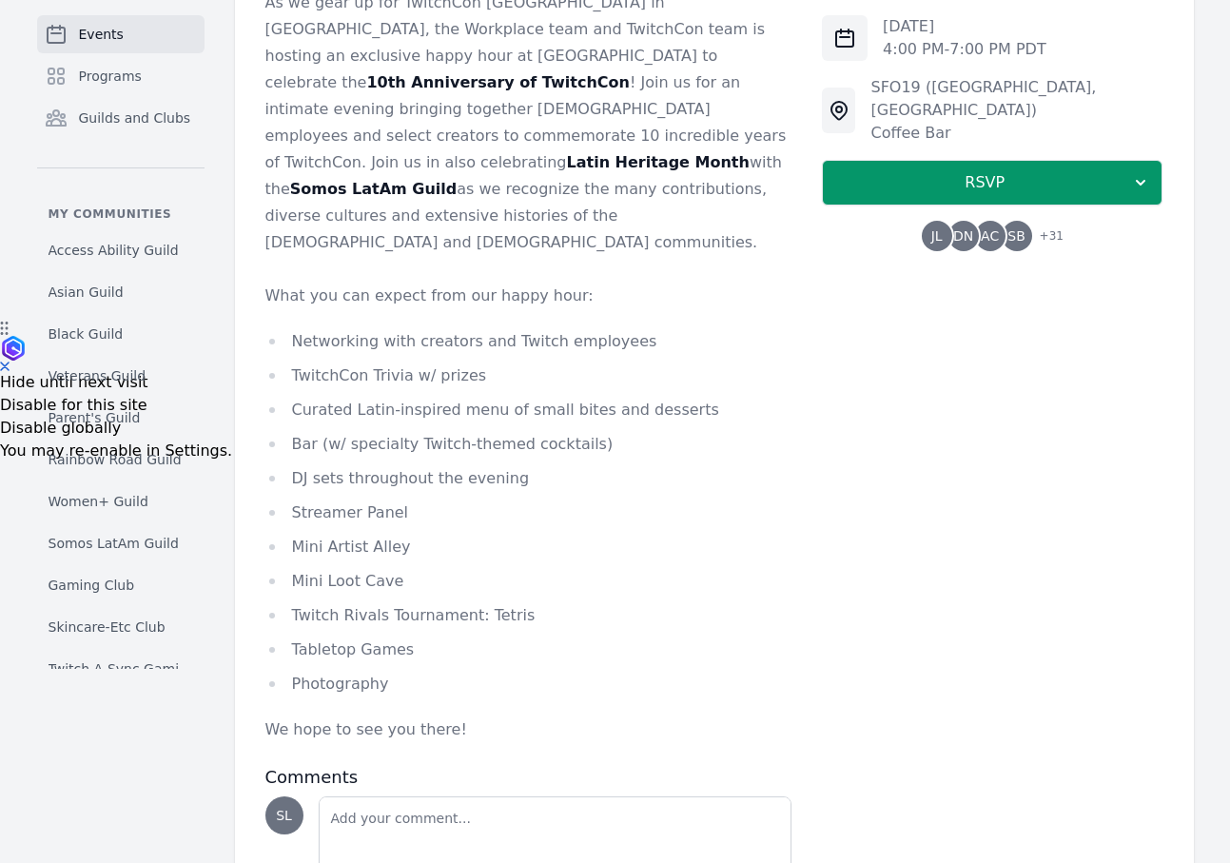
scroll to position [563, 0]
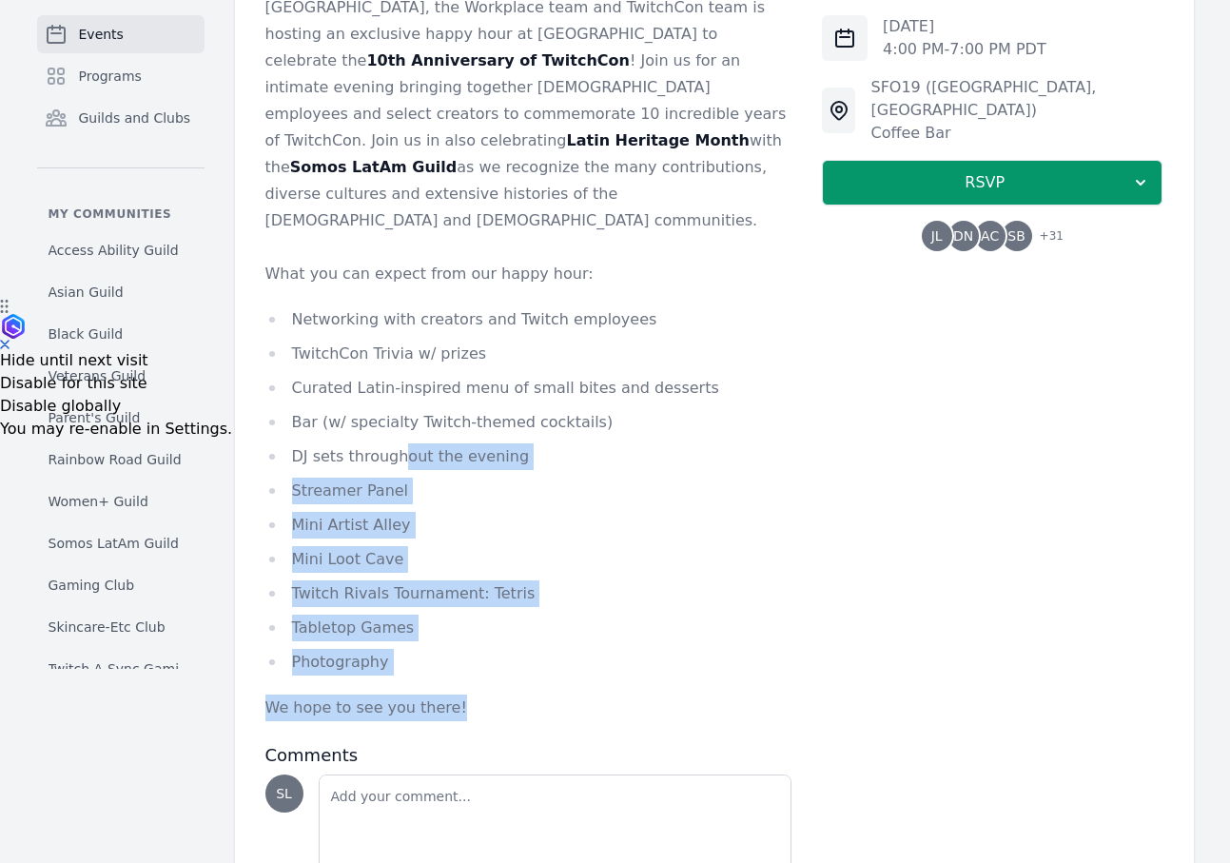
drag, startPoint x: 463, startPoint y: 658, endPoint x: 395, endPoint y: 407, distance: 260.3
click at [397, 407] on div "As we gear up for TwitchCon [GEOGRAPHIC_DATA] in [GEOGRAPHIC_DATA], the Workpla…" at bounding box center [528, 344] width 527 height 753
click at [395, 443] on li "DJ sets throughout the evening" at bounding box center [528, 456] width 527 height 27
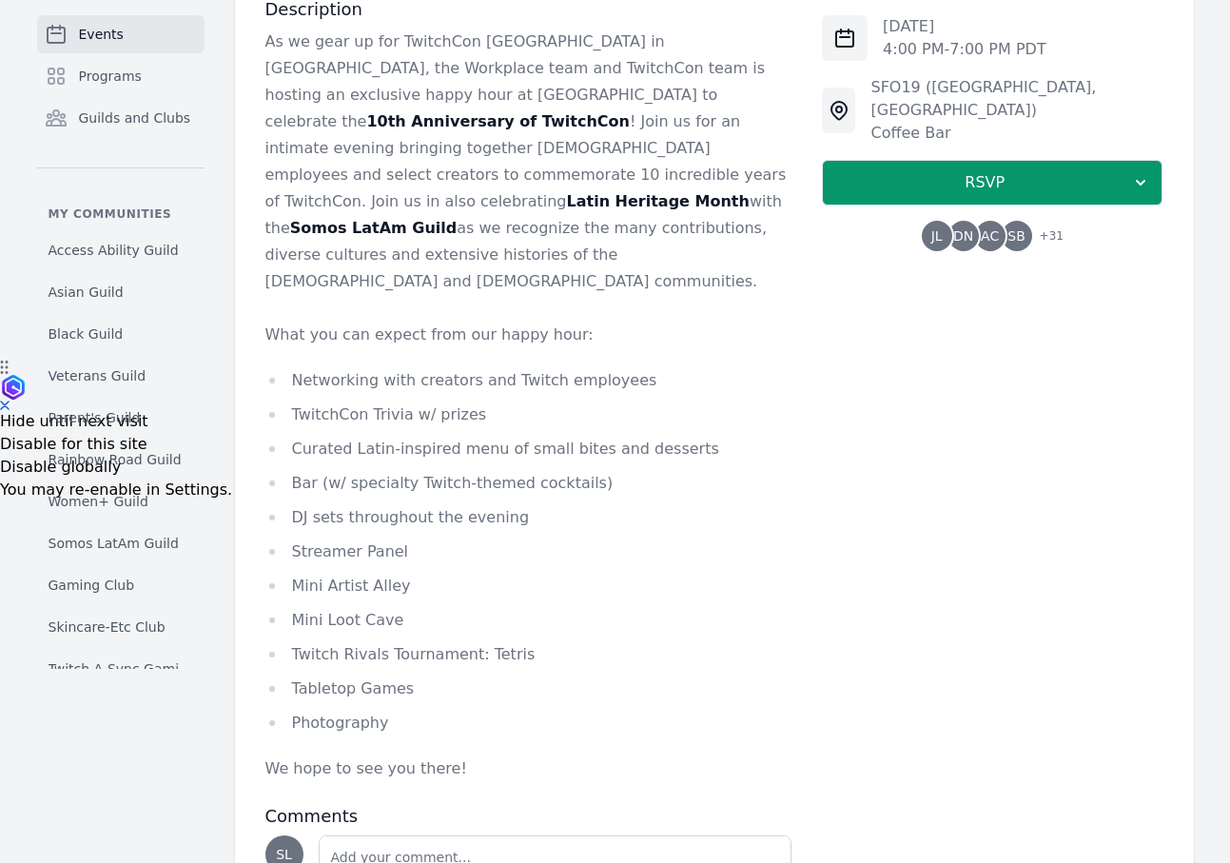
scroll to position [485, 0]
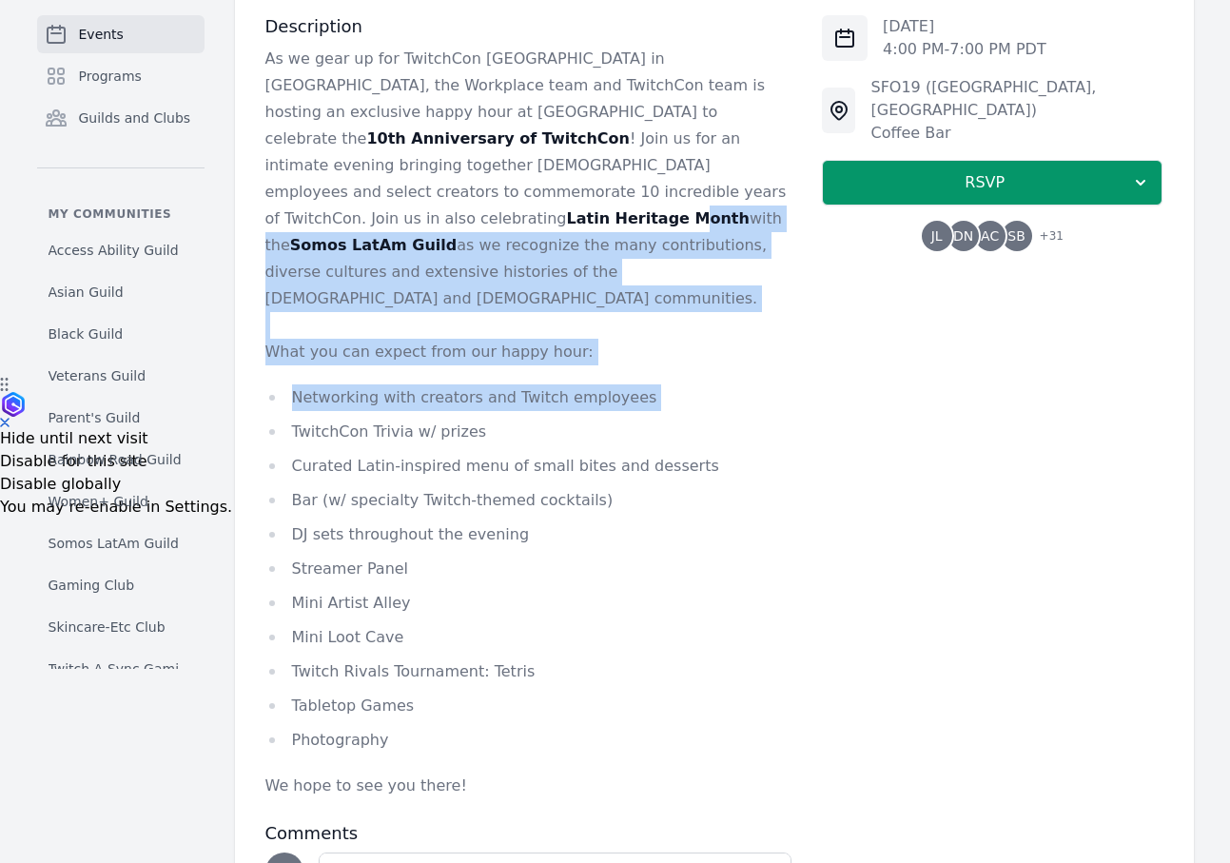
drag, startPoint x: 387, startPoint y: 200, endPoint x: 387, endPoint y: 365, distance: 165.5
click at [387, 365] on div "As we gear up for TwitchCon [GEOGRAPHIC_DATA] in [GEOGRAPHIC_DATA], the Workpla…" at bounding box center [528, 422] width 527 height 753
click at [387, 419] on li "TwitchCon Trivia w/ prizes" at bounding box center [528, 432] width 527 height 27
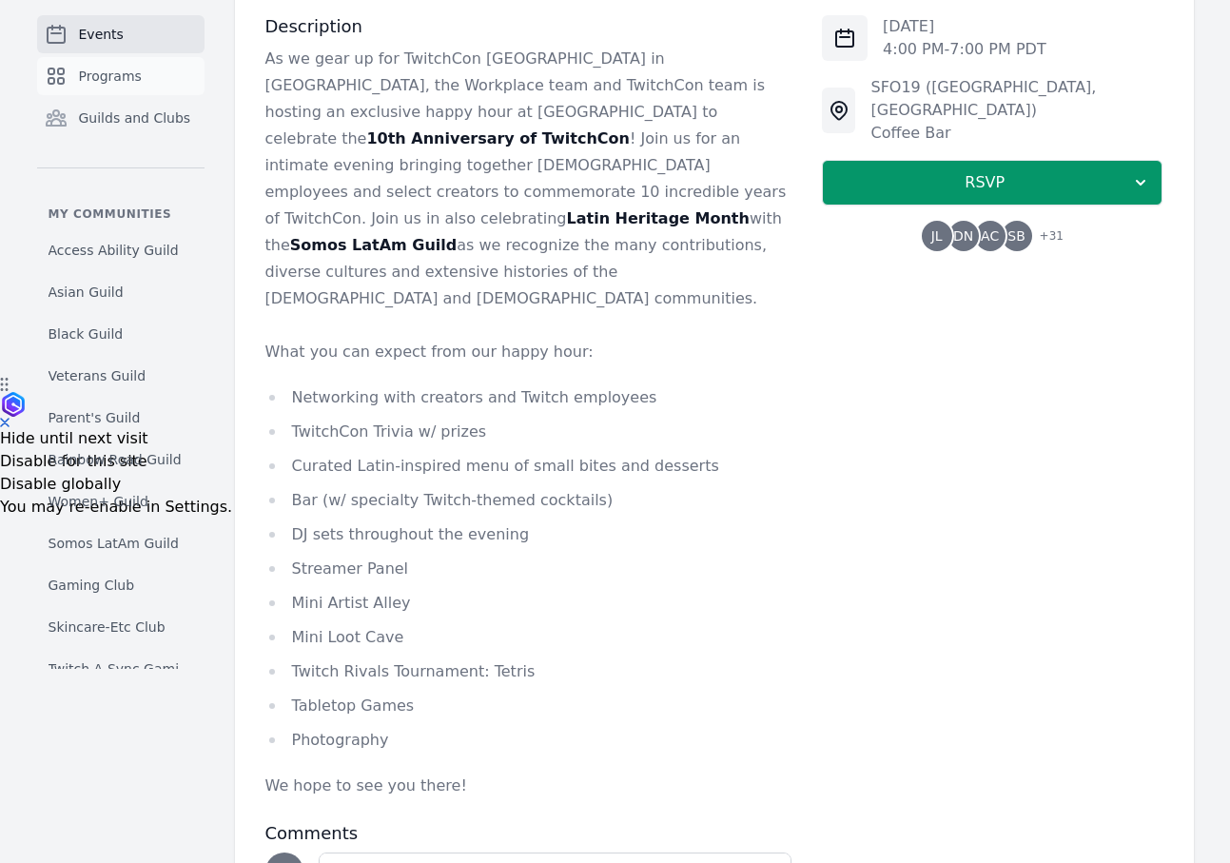
click at [114, 84] on span "Programs" at bounding box center [110, 76] width 63 height 19
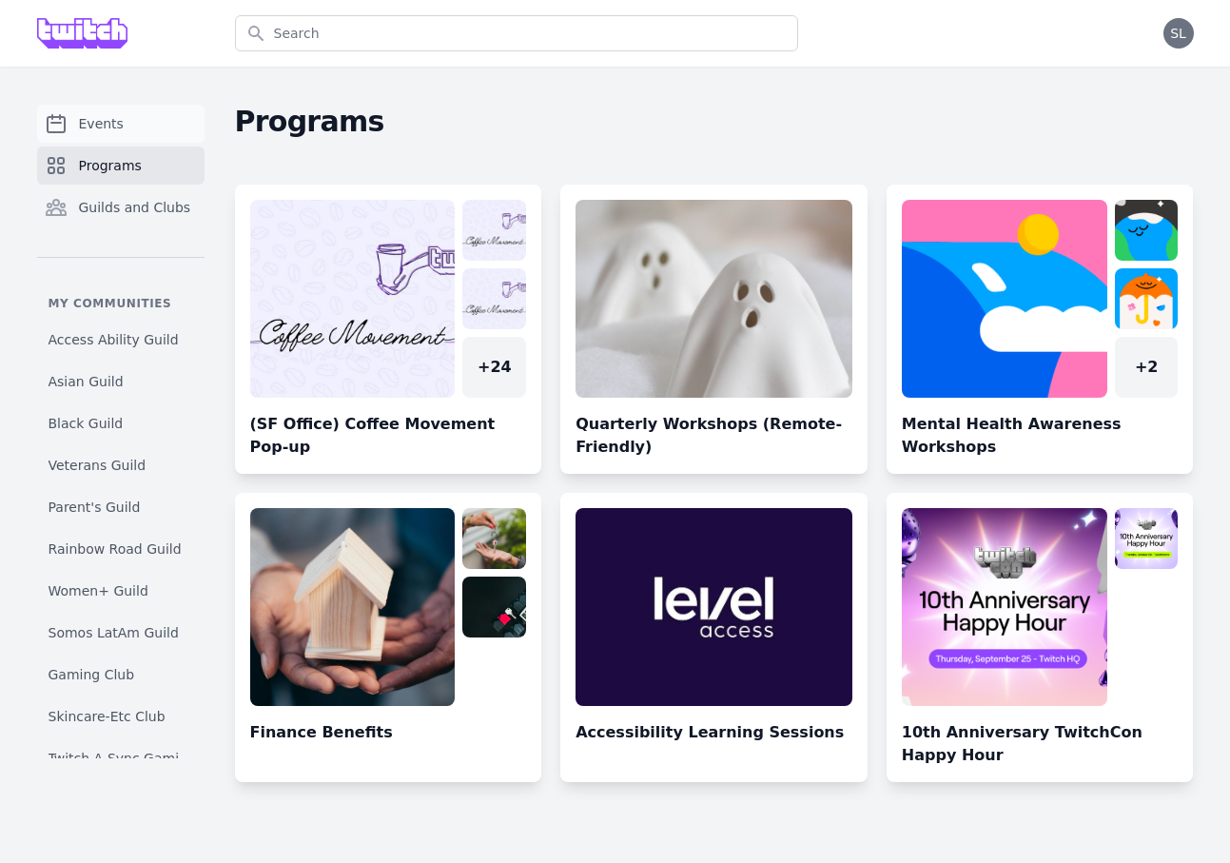
click at [107, 120] on span "Events" at bounding box center [101, 123] width 45 height 19
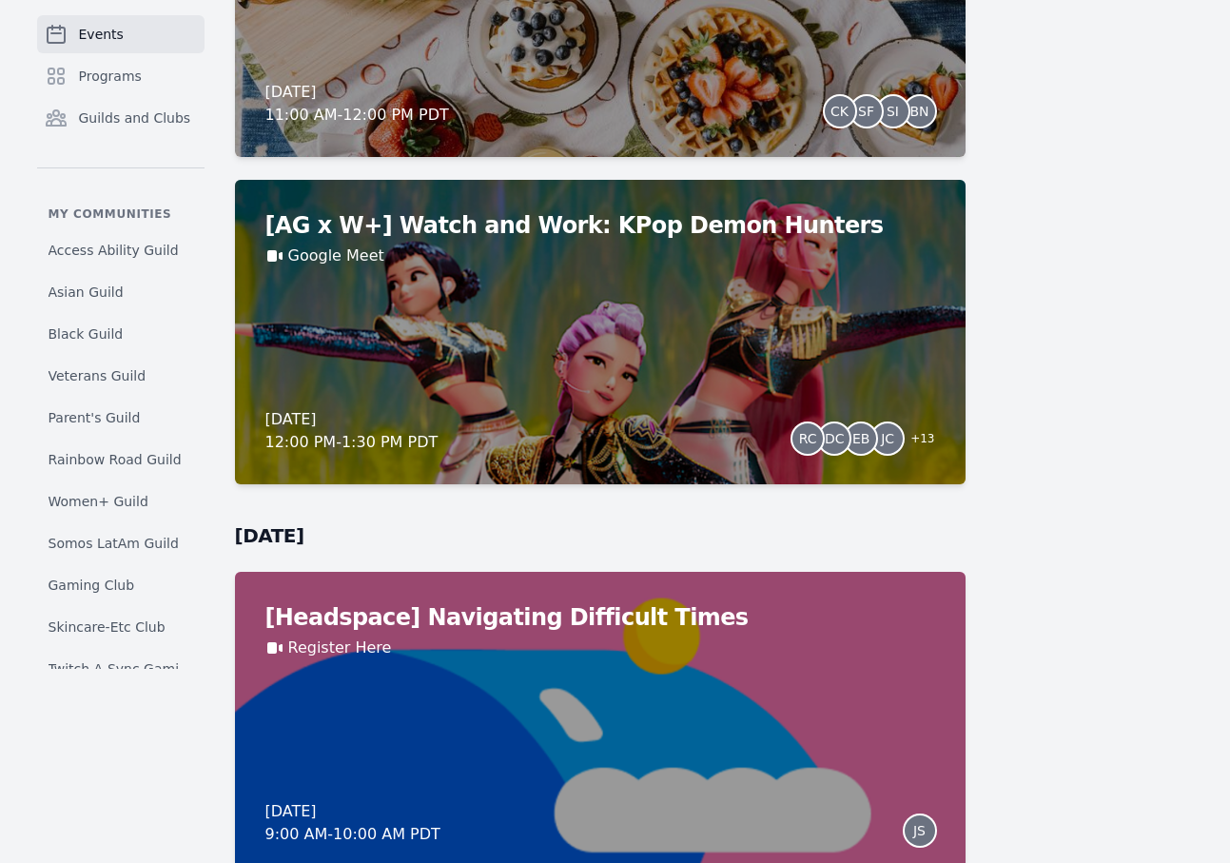
scroll to position [4045, 0]
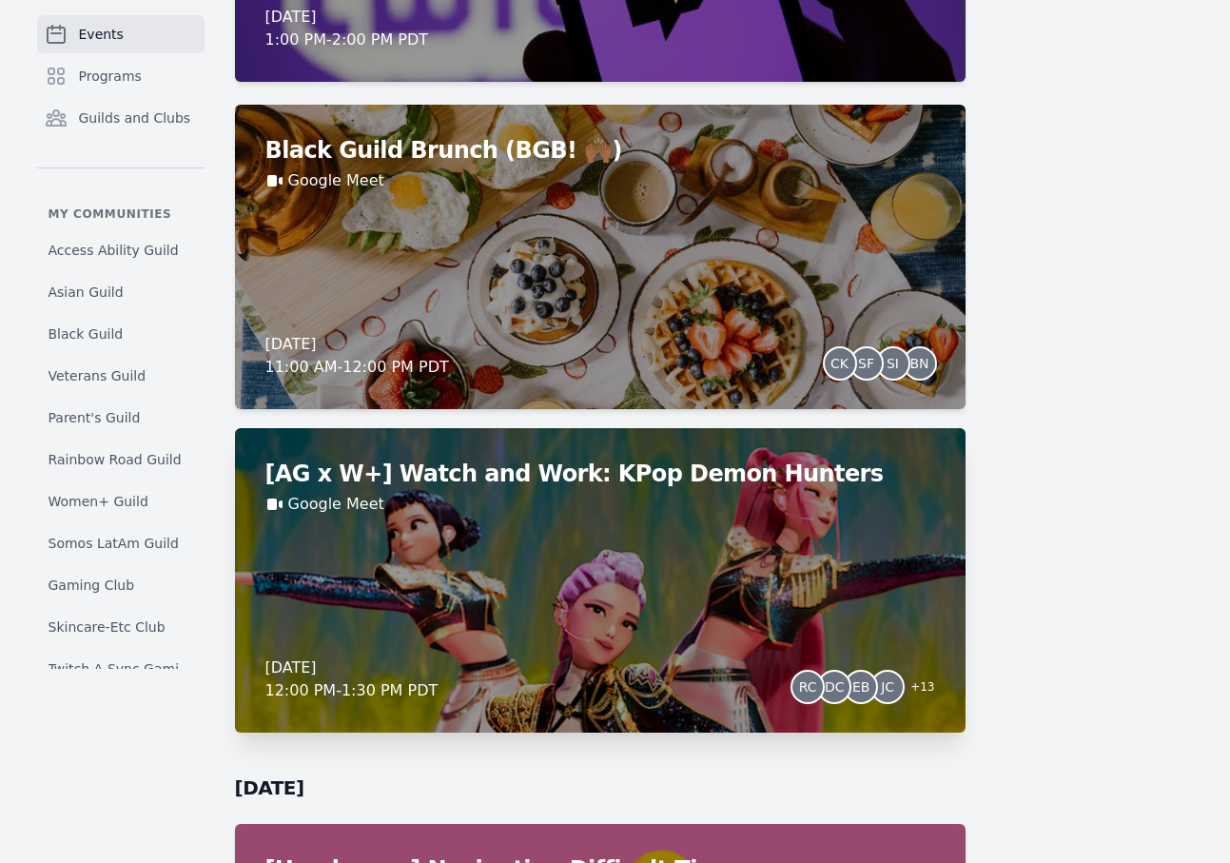
click at [647, 594] on div "[AG x W+] Watch and Work: KPop Demon Hunters Google Meet [DATE] 12:00 PM - 1:30…" at bounding box center [600, 580] width 731 height 304
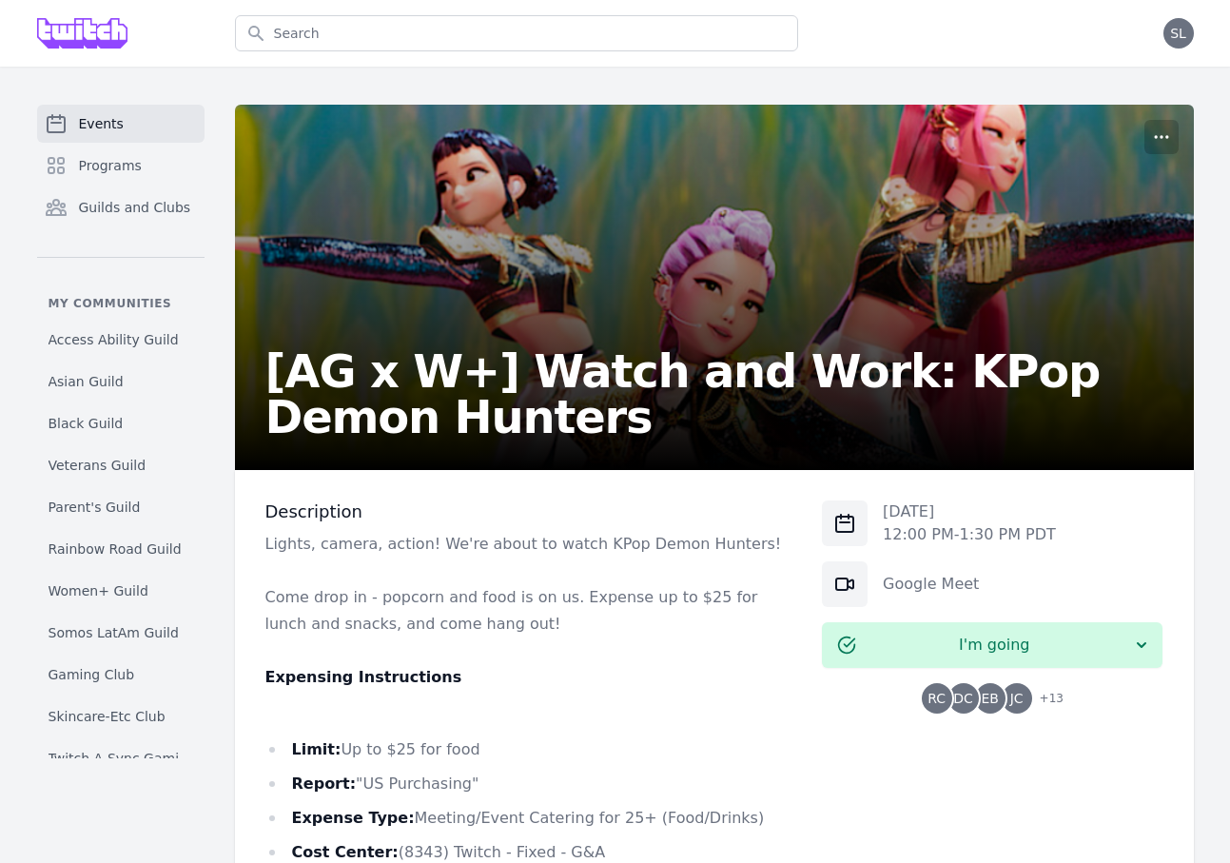
click at [992, 698] on span "EB" at bounding box center [989, 698] width 17 height 13
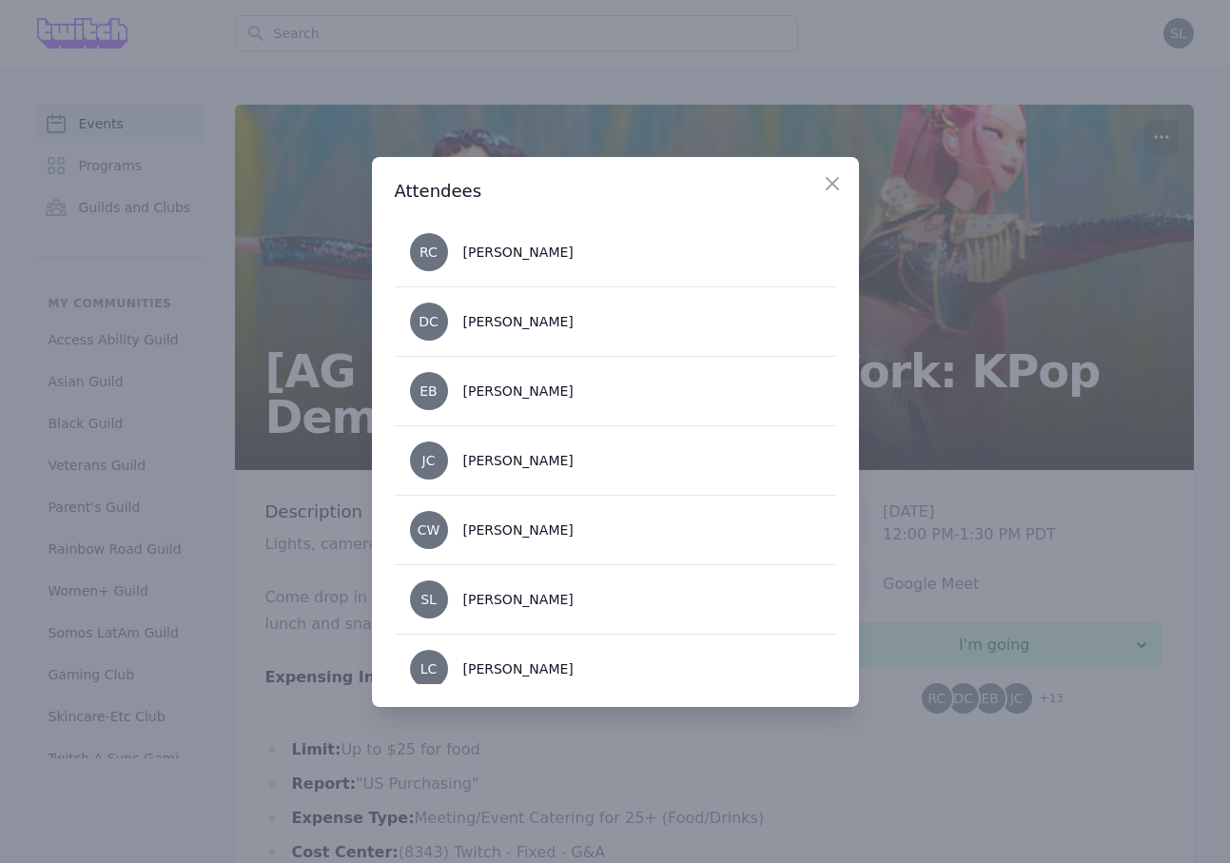
click at [550, 809] on div at bounding box center [615, 431] width 1230 height 863
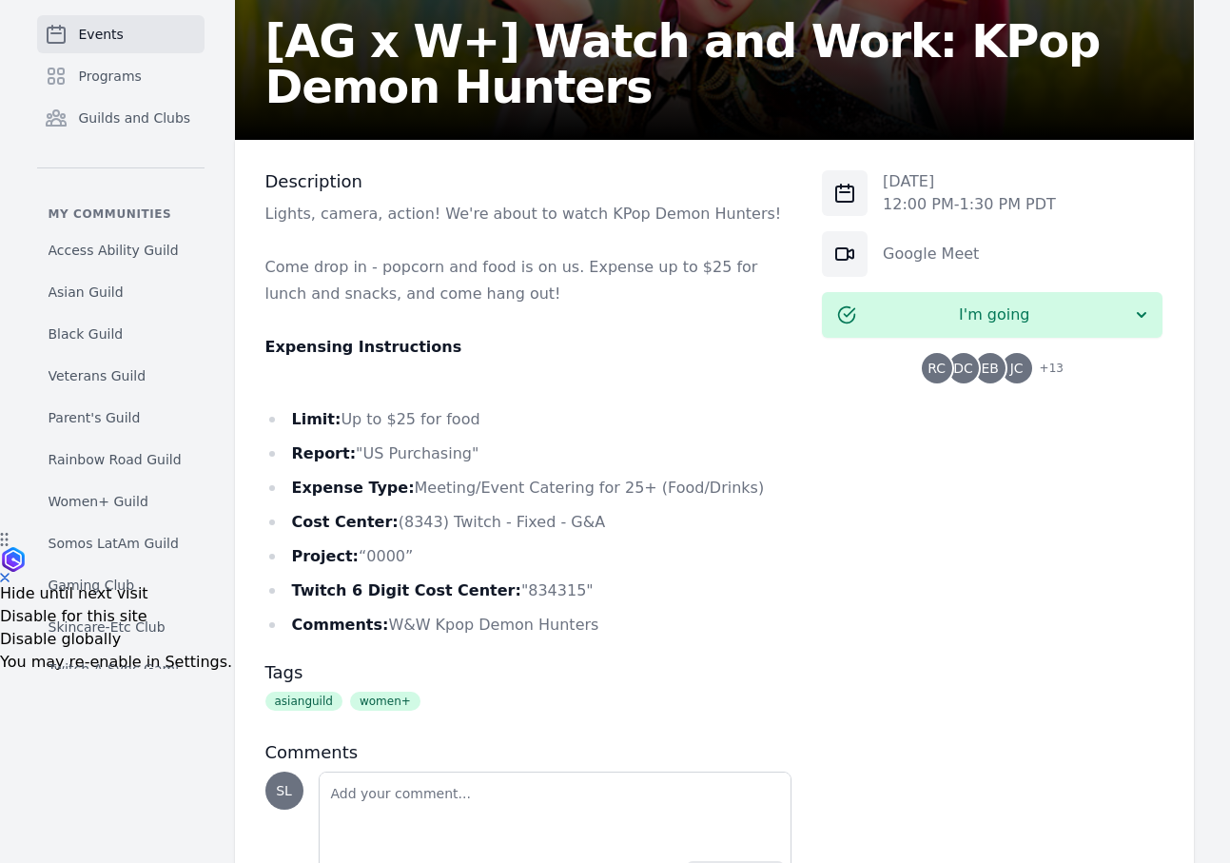
scroll to position [440, 0]
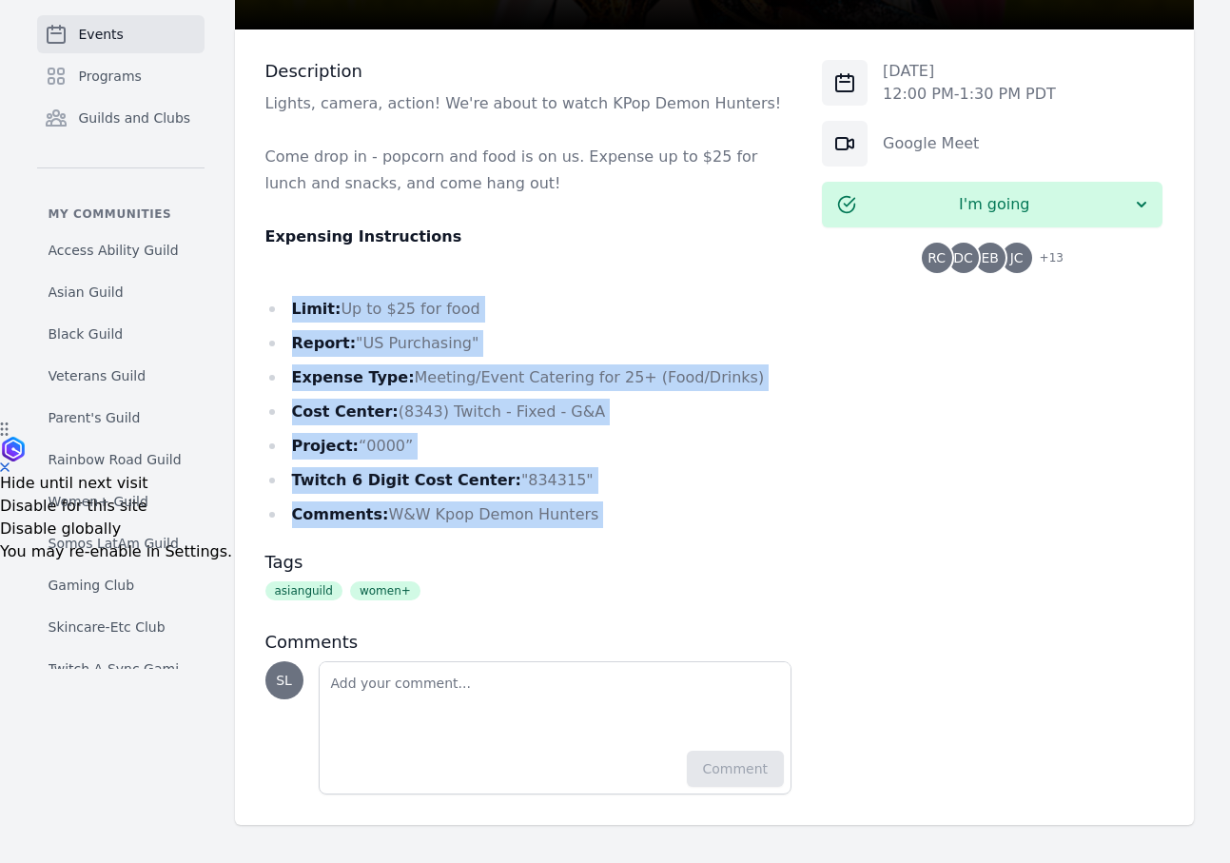
drag, startPoint x: 602, startPoint y: 541, endPoint x: 547, endPoint y: 289, distance: 258.0
click at [547, 289] on div "Description Lights, camera, action! We're about to watch KPop Demon Hunters! Co…" at bounding box center [528, 427] width 527 height 734
click at [547, 289] on div "Lights, camera, action! We're about to watch KPop Demon Hunters! Come drop in -…" at bounding box center [528, 309] width 527 height 438
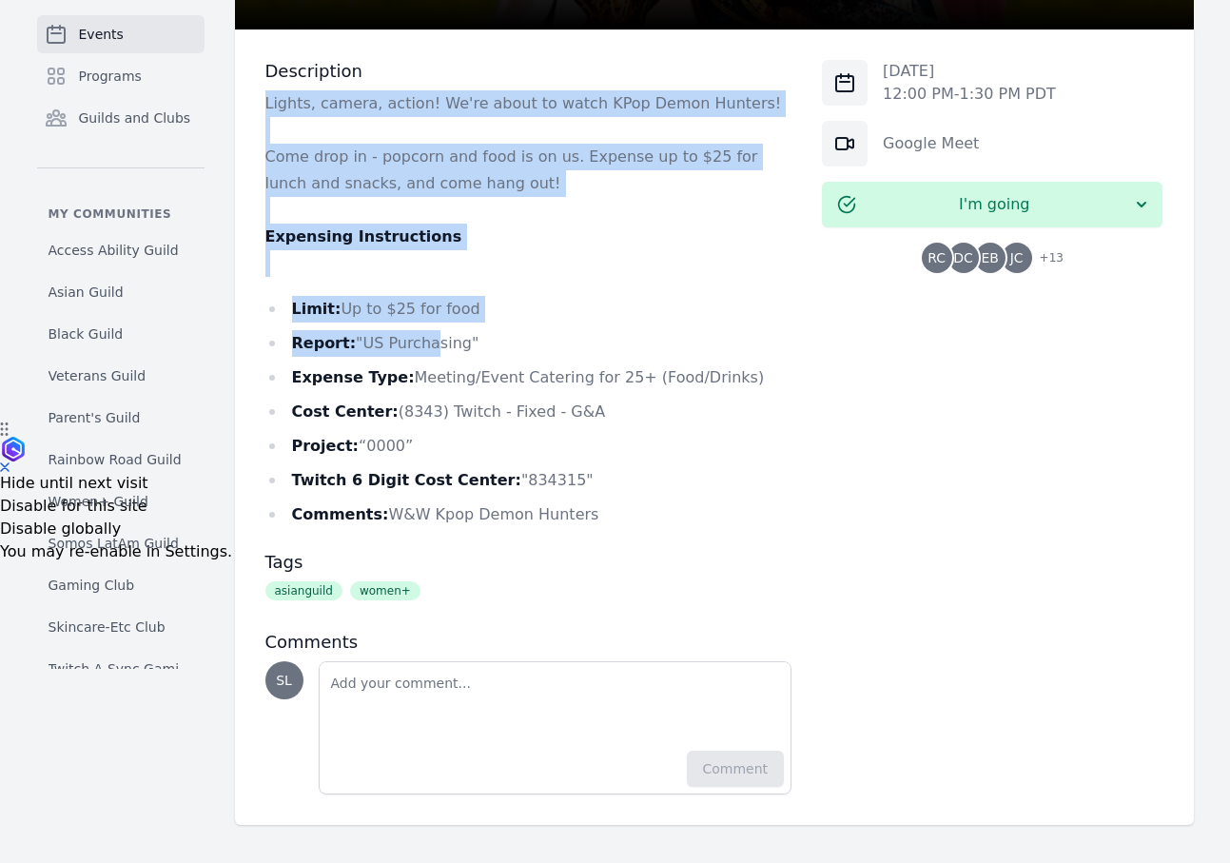
drag, startPoint x: 425, startPoint y: 89, endPoint x: 424, endPoint y: 338, distance: 248.3
click at [424, 338] on div "Lights, camera, action! We're about to watch KPop Demon Hunters! Come drop in -…" at bounding box center [528, 309] width 527 height 438
click at [424, 338] on li "Report: "US Purchasing"" at bounding box center [528, 343] width 527 height 27
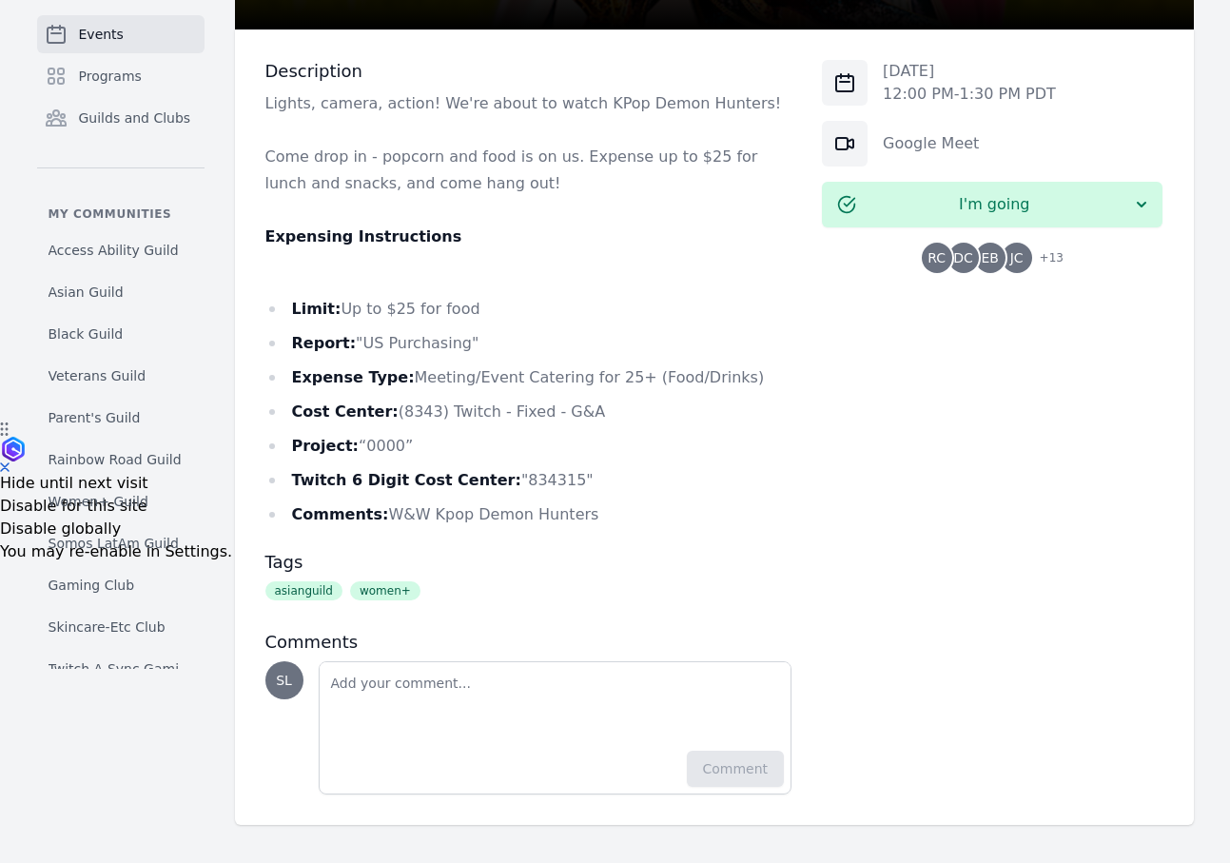
click at [602, 478] on li "Twitch 6 Digit Cost Center: "834315"" at bounding box center [528, 480] width 527 height 27
click at [602, 480] on li "Twitch 6 Digit Cost Center: "834315"" at bounding box center [528, 480] width 527 height 27
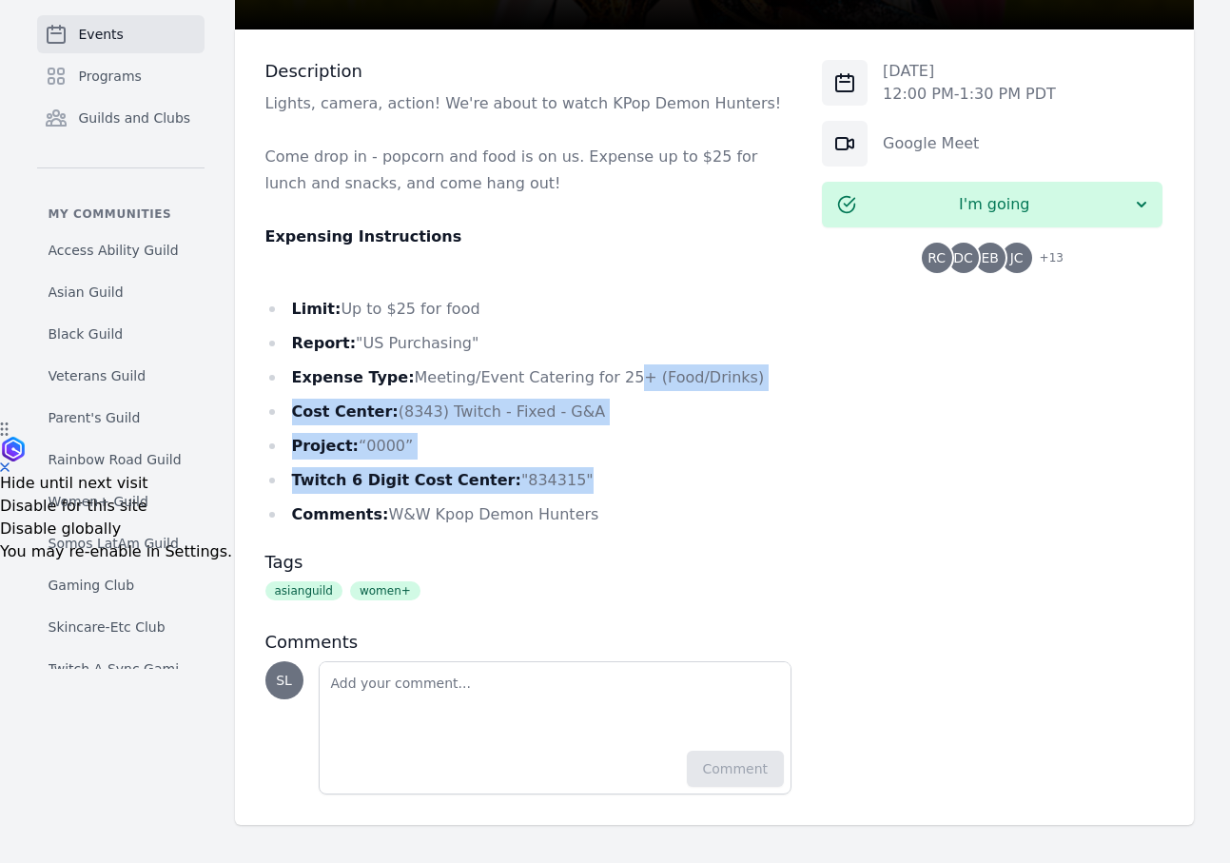
drag, startPoint x: 632, startPoint y: 466, endPoint x: 604, endPoint y: 367, distance: 102.7
click at [604, 367] on ul "Limit: Up to $25 for food Report: "US Purchasing" Expense Type: Meeting/Event C…" at bounding box center [528, 412] width 527 height 232
click at [604, 367] on li "Expense Type: Meeting/Event Catering for 25+ (Food/Drinks)" at bounding box center [528, 377] width 527 height 27
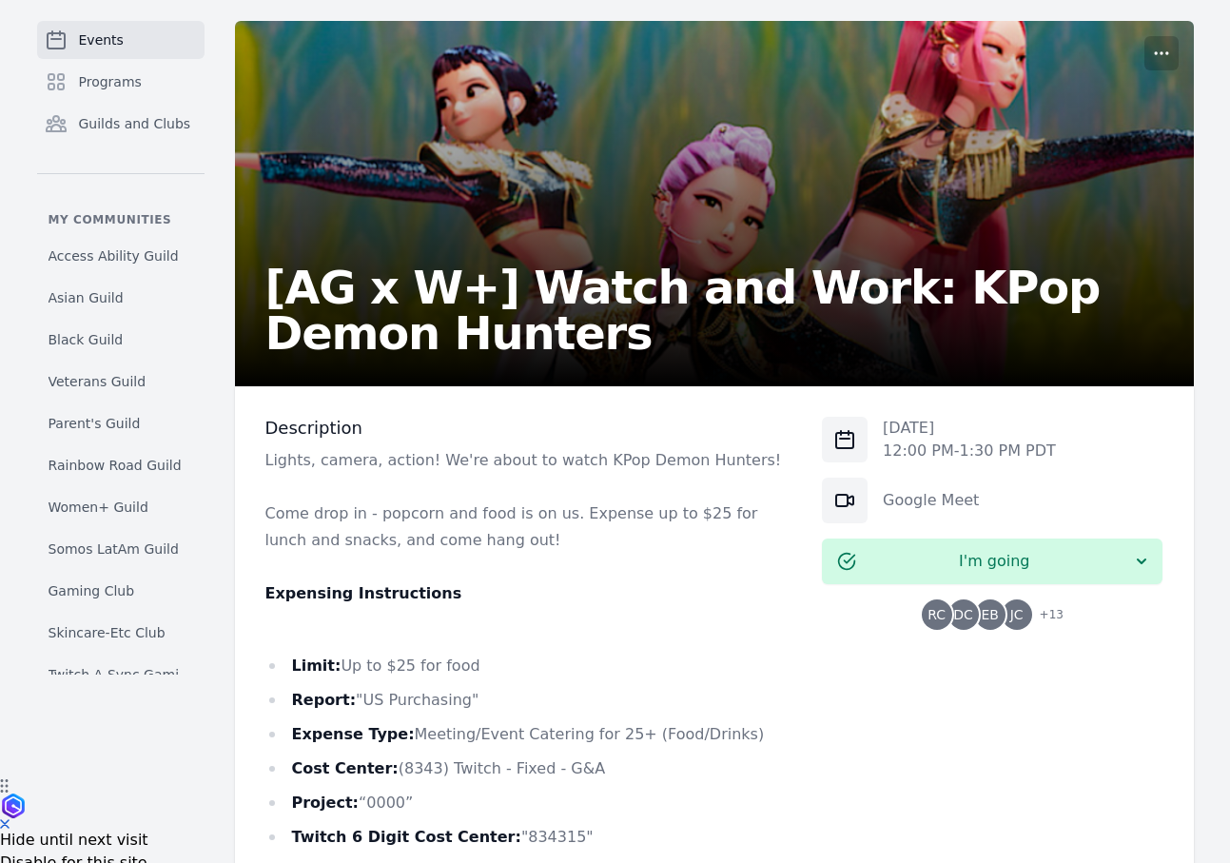
scroll to position [58, 0]
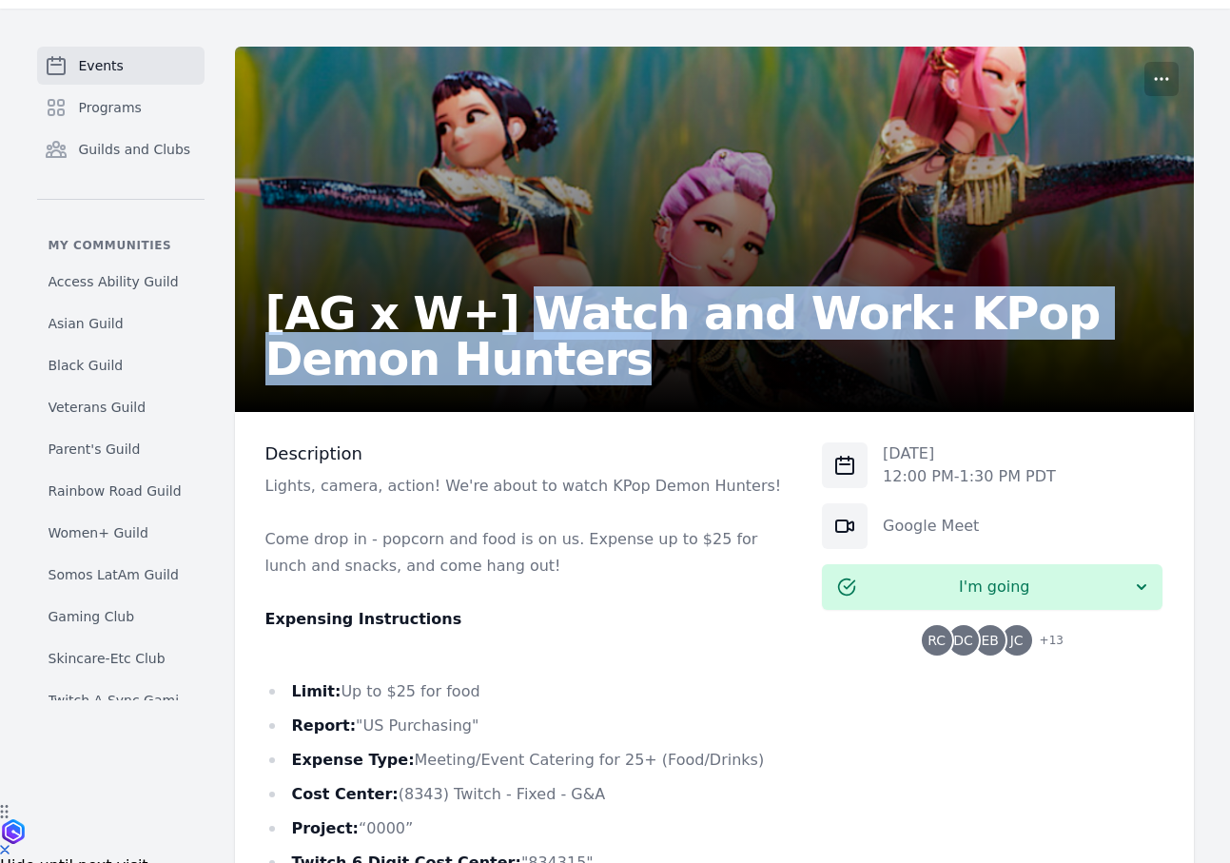
drag, startPoint x: 483, startPoint y: 304, endPoint x: 514, endPoint y: 385, distance: 86.4
click at [514, 385] on div "[AG x W+] Watch and Work: KPop Demon Hunters" at bounding box center [714, 229] width 959 height 365
copy h2 "Watch and Work: KPop Demon Hunters"
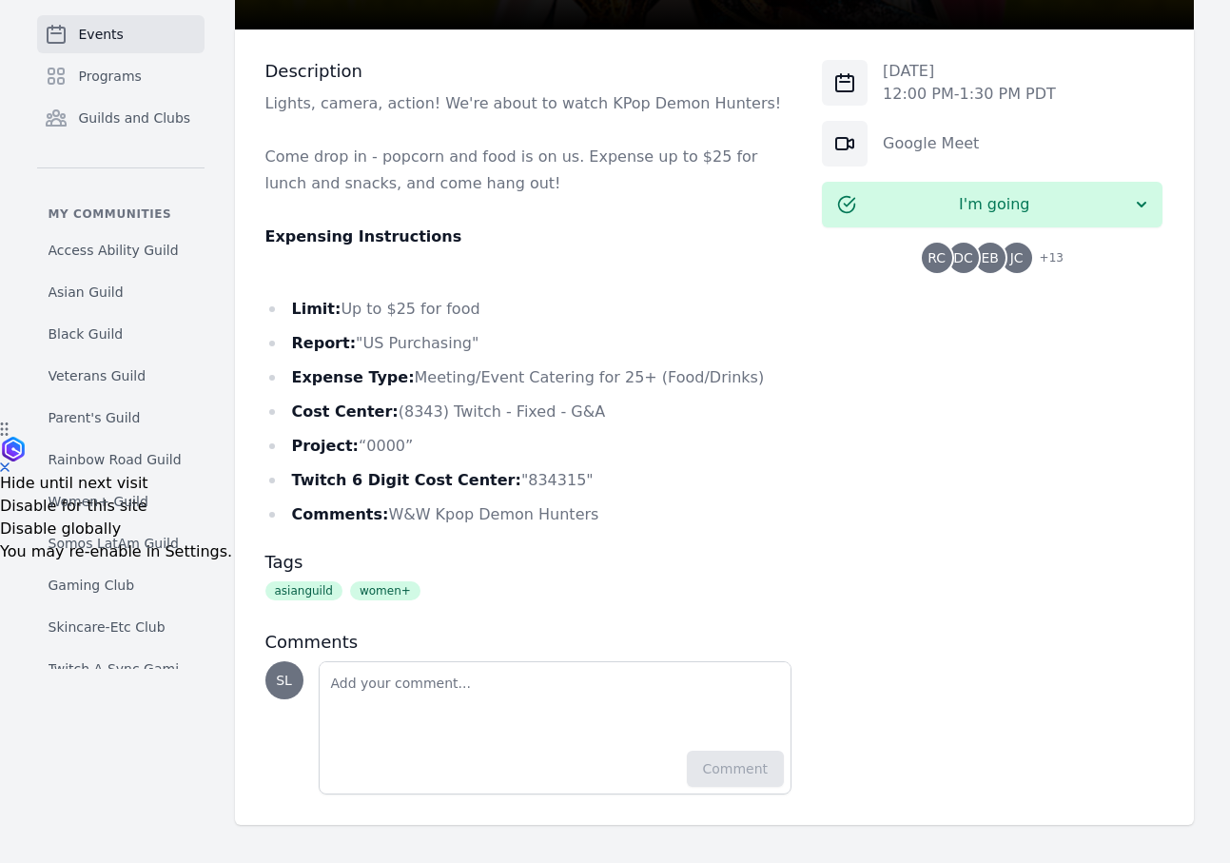
click at [984, 274] on div "Fri, Aug 29, 2025 12:00 PM - 1:30 PM PDT Google Meet I'm going RC DC EB JC + 13" at bounding box center [992, 427] width 341 height 734
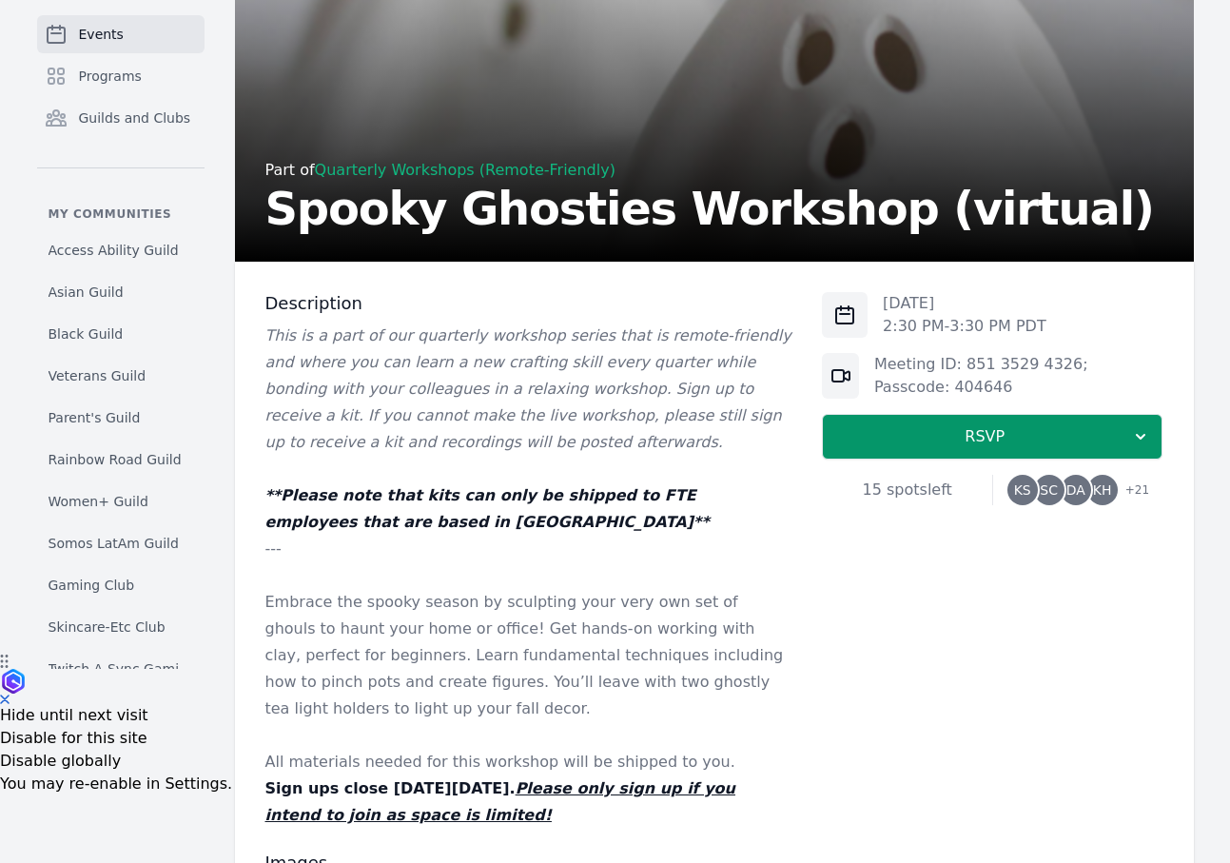
scroll to position [262, 0]
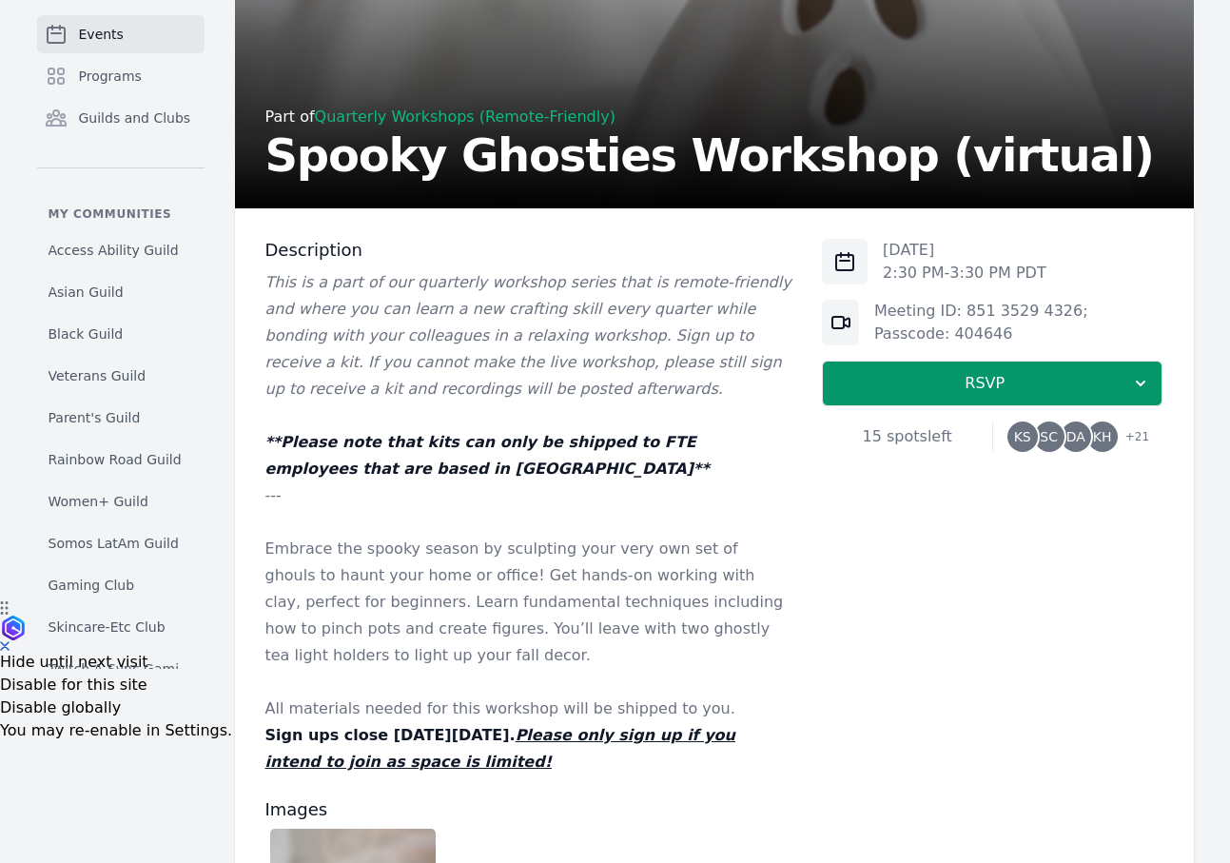
click at [1050, 436] on span "SC" at bounding box center [1049, 436] width 18 height 13
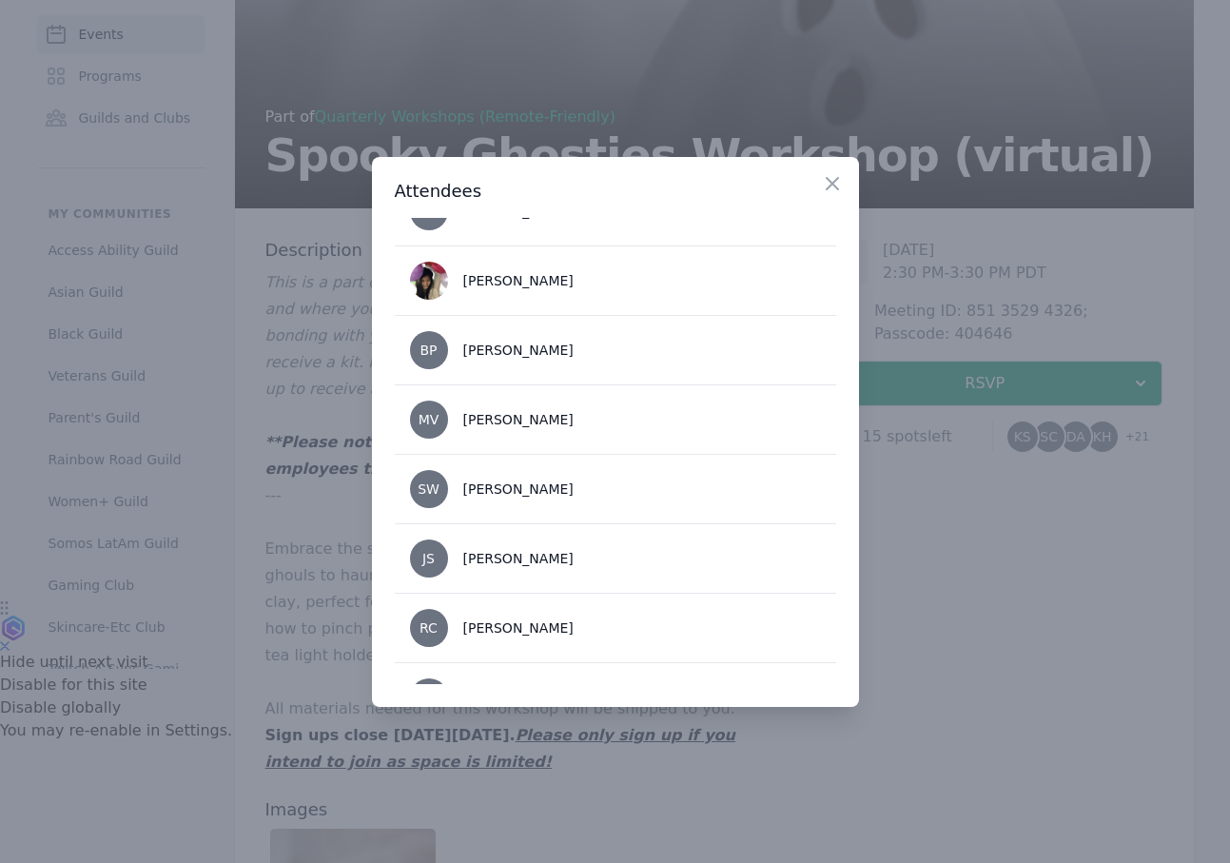
scroll to position [1269, 0]
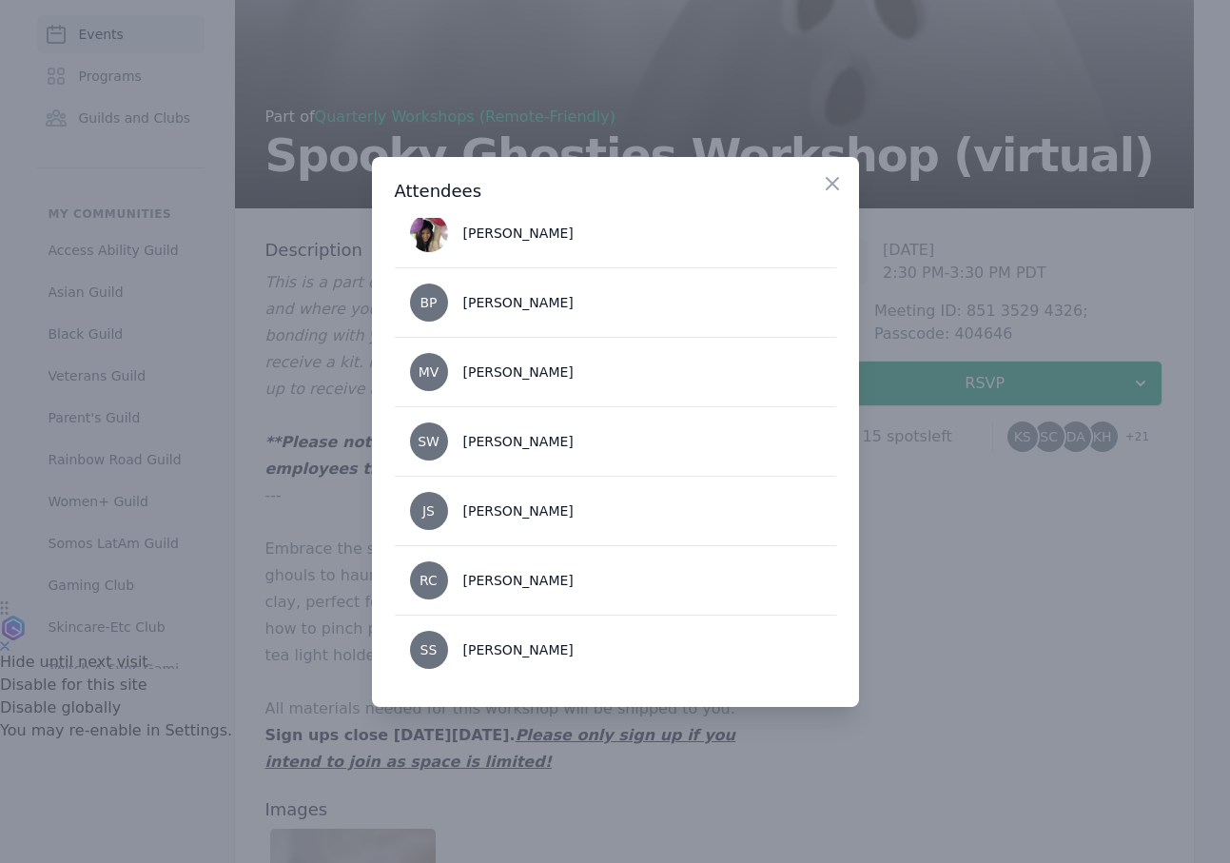
click at [978, 634] on div at bounding box center [615, 431] width 1230 height 863
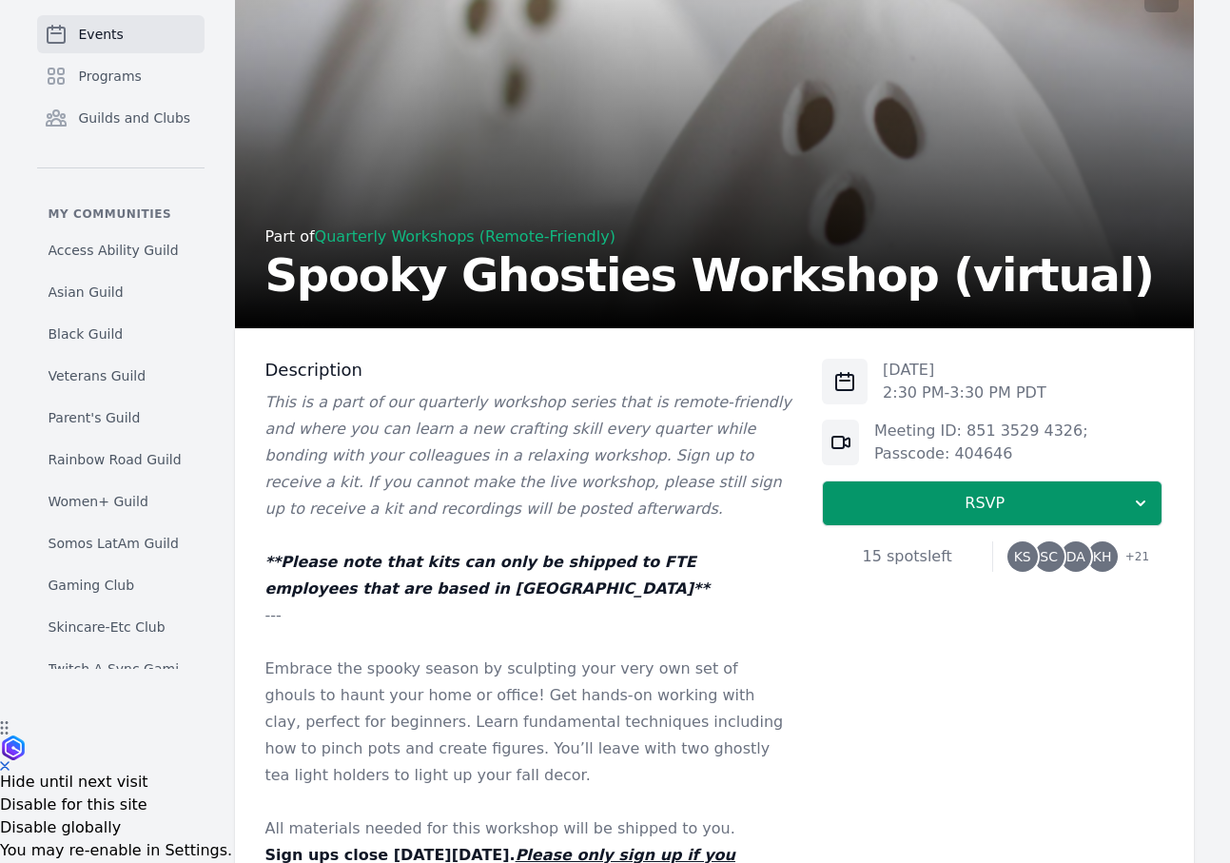
scroll to position [0, 0]
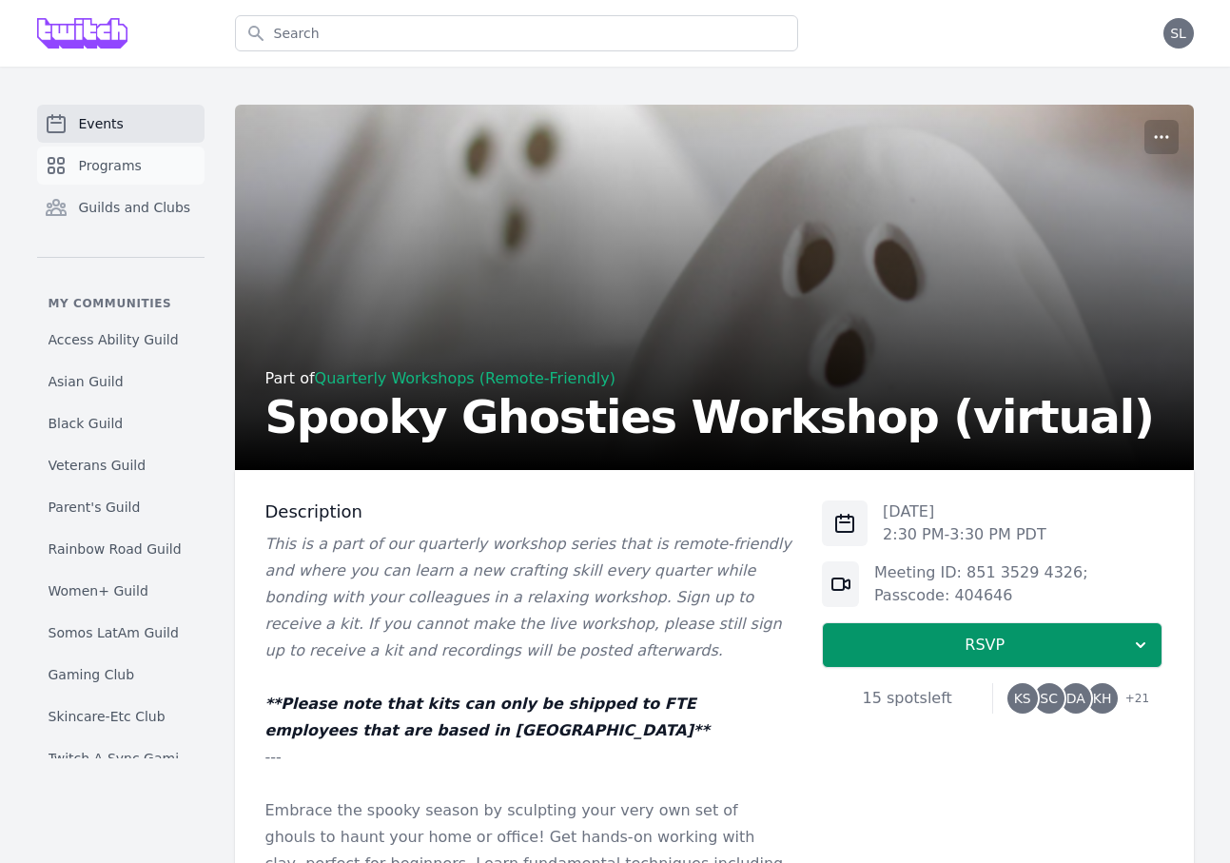
click at [124, 168] on span "Programs" at bounding box center [110, 165] width 63 height 19
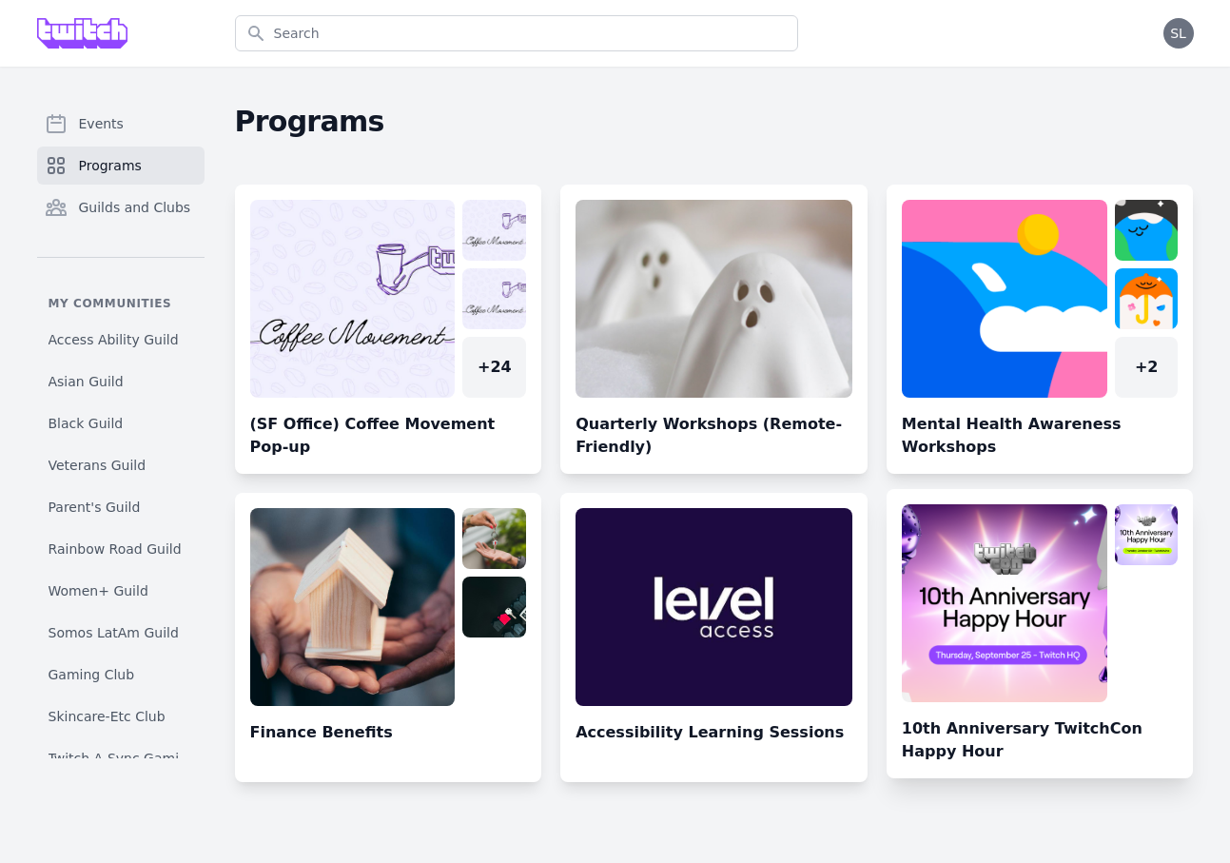
click at [951, 562] on link at bounding box center [1040, 641] width 307 height 274
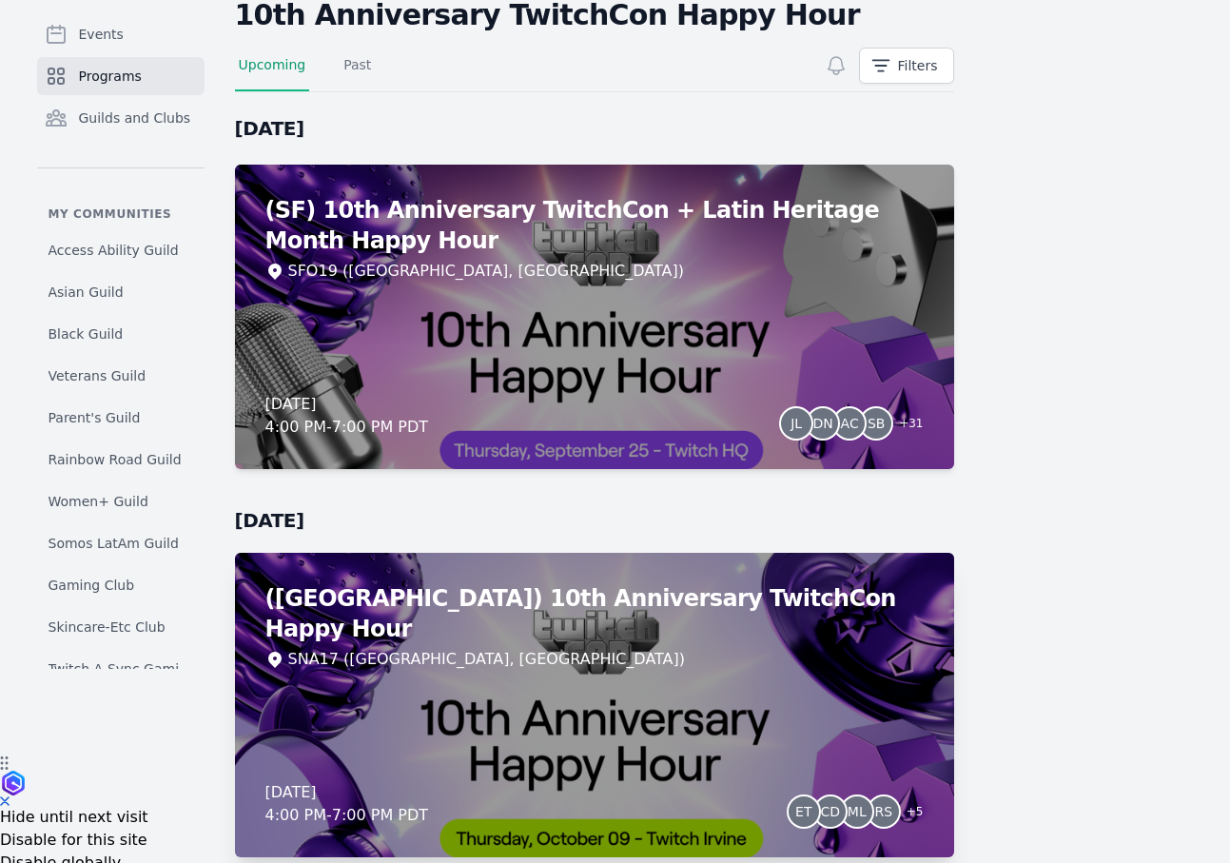
scroll to position [181, 0]
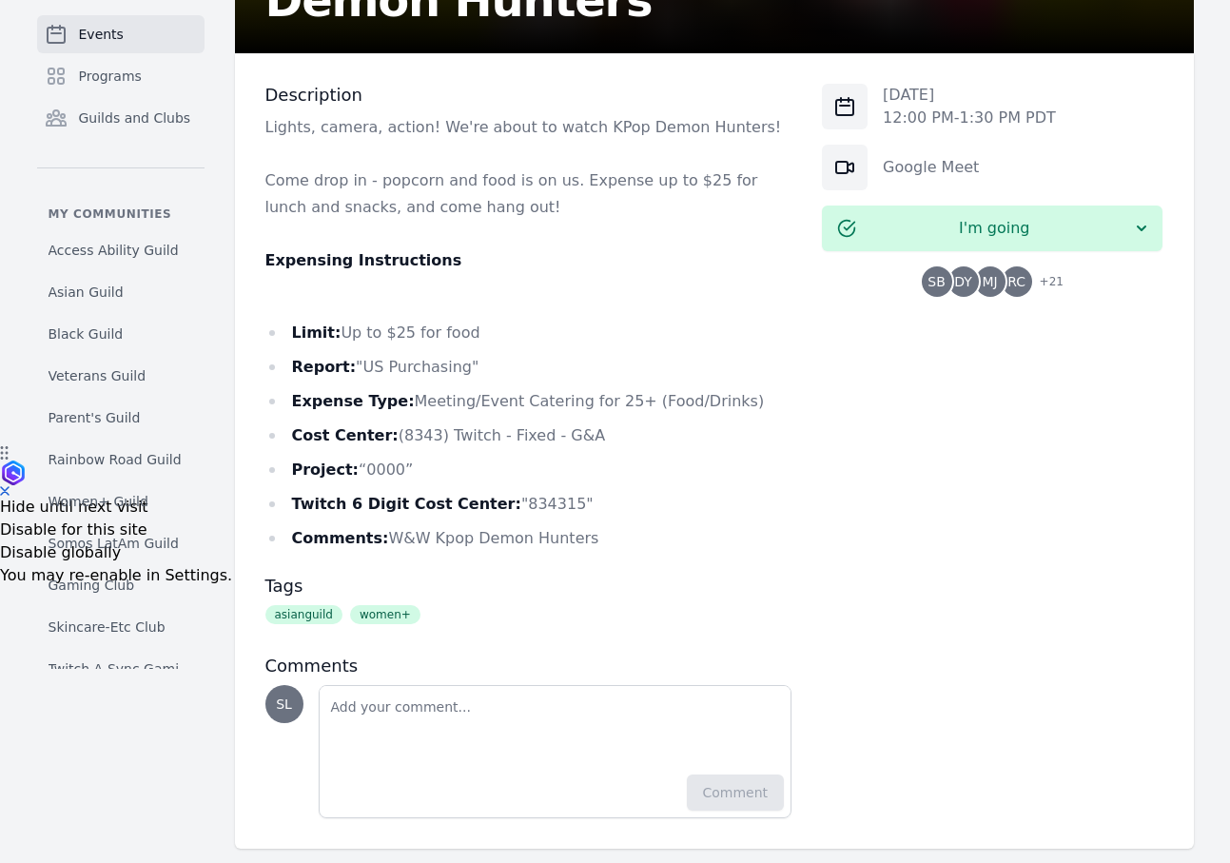
scroll to position [440, 0]
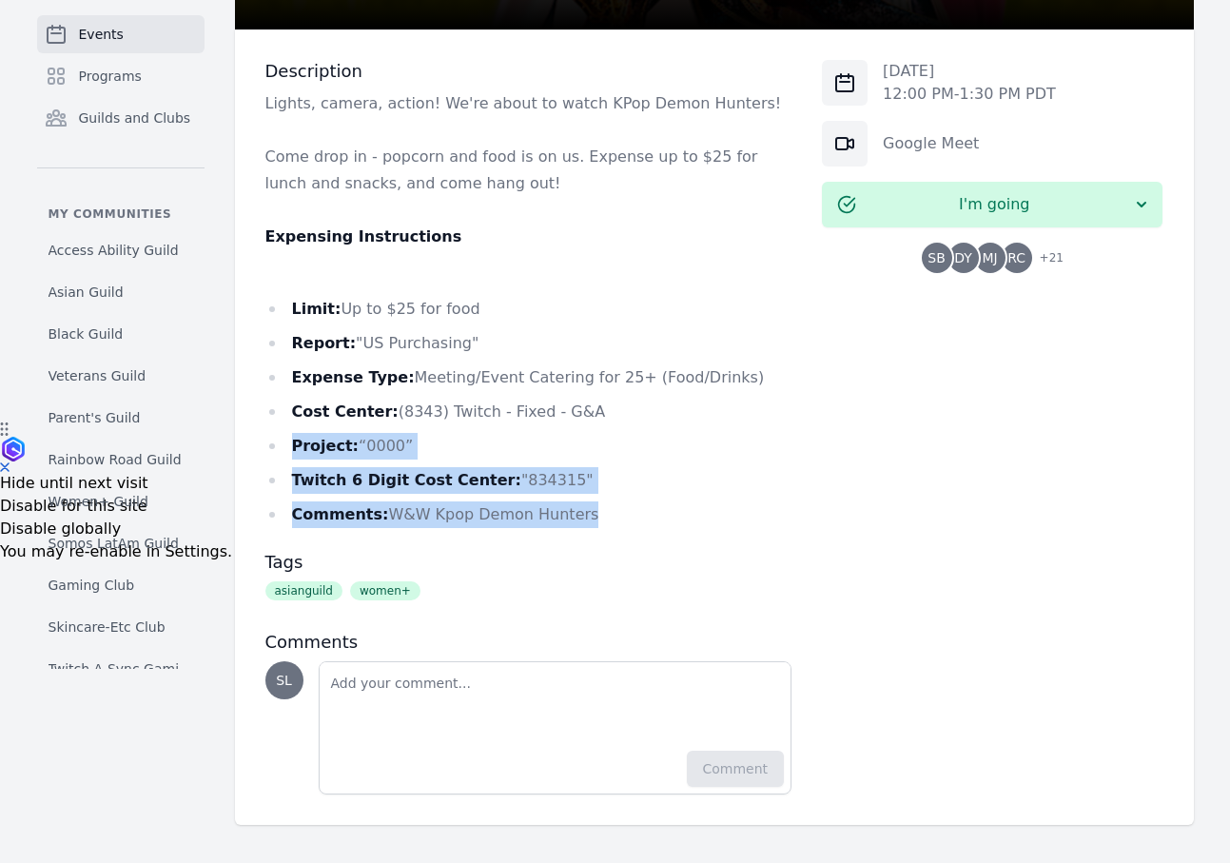
drag, startPoint x: 608, startPoint y: 517, endPoint x: 580, endPoint y: 409, distance: 111.0
click at [580, 409] on ul "Limit: Up to $25 for food Report: "US Purchasing" Expense Type: Meeting/Event C…" at bounding box center [528, 412] width 527 height 232
click at [580, 409] on li "Cost Center: (8343) Twitch - Fixed - G&A" at bounding box center [528, 412] width 527 height 27
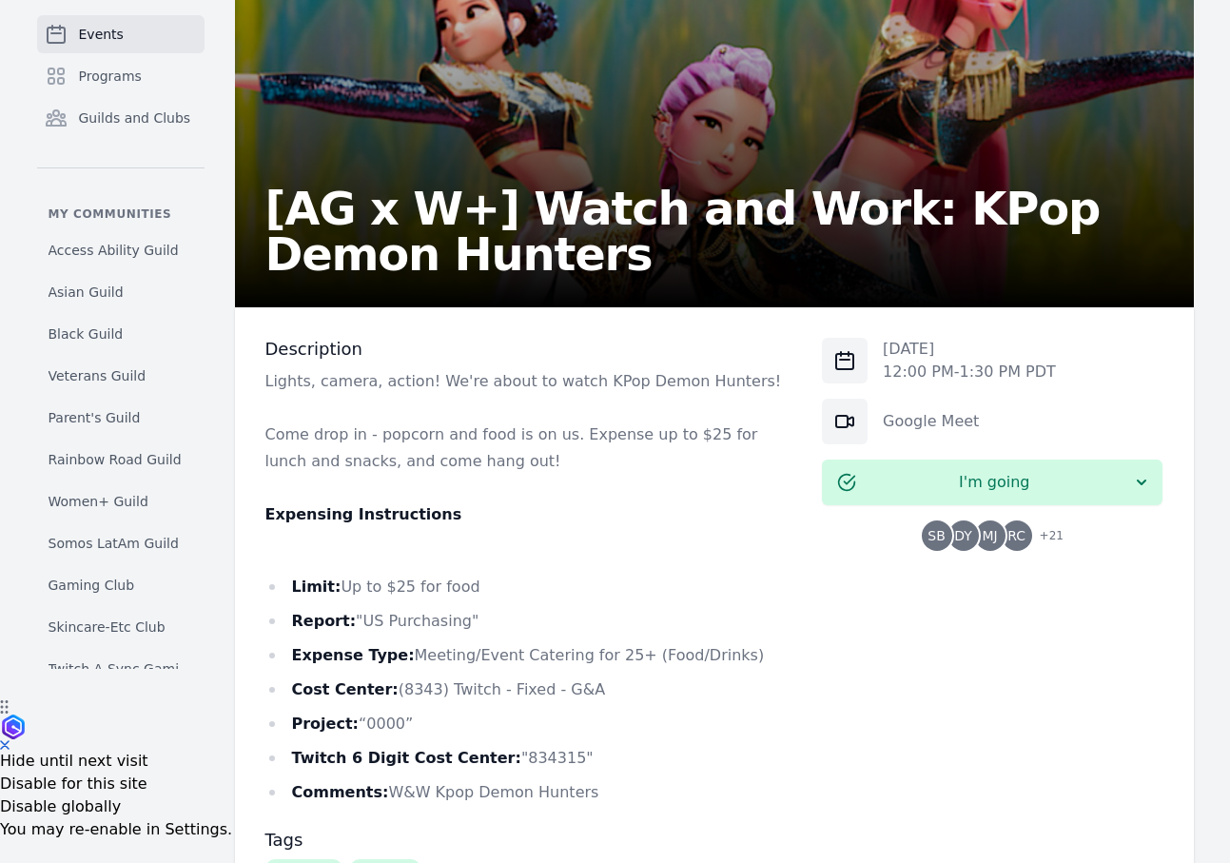
scroll to position [157, 0]
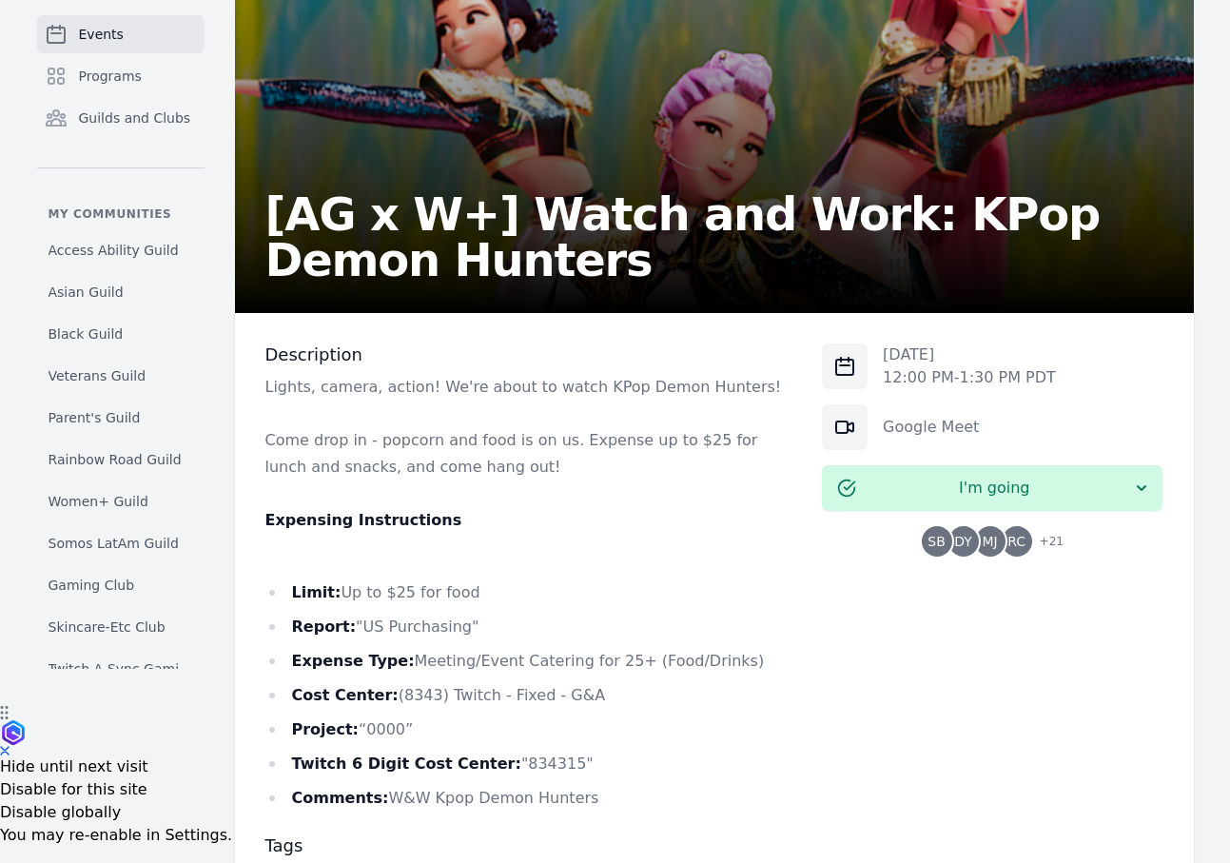
click at [969, 539] on span "DY" at bounding box center [963, 541] width 18 height 13
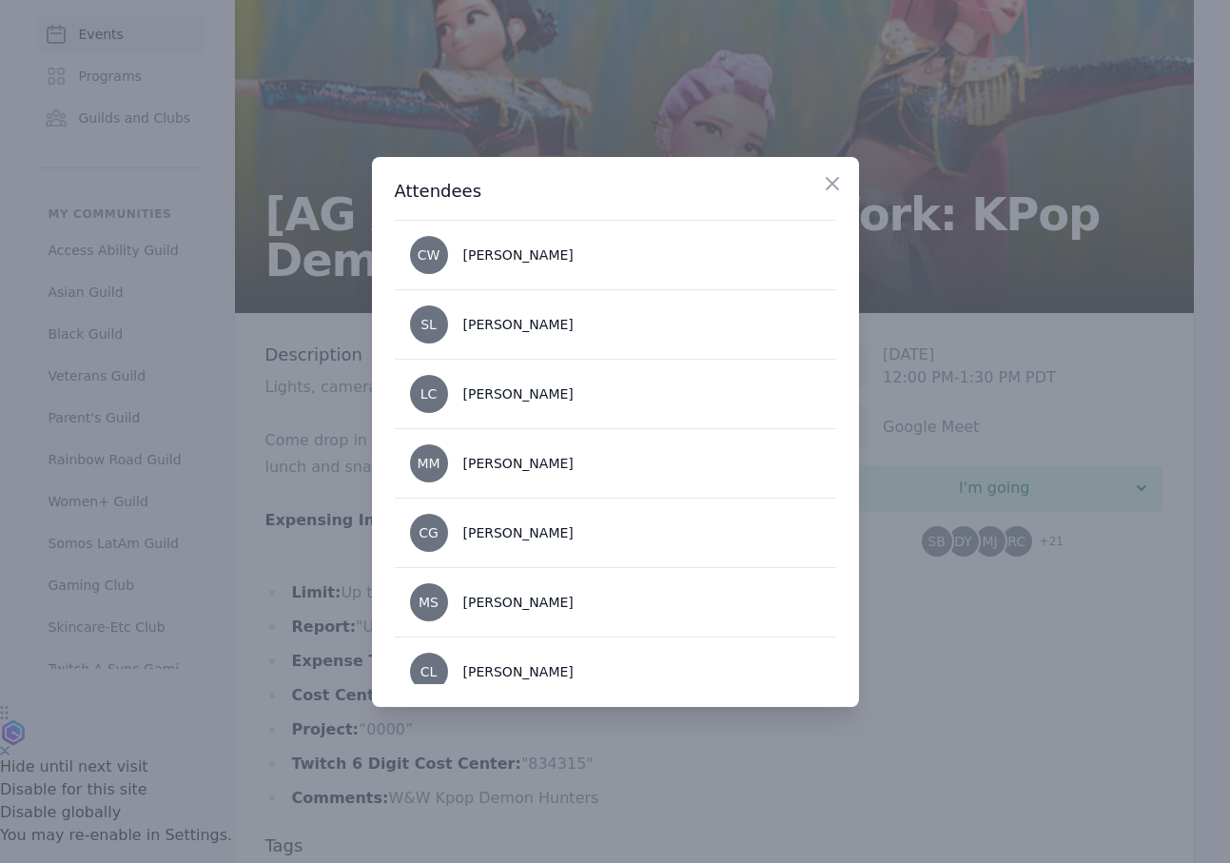
scroll to position [1269, 0]
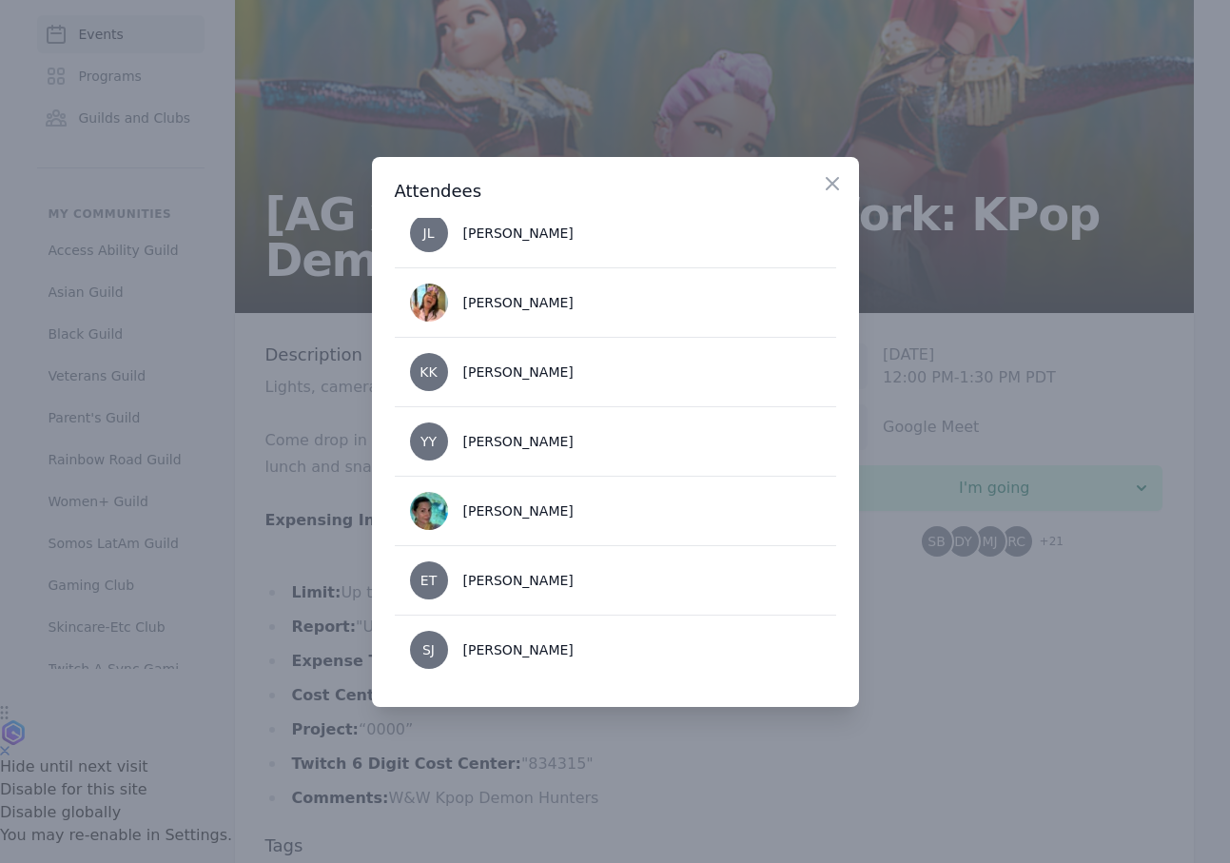
click at [927, 670] on div at bounding box center [615, 431] width 1230 height 863
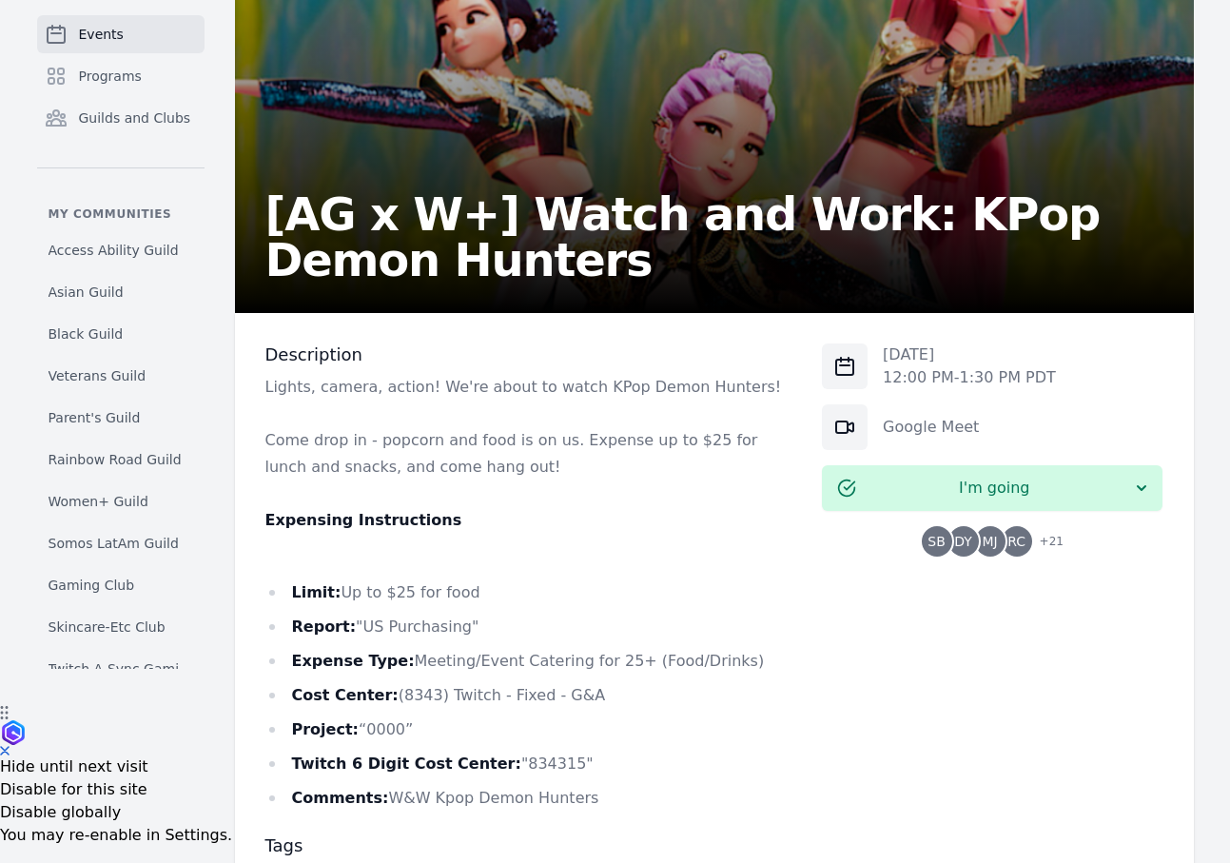
scroll to position [0, 0]
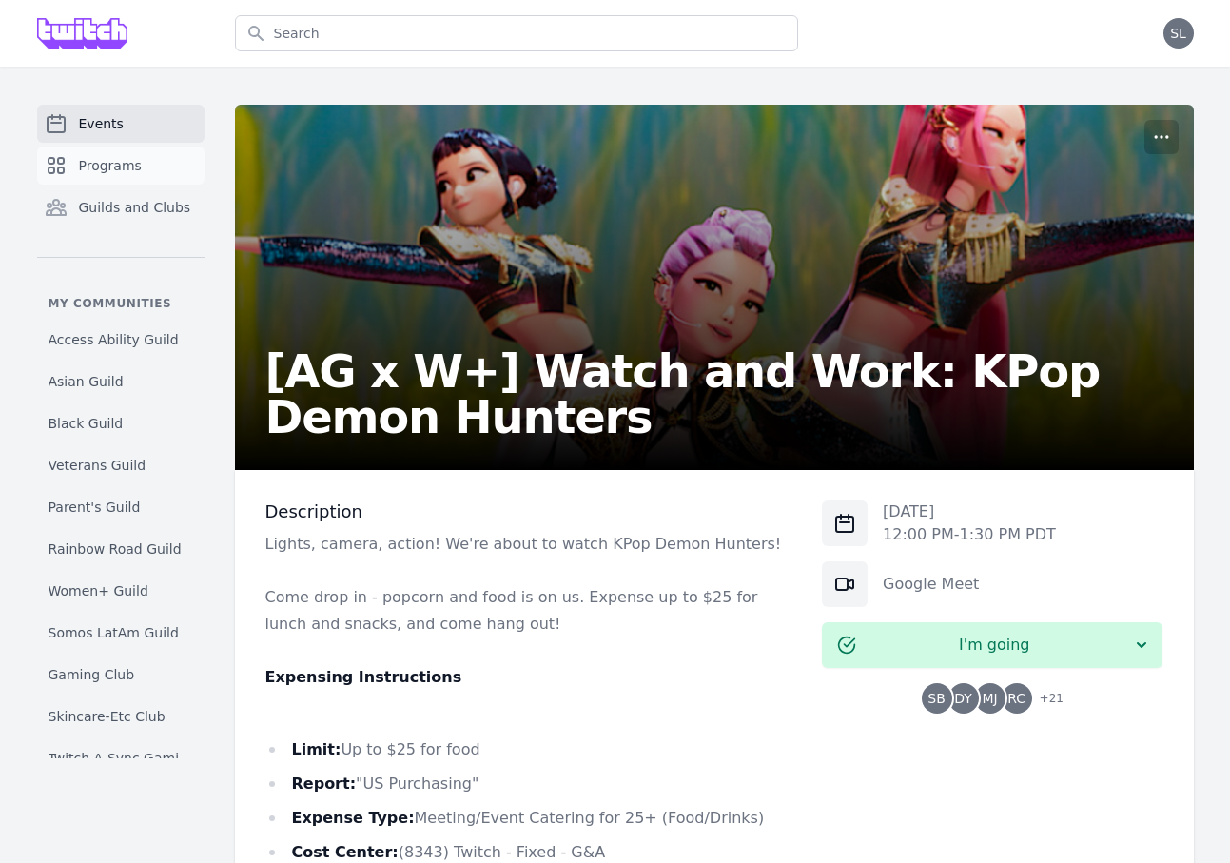
click at [122, 170] on span "Programs" at bounding box center [110, 165] width 63 height 19
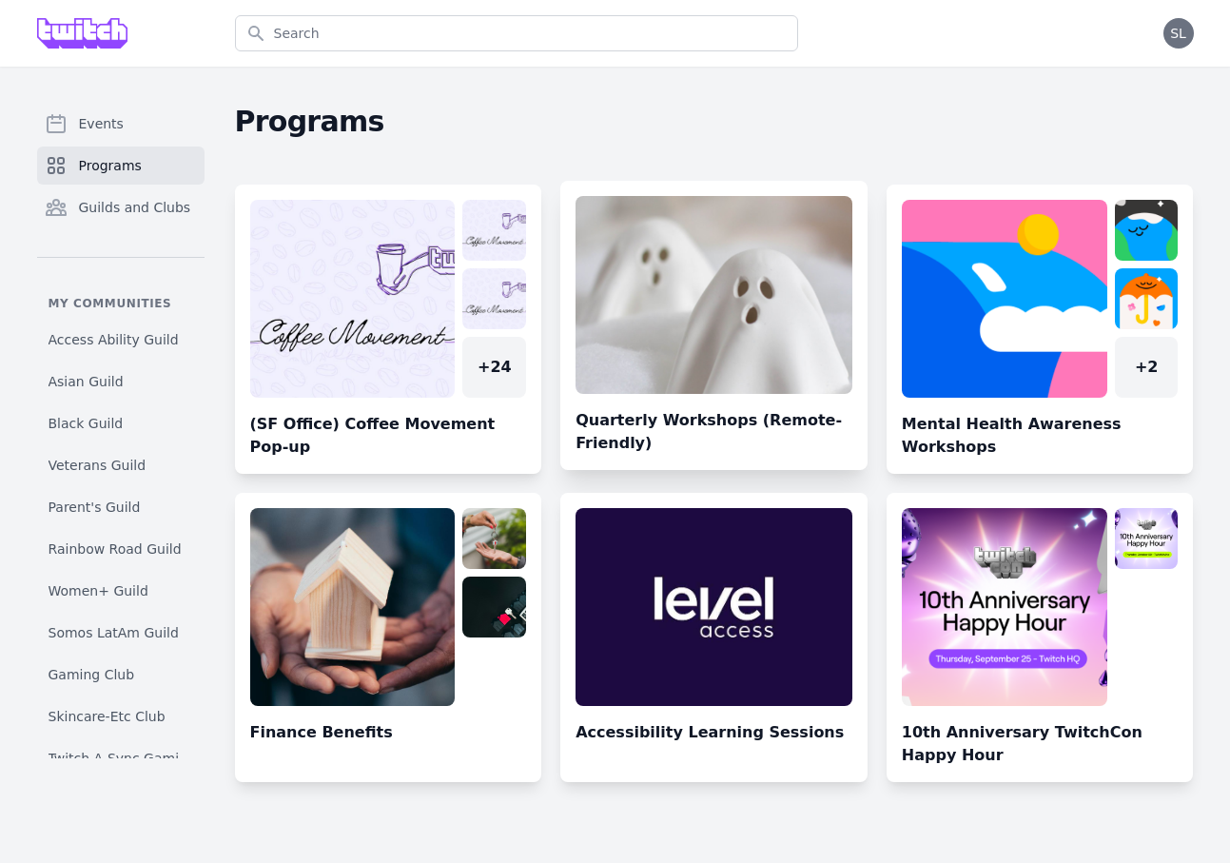
click at [735, 283] on link at bounding box center [713, 333] width 307 height 274
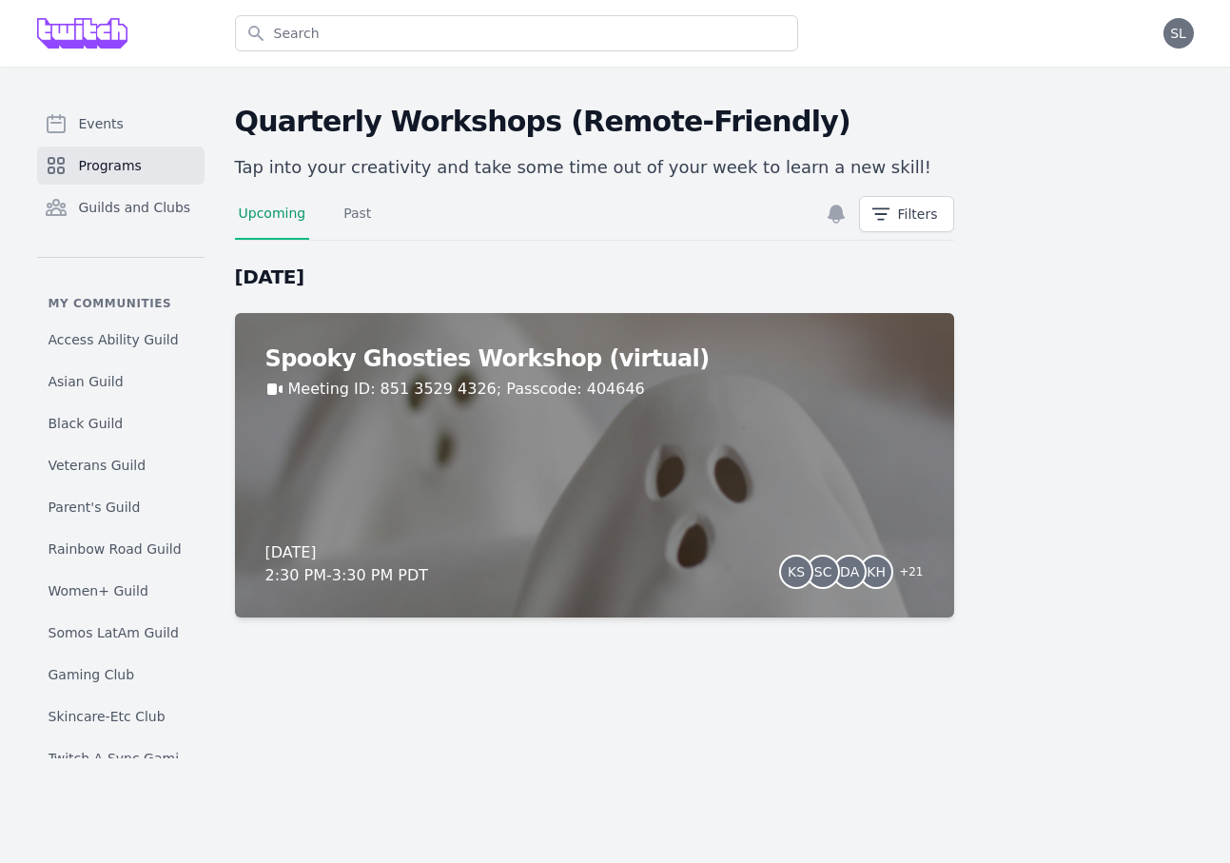
click at [144, 159] on link "Programs" at bounding box center [120, 165] width 167 height 38
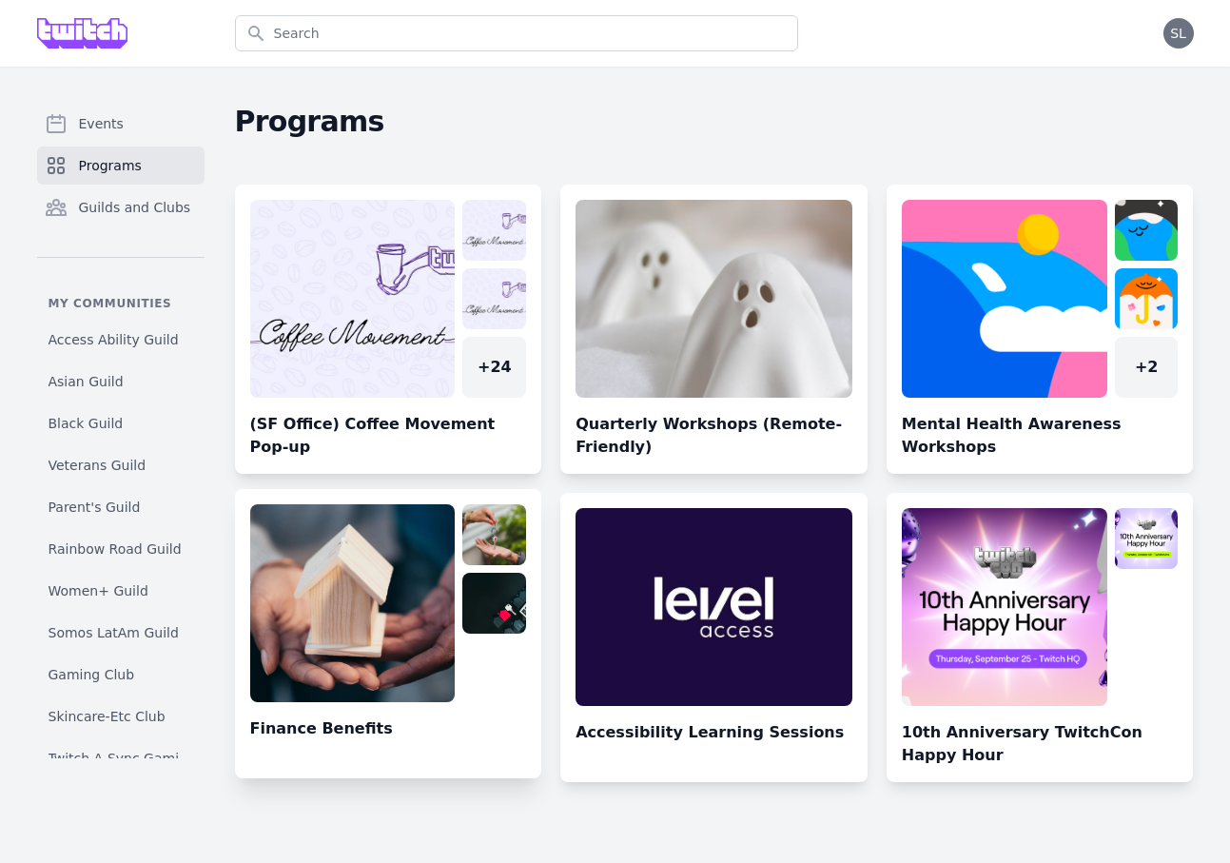
click at [401, 596] on link at bounding box center [388, 641] width 307 height 274
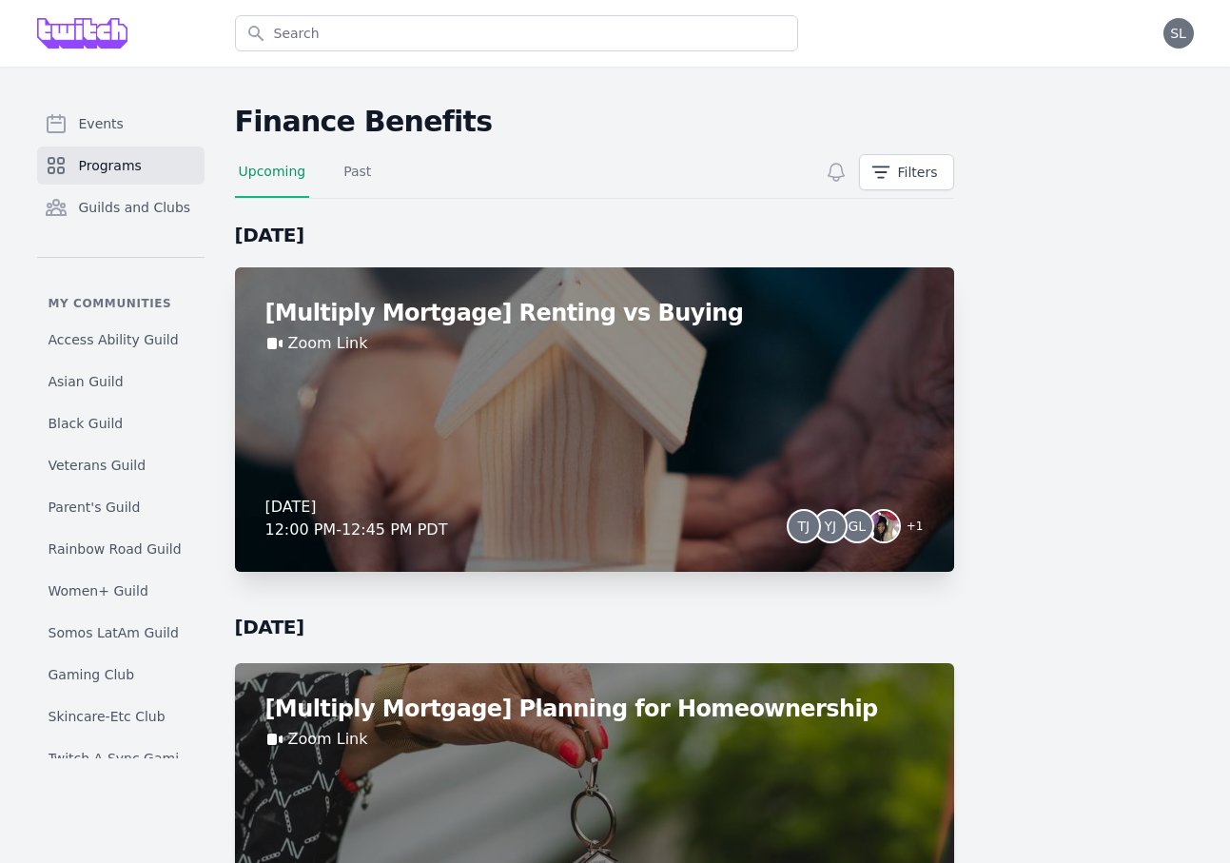
click at [830, 419] on div "[Multiply Mortgage] Renting vs Buying Zoom Link [DATE] 12:00 PM - 12:45 PM PDT …" at bounding box center [594, 419] width 719 height 304
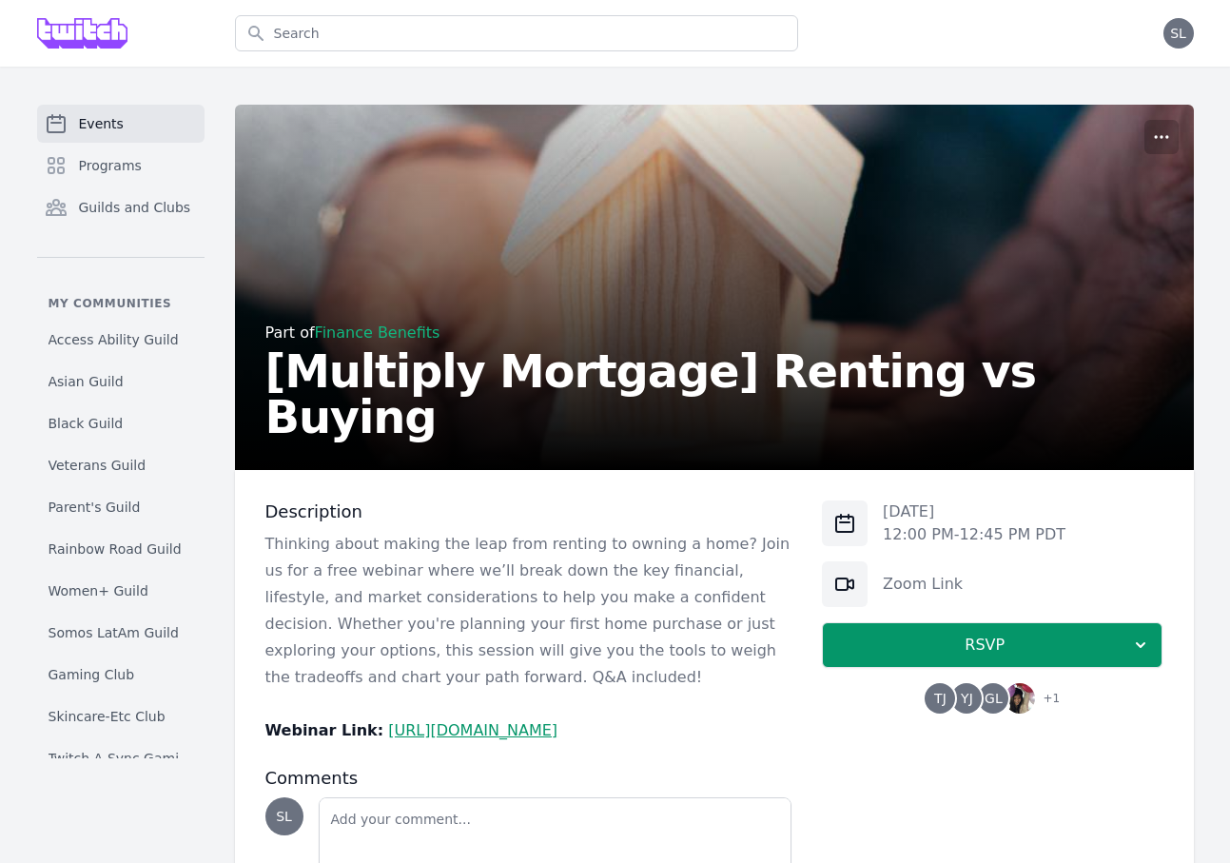
click at [997, 709] on span "GL" at bounding box center [993, 698] width 30 height 30
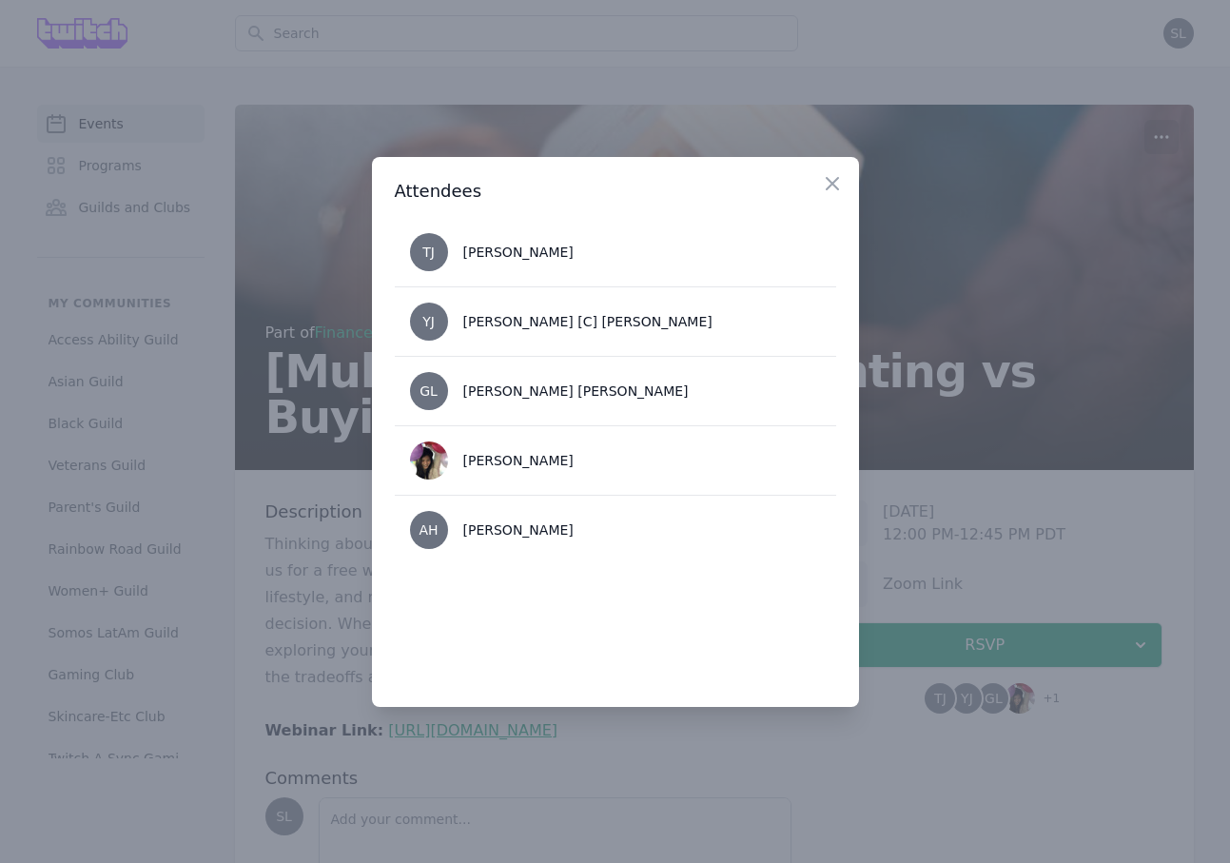
click at [1036, 552] on div at bounding box center [615, 431] width 1230 height 863
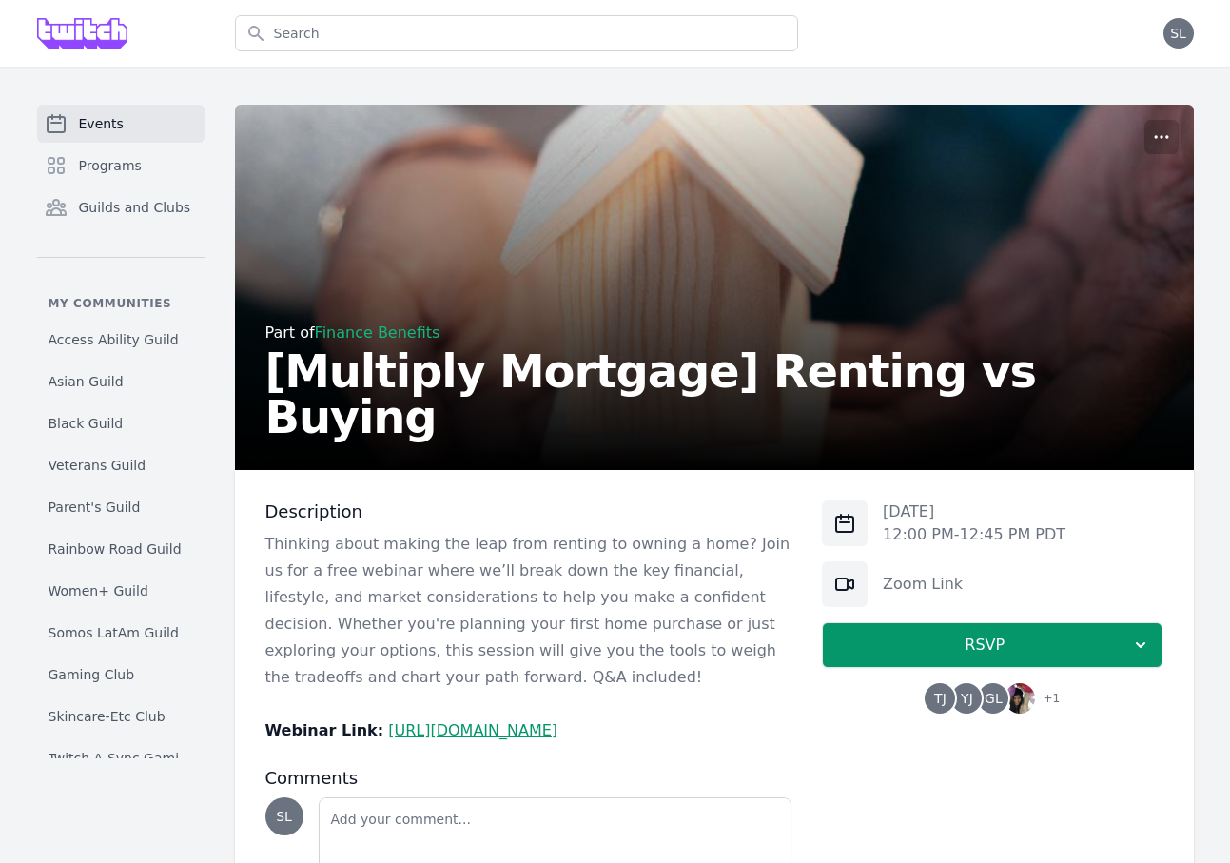
scroll to position [36, 0]
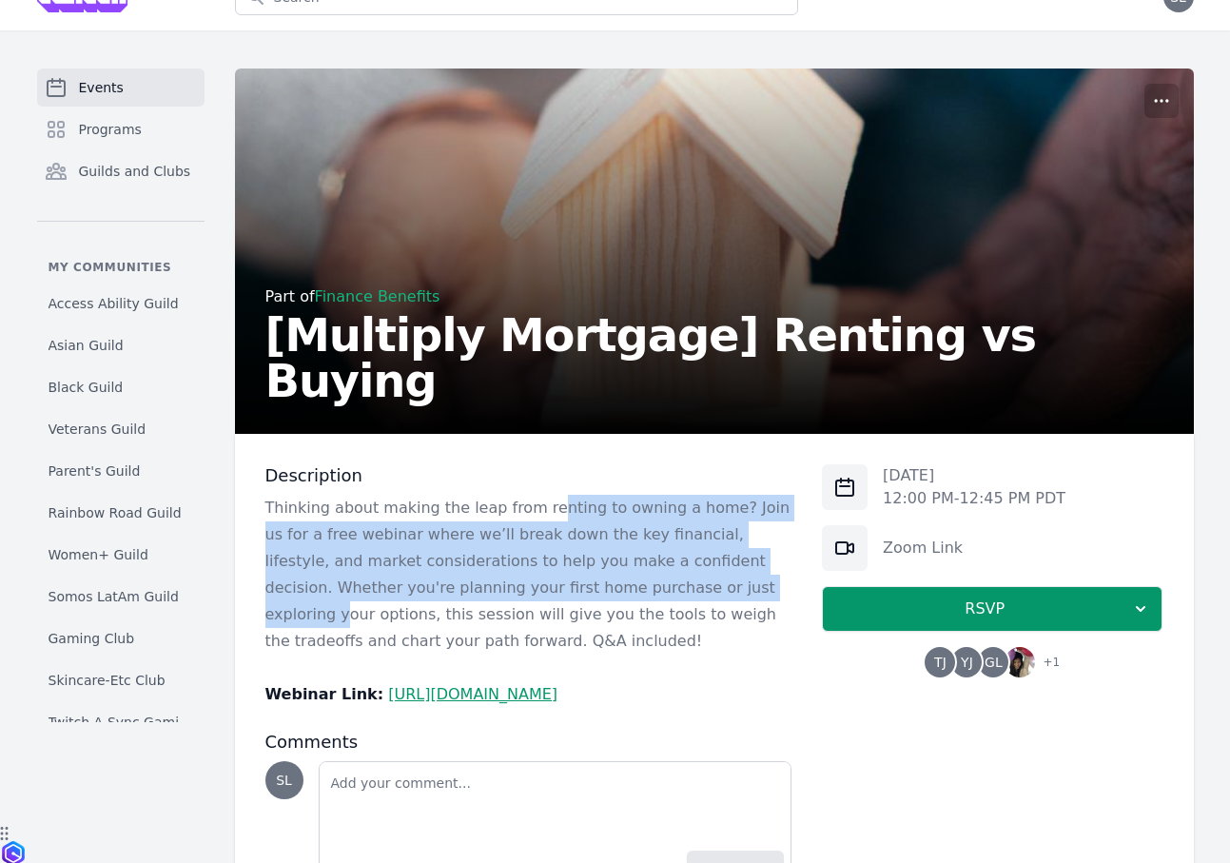
drag, startPoint x: 536, startPoint y: 511, endPoint x: 623, endPoint y: 580, distance: 111.0
click at [623, 580] on p "Thinking about making the leap from renting to owning a home? Join us for a fre…" at bounding box center [528, 575] width 527 height 160
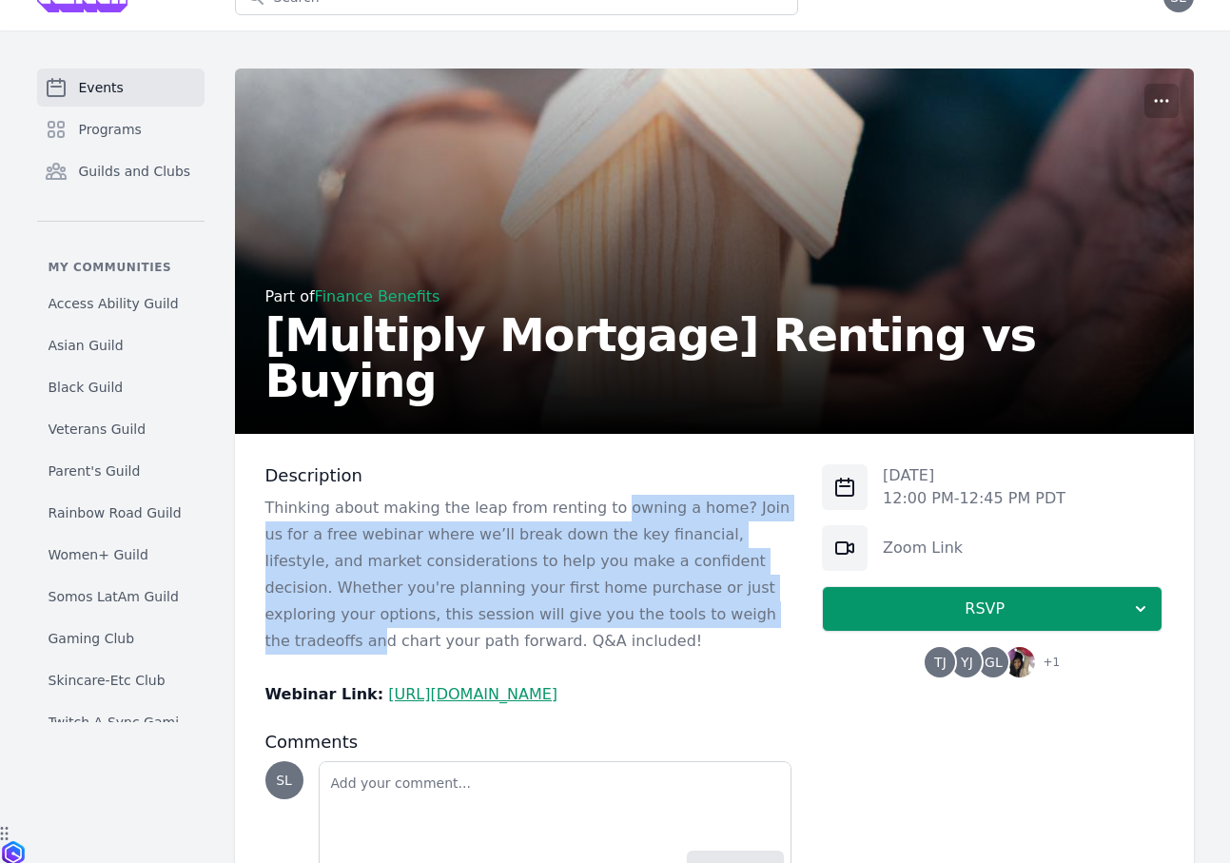
drag, startPoint x: 645, startPoint y: 626, endPoint x: 590, endPoint y: 507, distance: 131.1
click at [590, 508] on p "Thinking about making the leap from renting to owning a home? Join us for a fre…" at bounding box center [528, 575] width 527 height 160
click at [590, 507] on p "Thinking about making the leap from renting to owning a home? Join us for a fre…" at bounding box center [528, 575] width 527 height 160
drag, startPoint x: 483, startPoint y: 505, endPoint x: 528, endPoint y: 613, distance: 116.4
click at [528, 613] on p "Thinking about making the leap from renting to owning a home? Join us for a fre…" at bounding box center [528, 575] width 527 height 160
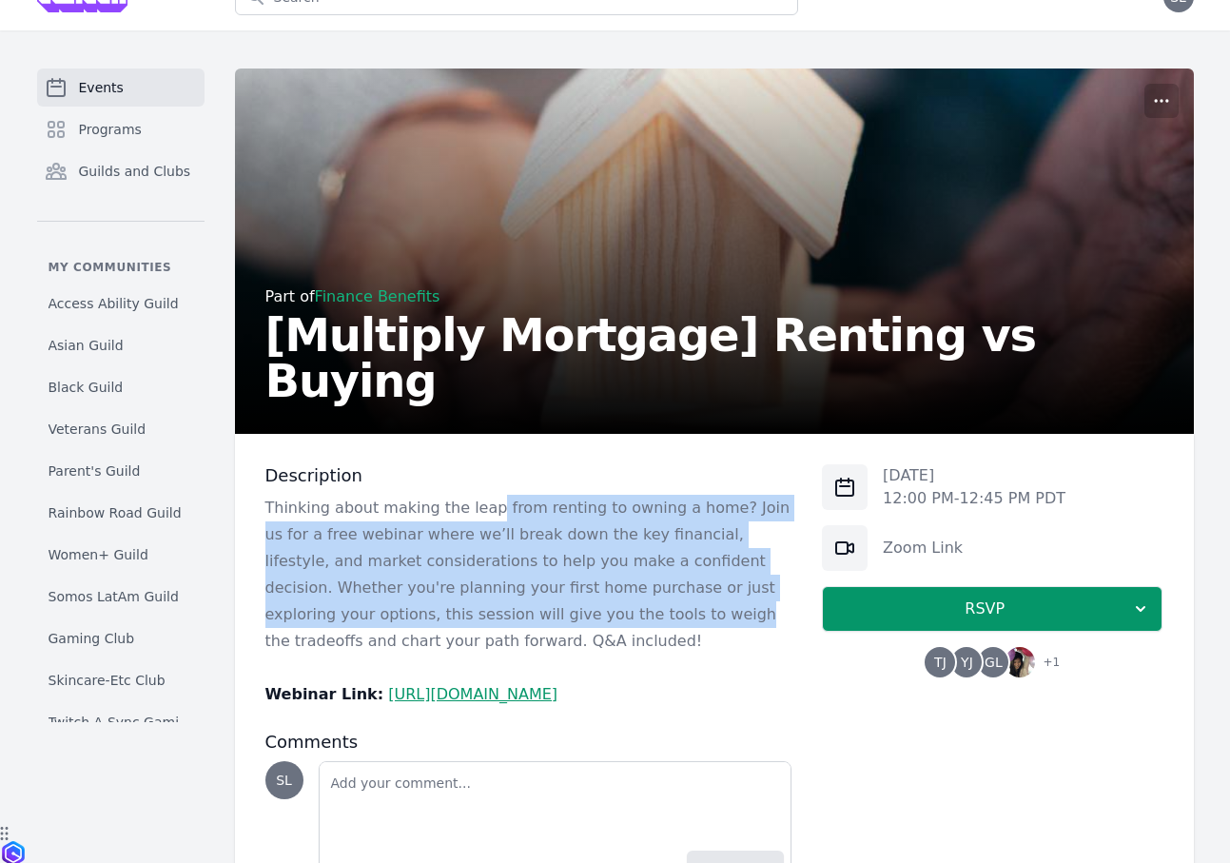
click at [528, 613] on p "Thinking about making the leap from renting to owning a home? Join us for a fre…" at bounding box center [528, 575] width 527 height 160
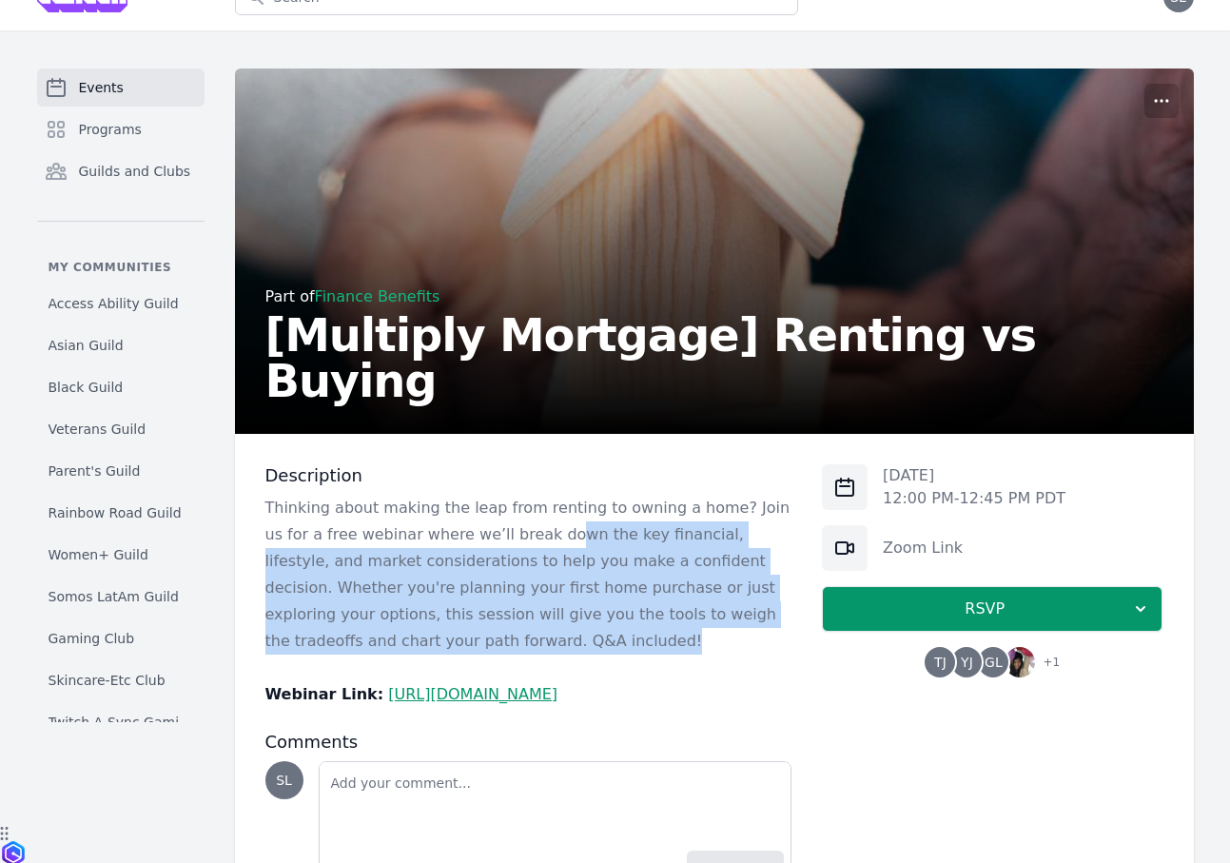
drag, startPoint x: 546, startPoint y: 652, endPoint x: 497, endPoint y: 536, distance: 125.8
click at [498, 536] on p "Thinking about making the leap from renting to owning a home? Join us for a fre…" at bounding box center [528, 575] width 527 height 160
click at [497, 536] on p "Thinking about making the leap from renting to owning a home? Join us for a fre…" at bounding box center [528, 575] width 527 height 160
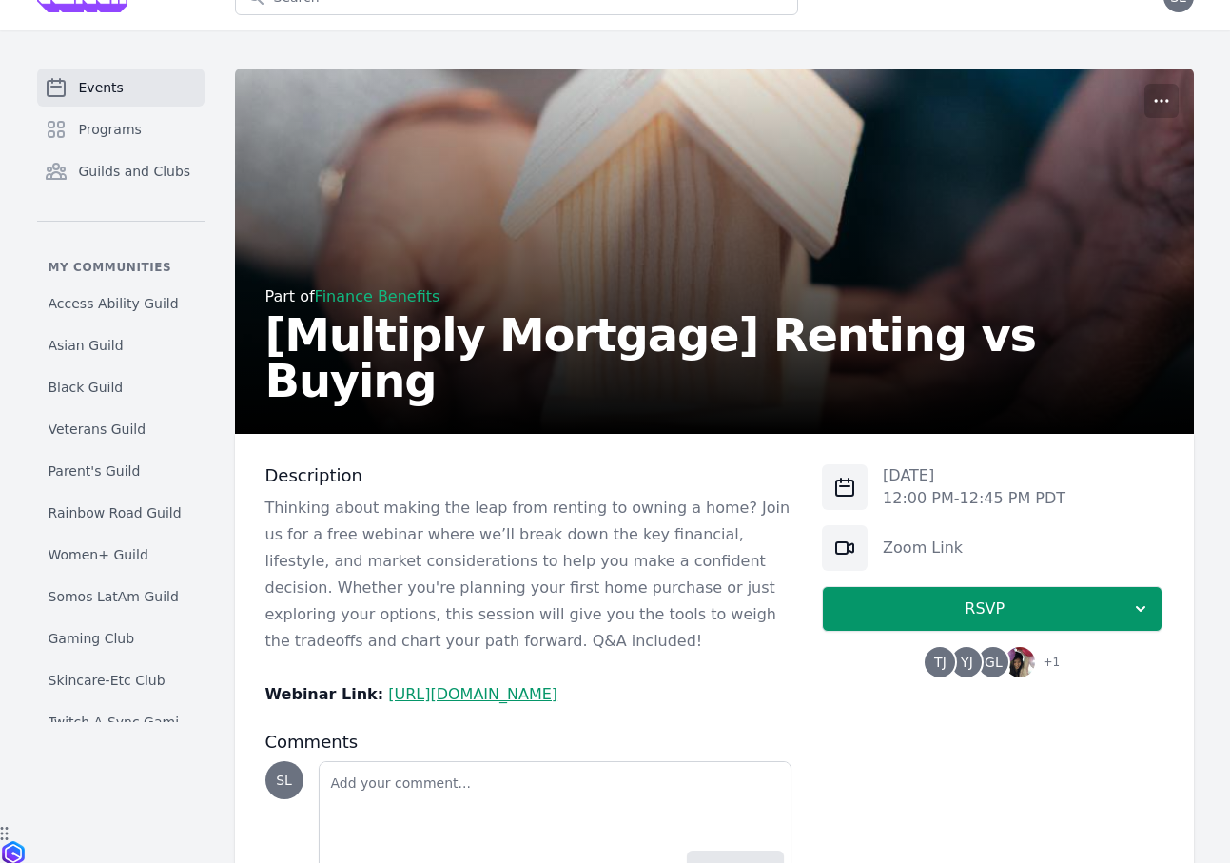
scroll to position [0, 0]
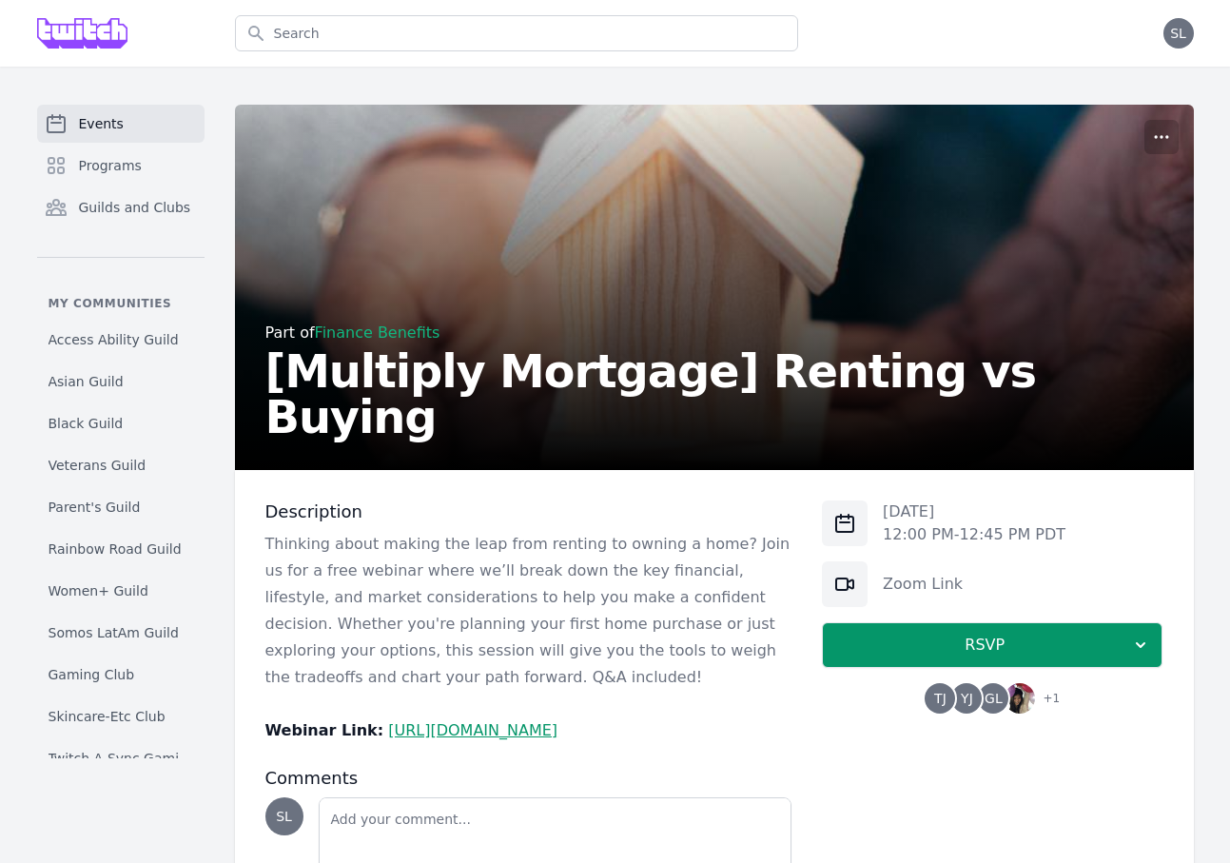
click at [491, 734] on link "[URL][DOMAIN_NAME]" at bounding box center [472, 730] width 169 height 18
click at [137, 185] on div "Events Programs Guilds and Clubs" at bounding box center [120, 181] width 167 height 152
click at [146, 153] on link "Programs" at bounding box center [120, 165] width 167 height 38
